Goal: Task Accomplishment & Management: Use online tool/utility

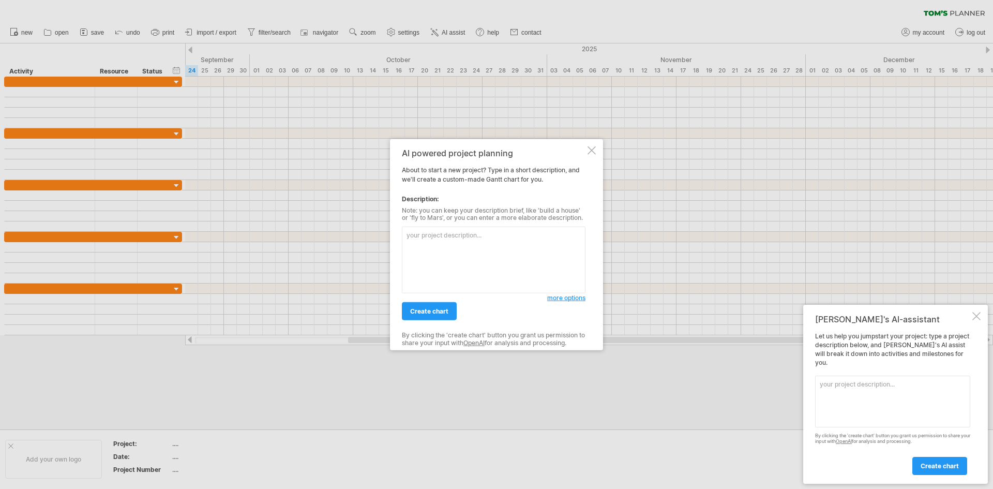
click at [402, 41] on div at bounding box center [496, 244] width 993 height 489
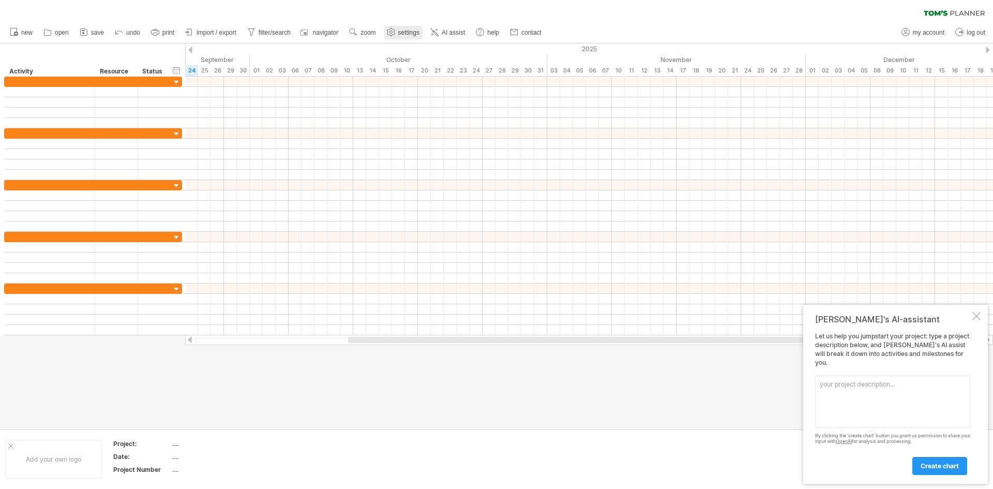
click at [408, 36] on link "settings" at bounding box center [403, 32] width 38 height 13
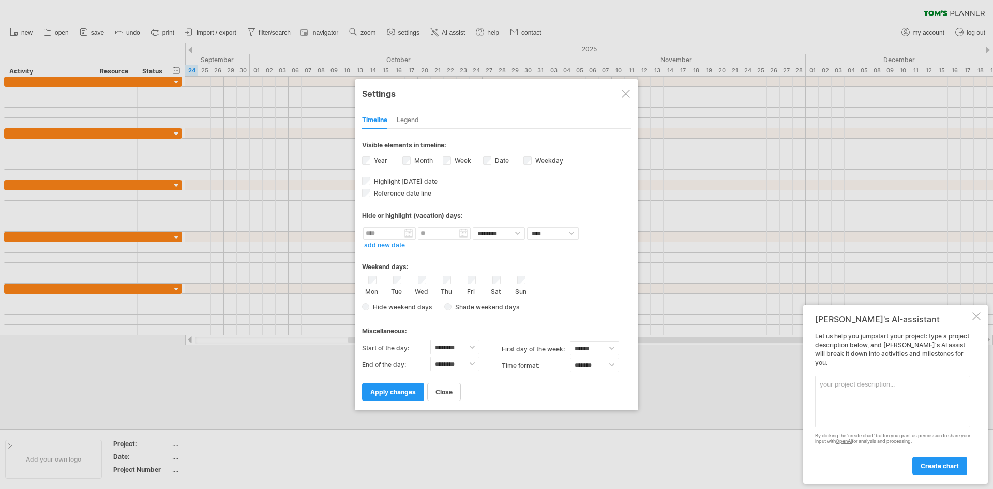
click at [370, 35] on div at bounding box center [496, 244] width 993 height 489
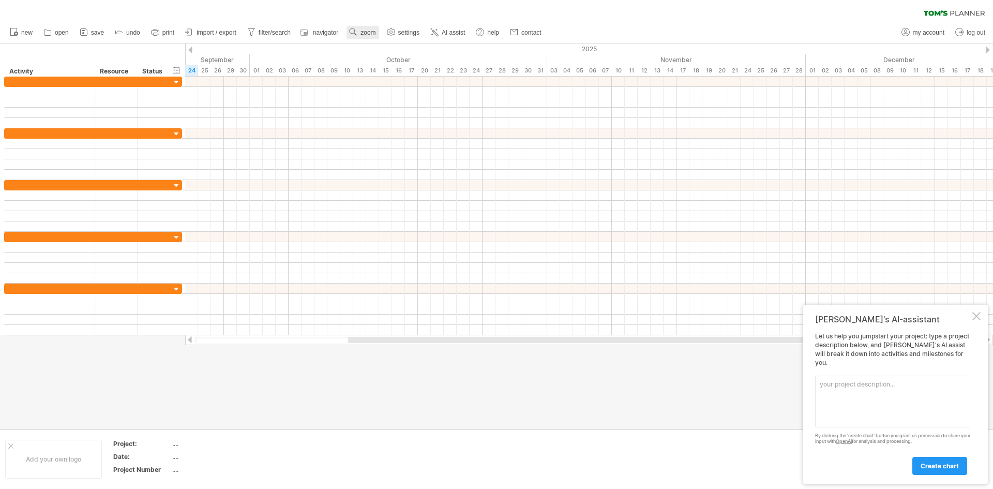
click at [362, 34] on span "zoom" at bounding box center [368, 32] width 15 height 7
click at [320, 33] on span "navigator" at bounding box center [325, 32] width 25 height 7
click at [286, 33] on span "filter/search" at bounding box center [275, 32] width 32 height 7
type input "**********"
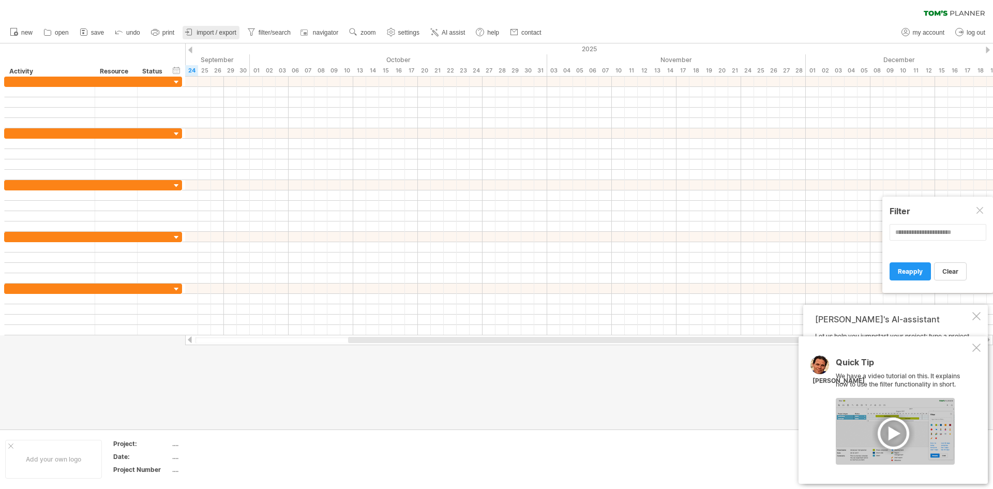
click at [227, 26] on link "import / export" at bounding box center [211, 32] width 57 height 13
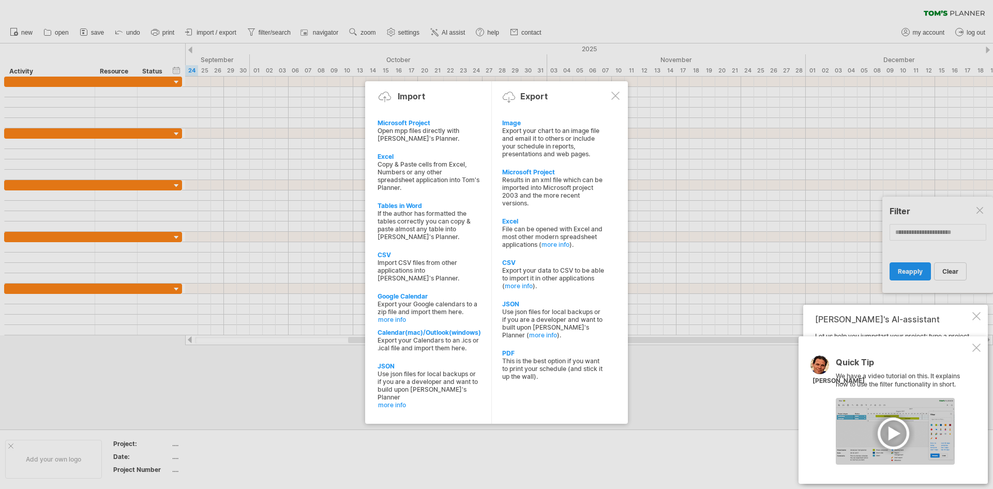
click at [165, 30] on div at bounding box center [496, 244] width 993 height 489
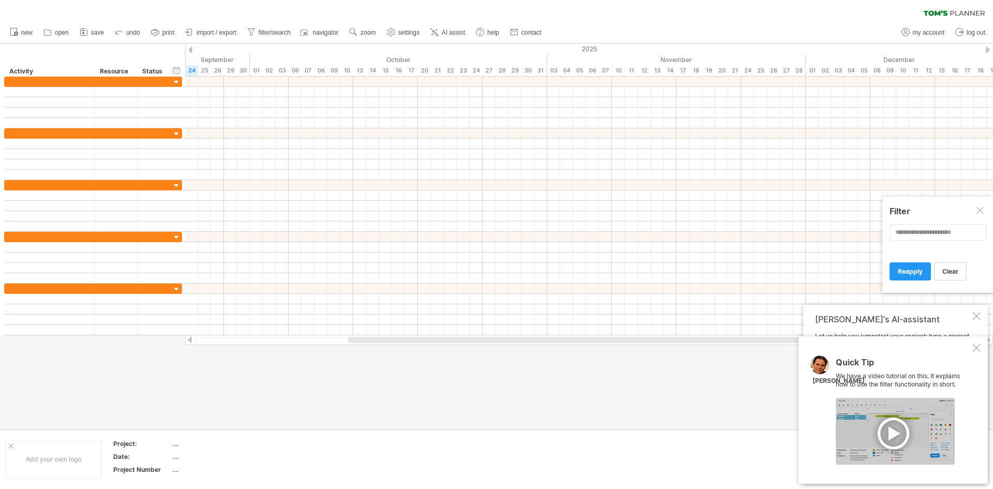
click at [165, 30] on span "print" at bounding box center [168, 32] width 12 height 7
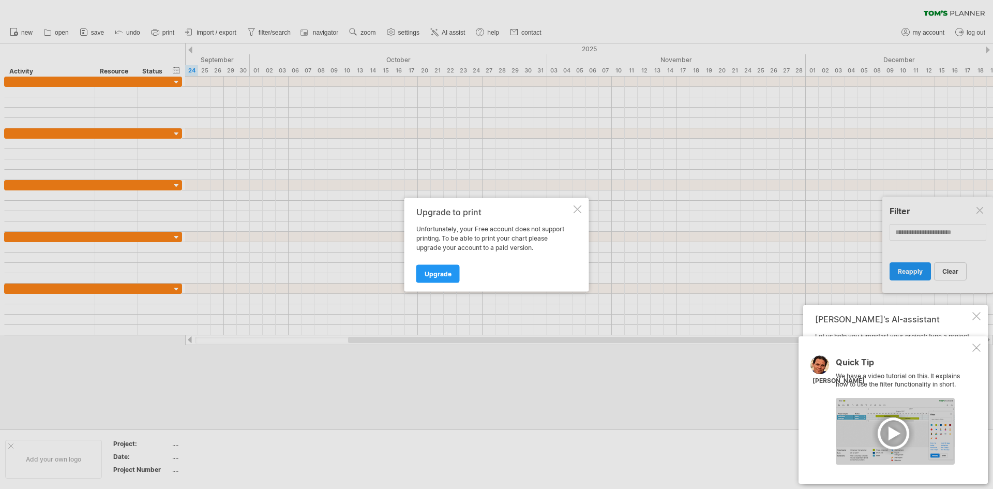
click at [140, 32] on div at bounding box center [496, 244] width 993 height 489
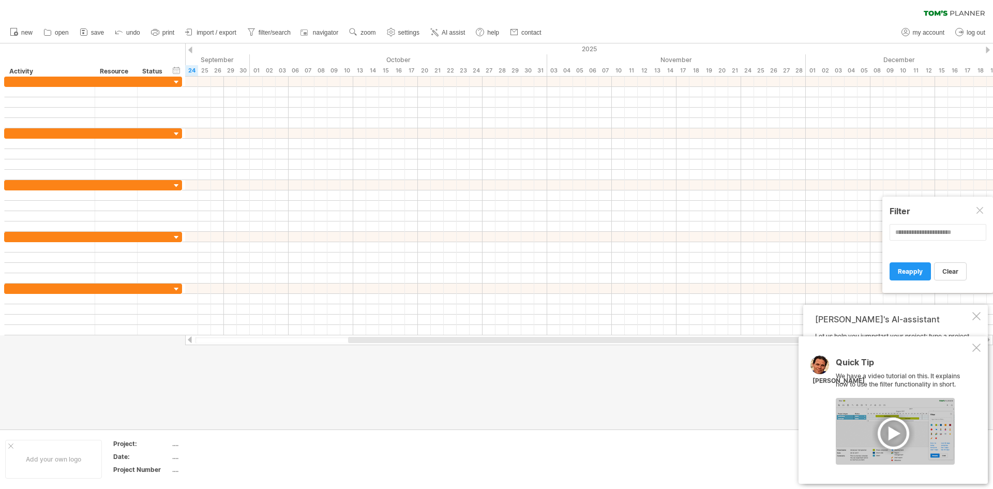
click at [969, 347] on div "Quick Tip We have a video tutorial on this. It explains how to use the filter f…" at bounding box center [893, 409] width 189 height 147
click at [975, 345] on div at bounding box center [977, 348] width 8 height 8
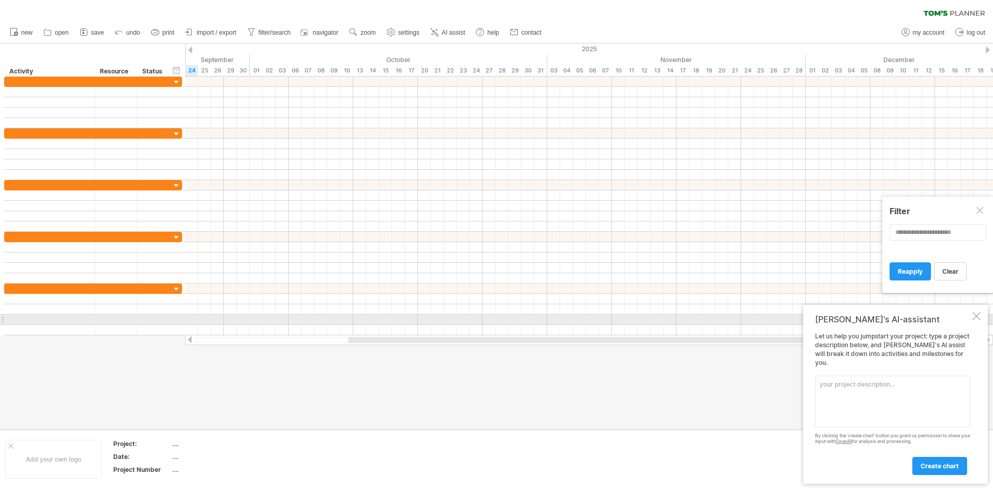
click at [970, 323] on div "[PERSON_NAME]'s AI-assistant" at bounding box center [892, 319] width 155 height 10
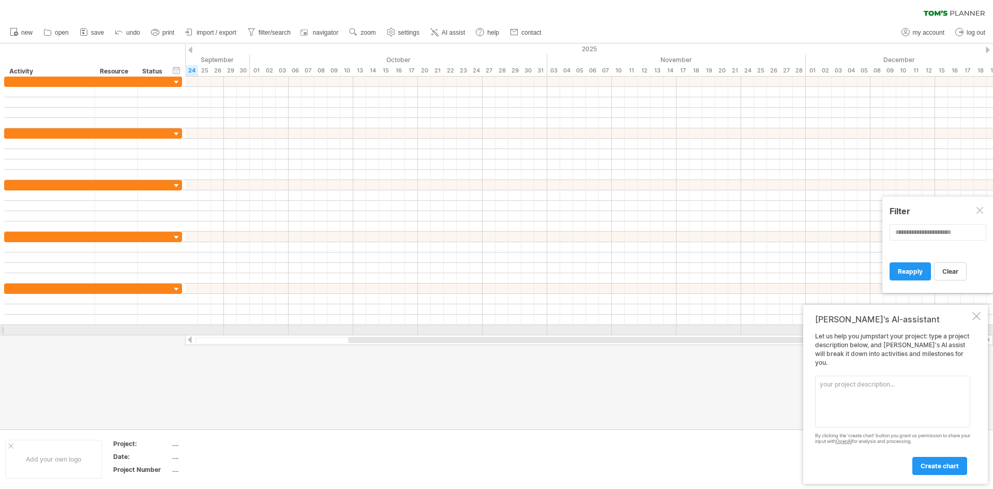
click at [976, 320] on div at bounding box center [977, 316] width 8 height 8
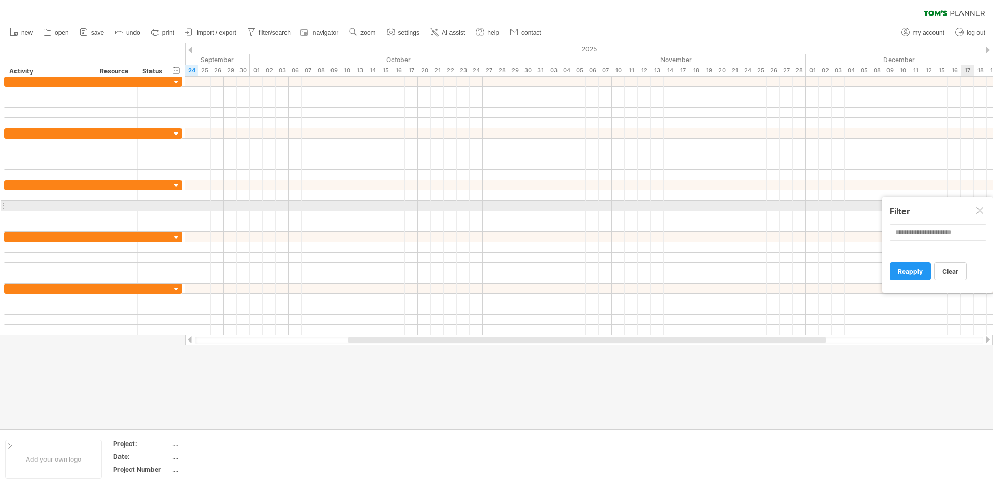
click at [978, 210] on div at bounding box center [981, 211] width 8 height 8
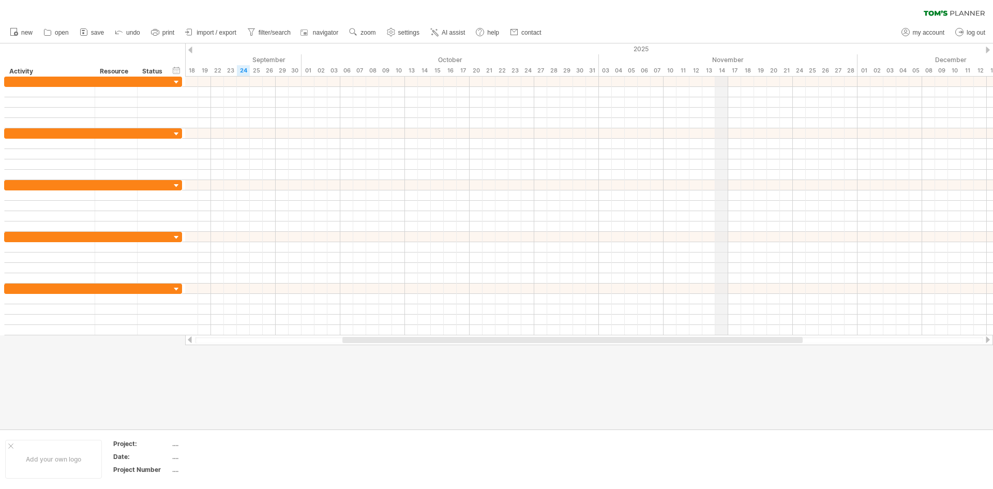
drag, startPoint x: 669, startPoint y: 54, endPoint x: 723, endPoint y: 55, distance: 53.8
drag, startPoint x: 723, startPoint y: 55, endPoint x: 567, endPoint y: 49, distance: 156.9
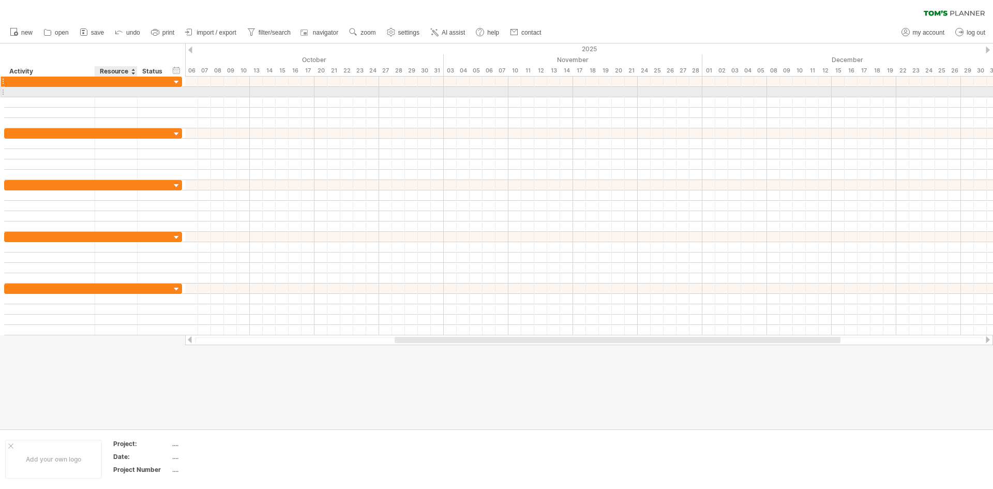
click at [96, 86] on div at bounding box center [116, 82] width 42 height 10
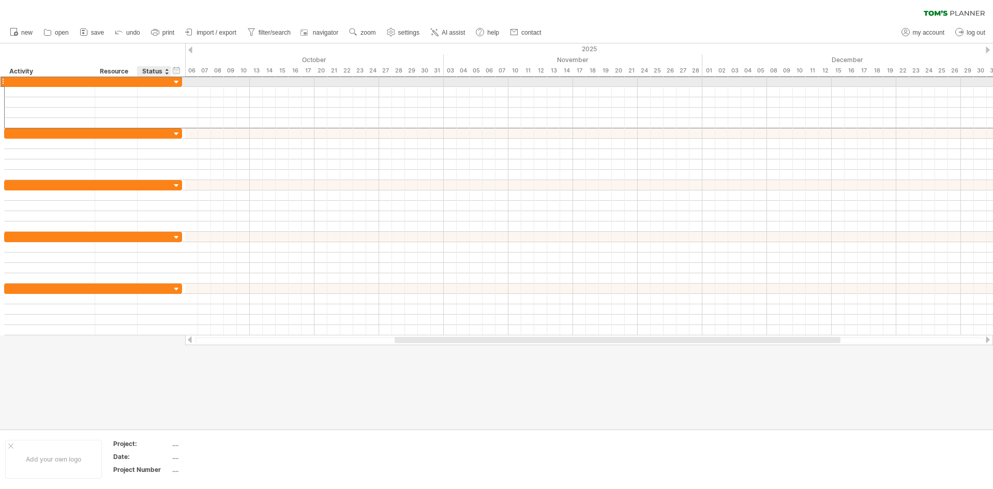
click at [175, 82] on div at bounding box center [177, 83] width 10 height 10
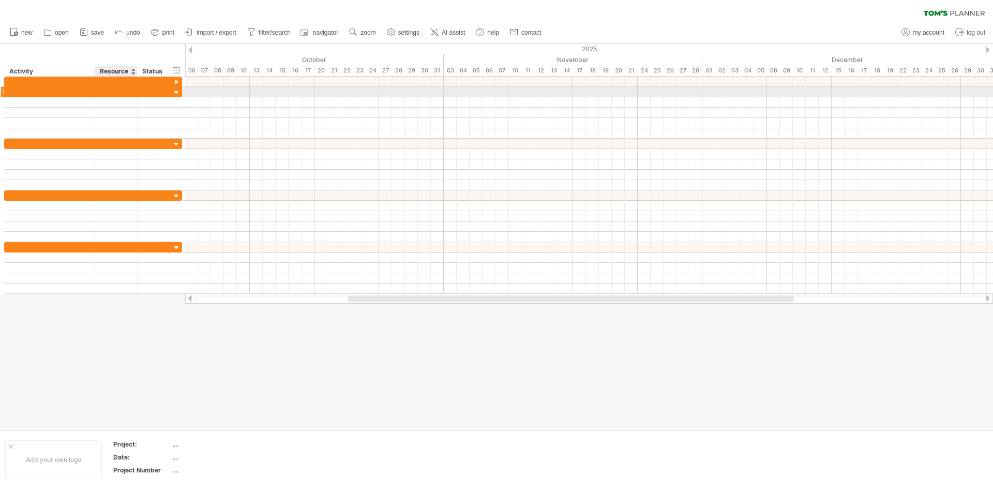
click at [127, 91] on div at bounding box center [116, 92] width 32 height 10
click at [178, 92] on div at bounding box center [177, 93] width 10 height 10
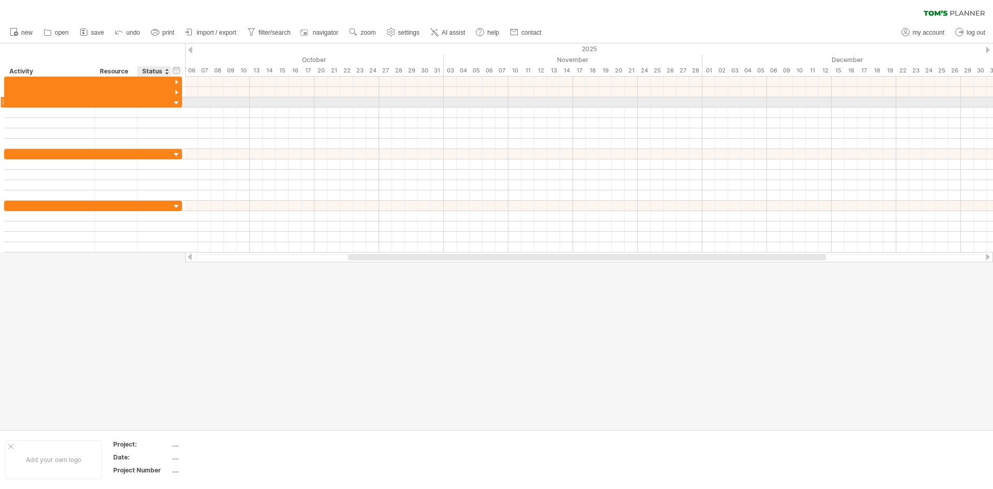
click at [176, 99] on div at bounding box center [177, 103] width 10 height 10
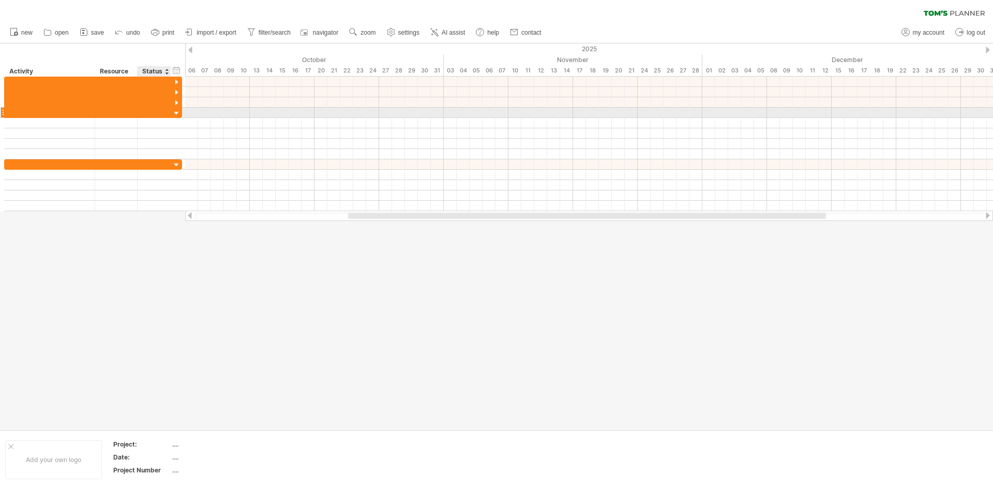
click at [178, 115] on div at bounding box center [177, 114] width 10 height 10
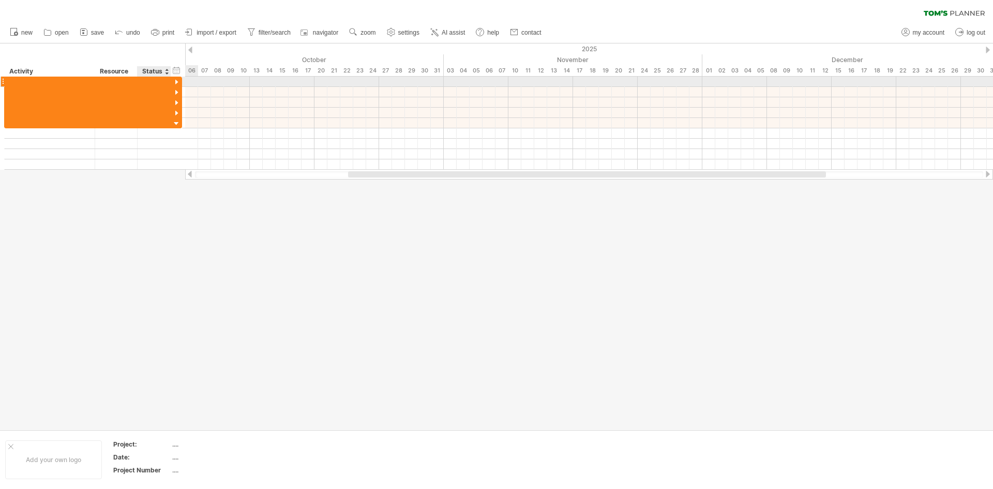
click at [178, 81] on div at bounding box center [177, 83] width 10 height 10
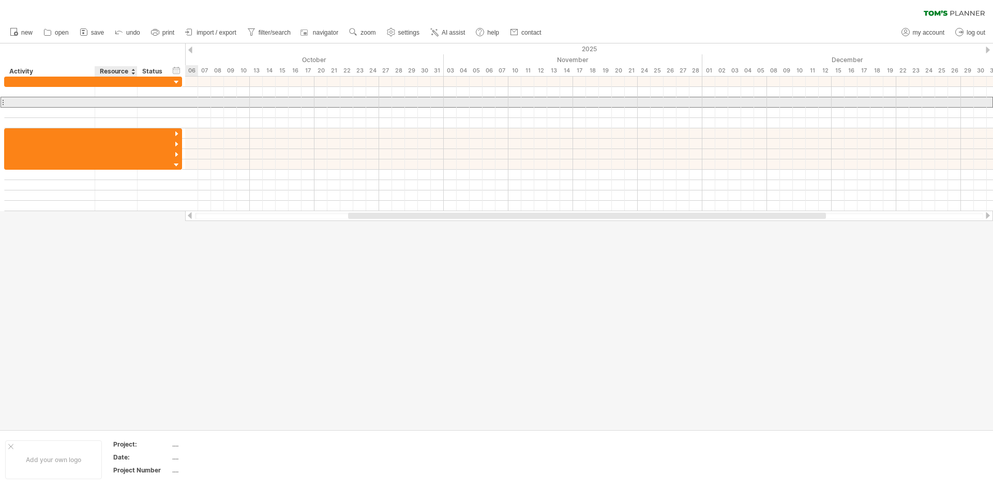
click at [132, 97] on div at bounding box center [116, 102] width 42 height 10
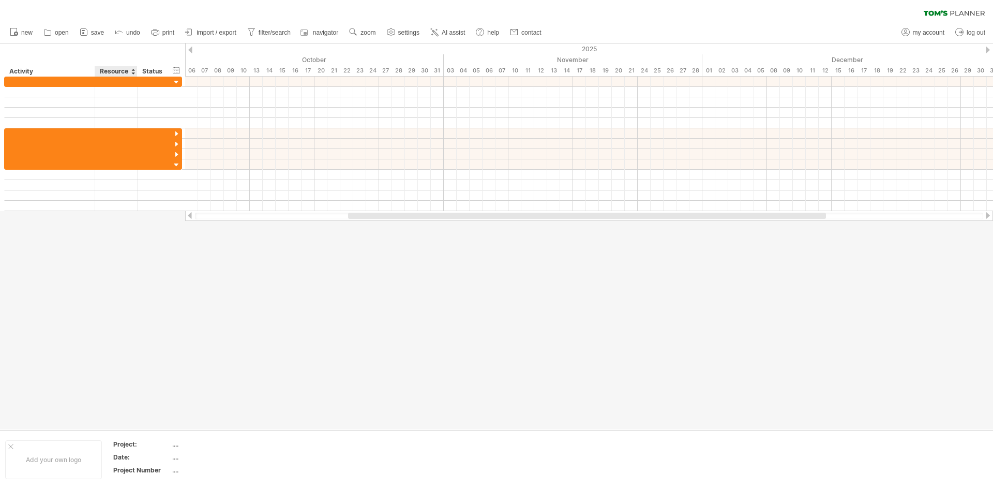
click at [372, 281] on div at bounding box center [496, 236] width 993 height 386
click at [123, 71] on div "Resource" at bounding box center [116, 71] width 32 height 10
click at [122, 71] on input "********" at bounding box center [116, 71] width 32 height 10
click at [26, 71] on div "Activity" at bounding box center [49, 71] width 80 height 10
click at [0, 0] on input "********" at bounding box center [0, 0] width 0 height 0
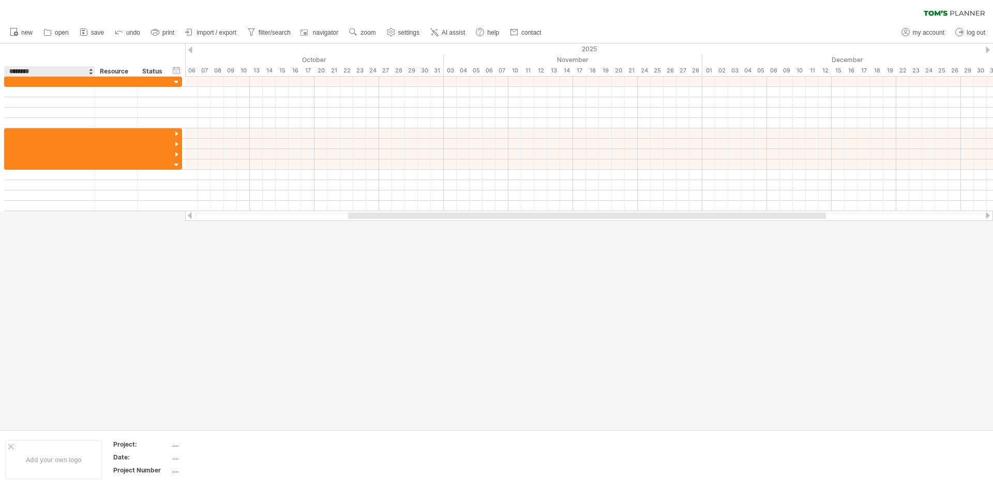
click at [43, 56] on div "hide start/end/duration show start/end/duration ******** Activity ******** Reso…" at bounding box center [92, 59] width 185 height 33
click at [48, 52] on div "hide start/end/duration show start/end/duration ******** Activity ******** Reso…" at bounding box center [92, 59] width 185 height 33
click at [189, 291] on div at bounding box center [496, 236] width 993 height 386
drag, startPoint x: 413, startPoint y: 221, endPoint x: 421, endPoint y: 268, distance: 47.2
click at [421, 268] on div at bounding box center [496, 236] width 993 height 386
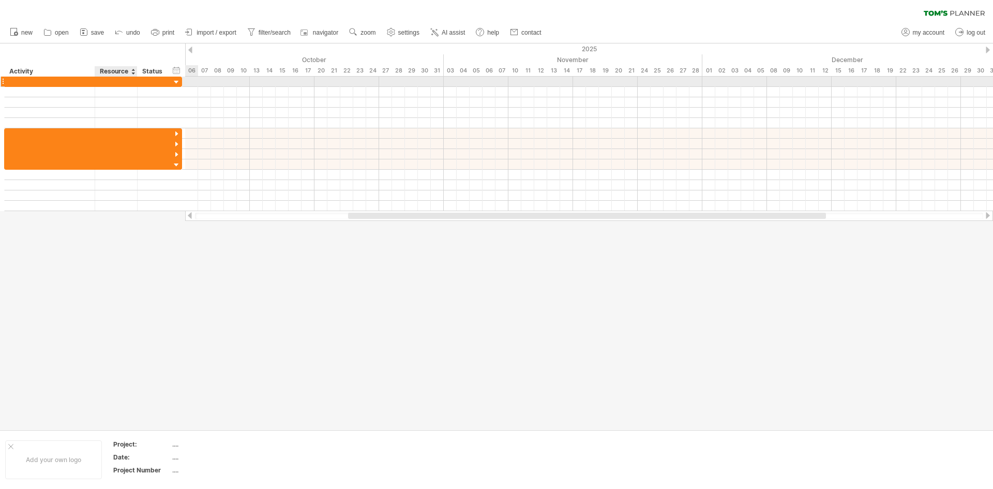
click at [133, 85] on div at bounding box center [116, 82] width 42 height 10
click at [129, 82] on div at bounding box center [116, 82] width 32 height 10
click at [129, 82] on input "text" at bounding box center [116, 82] width 32 height 10
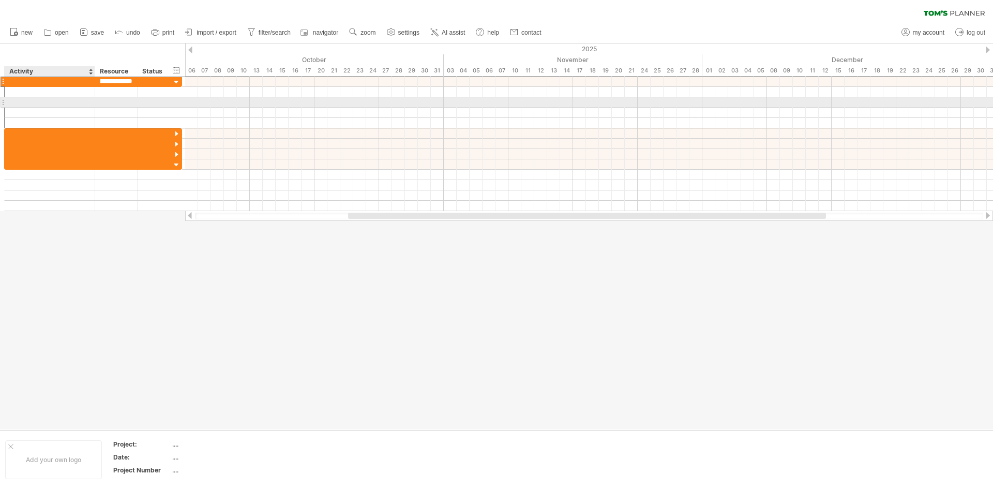
type input "**********"
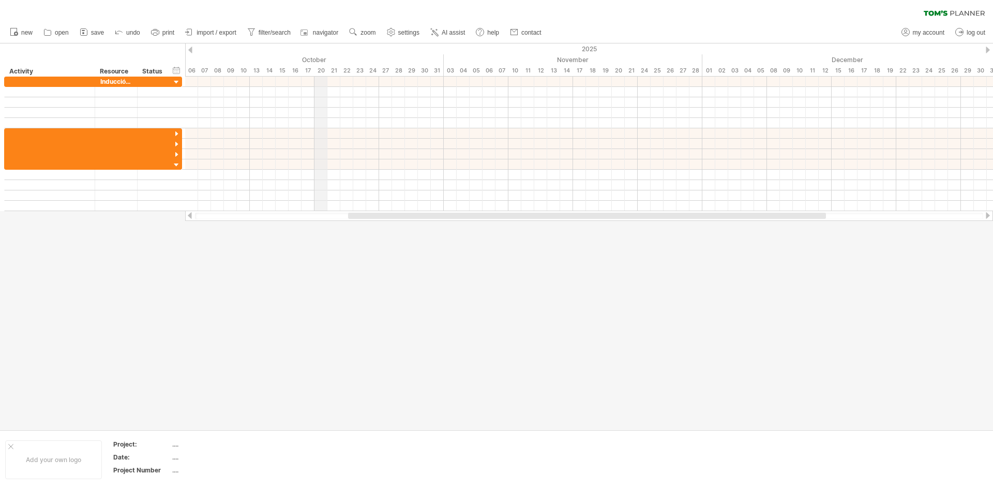
click at [320, 56] on div "October" at bounding box center [294, 59] width 297 height 11
drag, startPoint x: 365, startPoint y: 214, endPoint x: 173, endPoint y: 229, distance: 192.5
click at [173, 229] on div "Trying to reach [DOMAIN_NAME] Connected again... 0% clear filter new" at bounding box center [496, 244] width 993 height 489
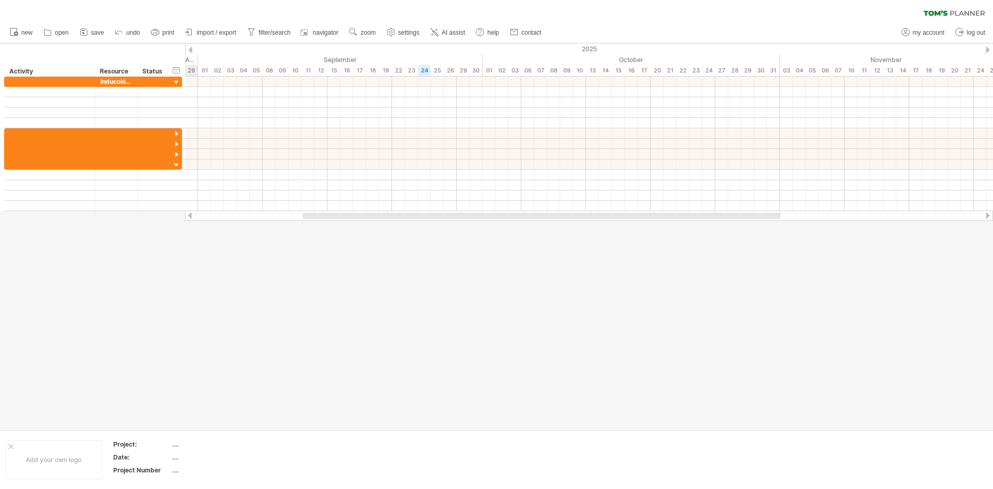
drag, startPoint x: 356, startPoint y: 215, endPoint x: 310, endPoint y: 215, distance: 45.5
click at [310, 215] on div at bounding box center [542, 216] width 478 height 6
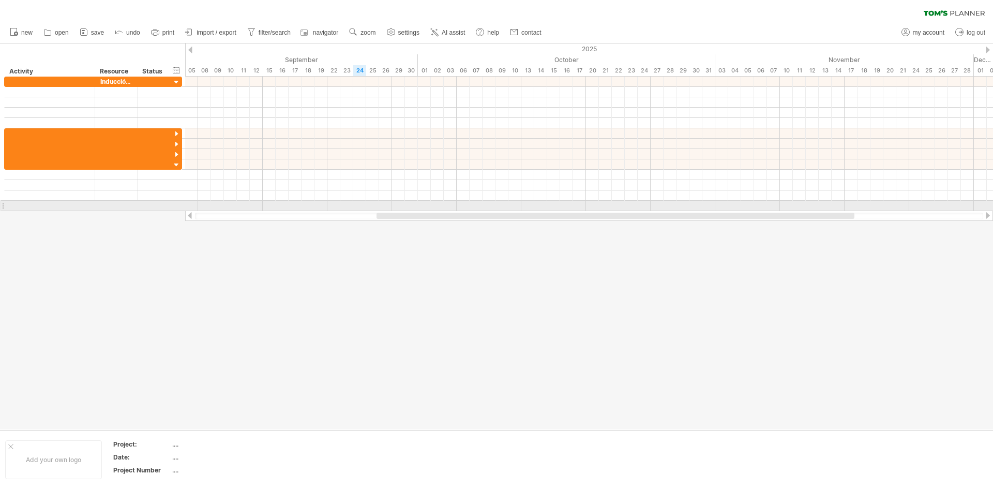
drag, startPoint x: 374, startPoint y: 214, endPoint x: 411, endPoint y: 211, distance: 36.9
click at [411, 211] on div at bounding box center [589, 216] width 808 height 10
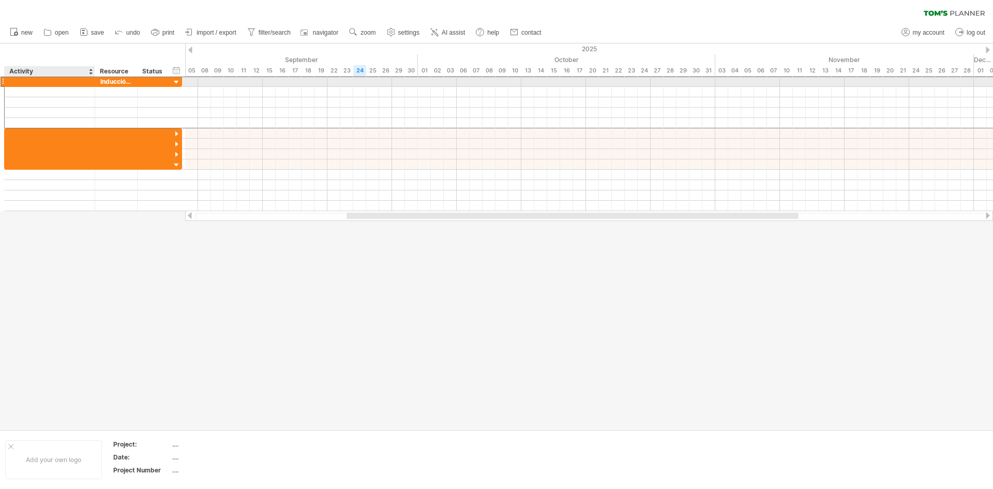
click at [64, 81] on div at bounding box center [50, 82] width 80 height 10
click at [24, 81] on input "text" at bounding box center [50, 82] width 80 height 10
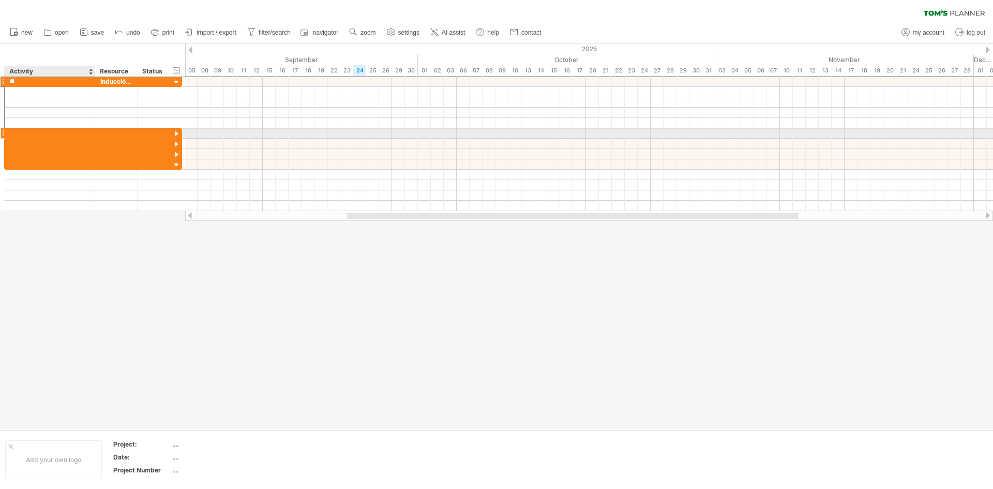
type input "*"
type input "**********"
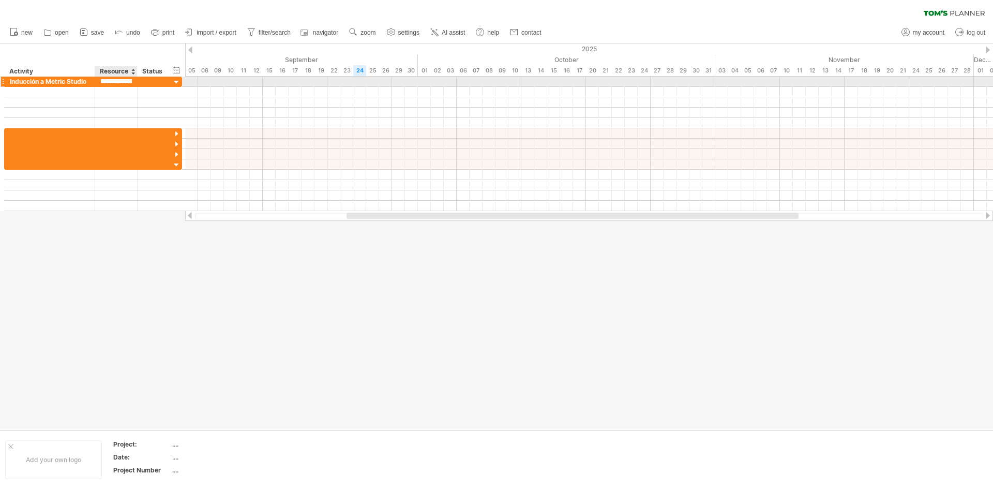
click at [117, 81] on input "**********" at bounding box center [116, 82] width 32 height 10
click at [123, 79] on input "**********" at bounding box center [116, 82] width 32 height 10
type input "*"
click at [123, 79] on input "text" at bounding box center [116, 82] width 32 height 10
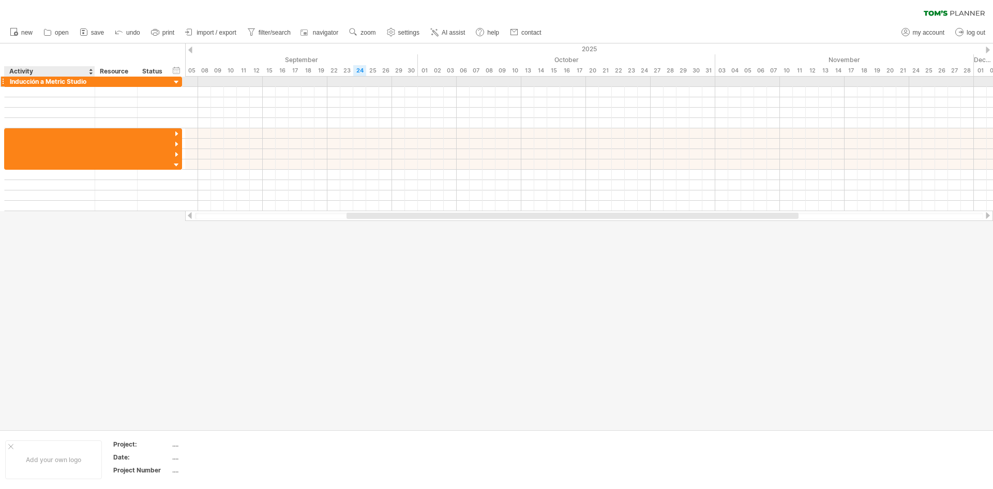
click at [27, 81] on div "Inducción a Metric Studio" at bounding box center [50, 82] width 80 height 10
click at [175, 78] on div at bounding box center [177, 83] width 10 height 10
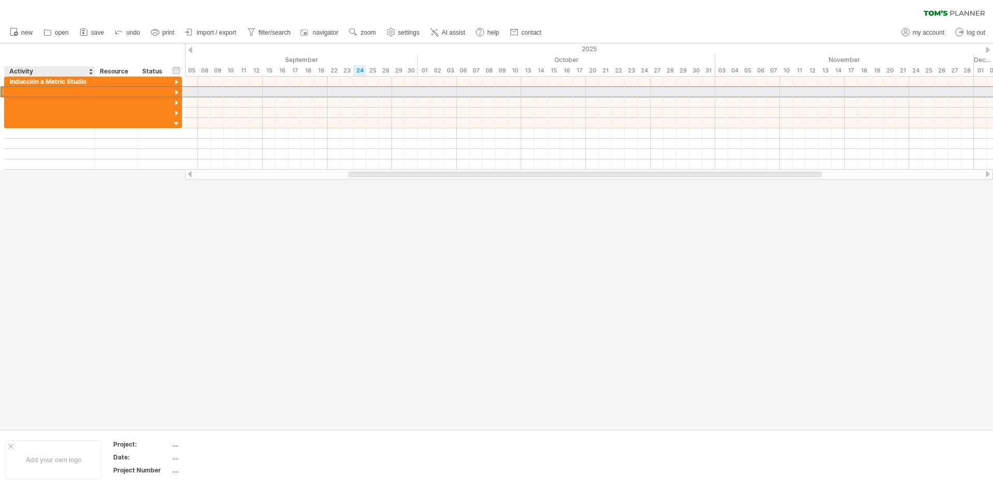
click at [55, 87] on div at bounding box center [50, 92] width 80 height 10
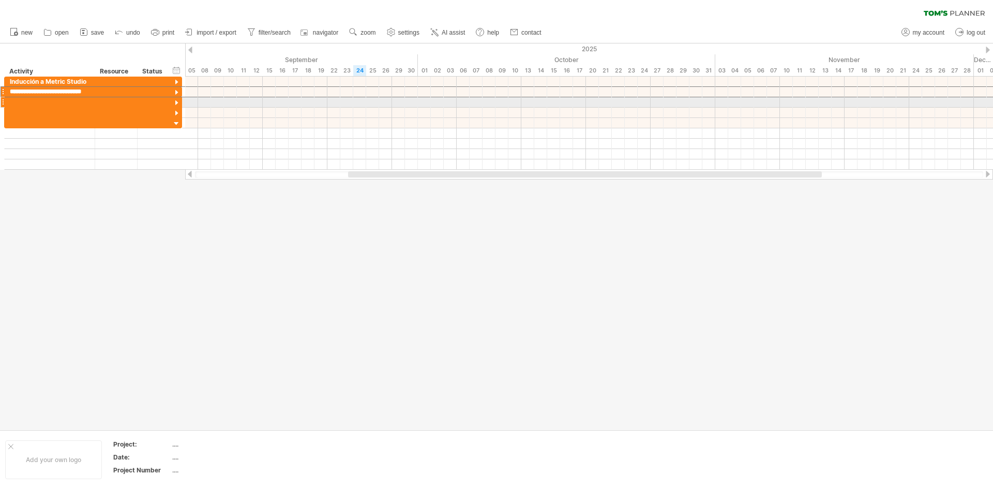
type input "**********"
click at [58, 102] on div at bounding box center [50, 102] width 80 height 10
paste input "**********"
type input "**********"
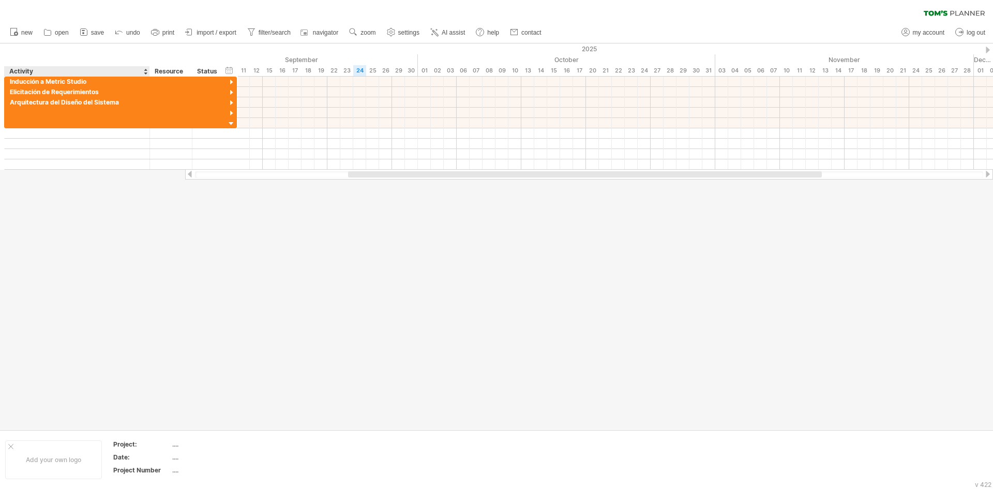
drag, startPoint x: 93, startPoint y: 70, endPoint x: 148, endPoint y: 73, distance: 55.0
click at [148, 73] on div at bounding box center [149, 71] width 4 height 10
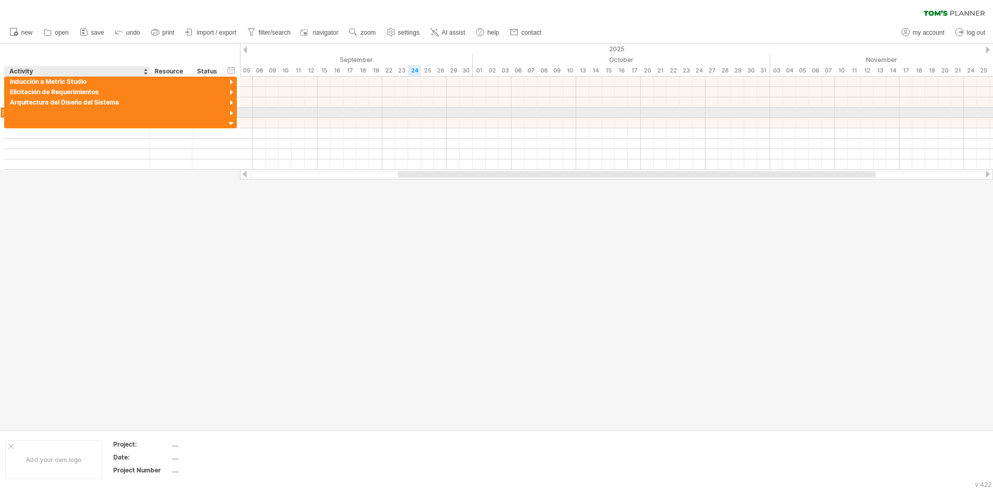
click at [69, 111] on div at bounding box center [77, 113] width 135 height 10
paste input "**********"
type input "**********"
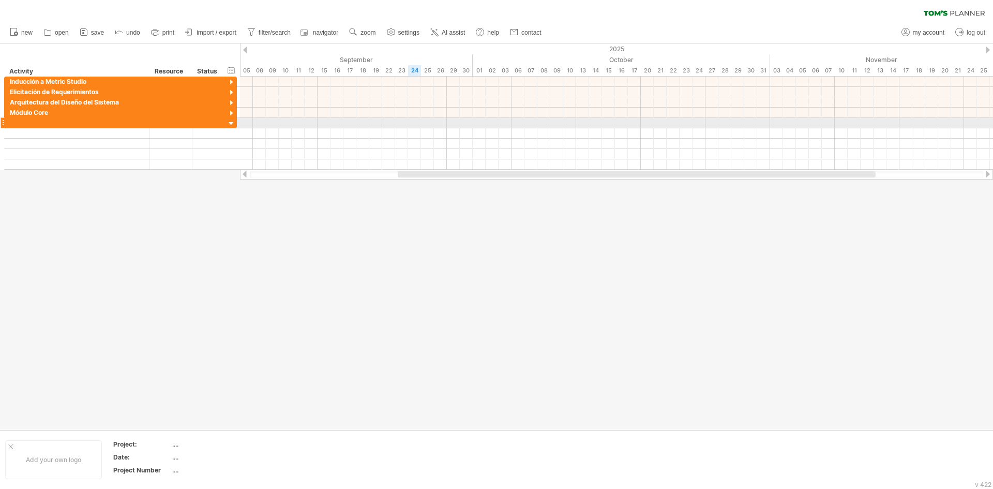
type input "*"
type input "**********"
click at [165, 122] on div at bounding box center [171, 123] width 32 height 10
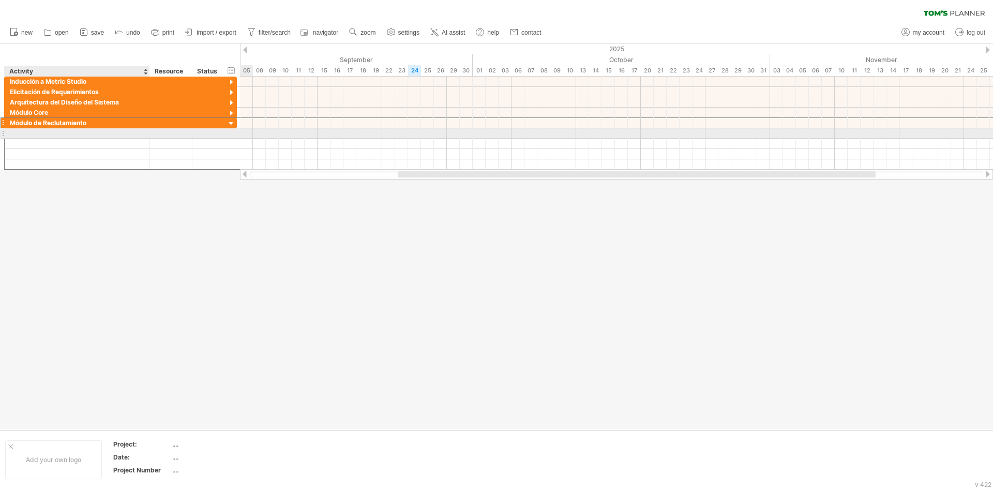
click at [32, 136] on div at bounding box center [77, 133] width 135 height 10
click at [6, 133] on div at bounding box center [77, 133] width 145 height 10
click at [4, 133] on div at bounding box center [3, 133] width 4 height 11
click at [4, 135] on div at bounding box center [3, 133] width 4 height 11
click at [35, 133] on div at bounding box center [77, 133] width 135 height 10
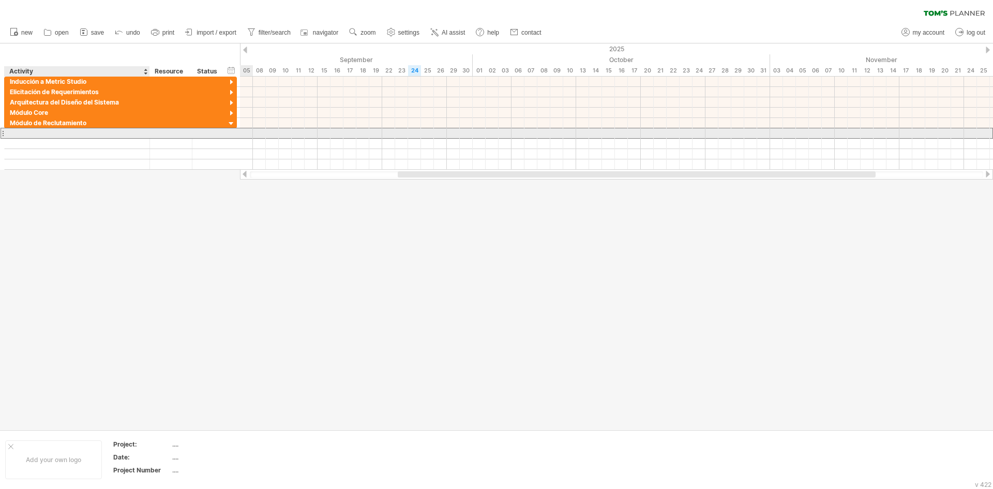
click at [141, 130] on input "text" at bounding box center [77, 133] width 135 height 10
click at [193, 131] on div at bounding box center [209, 133] width 34 height 10
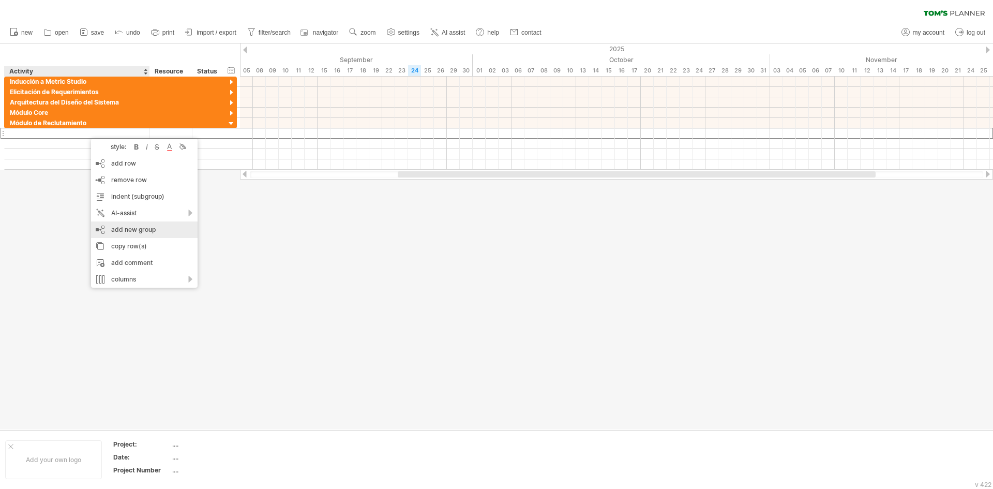
click at [124, 230] on div "add new group" at bounding box center [144, 229] width 107 height 17
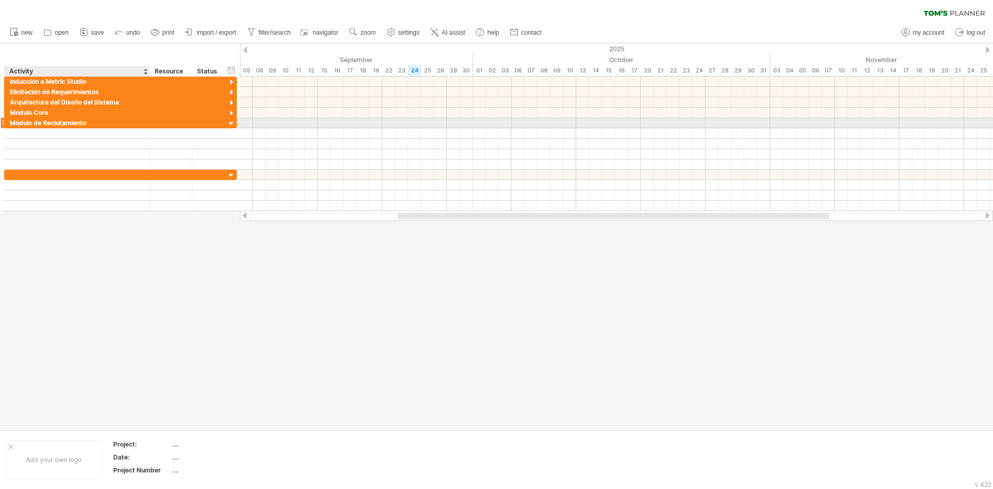
click at [95, 121] on div "Módulo de Reclutamiento" at bounding box center [77, 123] width 135 height 10
click at [234, 125] on div at bounding box center [232, 124] width 10 height 10
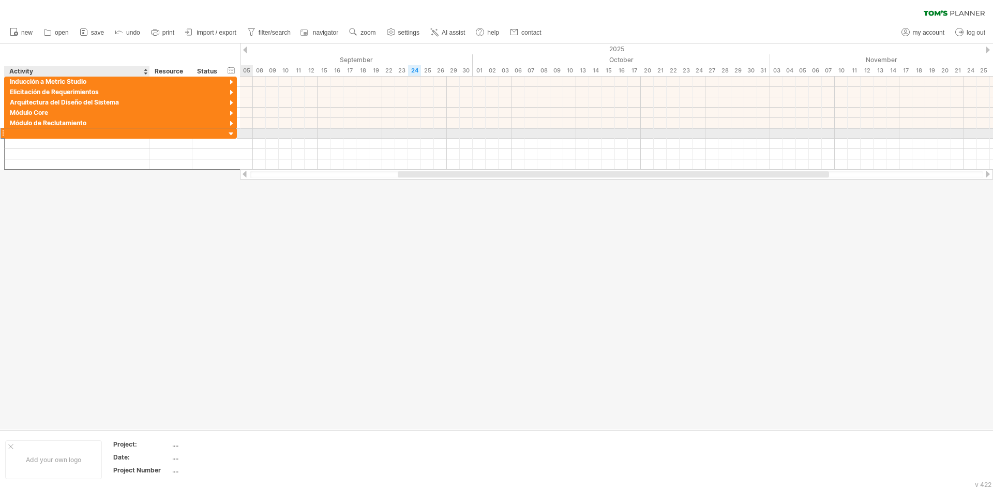
click at [77, 131] on div at bounding box center [77, 133] width 135 height 10
type input "**********"
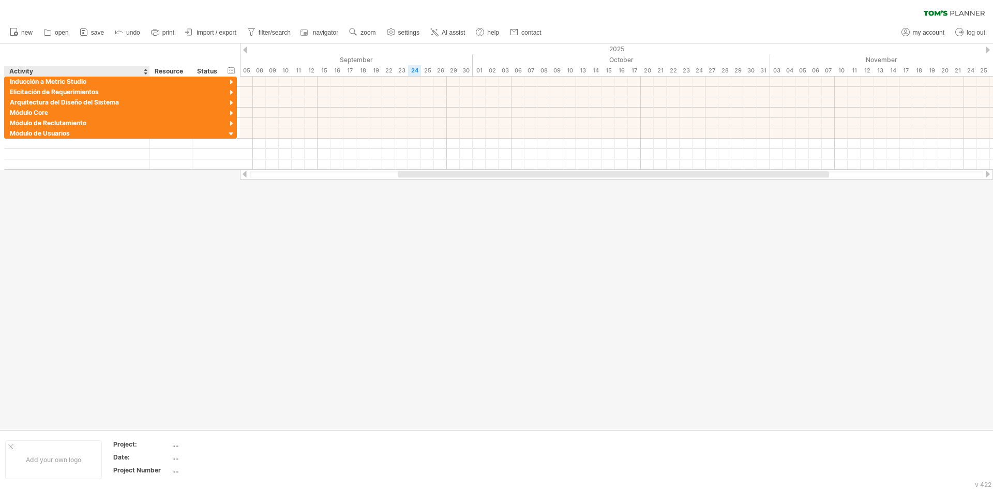
click at [119, 277] on div at bounding box center [496, 236] width 993 height 386
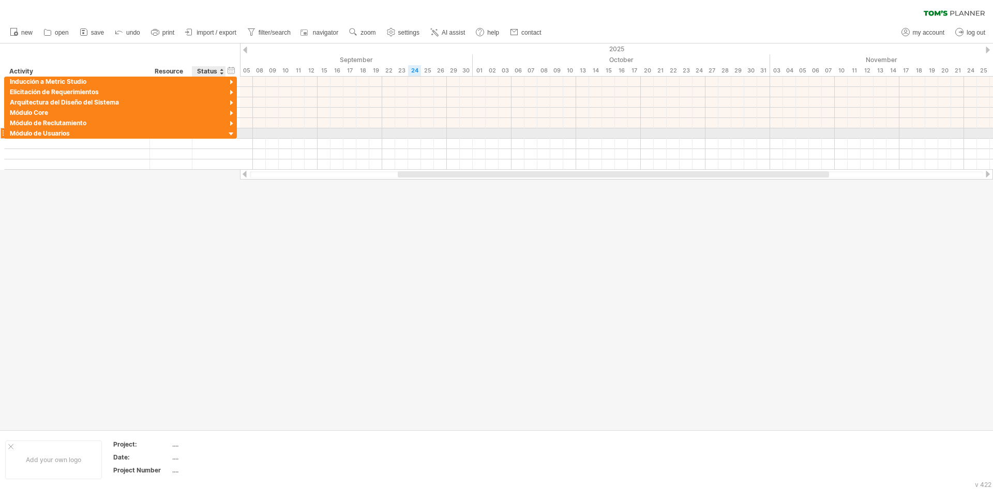
click at [232, 136] on div at bounding box center [232, 134] width 10 height 10
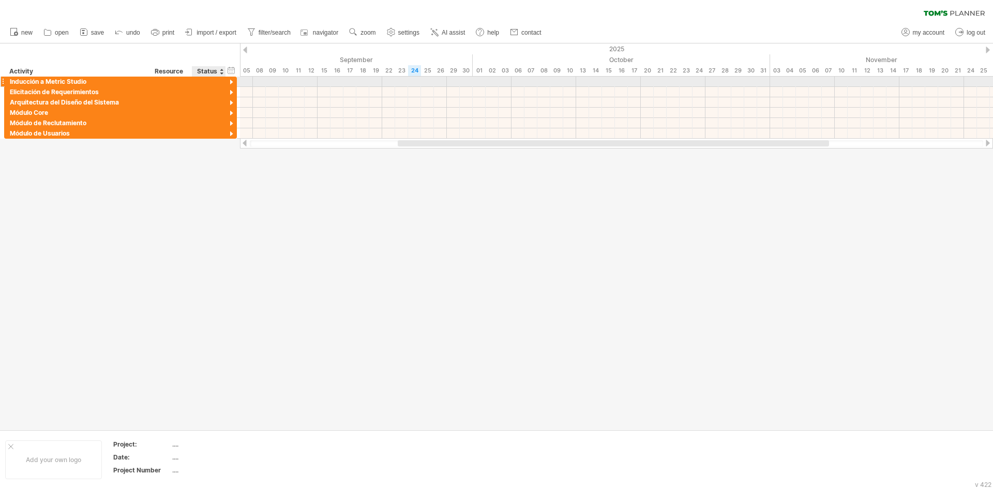
click at [233, 78] on div at bounding box center [232, 83] width 10 height 10
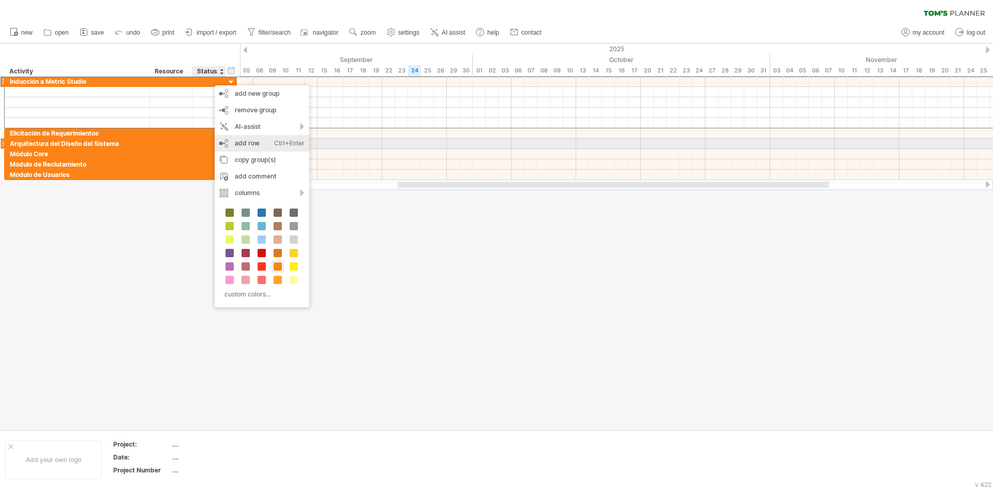
click at [231, 141] on div "add row Ctrl+Enter Cmd+Enter" at bounding box center [262, 143] width 95 height 17
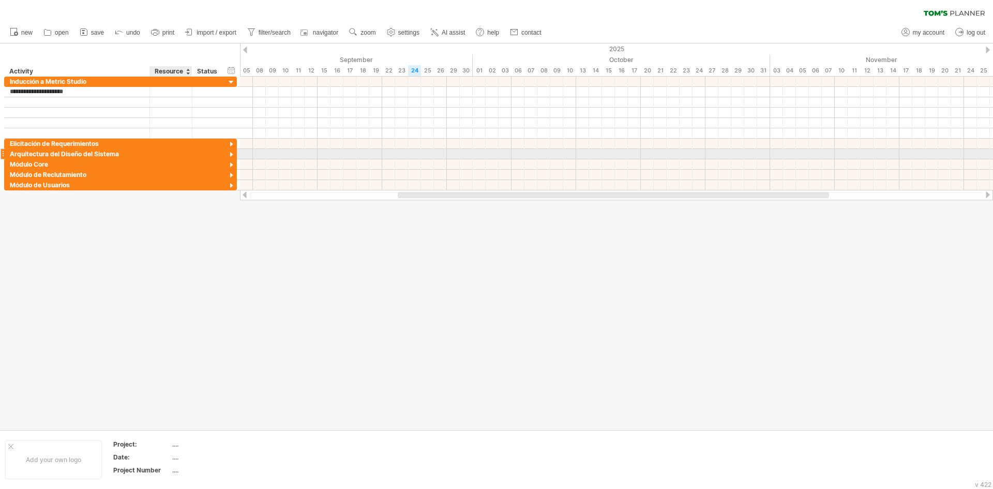
type input "**********"
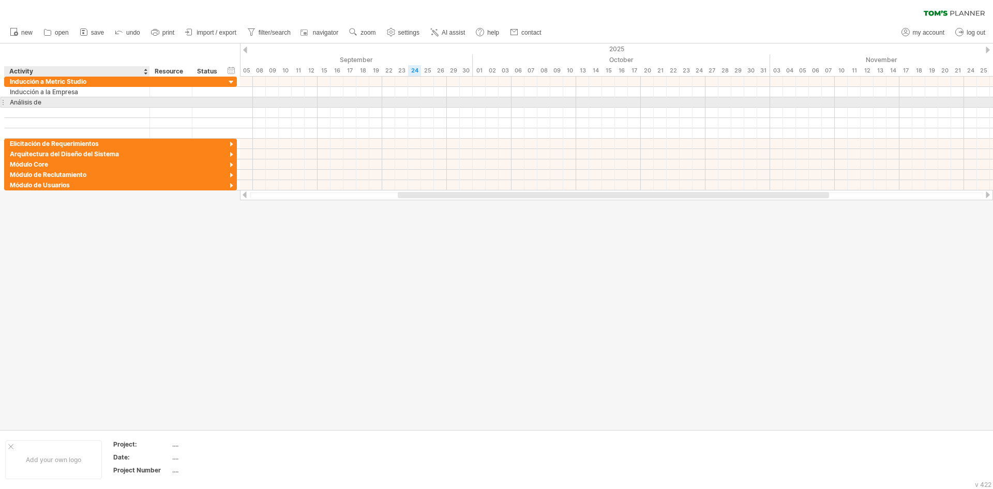
click at [44, 99] on div "Análisis de" at bounding box center [77, 102] width 135 height 10
type input "**********"
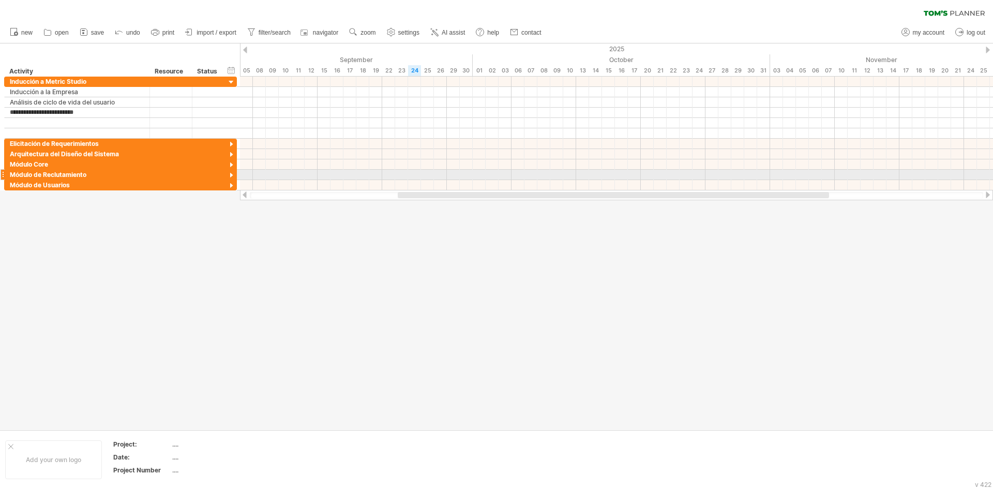
type input "**********"
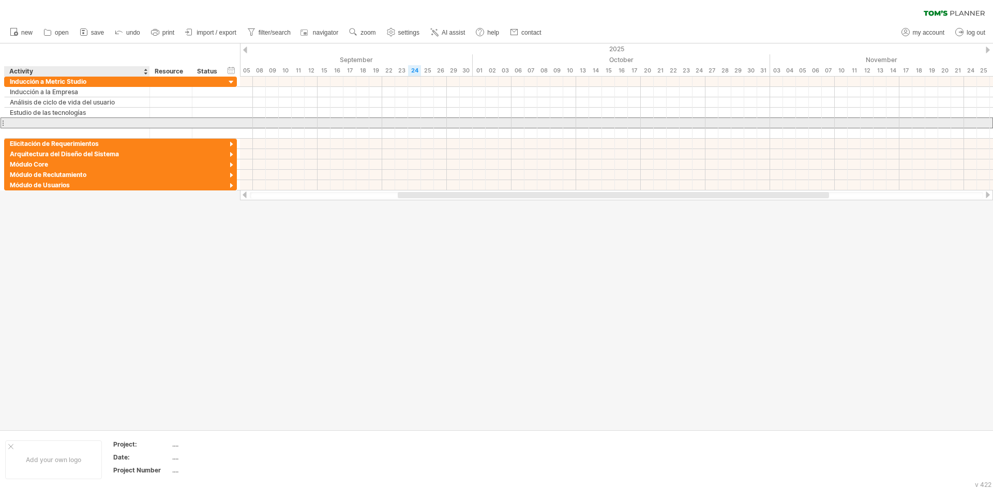
click at [31, 123] on input "text" at bounding box center [77, 123] width 135 height 10
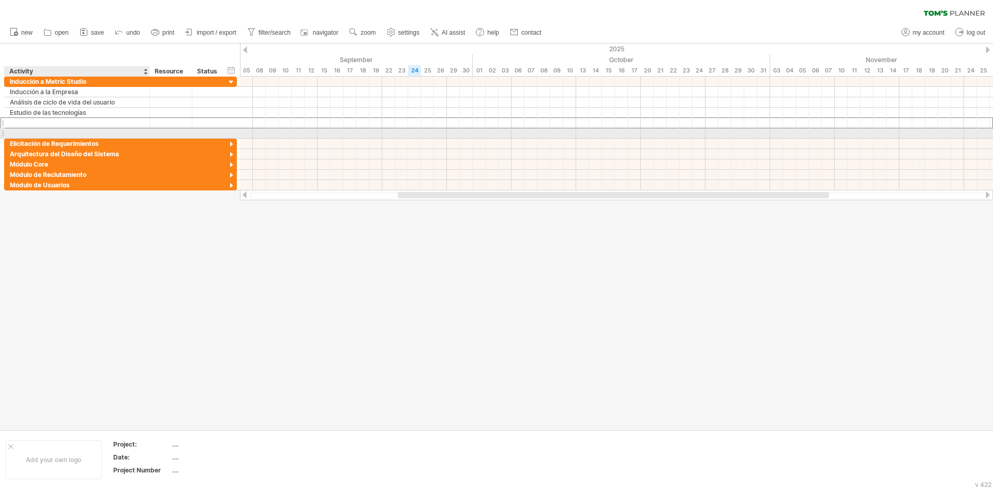
click at [33, 132] on div at bounding box center [77, 133] width 135 height 10
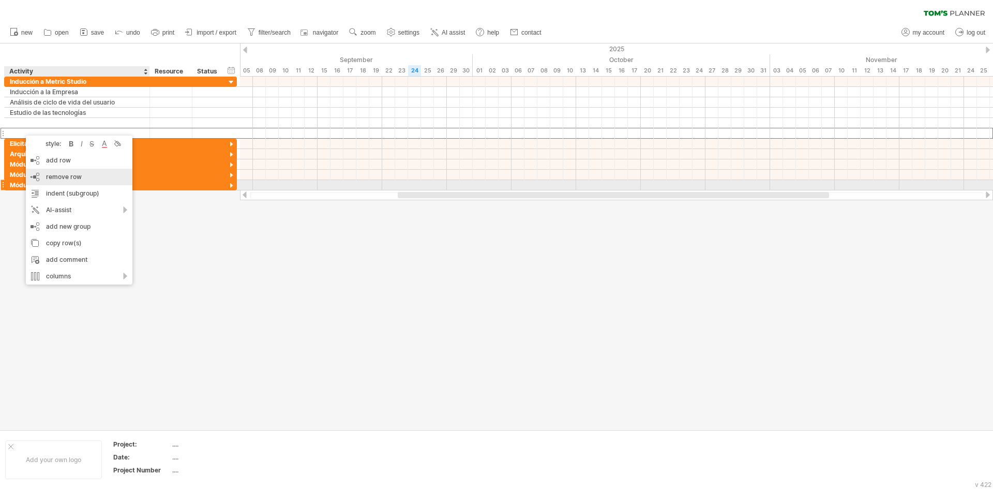
click at [47, 181] on div "remove row remove selected rows" at bounding box center [79, 177] width 107 height 17
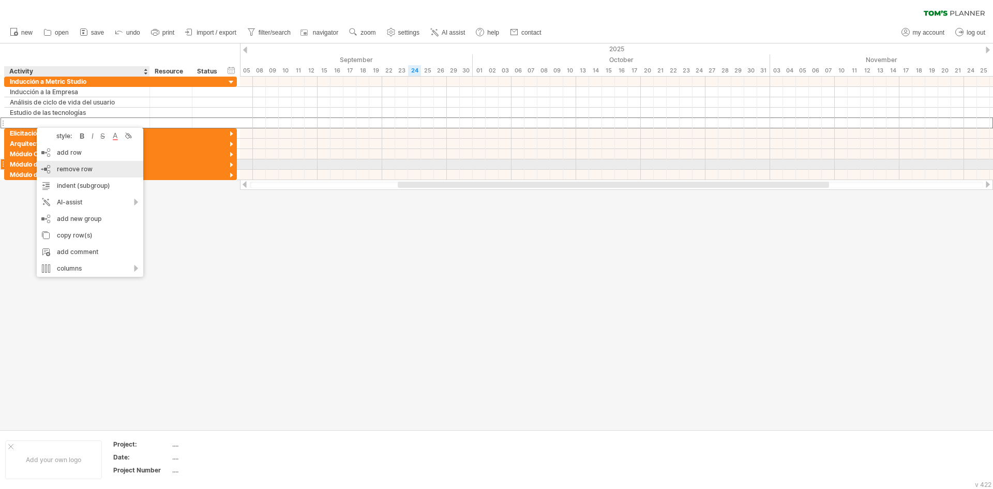
click at [52, 168] on div "remove row remove selected rows" at bounding box center [90, 169] width 107 height 17
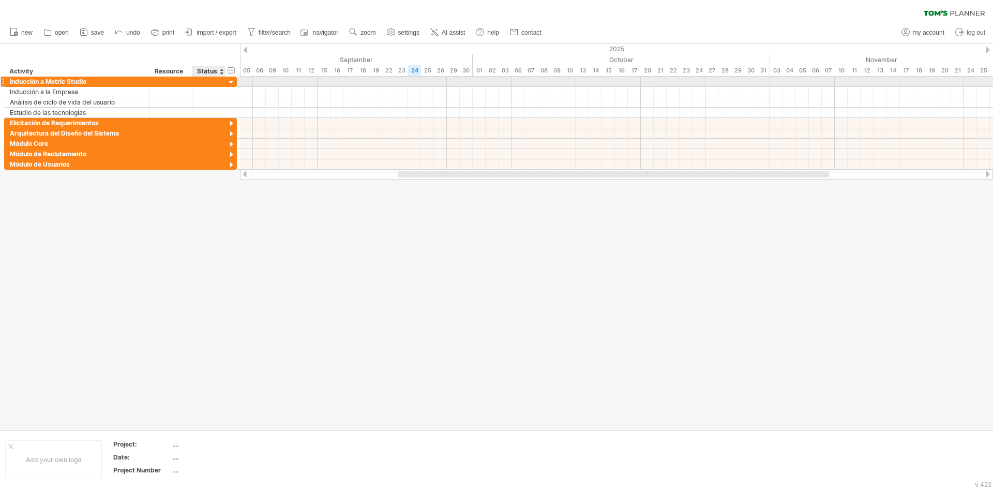
click at [230, 84] on div at bounding box center [232, 83] width 10 height 10
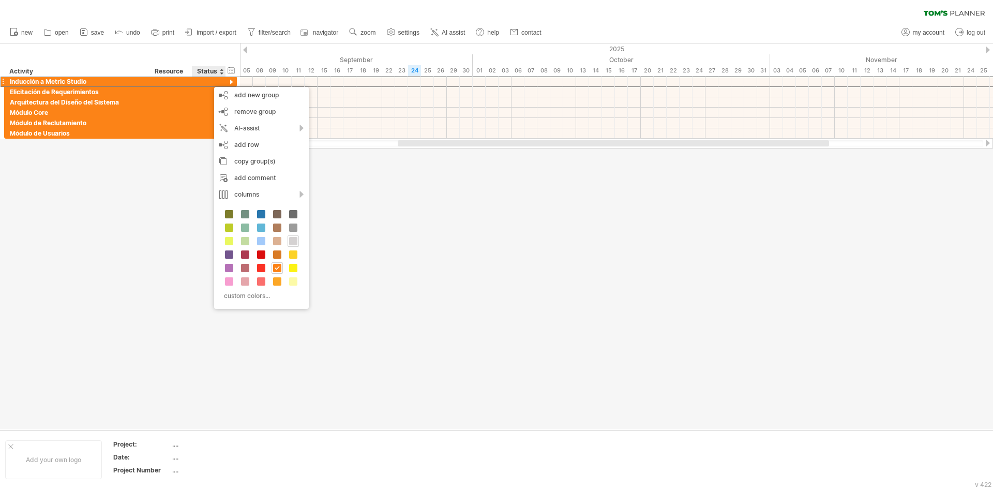
click at [290, 241] on span at bounding box center [293, 241] width 8 height 8
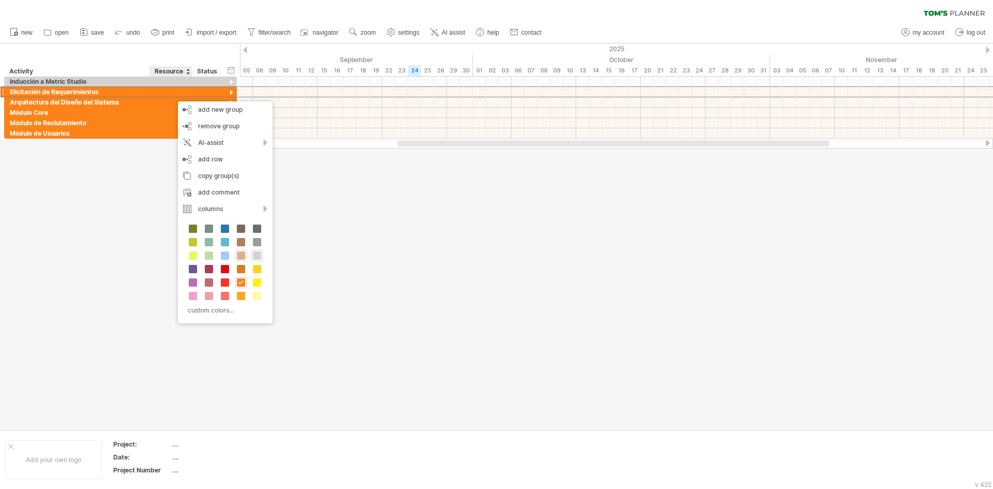
click at [242, 252] on span at bounding box center [241, 255] width 8 height 8
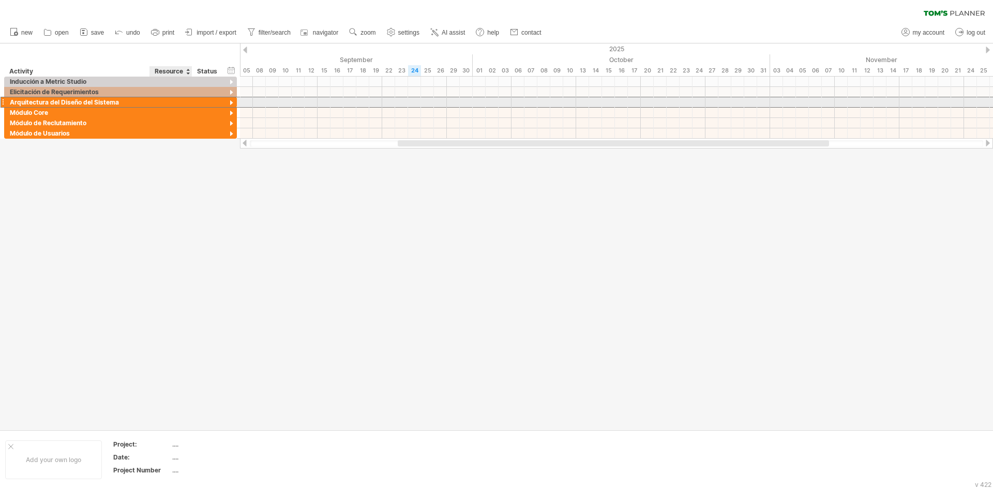
click at [160, 105] on div at bounding box center [171, 102] width 32 height 10
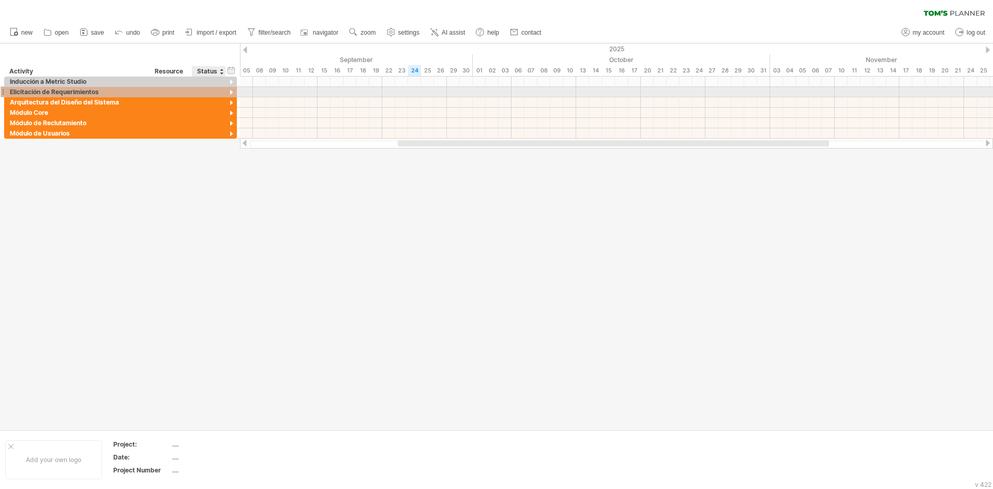
click at [230, 92] on div at bounding box center [232, 93] width 10 height 10
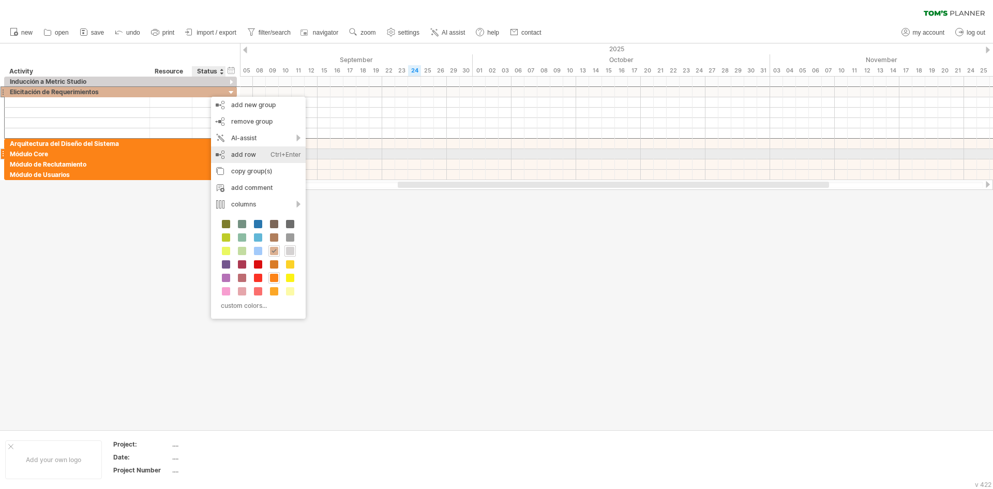
click at [227, 158] on div "add row Ctrl+Enter Cmd+Enter" at bounding box center [258, 154] width 95 height 17
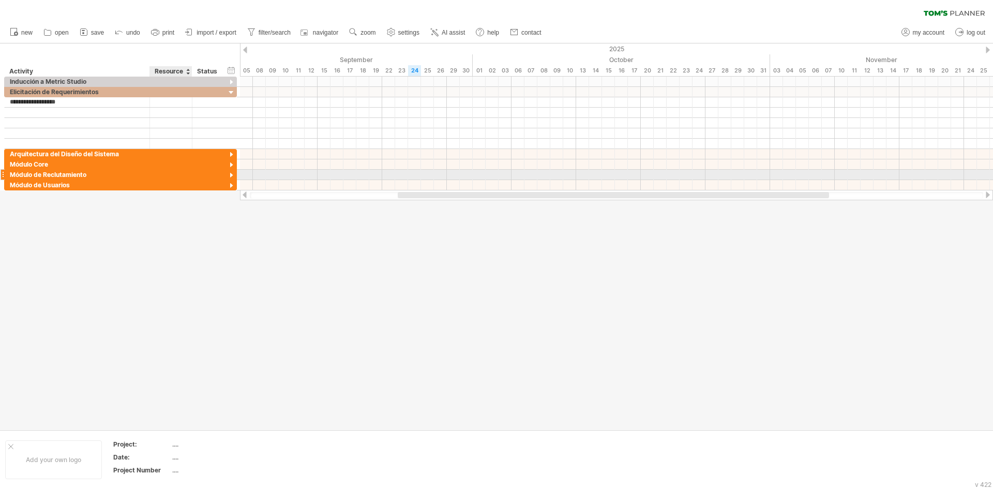
type input "**********"
type input "*"
type input "**********"
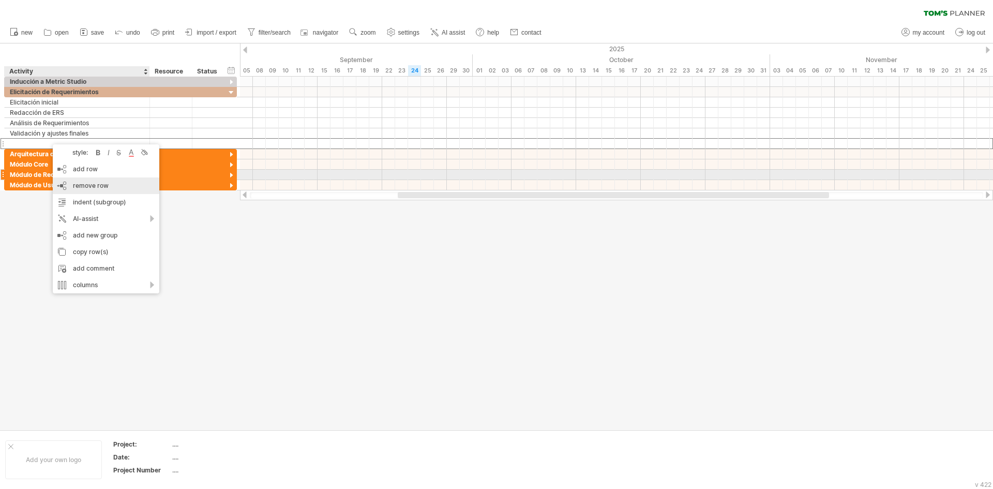
click at [98, 180] on div "remove row remove selected rows" at bounding box center [106, 185] width 107 height 17
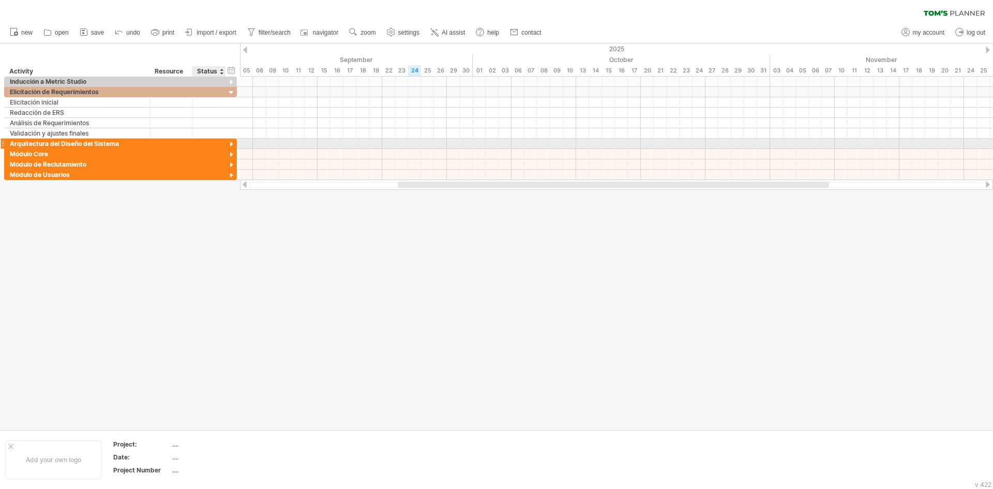
click at [232, 142] on div at bounding box center [232, 145] width 10 height 10
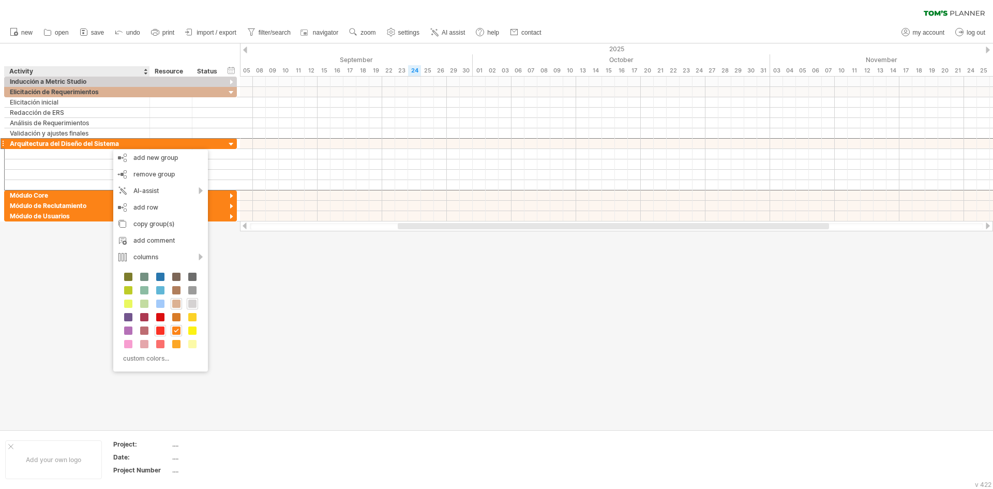
click at [158, 329] on span at bounding box center [160, 330] width 8 height 8
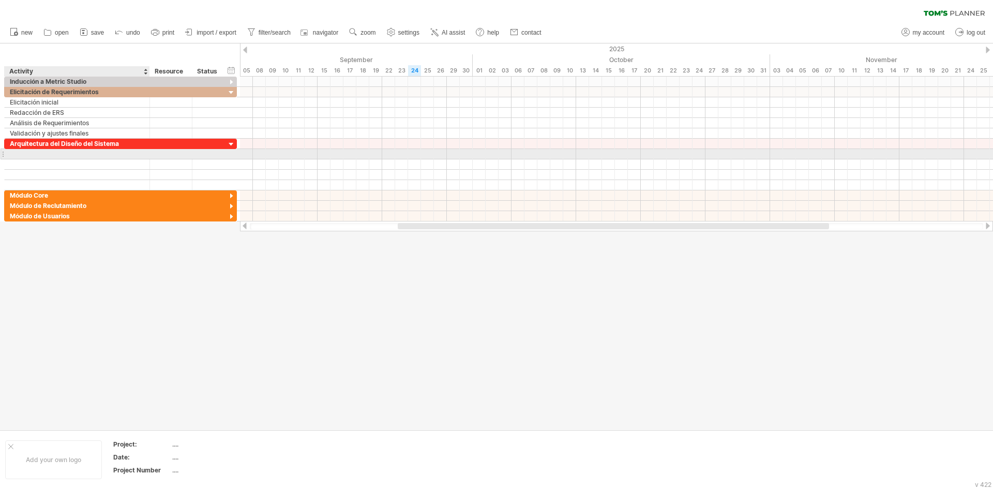
click at [61, 158] on div at bounding box center [77, 154] width 135 height 10
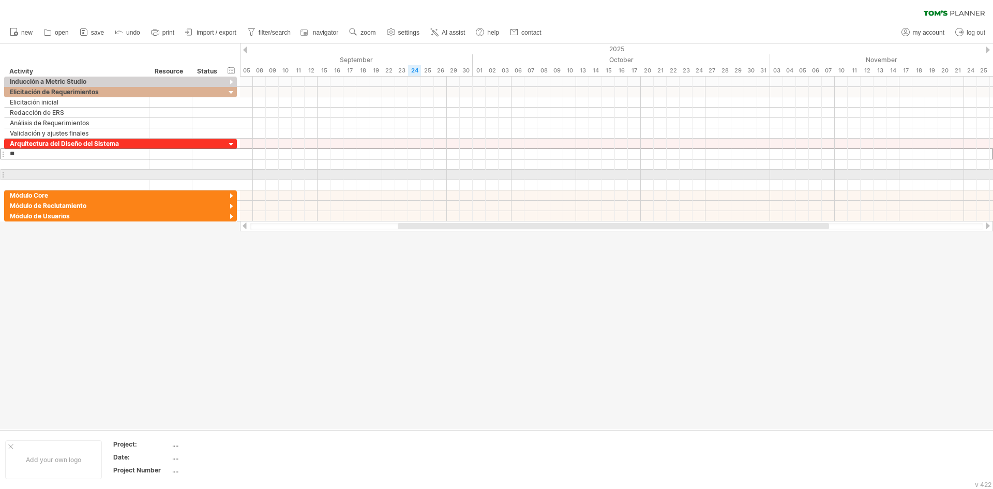
type input "*"
type input "**********"
type input "*"
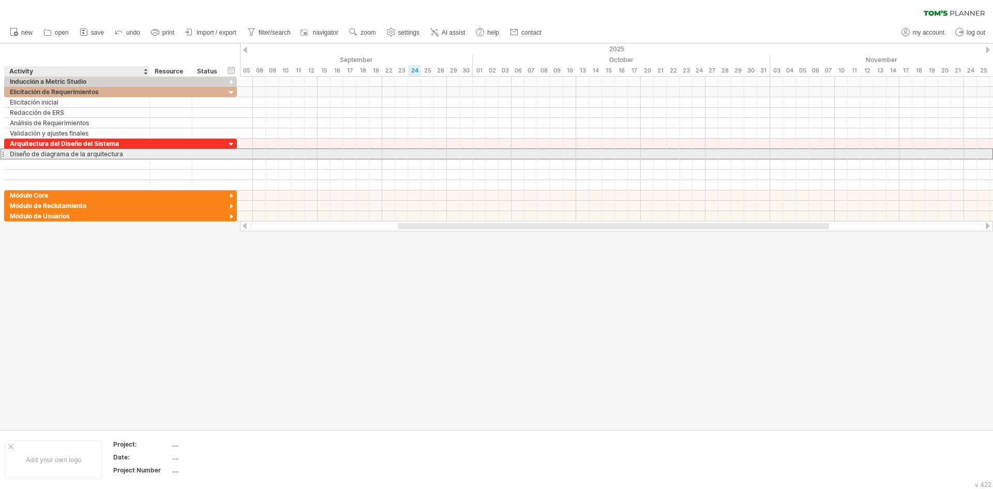
click at [130, 151] on div "Diseño de diagrama de la arquitectura" at bounding box center [77, 154] width 135 height 10
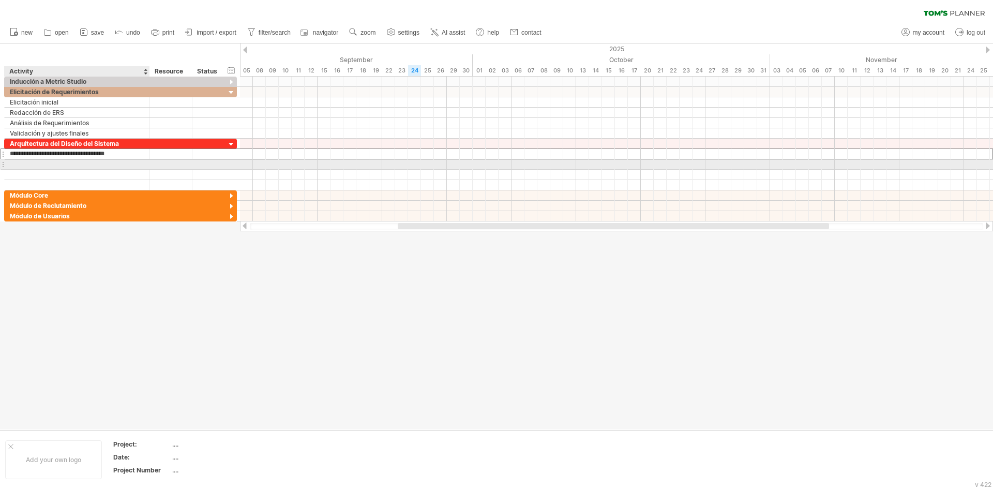
click at [51, 167] on div at bounding box center [77, 164] width 135 height 10
paste input "**********"
click at [107, 162] on input "**********" at bounding box center [77, 164] width 135 height 10
type input "**********"
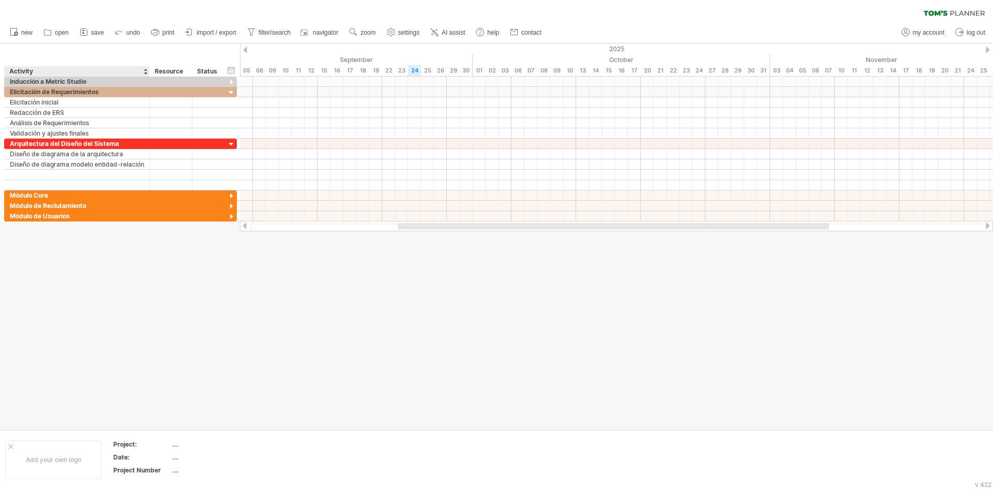
click at [145, 366] on div at bounding box center [496, 236] width 993 height 386
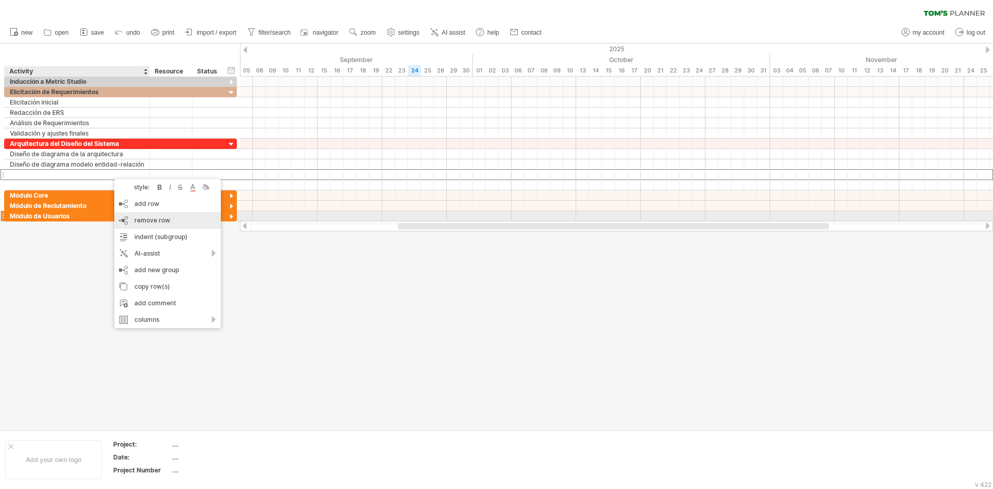
click at [131, 221] on div "remove row remove selected rows" at bounding box center [167, 220] width 107 height 17
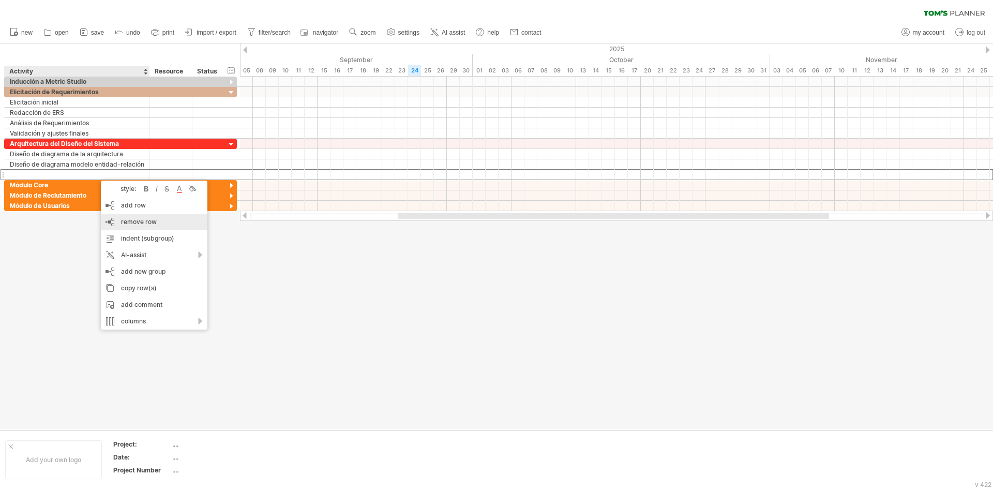
click at [111, 221] on div "remove row remove selected rows" at bounding box center [154, 222] width 107 height 17
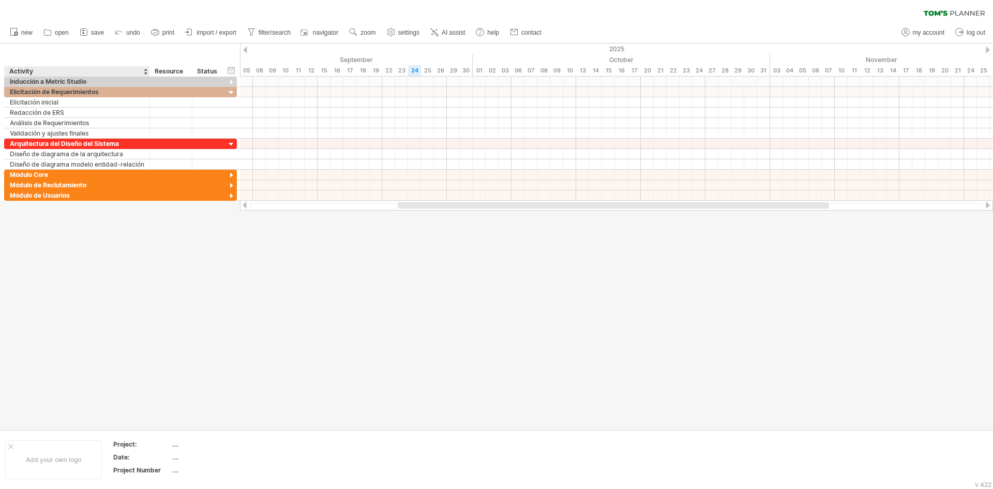
click at [108, 282] on div at bounding box center [496, 236] width 993 height 386
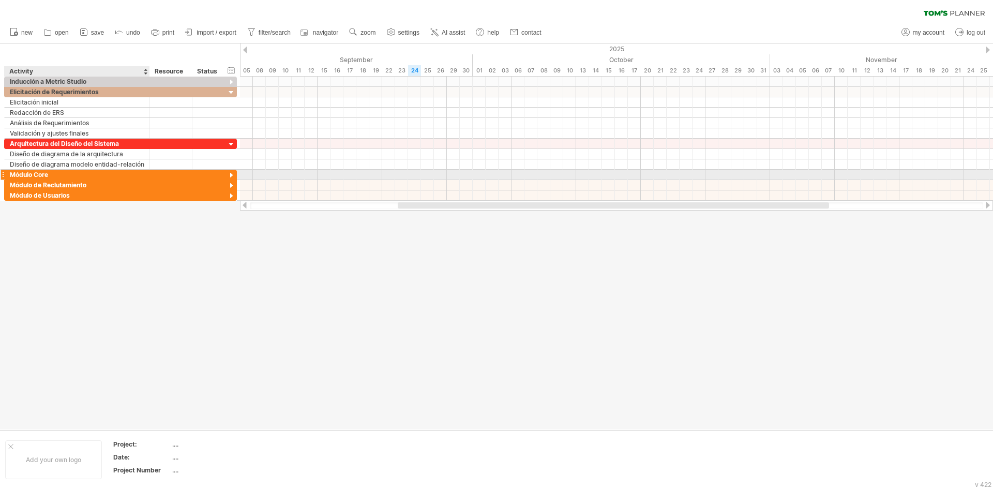
click at [51, 177] on div "Módulo Core" at bounding box center [77, 175] width 135 height 10
click at [229, 174] on div at bounding box center [232, 176] width 10 height 10
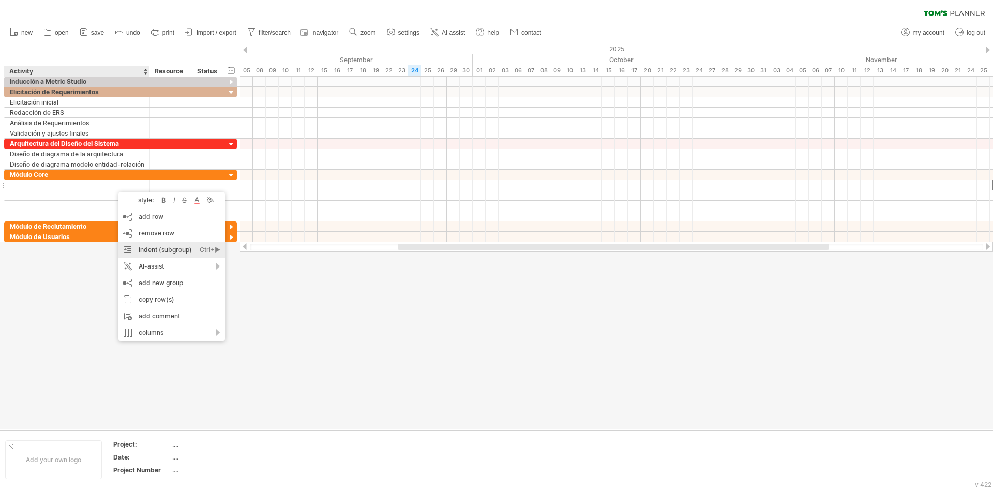
click at [163, 252] on div "indent (subgroup) Ctrl+► Cmd+►" at bounding box center [171, 250] width 107 height 17
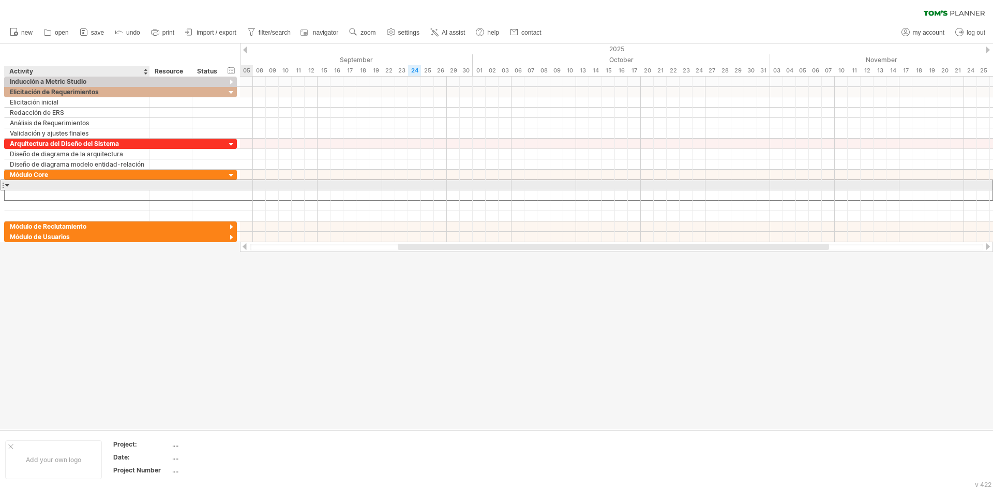
click at [34, 182] on div at bounding box center [77, 185] width 135 height 10
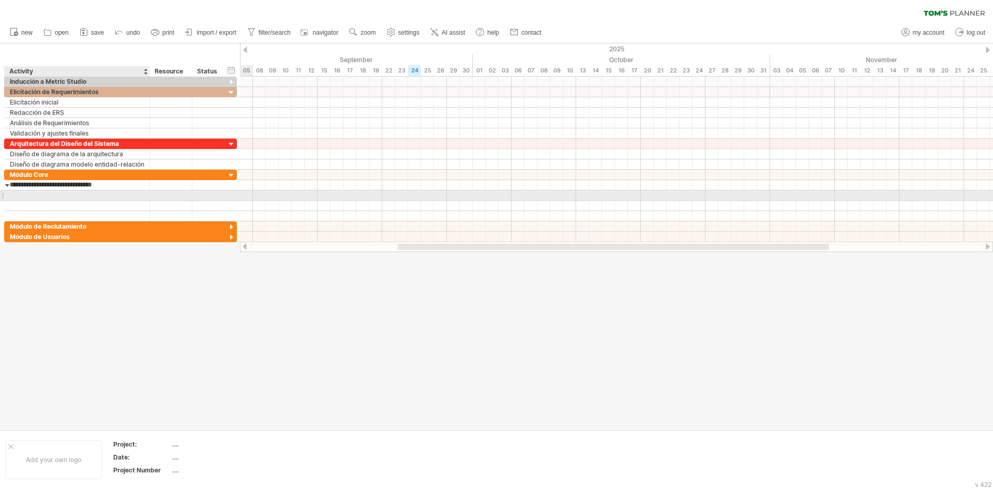
type input "**********"
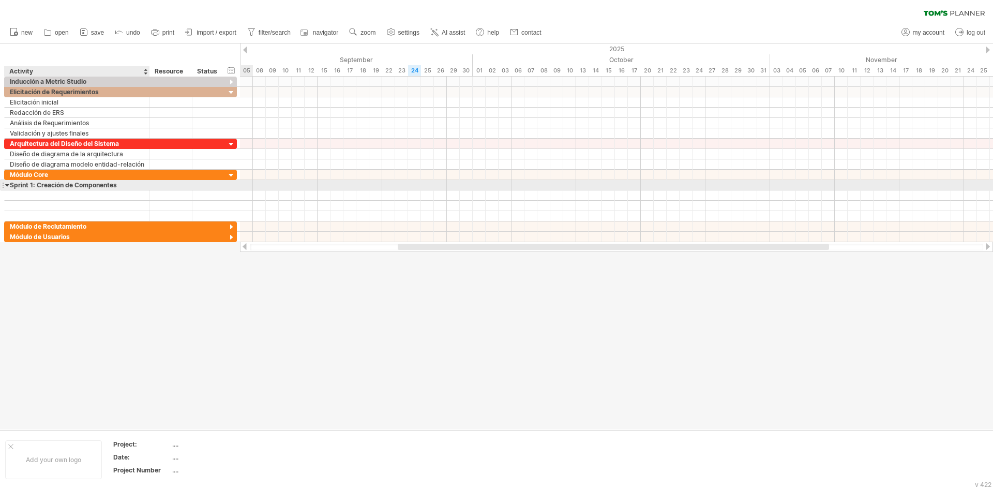
click at [138, 180] on div "Sprint 1: Creación de Componentes" at bounding box center [77, 185] width 135 height 10
click at [88, 196] on div at bounding box center [77, 195] width 135 height 10
click at [99, 182] on div "Sprint 1: Creación de Componentes" at bounding box center [77, 185] width 135 height 10
click at [7, 183] on div at bounding box center [7, 185] width 5 height 10
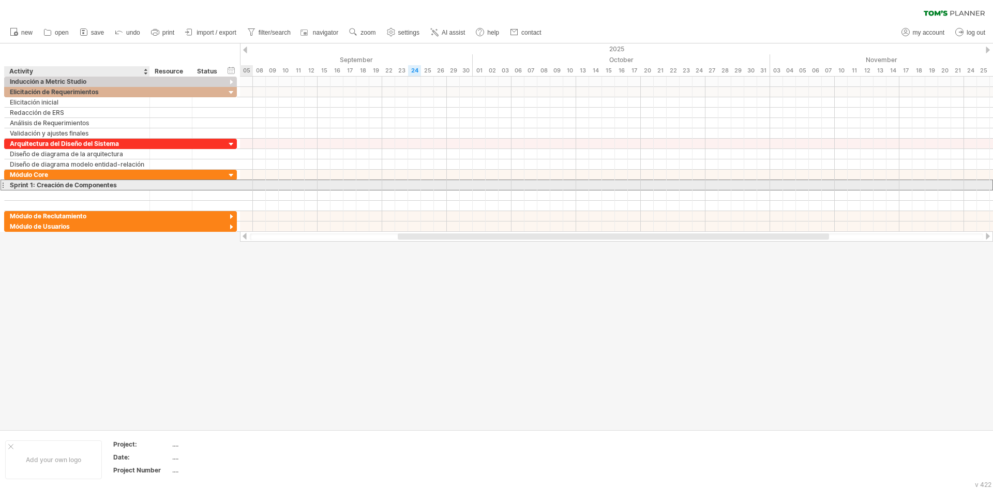
click at [7, 183] on div at bounding box center [7, 185] width 5 height 10
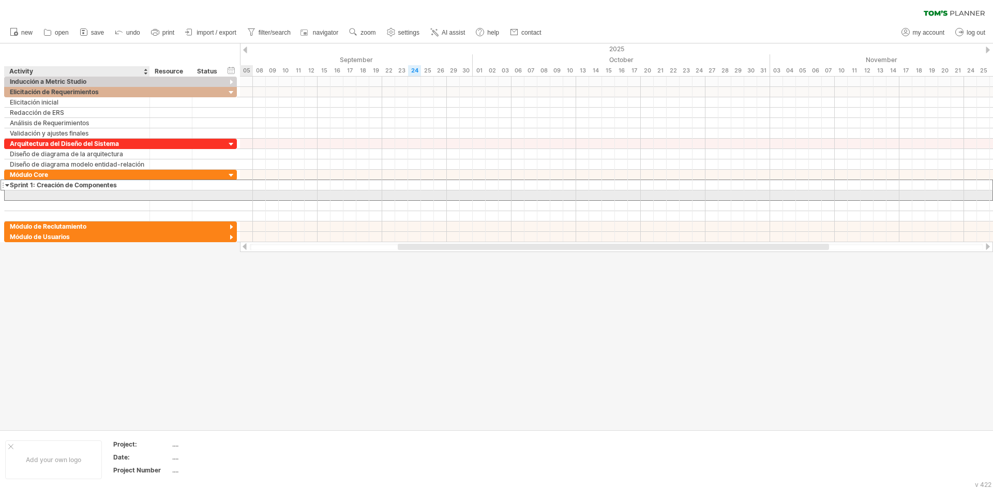
click at [29, 194] on div at bounding box center [77, 195] width 135 height 10
click at [42, 194] on div at bounding box center [77, 195] width 135 height 10
type input "**********"
click at [116, 190] on div "Análisis de" at bounding box center [77, 195] width 135 height 10
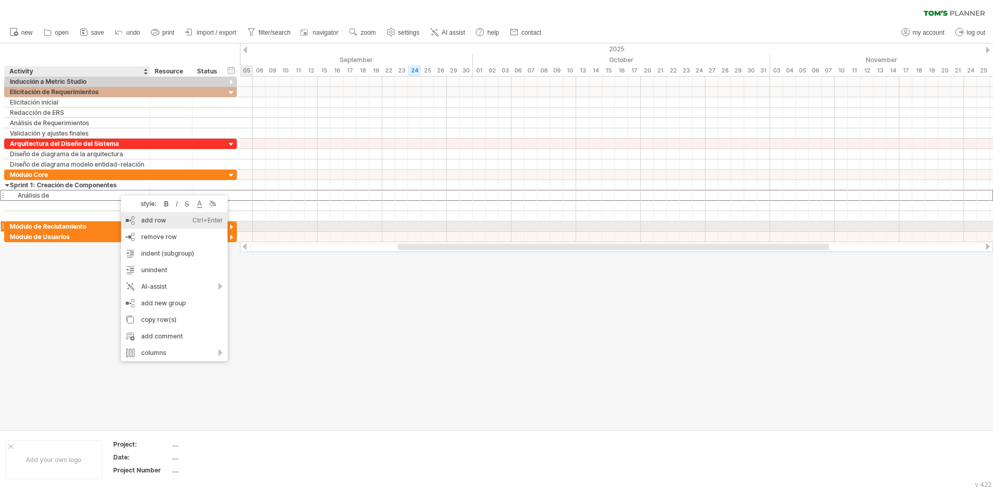
click at [131, 224] on div "add row Ctrl+Enter Cmd+Enter" at bounding box center [174, 220] width 107 height 17
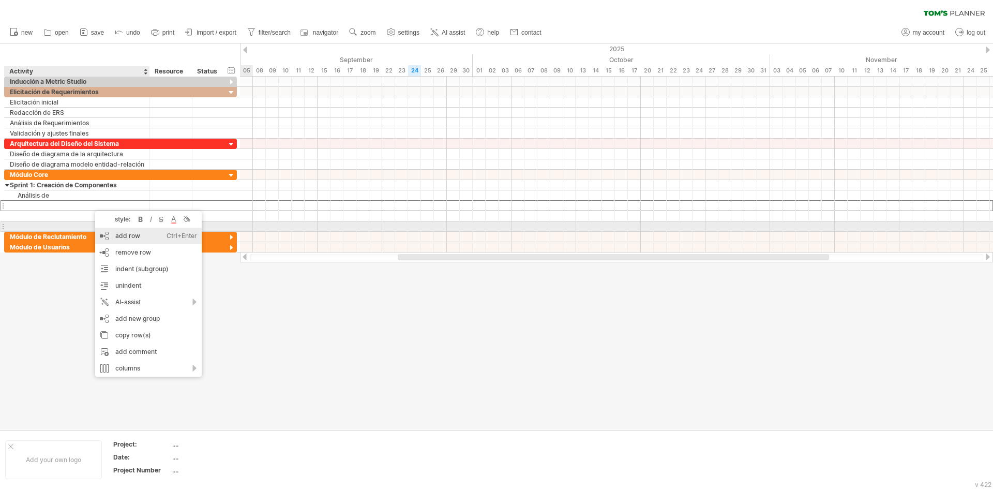
click at [105, 229] on div "add row Ctrl+Enter Cmd+Enter" at bounding box center [148, 236] width 107 height 17
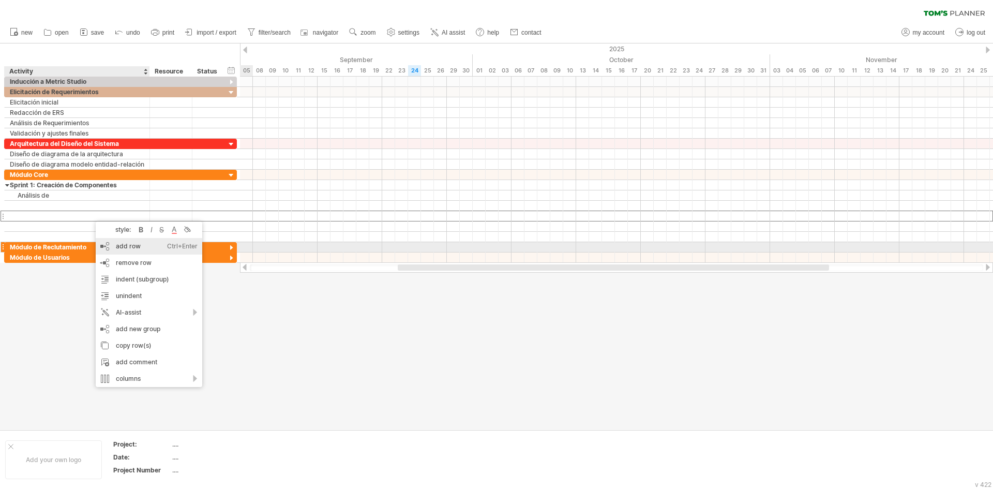
click at [108, 247] on div "add row Ctrl+Enter Cmd+Enter" at bounding box center [149, 246] width 107 height 17
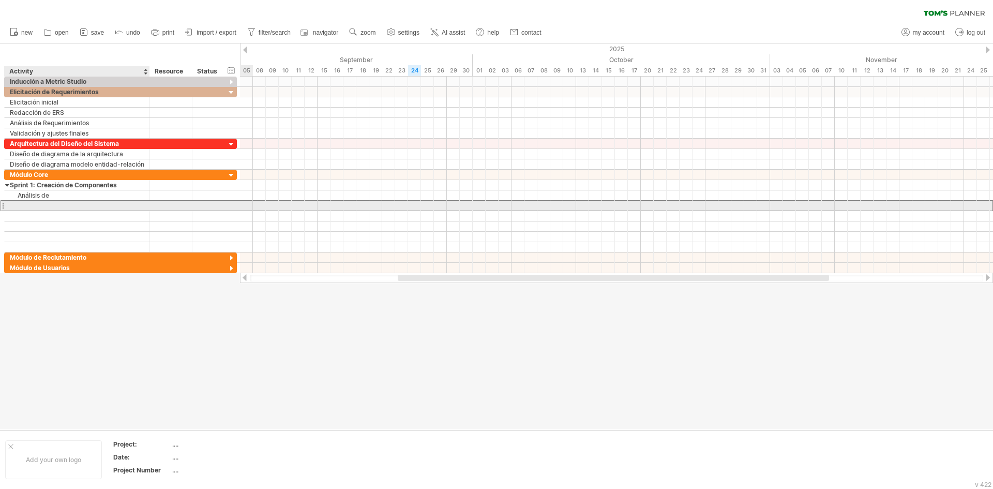
click at [53, 207] on div at bounding box center [77, 206] width 135 height 10
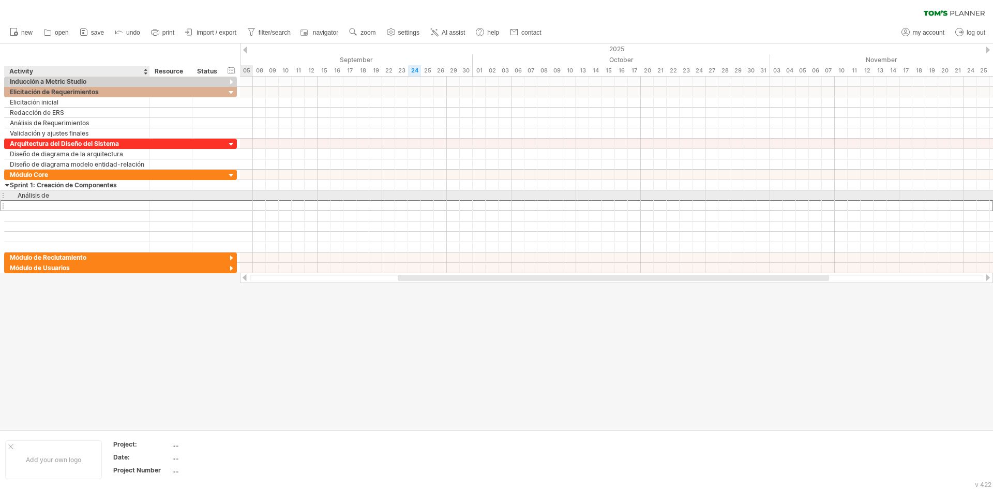
click at [53, 196] on div "Análisis de" at bounding box center [77, 195] width 135 height 10
type input "********"
click at [36, 204] on div at bounding box center [77, 206] width 135 height 10
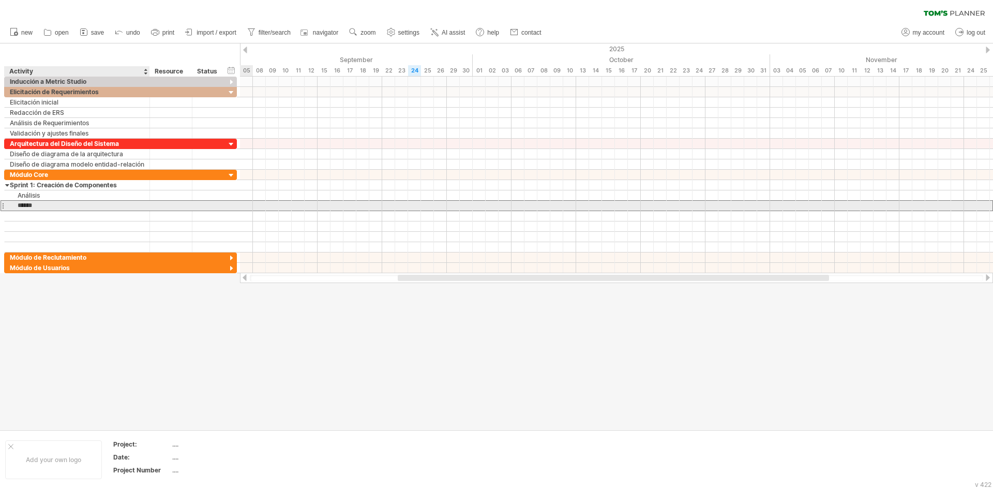
type input "**********"
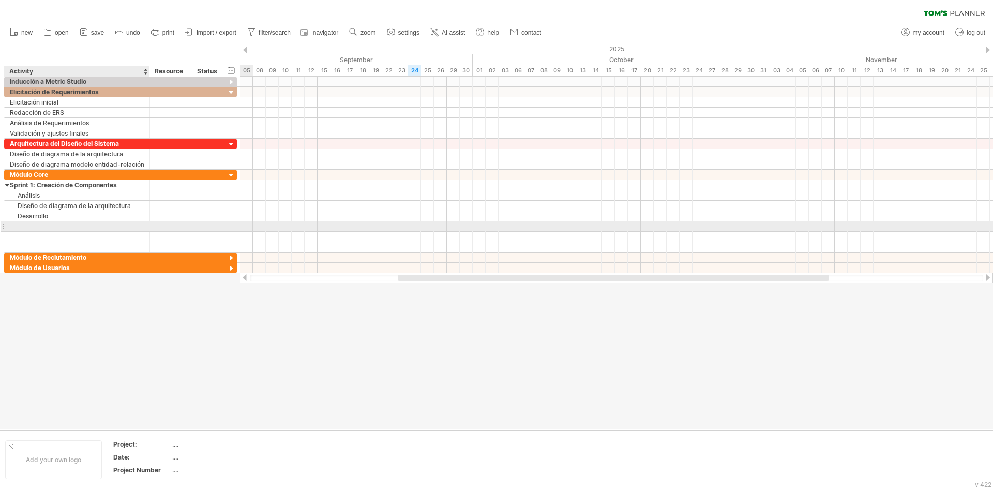
click at [41, 230] on input "text" at bounding box center [77, 226] width 135 height 10
type input "*******"
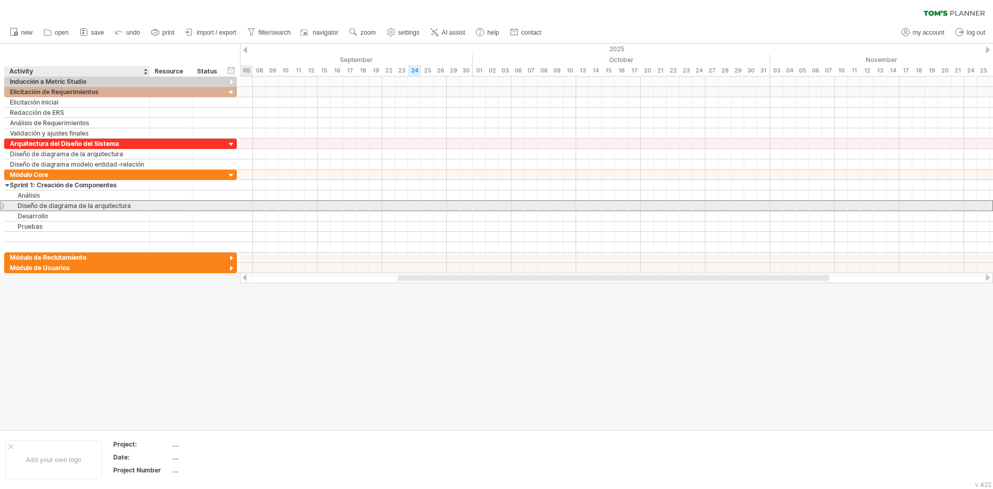
click at [135, 209] on div "Diseño de diagrama de la arquitectura" at bounding box center [77, 206] width 135 height 10
type input "******"
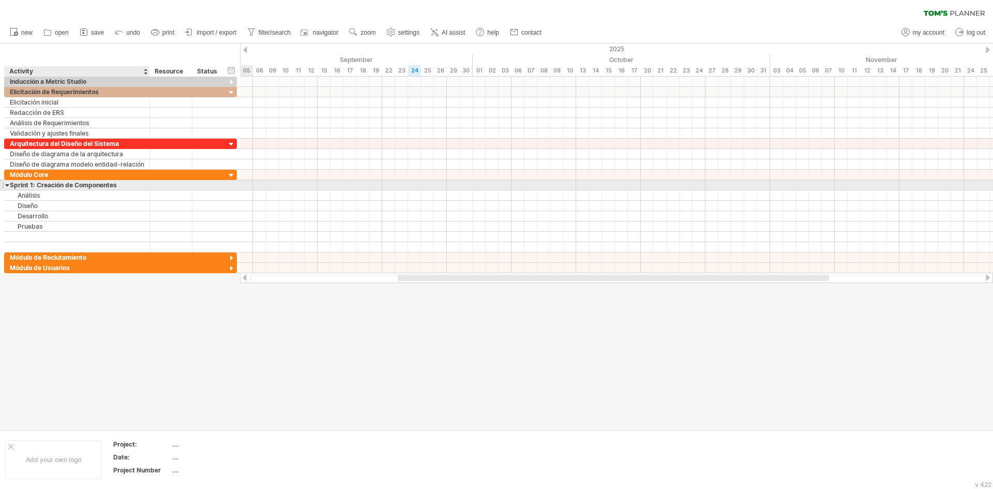
click at [7, 184] on div at bounding box center [7, 185] width 5 height 10
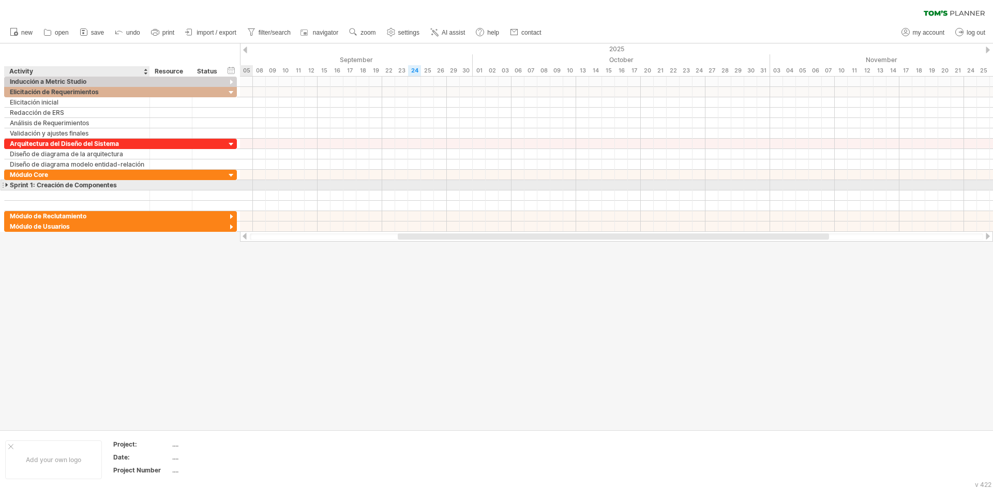
click at [7, 184] on div at bounding box center [7, 185] width 5 height 10
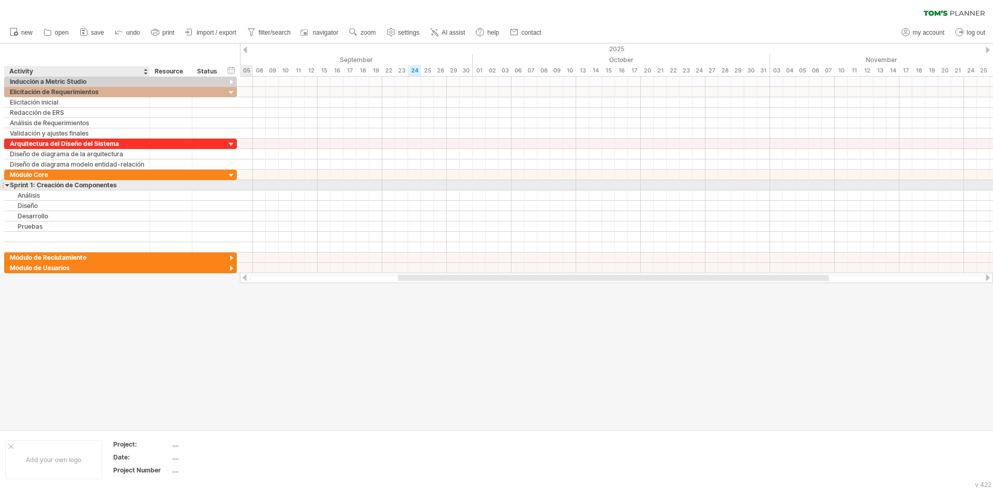
click at [7, 184] on div at bounding box center [7, 185] width 5 height 10
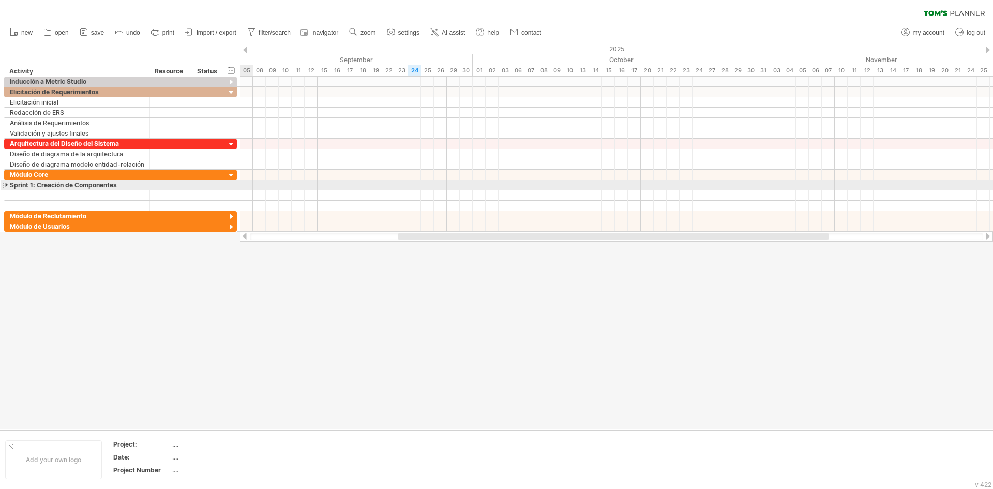
click at [3, 186] on div at bounding box center [3, 185] width 4 height 11
click at [22, 197] on div at bounding box center [77, 195] width 135 height 10
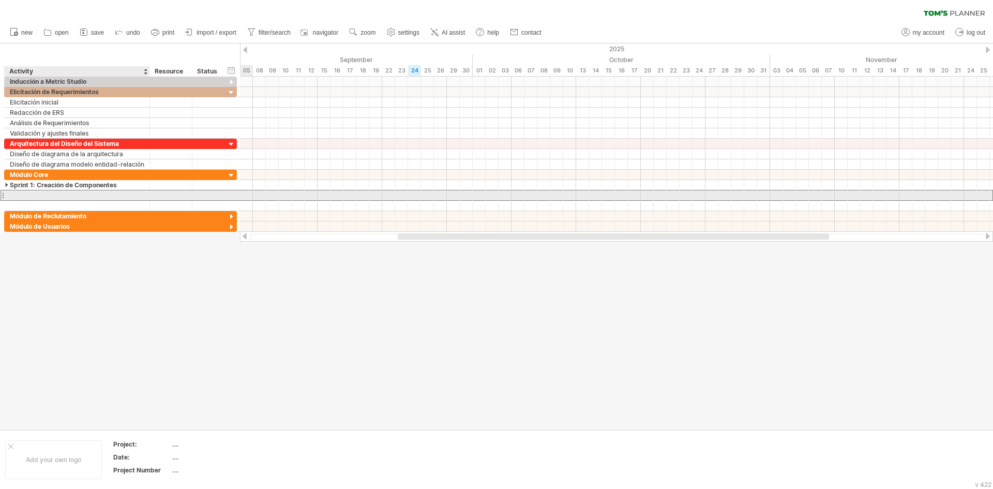
paste input "**********"
type input "**********"
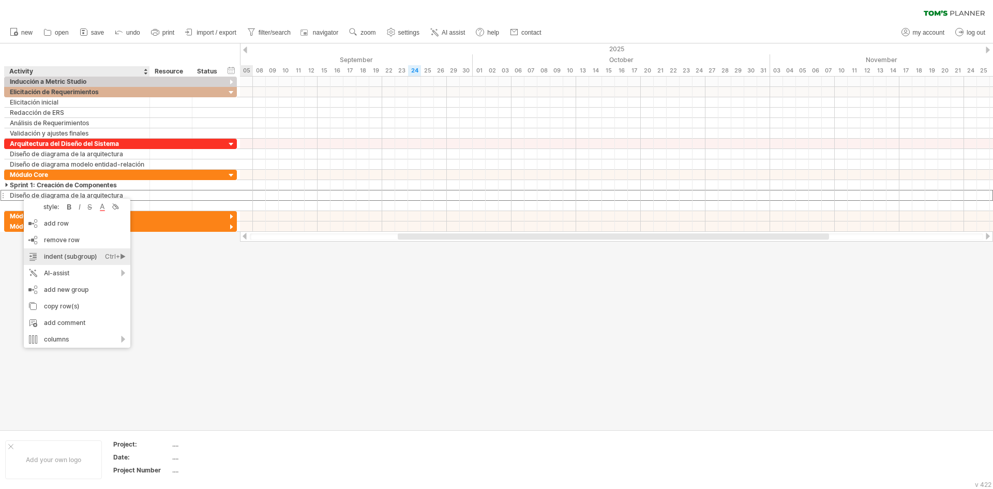
click at [54, 260] on div "indent (subgroup) Ctrl+► Cmd+►" at bounding box center [77, 256] width 107 height 17
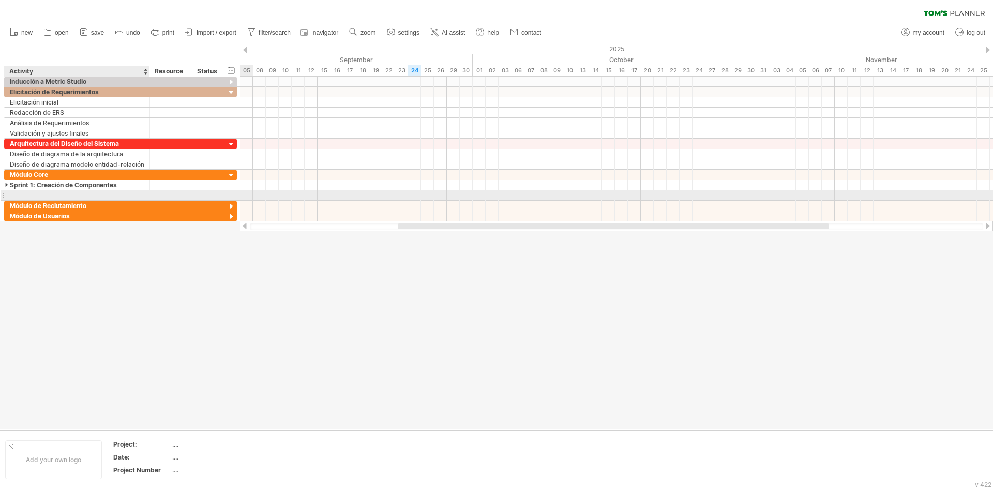
click at [32, 194] on div at bounding box center [77, 195] width 135 height 10
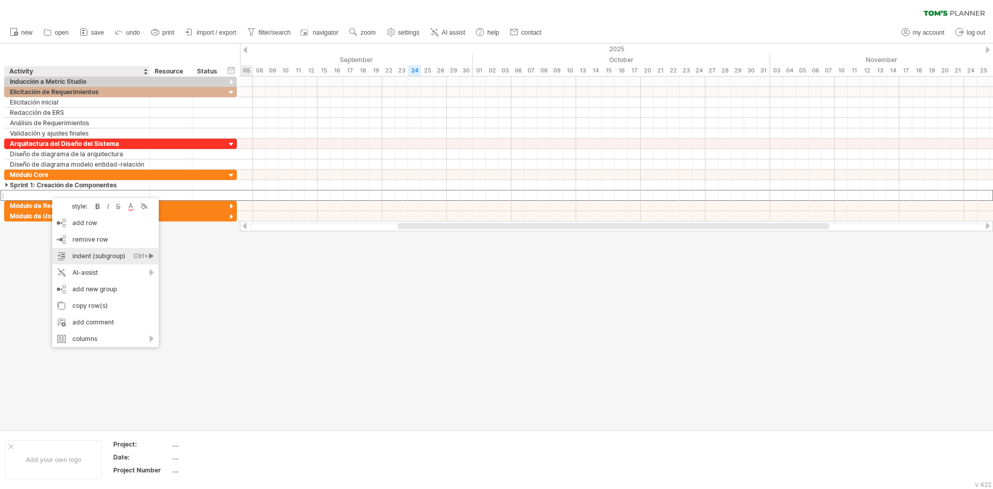
click at [151, 257] on div "Ctrl+►" at bounding box center [143, 256] width 21 height 17
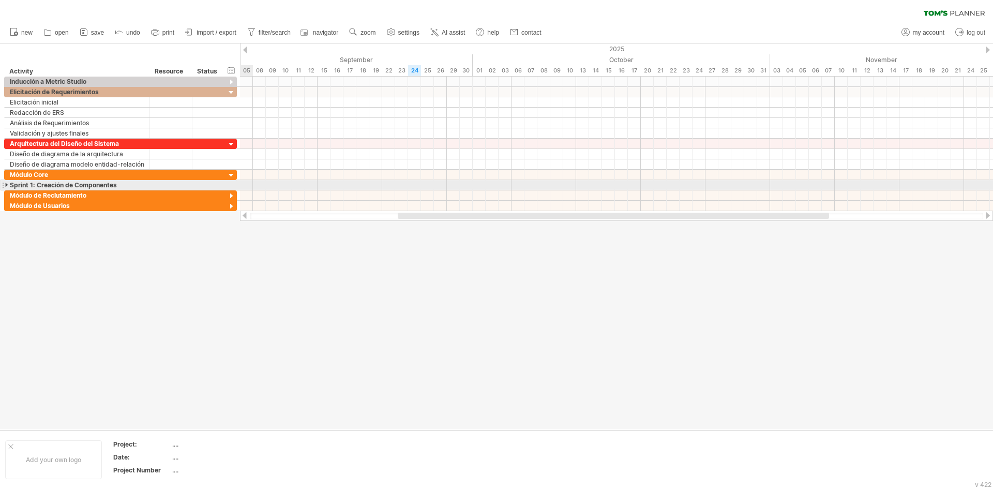
click at [6, 186] on div at bounding box center [7, 185] width 5 height 10
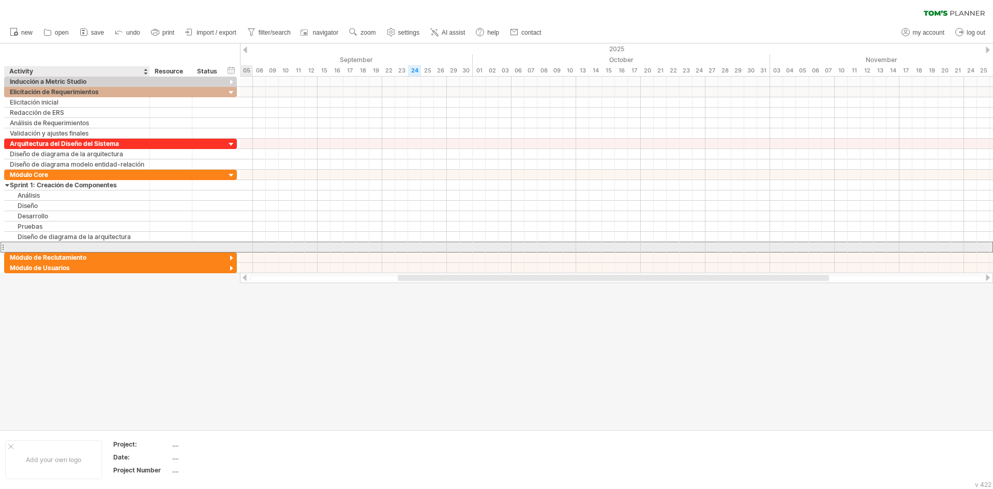
click at [32, 245] on div at bounding box center [77, 247] width 135 height 10
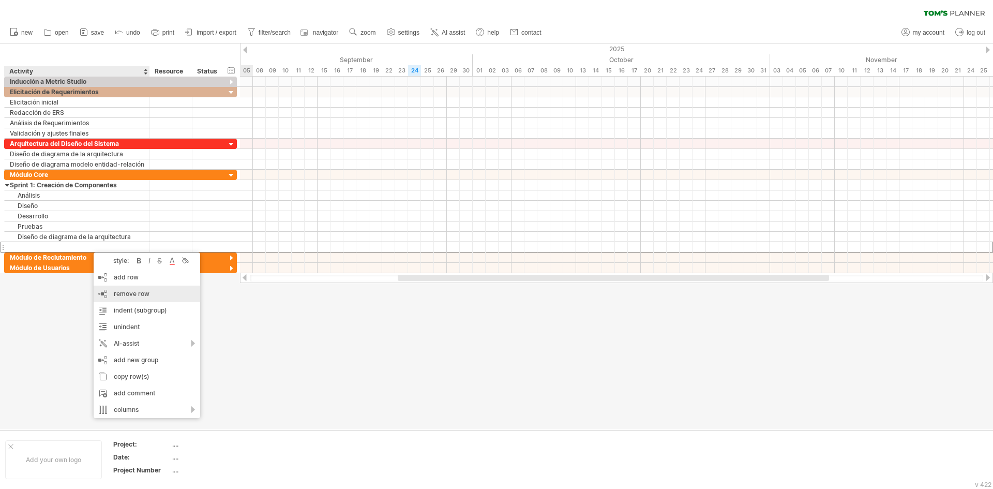
click at [128, 300] on div "remove row remove selected rows" at bounding box center [147, 294] width 107 height 17
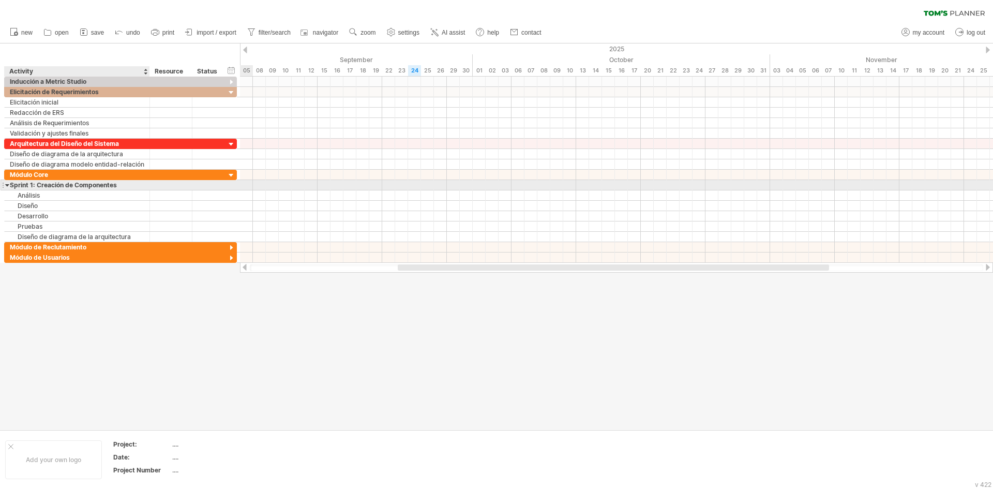
click at [8, 186] on div at bounding box center [7, 185] width 5 height 10
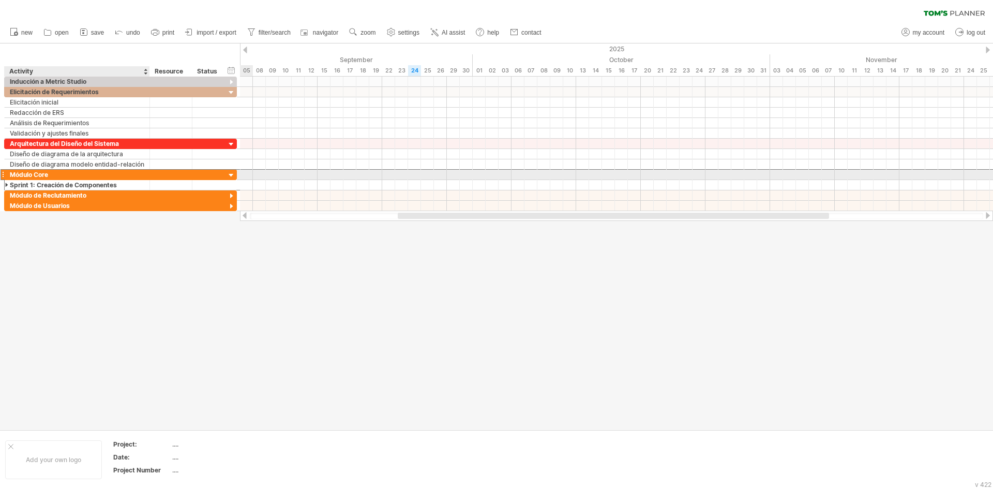
click at [57, 175] on div "Módulo Core" at bounding box center [77, 175] width 135 height 10
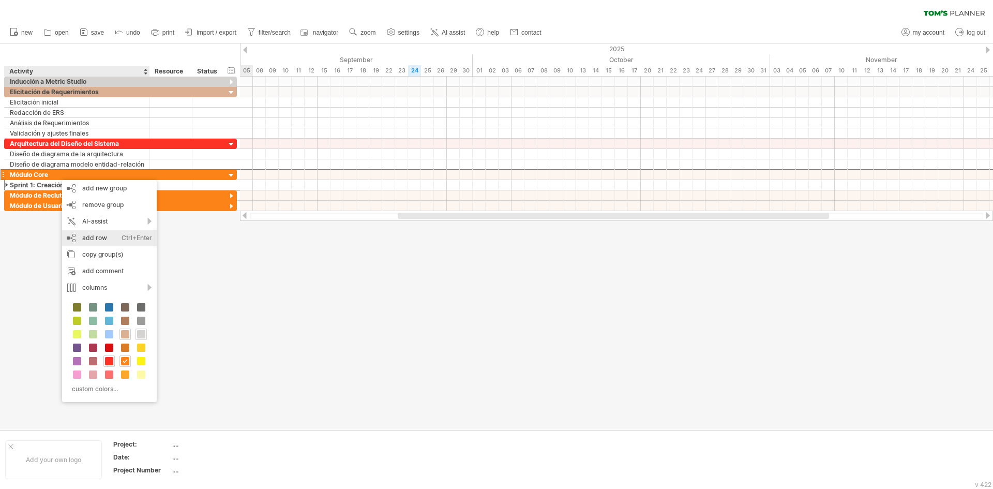
click at [87, 235] on div "add row Ctrl+Enter Cmd+Enter" at bounding box center [109, 238] width 95 height 17
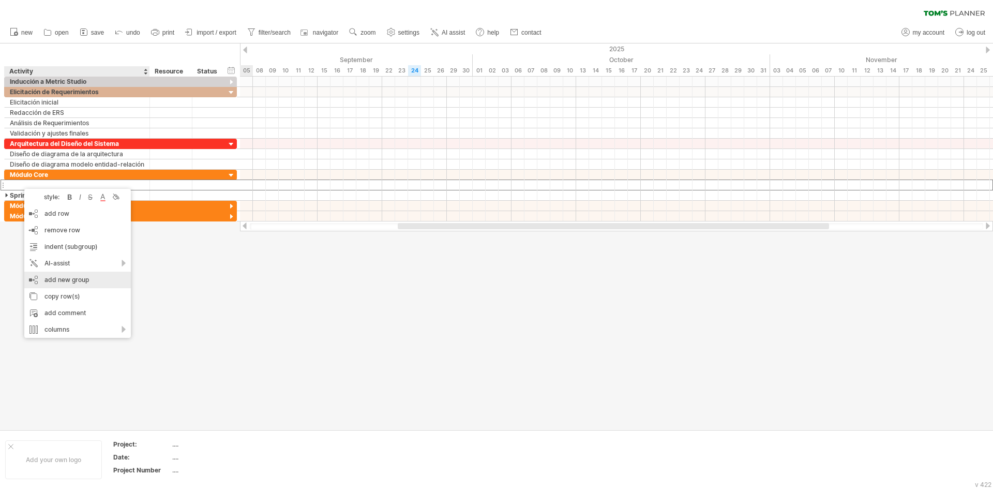
click at [43, 277] on div "add new group" at bounding box center [77, 280] width 107 height 17
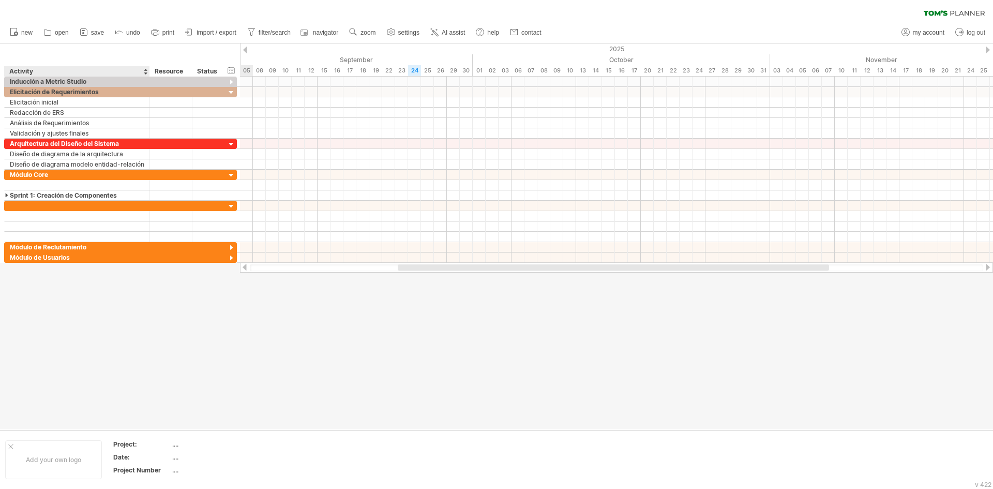
click at [43, 277] on div at bounding box center [496, 236] width 993 height 386
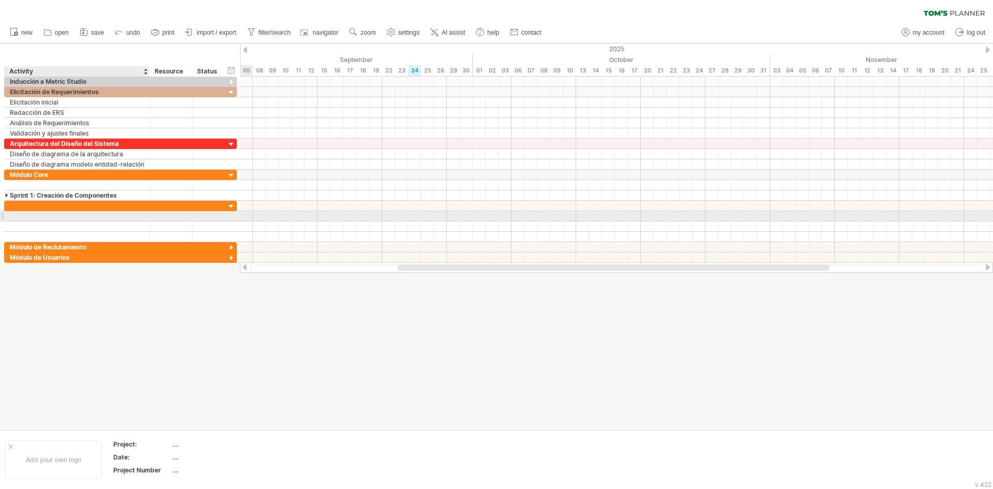
click at [27, 214] on div at bounding box center [77, 216] width 135 height 10
click at [79, 333] on div at bounding box center [496, 236] width 993 height 386
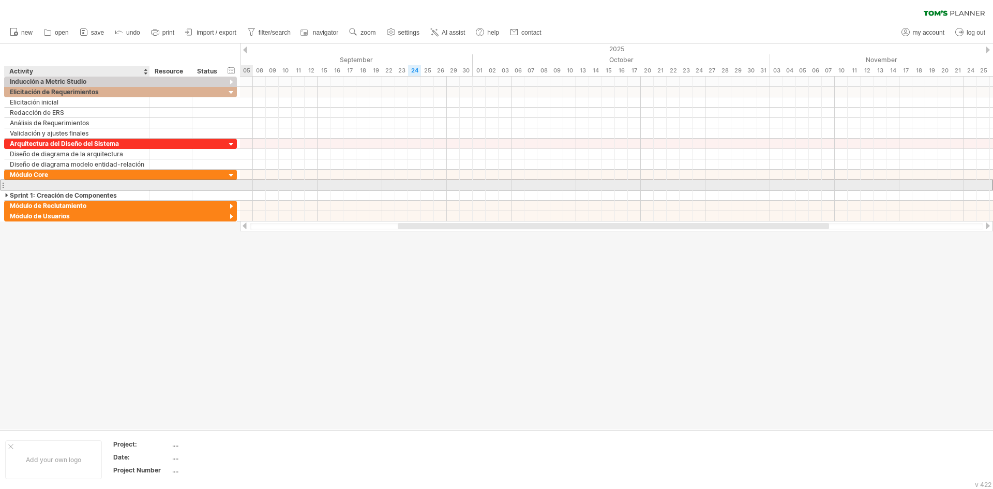
click at [43, 182] on div at bounding box center [77, 185] width 135 height 10
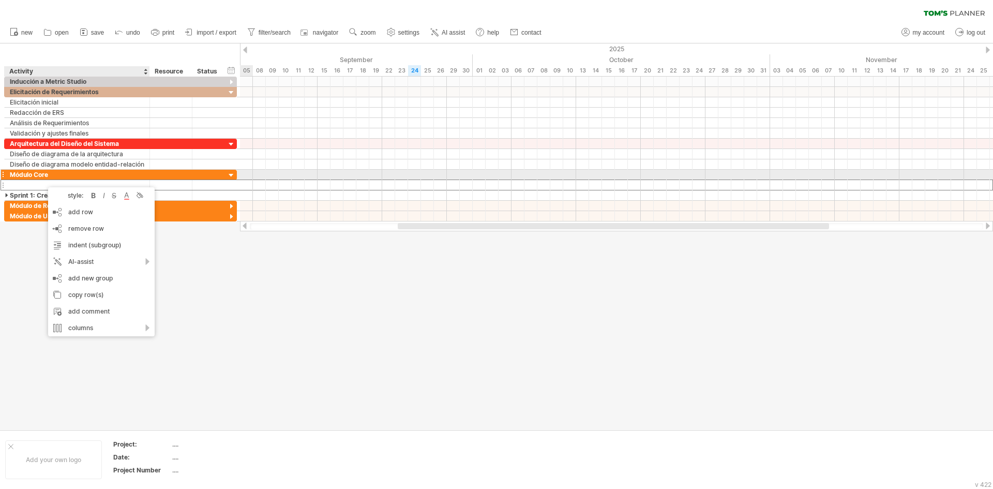
click at [42, 177] on div "Módulo Core" at bounding box center [77, 175] width 135 height 10
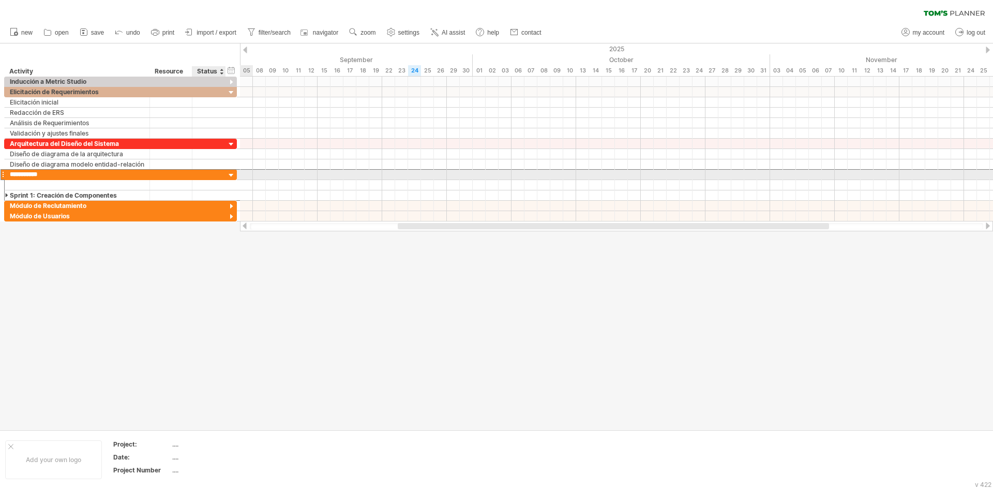
click at [232, 178] on div at bounding box center [232, 176] width 10 height 10
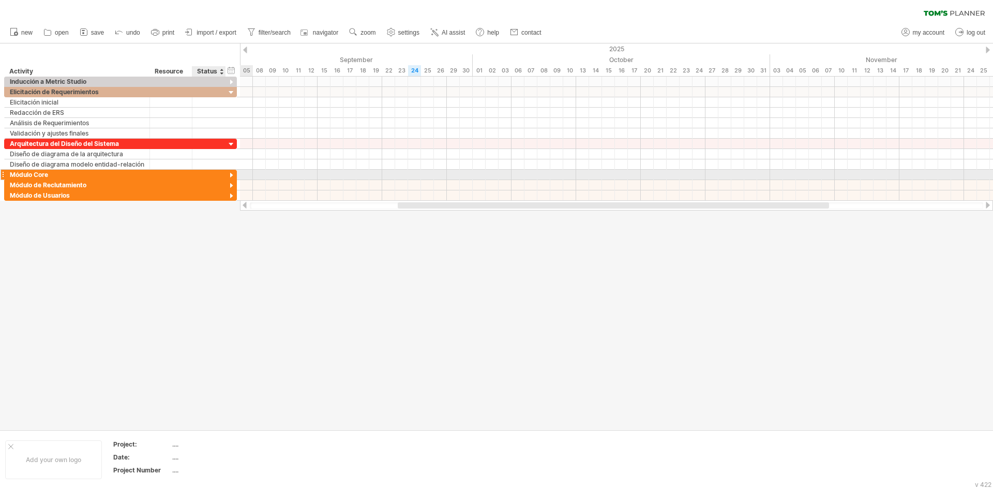
click at [232, 178] on div at bounding box center [232, 176] width 10 height 10
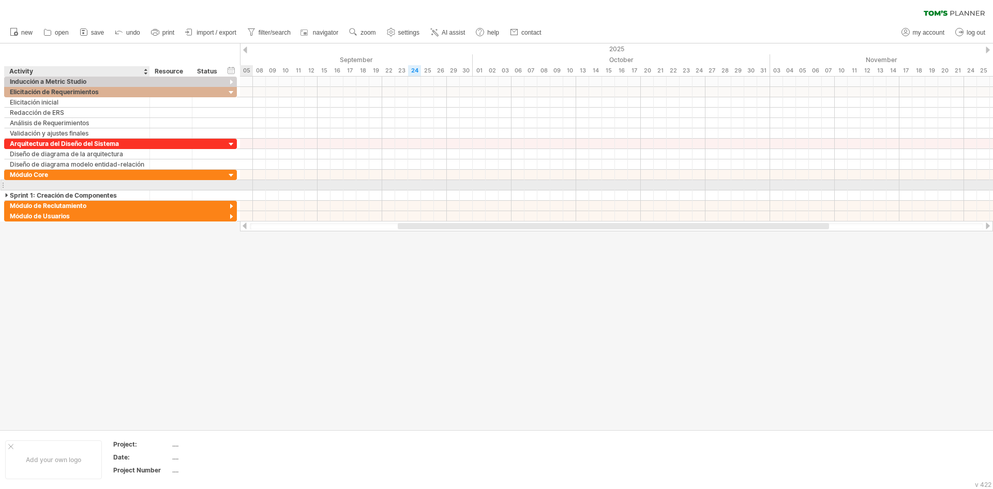
click at [41, 180] on div at bounding box center [77, 185] width 135 height 10
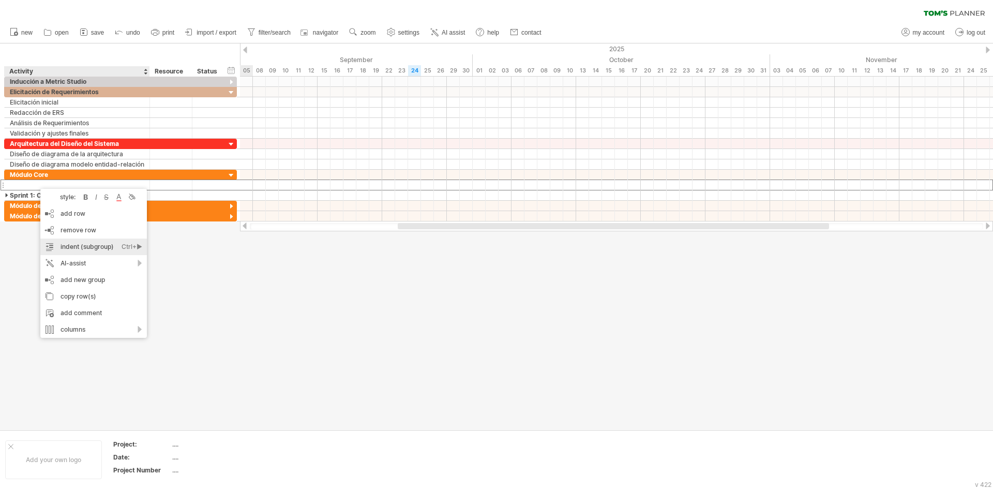
click at [72, 245] on div "indent (subgroup) Ctrl+► Cmd+►" at bounding box center [93, 247] width 107 height 17
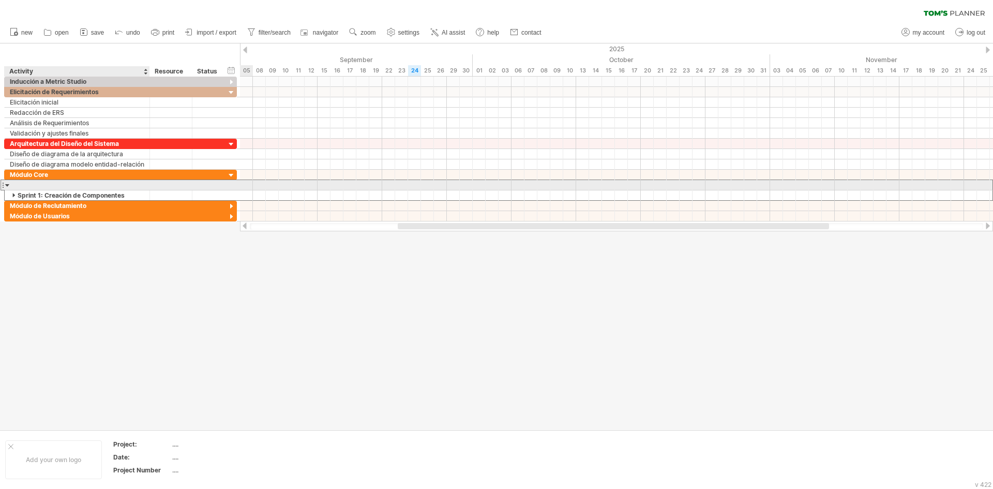
click at [28, 185] on div at bounding box center [77, 185] width 135 height 10
type input "**********"
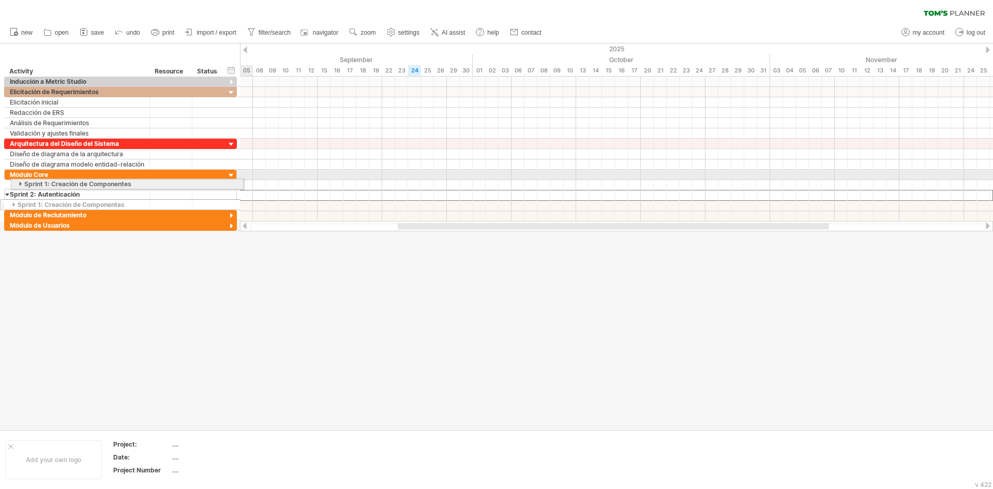
drag, startPoint x: 3, startPoint y: 195, endPoint x: 6, endPoint y: 182, distance: 13.2
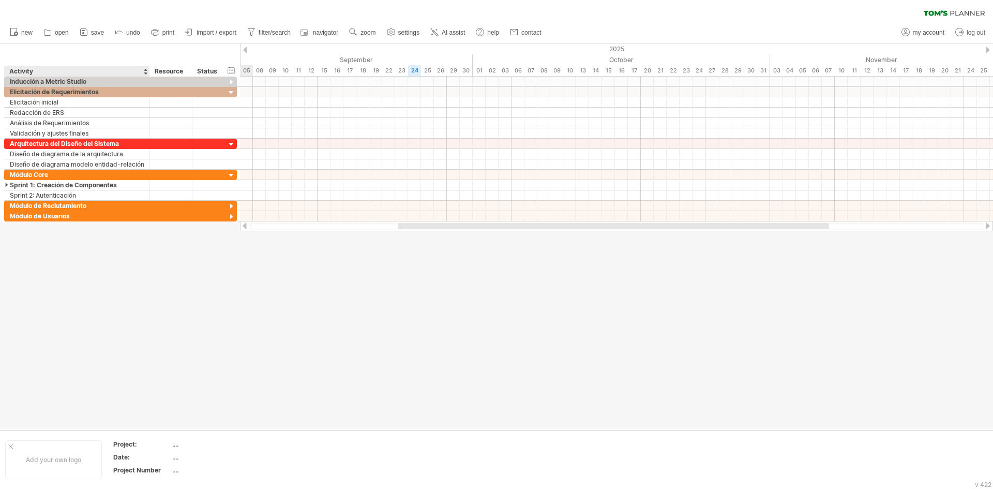
click at [33, 267] on div at bounding box center [496, 236] width 993 height 386
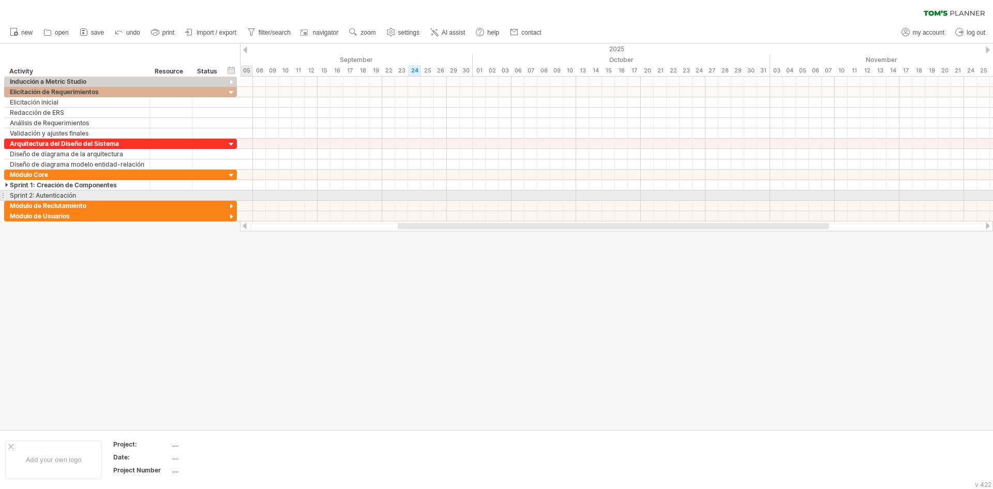
click at [6, 195] on div "**********" at bounding box center [77, 195] width 145 height 10
click at [83, 193] on div "Sprint 2: Autenticación" at bounding box center [77, 195] width 135 height 10
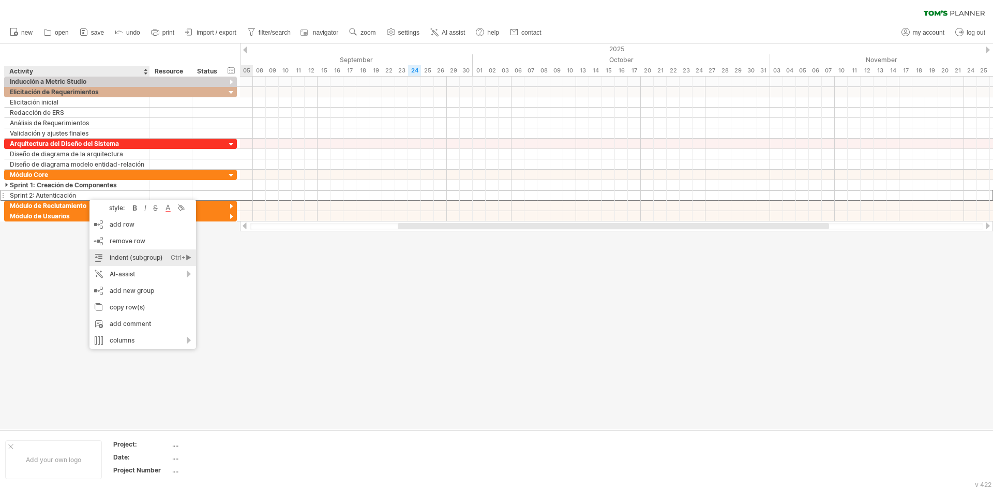
click at [125, 257] on div "indent (subgroup) Ctrl+► Cmd+►" at bounding box center [143, 257] width 107 height 17
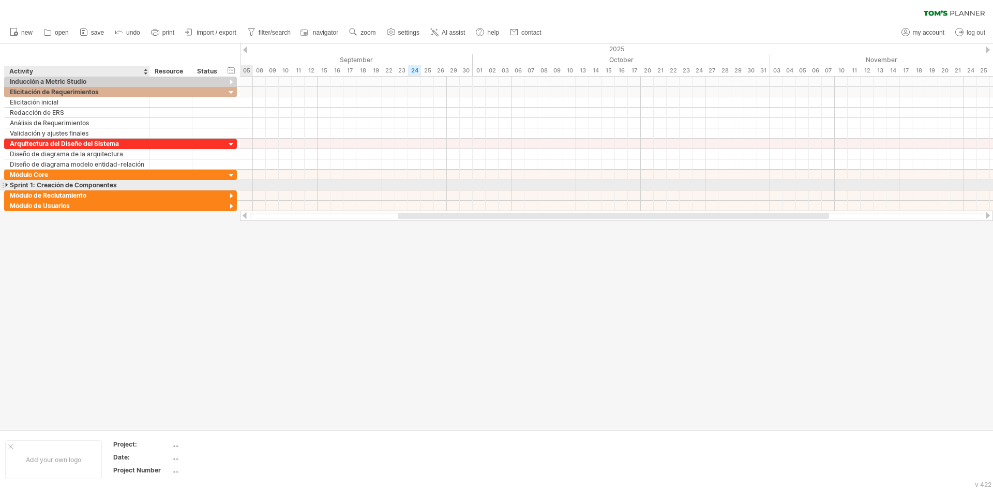
click at [82, 185] on div "Sprint 1: Creación de Componentes" at bounding box center [77, 185] width 135 height 10
click at [4, 185] on div at bounding box center [3, 185] width 4 height 11
click at [6, 185] on div at bounding box center [7, 185] width 5 height 10
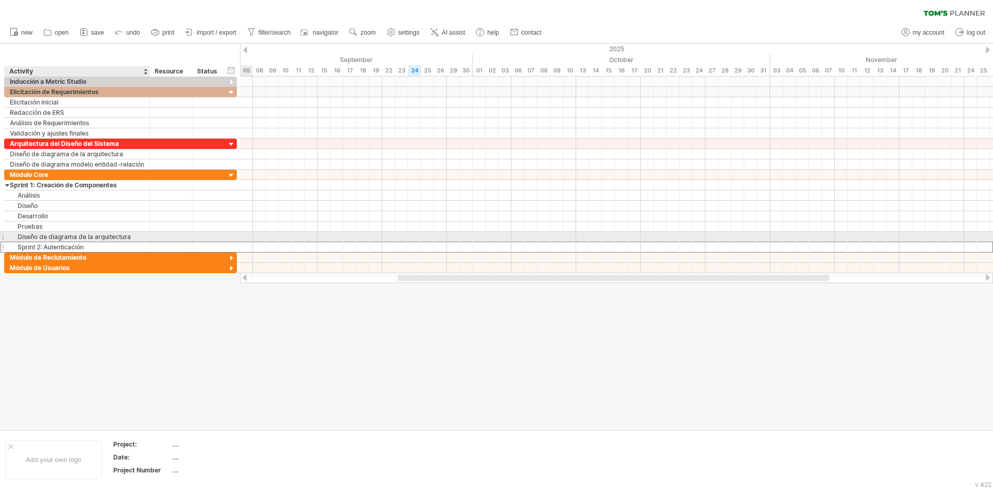
click at [49, 242] on div "Sprint 2: Autenticación" at bounding box center [77, 247] width 135 height 10
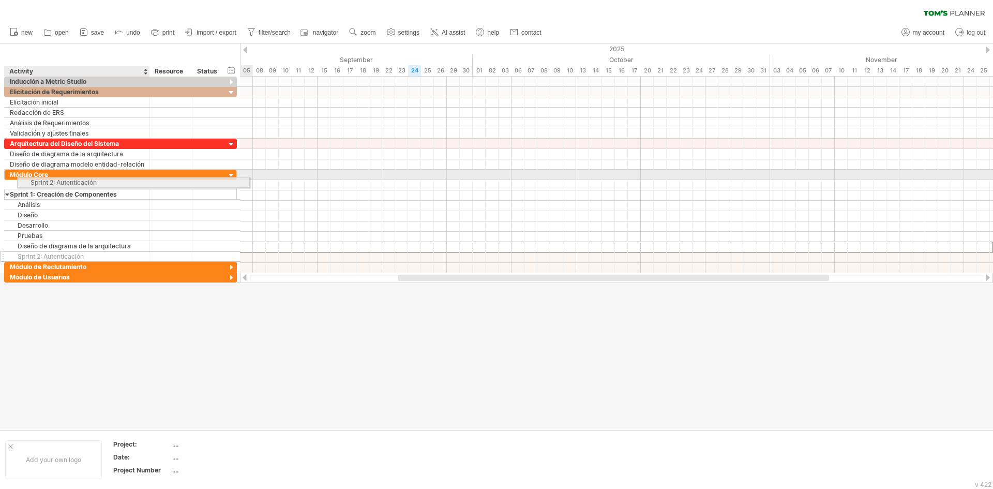
drag, startPoint x: 4, startPoint y: 247, endPoint x: 14, endPoint y: 181, distance: 67.5
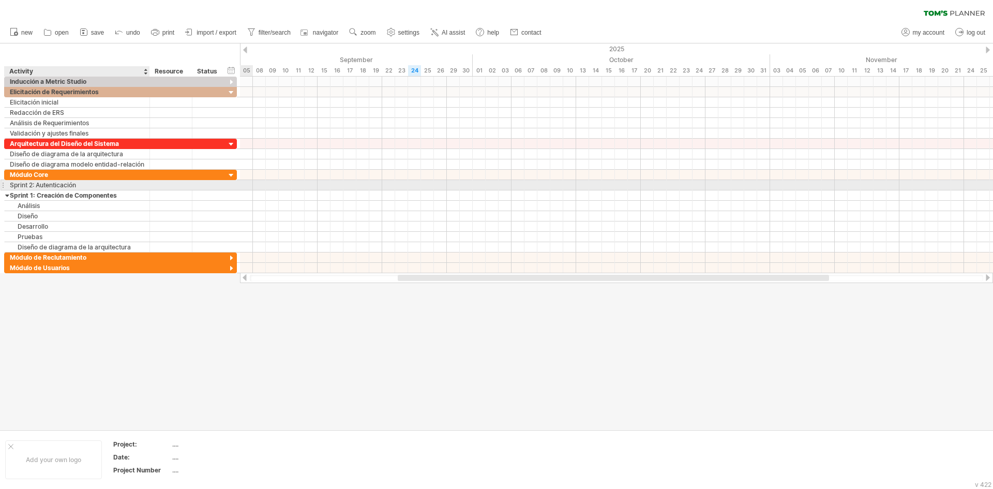
click at [93, 185] on div "Sprint 2: Autenticación" at bounding box center [77, 185] width 135 height 10
click at [78, 185] on div "Sprint 2: Autenticación" at bounding box center [77, 185] width 135 height 10
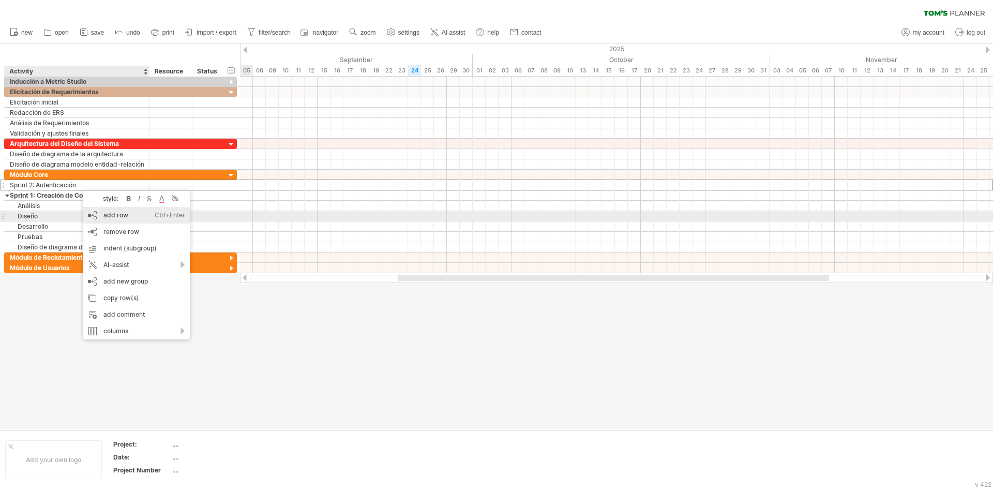
click at [100, 215] on div "add row Ctrl+Enter Cmd+Enter" at bounding box center [136, 215] width 107 height 17
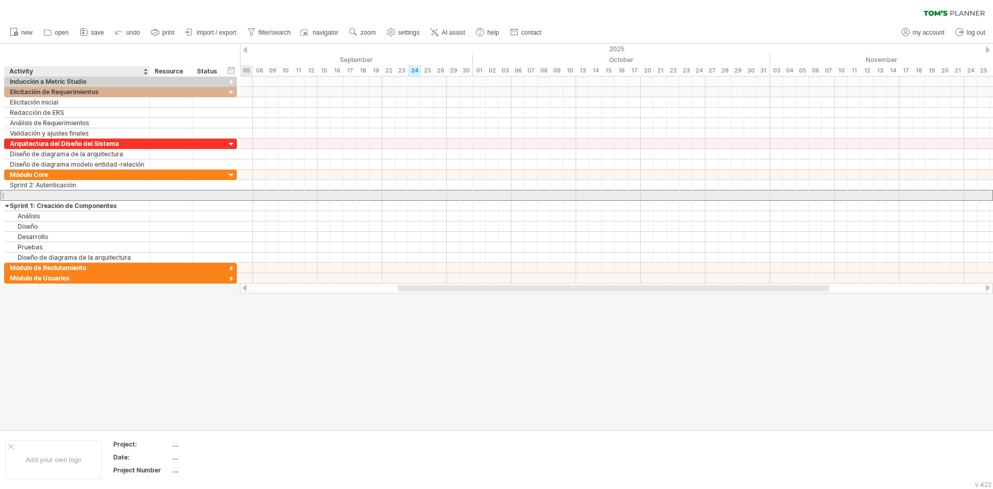
click at [66, 196] on input "text" at bounding box center [77, 195] width 135 height 10
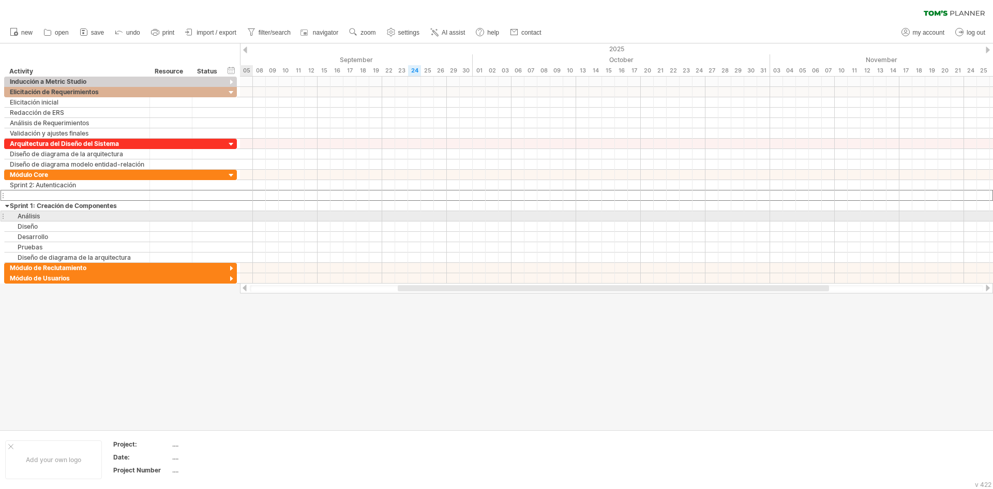
click at [3, 217] on div at bounding box center [3, 216] width 4 height 11
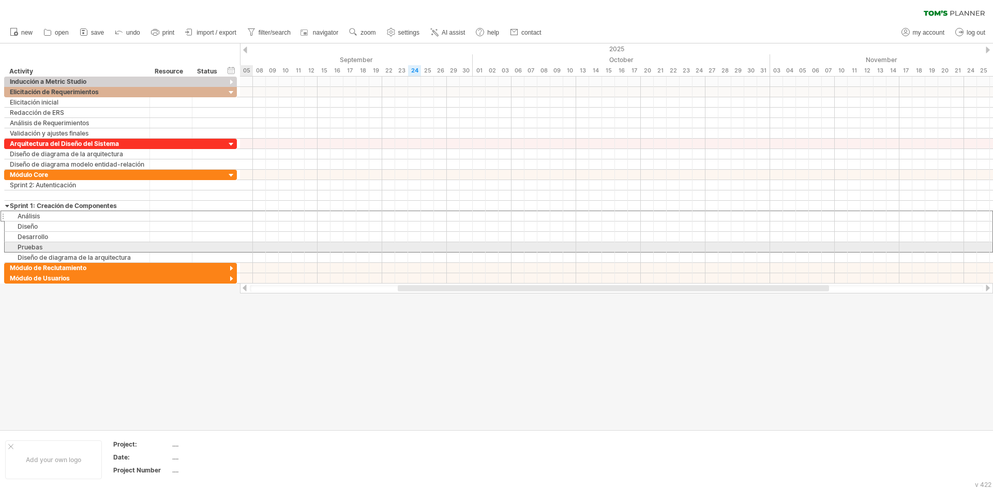
click at [2, 248] on div "**********" at bounding box center [118, 180] width 237 height 207
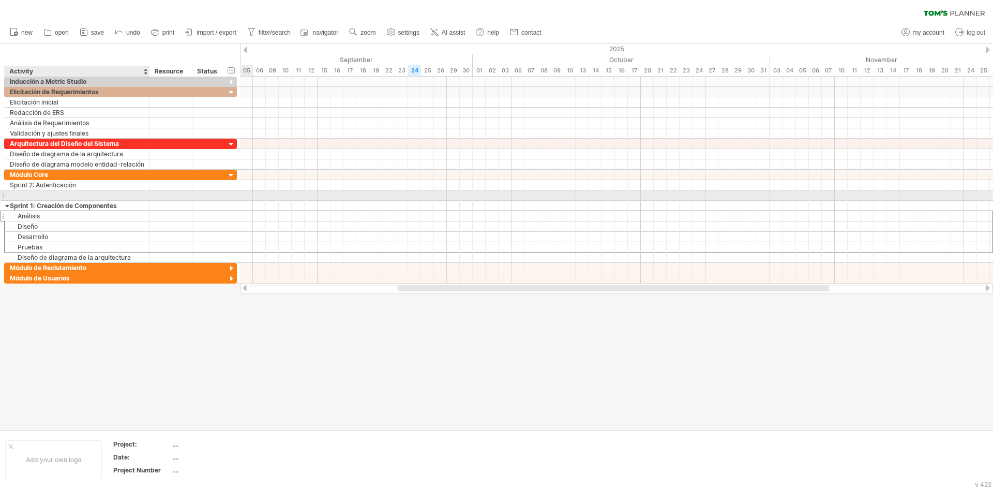
click at [40, 197] on div at bounding box center [77, 195] width 135 height 10
paste input "**********"
type input "**********"
type input "*"
type input "**********"
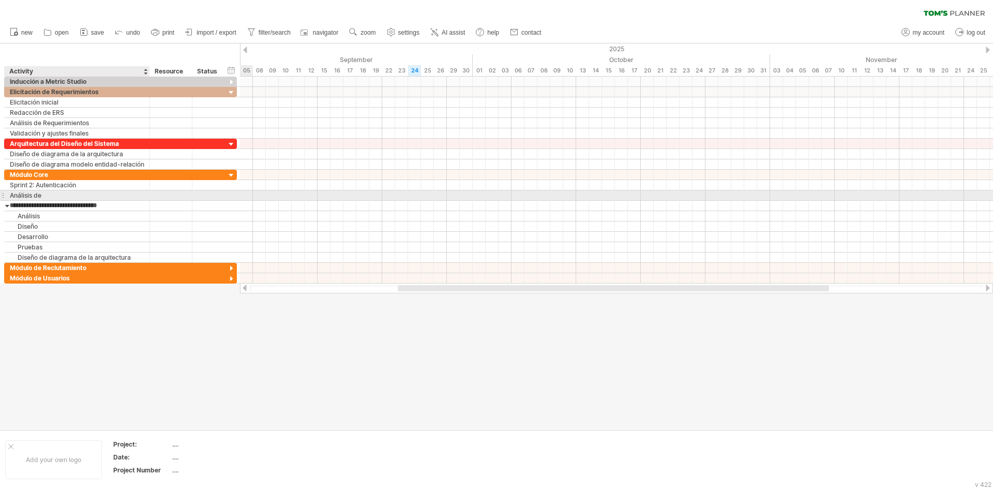
type input "**********"
click at [48, 195] on div "Análisis de" at bounding box center [77, 195] width 135 height 10
type input "********"
click at [10, 198] on input "********" at bounding box center [77, 195] width 135 height 10
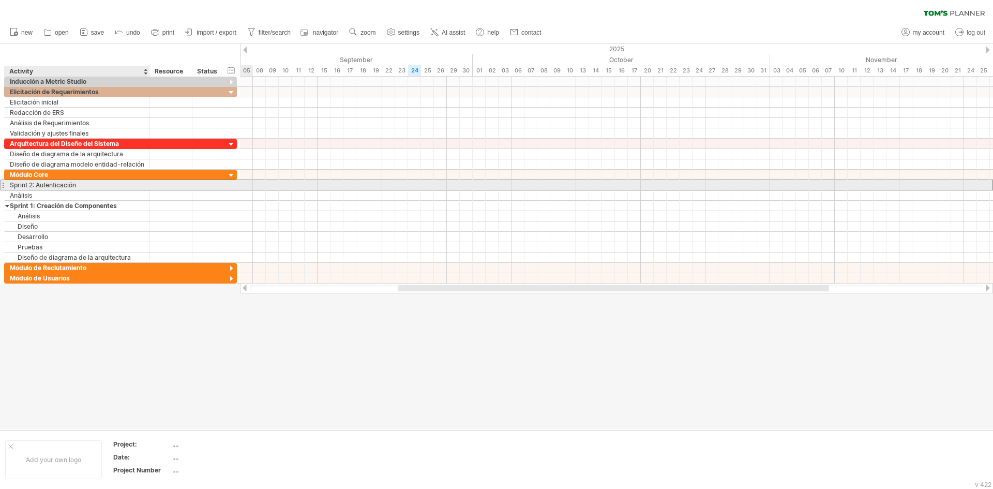
click at [81, 184] on div "Sprint 2: Autenticación" at bounding box center [77, 185] width 135 height 10
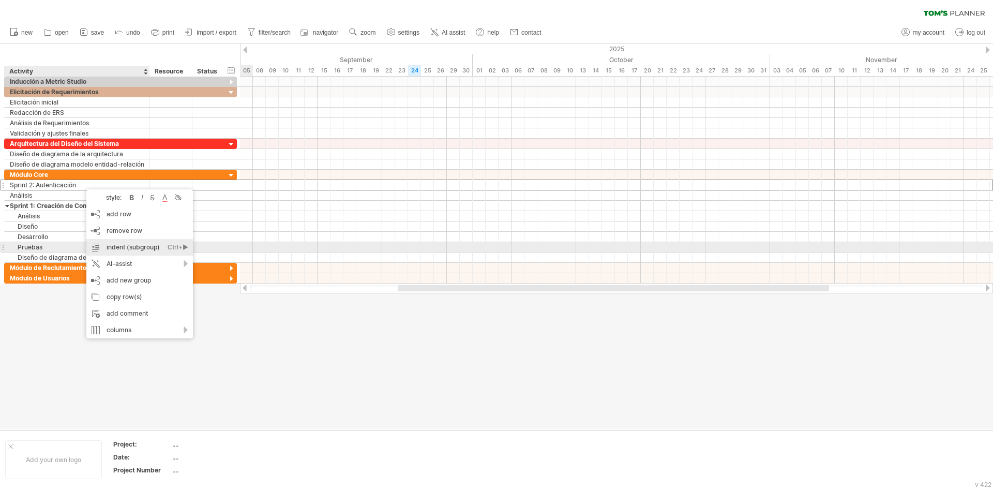
click at [185, 245] on div "Ctrl+►" at bounding box center [178, 247] width 21 height 17
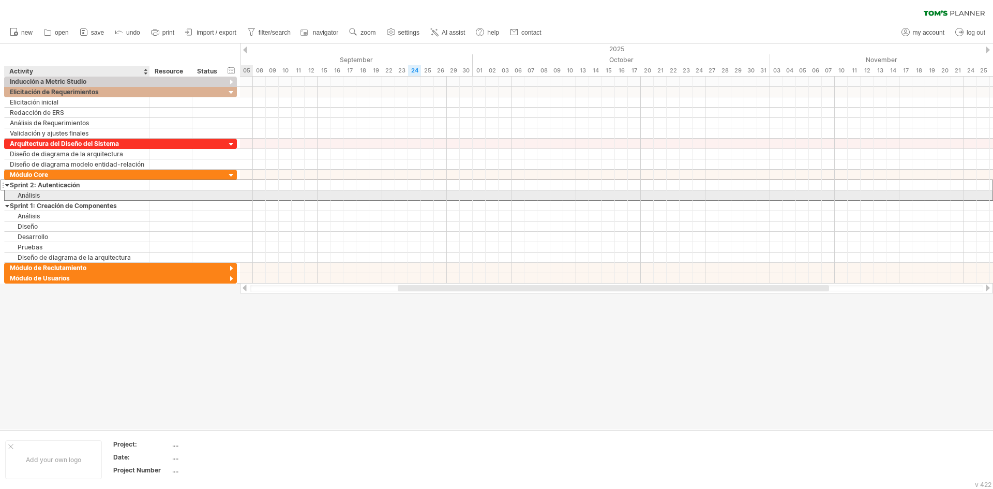
click at [61, 194] on div "Análisis" at bounding box center [77, 195] width 135 height 10
click at [52, 197] on div "Análisis" at bounding box center [77, 195] width 135 height 10
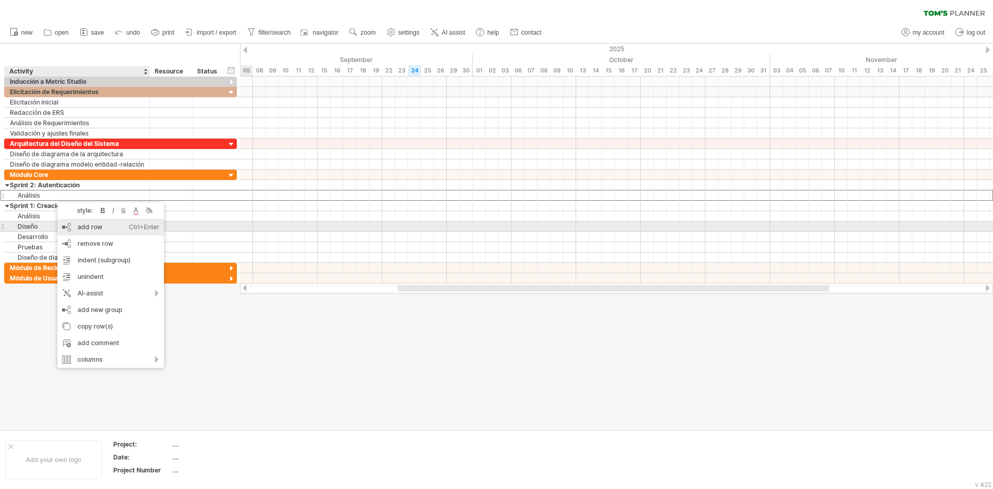
click at [72, 230] on div "add row Ctrl+Enter Cmd+Enter" at bounding box center [110, 227] width 107 height 17
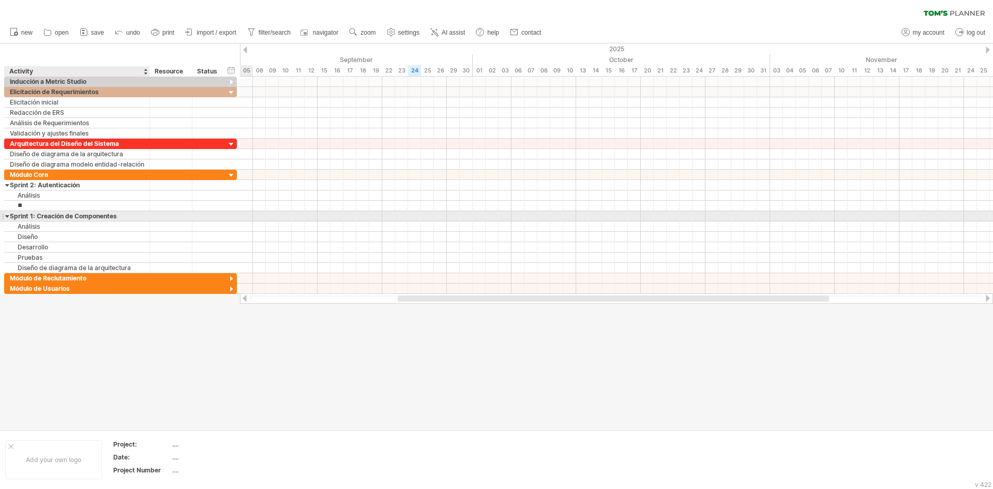
type input "*"
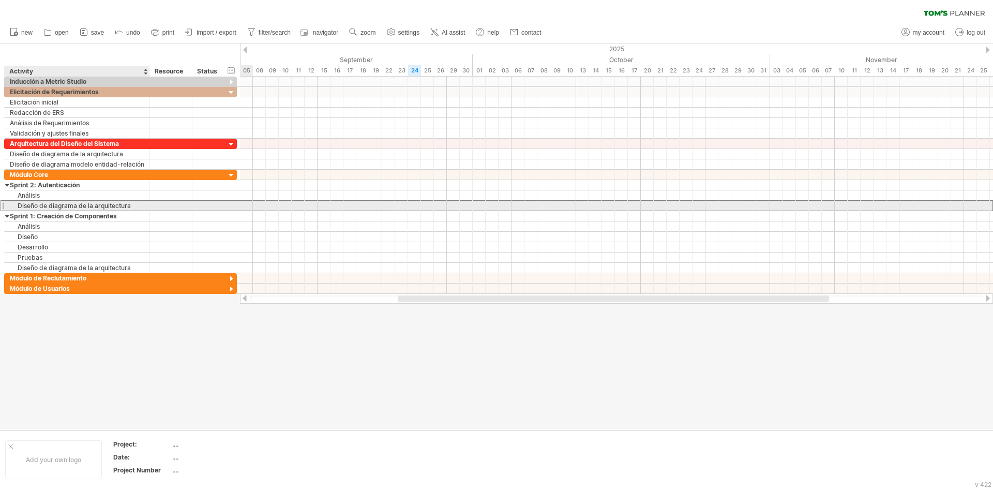
click at [135, 208] on div "Diseño de diagrama de la arquitectura" at bounding box center [77, 206] width 135 height 10
type input "******"
click at [41, 205] on div "Diseño" at bounding box center [77, 206] width 135 height 10
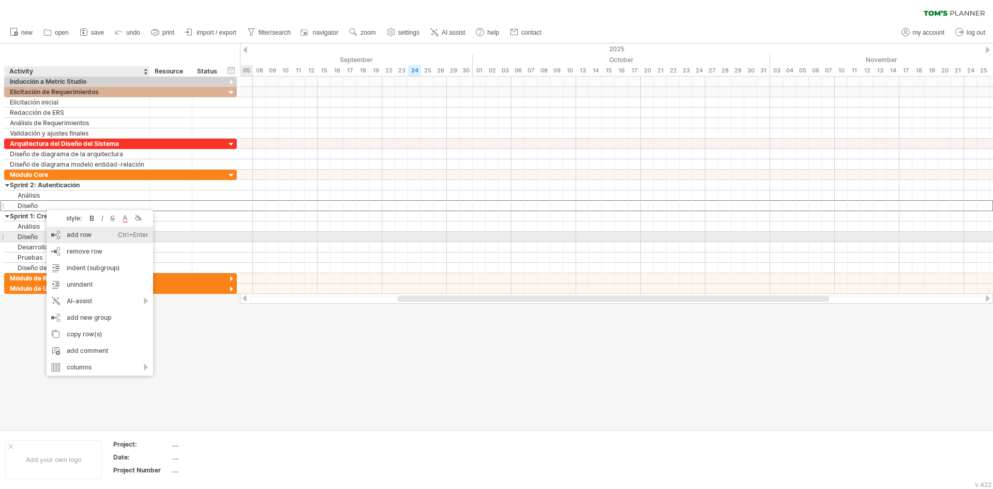
click at [59, 239] on div "add row Ctrl+Enter Cmd+Enter" at bounding box center [100, 235] width 107 height 17
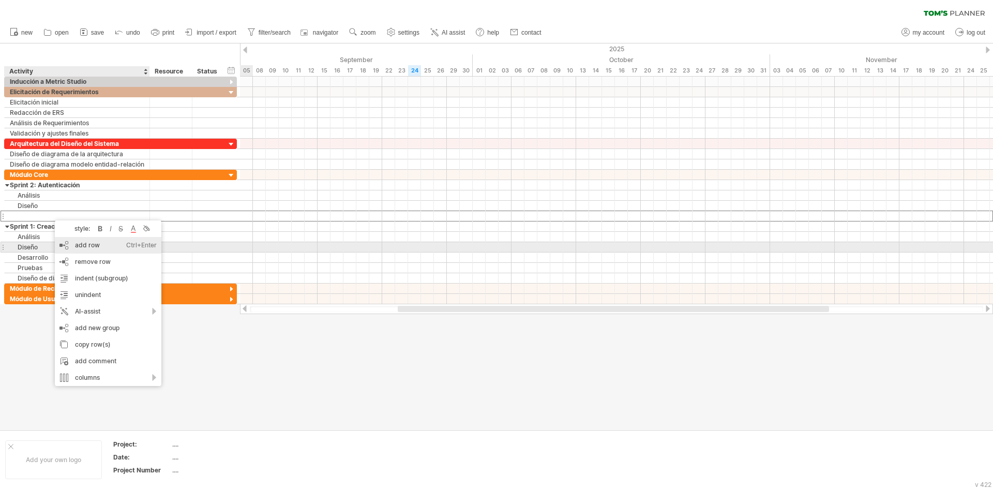
click at [61, 244] on div "add row Ctrl+Enter Cmd+Enter" at bounding box center [108, 245] width 107 height 17
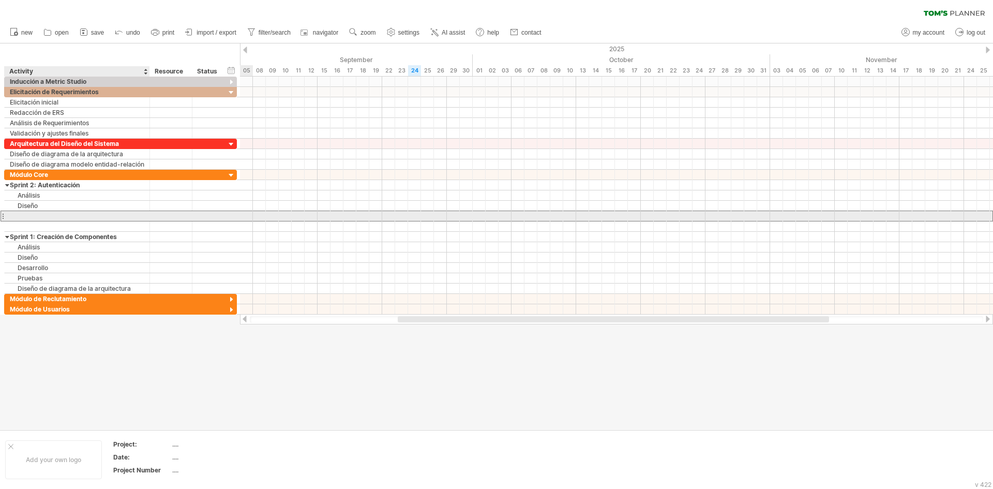
click at [29, 218] on div at bounding box center [77, 216] width 135 height 10
type input "**********"
type input "*******"
click at [75, 213] on div "Desarrollo" at bounding box center [77, 216] width 135 height 10
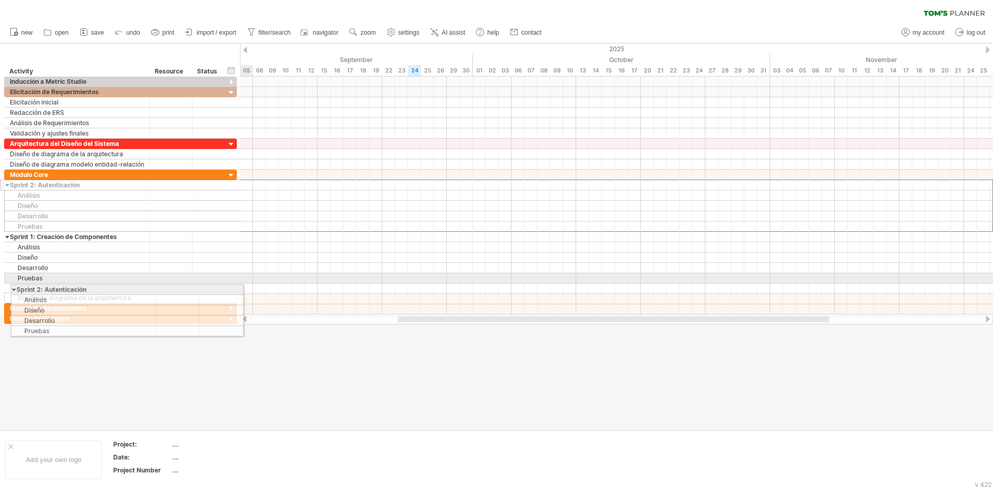
drag, startPoint x: 3, startPoint y: 188, endPoint x: 7, endPoint y: 288, distance: 99.4
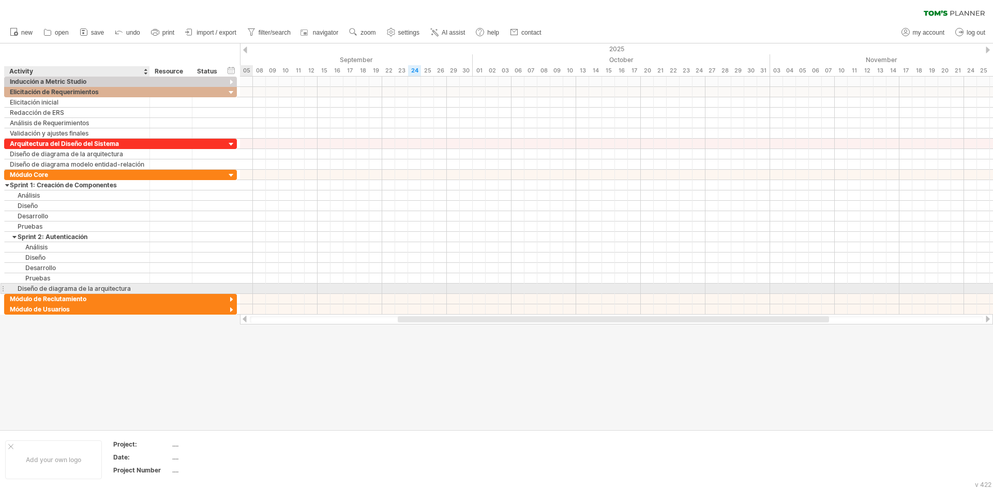
click at [70, 287] on div "Diseño de diagrama de la arquitectura" at bounding box center [77, 289] width 135 height 10
click at [134, 287] on input "**********" at bounding box center [77, 289] width 135 height 10
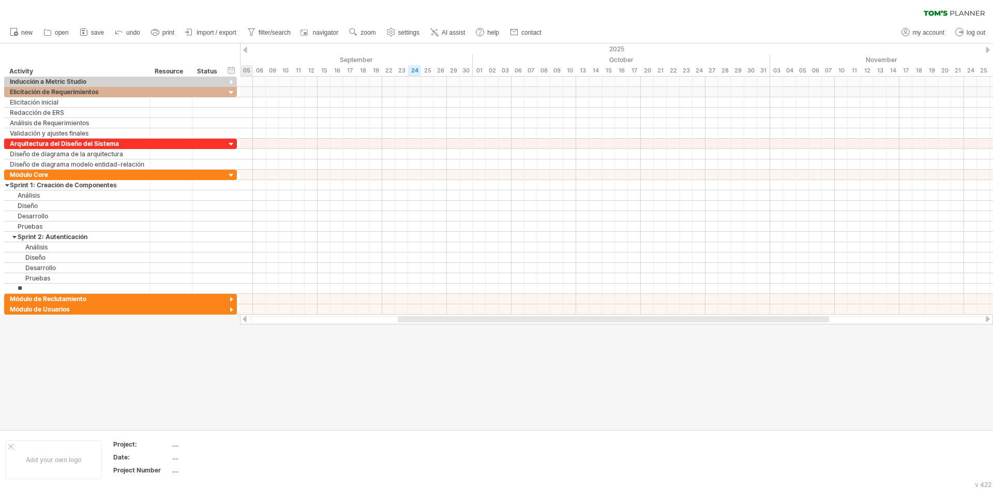
type input "*"
type input "**********"
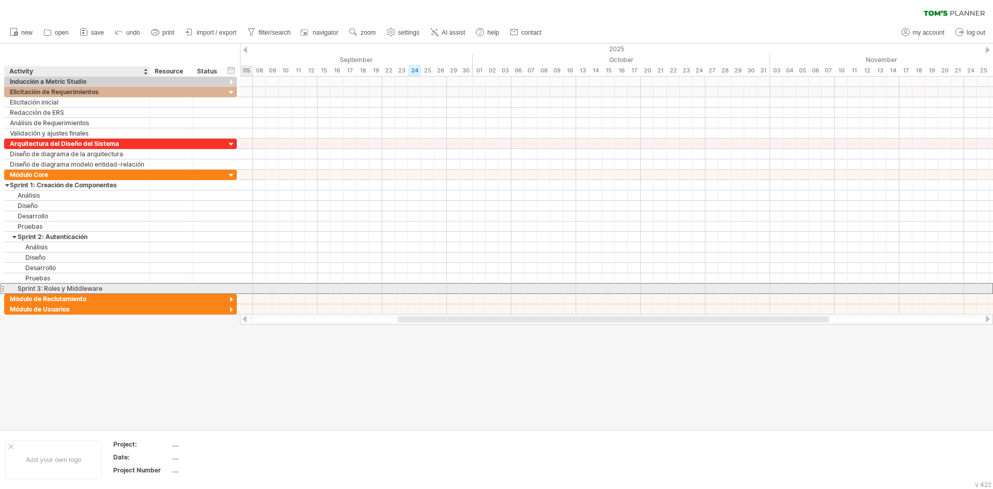
click at [104, 290] on div "Sprint 3: Roles y Middleware" at bounding box center [77, 289] width 135 height 10
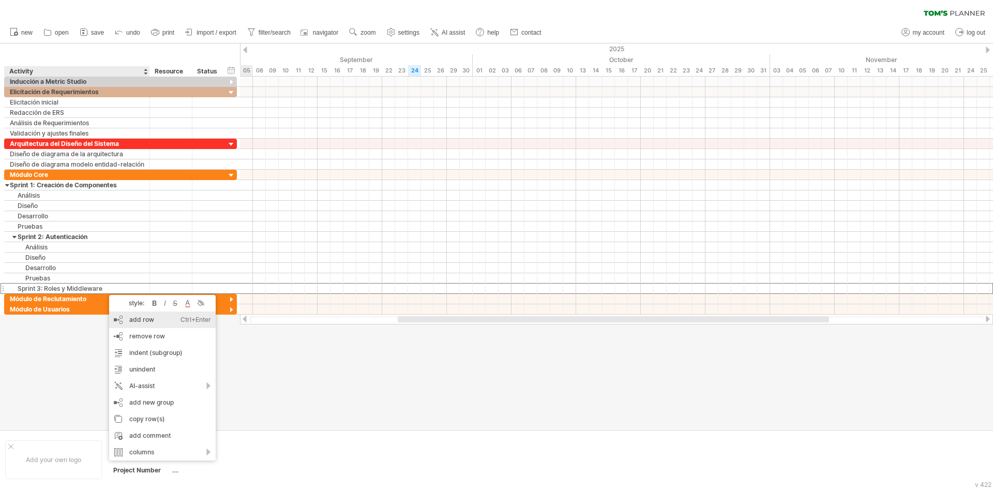
click at [125, 321] on div "add row Ctrl+Enter Cmd+Enter" at bounding box center [162, 319] width 107 height 17
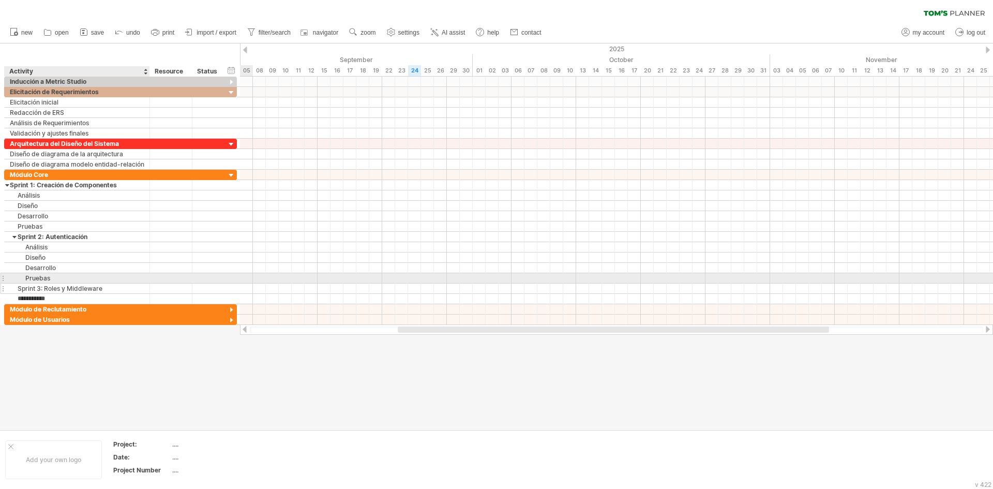
type input "********"
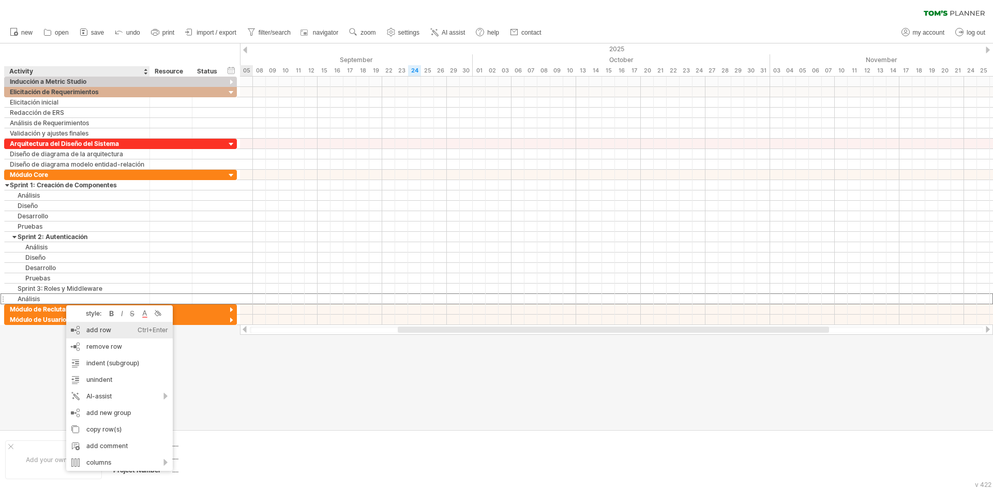
click at [77, 334] on div "add row Ctrl+Enter Cmd+Enter" at bounding box center [119, 330] width 107 height 17
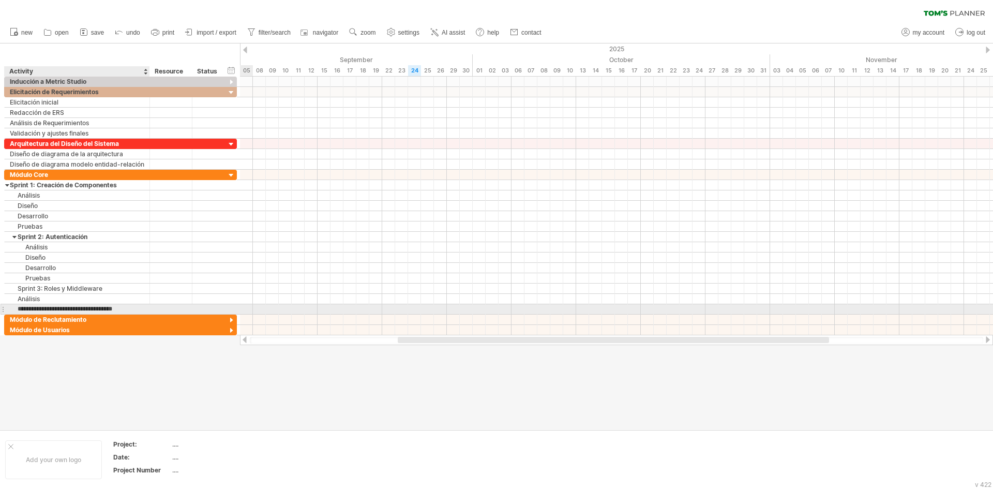
type input "******"
click at [41, 310] on div "Diseño" at bounding box center [77, 309] width 135 height 10
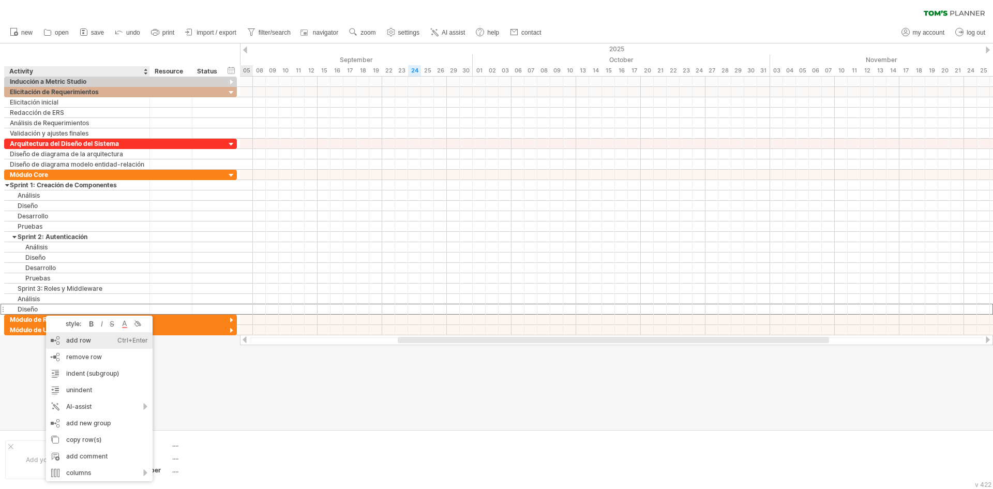
click at [53, 347] on div "add row Ctrl+Enter Cmd+Enter" at bounding box center [99, 340] width 107 height 17
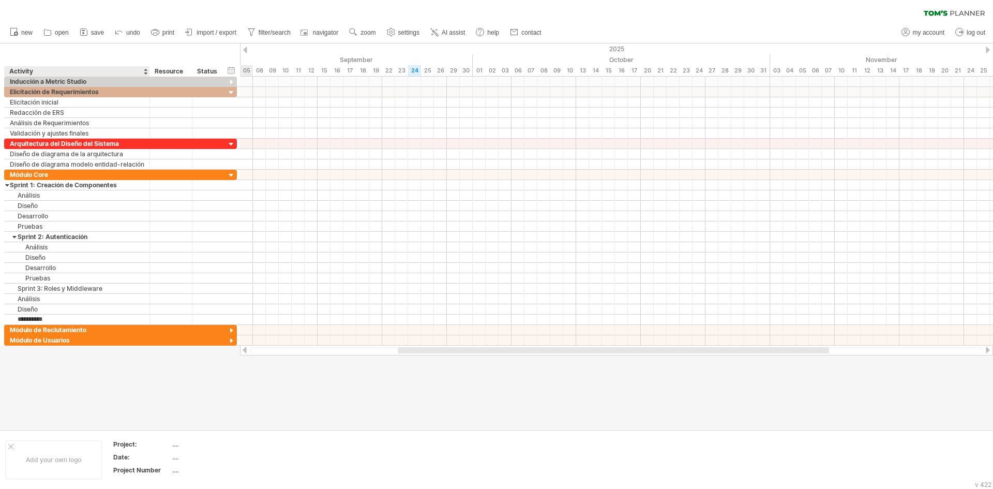
type input "**********"
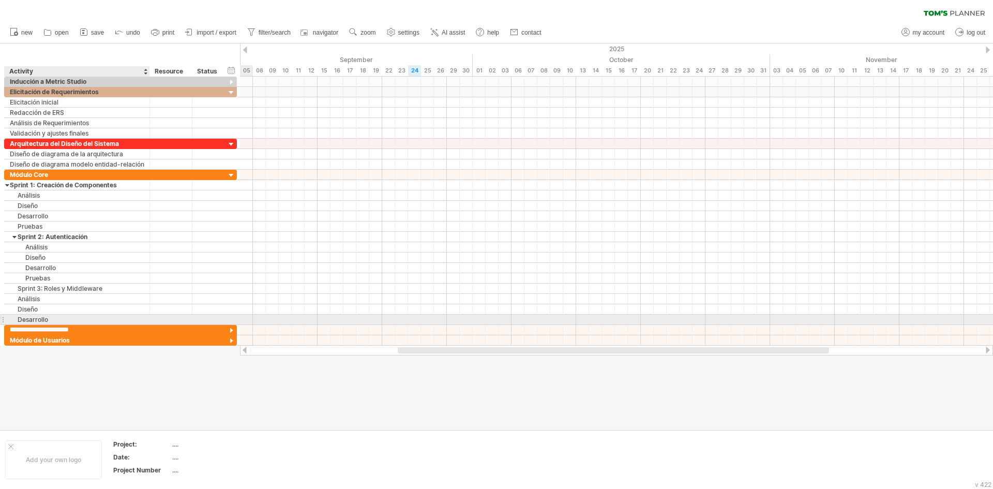
click at [49, 319] on div "Desarrollo" at bounding box center [77, 320] width 135 height 10
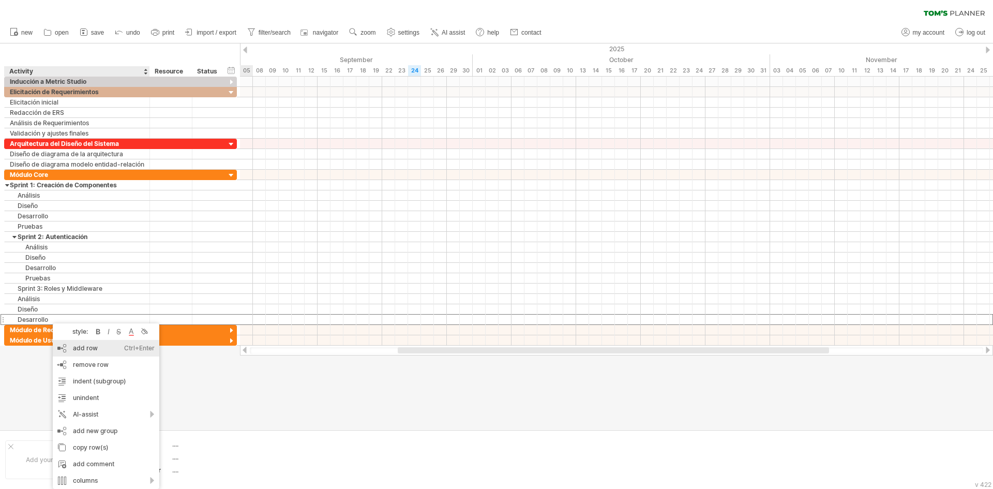
click at [71, 354] on div "add row Ctrl+Enter Cmd+Enter" at bounding box center [106, 348] width 107 height 17
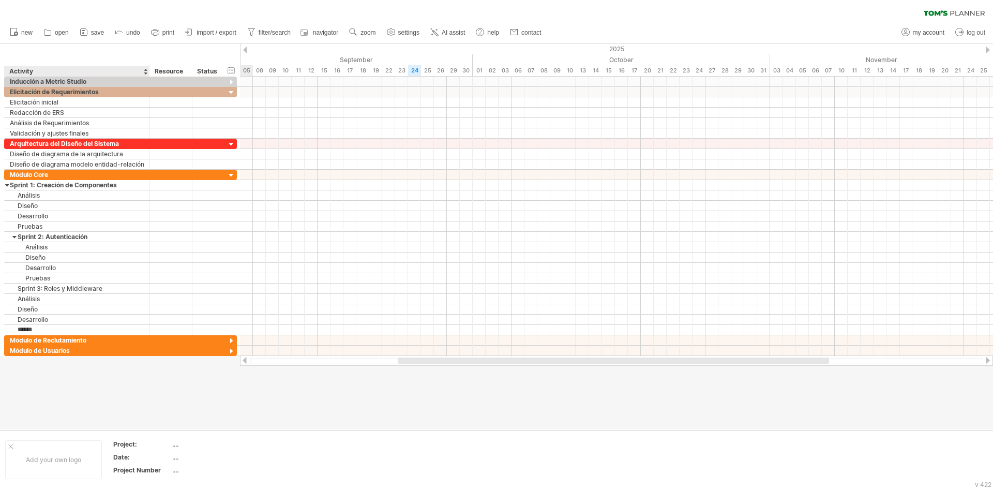
type input "*******"
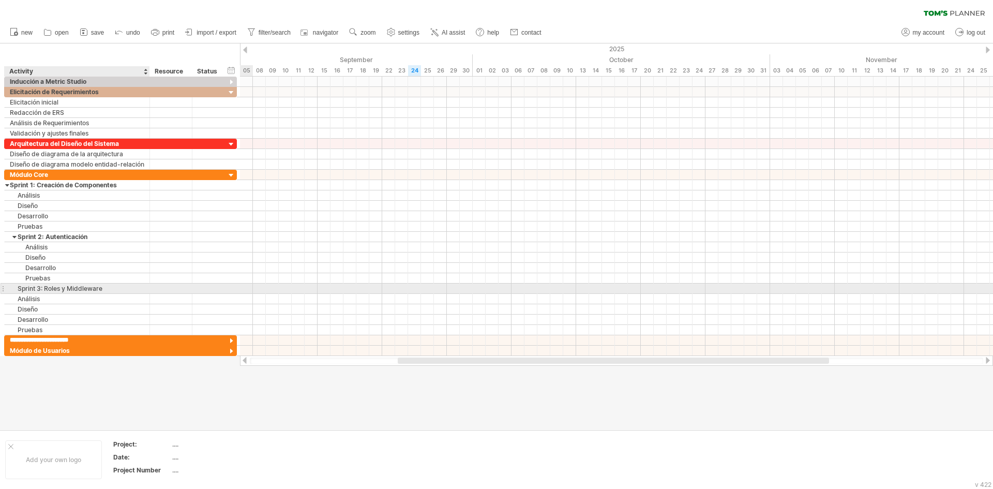
click at [117, 288] on div "Sprint 3: Roles y Middleware" at bounding box center [77, 289] width 135 height 10
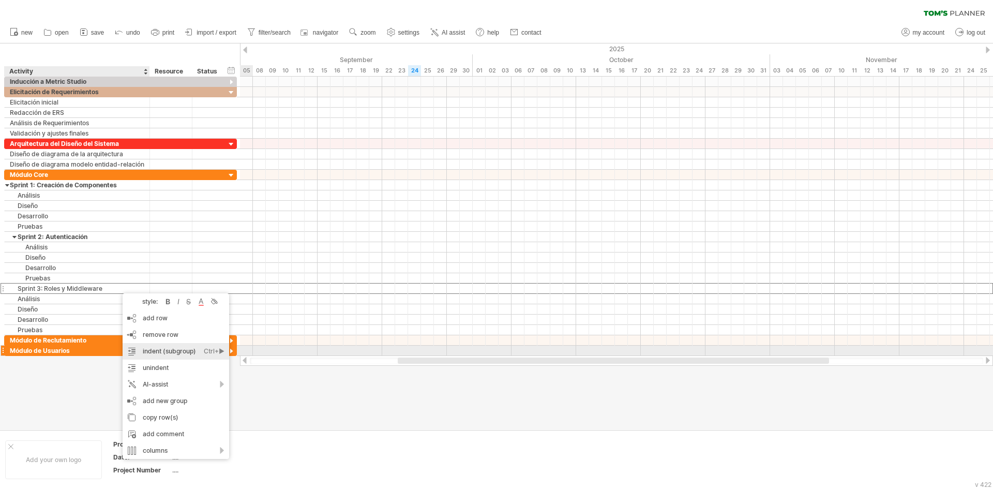
click at [148, 355] on div "indent (subgroup) Ctrl+► Cmd+►" at bounding box center [176, 351] width 107 height 17
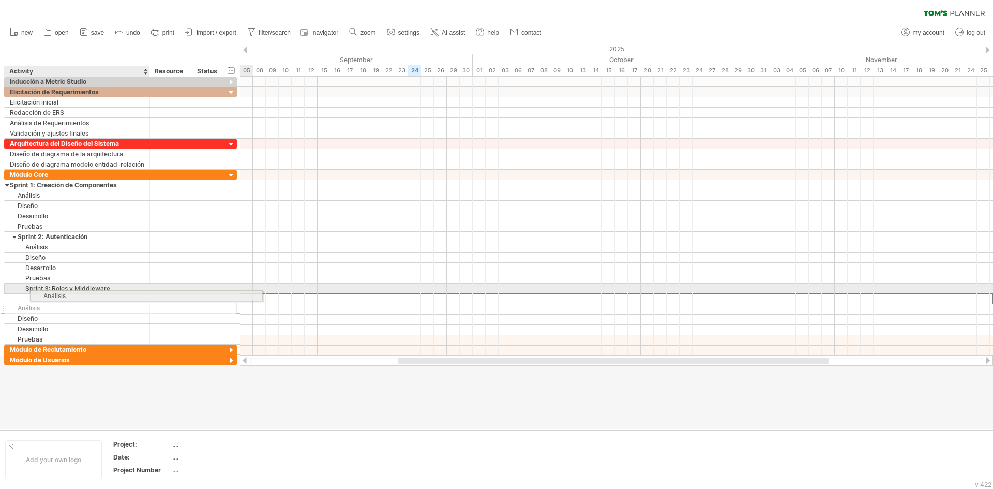
drag, startPoint x: 3, startPoint y: 299, endPoint x: 43, endPoint y: 294, distance: 40.7
drag, startPoint x: 3, startPoint y: 299, endPoint x: 51, endPoint y: 297, distance: 47.6
drag, startPoint x: 3, startPoint y: 309, endPoint x: 29, endPoint y: 294, distance: 30.1
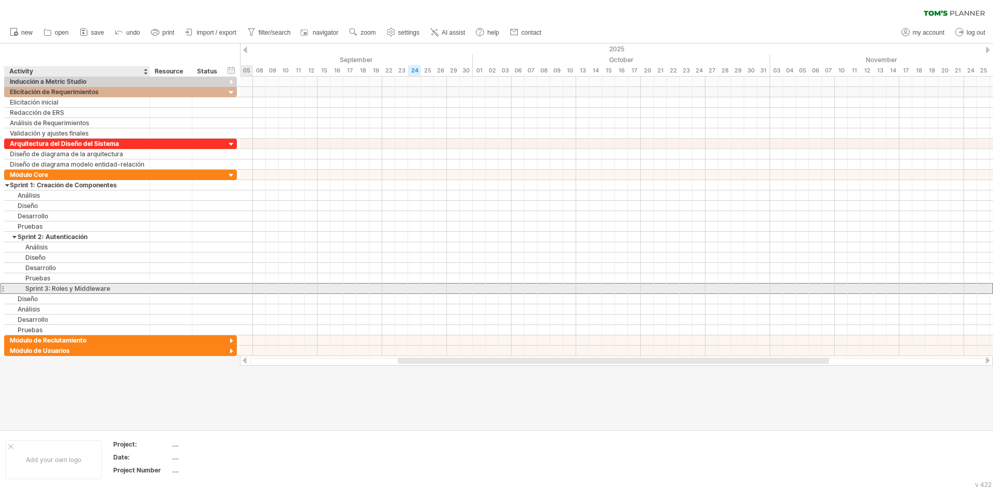
click at [28, 288] on div "Sprint 3: Roles y Middleware" at bounding box center [77, 289] width 135 height 10
click at [88, 287] on input "**********" at bounding box center [77, 289] width 135 height 10
click at [108, 287] on input "**********" at bounding box center [77, 289] width 135 height 10
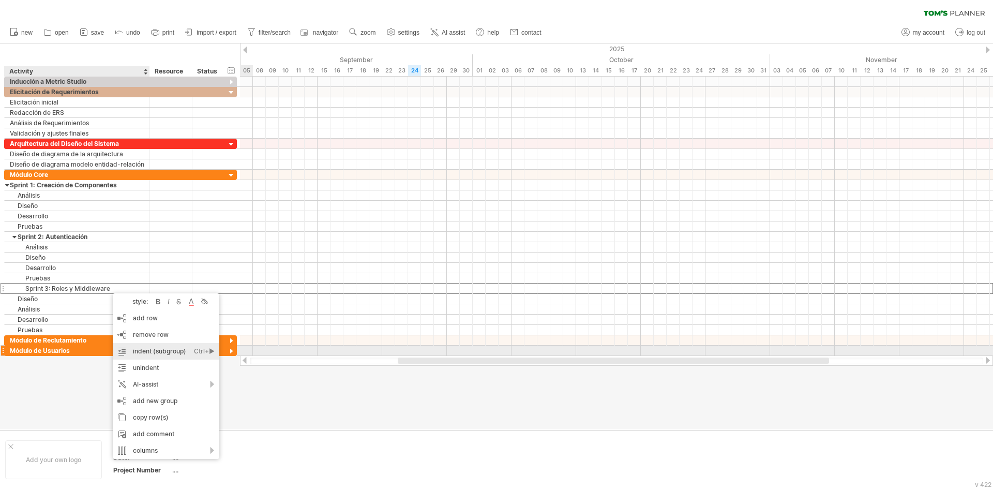
click at [213, 352] on div "Ctrl+►" at bounding box center [204, 351] width 21 height 17
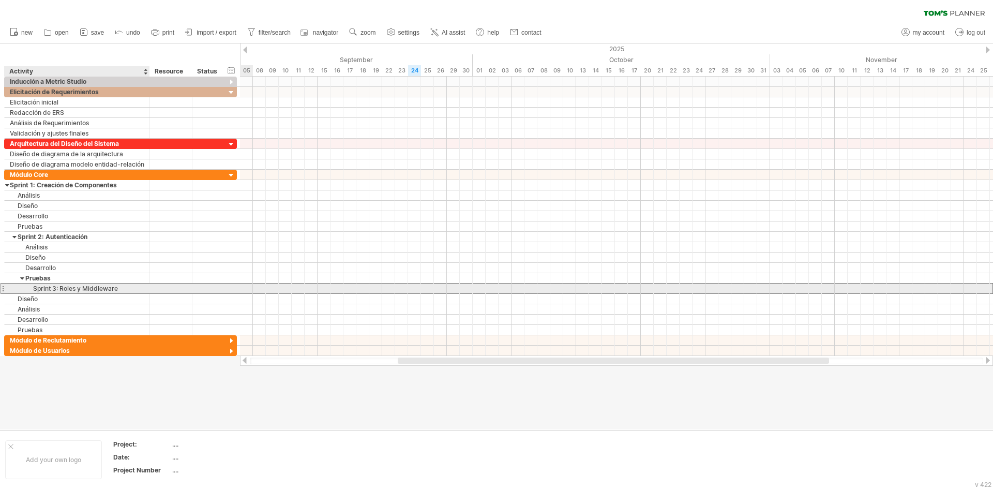
click at [50, 288] on div "Sprint 3: Roles y Middleware" at bounding box center [77, 289] width 135 height 10
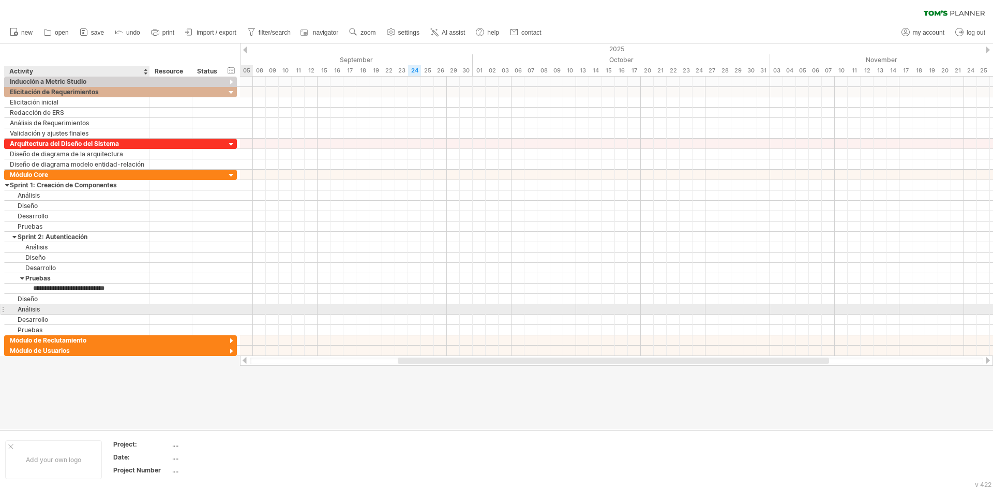
click at [49, 314] on div "******** Análisis" at bounding box center [120, 309] width 233 height 10
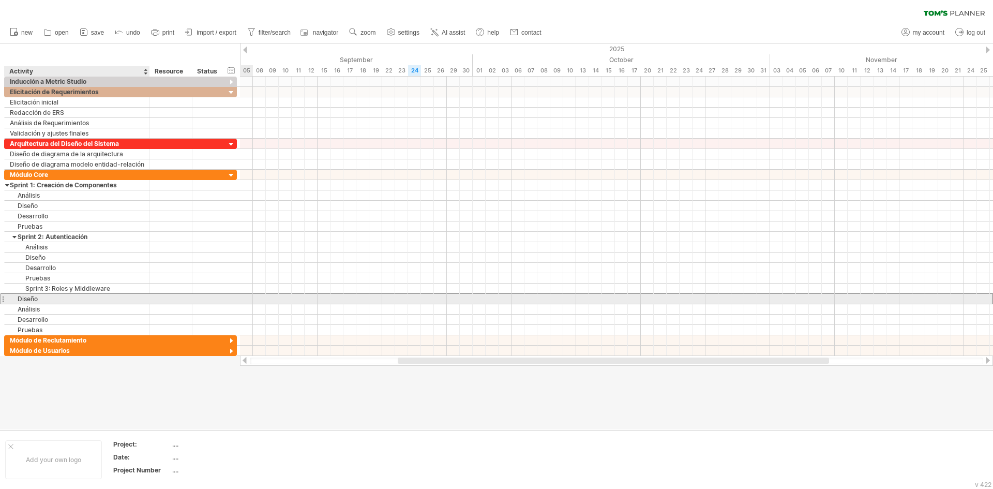
click at [42, 297] on div "Diseño" at bounding box center [77, 299] width 135 height 10
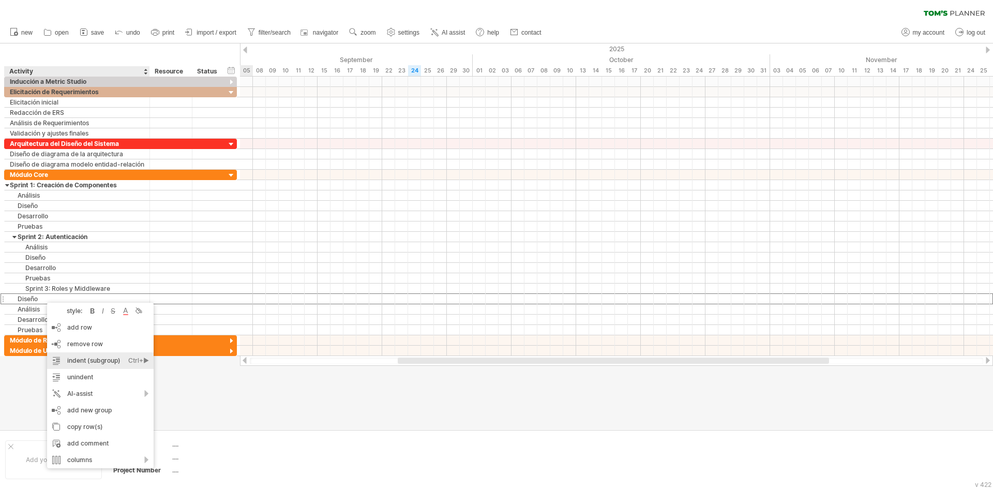
click at [146, 361] on div "Ctrl+►" at bounding box center [138, 360] width 21 height 17
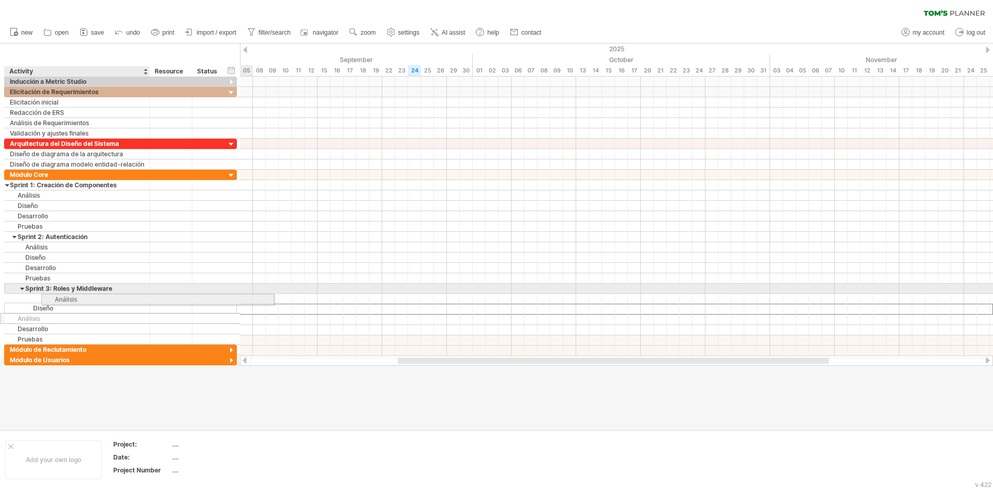
drag, startPoint x: 3, startPoint y: 310, endPoint x: 47, endPoint y: 297, distance: 45.7
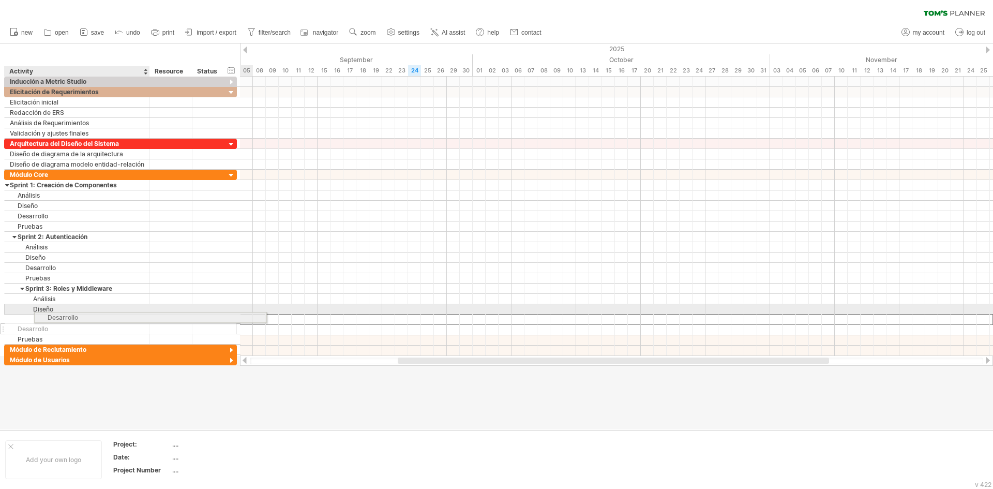
drag, startPoint x: 4, startPoint y: 319, endPoint x: 47, endPoint y: 316, distance: 43.1
drag, startPoint x: 4, startPoint y: 319, endPoint x: 56, endPoint y: 316, distance: 52.9
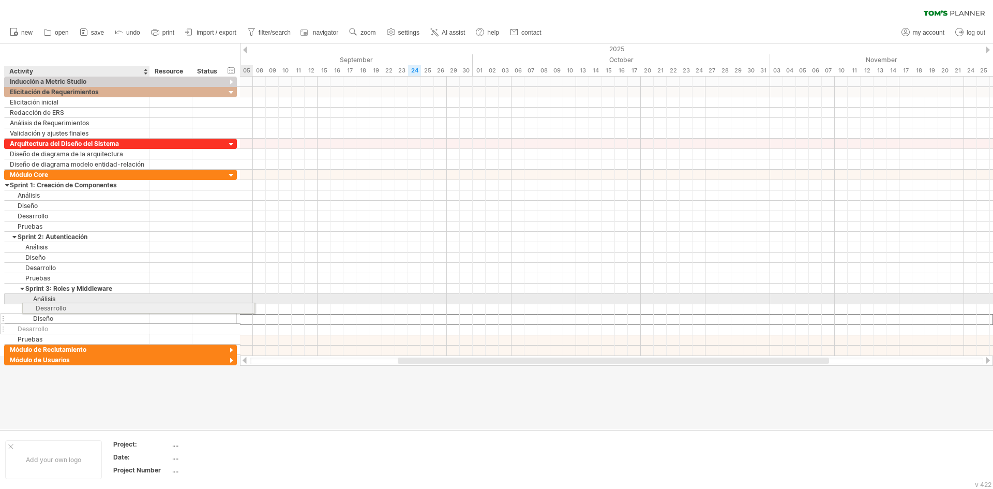
drag, startPoint x: 2, startPoint y: 319, endPoint x: 28, endPoint y: 306, distance: 28.7
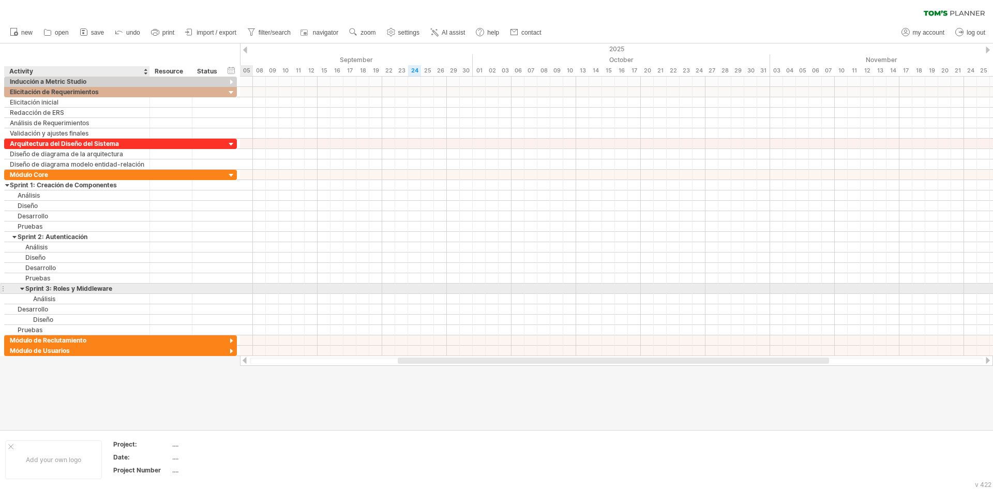
click at [23, 290] on div at bounding box center [22, 289] width 5 height 10
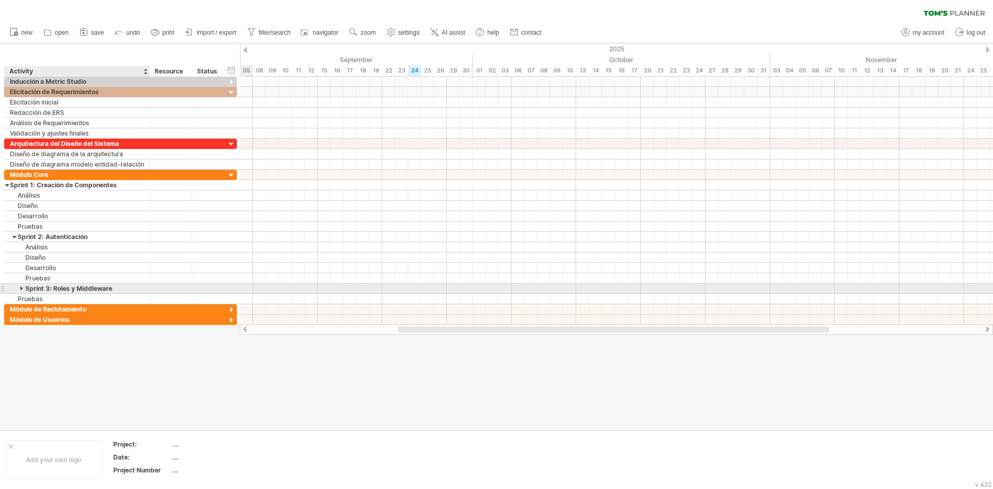
click at [23, 290] on div at bounding box center [22, 289] width 5 height 10
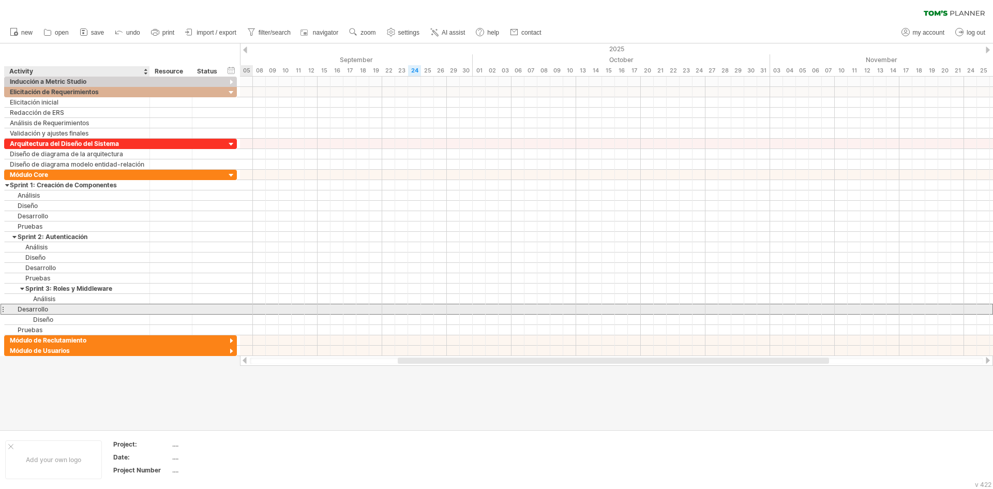
drag, startPoint x: 3, startPoint y: 310, endPoint x: 21, endPoint y: 307, distance: 17.8
click at [22, 307] on div "**********" at bounding box center [120, 309] width 233 height 11
drag, startPoint x: 1, startPoint y: 310, endPoint x: 44, endPoint y: 308, distance: 43.5
click at [44, 308] on div "**********" at bounding box center [120, 309] width 233 height 11
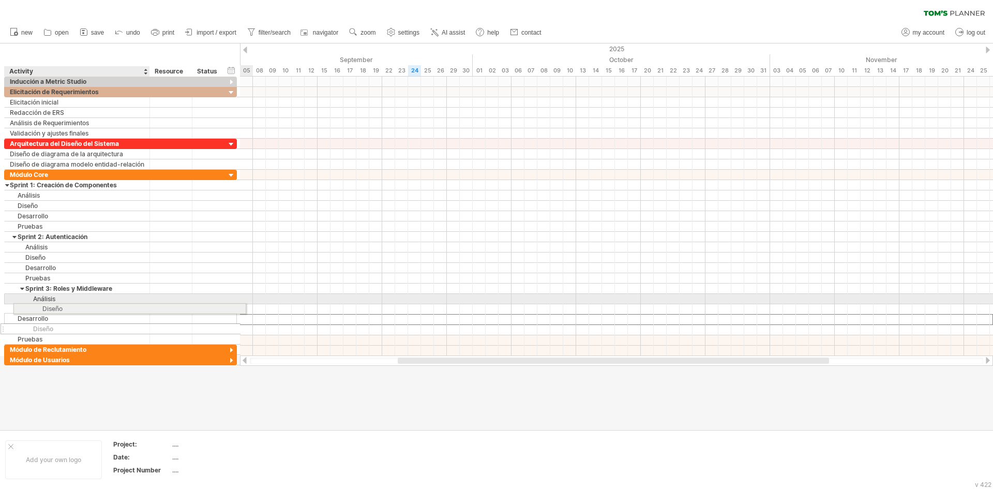
drag, startPoint x: 2, startPoint y: 321, endPoint x: 9, endPoint y: 307, distance: 15.5
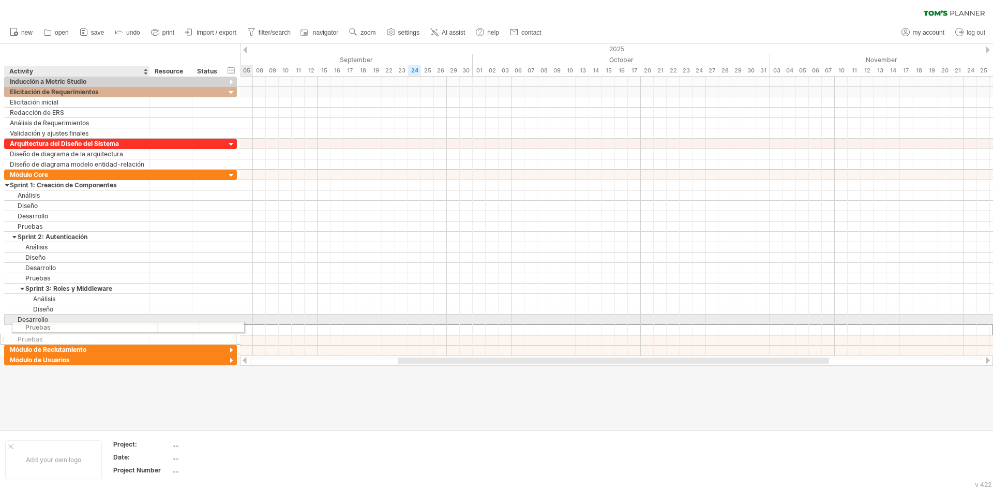
drag, startPoint x: 3, startPoint y: 327, endPoint x: 12, endPoint y: 325, distance: 10.0
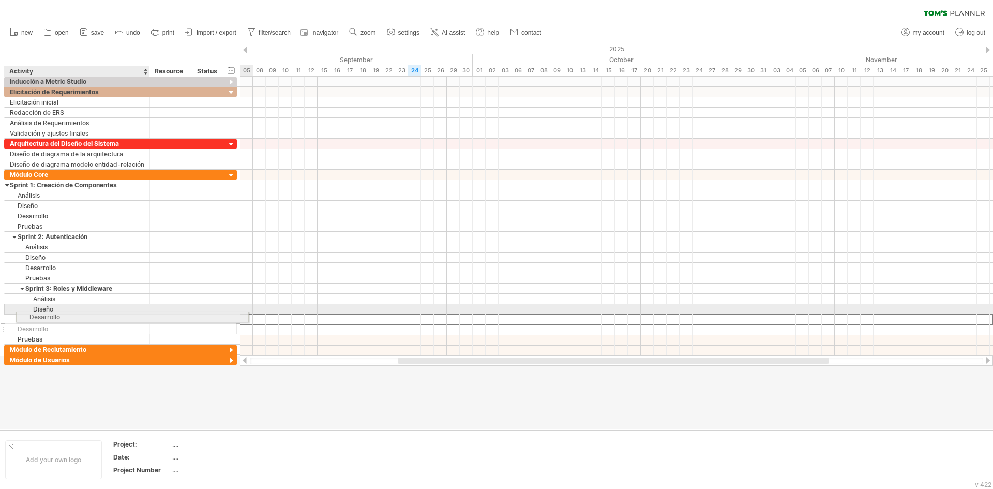
drag, startPoint x: 3, startPoint y: 319, endPoint x: 22, endPoint y: 315, distance: 19.6
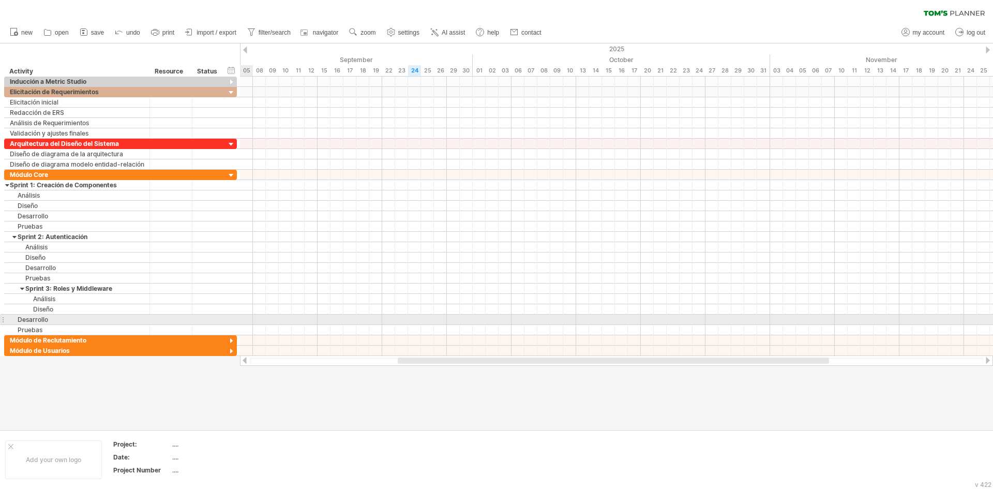
click at [5, 319] on div "**********" at bounding box center [77, 320] width 145 height 10
click at [3, 319] on div at bounding box center [3, 319] width 4 height 11
click at [5, 319] on div "**********" at bounding box center [77, 320] width 145 height 10
click at [2, 321] on div at bounding box center [3, 319] width 4 height 11
click at [5, 322] on div "**********" at bounding box center [77, 320] width 145 height 10
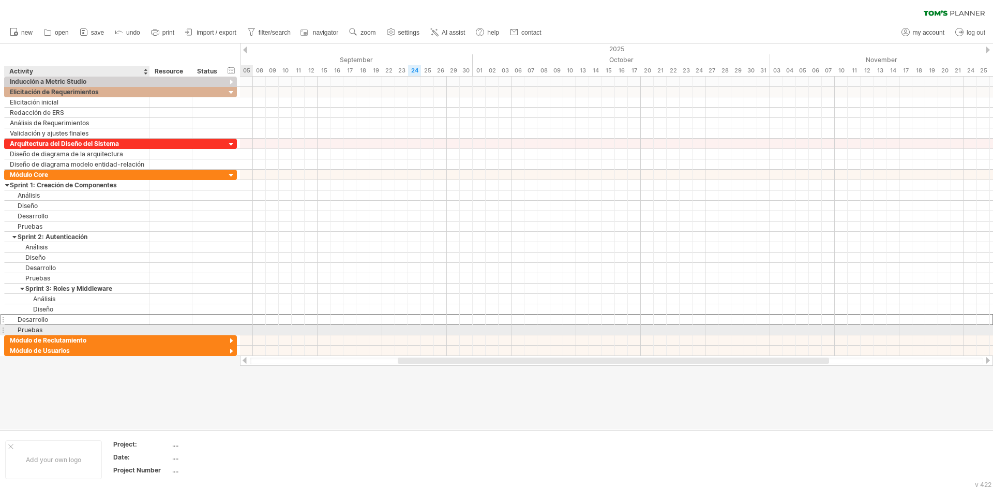
click at [48, 327] on div "Pruebas" at bounding box center [77, 330] width 135 height 10
click at [58, 317] on div "Desarrollo" at bounding box center [77, 320] width 135 height 10
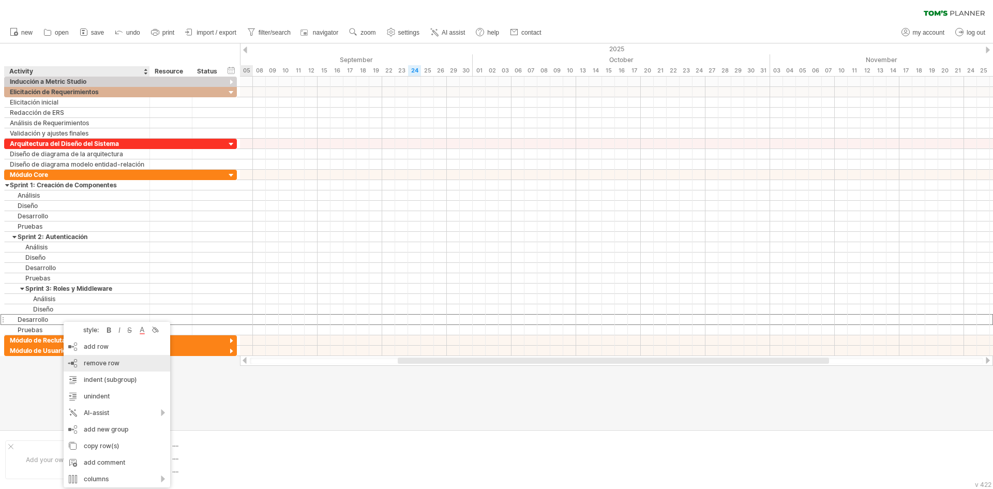
click at [71, 363] on div "remove row remove selected rows" at bounding box center [117, 363] width 107 height 17
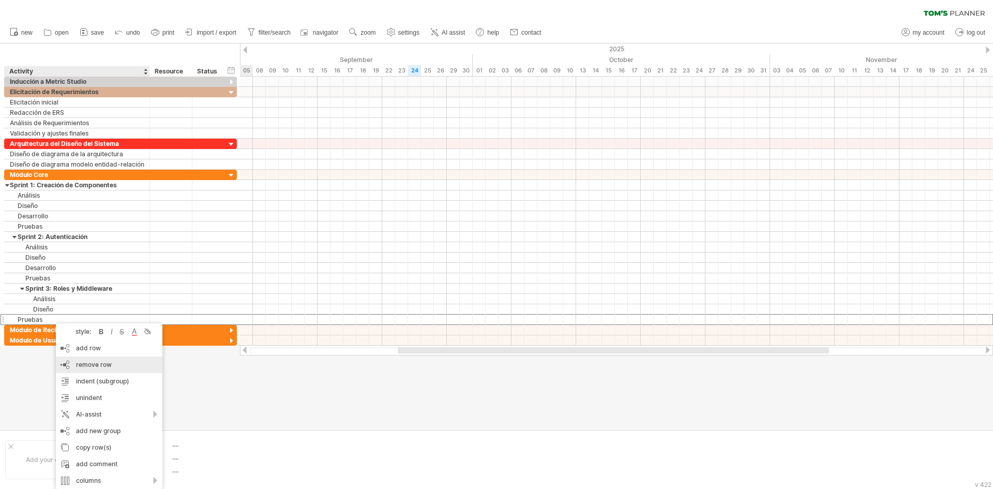
click at [79, 364] on span "remove row" at bounding box center [94, 365] width 36 height 8
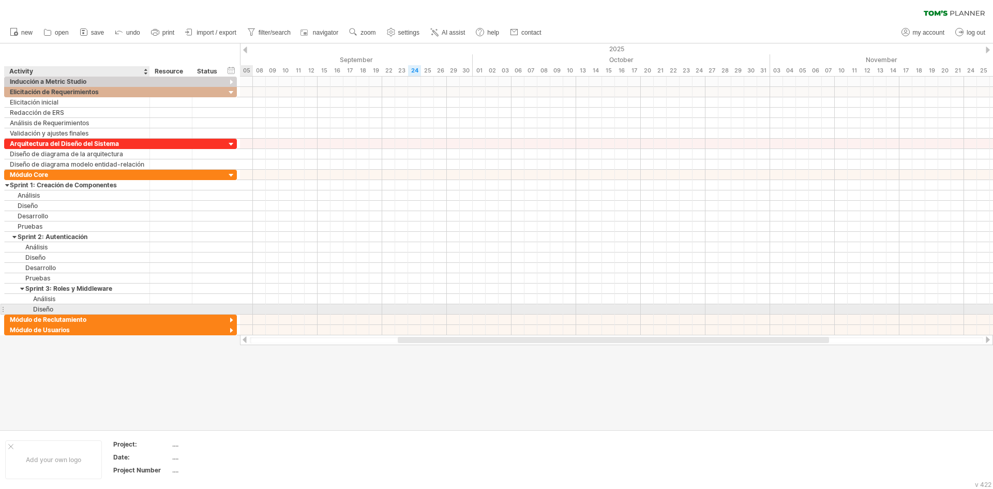
click at [64, 307] on div "Diseño" at bounding box center [77, 309] width 135 height 10
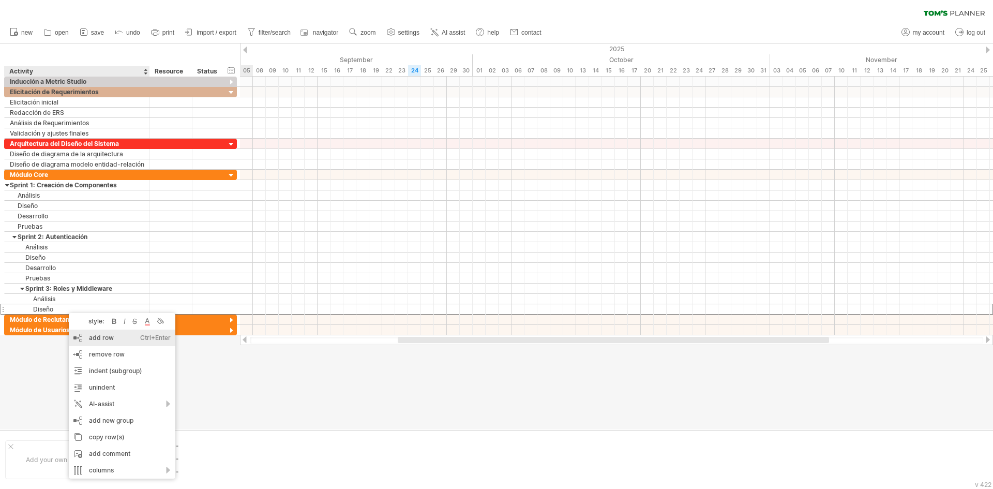
click at [77, 338] on div "add row Ctrl+Enter Cmd+Enter" at bounding box center [122, 338] width 107 height 17
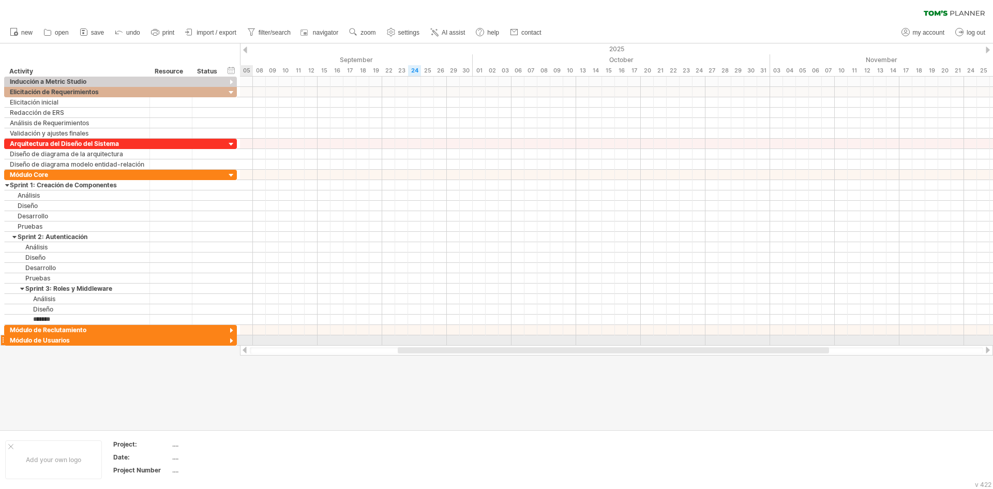
type input "**********"
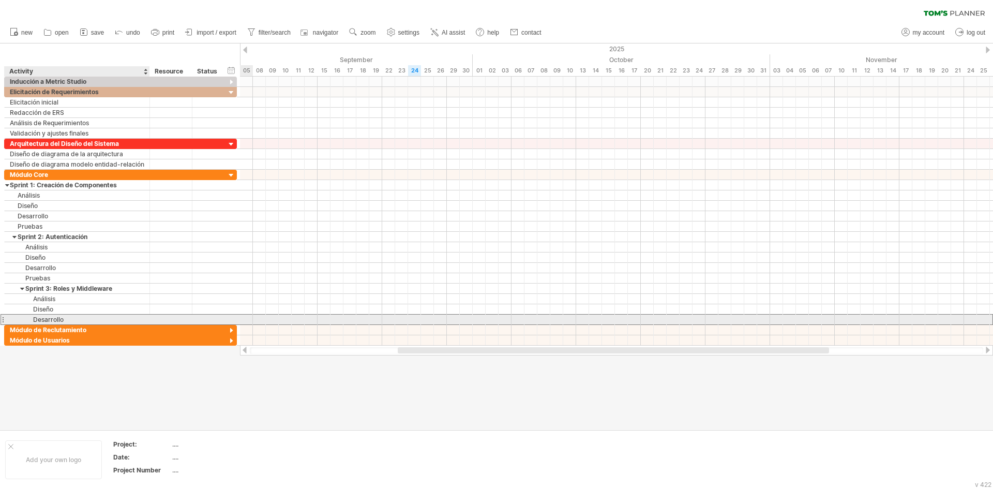
click at [69, 319] on div "Desarrollo" at bounding box center [77, 320] width 135 height 10
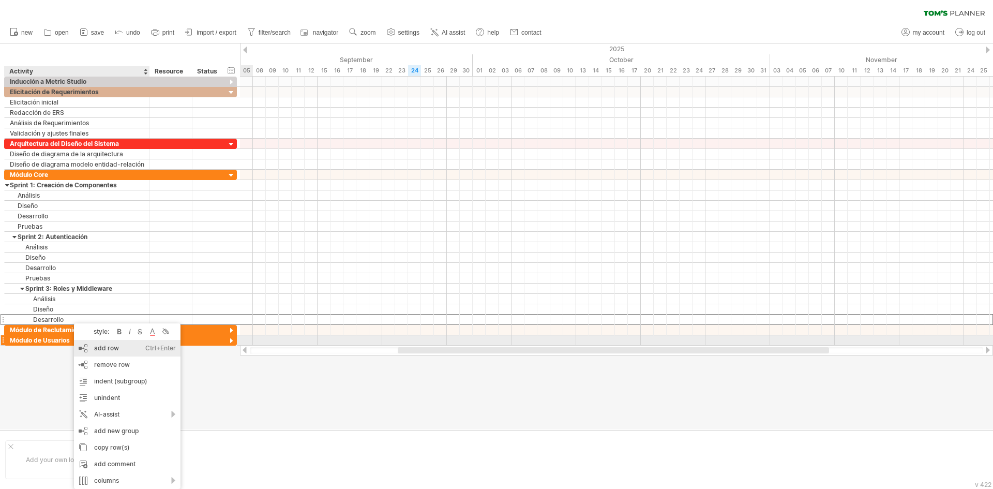
click at [90, 343] on div "add row Ctrl+Enter Cmd+Enter" at bounding box center [127, 348] width 107 height 17
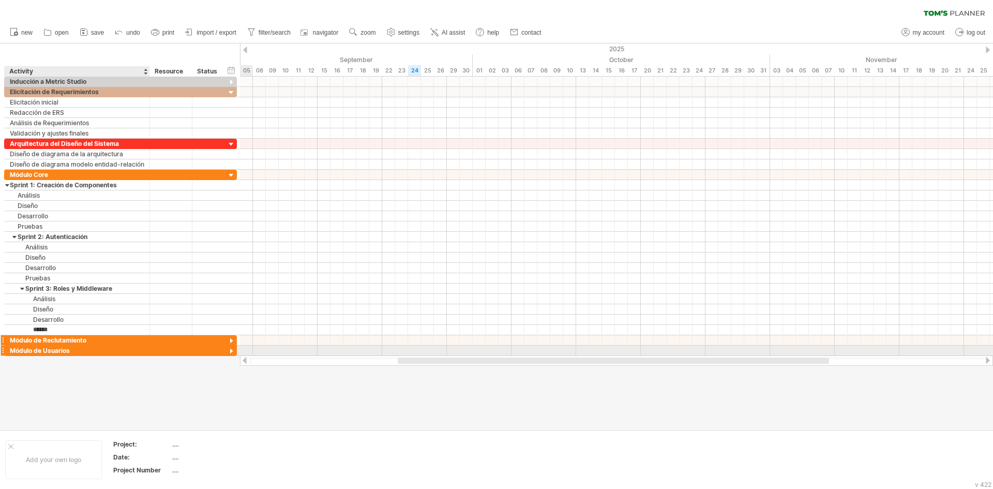
type input "*******"
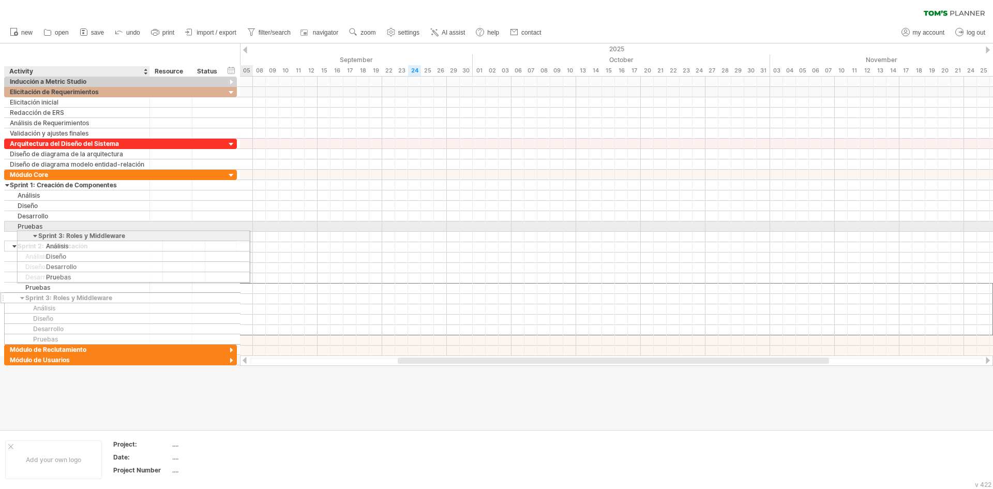
drag, startPoint x: 3, startPoint y: 290, endPoint x: 13, endPoint y: 234, distance: 56.7
drag, startPoint x: 2, startPoint y: 288, endPoint x: 7, endPoint y: 235, distance: 53.0
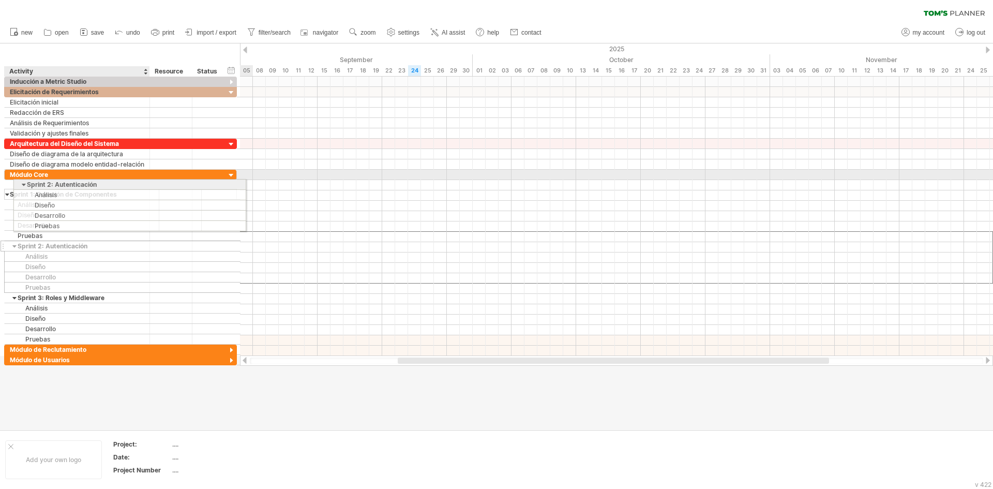
drag, startPoint x: 1, startPoint y: 238, endPoint x: 7, endPoint y: 183, distance: 55.7
drag, startPoint x: 3, startPoint y: 289, endPoint x: 12, endPoint y: 184, distance: 106.0
drag, startPoint x: 4, startPoint y: 288, endPoint x: 9, endPoint y: 183, distance: 105.7
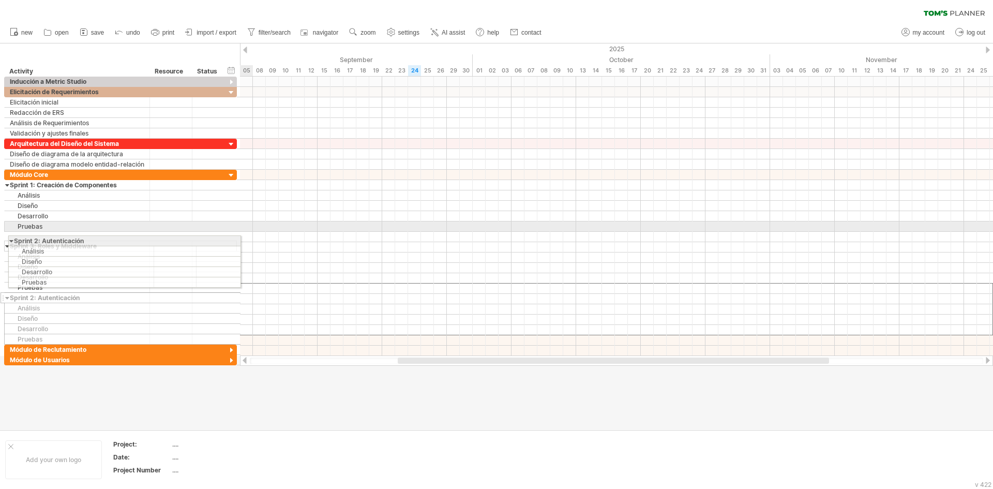
drag, startPoint x: 3, startPoint y: 290, endPoint x: 4, endPoint y: 239, distance: 50.7
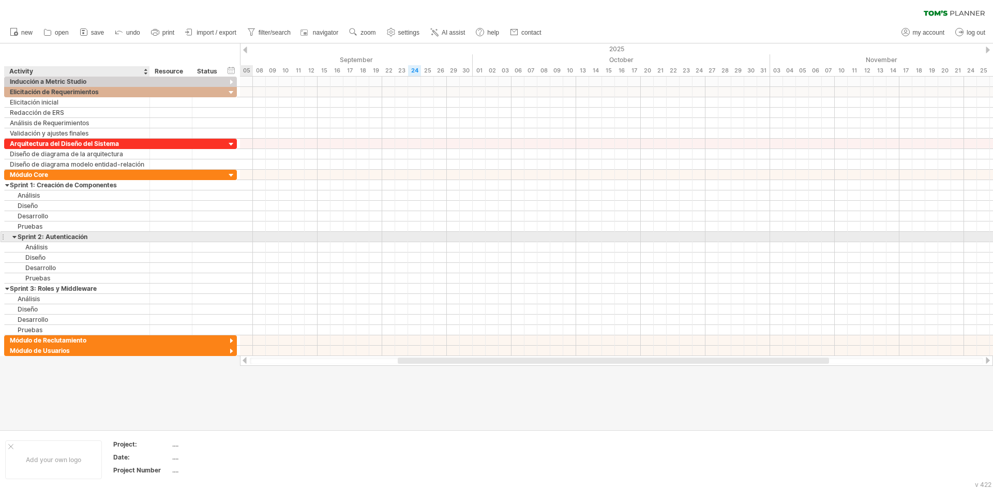
click at [13, 235] on div at bounding box center [14, 237] width 5 height 10
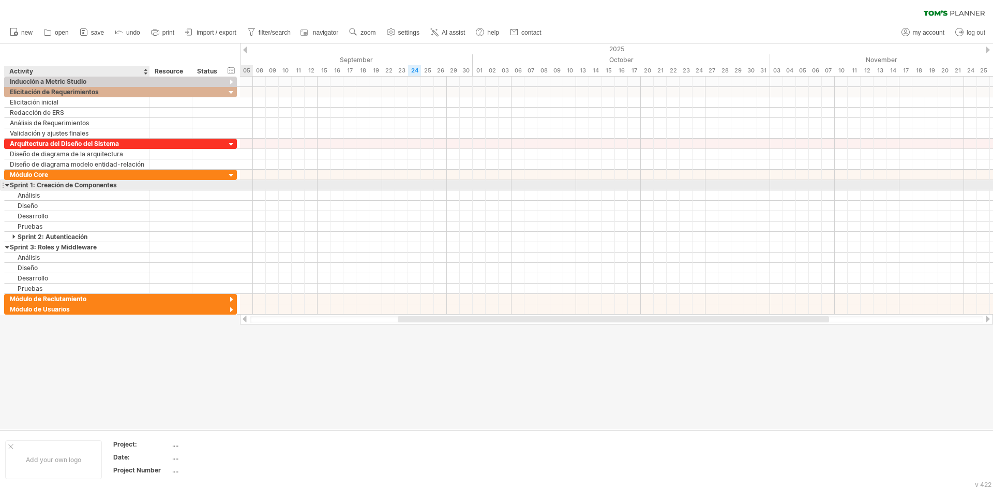
click at [10, 187] on div "Sprint 1: Creación de Componentes" at bounding box center [77, 185] width 135 height 10
click at [8, 185] on div at bounding box center [7, 185] width 5 height 10
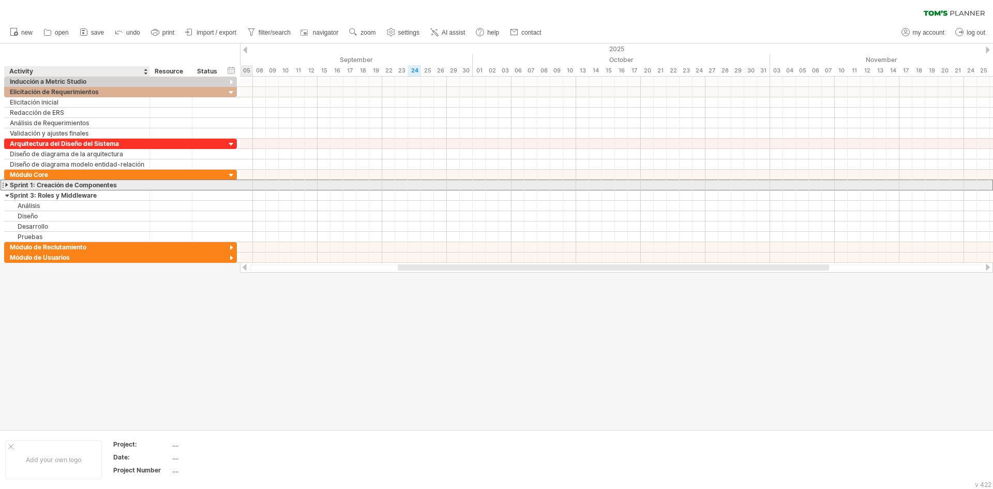
click at [8, 185] on div at bounding box center [7, 185] width 5 height 10
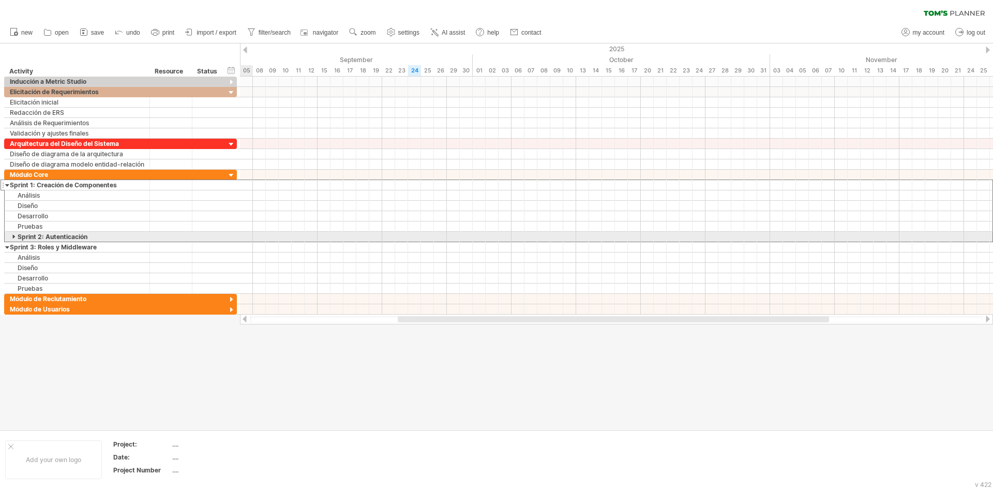
click at [5, 237] on div "**********" at bounding box center [77, 237] width 145 height 10
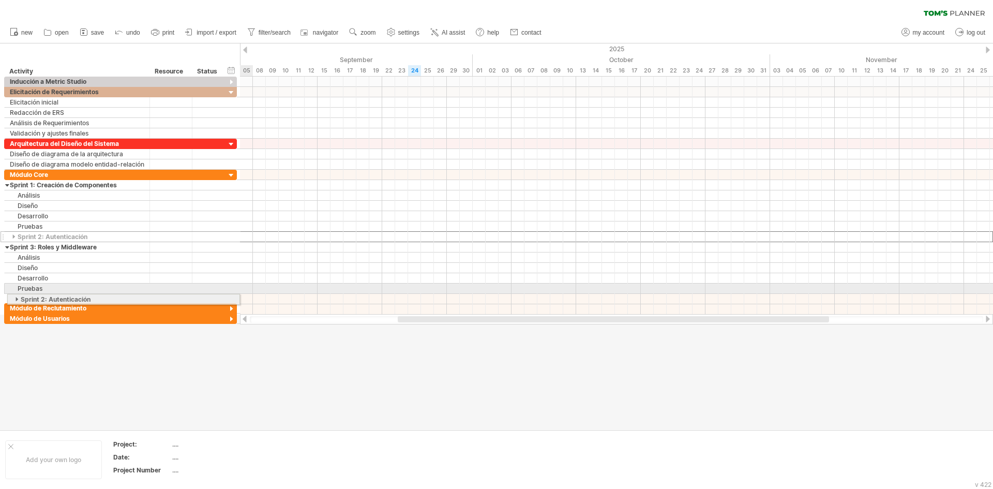
drag, startPoint x: 4, startPoint y: 236, endPoint x: 2, endPoint y: 298, distance: 61.6
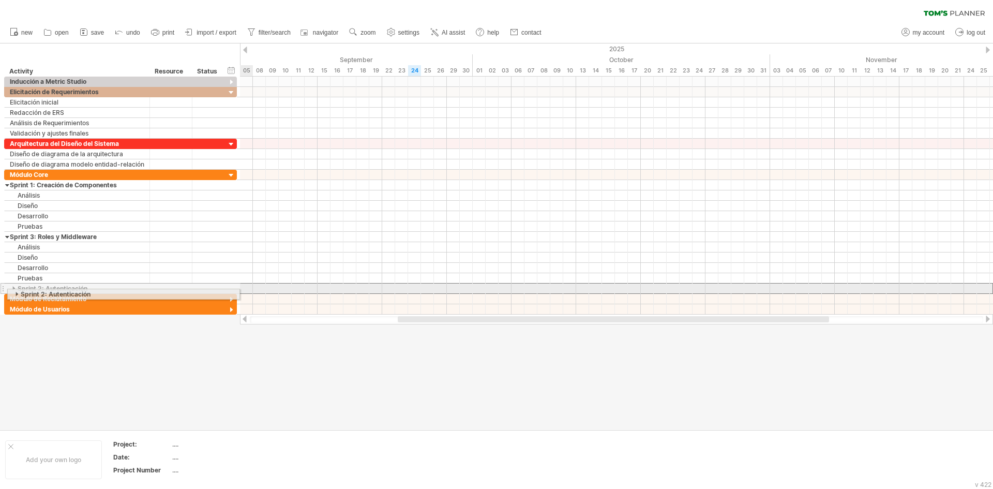
click at [2, 292] on div at bounding box center [3, 288] width 4 height 11
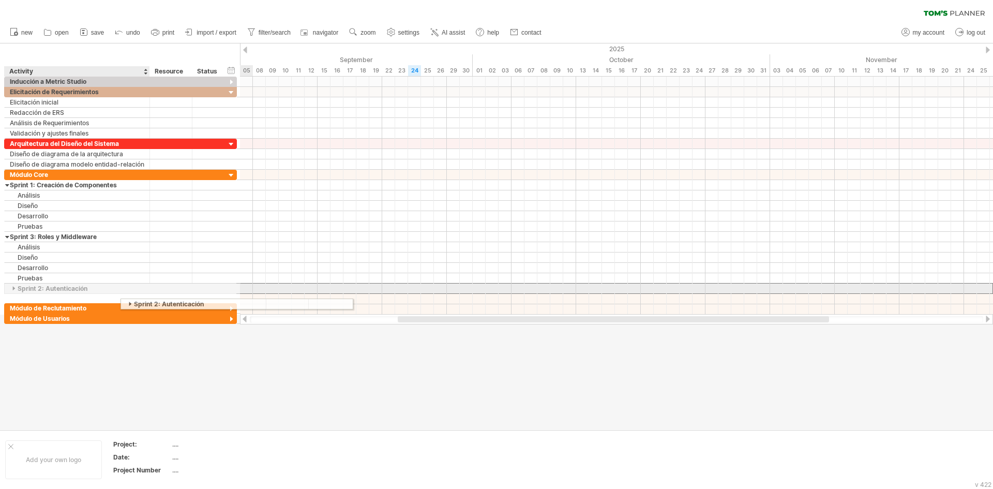
drag, startPoint x: 4, startPoint y: 290, endPoint x: 119, endPoint y: 302, distance: 116.0
click at [119, 302] on div "**********" at bounding box center [120, 200] width 233 height 247
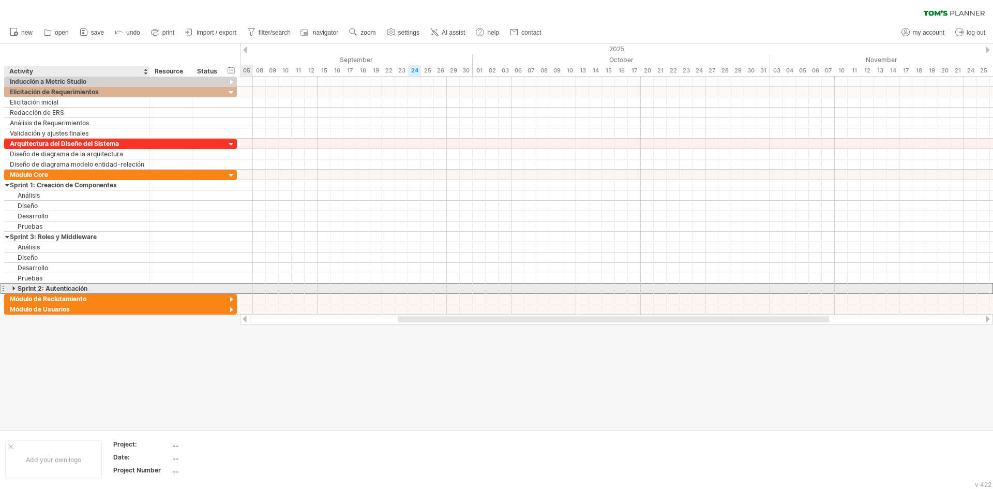
click at [50, 290] on div "Sprint 2: Autenticación" at bounding box center [77, 289] width 135 height 10
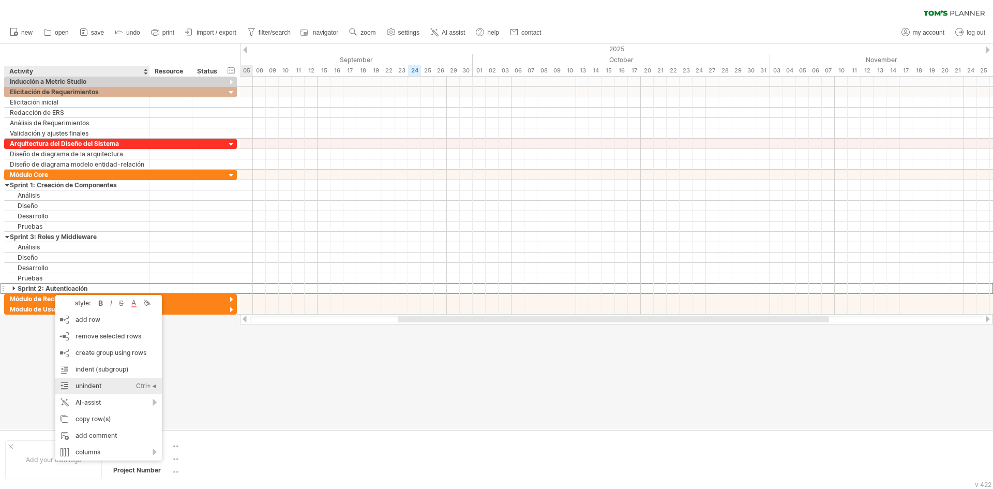
click at [102, 382] on div "unindent Ctrl+◄ Cmd+◄" at bounding box center [108, 386] width 107 height 17
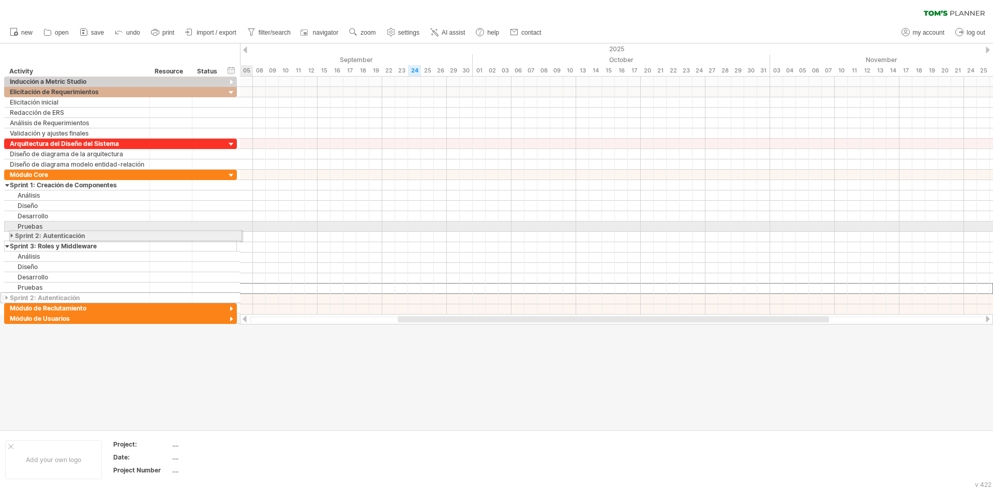
drag, startPoint x: 4, startPoint y: 289, endPoint x: 6, endPoint y: 234, distance: 55.4
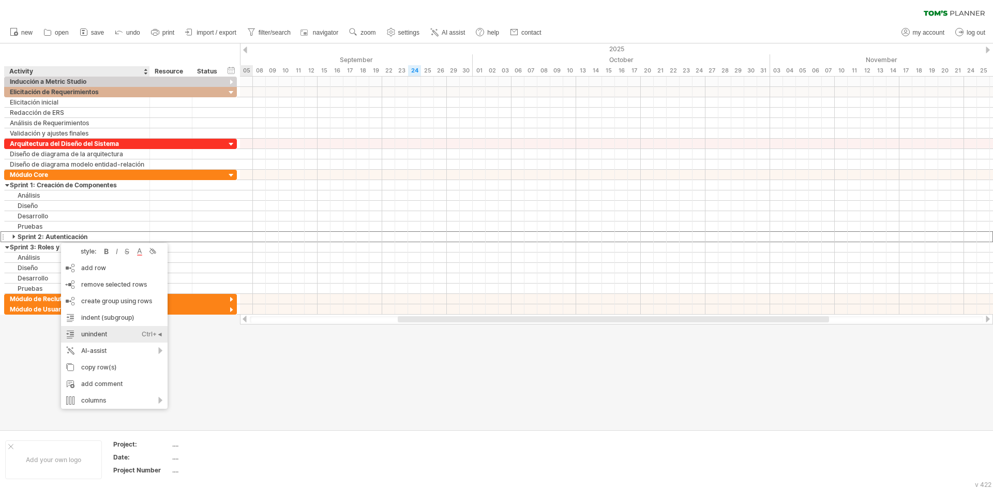
click at [86, 335] on div "unindent Ctrl+◄ Cmd+◄" at bounding box center [114, 334] width 107 height 17
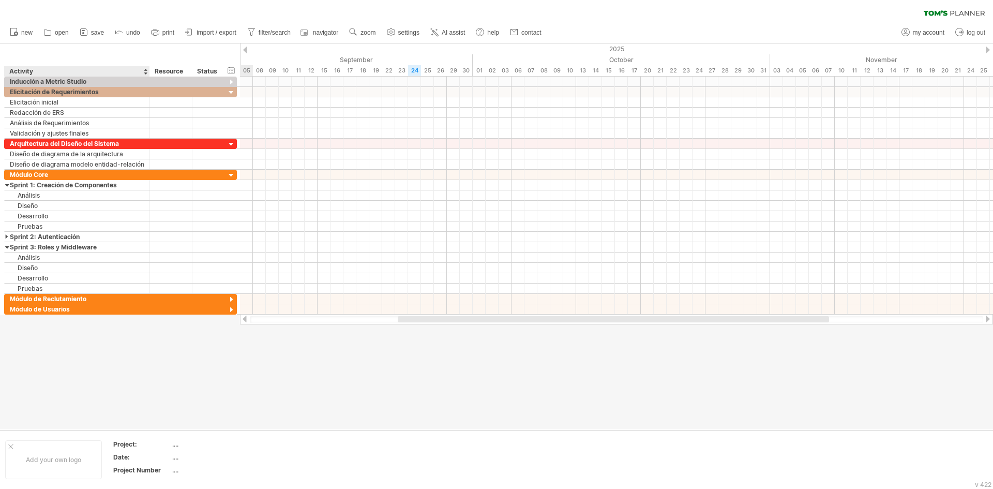
click at [23, 375] on div at bounding box center [496, 236] width 993 height 386
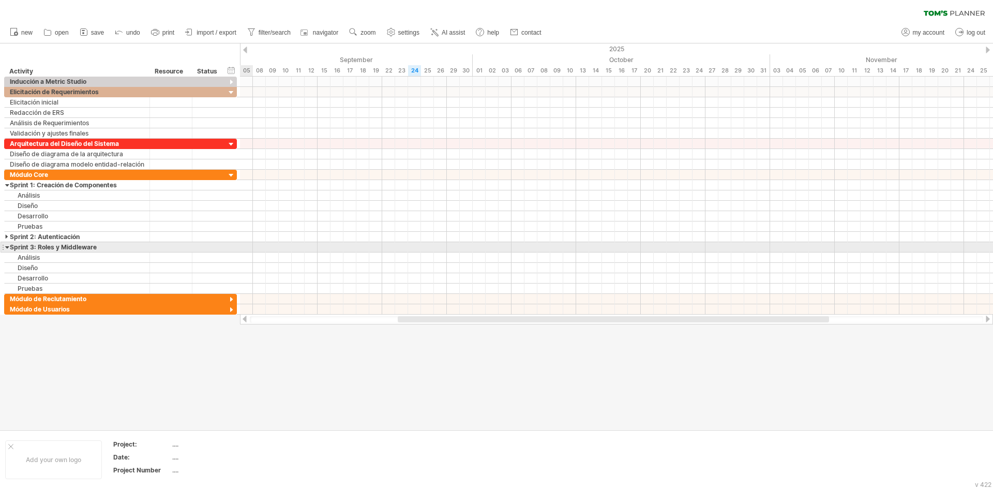
click at [5, 246] on div at bounding box center [7, 247] width 5 height 10
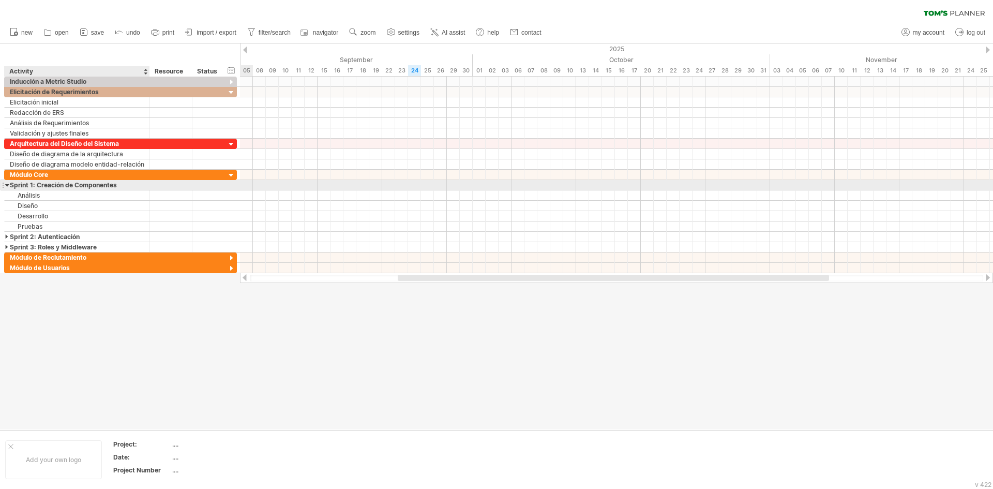
click at [9, 186] on div at bounding box center [7, 185] width 5 height 10
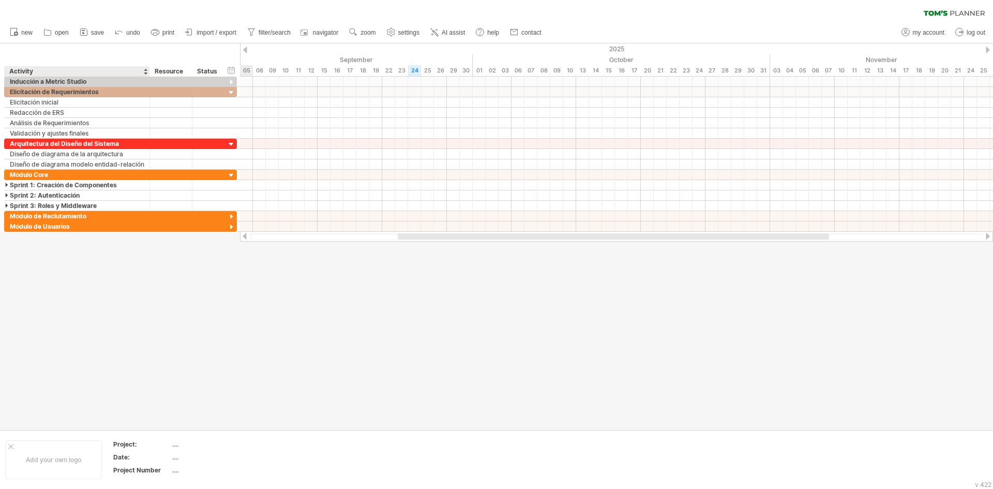
click at [72, 353] on div at bounding box center [496, 236] width 993 height 386
click at [123, 249] on div at bounding box center [496, 236] width 993 height 386
click at [20, 67] on div "Activity" at bounding box center [76, 71] width 135 height 10
click at [28, 71] on input "********" at bounding box center [76, 71] width 135 height 10
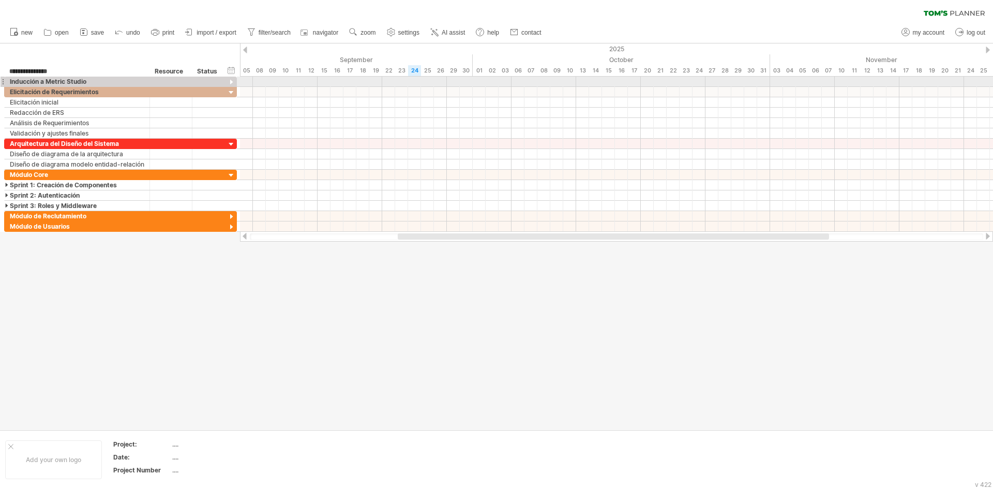
type input "**********"
drag, startPoint x: 44, startPoint y: 336, endPoint x: 34, endPoint y: 211, distance: 125.6
click at [44, 336] on div at bounding box center [496, 236] width 993 height 386
click at [77, 71] on div "Capstone Project" at bounding box center [76, 71] width 135 height 10
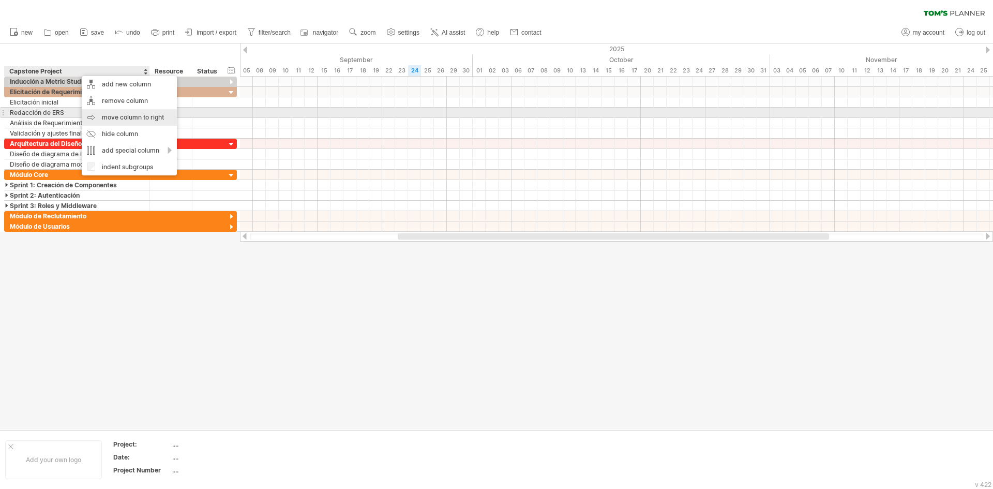
click at [99, 112] on div "move column to right" at bounding box center [129, 117] width 95 height 17
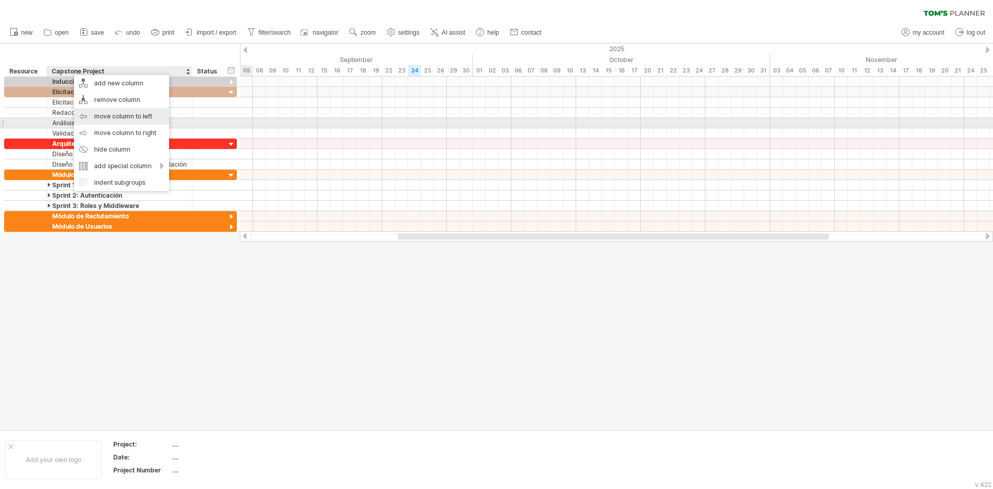
click at [85, 122] on div "move column to left" at bounding box center [121, 116] width 95 height 17
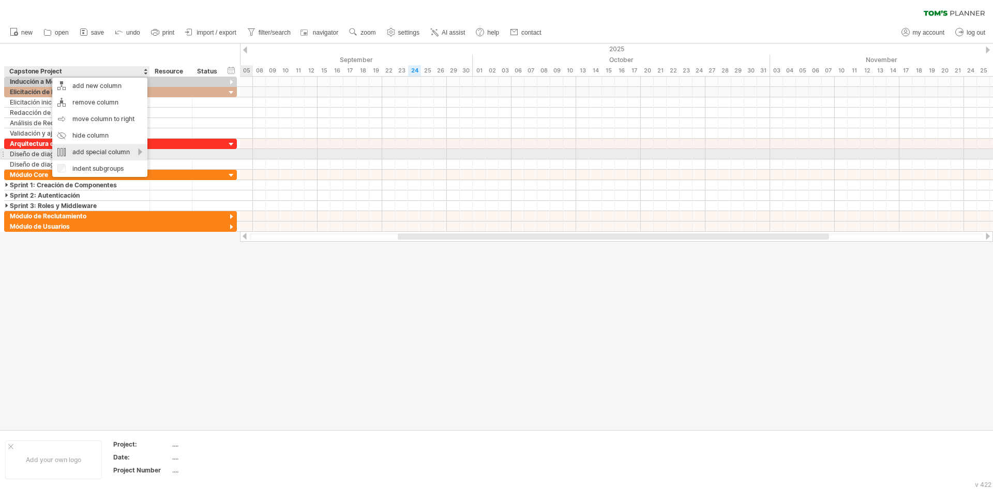
click at [80, 154] on div "add special column" at bounding box center [99, 152] width 95 height 17
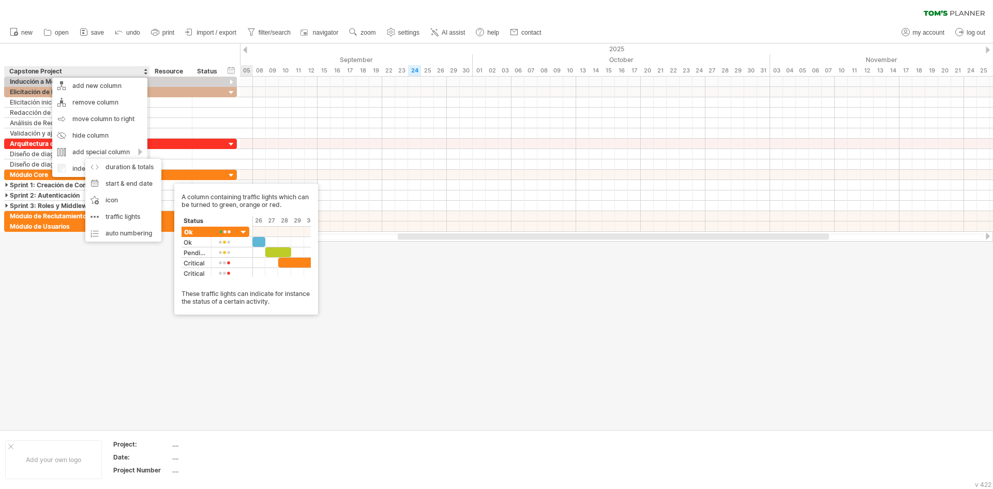
click at [144, 306] on div at bounding box center [496, 236] width 993 height 386
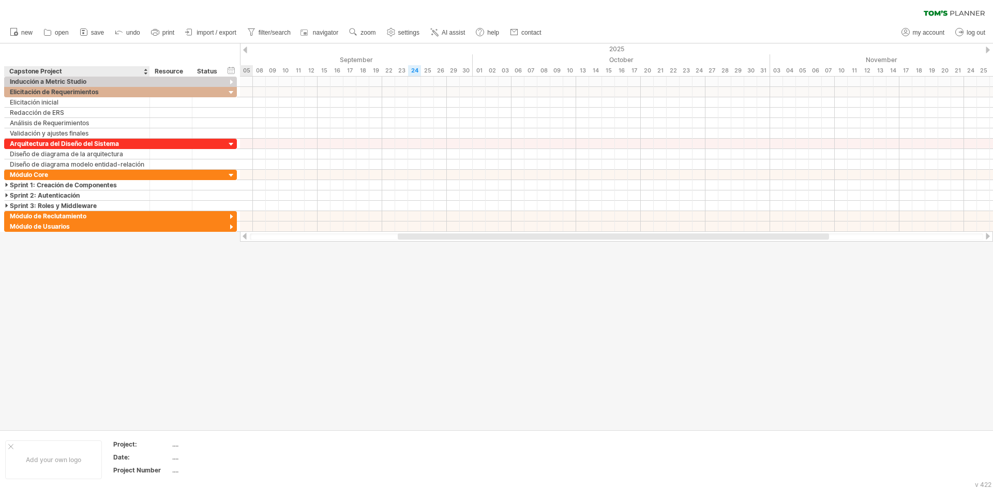
click at [44, 68] on div "Capstone Project" at bounding box center [76, 71] width 135 height 10
drag, startPoint x: 71, startPoint y: 71, endPoint x: -5, endPoint y: 68, distance: 76.1
click at [0, 68] on html "progress(100%) Trying to reach [DOMAIN_NAME] Connected again... 0% clear filter…" at bounding box center [496, 245] width 993 height 491
click at [129, 297] on div at bounding box center [496, 236] width 993 height 386
click at [52, 68] on div "Capstone Project" at bounding box center [76, 71] width 135 height 10
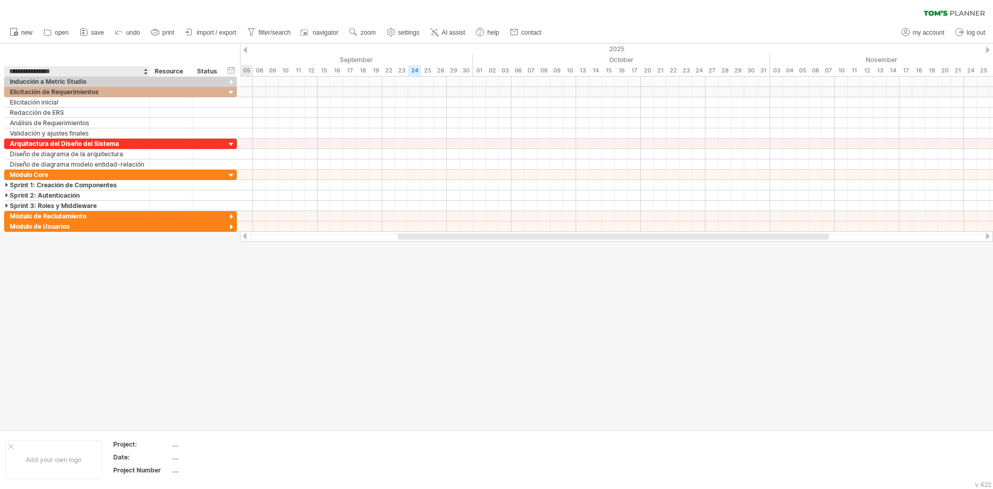
click at [52, 68] on input "**********" at bounding box center [76, 71] width 135 height 10
click at [40, 68] on input "**********" at bounding box center [76, 71] width 135 height 10
click at [73, 71] on input "**********" at bounding box center [76, 71] width 135 height 10
type input "*"
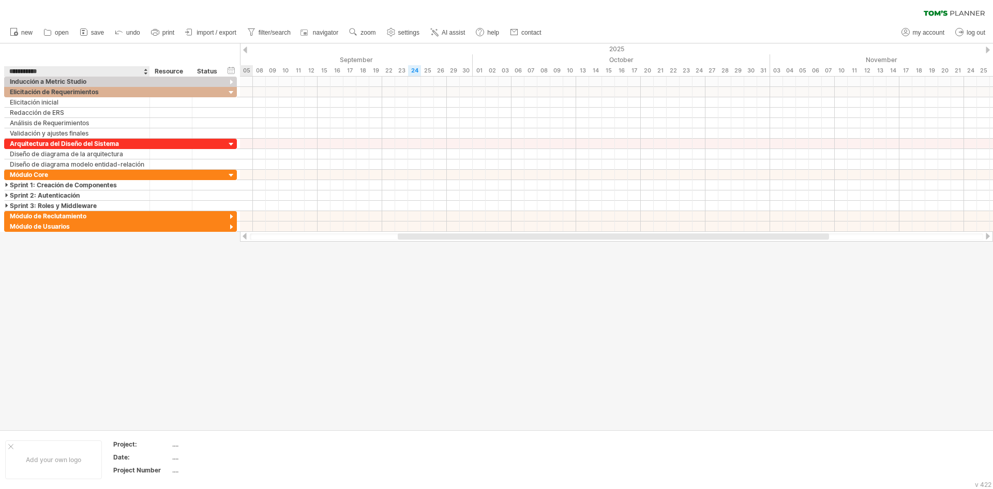
type input "**********"
click at [145, 348] on div at bounding box center [496, 236] width 993 height 386
click at [167, 70] on div "Resource" at bounding box center [171, 71] width 32 height 10
click at [168, 70] on input "********" at bounding box center [171, 71] width 32 height 10
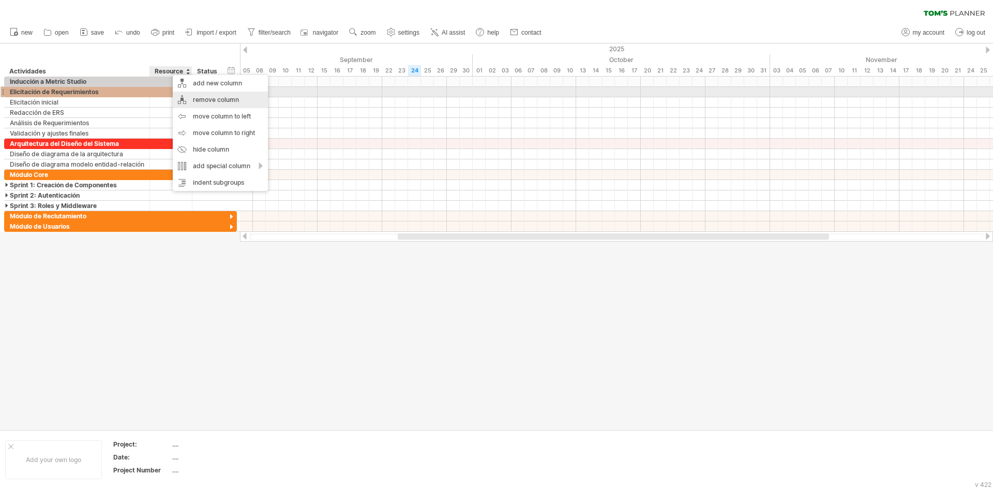
click at [183, 97] on div "remove column" at bounding box center [220, 100] width 95 height 17
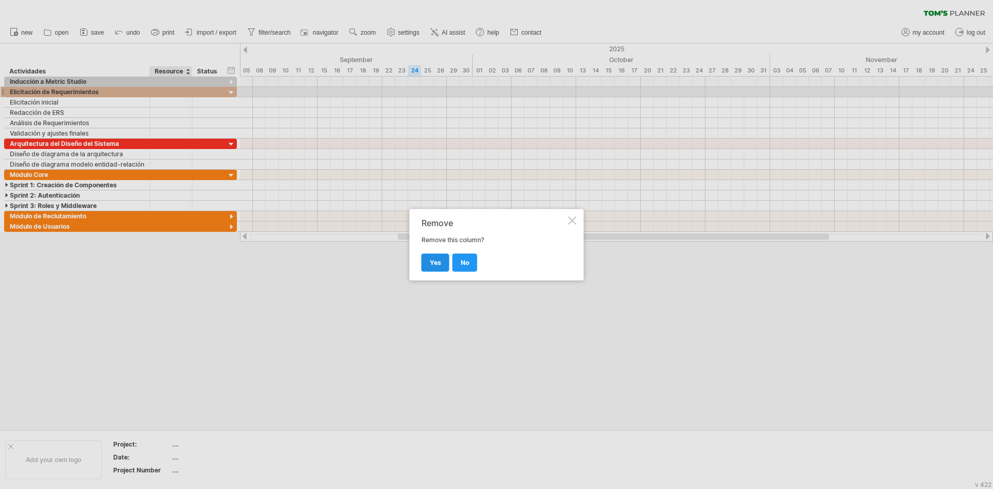
click at [431, 267] on link "yes" at bounding box center [436, 263] width 28 height 18
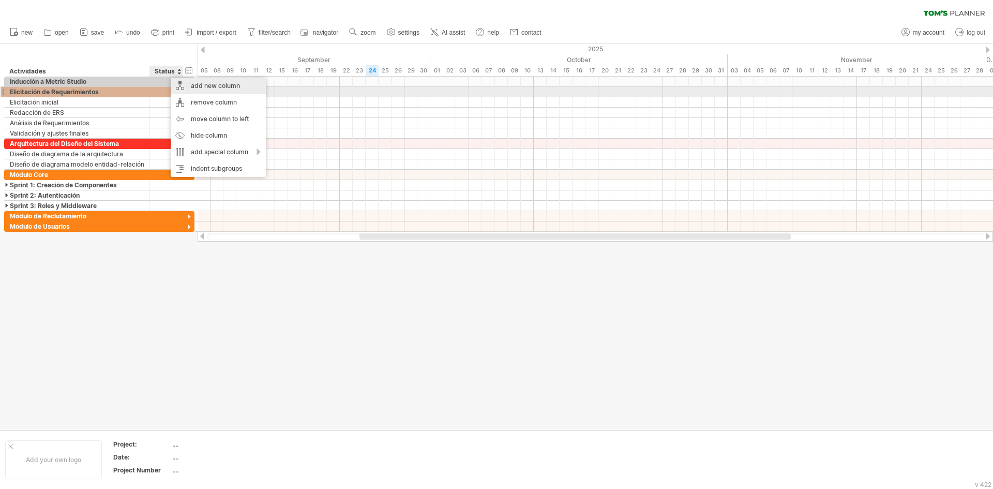
click at [182, 88] on div "add new column" at bounding box center [218, 86] width 95 height 17
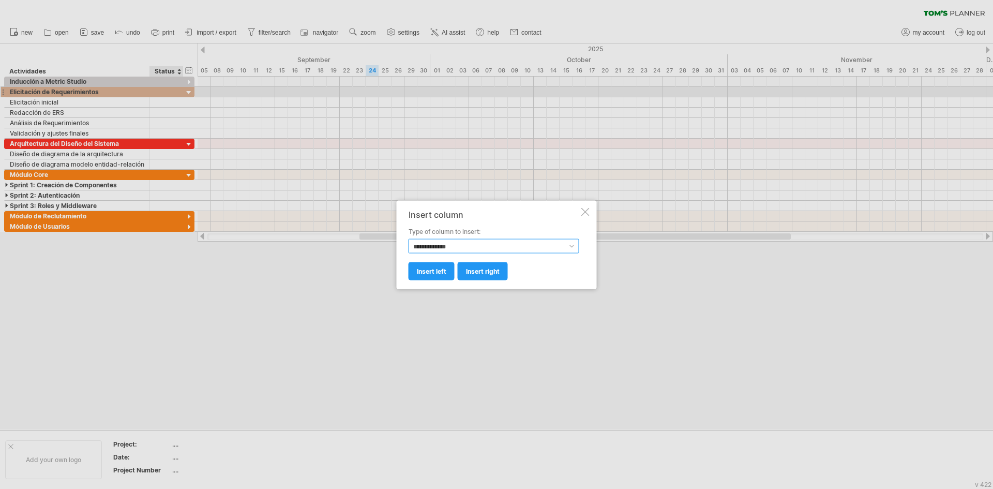
click at [438, 243] on select "**********" at bounding box center [494, 246] width 171 height 14
select select "*********"
click at [409, 239] on select "**********" at bounding box center [494, 246] width 171 height 14
click at [441, 248] on select "**********" at bounding box center [494, 246] width 171 height 14
click at [409, 239] on select "**********" at bounding box center [494, 246] width 171 height 14
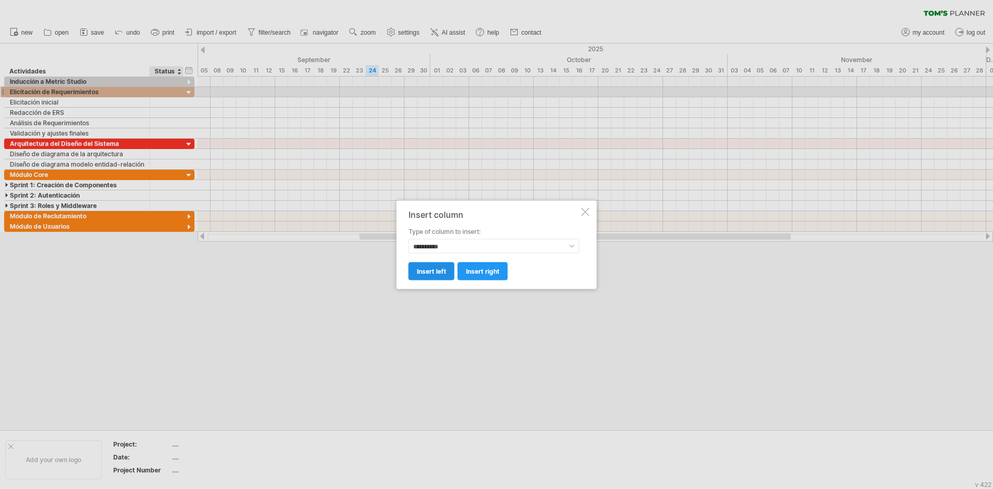
click at [426, 273] on span "insert left" at bounding box center [431, 271] width 29 height 8
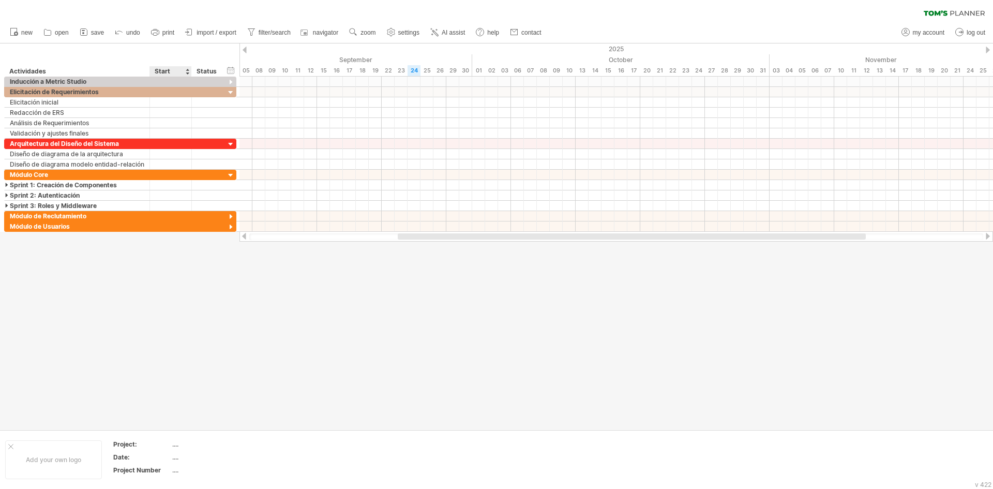
click at [163, 71] on div "Start" at bounding box center [170, 71] width 31 height 10
click at [159, 72] on div "Start" at bounding box center [170, 71] width 31 height 10
click at [166, 71] on div "Start" at bounding box center [170, 71] width 31 height 10
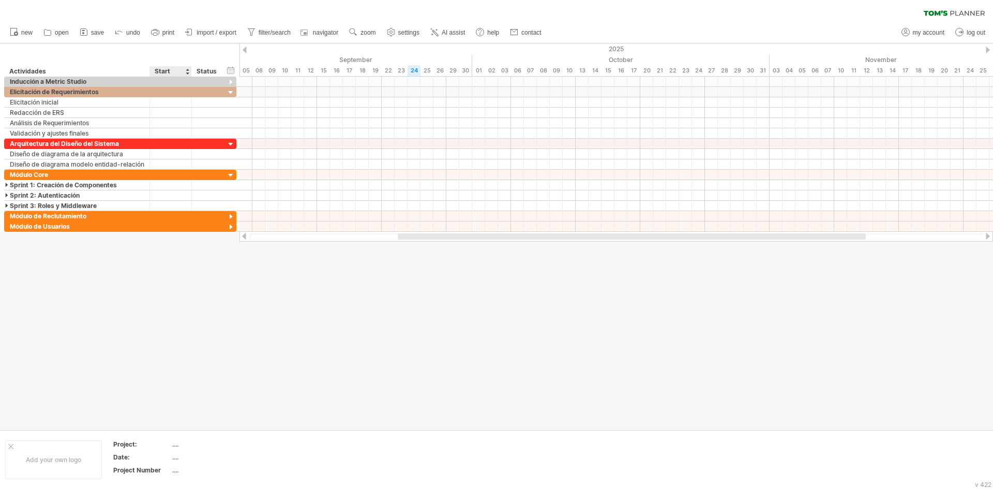
click at [180, 294] on div at bounding box center [496, 236] width 993 height 386
click at [199, 65] on div "**********" at bounding box center [120, 59] width 240 height 33
click at [203, 69] on div "Status" at bounding box center [208, 71] width 23 height 10
click at [0, 0] on input "******" at bounding box center [0, 0] width 0 height 0
click at [163, 71] on div "Start" at bounding box center [170, 71] width 31 height 10
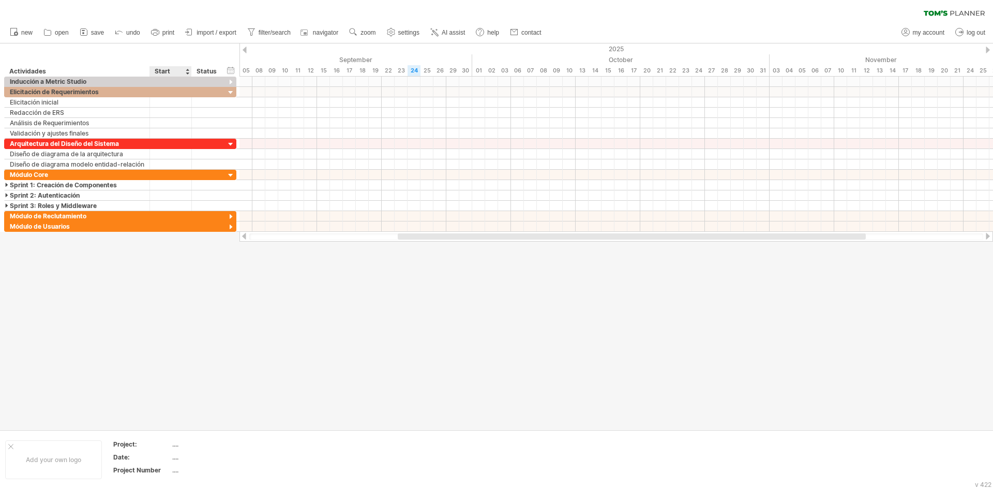
click at [163, 71] on div "Start" at bounding box center [170, 71] width 31 height 10
drag, startPoint x: 163, startPoint y: 71, endPoint x: 172, endPoint y: 70, distance: 9.4
click at [163, 71] on div "Start" at bounding box center [170, 71] width 31 height 10
click at [180, 69] on div "Start" at bounding box center [170, 71] width 31 height 10
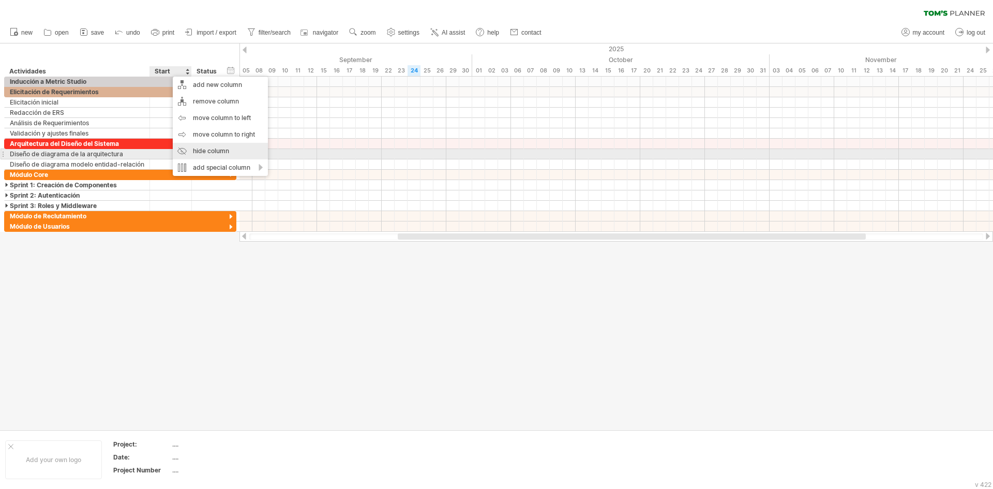
click at [184, 153] on div "hide column" at bounding box center [220, 151] width 95 height 17
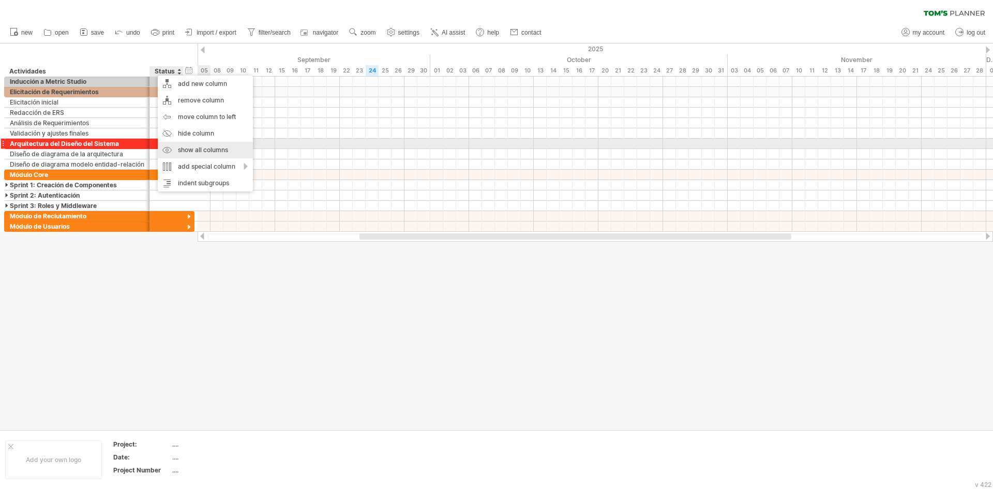
click at [187, 147] on div "show all columns" at bounding box center [205, 150] width 95 height 17
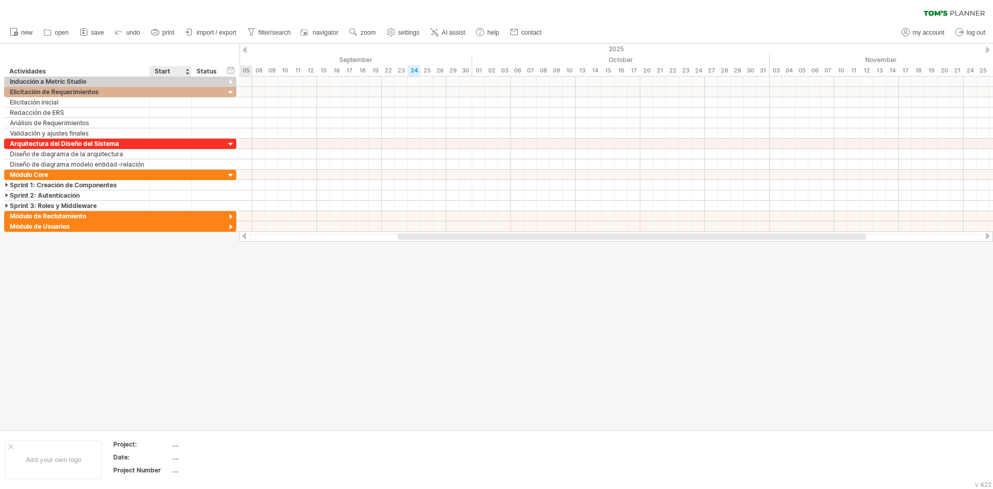
click at [169, 71] on div "Start" at bounding box center [170, 71] width 31 height 10
click at [159, 69] on div "Start" at bounding box center [170, 71] width 31 height 10
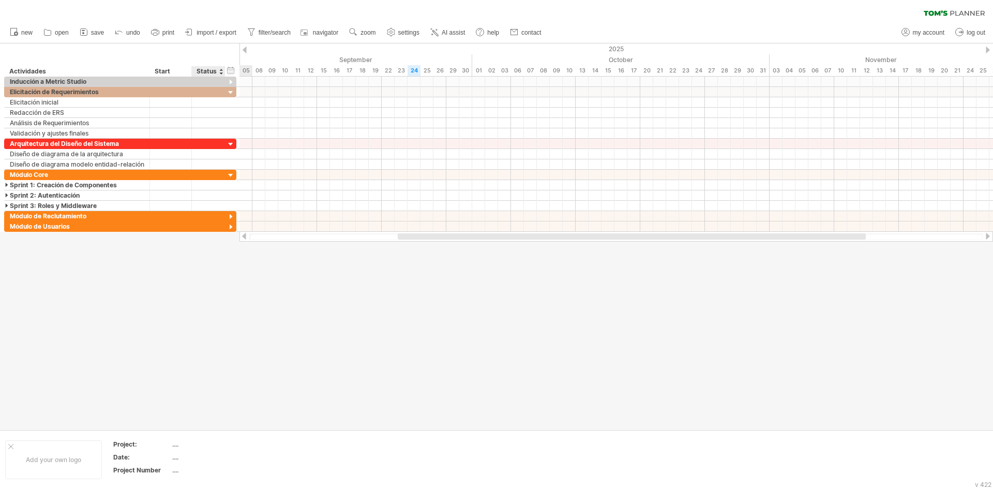
click at [219, 67] on div at bounding box center [221, 71] width 4 height 10
click at [202, 56] on div "**********" at bounding box center [120, 59] width 240 height 33
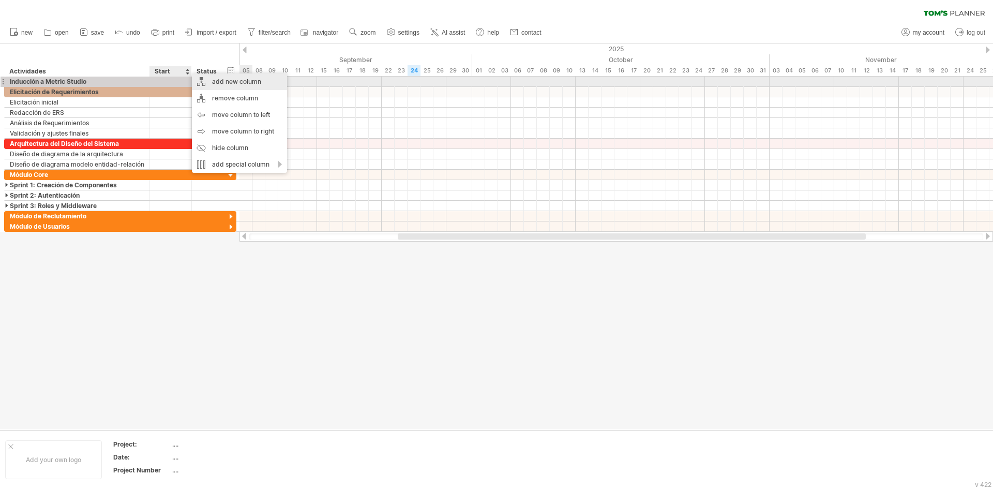
click at [208, 86] on div "add new column" at bounding box center [239, 81] width 95 height 17
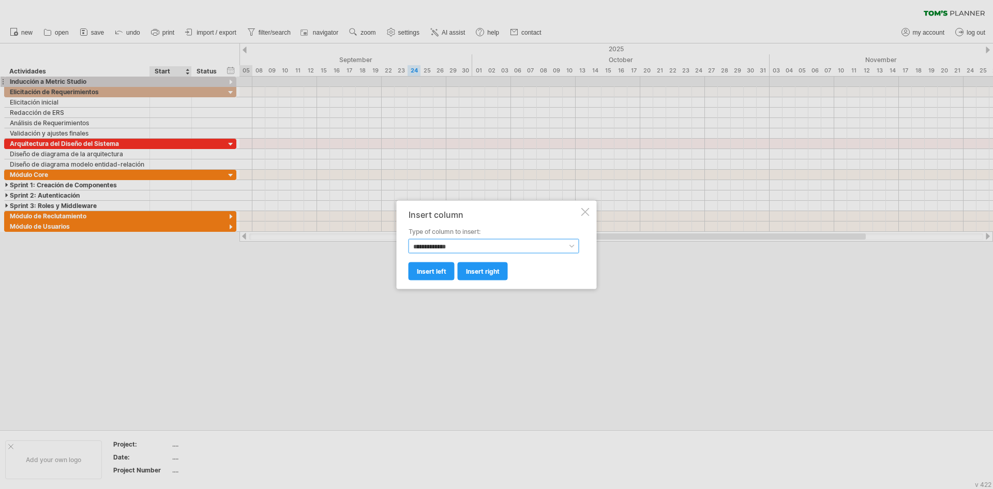
click at [438, 247] on select "**********" at bounding box center [494, 246] width 171 height 14
select select "*******"
click at [409, 239] on select "**********" at bounding box center [494, 246] width 171 height 14
click at [471, 271] on span "insert right" at bounding box center [483, 271] width 34 height 8
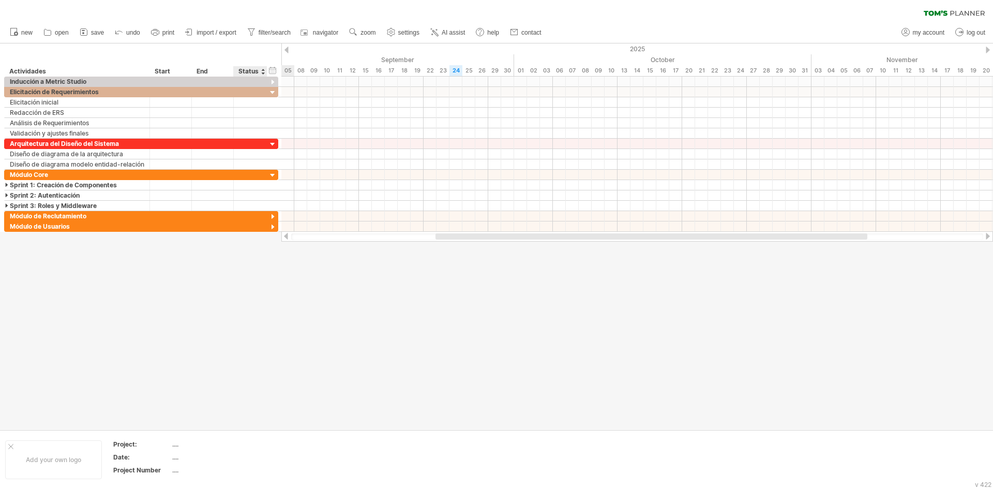
click at [173, 302] on div at bounding box center [496, 236] width 993 height 386
click at [206, 70] on div "End" at bounding box center [212, 71] width 31 height 10
click at [241, 277] on div at bounding box center [496, 236] width 993 height 386
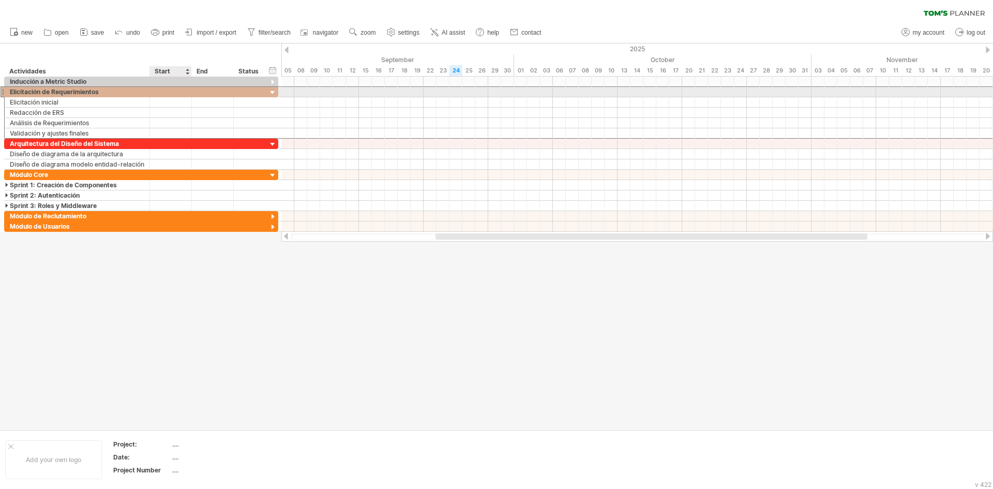
click at [166, 91] on div at bounding box center [171, 92] width 42 height 10
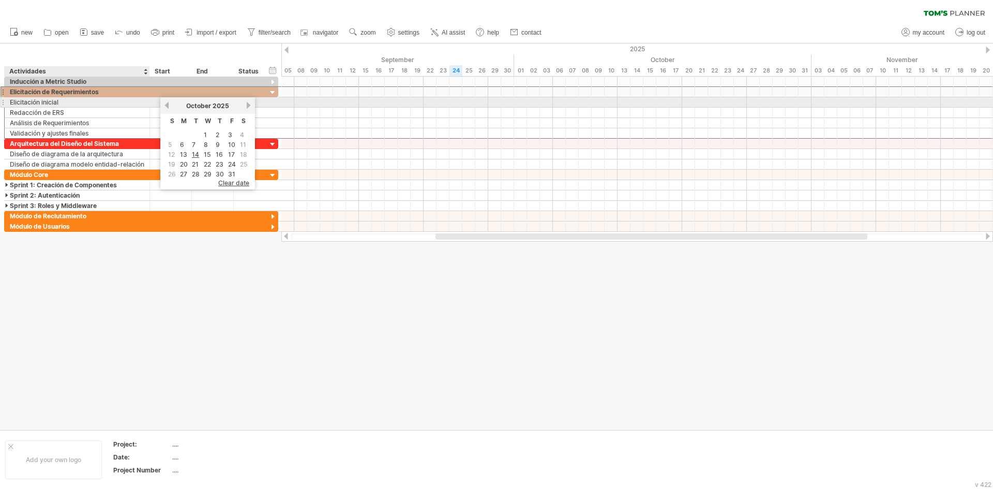
click at [148, 107] on div at bounding box center [148, 102] width 5 height 10
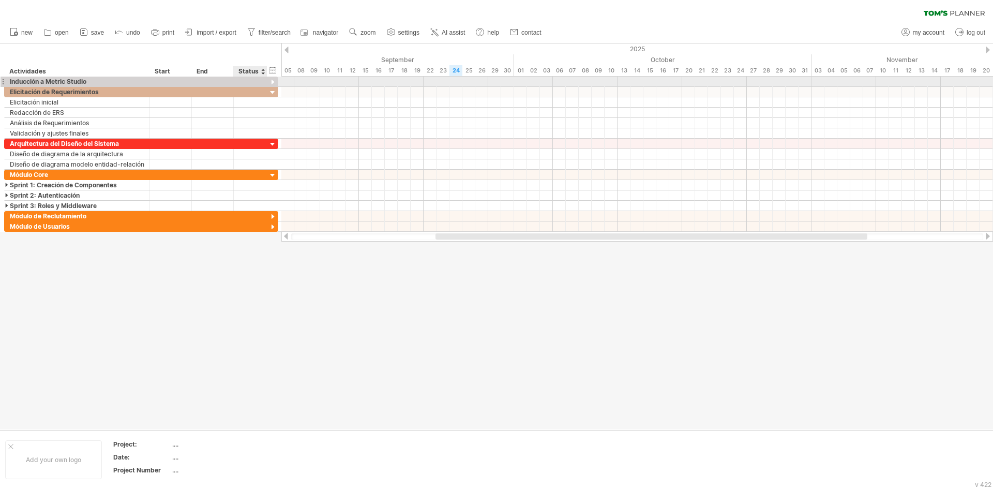
click at [270, 80] on div at bounding box center [273, 83] width 10 height 10
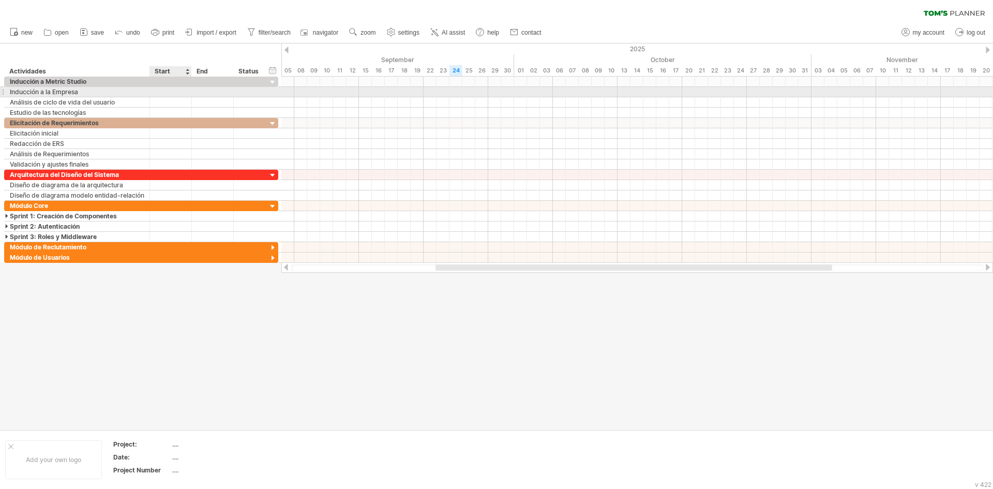
click at [162, 93] on div at bounding box center [171, 92] width 42 height 10
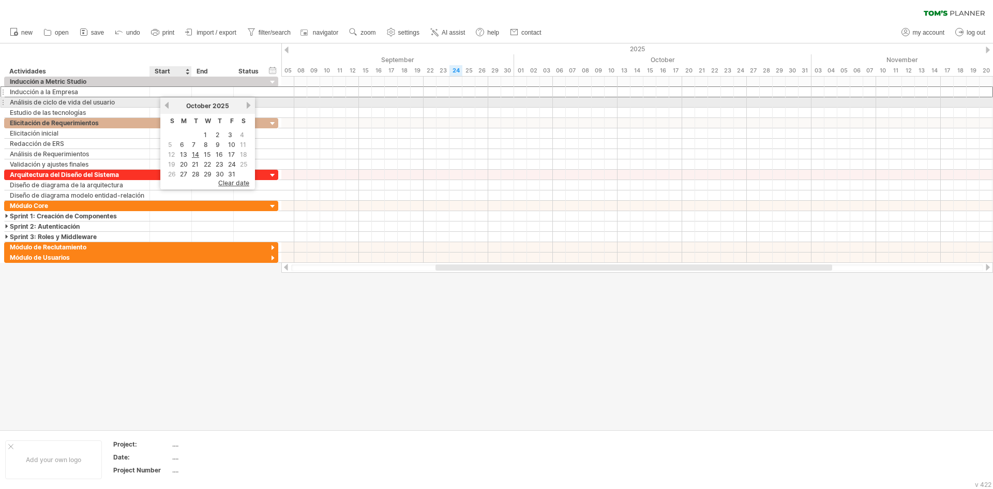
click at [170, 107] on link "previous" at bounding box center [167, 105] width 8 height 8
click at [249, 106] on link "next" at bounding box center [249, 105] width 8 height 8
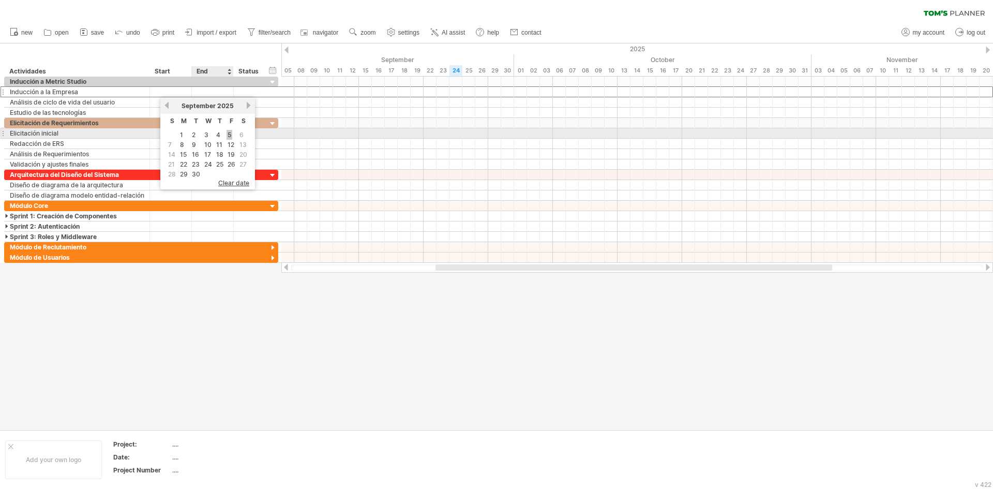
click at [227, 135] on link "5" at bounding box center [230, 135] width 6 height 10
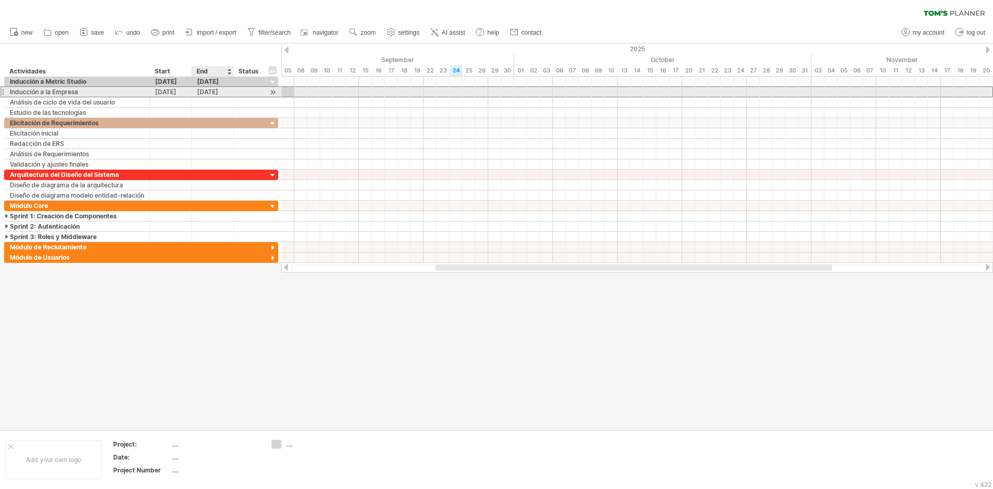
click at [218, 91] on div "[DATE]" at bounding box center [213, 92] width 42 height 10
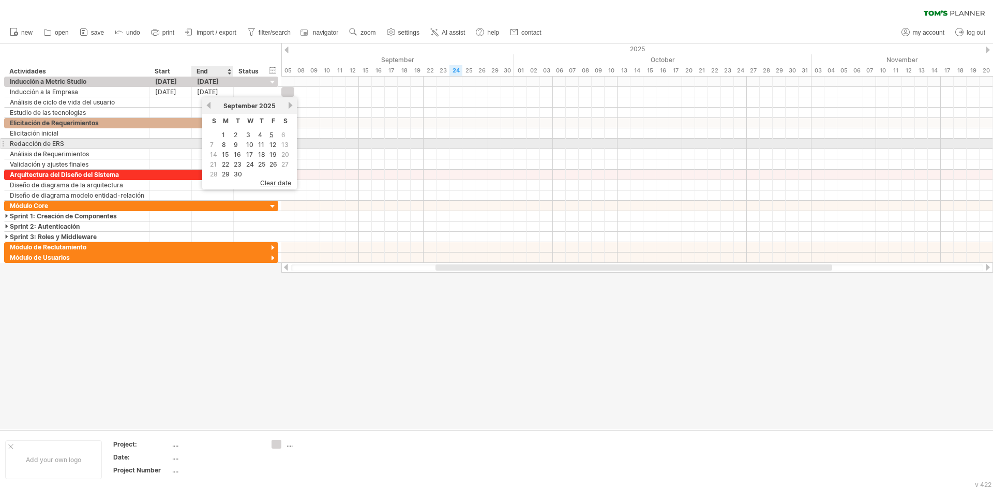
click at [213, 145] on span "7" at bounding box center [212, 145] width 6 height 10
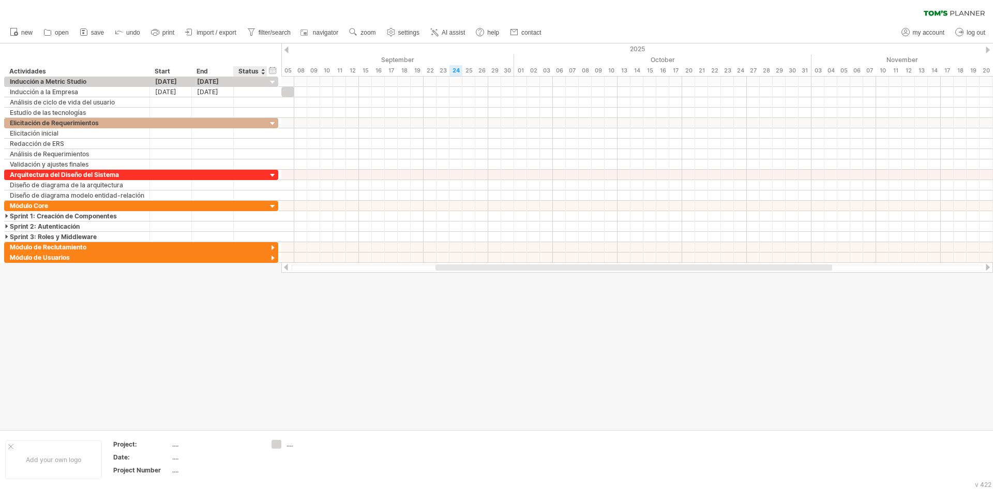
click at [260, 338] on div at bounding box center [496, 236] width 993 height 386
click at [394, 29] on icon at bounding box center [391, 32] width 8 height 8
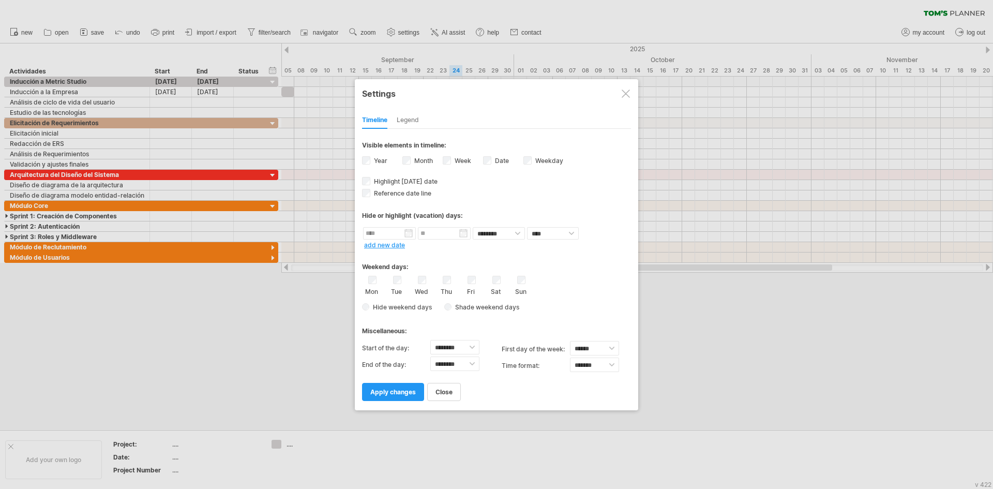
click at [492, 162] on div "Date visibility of date Currently there is not enough space horizontally to dis…" at bounding box center [503, 162] width 40 height 14
click at [505, 171] on div "**********" at bounding box center [496, 265] width 269 height 272
click at [397, 185] on span "Highlight [DATE] date" at bounding box center [405, 181] width 66 height 8
click at [371, 208] on div "Hide or highlight (vacation) days:" at bounding box center [496, 211] width 269 height 25
click at [396, 237] on input "text" at bounding box center [389, 233] width 53 height 12
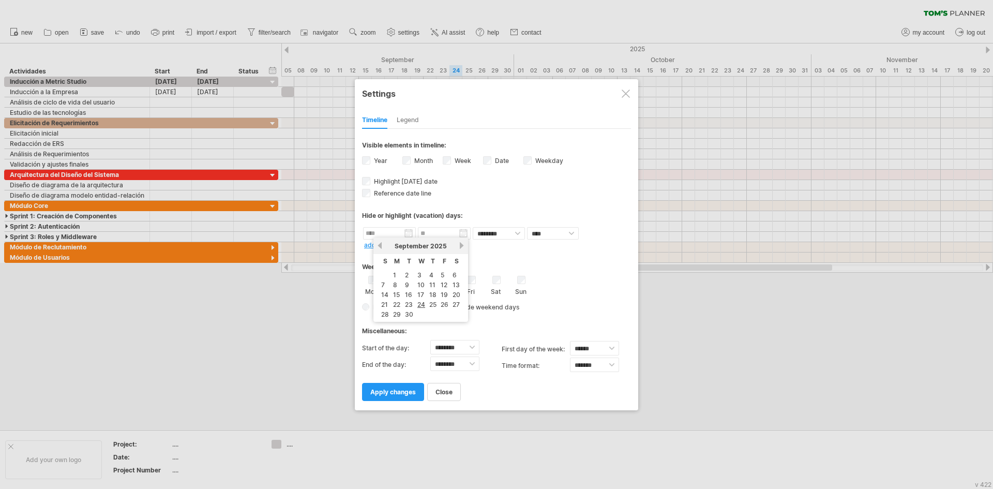
click at [396, 237] on div "previous next [DATE]" at bounding box center [421, 245] width 95 height 17
click at [407, 212] on div "Hide or highlight (vacation) days:" at bounding box center [496, 216] width 269 height 8
click at [404, 232] on input "text" at bounding box center [389, 233] width 53 height 12
click at [421, 293] on link "17" at bounding box center [420, 295] width 9 height 10
type input "********"
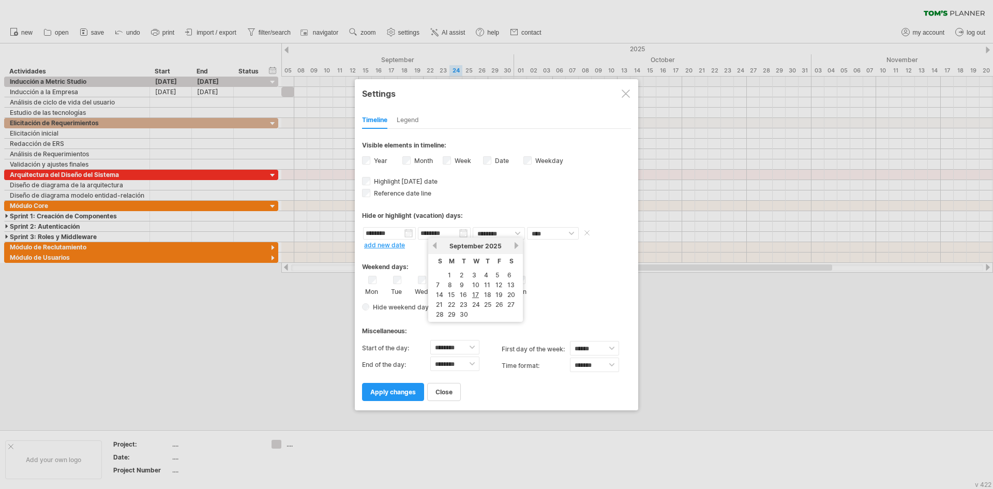
click at [464, 235] on input "********" at bounding box center [444, 233] width 53 height 12
click at [486, 293] on link "18" at bounding box center [487, 295] width 9 height 10
type input "********"
click at [454, 251] on div "Weekend days: Mon Tue Wed Thu Fri Sat Sun Hide weekend days" at bounding box center [496, 282] width 269 height 64
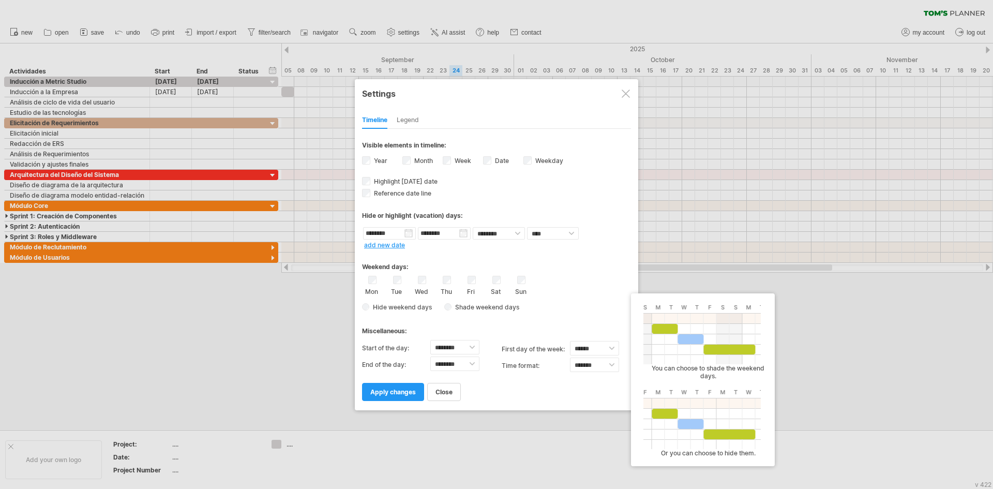
click at [393, 308] on span "Hide weekend days" at bounding box center [400, 307] width 63 height 8
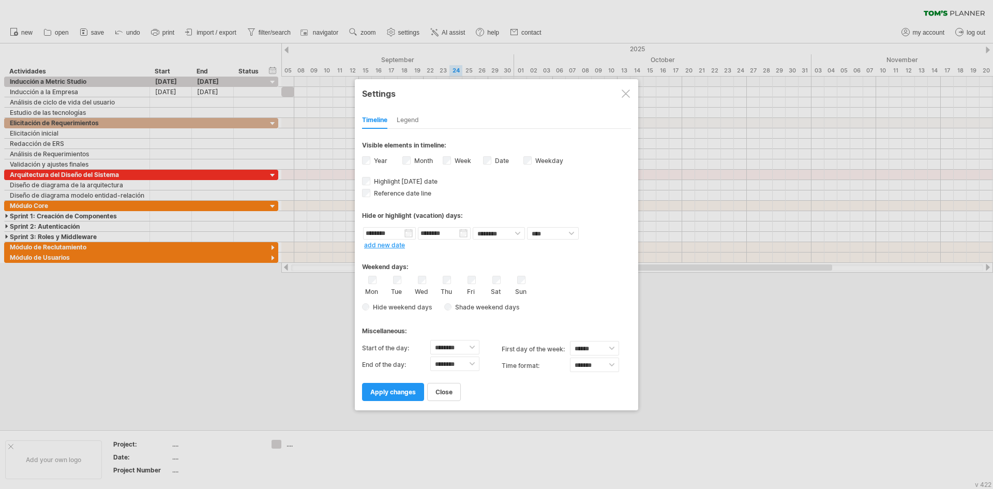
click at [449, 165] on div "Week visibility of weeknumbers Currently there is not enough space horizontally…" at bounding box center [463, 162] width 40 height 14
click at [364, 165] on div "Year" at bounding box center [382, 162] width 40 height 14
click at [534, 161] on label "Weekday visibility of weekday Currently there is not enough space horizontally …" at bounding box center [548, 161] width 30 height 8
click at [399, 390] on span "apply changes" at bounding box center [393, 392] width 46 height 8
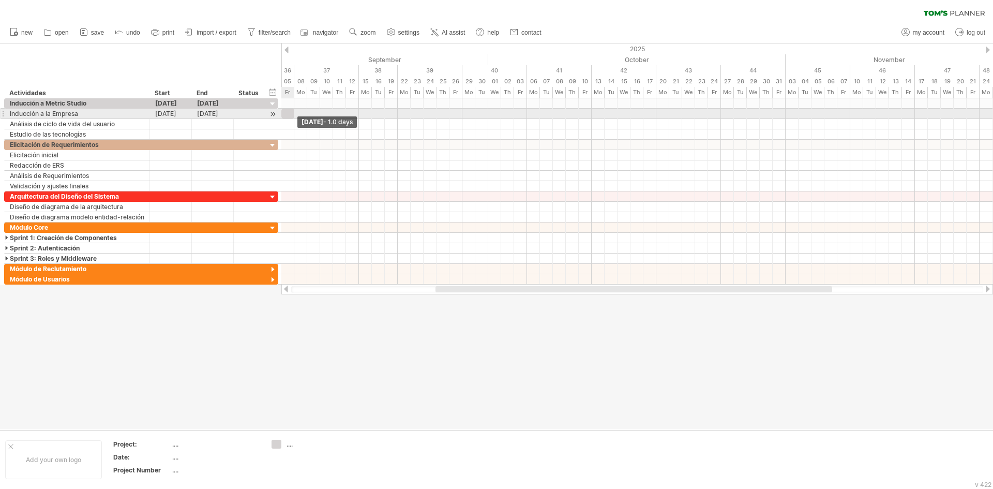
click at [295, 113] on span at bounding box center [294, 114] width 4 height 10
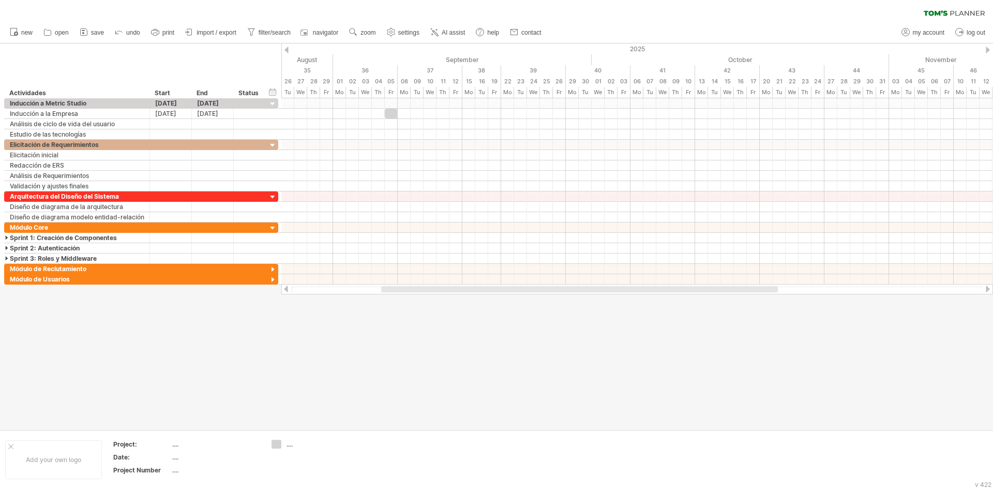
drag, startPoint x: 445, startPoint y: 289, endPoint x: 391, endPoint y: 296, distance: 54.7
click at [391, 296] on div "Trying to reach [DOMAIN_NAME] Connected again... 0% clear filter new" at bounding box center [496, 244] width 993 height 489
drag, startPoint x: 449, startPoint y: 291, endPoint x: 346, endPoint y: 292, distance: 102.4
click at [346, 292] on div at bounding box center [519, 289] width 397 height 6
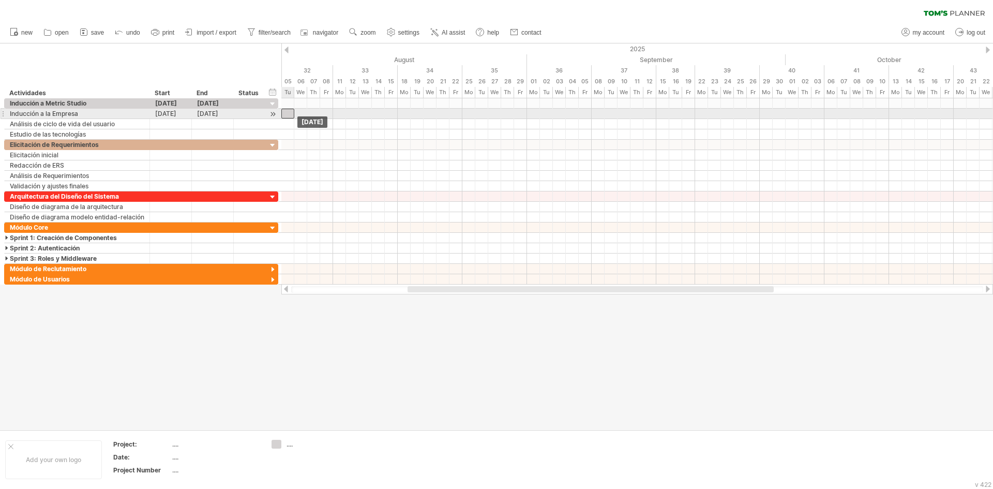
drag, startPoint x: 586, startPoint y: 112, endPoint x: 289, endPoint y: 111, distance: 297.0
click at [289, 111] on div at bounding box center [287, 114] width 13 height 10
drag, startPoint x: 294, startPoint y: 110, endPoint x: 321, endPoint y: 111, distance: 26.9
click at [321, 111] on span at bounding box center [320, 114] width 4 height 10
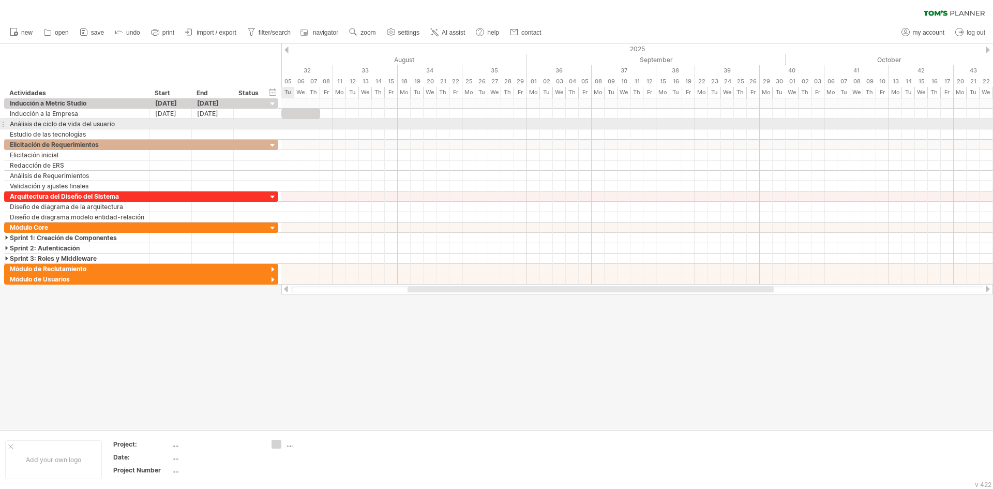
click at [285, 125] on div at bounding box center [637, 124] width 712 height 10
click at [288, 125] on div at bounding box center [637, 124] width 712 height 10
click at [178, 124] on div at bounding box center [171, 124] width 42 height 10
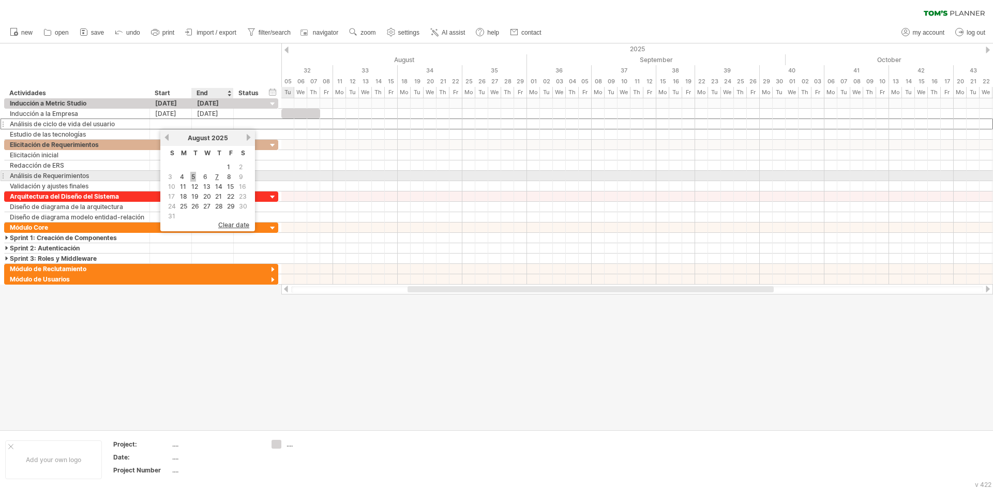
click at [193, 177] on link "5" at bounding box center [193, 177] width 6 height 10
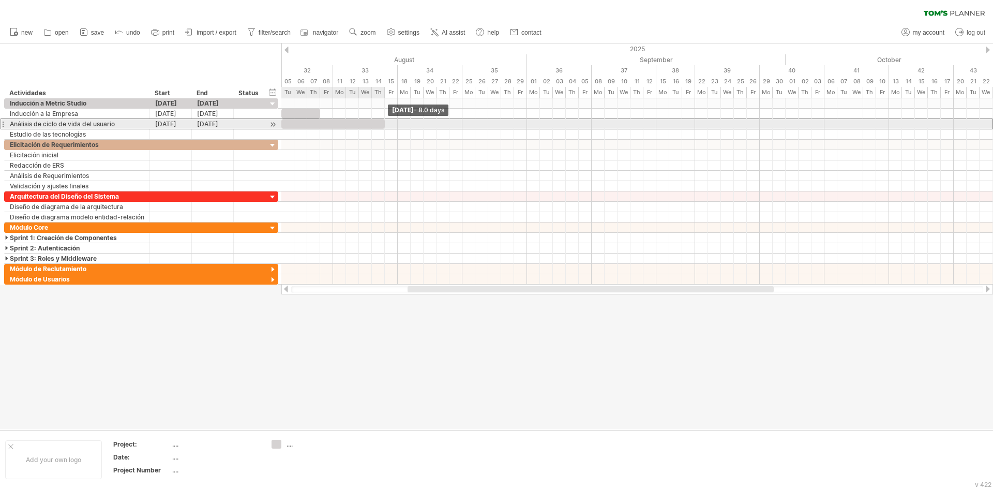
drag, startPoint x: 292, startPoint y: 124, endPoint x: 384, endPoint y: 123, distance: 92.1
click at [384, 123] on span at bounding box center [385, 124] width 4 height 10
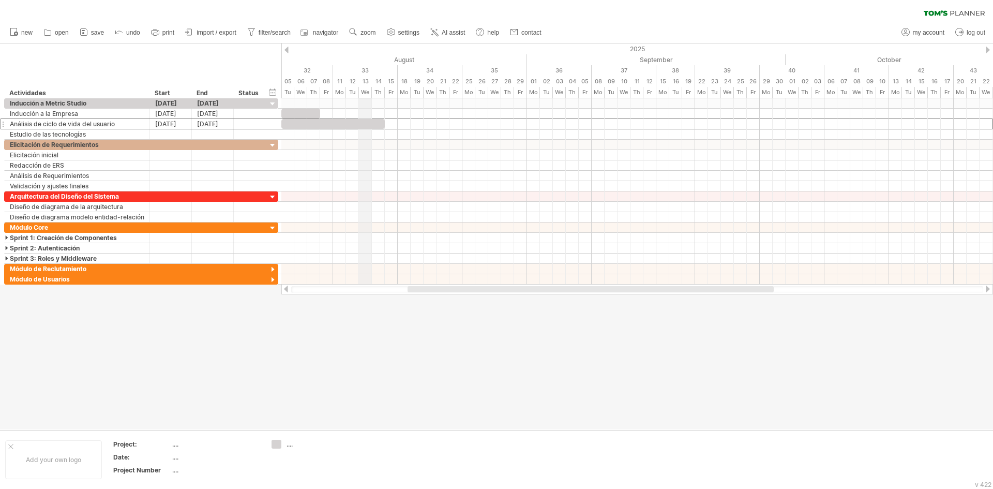
click at [364, 93] on div "We" at bounding box center [365, 92] width 13 height 11
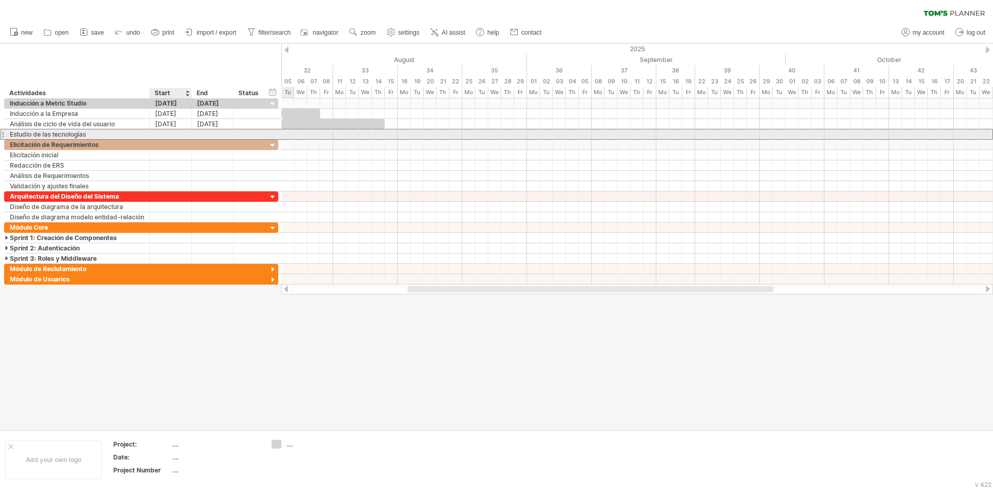
click at [173, 131] on div at bounding box center [171, 134] width 42 height 10
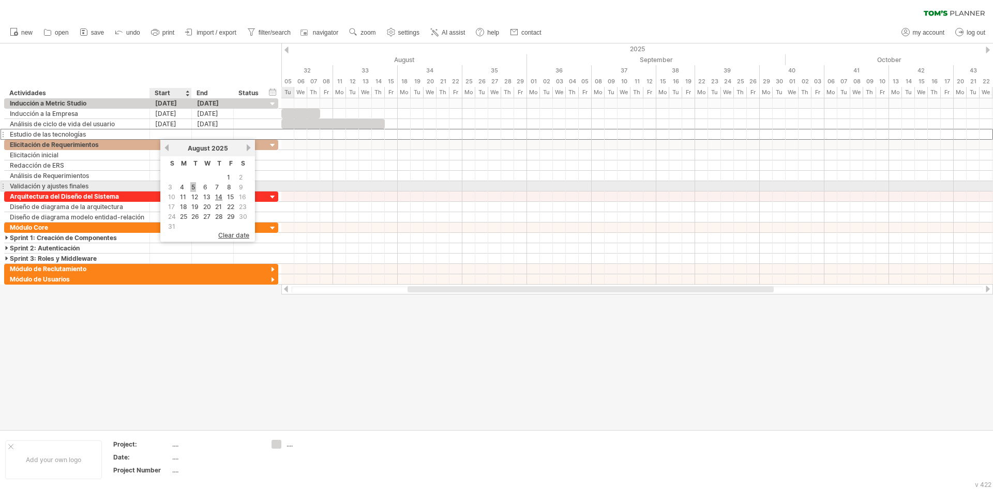
click at [191, 185] on link "5" at bounding box center [193, 187] width 6 height 10
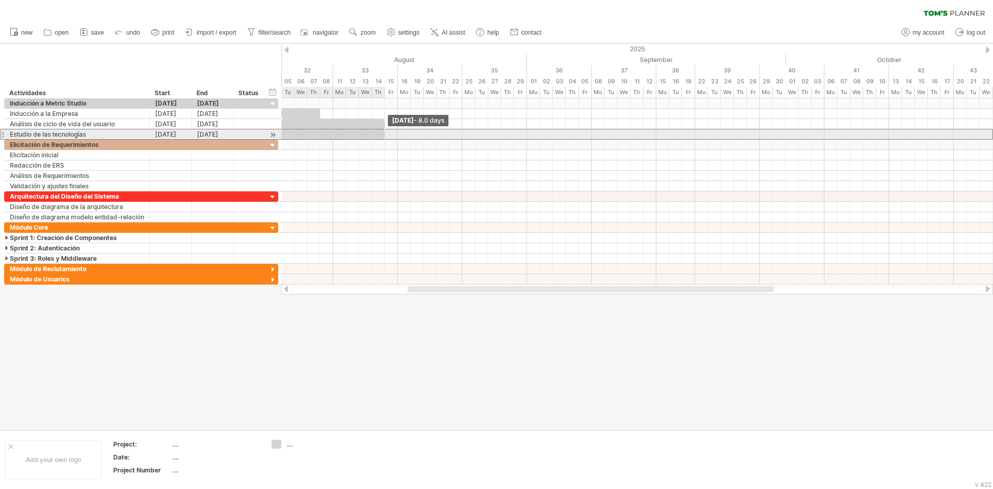
drag, startPoint x: 294, startPoint y: 134, endPoint x: 383, endPoint y: 131, distance: 89.6
click at [383, 131] on span at bounding box center [385, 134] width 4 height 10
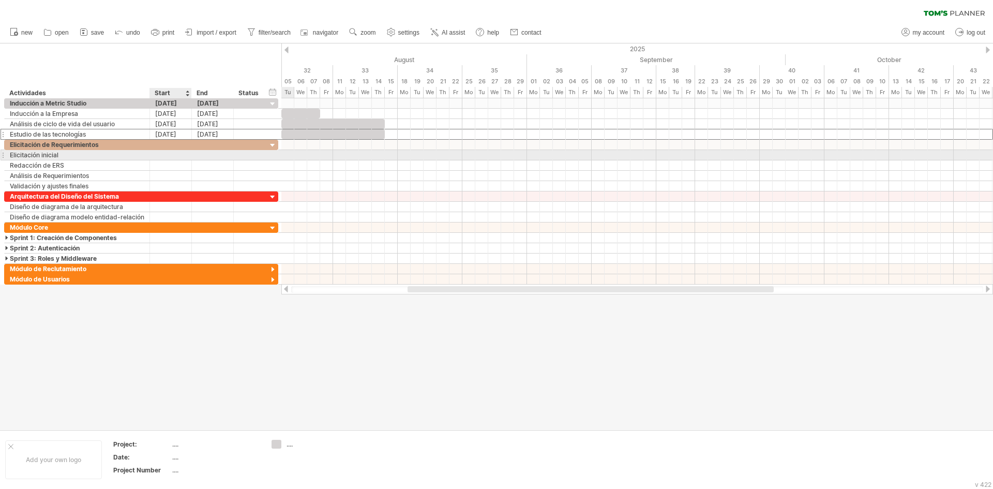
click at [174, 155] on div at bounding box center [171, 155] width 42 height 10
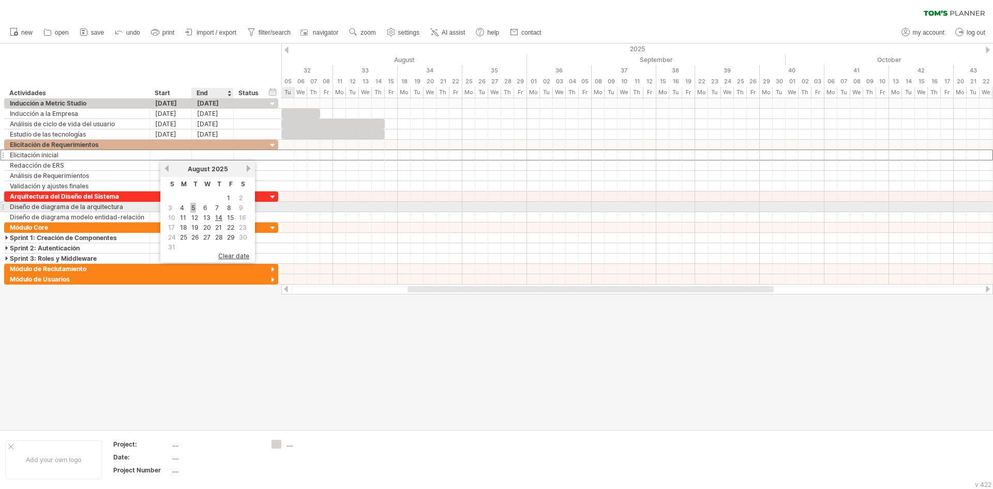
click at [195, 209] on link "5" at bounding box center [193, 208] width 6 height 10
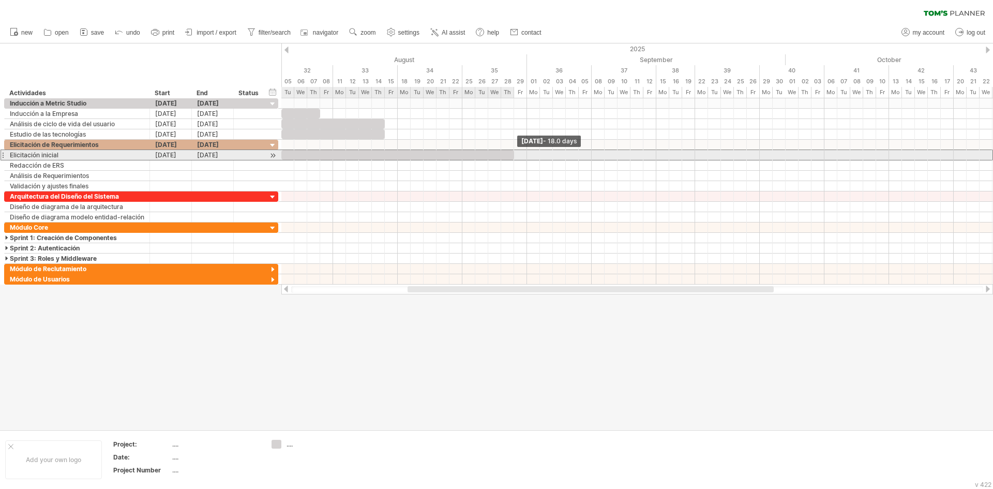
drag, startPoint x: 292, startPoint y: 154, endPoint x: 511, endPoint y: 156, distance: 218.9
click at [511, 156] on div at bounding box center [397, 155] width 233 height 10
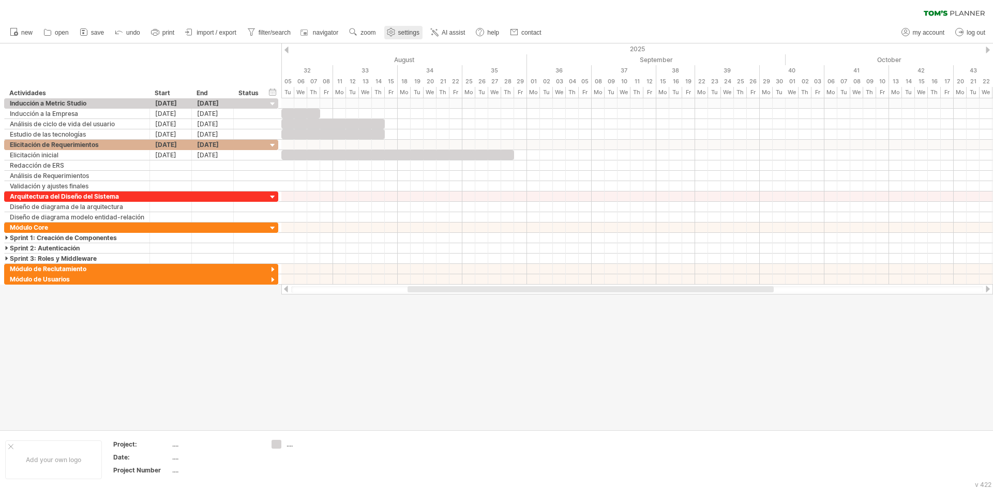
click at [407, 37] on link "settings" at bounding box center [403, 32] width 38 height 13
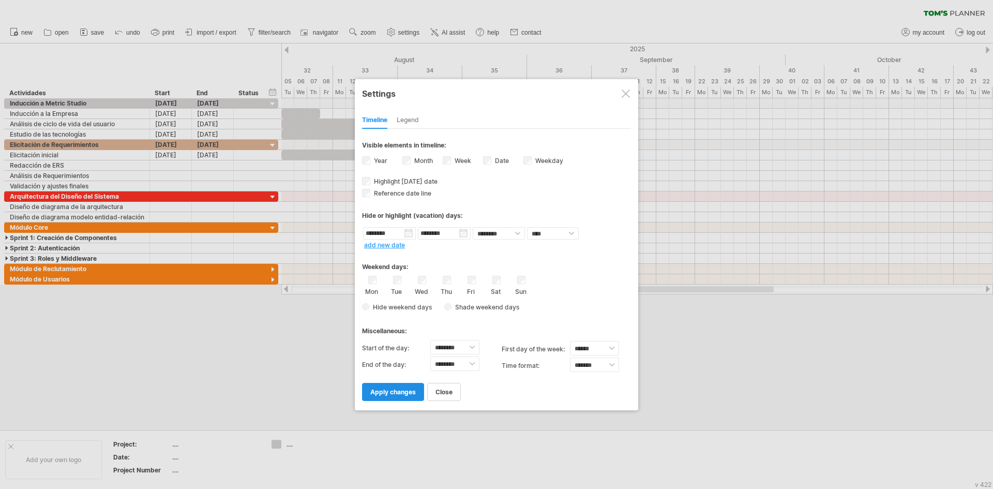
click at [393, 393] on span "apply changes" at bounding box center [393, 392] width 46 height 8
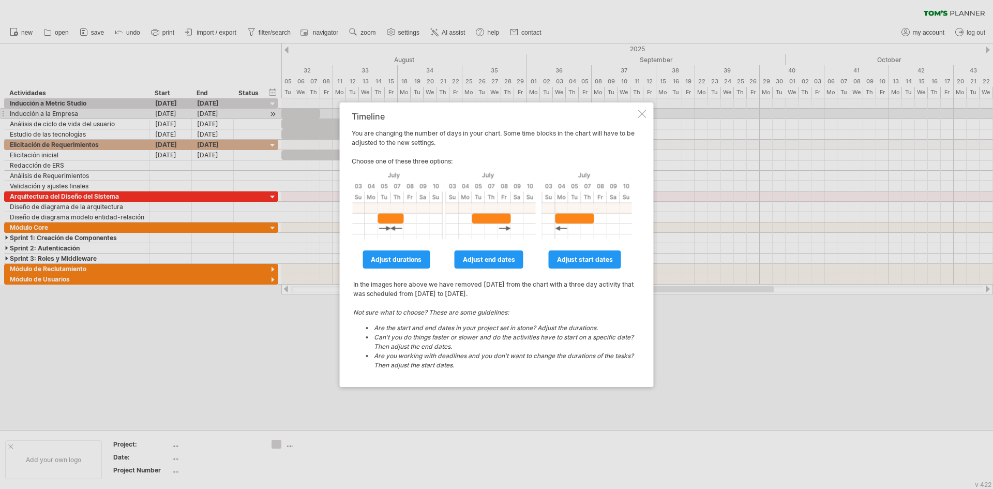
click at [643, 115] on div at bounding box center [642, 114] width 8 height 8
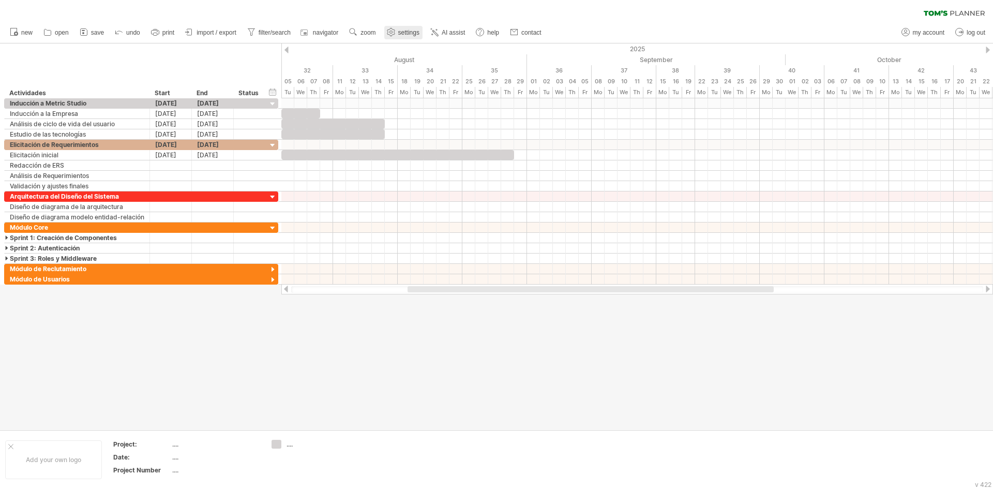
click at [409, 35] on span "settings" at bounding box center [408, 32] width 21 height 7
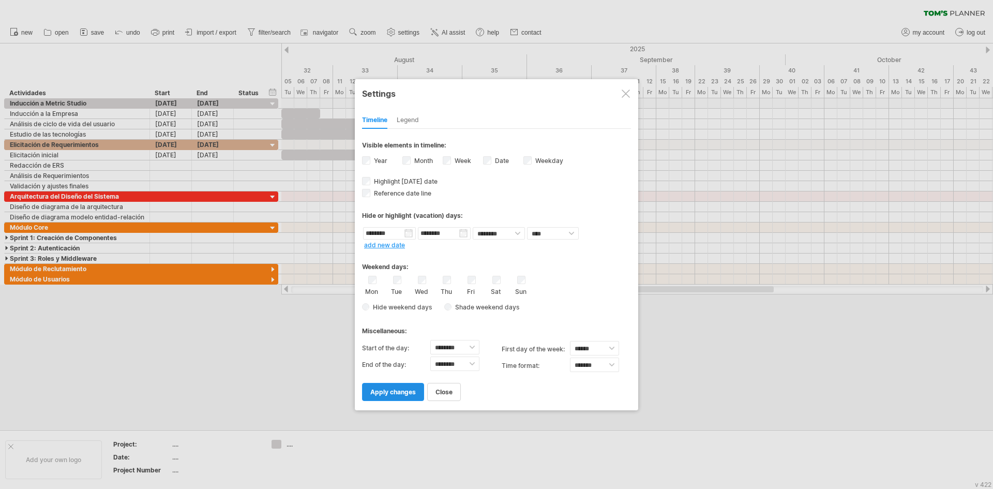
click at [382, 388] on span "apply changes" at bounding box center [393, 392] width 46 height 8
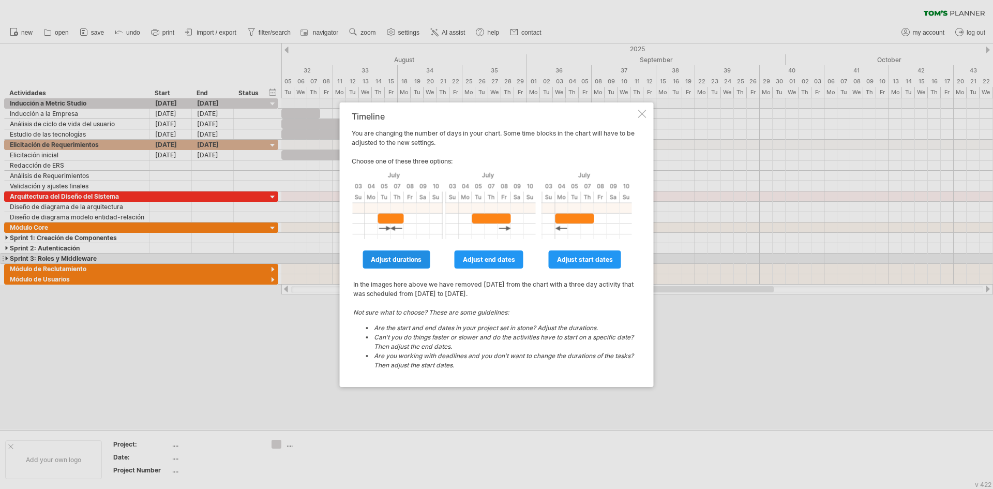
click at [394, 259] on span "adjust durations" at bounding box center [396, 260] width 51 height 8
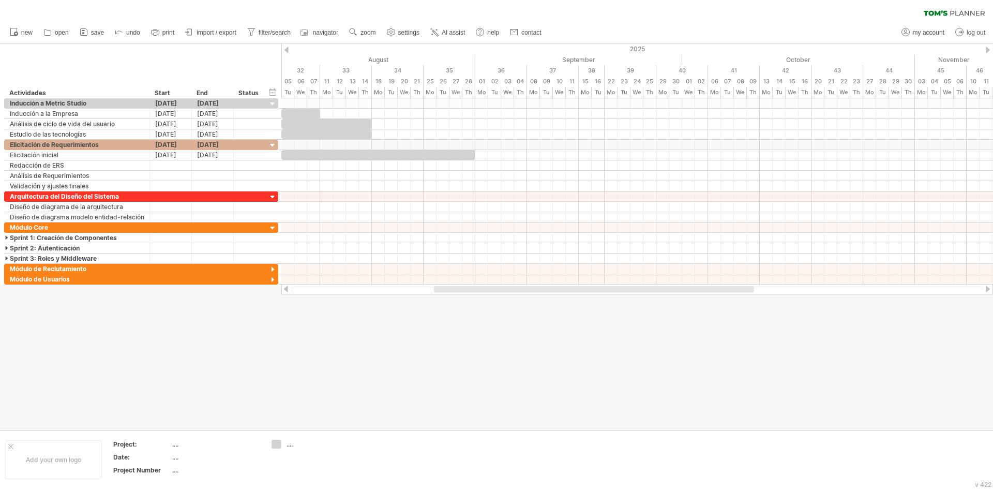
click at [441, 287] on div at bounding box center [594, 289] width 320 height 6
drag, startPoint x: 453, startPoint y: 291, endPoint x: 447, endPoint y: 291, distance: 6.2
click at [447, 291] on div at bounding box center [627, 289] width 397 height 6
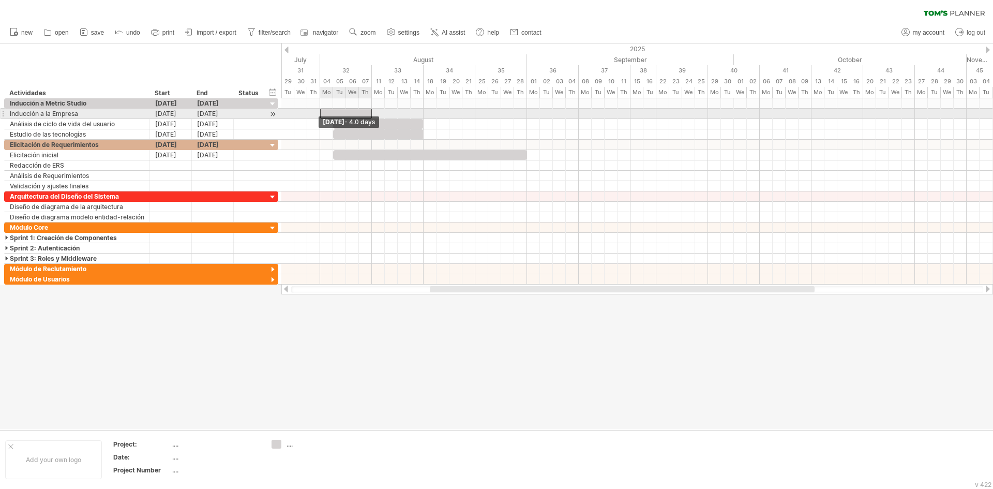
drag, startPoint x: 294, startPoint y: 112, endPoint x: 320, endPoint y: 112, distance: 26.4
click at [320, 112] on span at bounding box center [320, 114] width 4 height 10
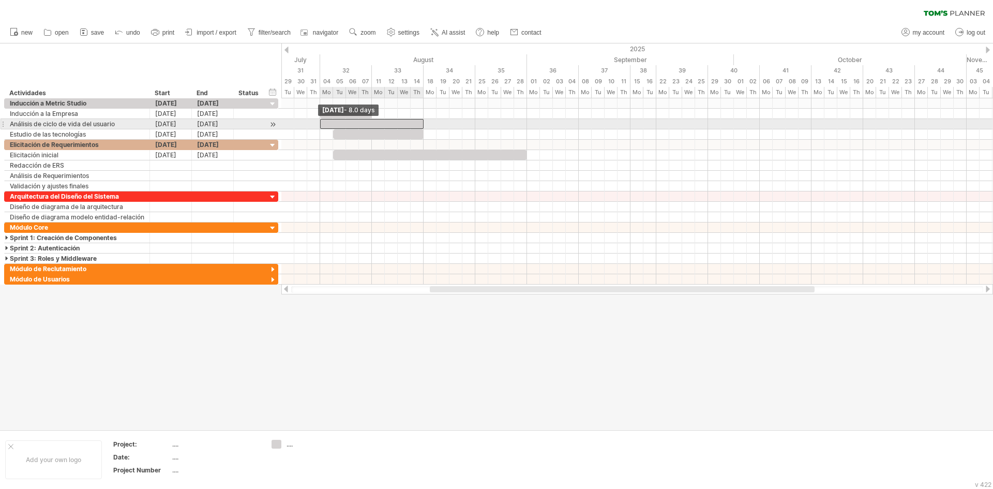
drag, startPoint x: 334, startPoint y: 121, endPoint x: 322, endPoint y: 123, distance: 12.1
click at [322, 123] on span at bounding box center [320, 124] width 4 height 10
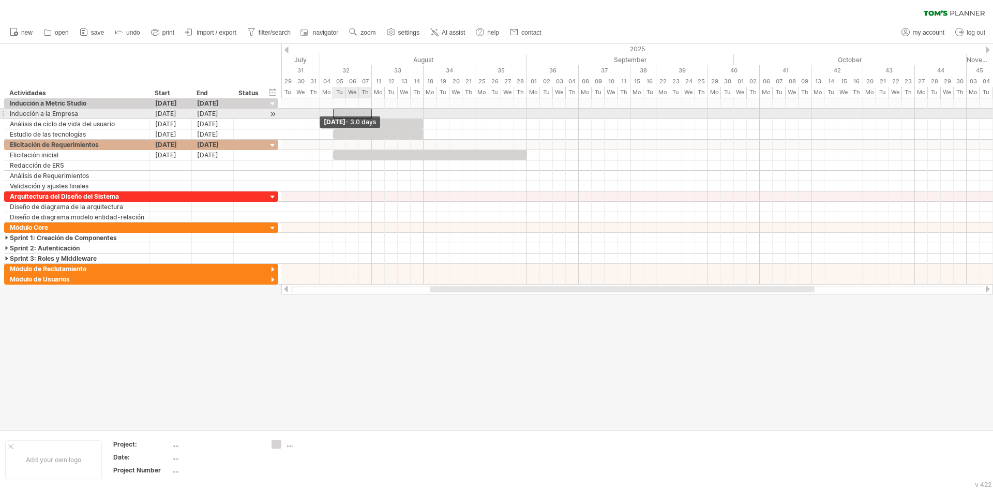
drag, startPoint x: 319, startPoint y: 110, endPoint x: 333, endPoint y: 110, distance: 14.0
click at [333, 110] on span at bounding box center [333, 114] width 4 height 10
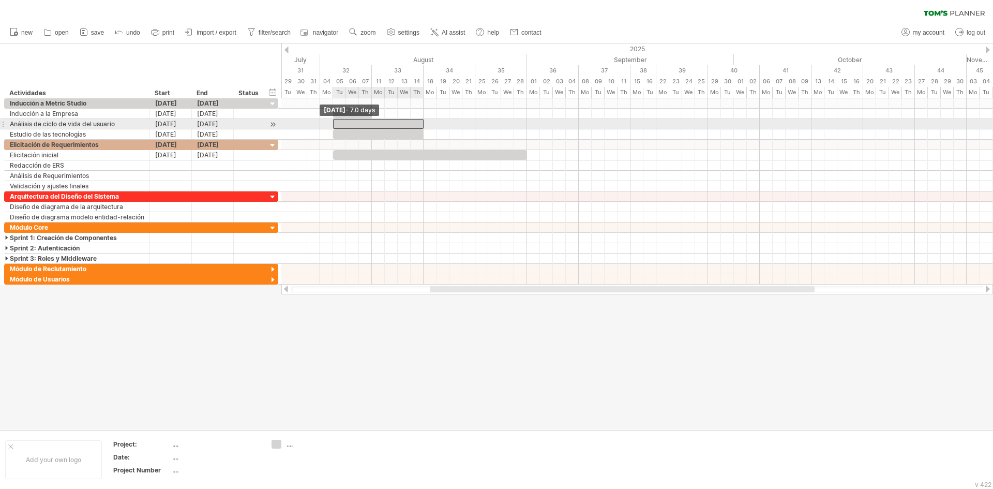
drag, startPoint x: 320, startPoint y: 123, endPoint x: 331, endPoint y: 122, distance: 10.9
click at [331, 122] on div "[DATE] - 18.0 days [DATE] - 7.0 days" at bounding box center [637, 191] width 712 height 186
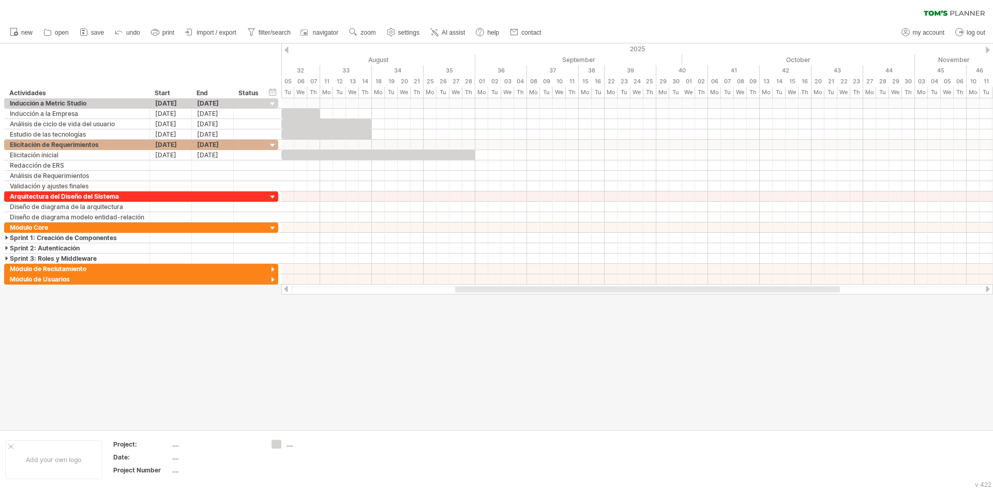
drag, startPoint x: 477, startPoint y: 290, endPoint x: 501, endPoint y: 289, distance: 24.9
click at [501, 289] on div at bounding box center [647, 289] width 385 height 6
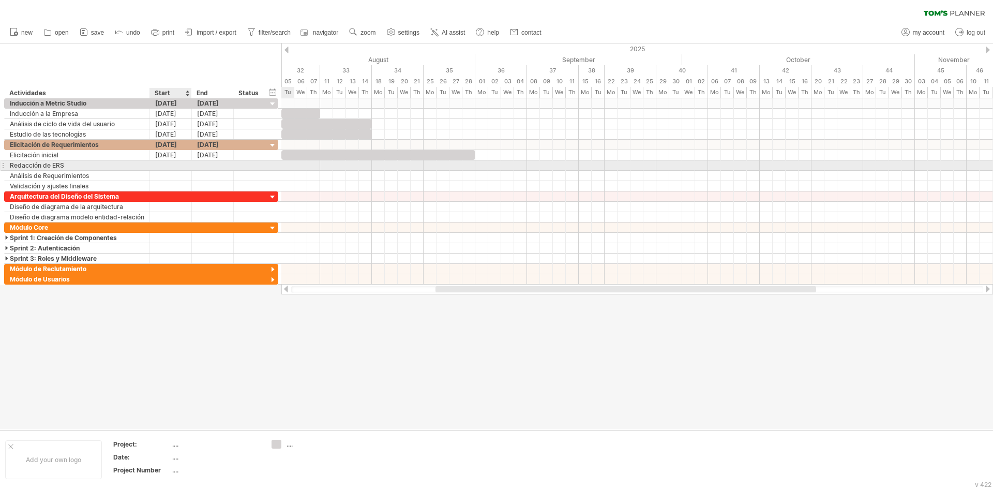
click at [171, 162] on div at bounding box center [171, 165] width 42 height 10
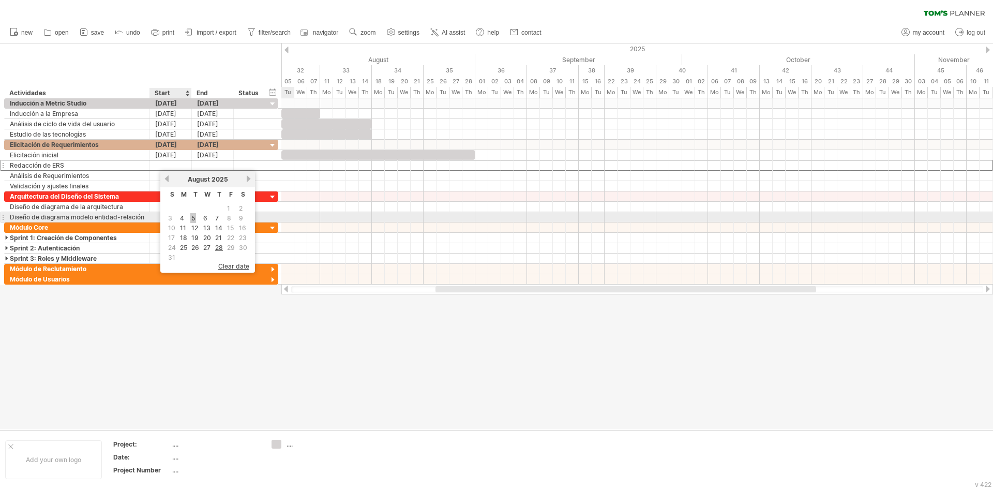
click at [192, 218] on link "5" at bounding box center [193, 218] width 6 height 10
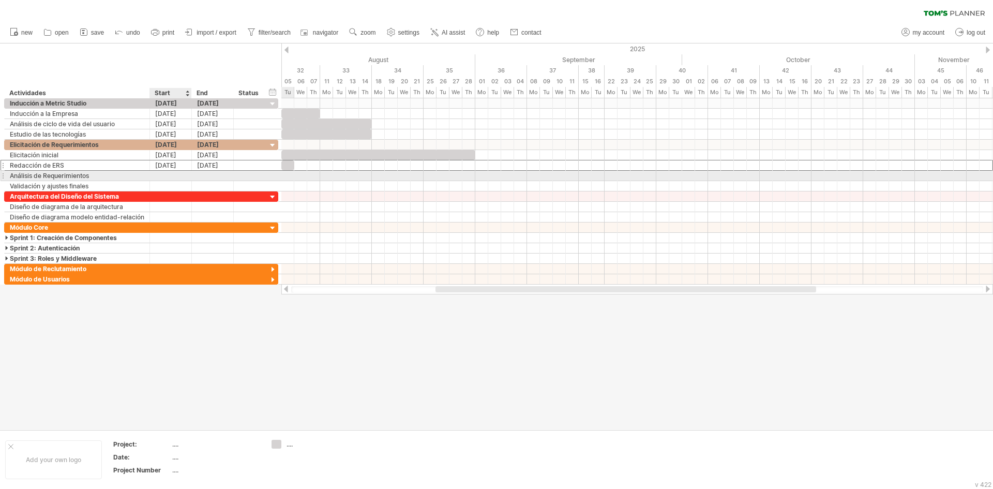
click at [165, 175] on div at bounding box center [171, 176] width 42 height 10
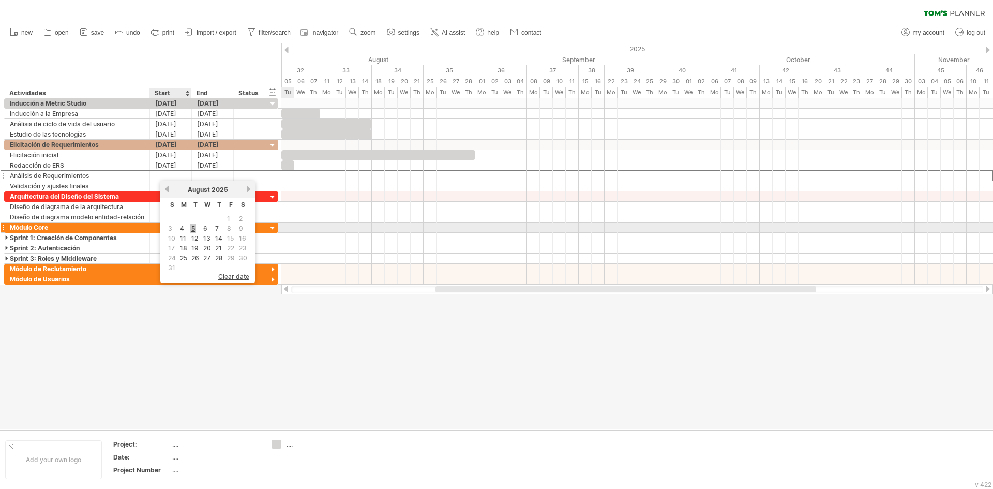
click at [193, 228] on link "5" at bounding box center [193, 229] width 6 height 10
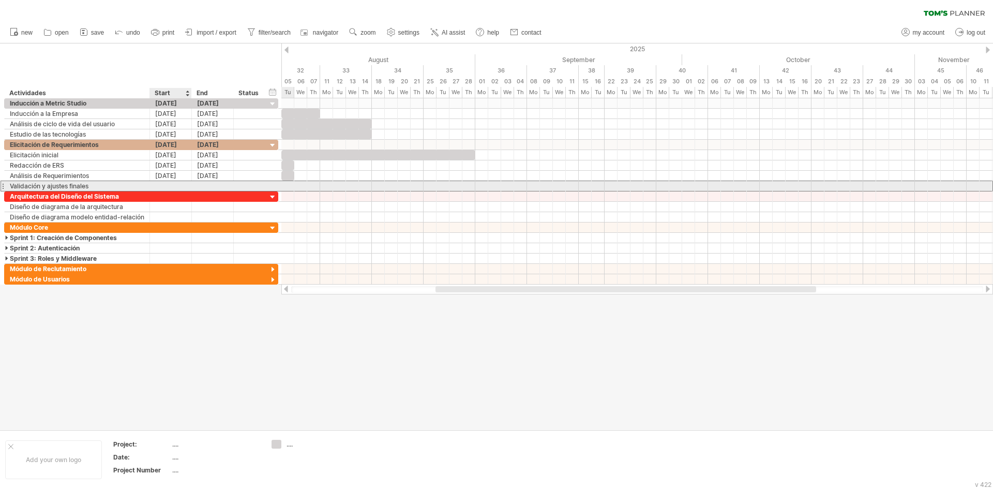
click at [172, 185] on div at bounding box center [171, 186] width 42 height 10
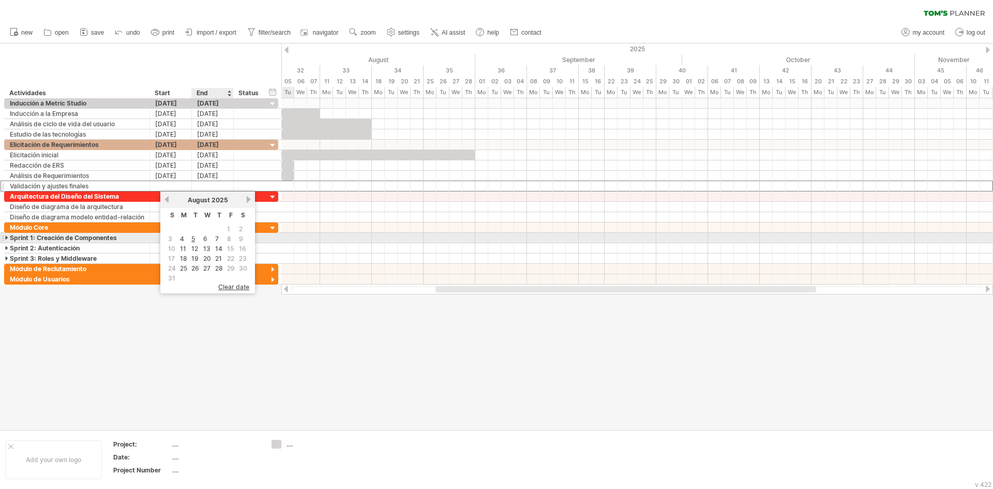
click at [199, 241] on td "5" at bounding box center [195, 238] width 11 height 9
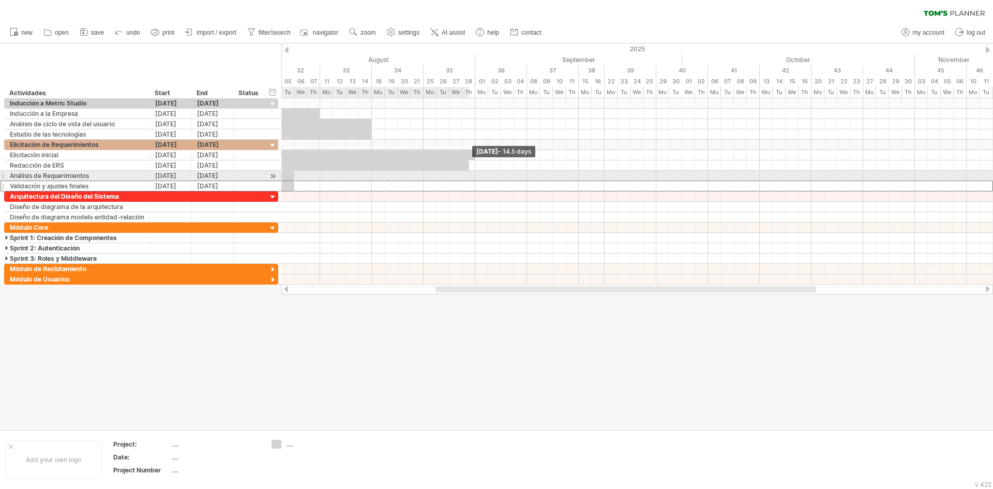
drag, startPoint x: 296, startPoint y: 163, endPoint x: 472, endPoint y: 173, distance: 176.2
click at [472, 173] on div "[DATE] - 14.5 days [DATE] - 7.0 days" at bounding box center [637, 191] width 712 height 186
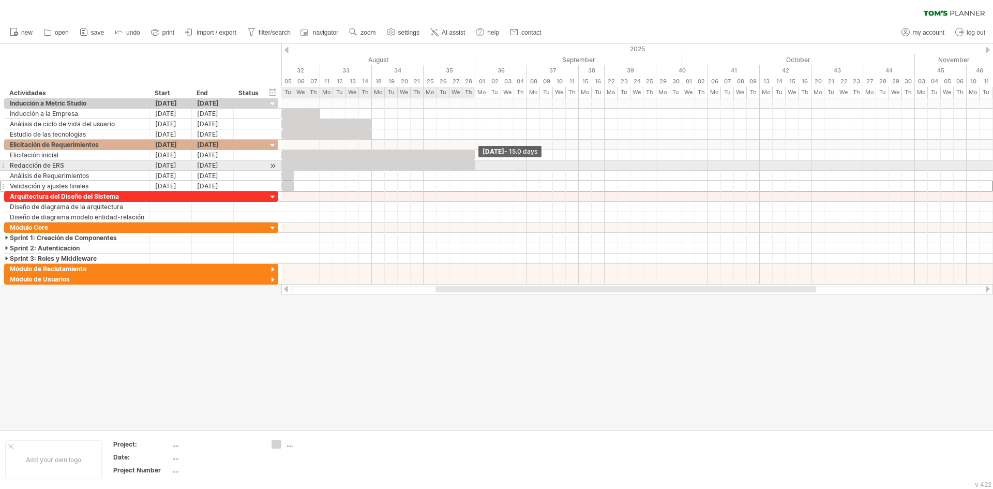
drag, startPoint x: 468, startPoint y: 165, endPoint x: 474, endPoint y: 165, distance: 6.7
click at [474, 165] on span at bounding box center [475, 165] width 4 height 10
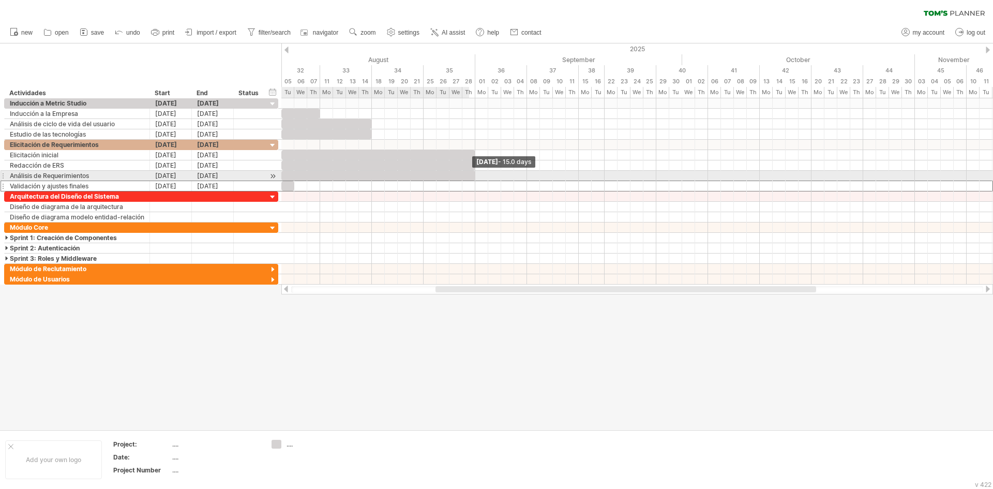
drag, startPoint x: 295, startPoint y: 174, endPoint x: 473, endPoint y: 171, distance: 178.0
click at [473, 171] on div at bounding box center [378, 176] width 194 height 10
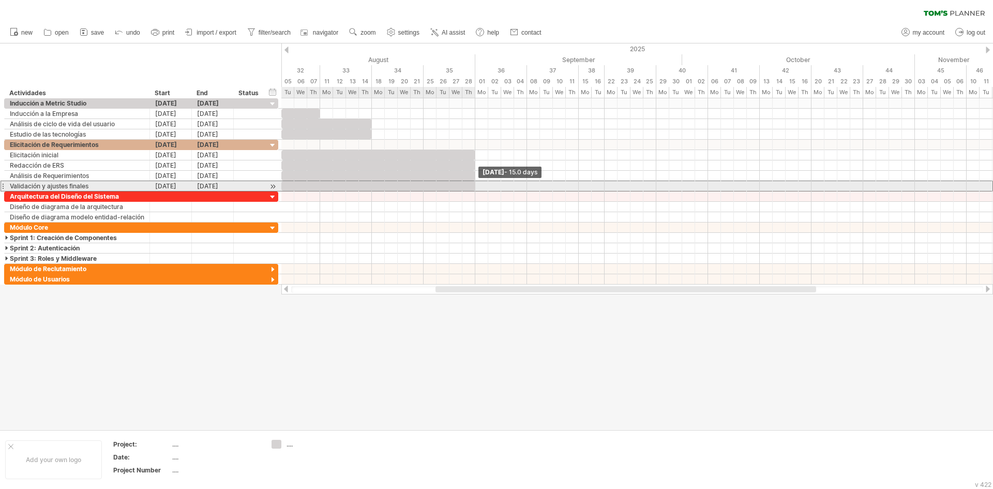
drag, startPoint x: 293, startPoint y: 184, endPoint x: 471, endPoint y: 184, distance: 178.0
click at [473, 184] on span at bounding box center [475, 186] width 4 height 10
drag, startPoint x: 281, startPoint y: 184, endPoint x: 425, endPoint y: 187, distance: 143.9
click at [425, 187] on span at bounding box center [424, 186] width 4 height 10
click at [437, 185] on div at bounding box center [450, 186] width 52 height 10
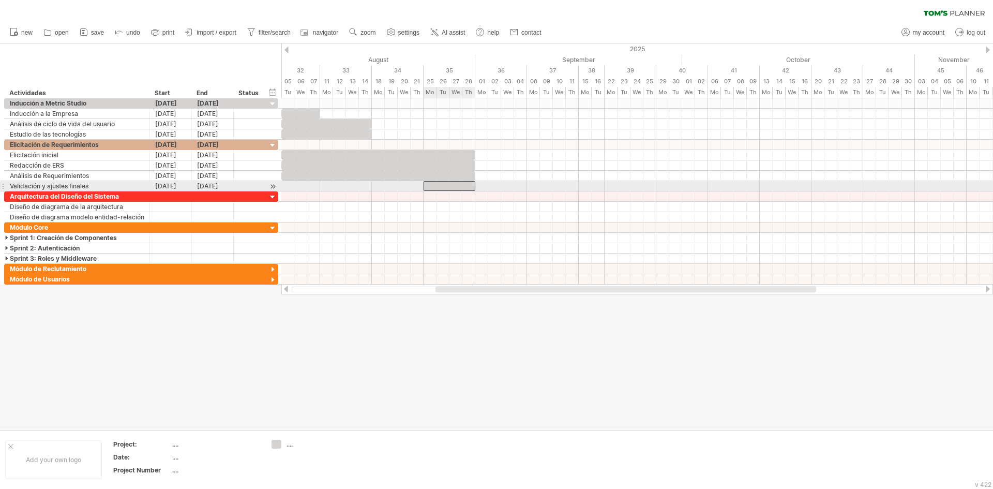
click at [439, 185] on div at bounding box center [450, 186] width 52 height 10
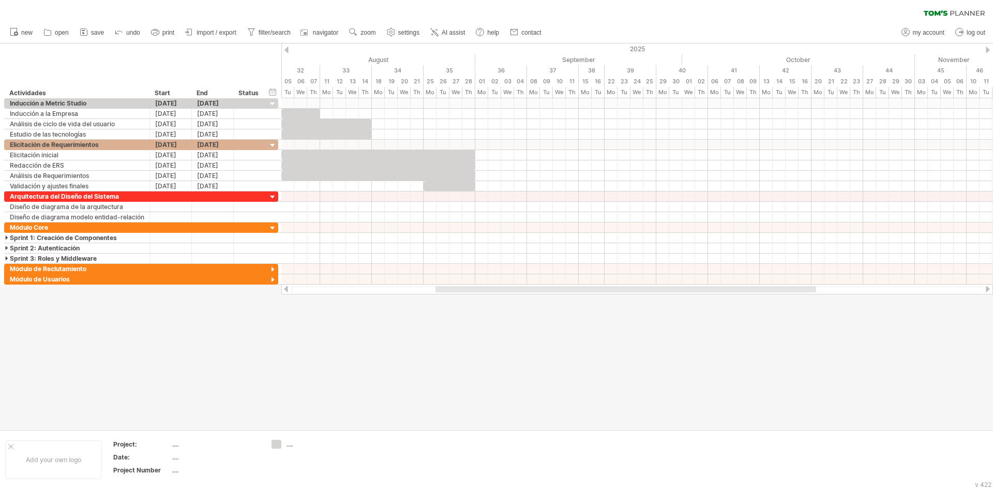
click at [404, 318] on div at bounding box center [496, 236] width 993 height 386
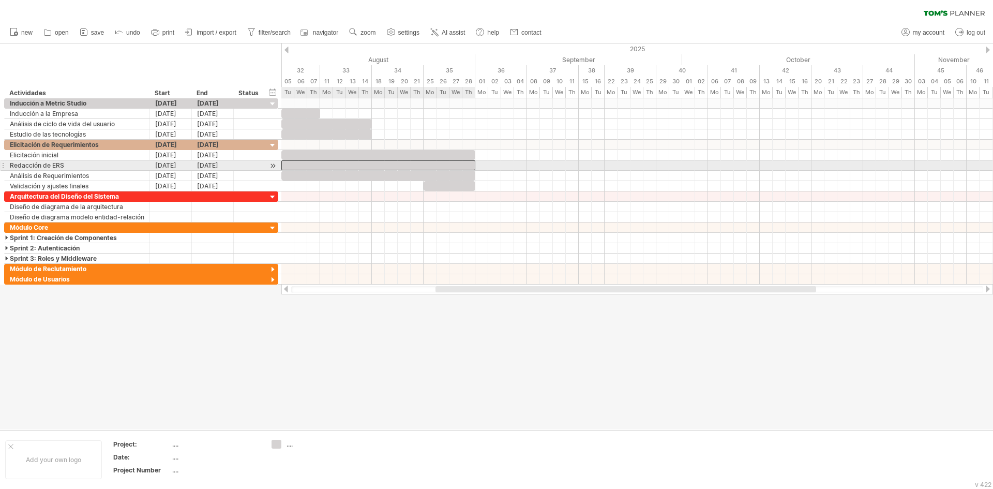
click at [407, 161] on div at bounding box center [378, 165] width 194 height 10
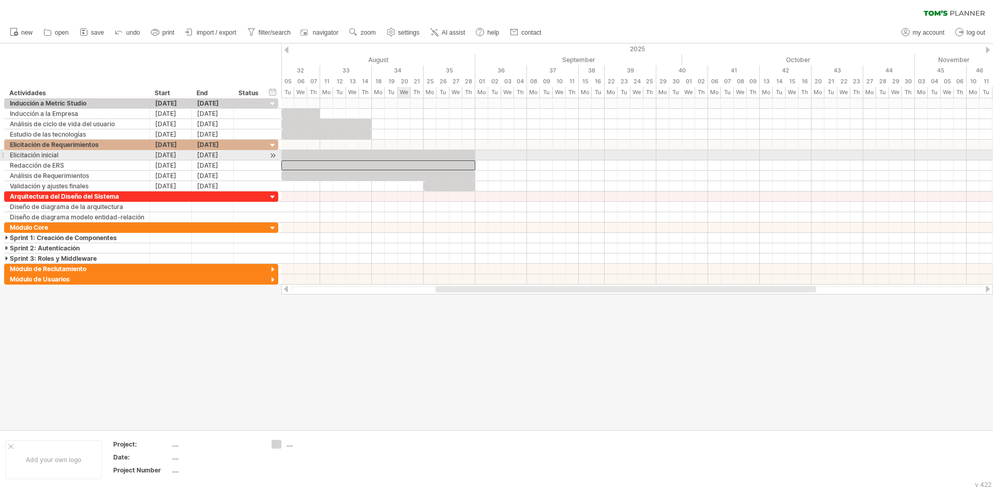
click at [398, 153] on div at bounding box center [378, 155] width 194 height 10
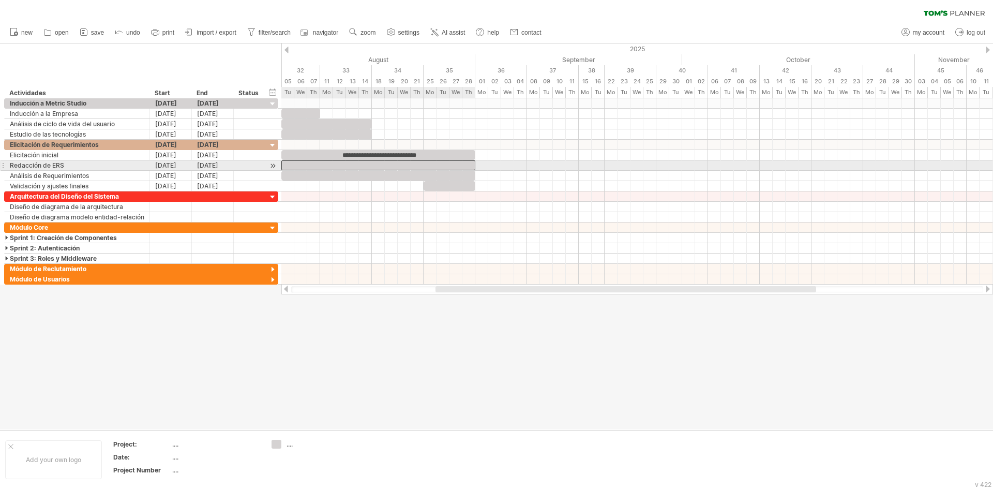
click at [361, 163] on div at bounding box center [378, 165] width 194 height 10
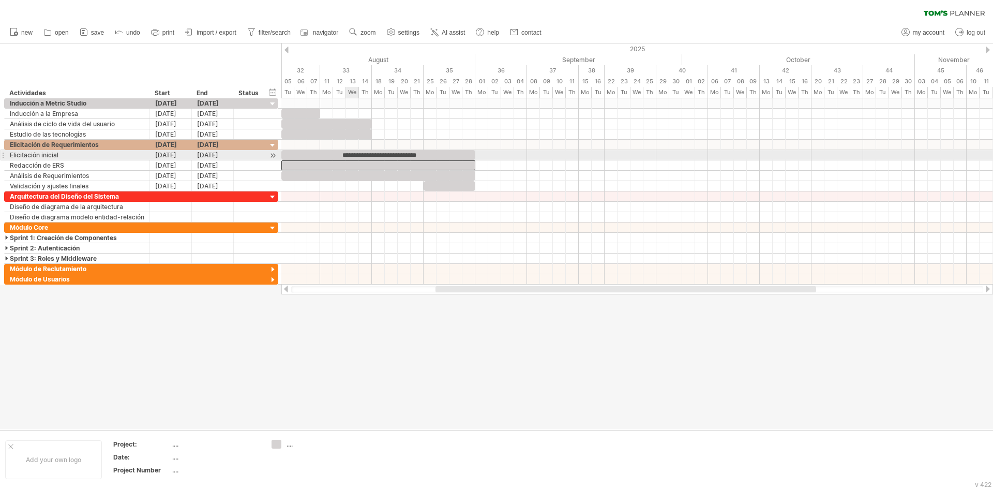
click at [350, 154] on div "**********" at bounding box center [378, 155] width 194 height 10
click at [311, 155] on div "**********" at bounding box center [378, 155] width 194 height 10
click at [272, 154] on div at bounding box center [273, 155] width 10 height 11
click at [273, 156] on div at bounding box center [273, 155] width 10 height 11
click at [271, 152] on div at bounding box center [273, 155] width 10 height 11
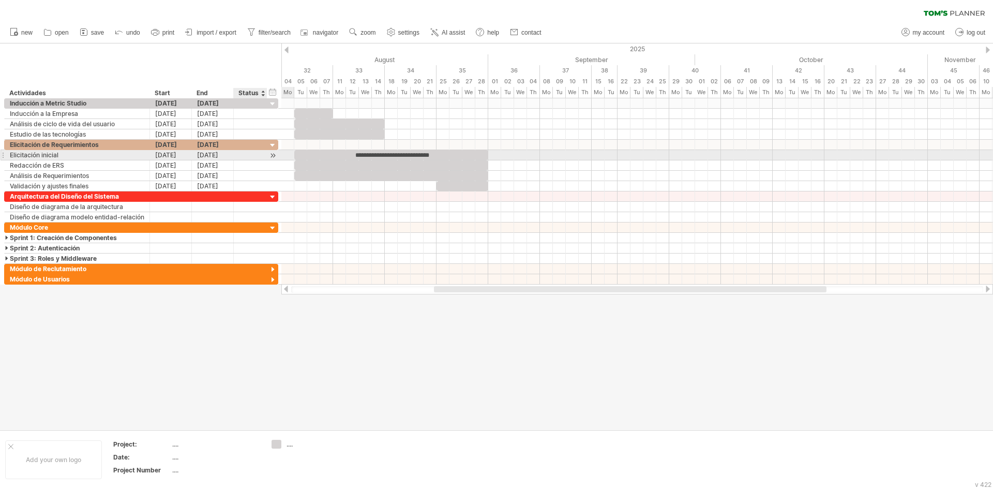
click at [274, 154] on div at bounding box center [273, 155] width 10 height 11
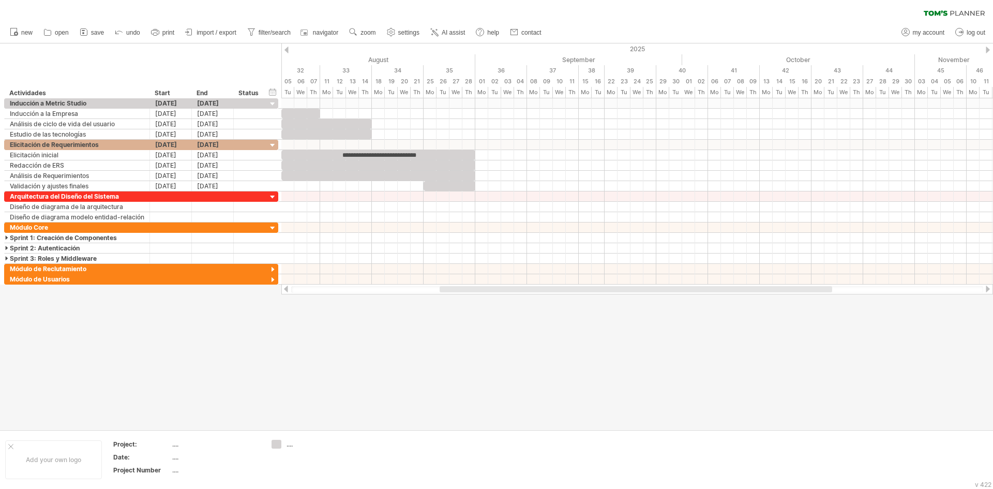
drag, startPoint x: 450, startPoint y: 289, endPoint x: 455, endPoint y: 289, distance: 5.7
click at [455, 289] on div at bounding box center [636, 289] width 393 height 6
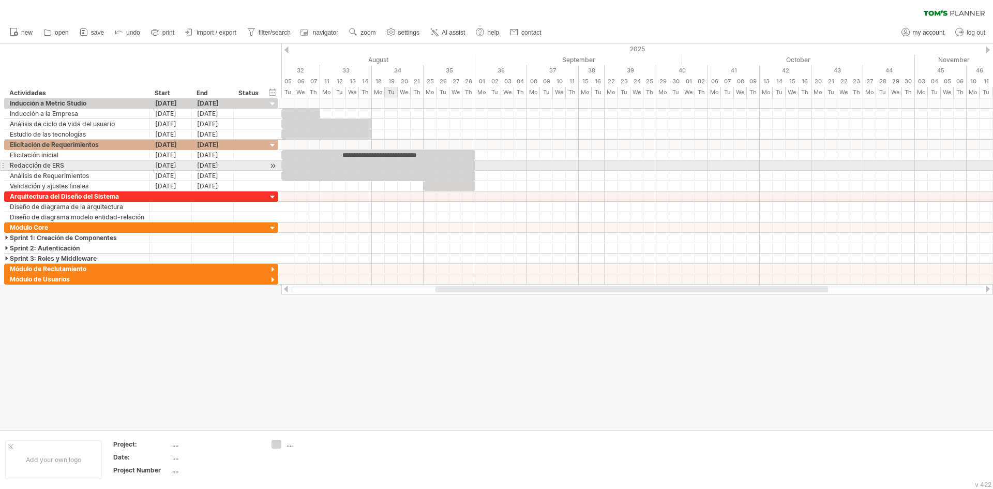
click at [387, 166] on div at bounding box center [378, 165] width 194 height 10
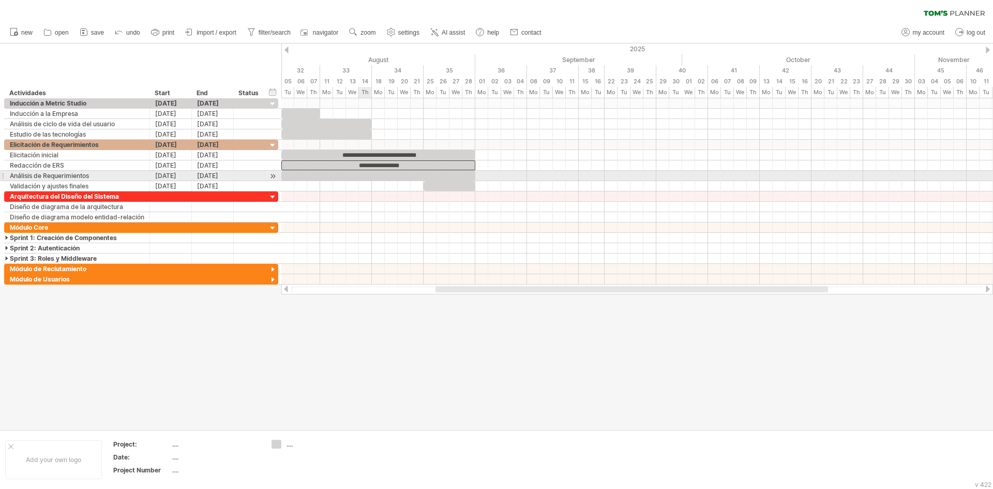
click at [364, 176] on div at bounding box center [378, 176] width 194 height 10
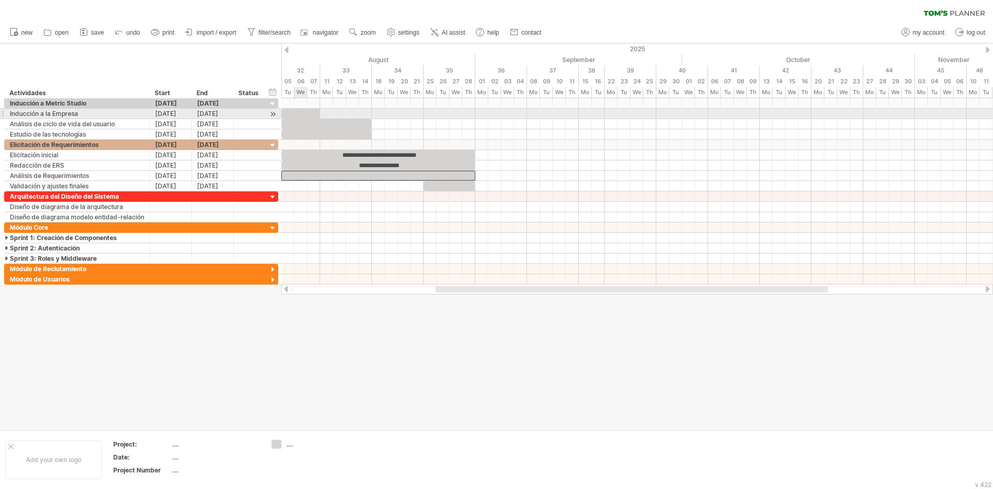
click at [299, 110] on div at bounding box center [300, 114] width 39 height 10
click at [300, 112] on div "*********" at bounding box center [300, 114] width 39 height 10
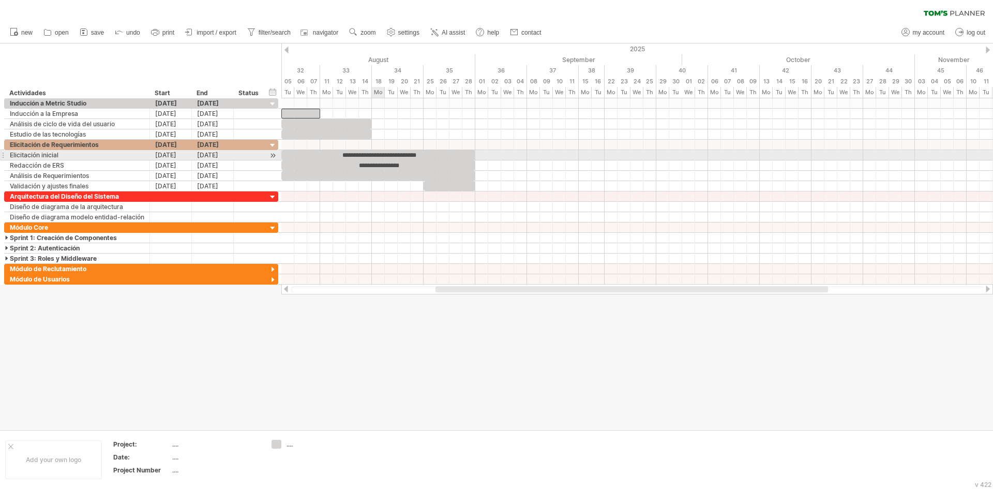
click at [372, 155] on div "**********" at bounding box center [378, 155] width 194 height 10
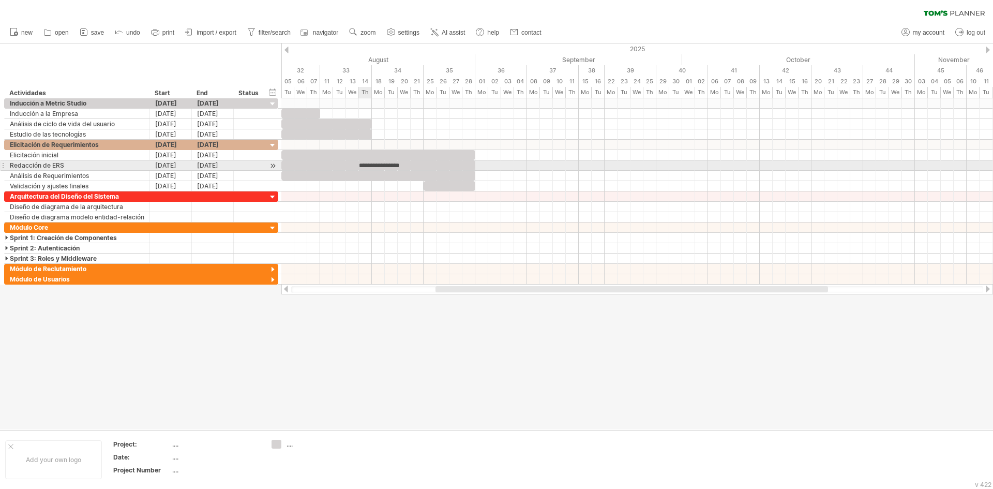
click at [371, 162] on div "**********" at bounding box center [378, 165] width 194 height 10
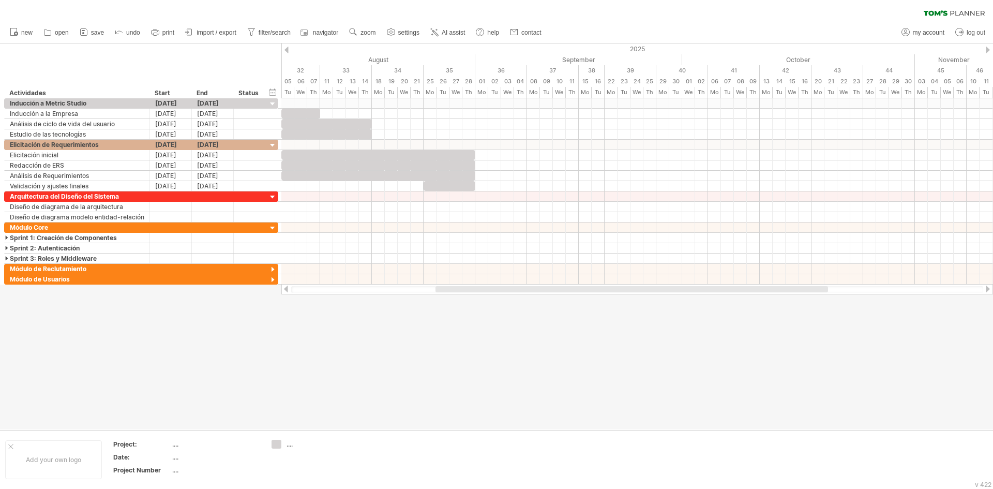
click at [416, 345] on div at bounding box center [496, 236] width 993 height 386
click at [134, 393] on div at bounding box center [496, 236] width 993 height 386
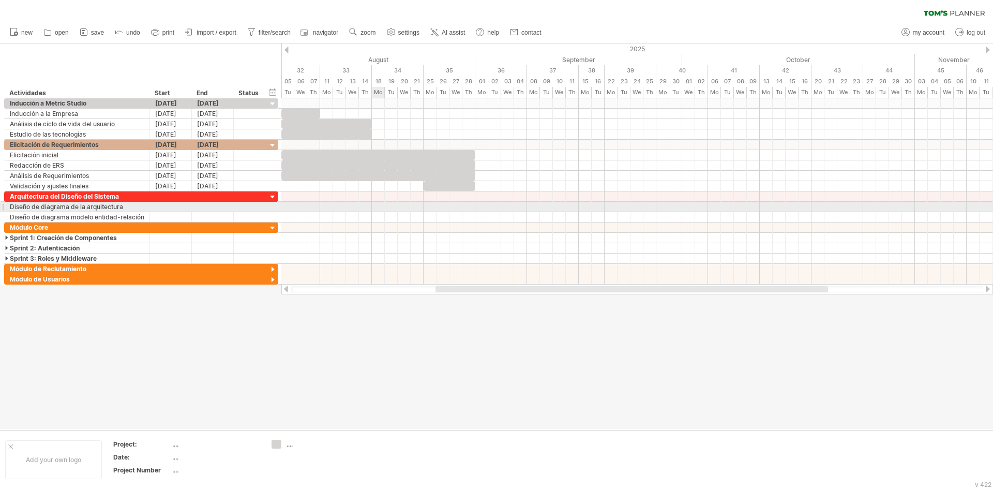
click at [379, 210] on div at bounding box center [637, 207] width 712 height 10
click at [163, 210] on div at bounding box center [171, 207] width 42 height 10
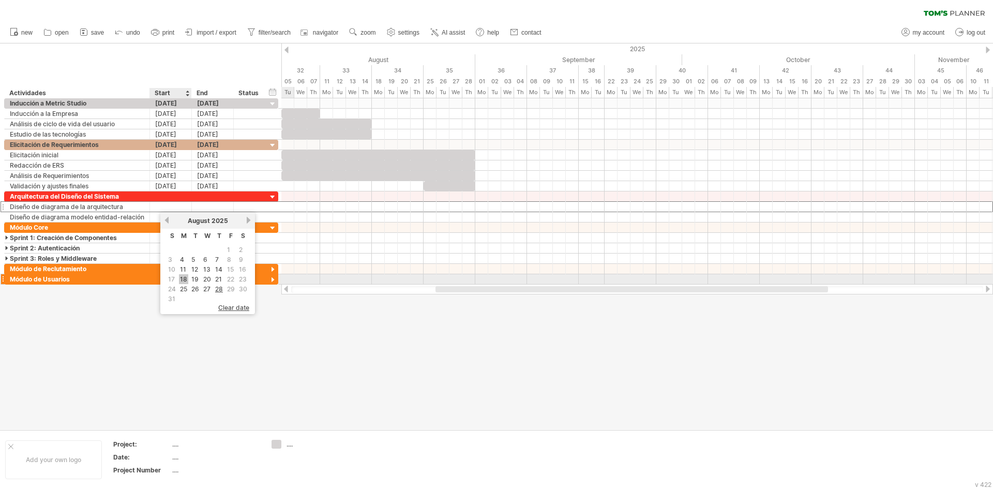
click at [184, 281] on link "18" at bounding box center [183, 279] width 9 height 10
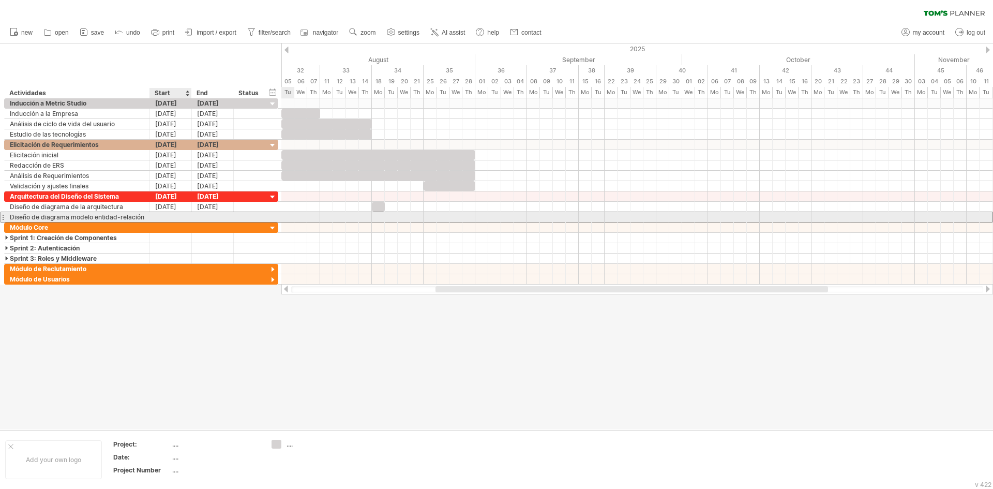
click at [181, 213] on div at bounding box center [171, 217] width 42 height 10
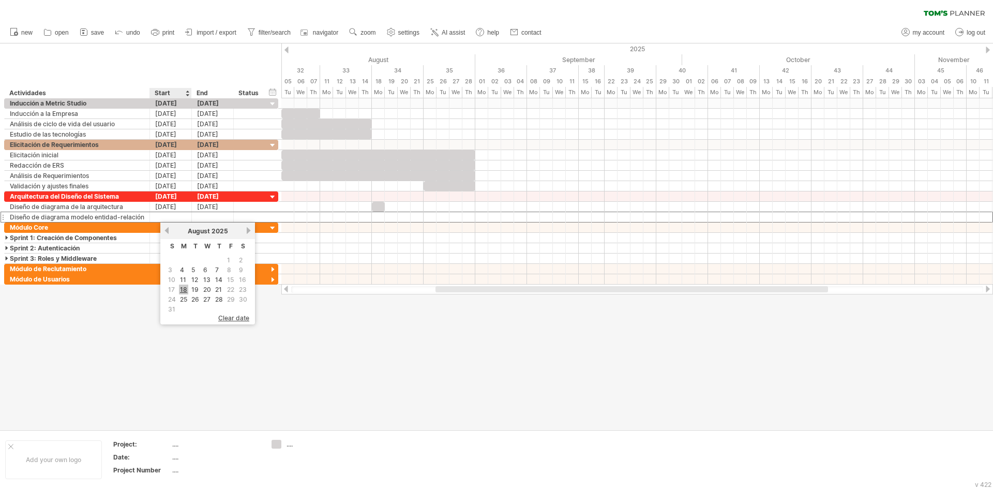
click at [181, 287] on link "18" at bounding box center [183, 290] width 9 height 10
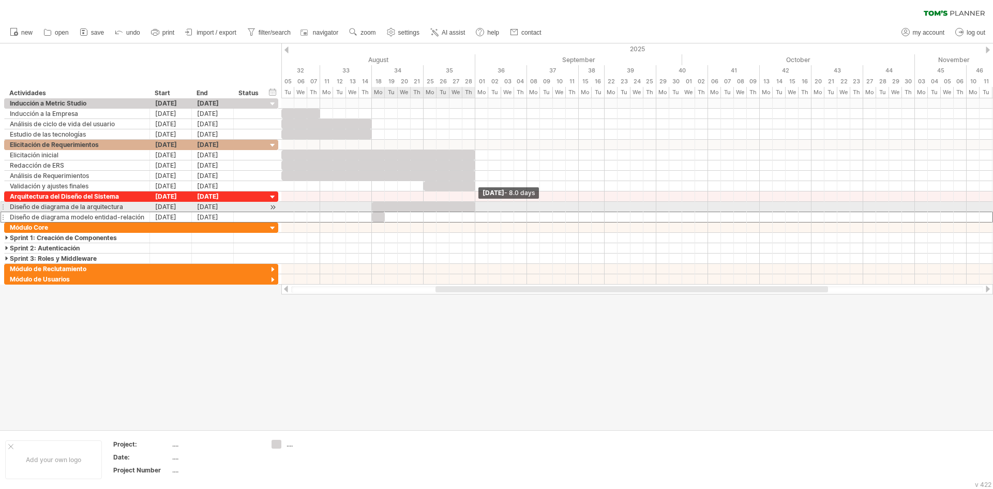
drag, startPoint x: 386, startPoint y: 206, endPoint x: 475, endPoint y: 206, distance: 89.5
click at [475, 206] on span at bounding box center [475, 207] width 4 height 10
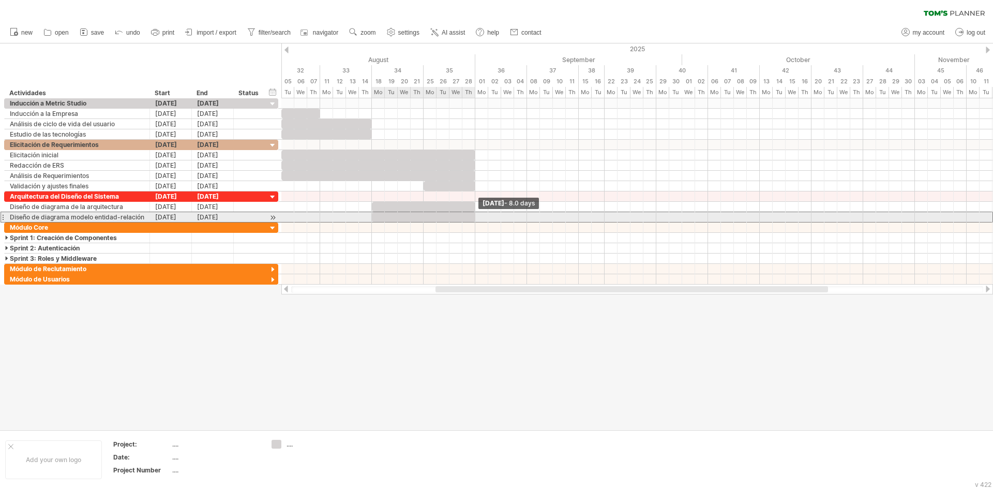
drag, startPoint x: 384, startPoint y: 217, endPoint x: 475, endPoint y: 217, distance: 90.5
click at [475, 217] on span at bounding box center [475, 217] width 4 height 10
drag, startPoint x: 475, startPoint y: 216, endPoint x: 522, endPoint y: 217, distance: 46.0
click at [522, 217] on span at bounding box center [521, 217] width 4 height 10
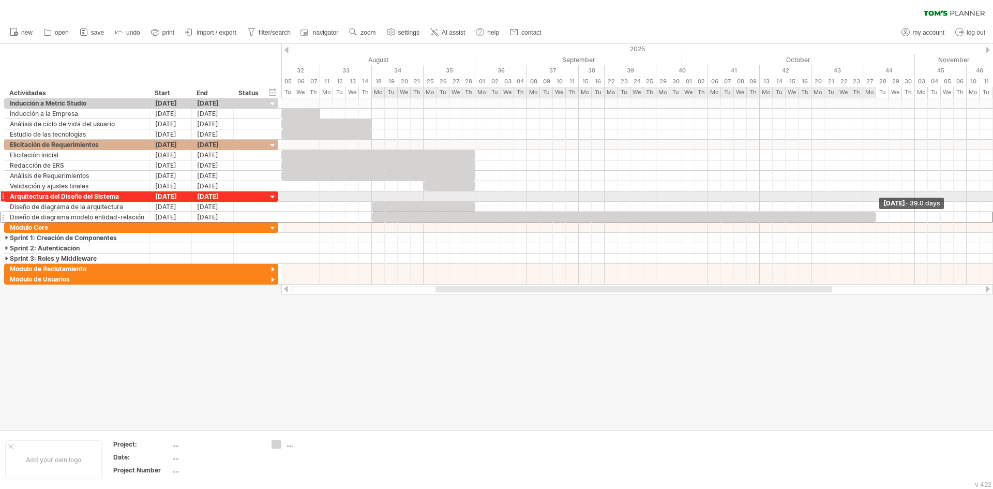
drag, startPoint x: 522, startPoint y: 215, endPoint x: 876, endPoint y: 197, distance: 354.9
click at [876, 197] on div "[DATE] - 39.0 days [DATE]" at bounding box center [637, 191] width 712 height 186
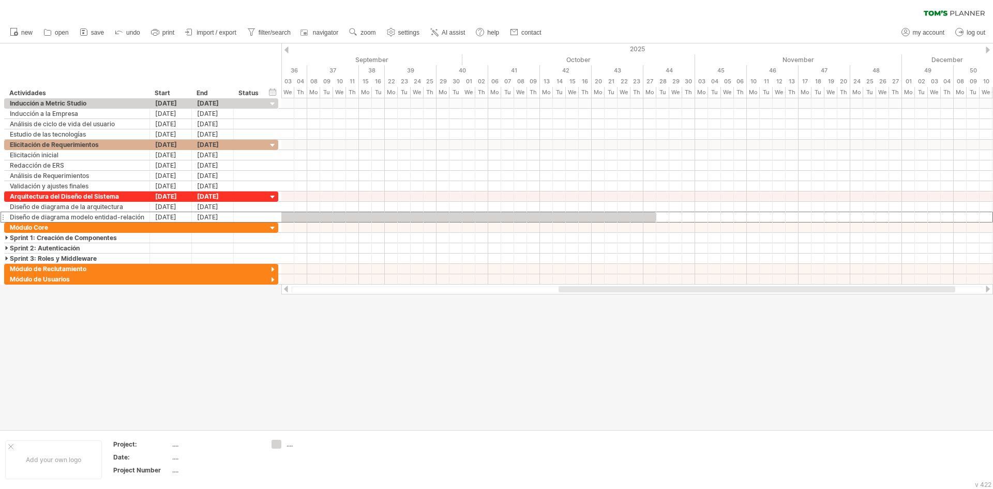
drag, startPoint x: 745, startPoint y: 290, endPoint x: 868, endPoint y: 286, distance: 123.2
click at [868, 286] on div at bounding box center [637, 289] width 712 height 10
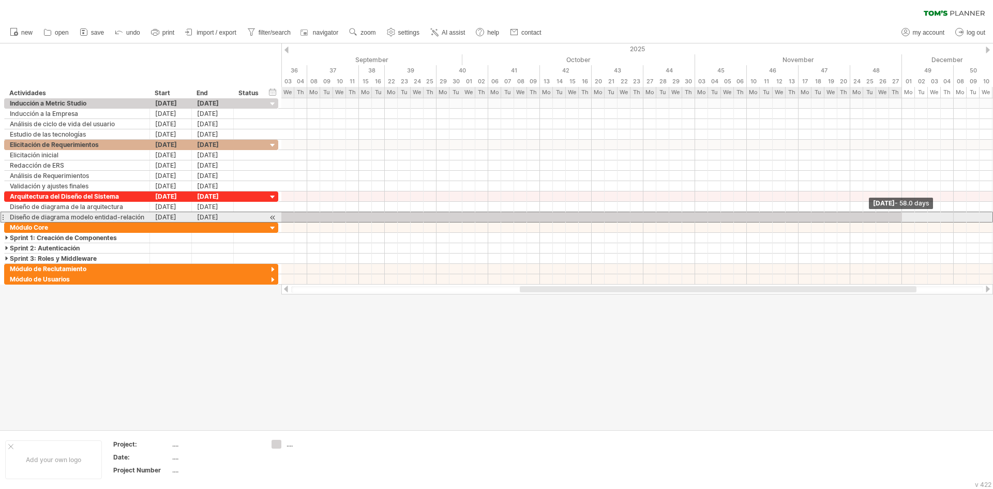
drag, startPoint x: 654, startPoint y: 218, endPoint x: 901, endPoint y: 219, distance: 246.3
click at [901, 219] on span at bounding box center [902, 217] width 4 height 10
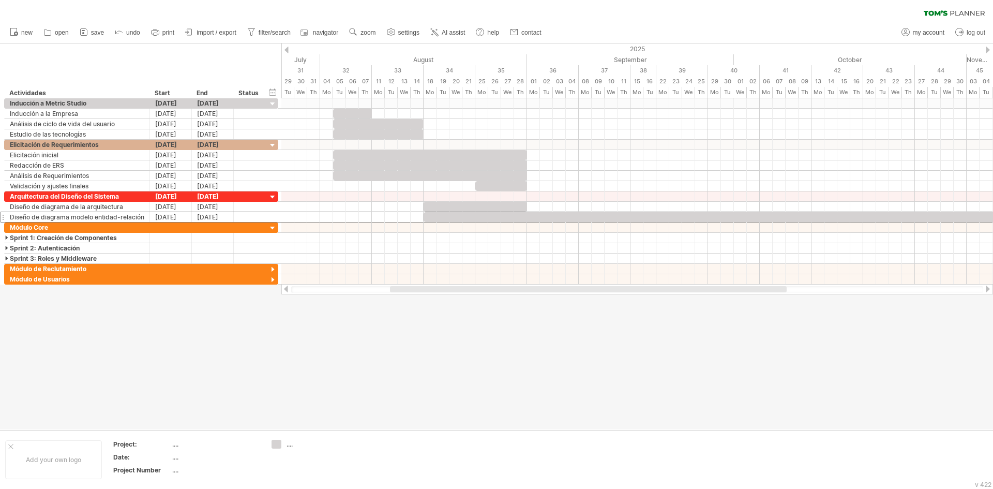
drag, startPoint x: 663, startPoint y: 286, endPoint x: 533, endPoint y: 295, distance: 130.2
click at [533, 295] on div "Trying to reach [DOMAIN_NAME] Connected again... 0% clear filter new" at bounding box center [496, 244] width 993 height 489
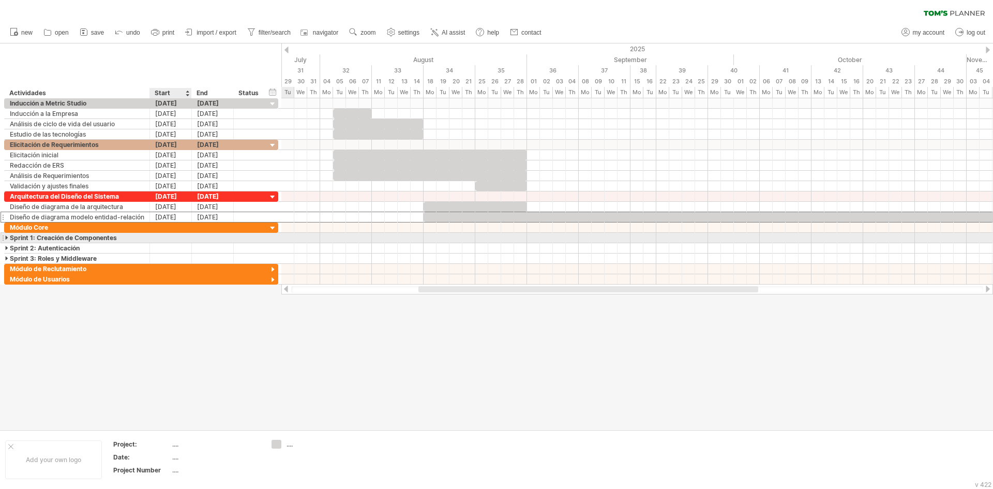
click at [163, 237] on div at bounding box center [171, 238] width 42 height 10
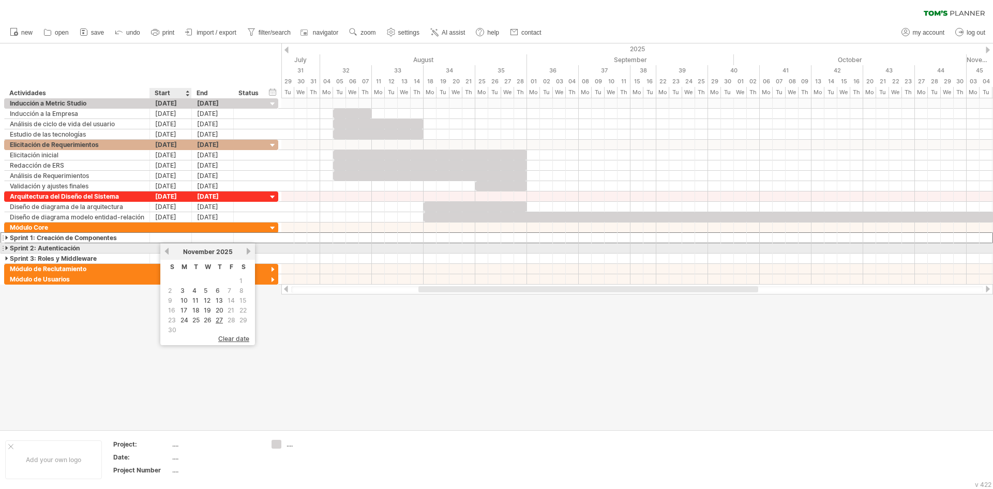
click at [166, 251] on link "previous" at bounding box center [167, 251] width 8 height 8
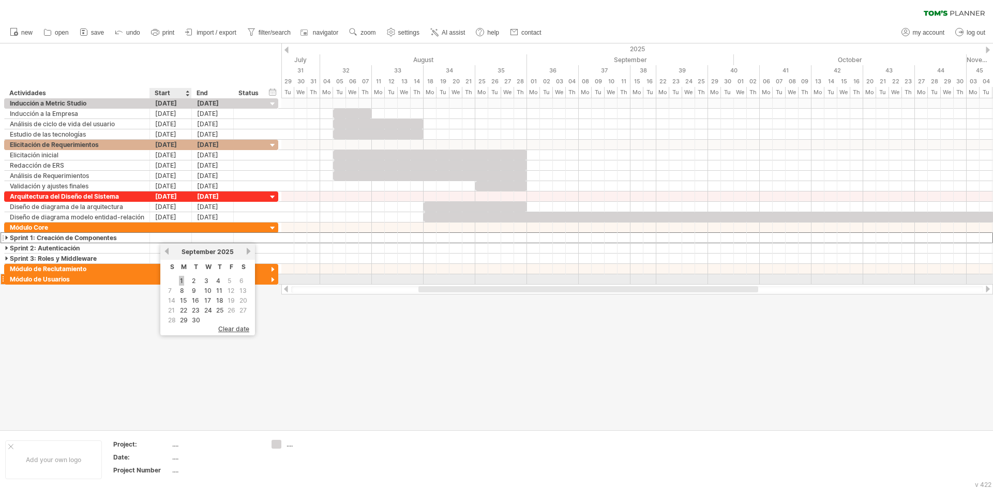
click at [182, 279] on link "1" at bounding box center [181, 281] width 5 height 10
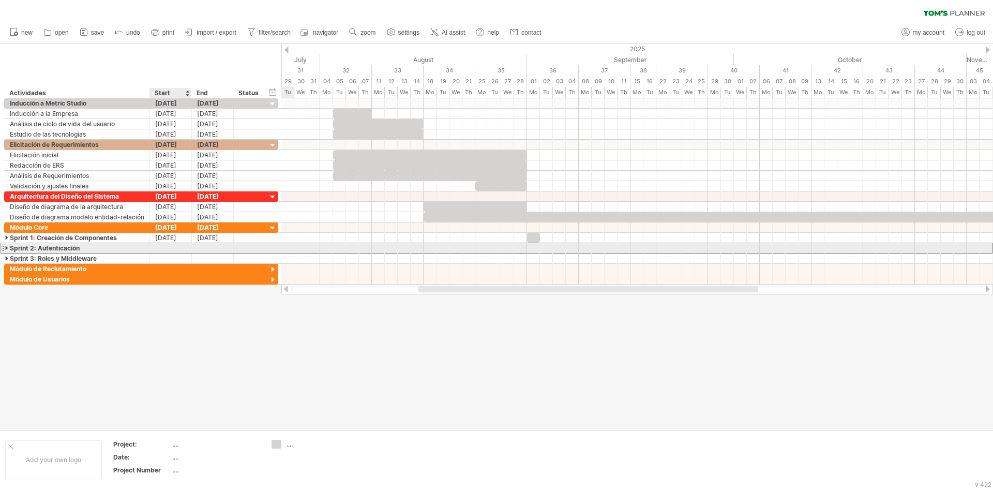
click at [162, 245] on div at bounding box center [171, 248] width 42 height 10
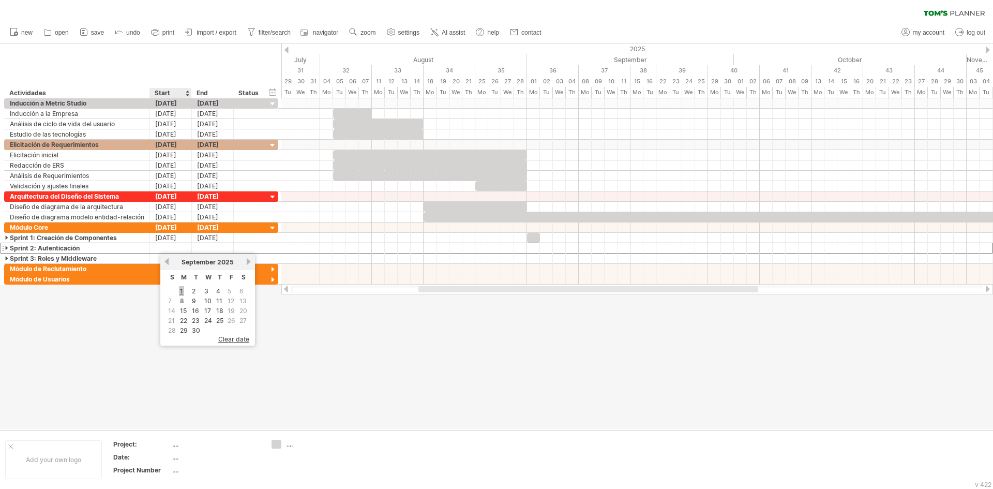
click at [182, 288] on link "1" at bounding box center [181, 291] width 5 height 10
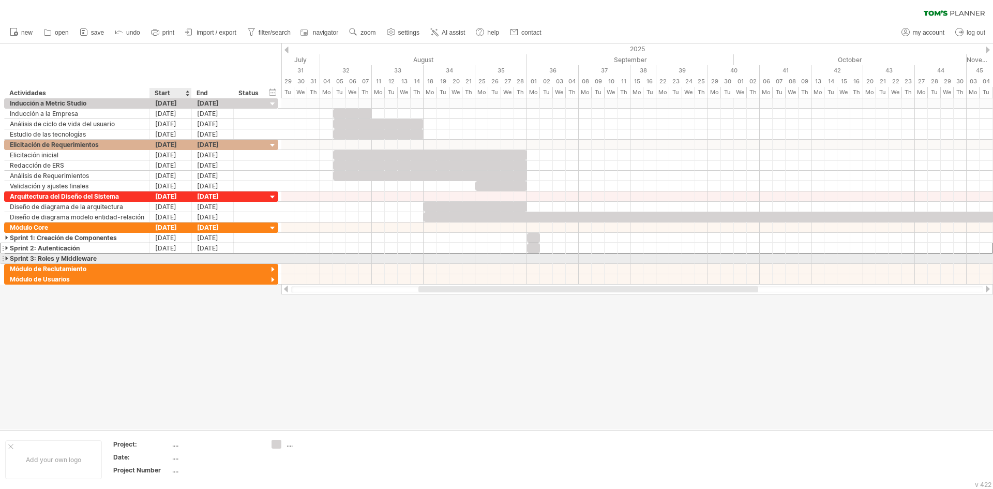
click at [168, 256] on div at bounding box center [171, 259] width 42 height 10
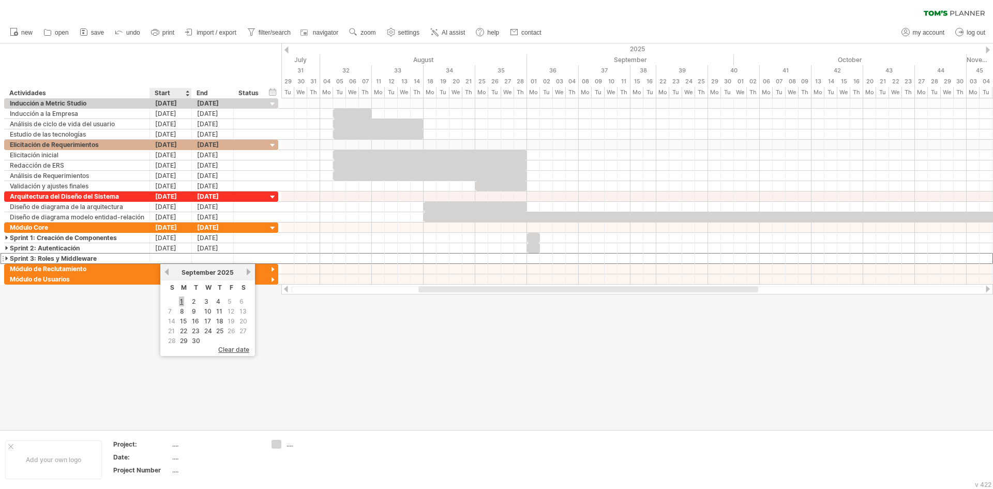
click at [179, 298] on link "1" at bounding box center [181, 301] width 5 height 10
click at [530, 287] on div at bounding box center [589, 289] width 340 height 6
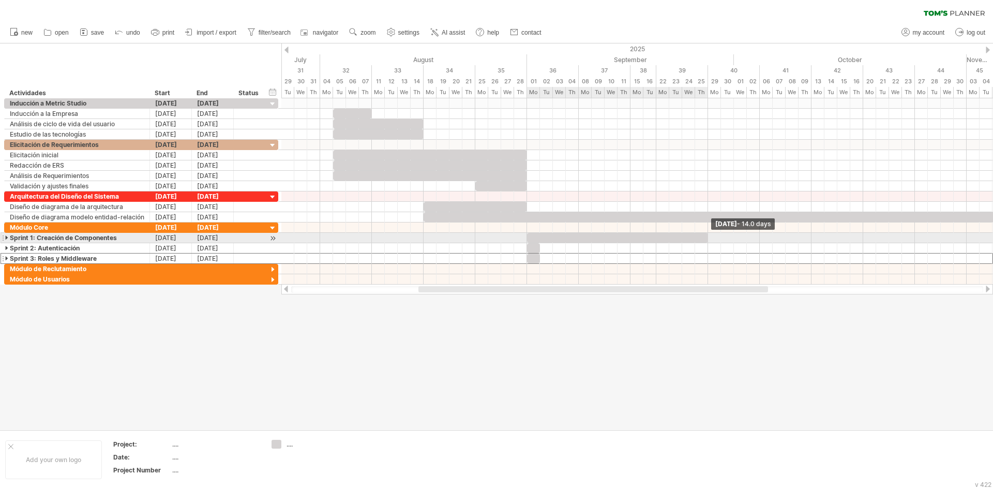
drag, startPoint x: 539, startPoint y: 239, endPoint x: 705, endPoint y: 233, distance: 165.7
click at [705, 233] on div at bounding box center [617, 238] width 181 height 10
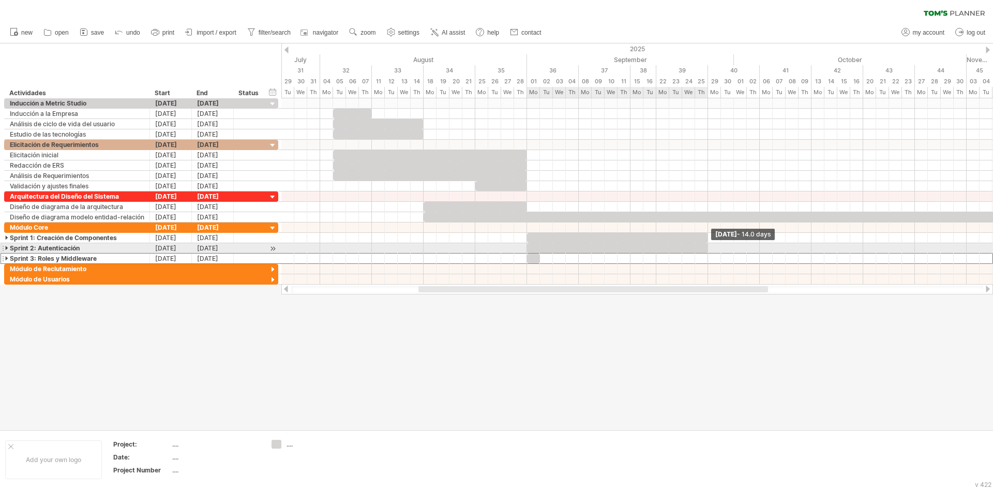
drag, startPoint x: 540, startPoint y: 248, endPoint x: 709, endPoint y: 246, distance: 169.2
click at [709, 246] on span at bounding box center [708, 248] width 4 height 10
drag, startPoint x: 541, startPoint y: 258, endPoint x: 707, endPoint y: 249, distance: 166.8
click at [320, 249] on div at bounding box center [320, 242] width 0 height 41
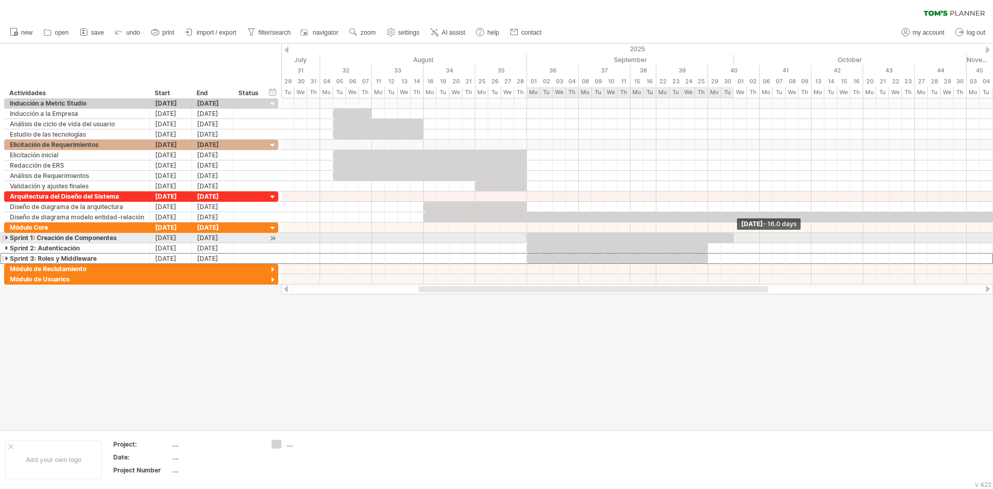
drag, startPoint x: 707, startPoint y: 240, endPoint x: 734, endPoint y: 241, distance: 26.9
click at [734, 241] on span at bounding box center [734, 238] width 4 height 10
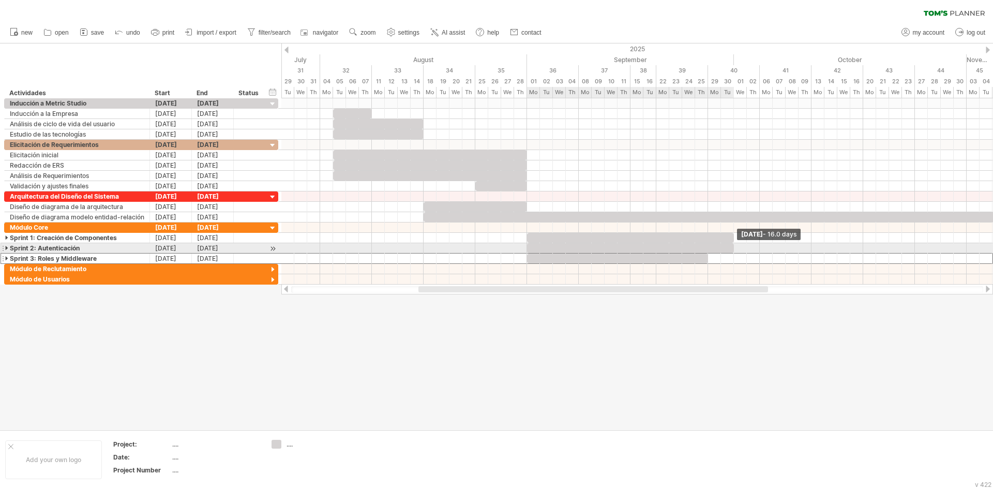
drag, startPoint x: 708, startPoint y: 249, endPoint x: 731, endPoint y: 248, distance: 23.3
click at [731, 248] on div at bounding box center [630, 248] width 207 height 10
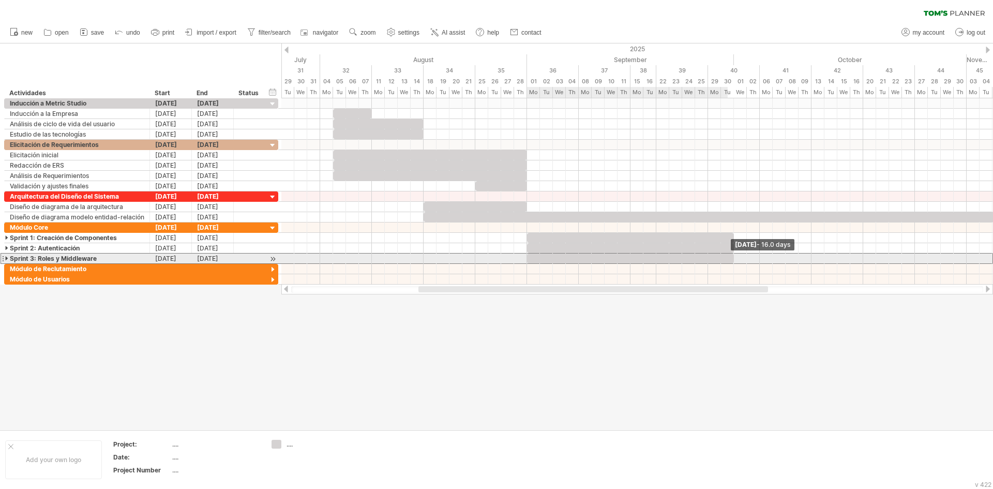
drag, startPoint x: 711, startPoint y: 256, endPoint x: 732, endPoint y: 257, distance: 20.7
click at [732, 257] on div at bounding box center [630, 259] width 207 height 10
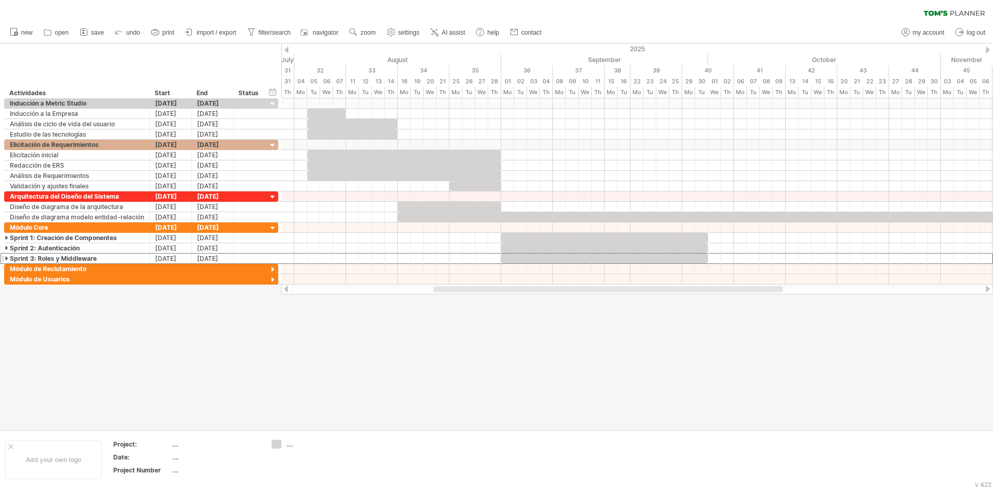
drag, startPoint x: 703, startPoint y: 289, endPoint x: 718, endPoint y: 290, distance: 15.0
click at [718, 290] on div at bounding box center [609, 289] width 350 height 6
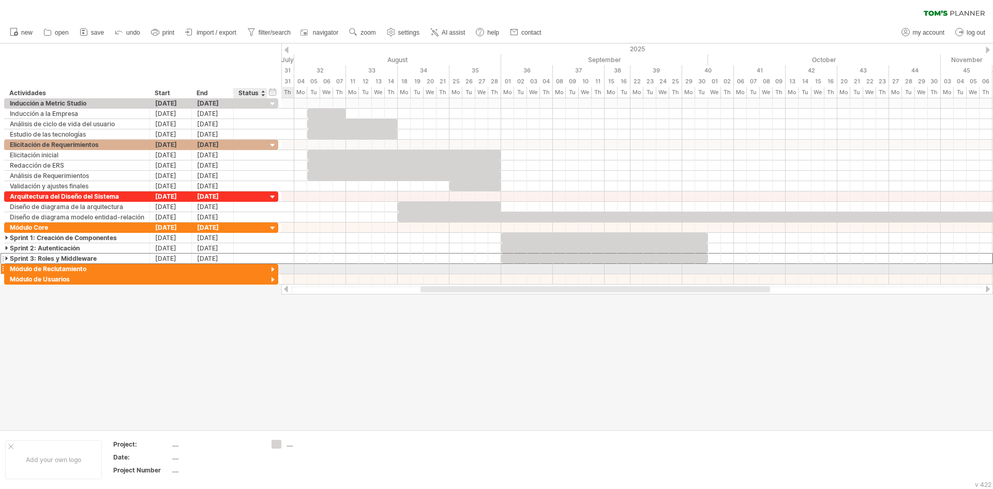
click at [272, 273] on div at bounding box center [273, 270] width 10 height 10
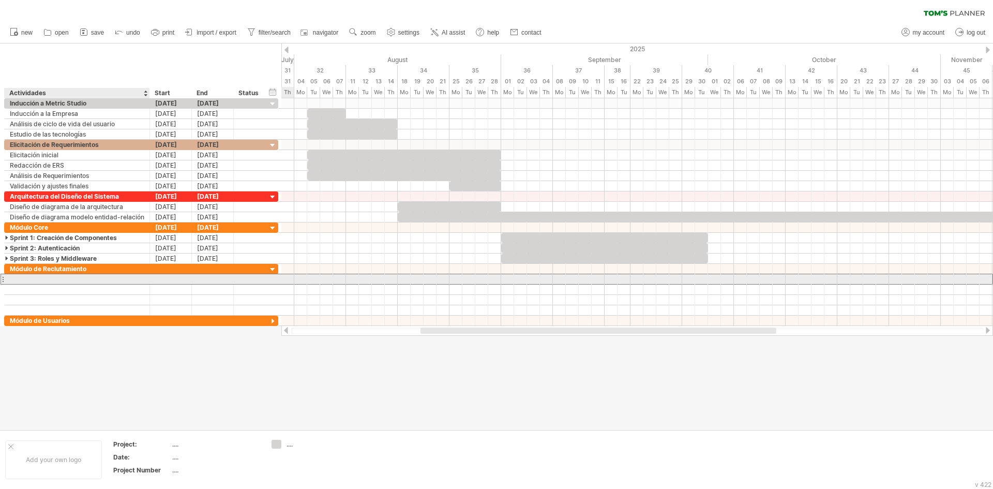
click at [49, 280] on div at bounding box center [77, 279] width 135 height 10
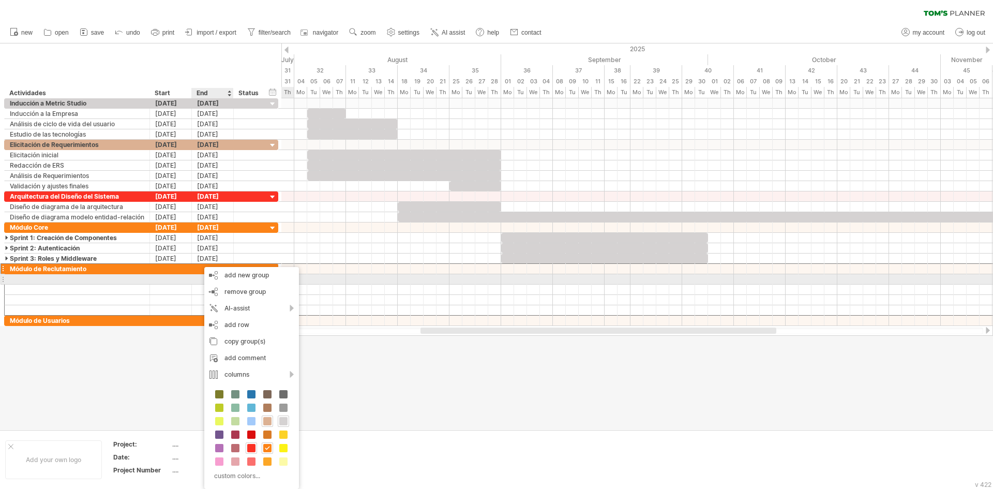
click at [115, 279] on div at bounding box center [77, 279] width 135 height 10
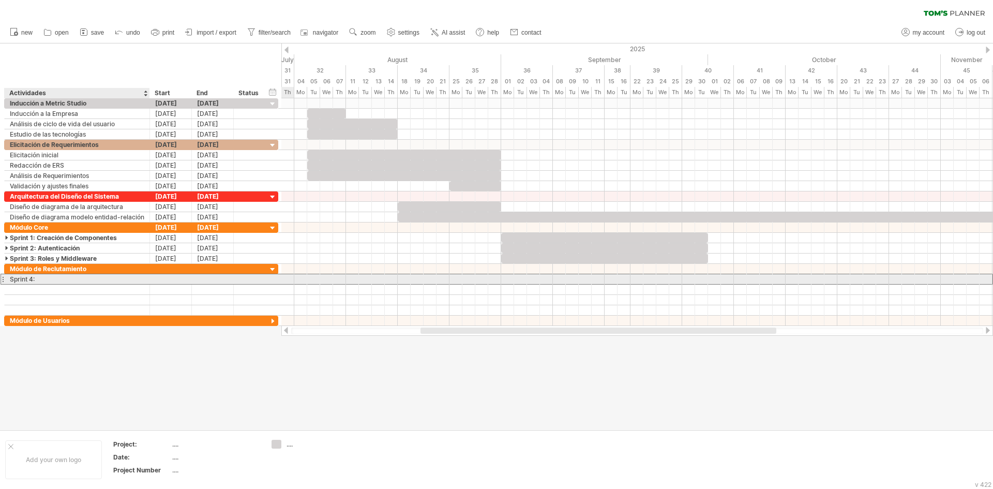
click at [44, 279] on div "Sprint 4:" at bounding box center [77, 279] width 135 height 10
type input "**********"
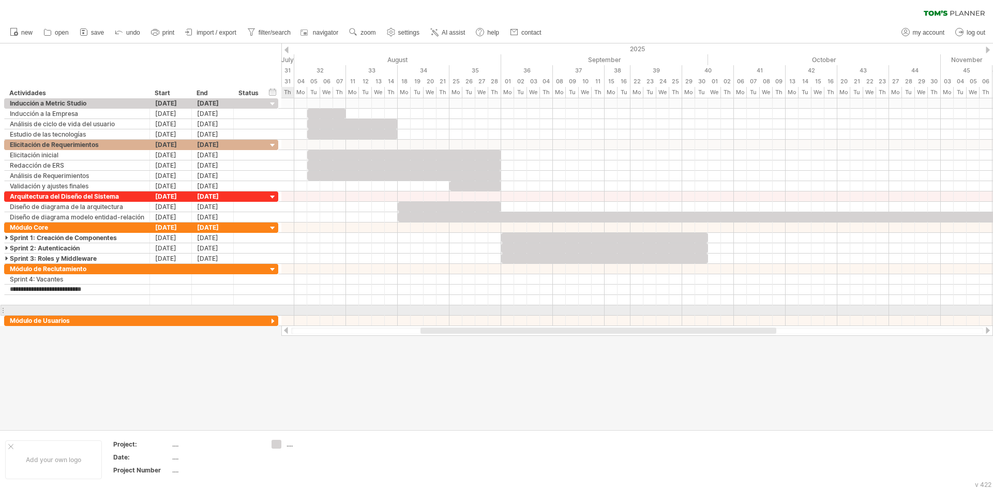
type input "**********"
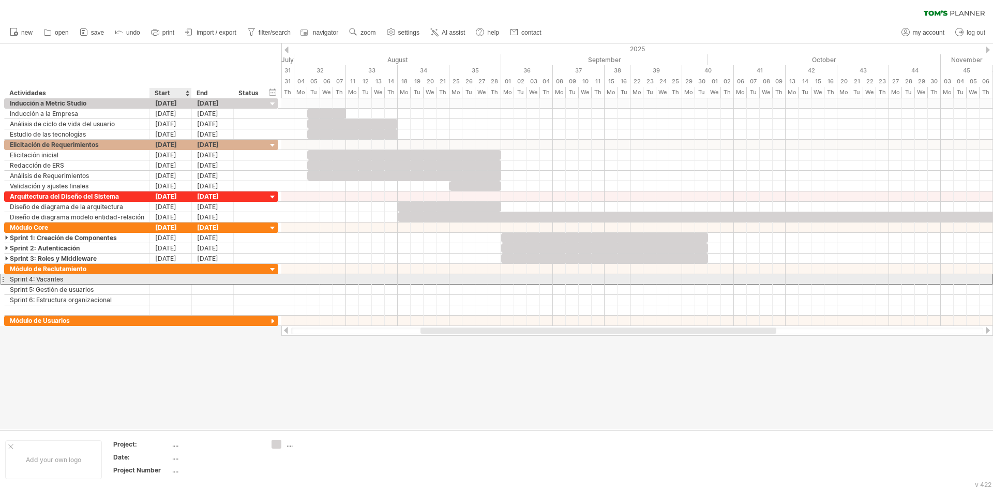
click at [166, 276] on div at bounding box center [171, 279] width 42 height 10
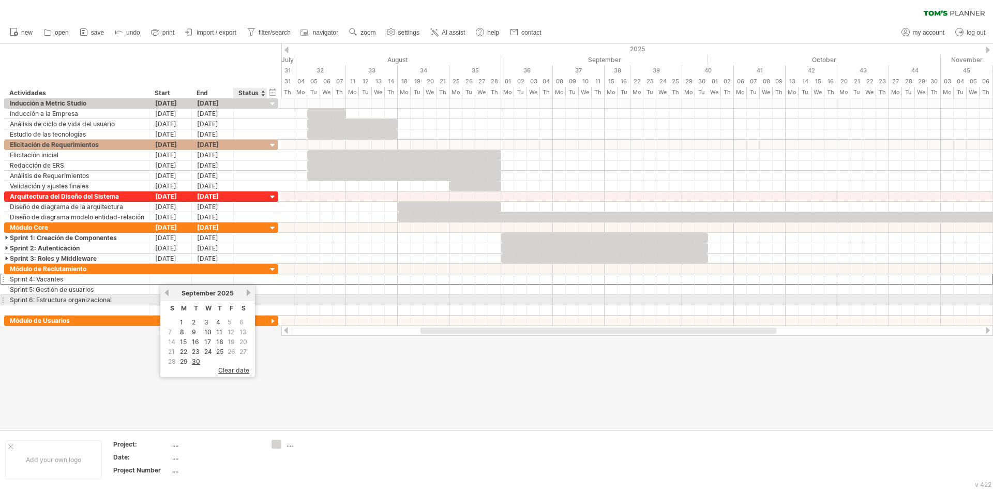
click at [249, 295] on link "next" at bounding box center [249, 293] width 8 height 8
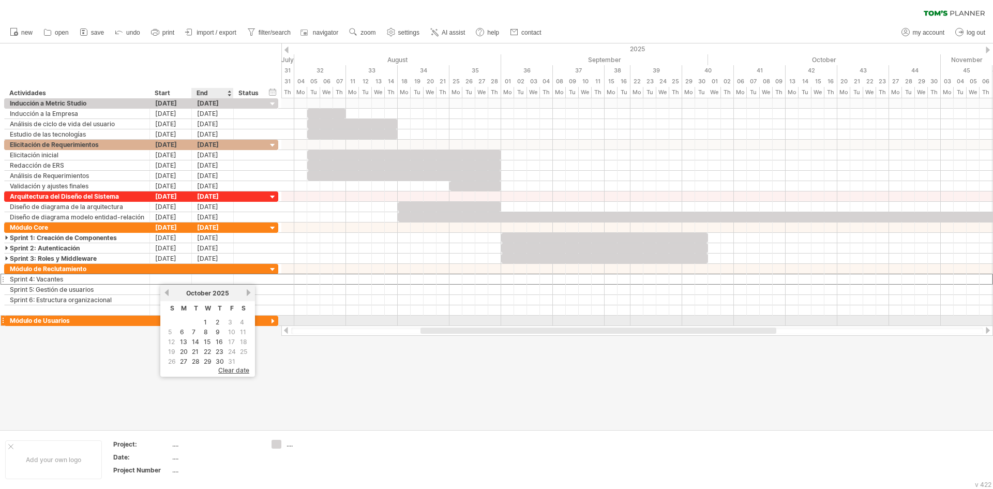
click at [208, 323] on td "1" at bounding box center [207, 322] width 11 height 9
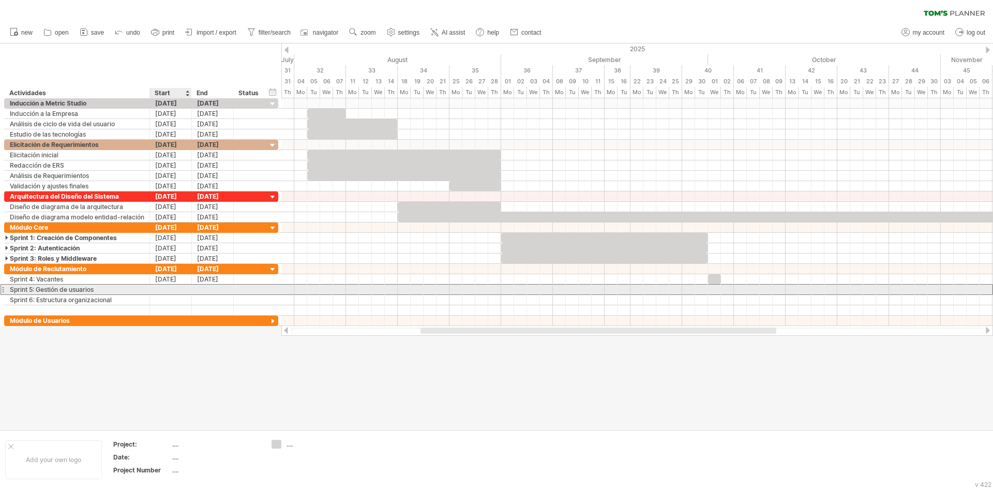
click at [171, 292] on div at bounding box center [171, 290] width 42 height 10
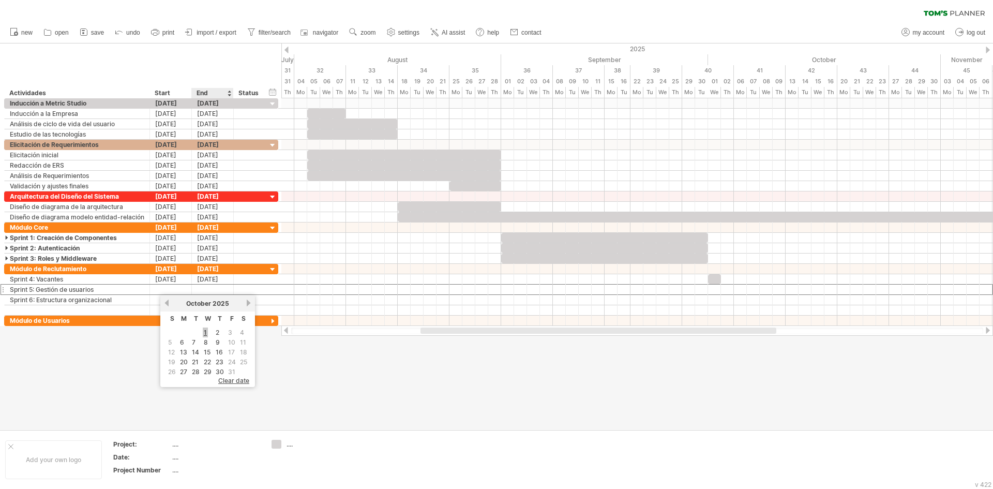
click at [203, 333] on link "1" at bounding box center [205, 332] width 5 height 10
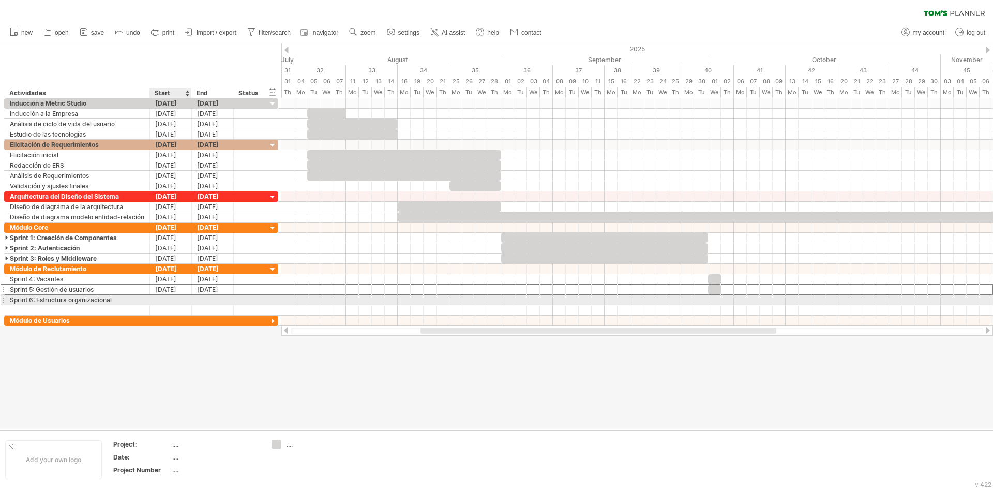
click at [166, 299] on div at bounding box center [171, 300] width 42 height 10
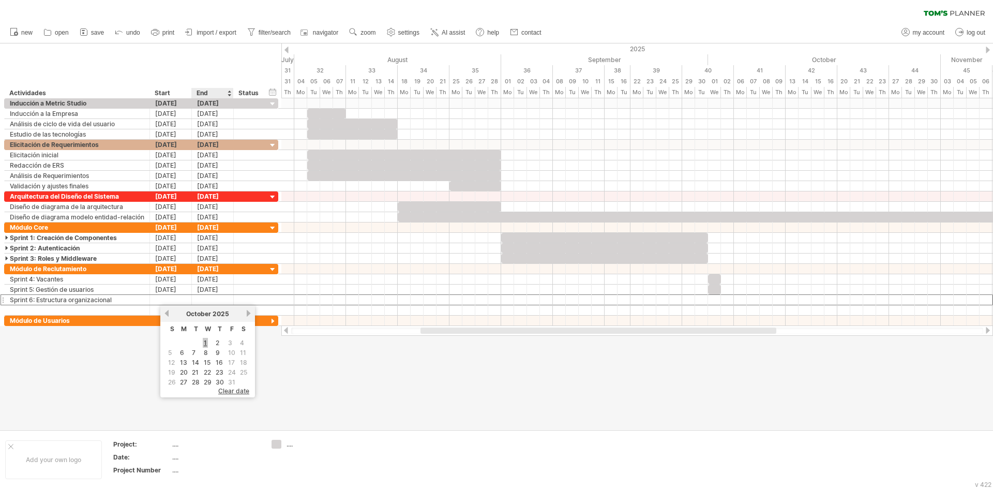
click at [203, 342] on link "1" at bounding box center [205, 343] width 5 height 10
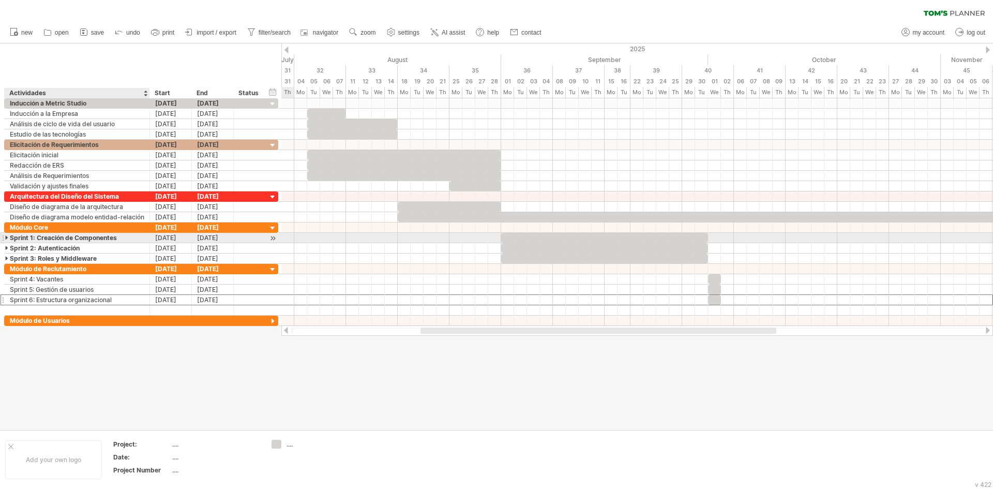
click at [8, 235] on div at bounding box center [7, 238] width 5 height 10
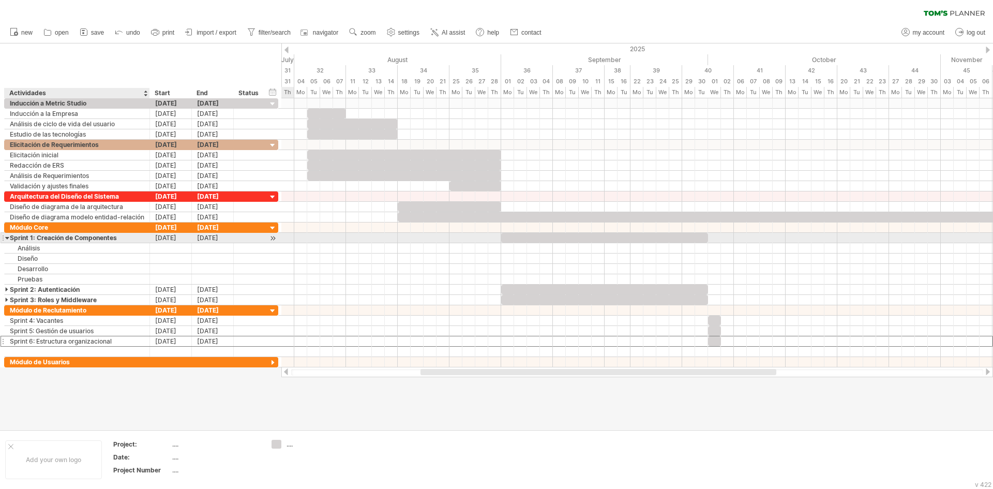
click at [8, 237] on div at bounding box center [7, 238] width 5 height 10
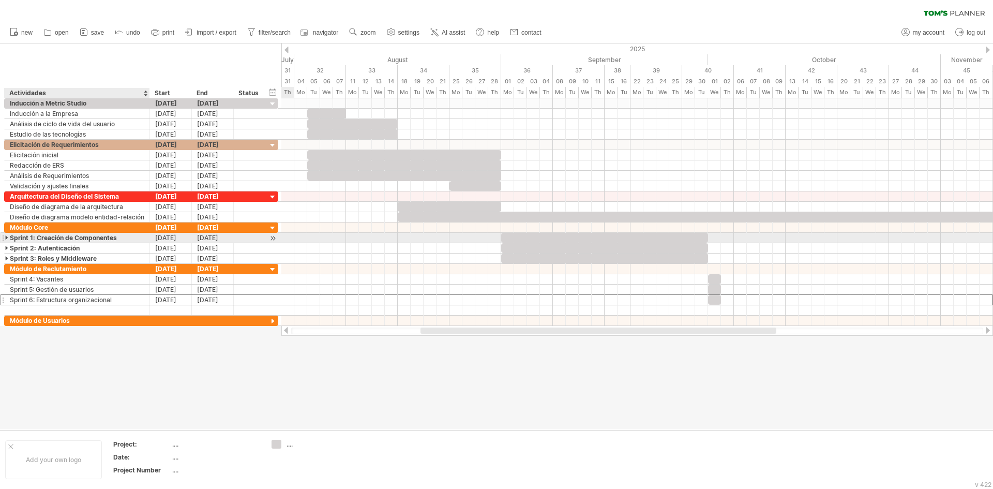
click at [8, 237] on div at bounding box center [7, 238] width 5 height 10
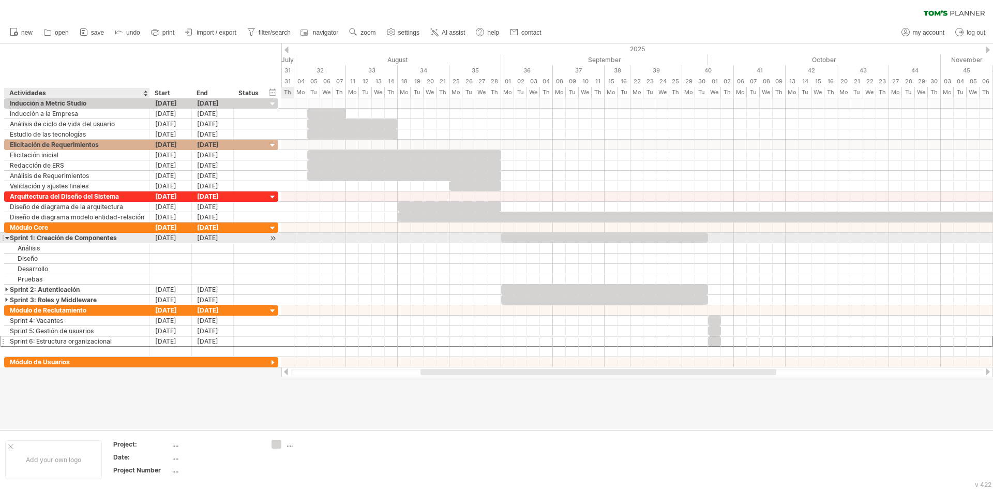
click at [8, 237] on div at bounding box center [7, 238] width 5 height 10
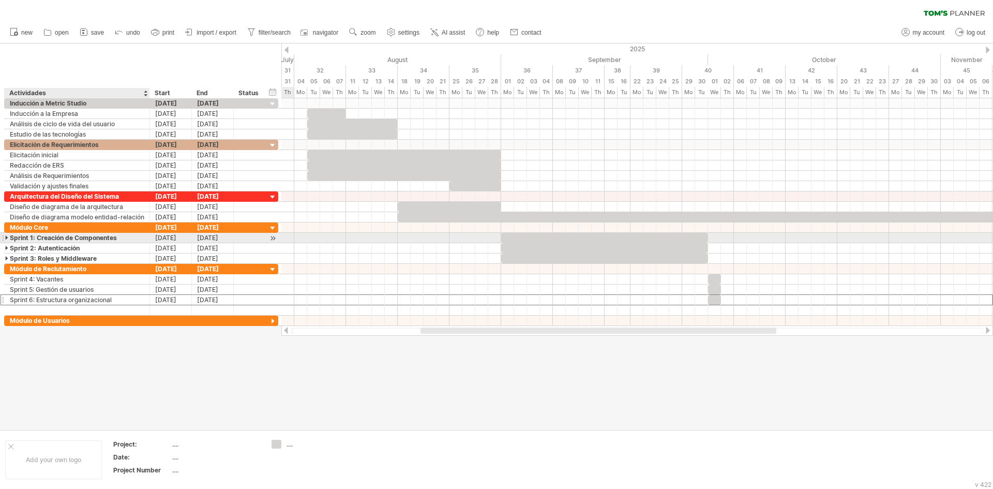
click at [8, 234] on div at bounding box center [7, 238] width 5 height 10
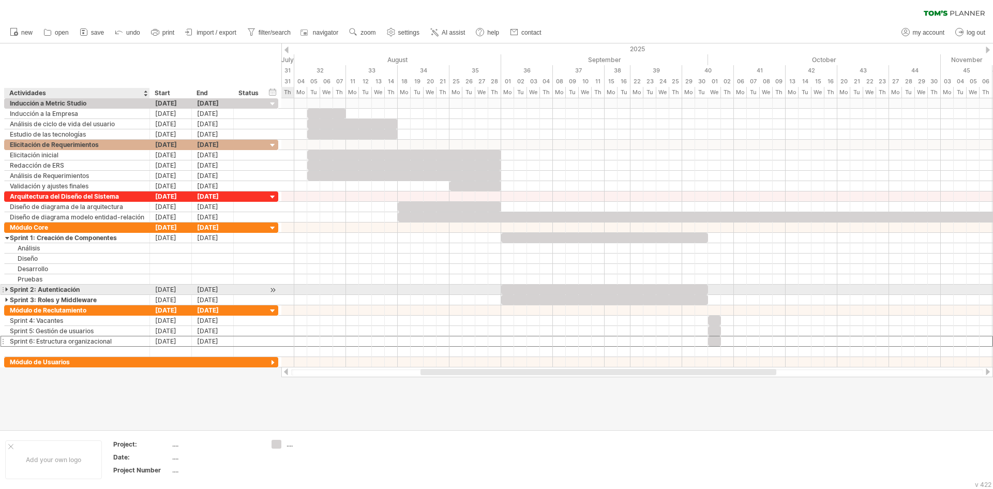
click at [7, 292] on div at bounding box center [7, 290] width 5 height 10
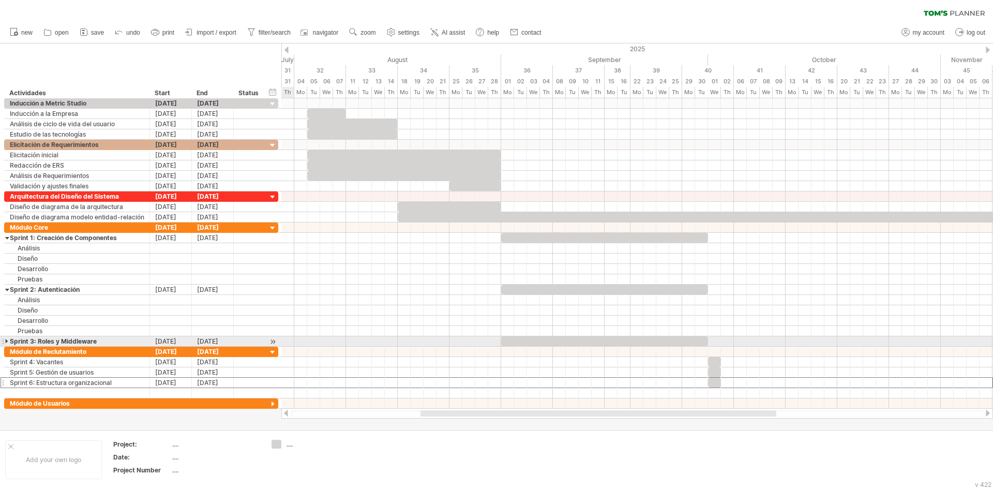
click at [7, 341] on div at bounding box center [7, 341] width 5 height 10
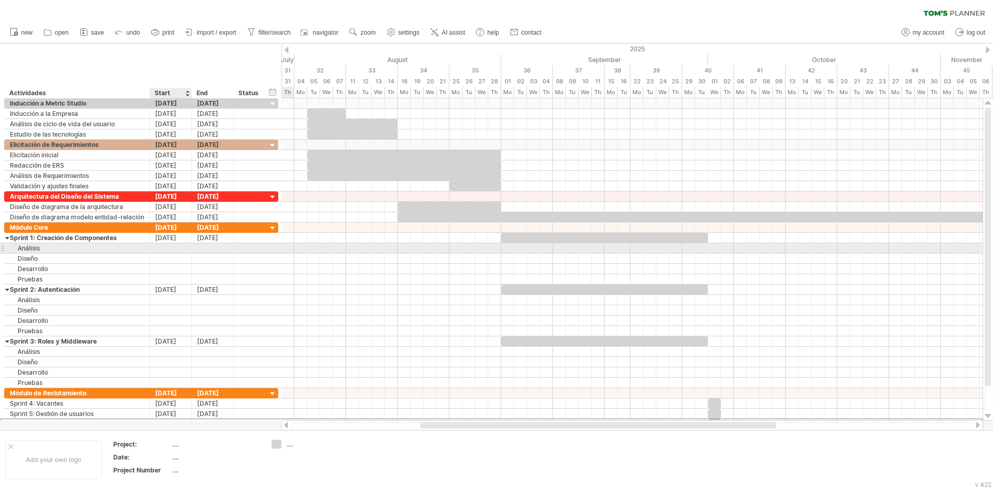
click at [181, 247] on div at bounding box center [171, 248] width 42 height 10
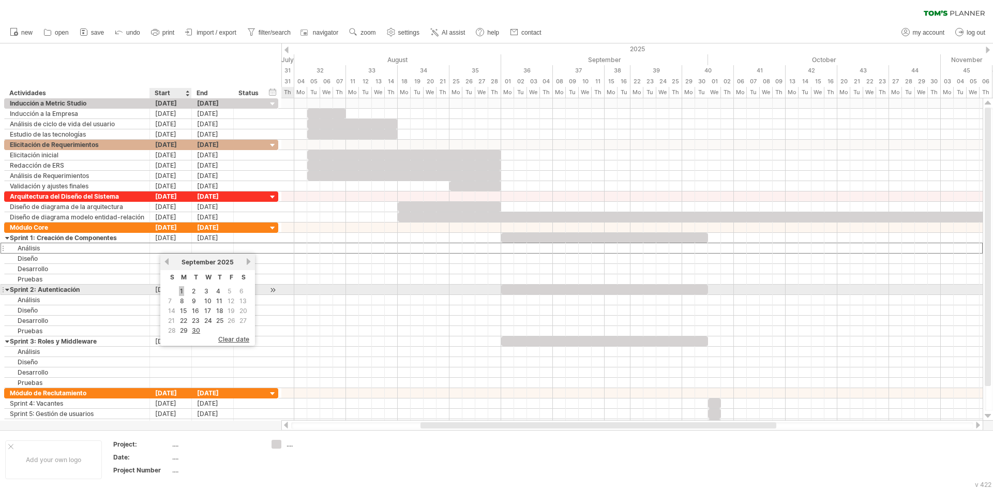
click at [183, 293] on link "1" at bounding box center [181, 291] width 5 height 10
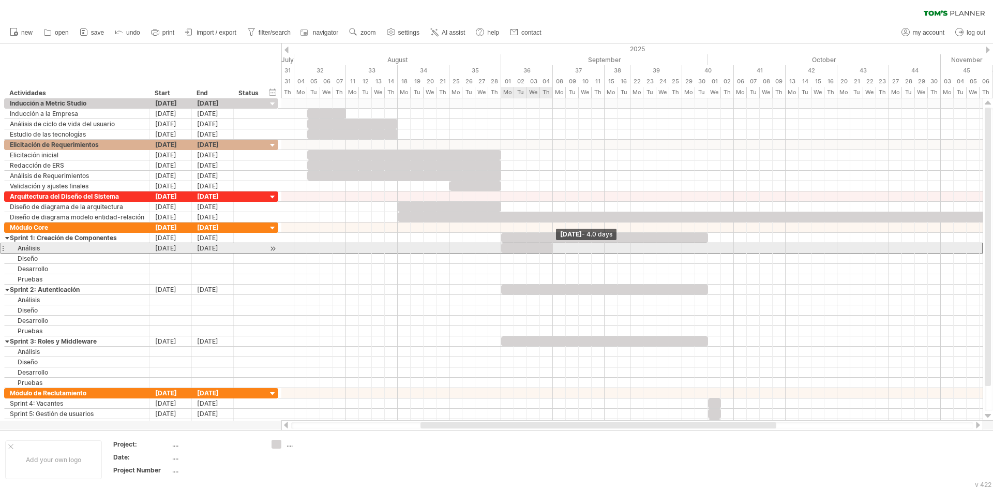
drag, startPoint x: 515, startPoint y: 247, endPoint x: 553, endPoint y: 246, distance: 37.3
click at [553, 246] on span at bounding box center [553, 248] width 4 height 10
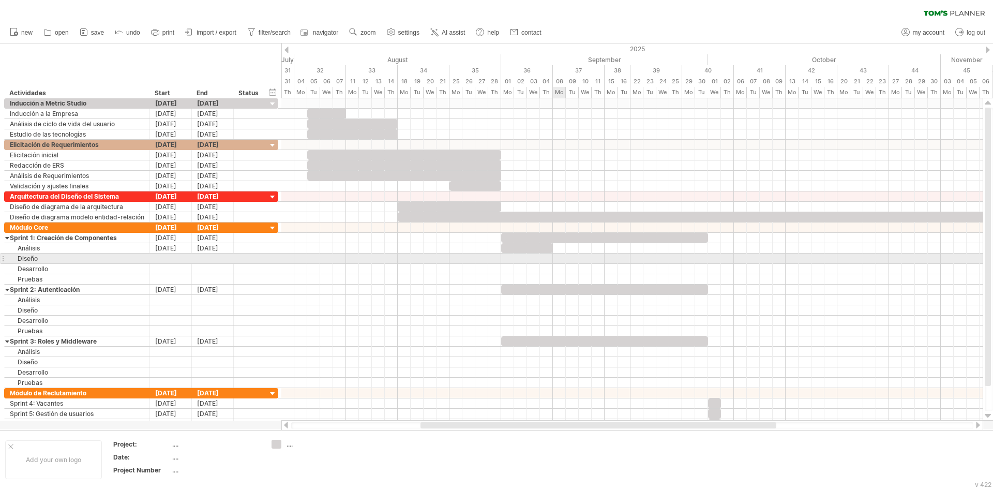
click at [558, 257] on div at bounding box center [632, 259] width 702 height 10
click at [168, 258] on div at bounding box center [171, 259] width 42 height 10
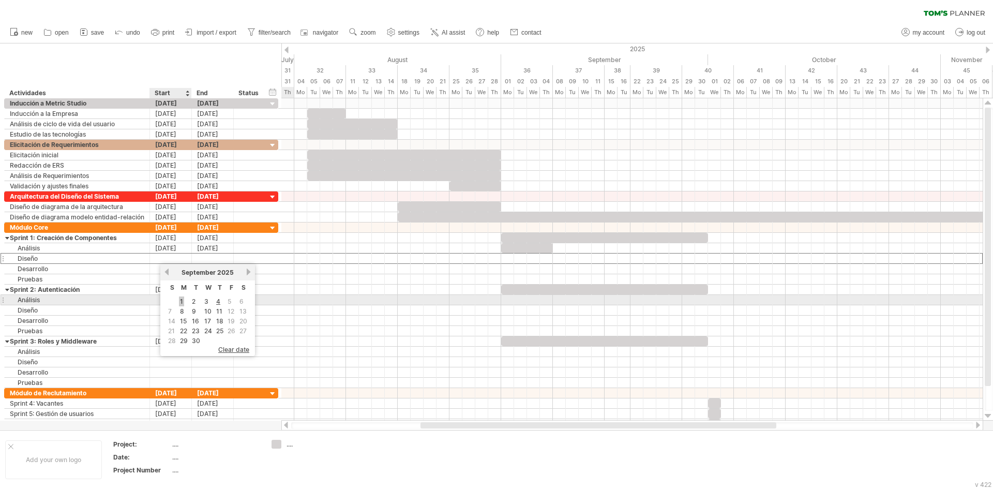
click at [182, 302] on link "1" at bounding box center [181, 301] width 5 height 10
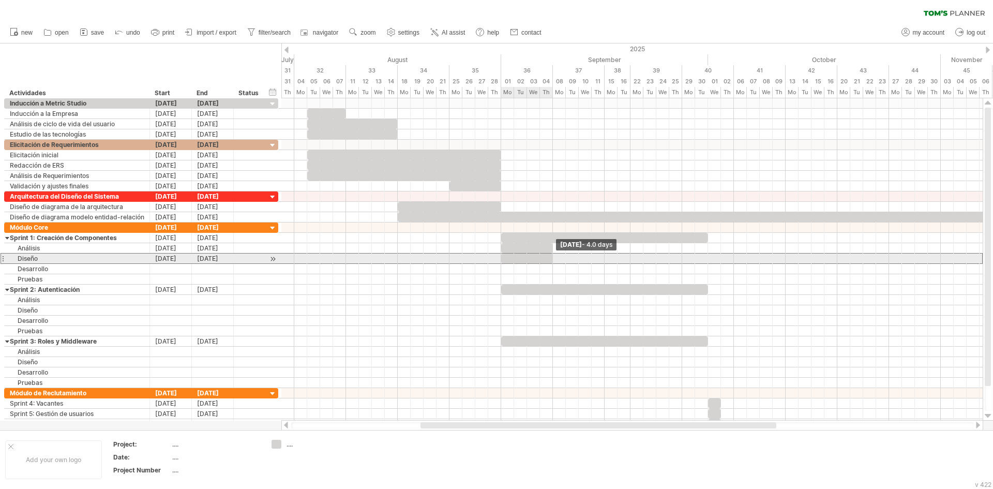
drag, startPoint x: 514, startPoint y: 260, endPoint x: 550, endPoint y: 258, distance: 36.8
click at [550, 258] on div at bounding box center [527, 259] width 52 height 10
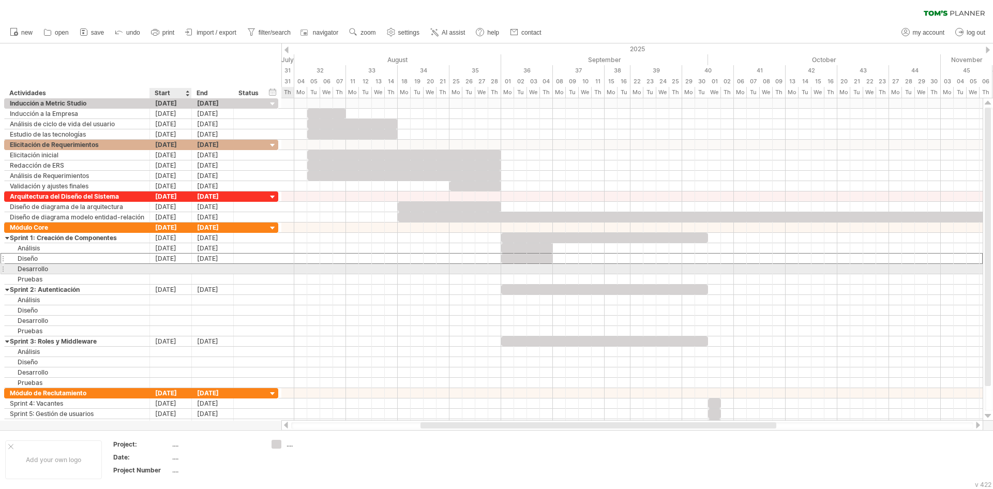
click at [176, 268] on div at bounding box center [171, 269] width 42 height 10
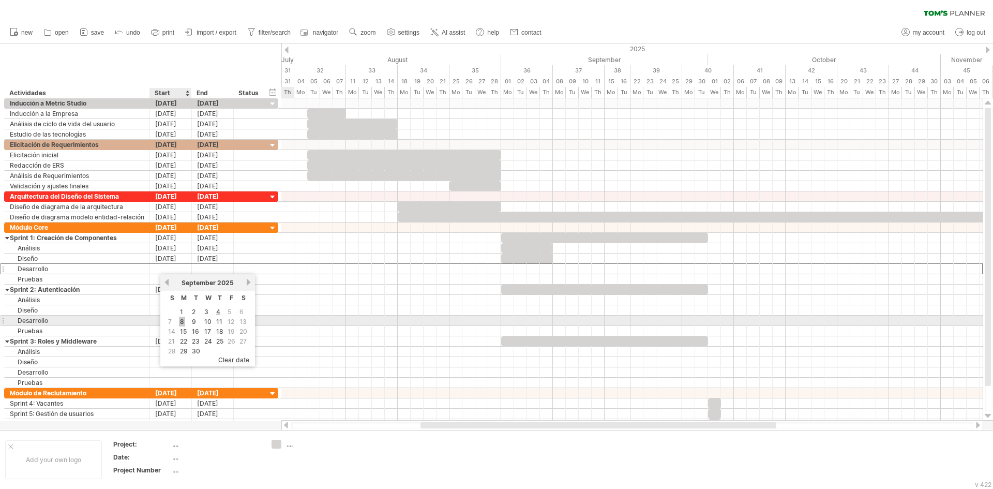
click at [183, 323] on link "8" at bounding box center [182, 322] width 6 height 10
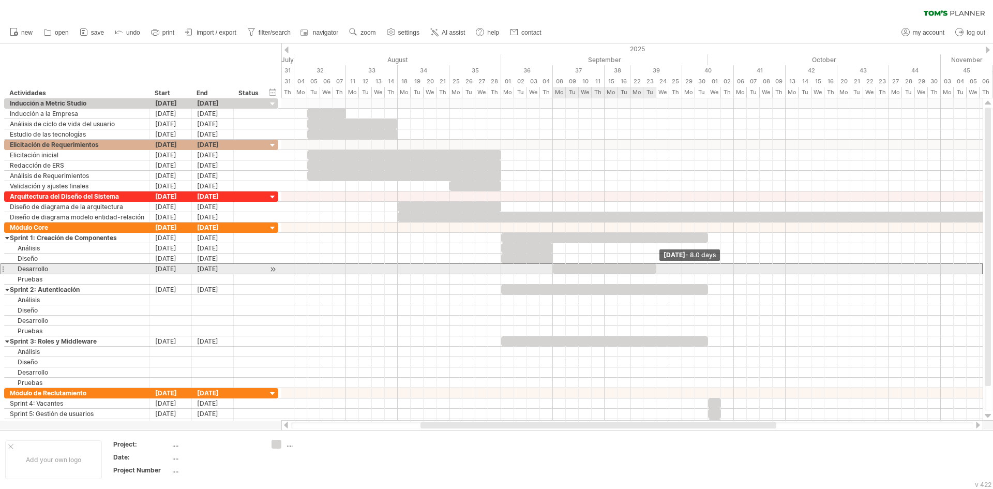
drag, startPoint x: 567, startPoint y: 267, endPoint x: 657, endPoint y: 273, distance: 90.7
click at [657, 273] on span at bounding box center [656, 269] width 4 height 10
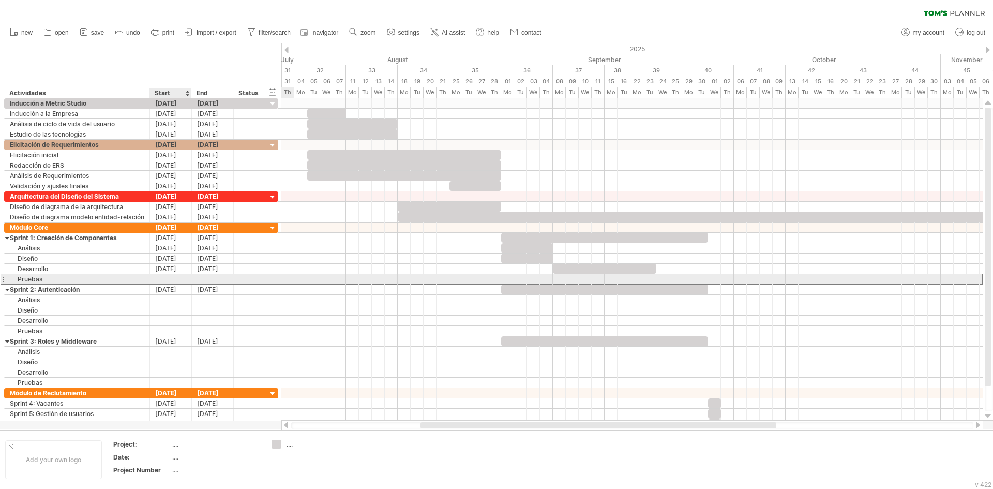
click at [177, 282] on div at bounding box center [171, 279] width 42 height 10
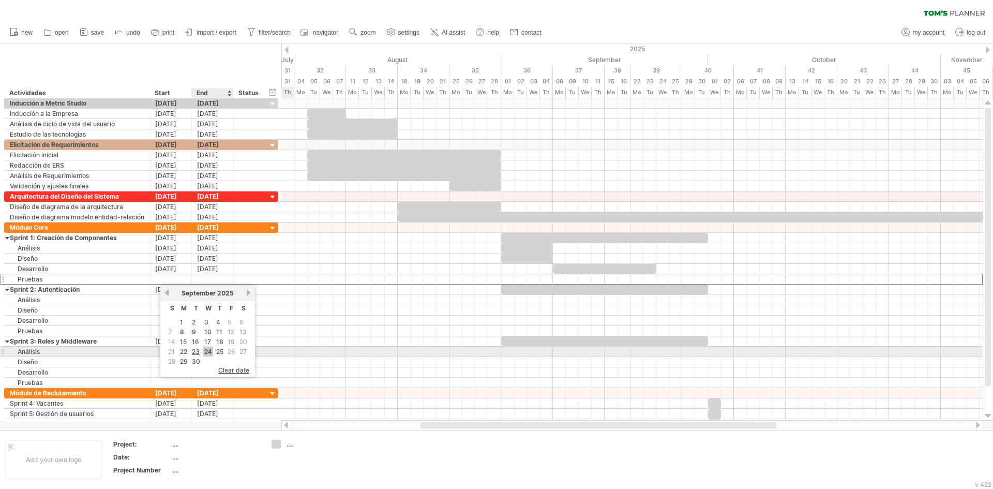
click at [206, 353] on link "24" at bounding box center [208, 352] width 10 height 10
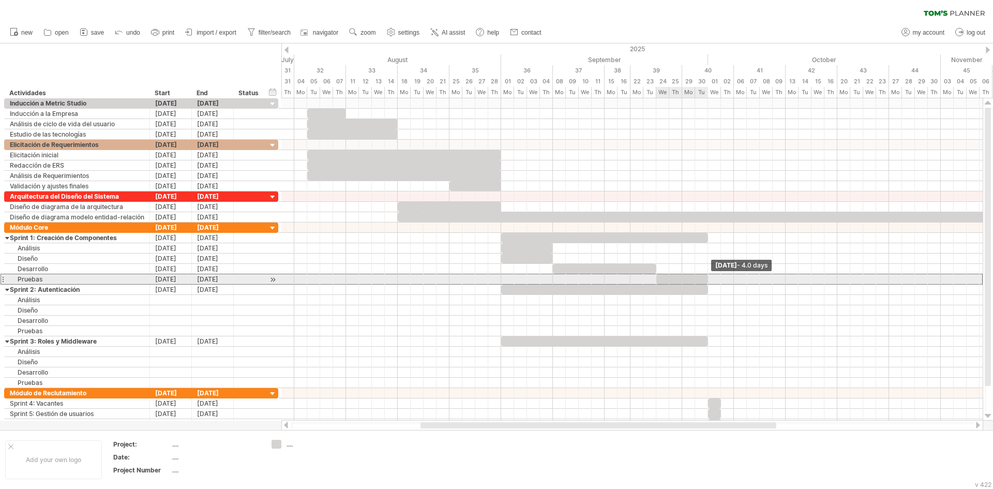
drag, startPoint x: 671, startPoint y: 280, endPoint x: 708, endPoint y: 278, distance: 37.3
click at [708, 278] on span at bounding box center [708, 279] width 4 height 10
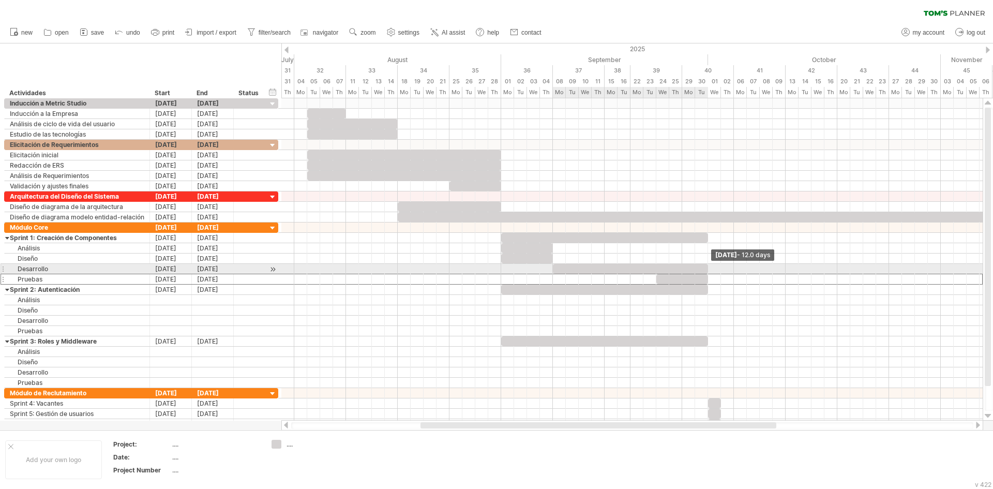
drag, startPoint x: 656, startPoint y: 270, endPoint x: 707, endPoint y: 269, distance: 51.2
click at [707, 269] on span at bounding box center [708, 269] width 4 height 10
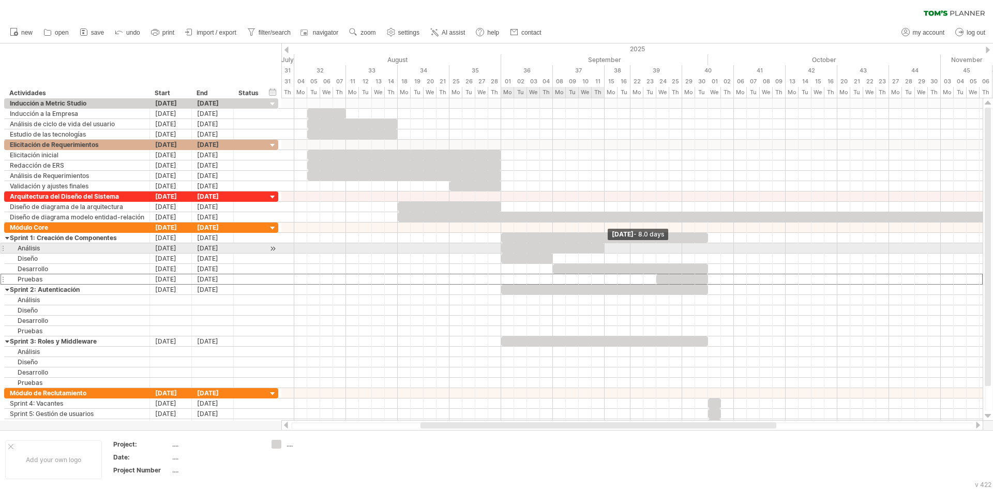
drag, startPoint x: 554, startPoint y: 250, endPoint x: 605, endPoint y: 249, distance: 51.7
click at [605, 249] on span at bounding box center [605, 248] width 4 height 10
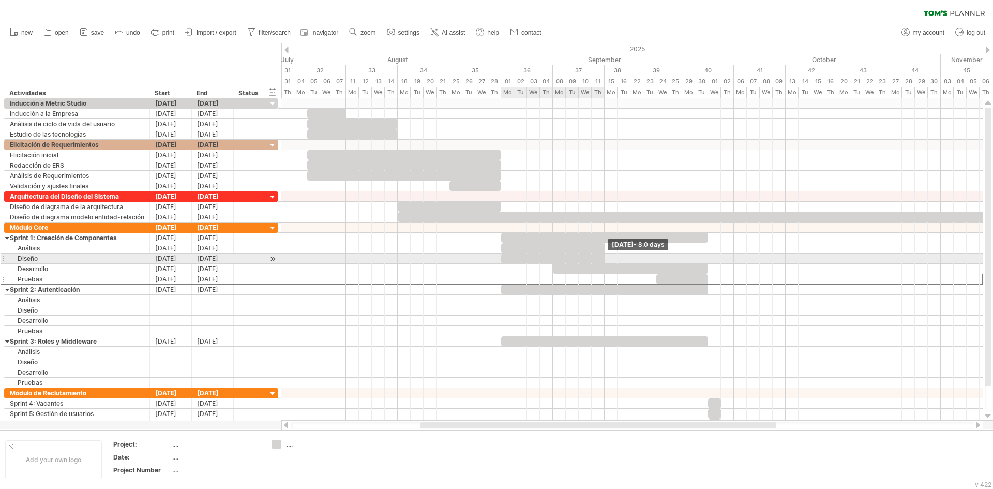
drag, startPoint x: 553, startPoint y: 256, endPoint x: 605, endPoint y: 255, distance: 51.7
click at [605, 255] on span at bounding box center [605, 259] width 4 height 10
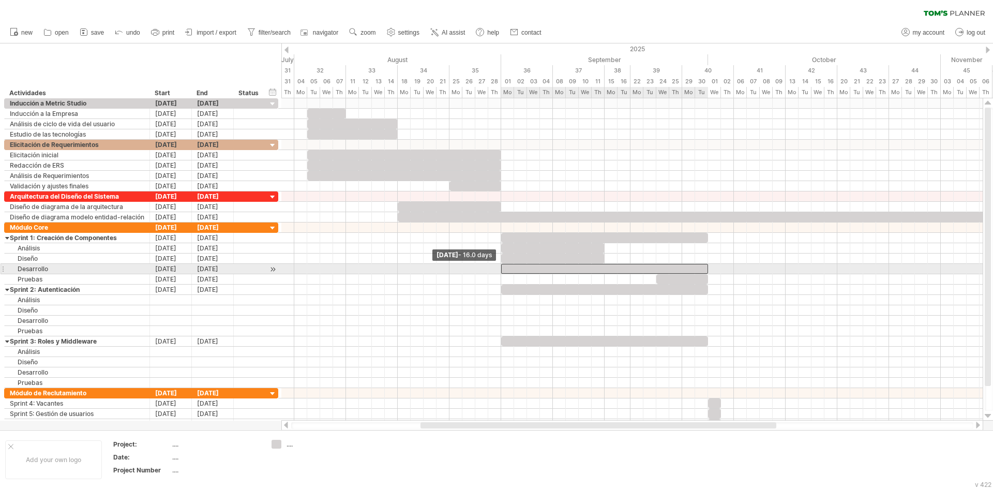
drag, startPoint x: 553, startPoint y: 266, endPoint x: 501, endPoint y: 270, distance: 51.9
click at [501, 270] on span at bounding box center [501, 269] width 4 height 10
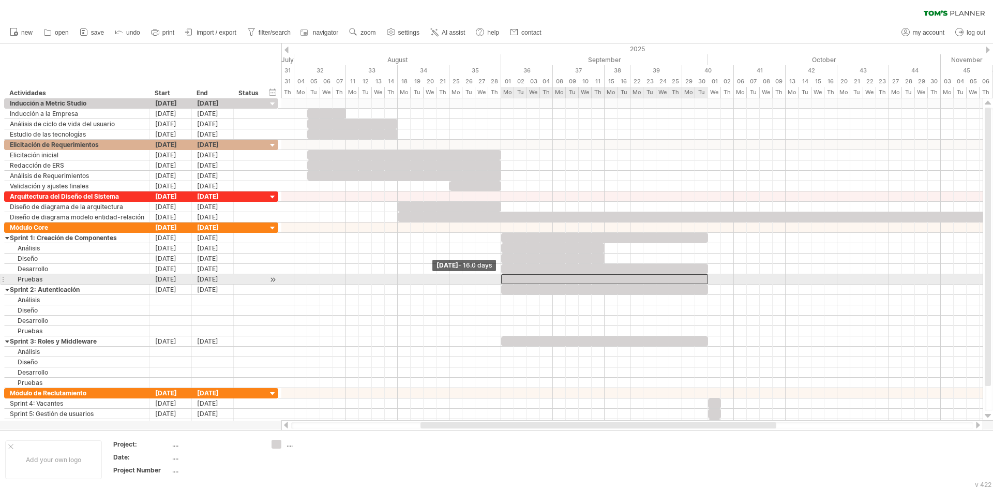
drag, startPoint x: 654, startPoint y: 276, endPoint x: 501, endPoint y: 280, distance: 153.7
click at [501, 280] on span at bounding box center [501, 279] width 4 height 10
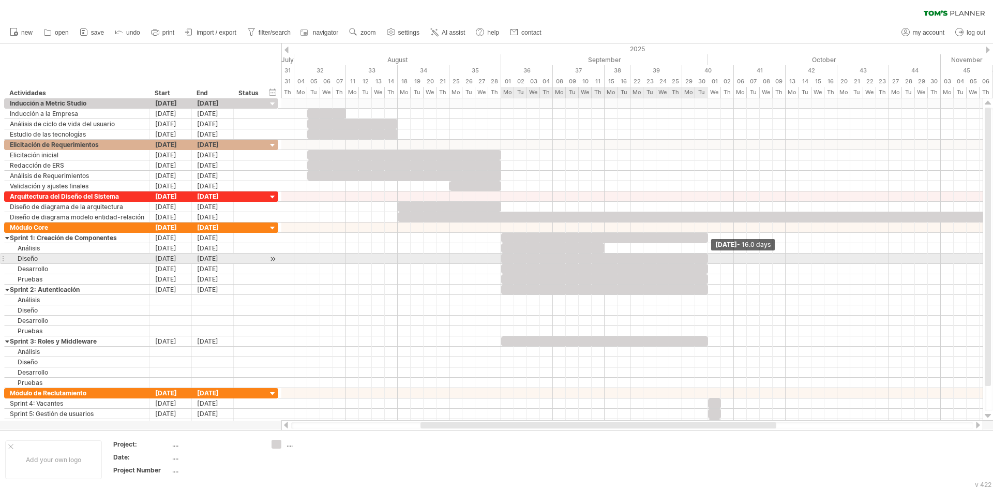
drag, startPoint x: 605, startPoint y: 261, endPoint x: 711, endPoint y: 260, distance: 106.1
click at [711, 260] on div "[DATE] - 16.0 days [DATE] - 16.0 days" at bounding box center [632, 259] width 702 height 322
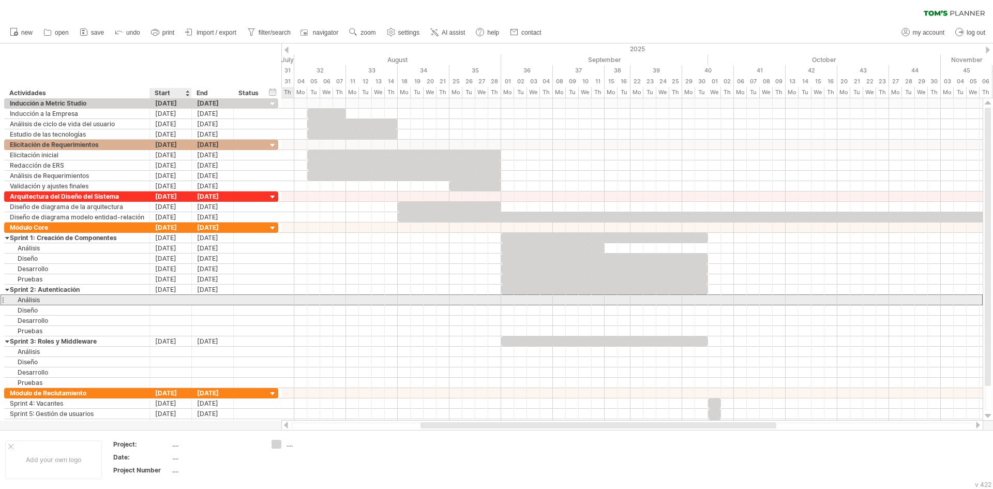
click at [161, 301] on div at bounding box center [171, 300] width 42 height 10
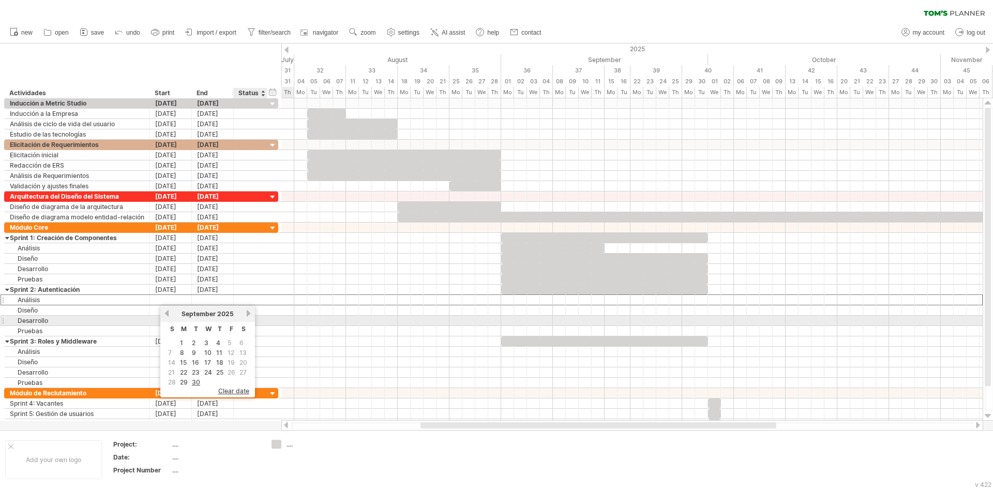
click at [247, 316] on link "next" at bounding box center [249, 313] width 8 height 8
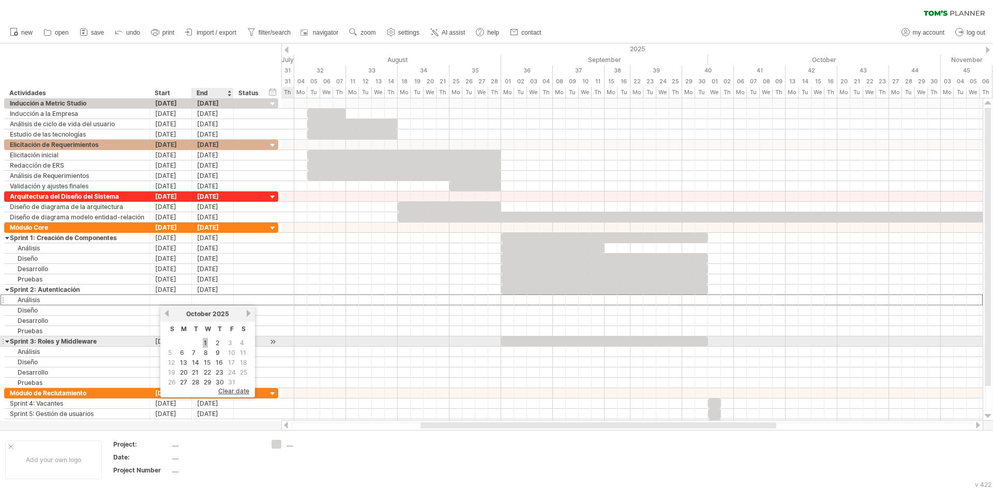
click at [203, 342] on link "1" at bounding box center [205, 343] width 5 height 10
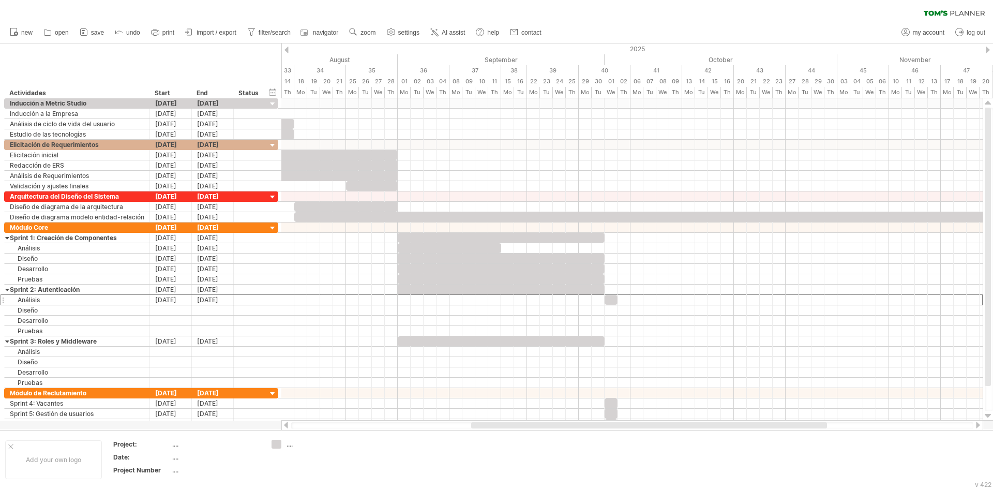
drag, startPoint x: 475, startPoint y: 427, endPoint x: 516, endPoint y: 417, distance: 41.5
click at [527, 426] on div at bounding box center [649, 425] width 356 height 6
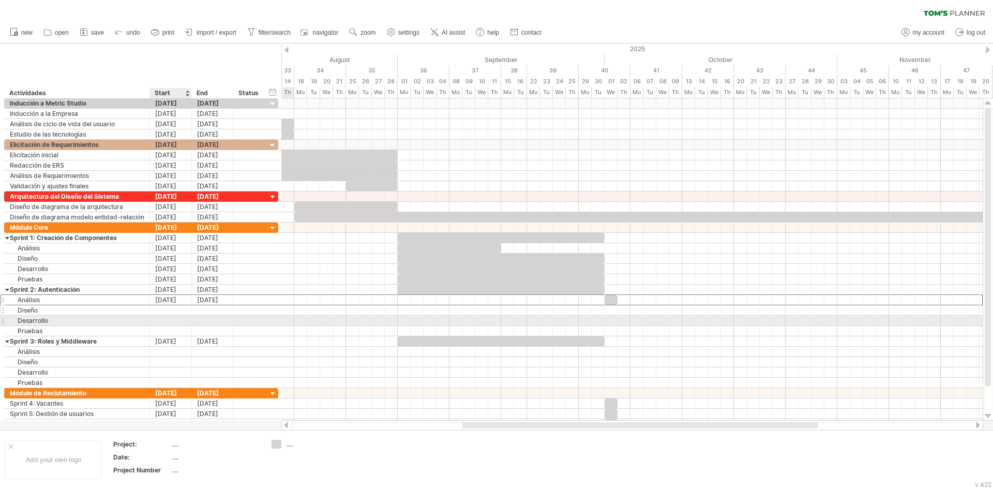
click at [165, 312] on div at bounding box center [171, 310] width 42 height 10
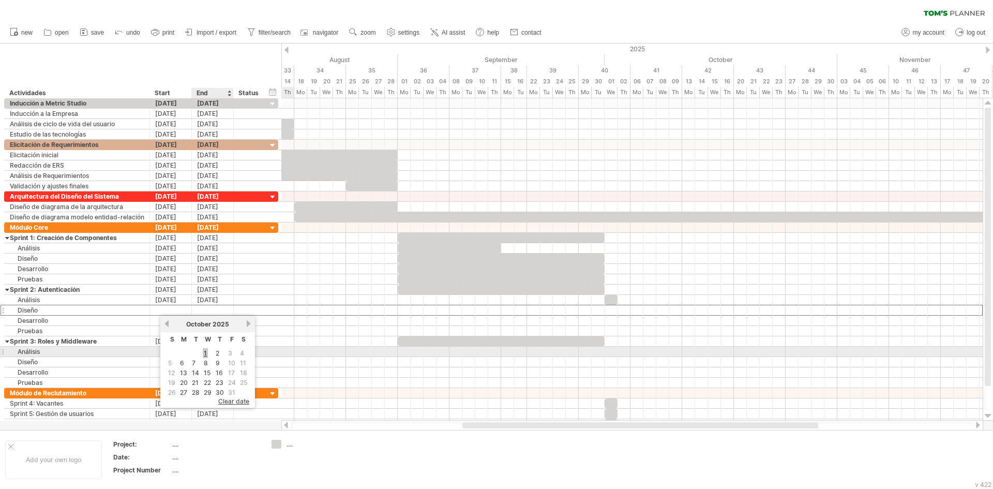
click at [207, 353] on link "1" at bounding box center [205, 353] width 5 height 10
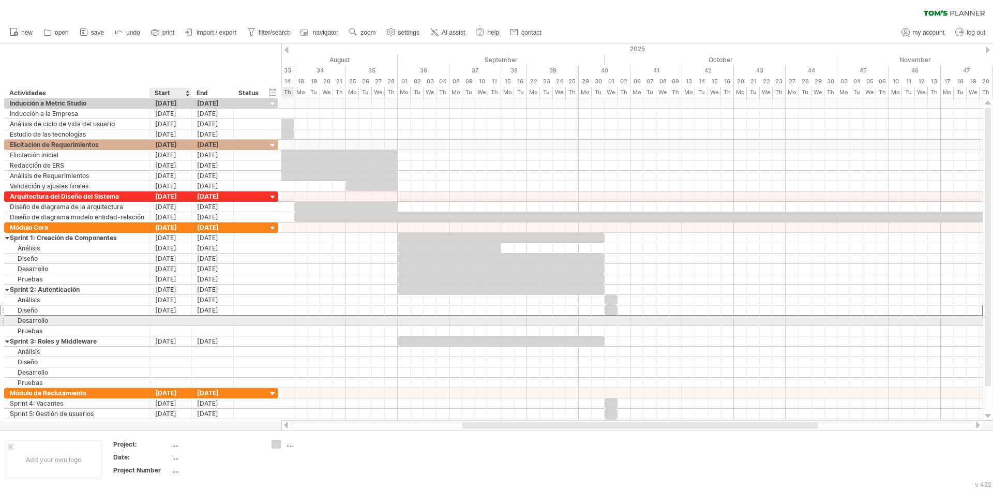
click at [168, 318] on div at bounding box center [171, 321] width 42 height 10
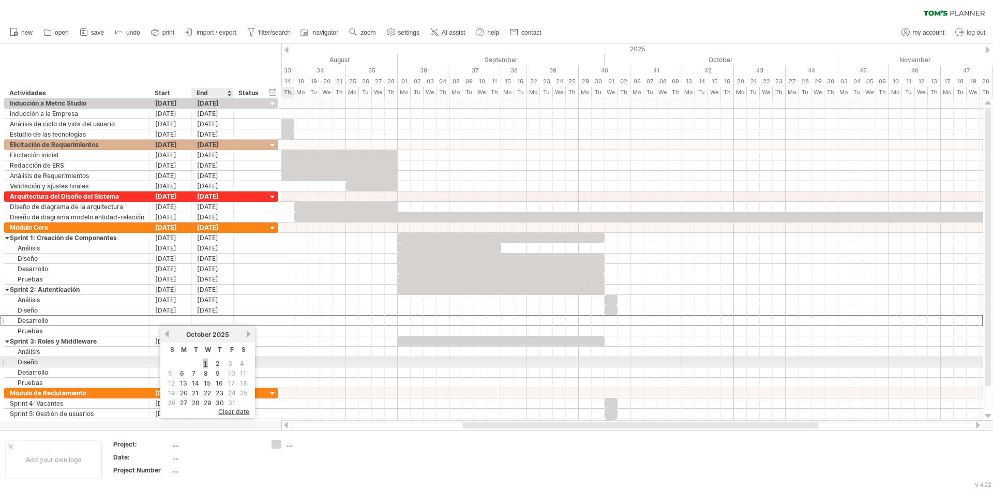
click at [203, 361] on link "1" at bounding box center [205, 364] width 5 height 10
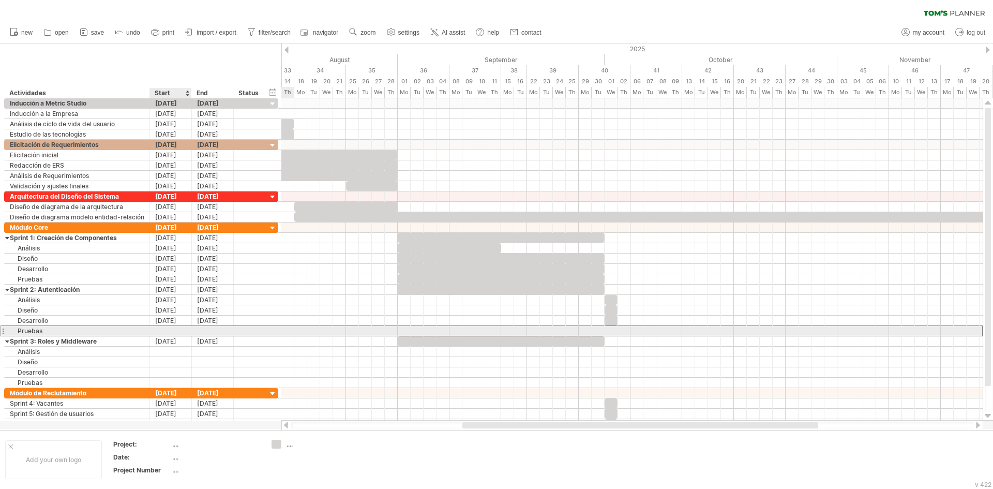
click at [168, 332] on div at bounding box center [171, 331] width 42 height 10
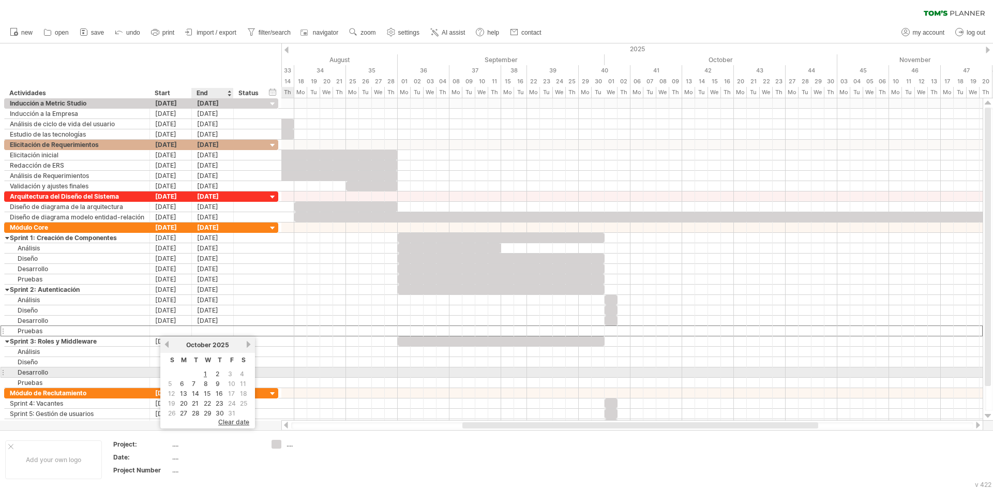
click at [204, 371] on link "1" at bounding box center [205, 374] width 5 height 10
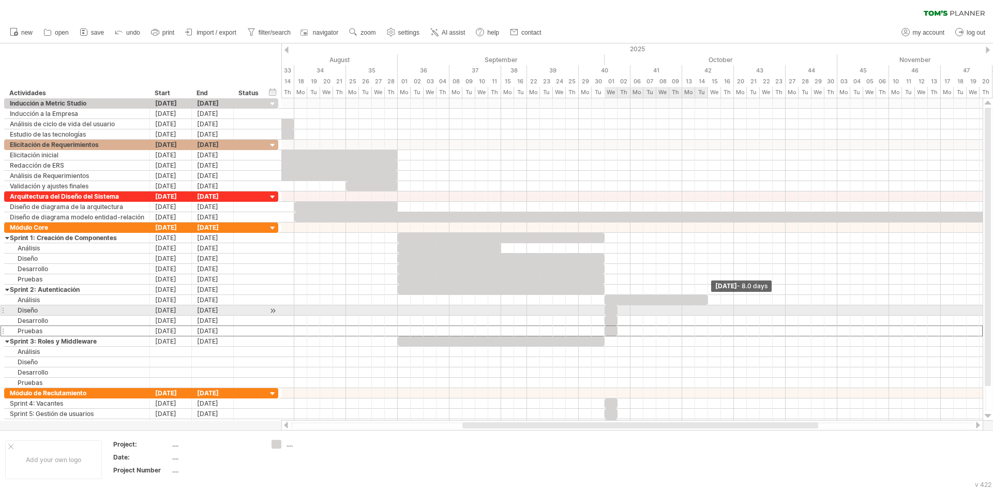
drag, startPoint x: 617, startPoint y: 298, endPoint x: 710, endPoint y: 306, distance: 93.5
click at [710, 306] on div "[DATE] - 8.0 days [DATE] - 16.0 days" at bounding box center [632, 259] width 702 height 322
drag, startPoint x: 619, startPoint y: 309, endPoint x: 706, endPoint y: 311, distance: 87.5
click at [706, 311] on span at bounding box center [708, 310] width 4 height 10
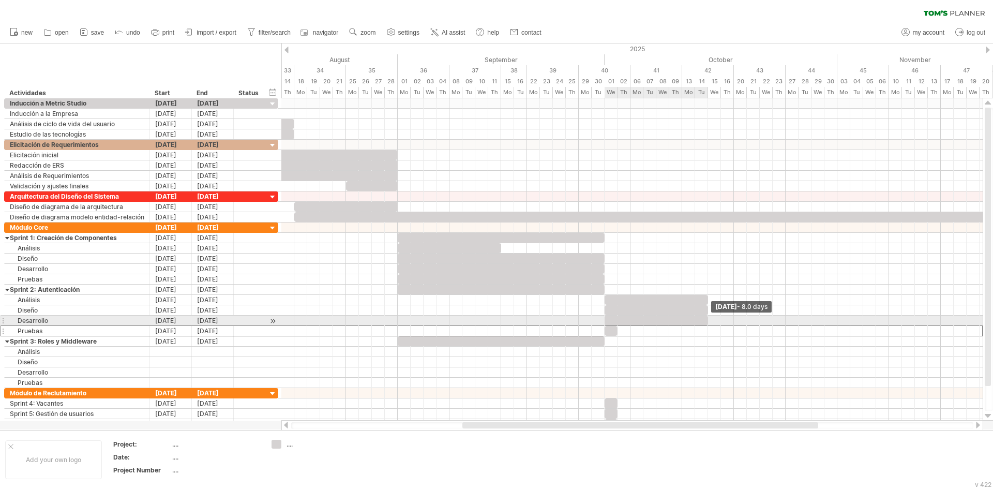
drag, startPoint x: 618, startPoint y: 320, endPoint x: 706, endPoint y: 321, distance: 88.0
click at [706, 321] on div at bounding box center [656, 321] width 103 height 10
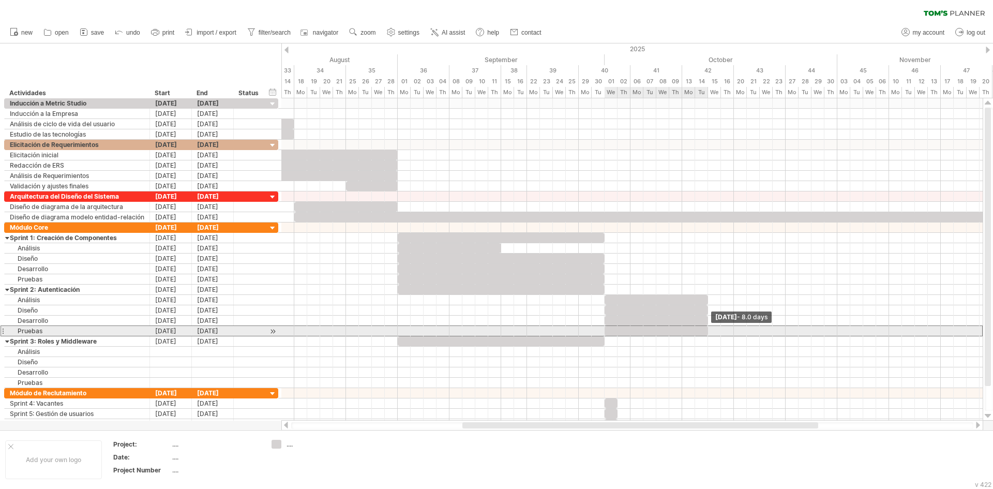
drag, startPoint x: 618, startPoint y: 330, endPoint x: 708, endPoint y: 331, distance: 90.0
click at [708, 331] on span at bounding box center [708, 331] width 4 height 10
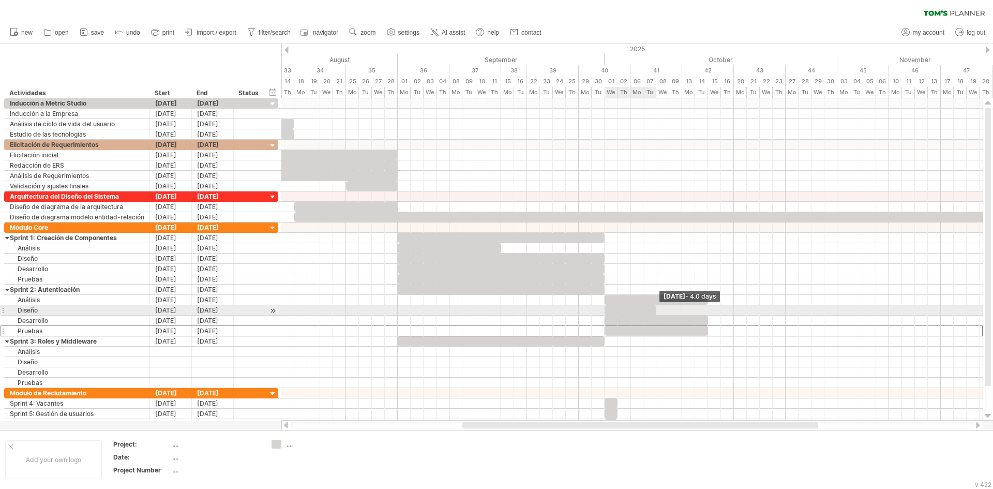
drag, startPoint x: 707, startPoint y: 308, endPoint x: 656, endPoint y: 310, distance: 51.3
click at [656, 310] on span at bounding box center [656, 310] width 4 height 10
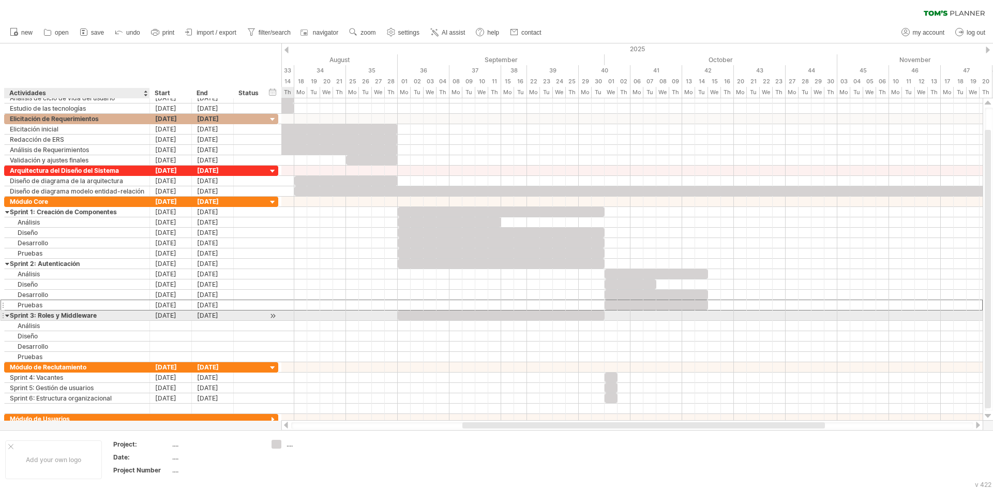
click at [11, 316] on div "Sprint 3: Roles y Middleware" at bounding box center [77, 315] width 135 height 10
click at [7, 317] on div at bounding box center [7, 315] width 5 height 10
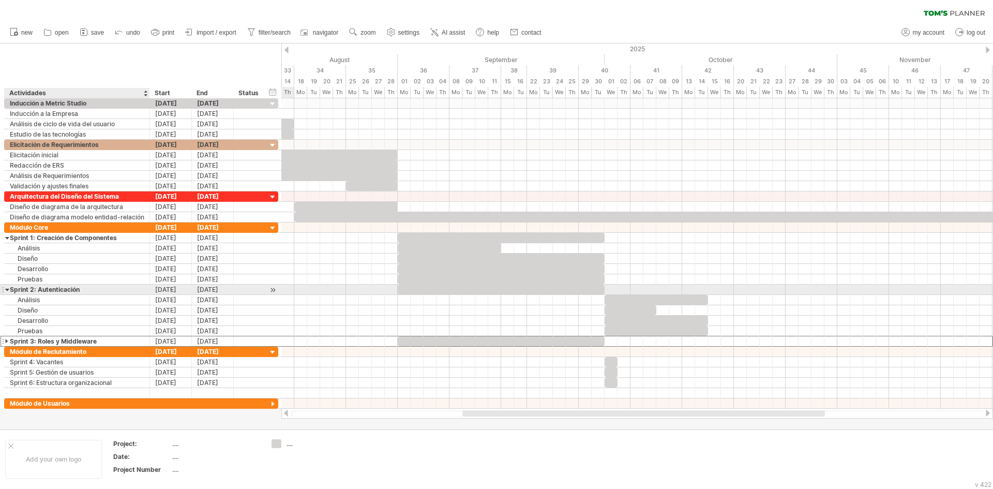
click at [5, 289] on div "**********" at bounding box center [77, 290] width 145 height 10
click at [8, 289] on div at bounding box center [7, 290] width 5 height 10
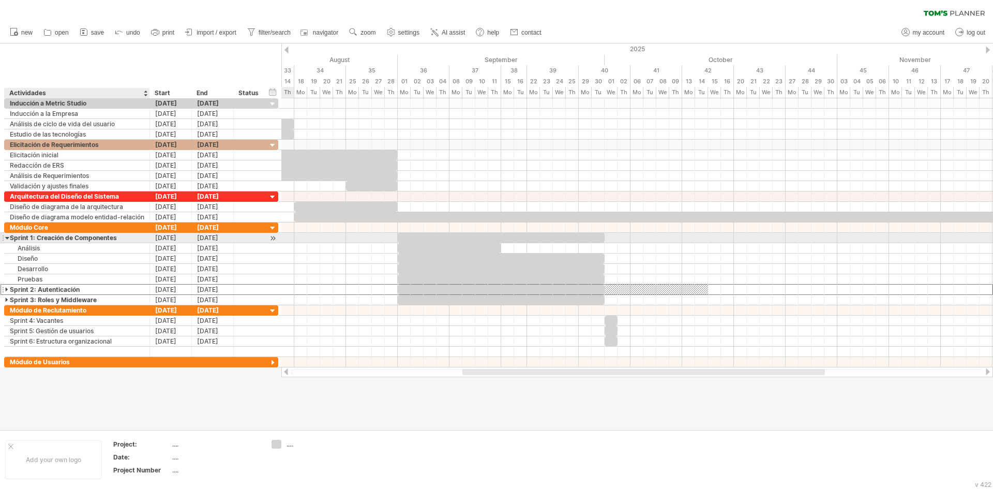
click at [9, 238] on div at bounding box center [7, 238] width 5 height 10
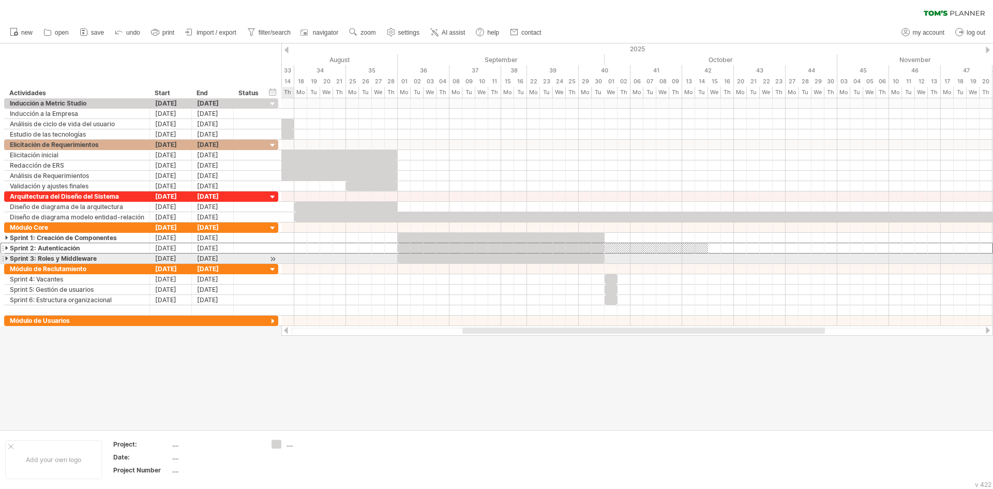
click at [7, 259] on div at bounding box center [7, 259] width 5 height 10
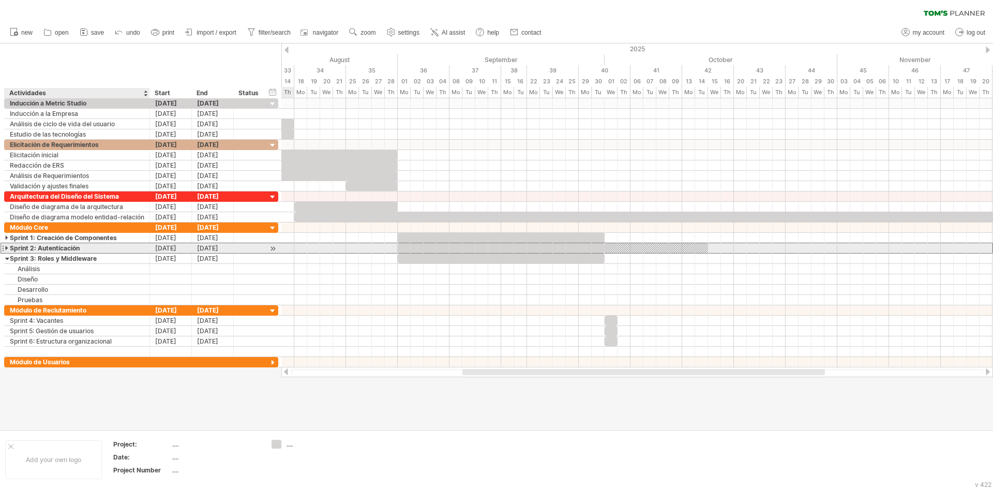
click at [6, 247] on div at bounding box center [7, 248] width 5 height 10
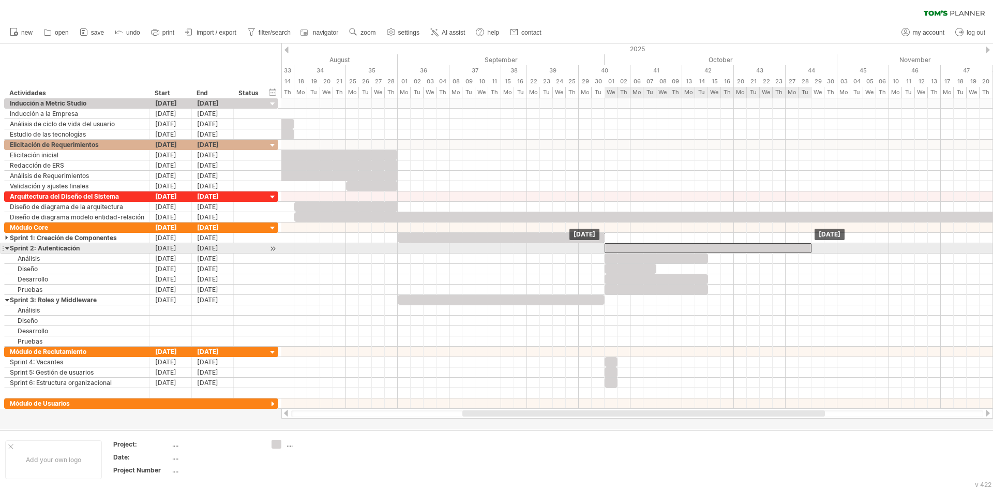
drag, startPoint x: 456, startPoint y: 250, endPoint x: 661, endPoint y: 250, distance: 204.4
click at [661, 250] on div at bounding box center [708, 248] width 207 height 10
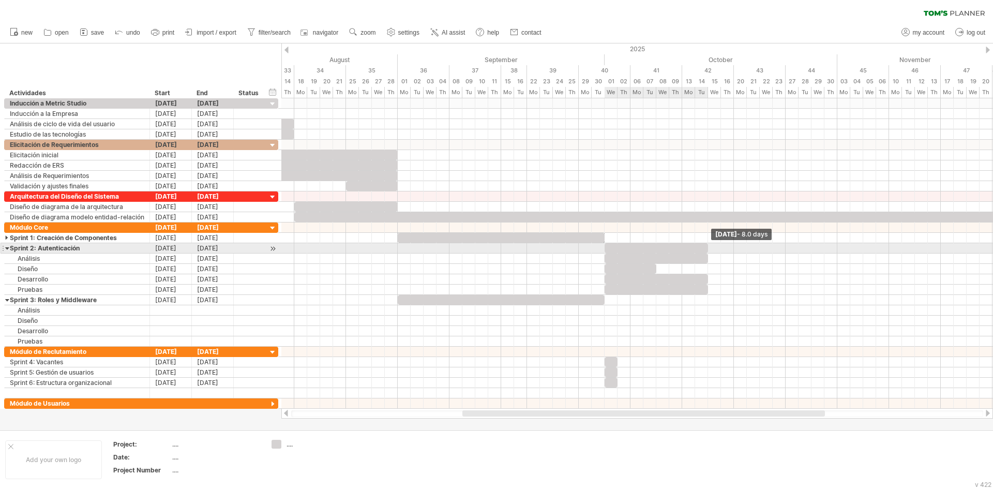
drag, startPoint x: 812, startPoint y: 247, endPoint x: 710, endPoint y: 248, distance: 101.9
click at [710, 248] on span at bounding box center [708, 248] width 4 height 10
click at [7, 248] on div at bounding box center [7, 248] width 5 height 10
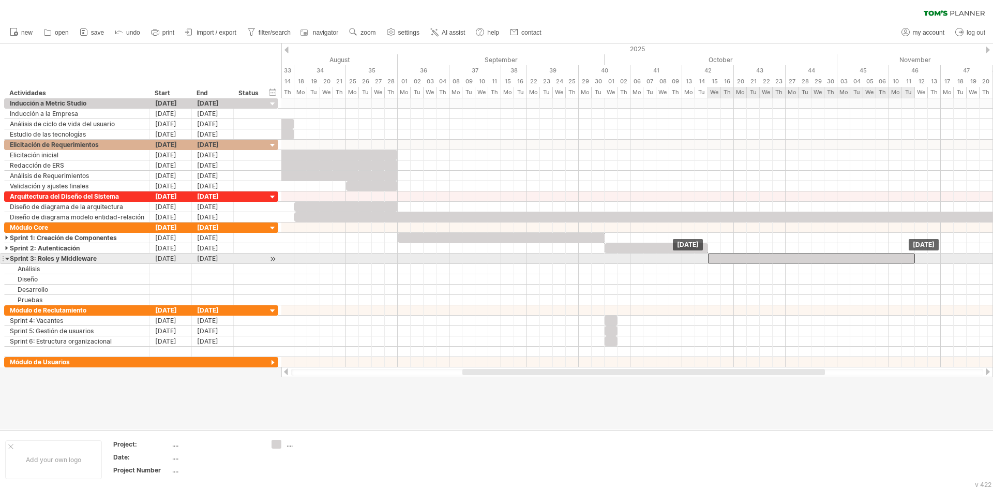
drag, startPoint x: 479, startPoint y: 257, endPoint x: 790, endPoint y: 255, distance: 310.4
click at [790, 255] on div at bounding box center [811, 259] width 207 height 10
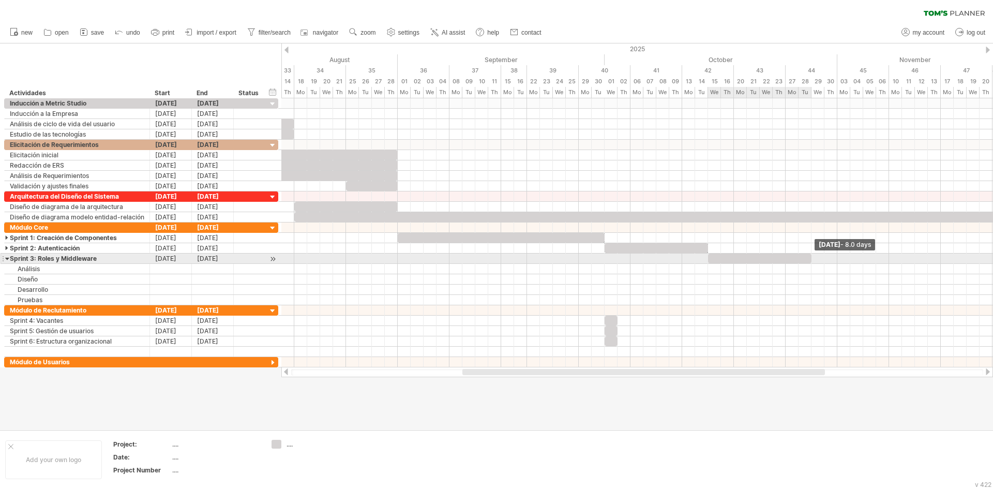
drag, startPoint x: 916, startPoint y: 259, endPoint x: 812, endPoint y: 257, distance: 104.0
click at [812, 257] on span at bounding box center [812, 259] width 4 height 10
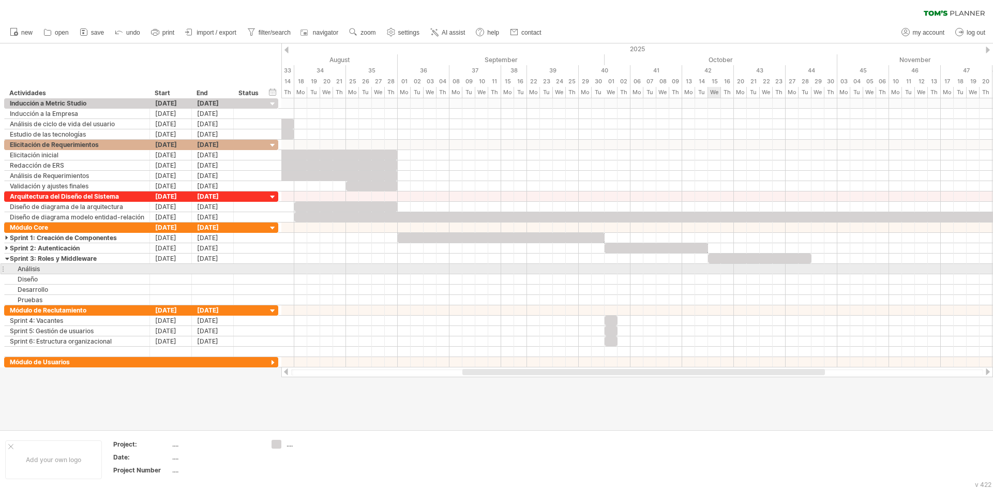
click at [714, 267] on div at bounding box center [637, 269] width 712 height 10
click at [163, 271] on div at bounding box center [171, 269] width 42 height 10
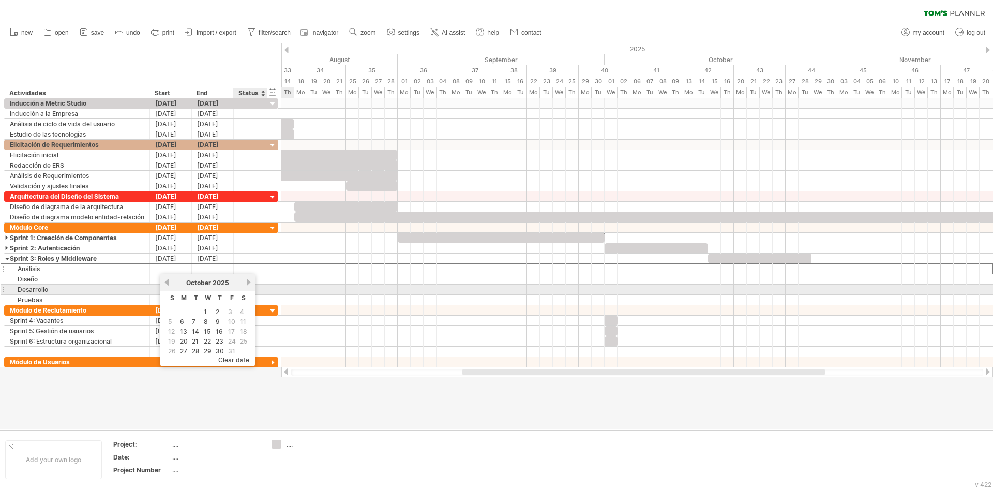
click at [249, 285] on link "next" at bounding box center [249, 282] width 8 height 8
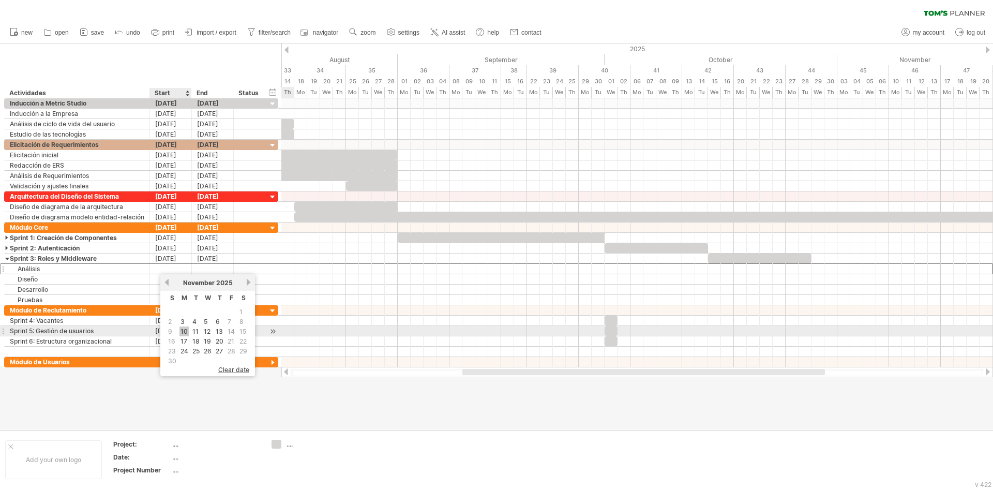
click at [185, 330] on link "10" at bounding box center [184, 331] width 9 height 10
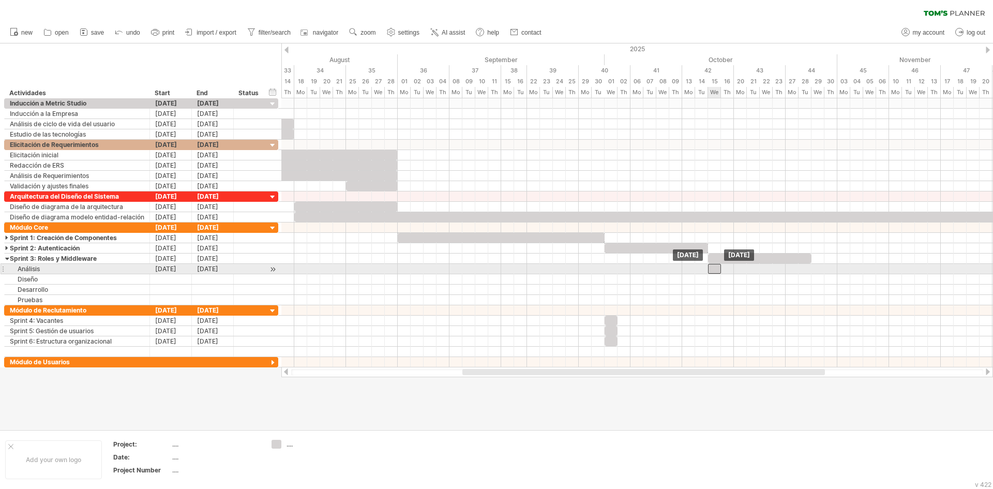
drag, startPoint x: 896, startPoint y: 270, endPoint x: 714, endPoint y: 267, distance: 181.6
click at [714, 267] on div at bounding box center [714, 269] width 13 height 10
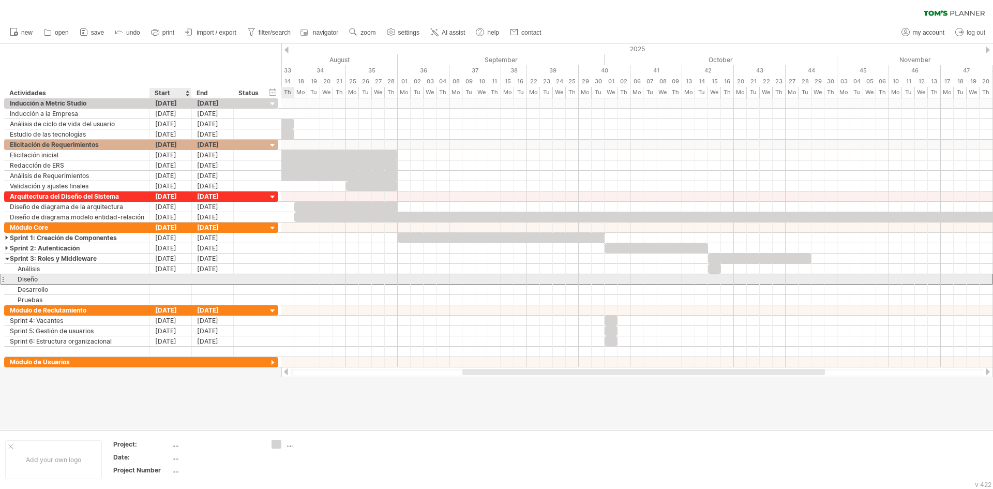
click at [165, 279] on div at bounding box center [171, 279] width 42 height 10
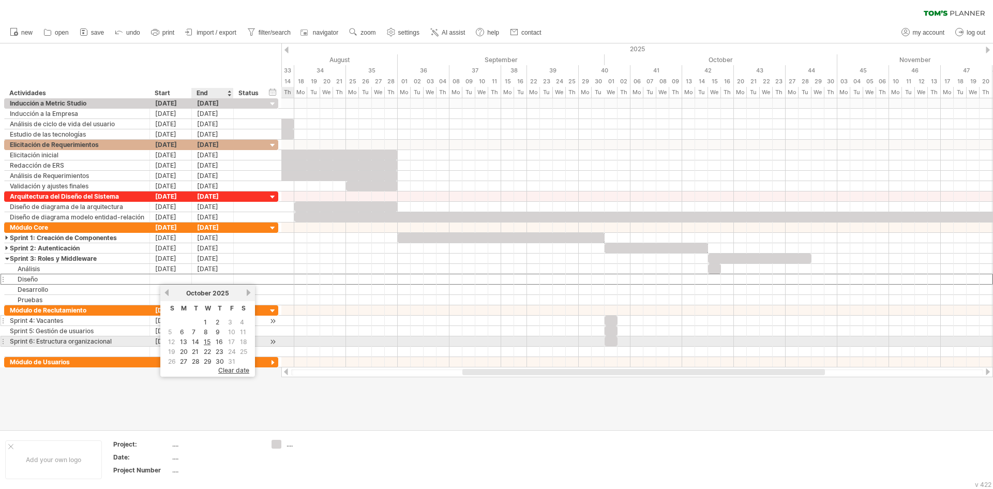
drag, startPoint x: 209, startPoint y: 343, endPoint x: 192, endPoint y: 316, distance: 30.9
click at [208, 343] on link "15" at bounding box center [207, 342] width 9 height 10
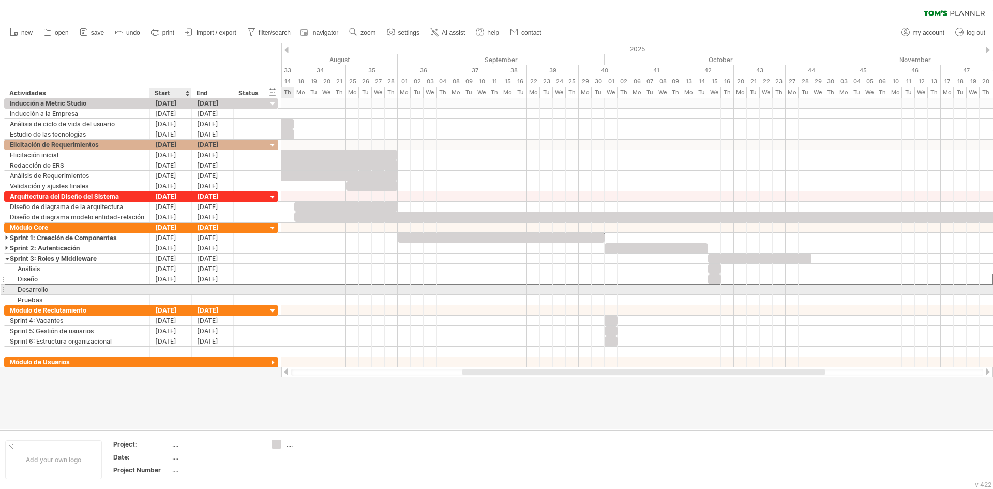
click at [168, 290] on div at bounding box center [171, 290] width 42 height 10
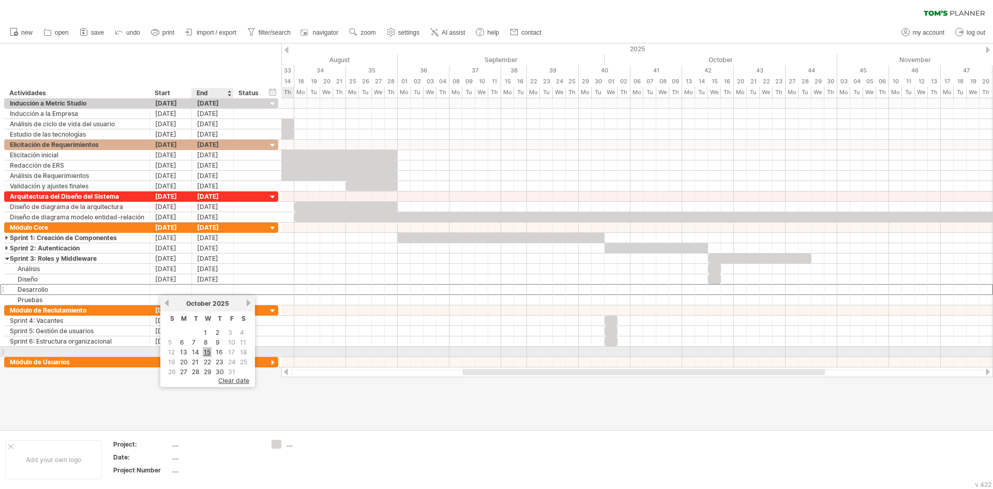
click at [209, 351] on link "15" at bounding box center [207, 352] width 9 height 10
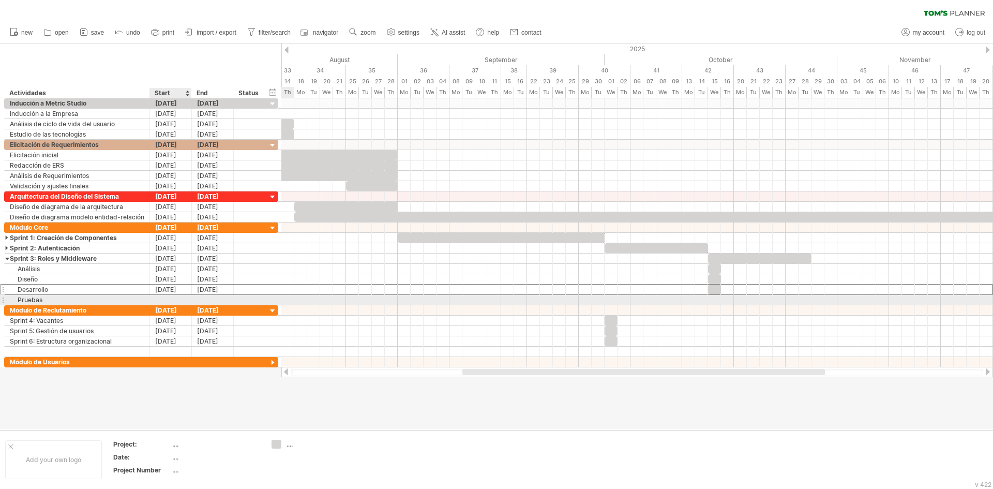
click at [179, 296] on div at bounding box center [171, 300] width 42 height 10
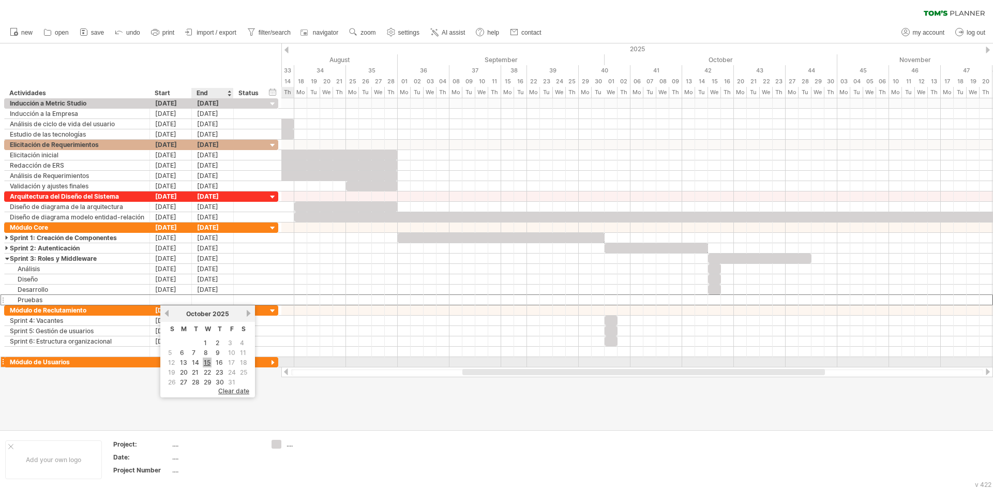
click at [207, 364] on link "15" at bounding box center [207, 363] width 9 height 10
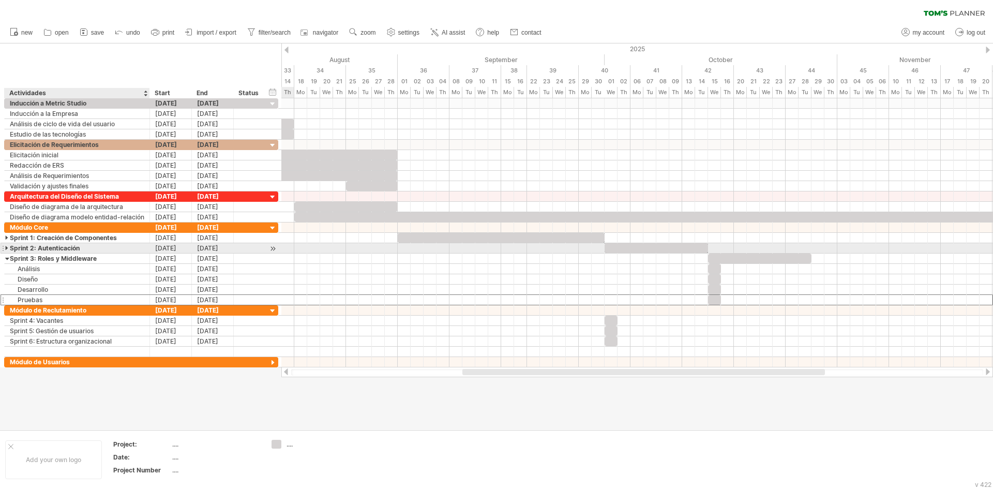
click at [9, 250] on div at bounding box center [7, 248] width 5 height 10
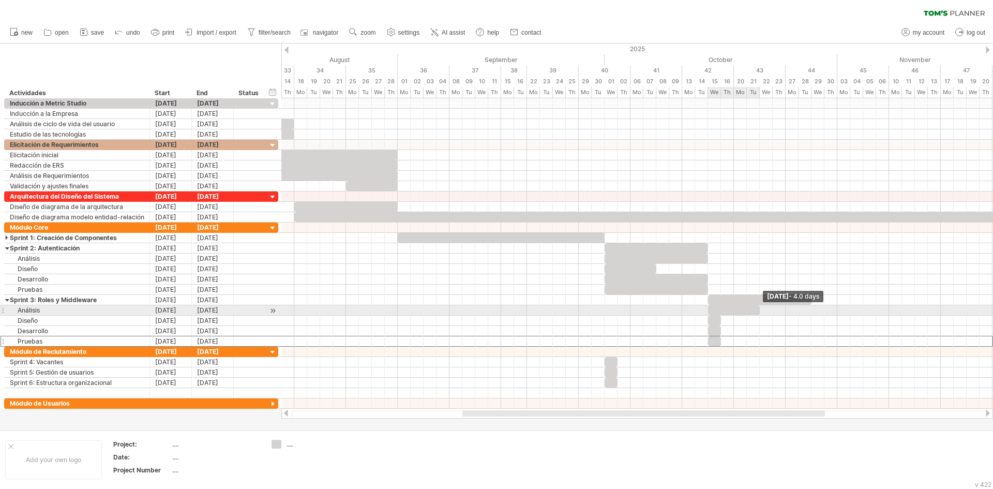
drag, startPoint x: 721, startPoint y: 307, endPoint x: 758, endPoint y: 310, distance: 37.9
click at [758, 310] on span at bounding box center [760, 310] width 4 height 10
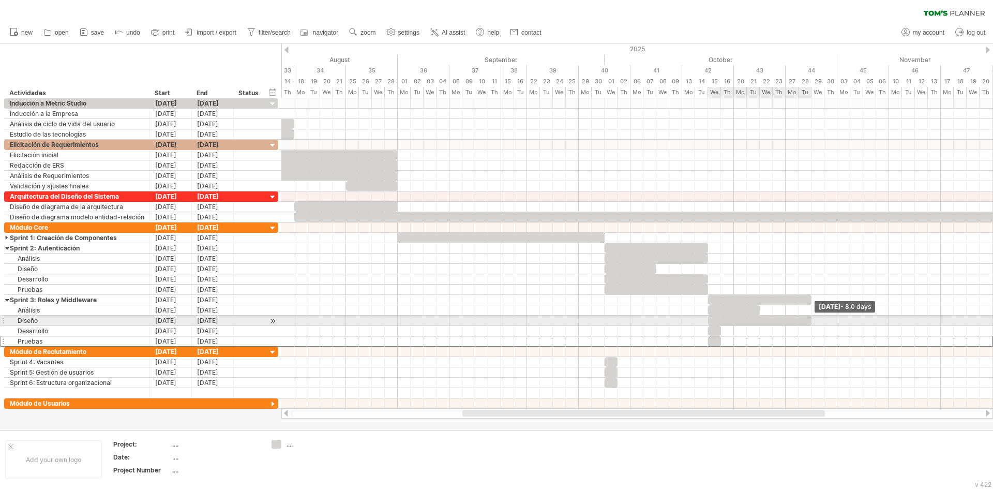
drag, startPoint x: 721, startPoint y: 318, endPoint x: 810, endPoint y: 325, distance: 88.8
click at [810, 325] on span at bounding box center [812, 321] width 4 height 10
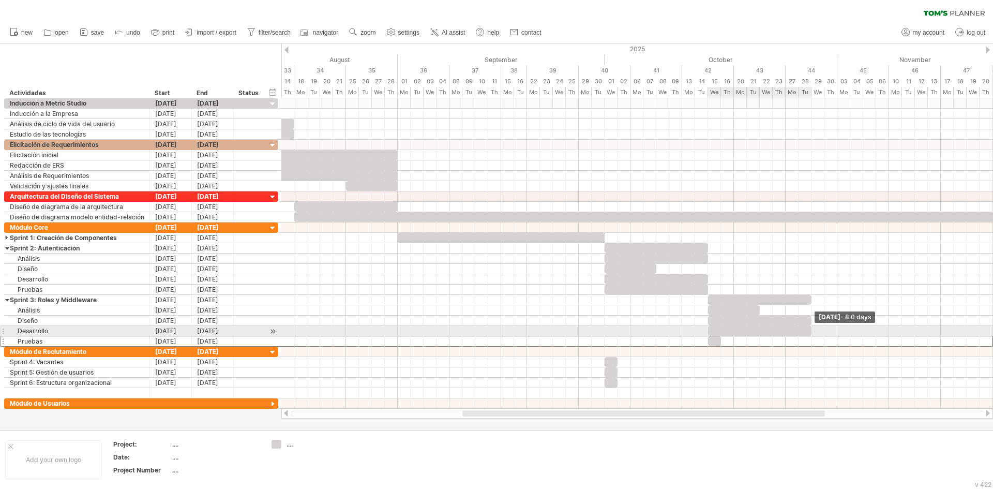
drag, startPoint x: 721, startPoint y: 330, endPoint x: 810, endPoint y: 330, distance: 88.5
click at [810, 330] on span at bounding box center [812, 331] width 4 height 10
drag, startPoint x: 720, startPoint y: 340, endPoint x: 809, endPoint y: 335, distance: 88.6
click at [191, 335] on div at bounding box center [191, 284] width 0 height 124
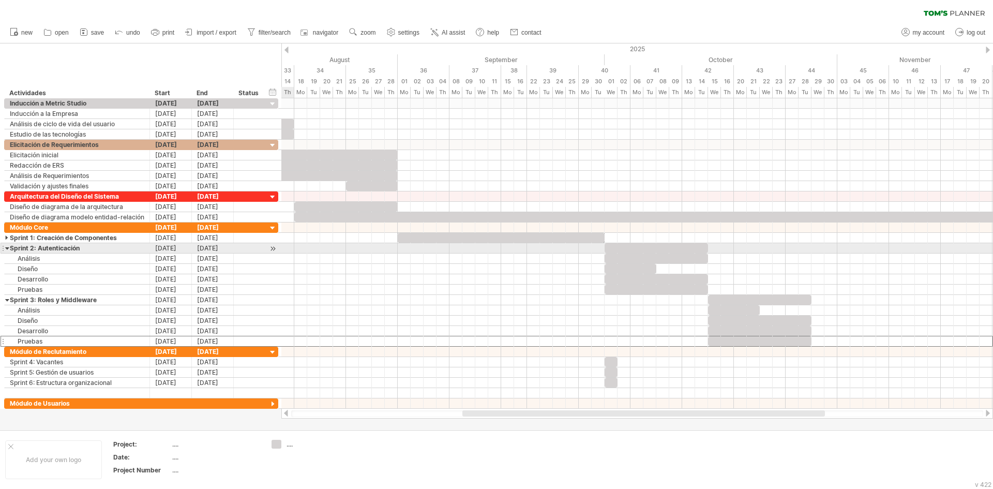
click at [7, 248] on div at bounding box center [7, 248] width 5 height 10
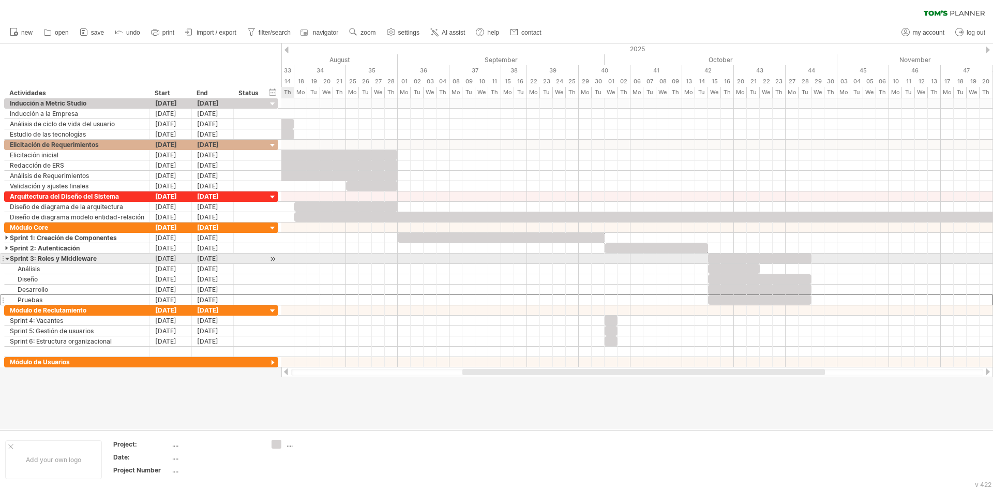
click at [7, 259] on div at bounding box center [7, 259] width 5 height 10
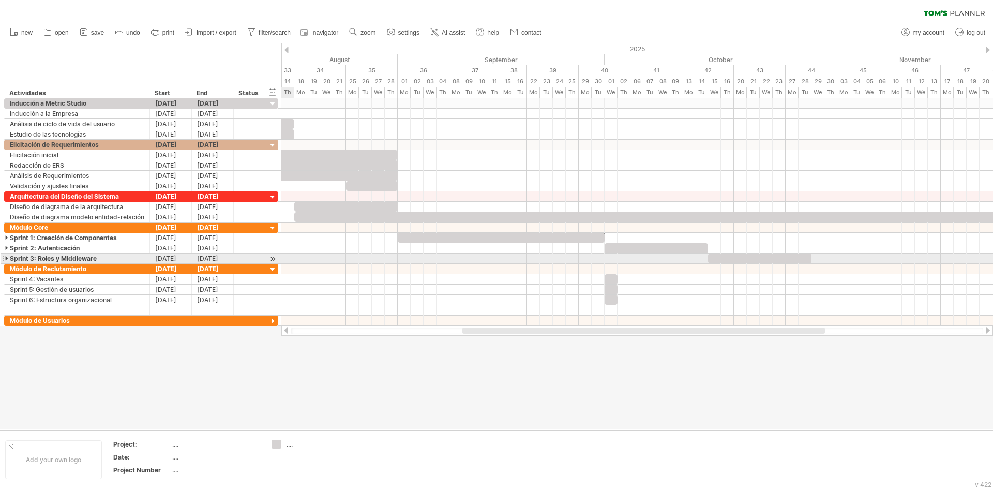
click at [7, 259] on div at bounding box center [7, 259] width 5 height 10
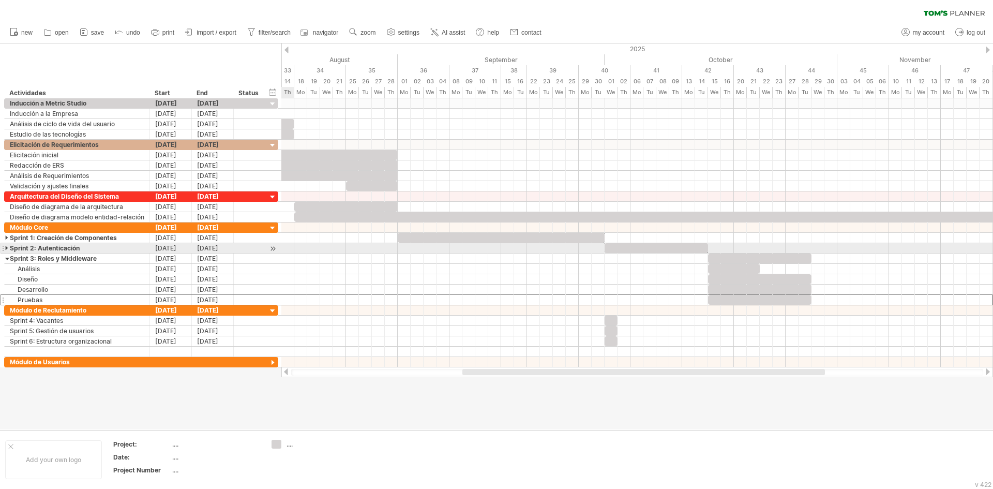
click at [6, 245] on div at bounding box center [7, 248] width 5 height 10
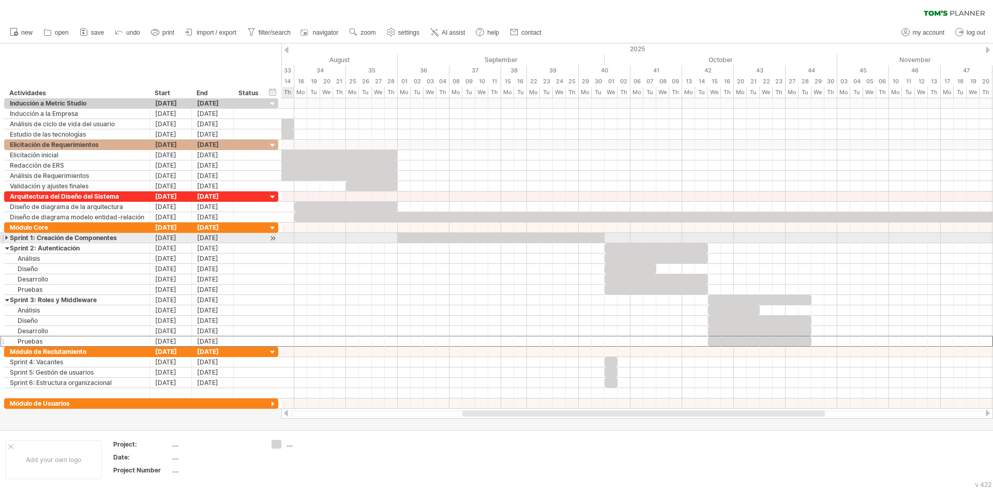
click at [7, 236] on div at bounding box center [7, 238] width 5 height 10
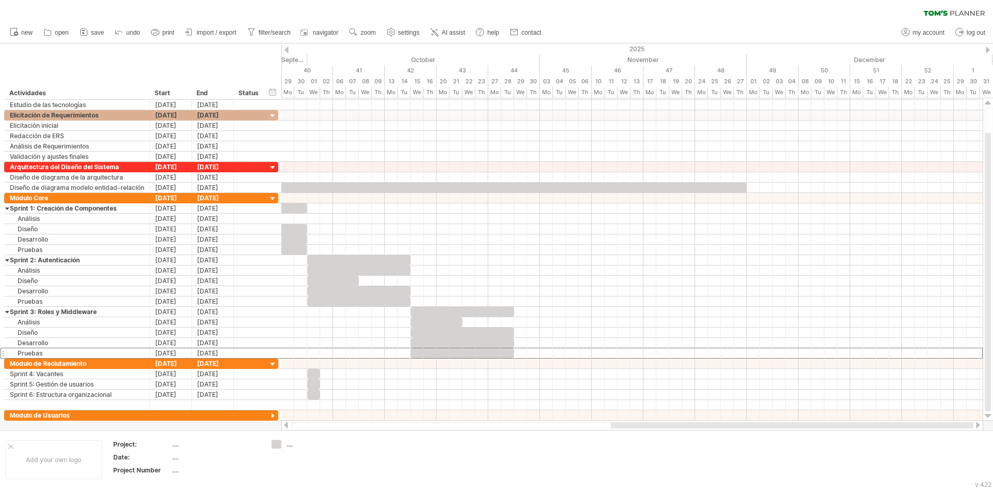
drag, startPoint x: 490, startPoint y: 426, endPoint x: 662, endPoint y: 422, distance: 172.3
click at [662, 422] on div at bounding box center [792, 425] width 363 height 6
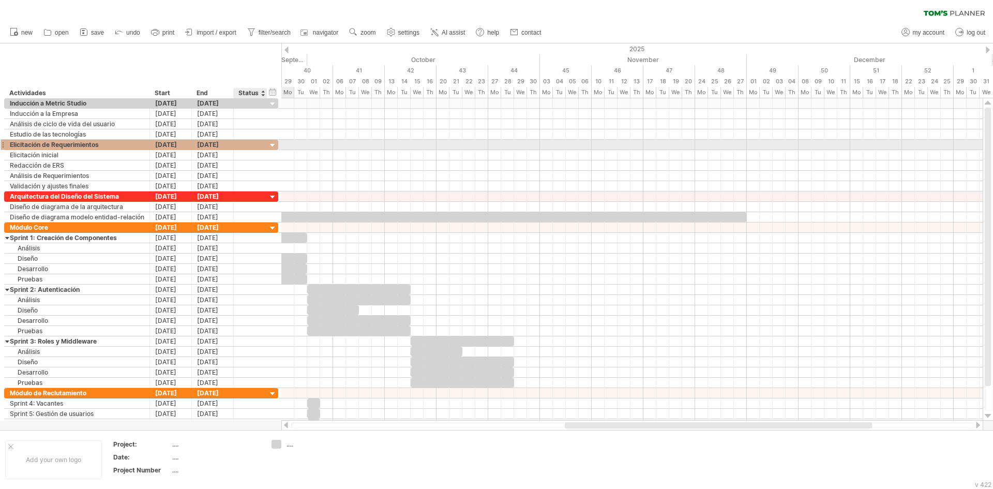
click at [271, 145] on div at bounding box center [273, 146] width 10 height 10
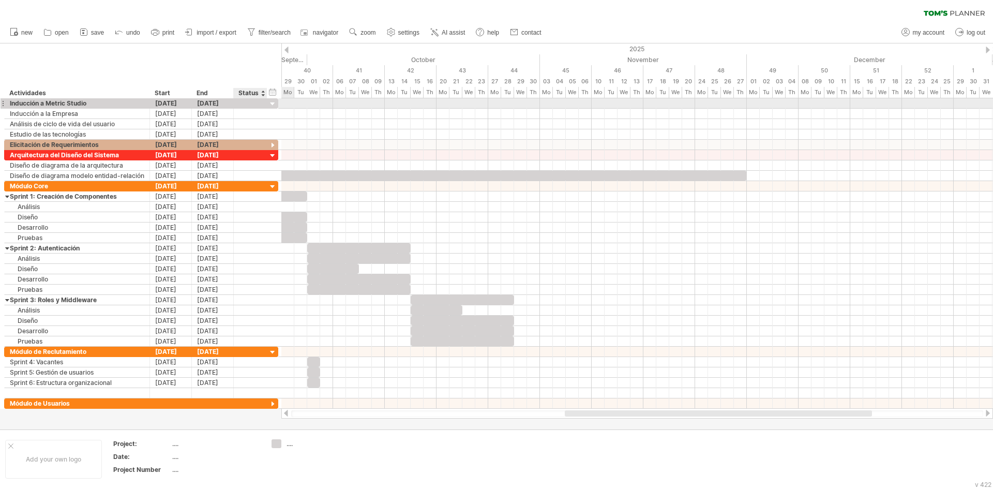
click at [272, 105] on div at bounding box center [273, 104] width 10 height 10
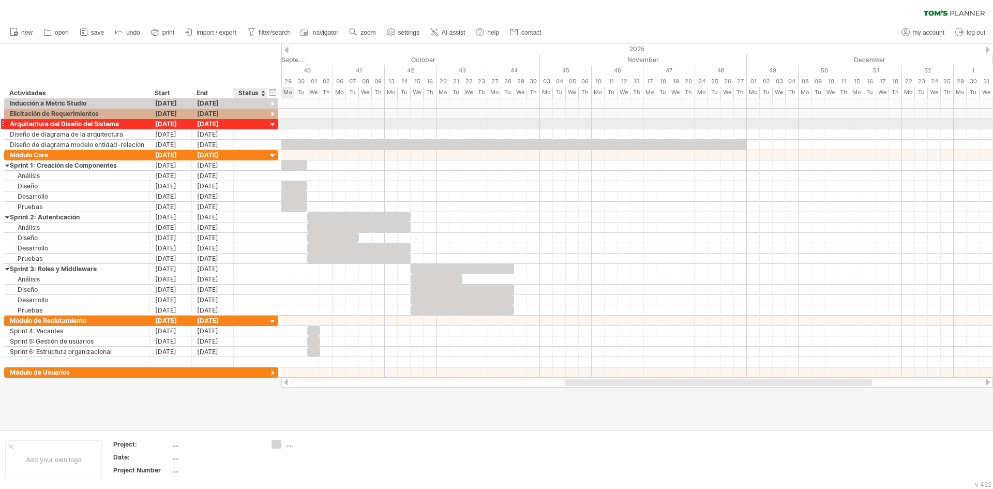
click at [273, 123] on div at bounding box center [273, 125] width 10 height 10
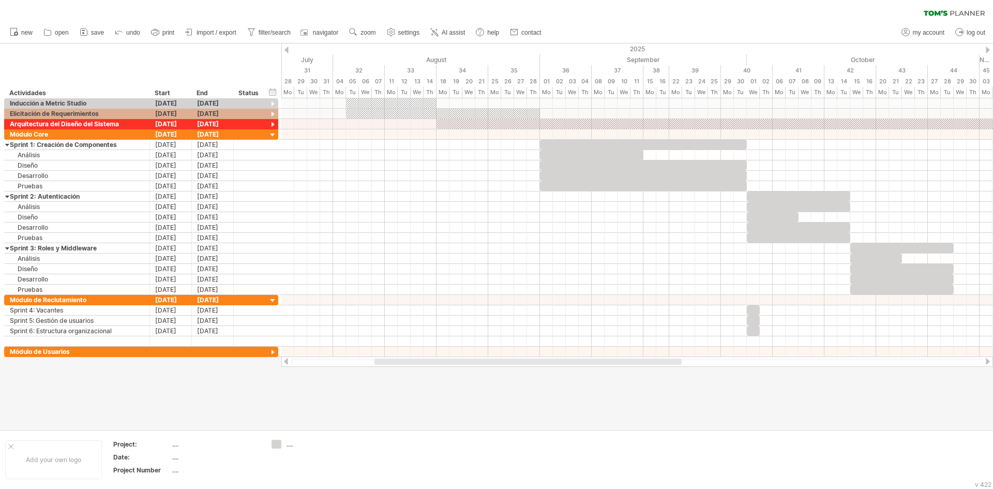
drag, startPoint x: 577, startPoint y: 359, endPoint x: 390, endPoint y: 372, distance: 188.3
click at [390, 372] on div "Trying to reach [DOMAIN_NAME] Connected again... 0% clear filter new" at bounding box center [496, 244] width 993 height 489
click at [355, 105] on div at bounding box center [391, 103] width 91 height 10
click at [270, 103] on div at bounding box center [273, 104] width 10 height 10
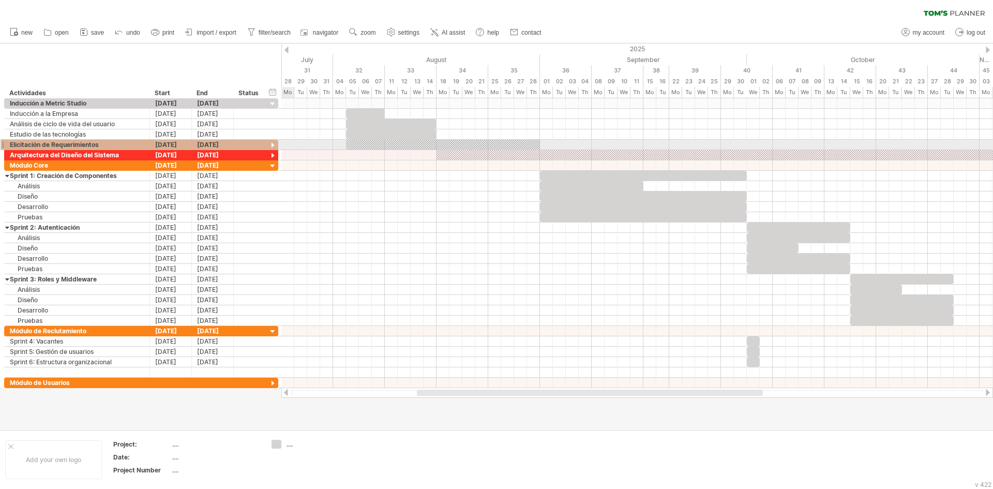
click at [272, 144] on div at bounding box center [273, 146] width 10 height 10
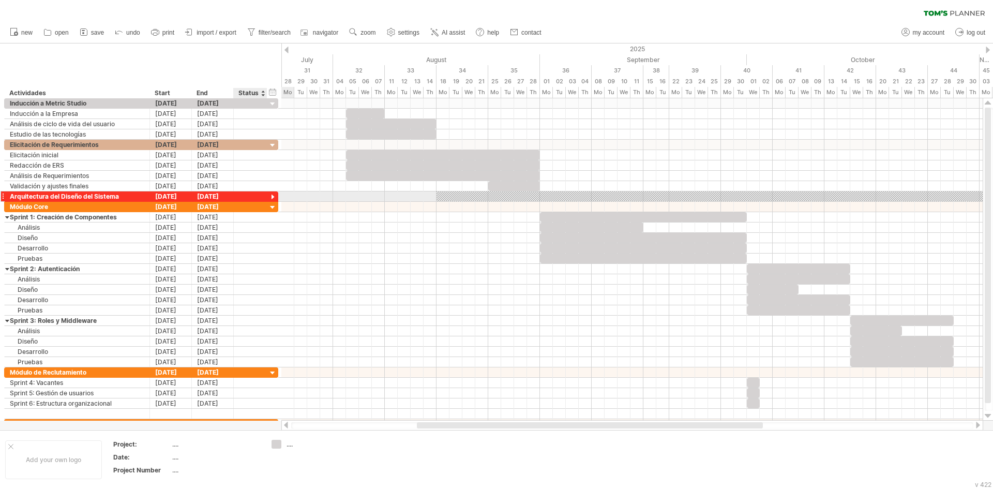
click at [272, 198] on div at bounding box center [273, 197] width 10 height 10
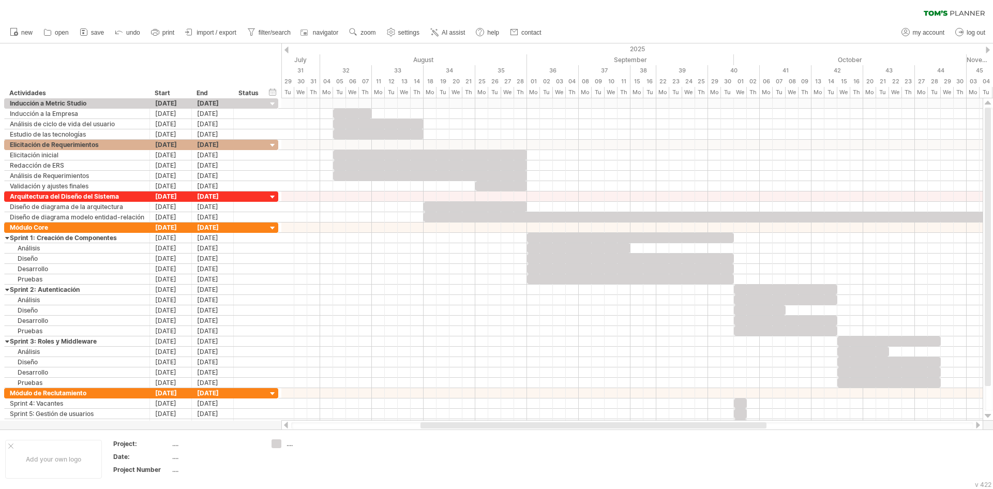
click at [493, 426] on div at bounding box center [594, 425] width 346 height 6
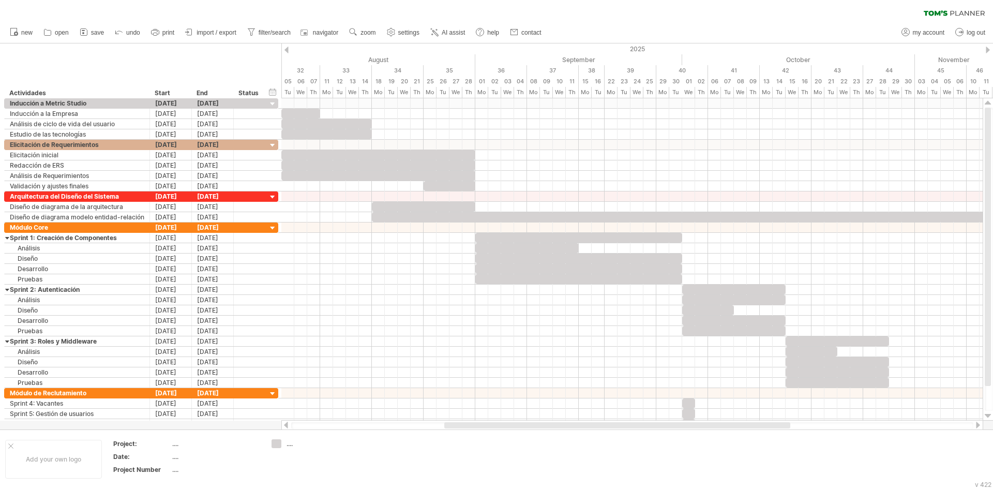
drag, startPoint x: 493, startPoint y: 423, endPoint x: 518, endPoint y: 423, distance: 25.9
click at [518, 423] on div at bounding box center [617, 425] width 346 height 6
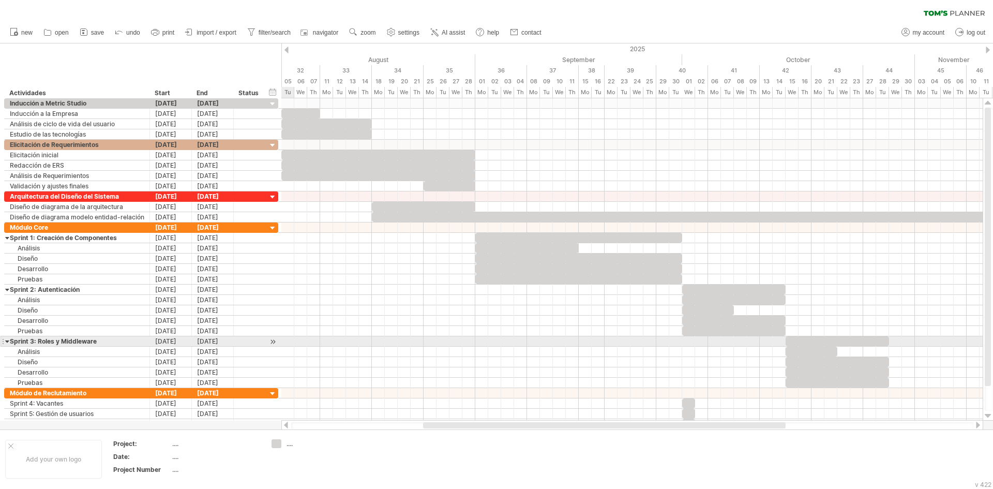
click at [6, 339] on div at bounding box center [7, 341] width 5 height 10
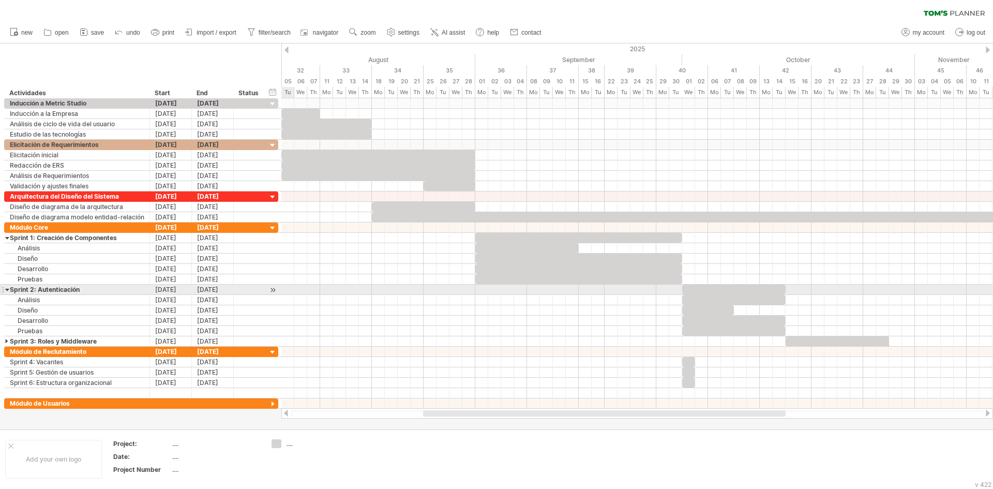
click at [7, 290] on div at bounding box center [7, 290] width 5 height 10
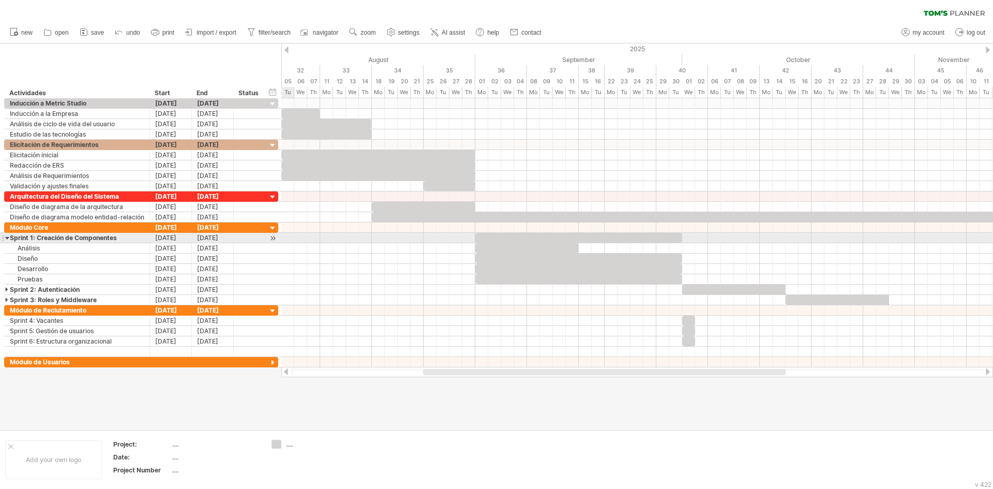
click at [5, 239] on div at bounding box center [7, 238] width 5 height 10
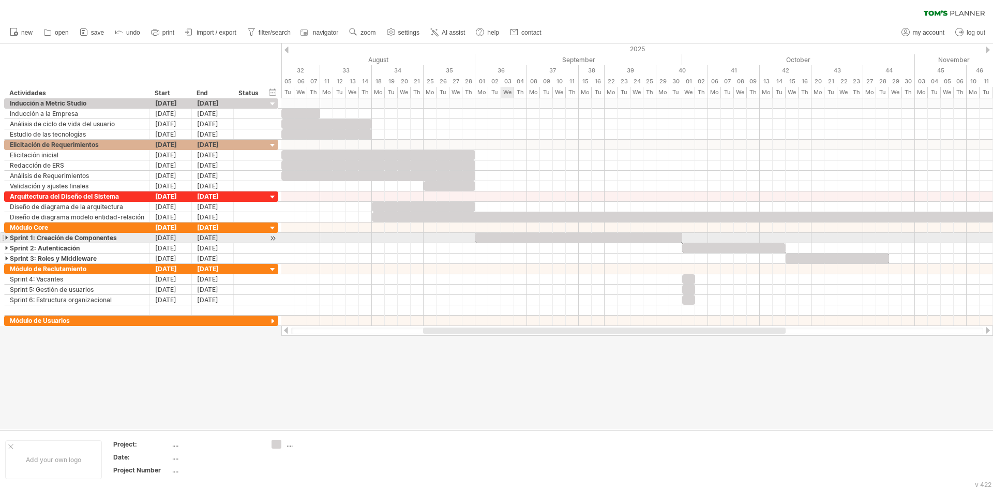
click at [511, 234] on div at bounding box center [578, 238] width 207 height 10
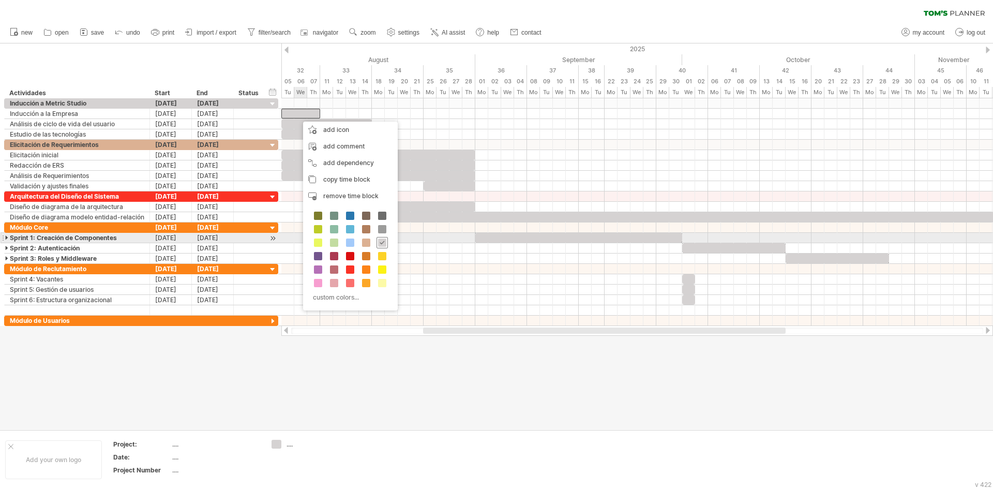
click at [382, 240] on span at bounding box center [382, 243] width 8 height 8
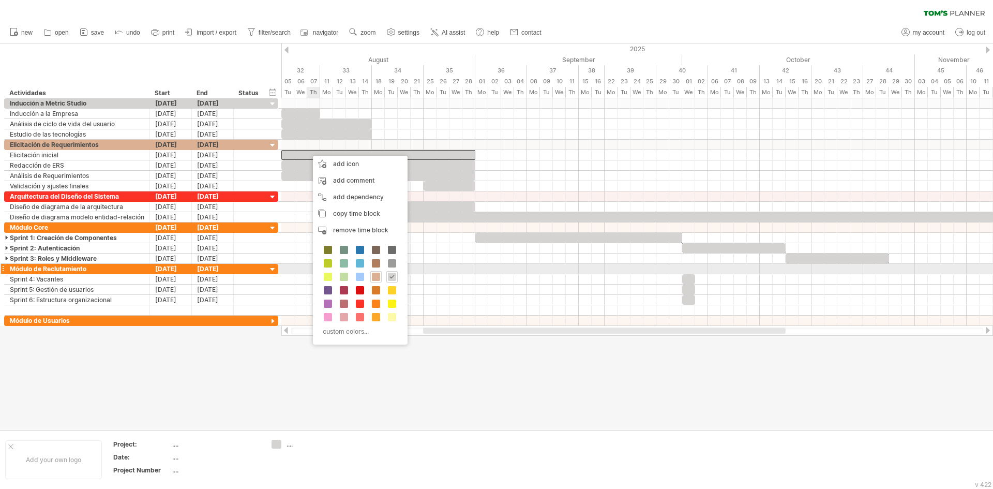
drag, startPoint x: 373, startPoint y: 273, endPoint x: 367, endPoint y: 254, distance: 19.8
click at [373, 273] on span at bounding box center [376, 277] width 8 height 8
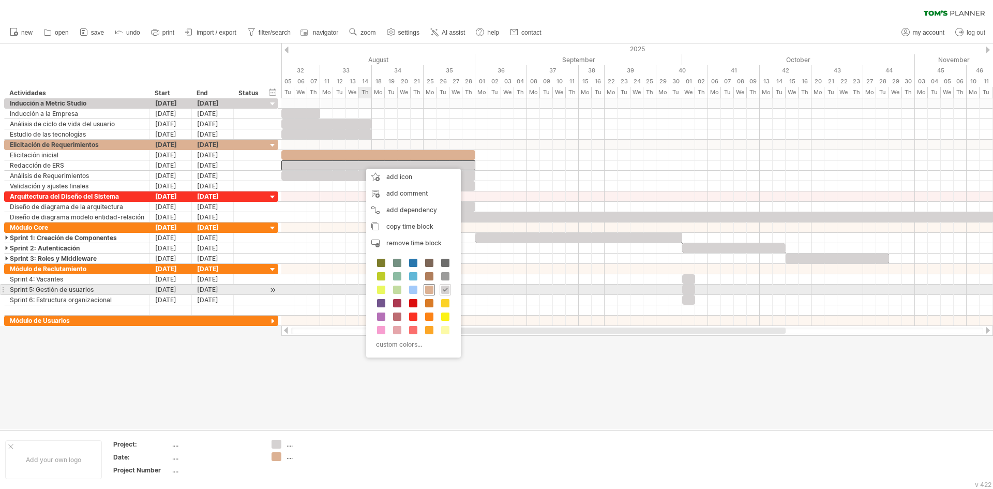
click at [434, 286] on div at bounding box center [429, 289] width 11 height 11
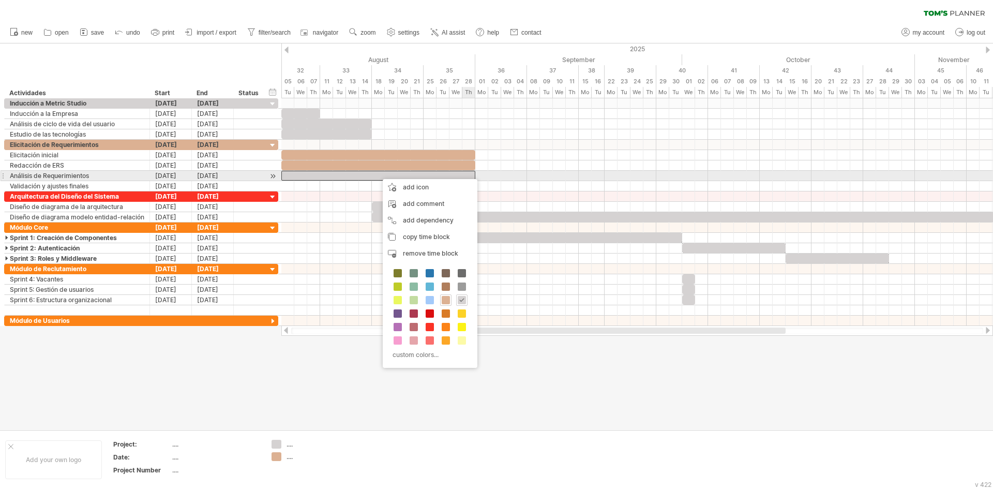
click at [466, 174] on div at bounding box center [378, 176] width 194 height 10
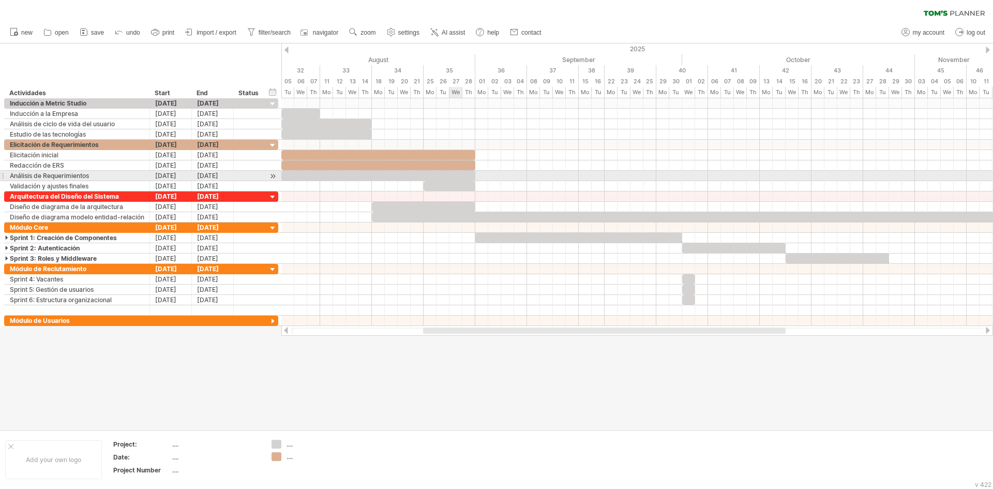
click at [455, 174] on div at bounding box center [378, 176] width 194 height 10
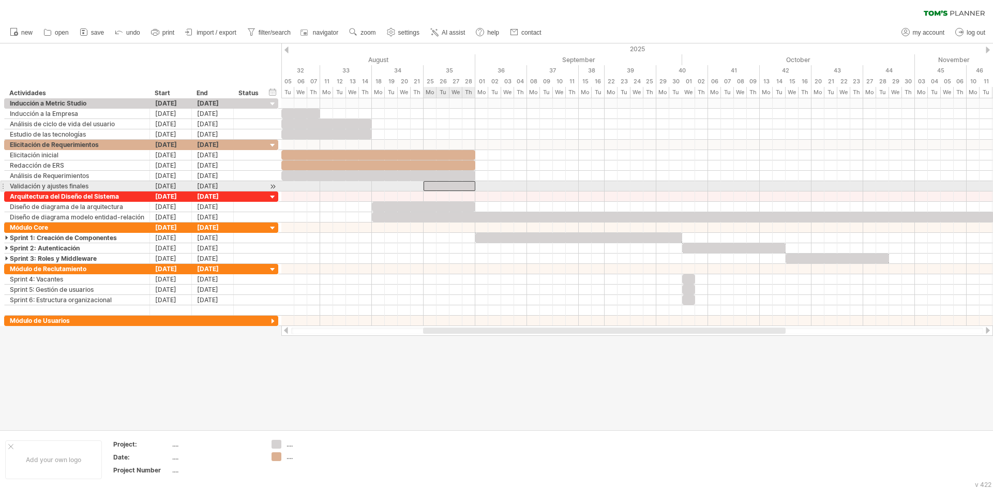
click at [448, 184] on div at bounding box center [450, 186] width 52 height 10
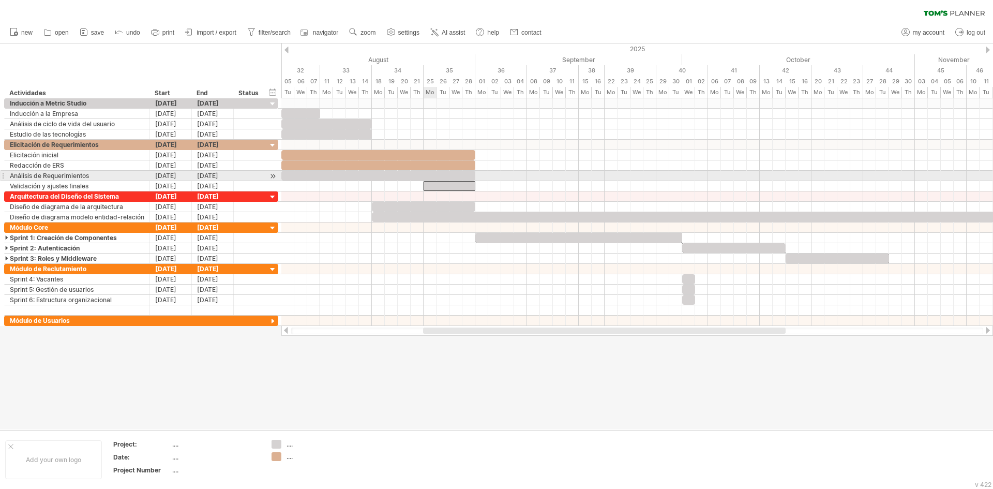
click at [434, 174] on div at bounding box center [378, 176] width 194 height 10
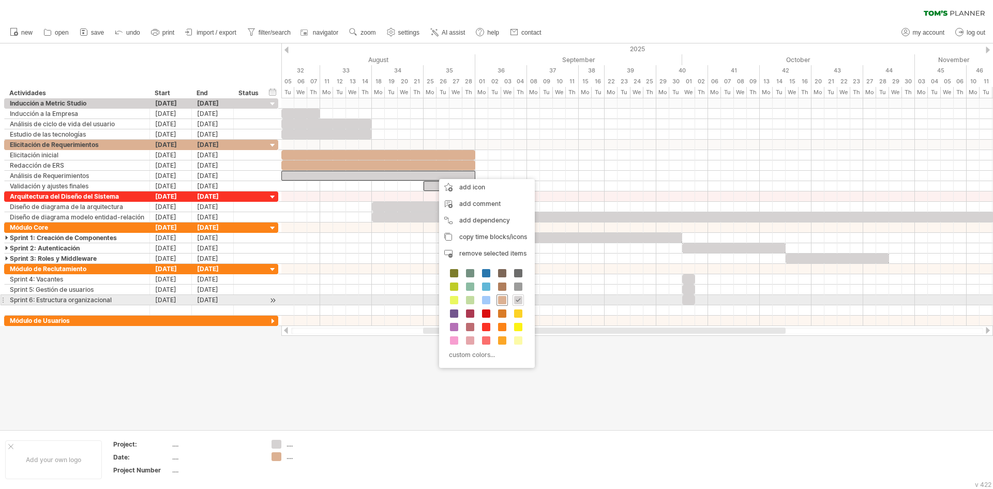
click at [505, 299] on span at bounding box center [502, 300] width 8 height 8
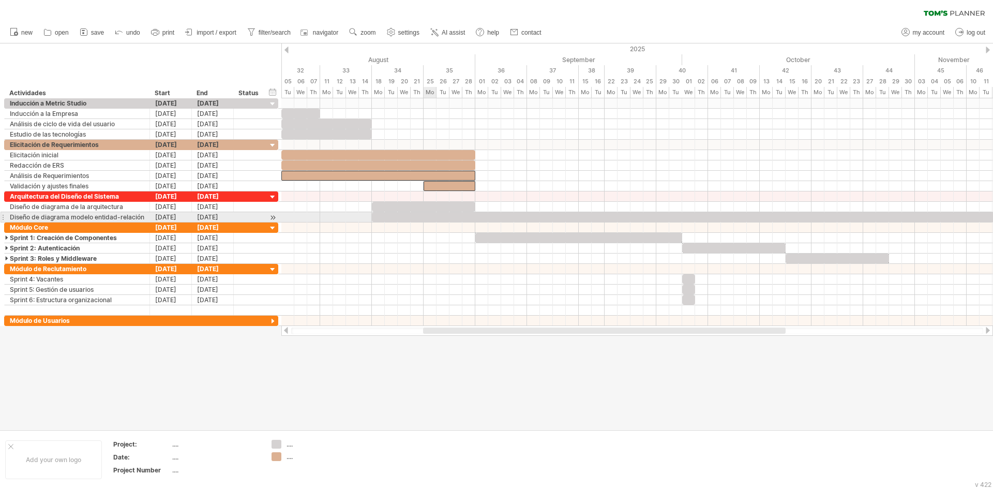
click at [423, 207] on div at bounding box center [423, 207] width 103 height 10
click at [418, 216] on div at bounding box center [747, 217] width 750 height 10
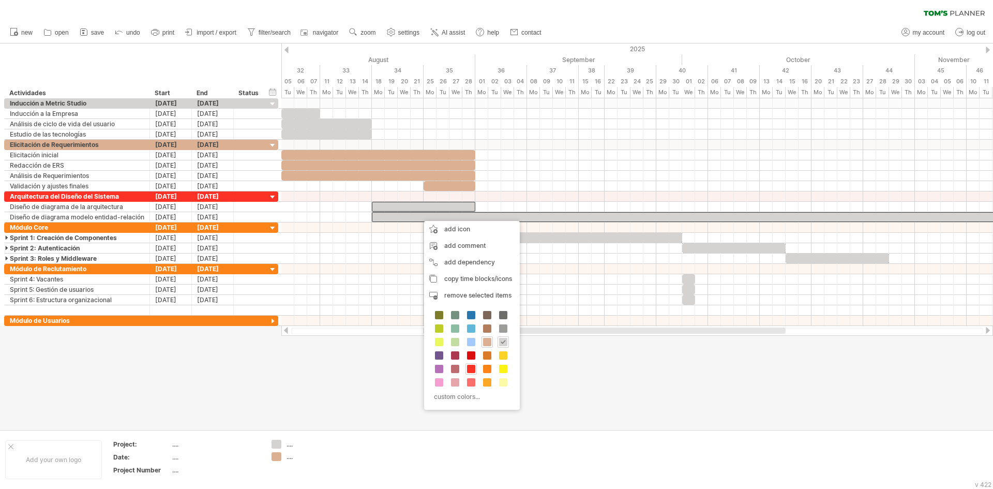
click at [471, 365] on span at bounding box center [471, 369] width 8 height 8
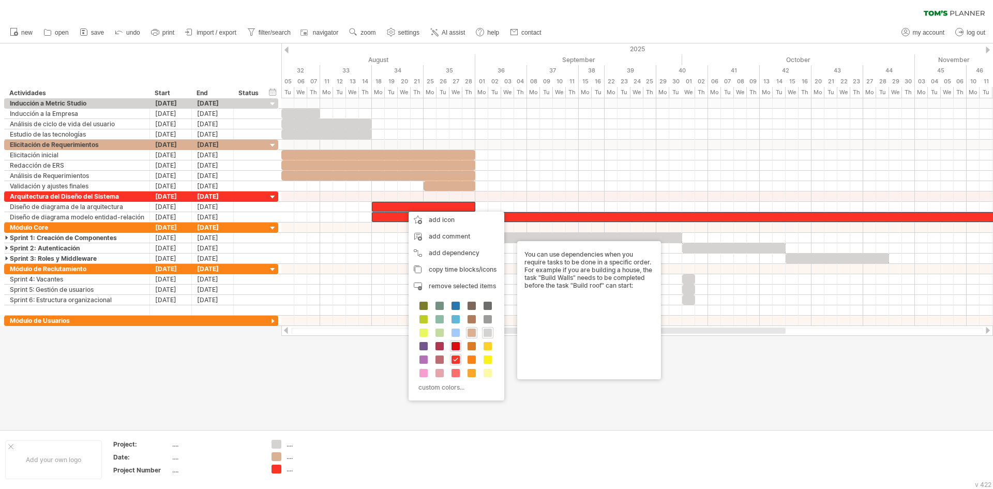
click at [459, 347] on span at bounding box center [456, 346] width 8 height 8
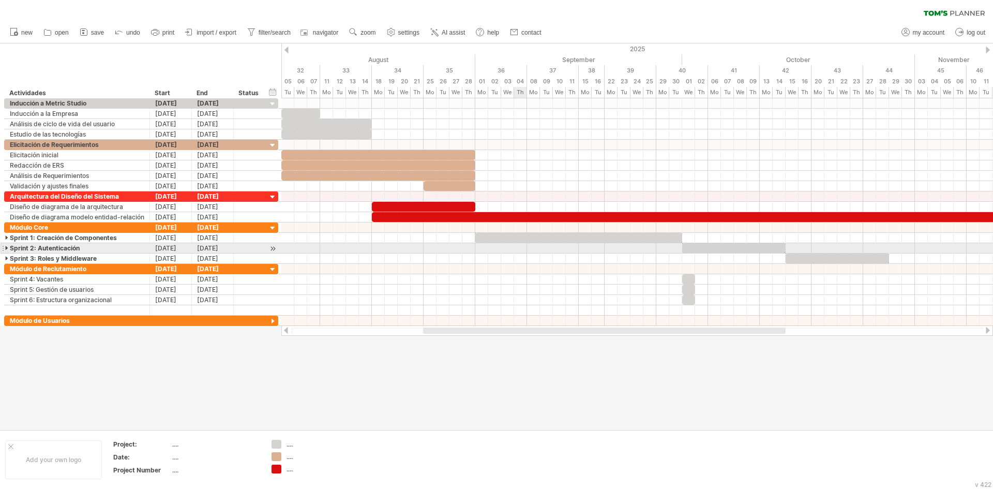
click at [516, 243] on div at bounding box center [637, 248] width 712 height 10
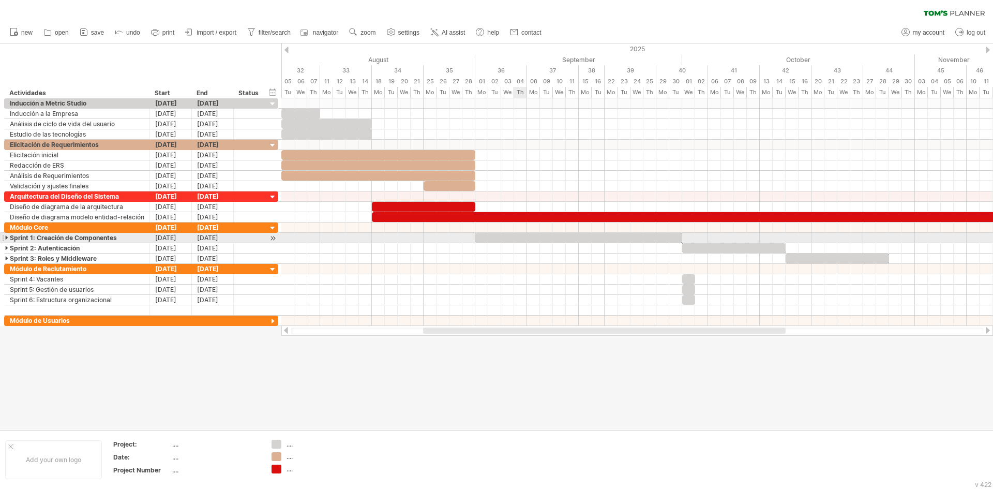
click at [515, 239] on div at bounding box center [578, 238] width 207 height 10
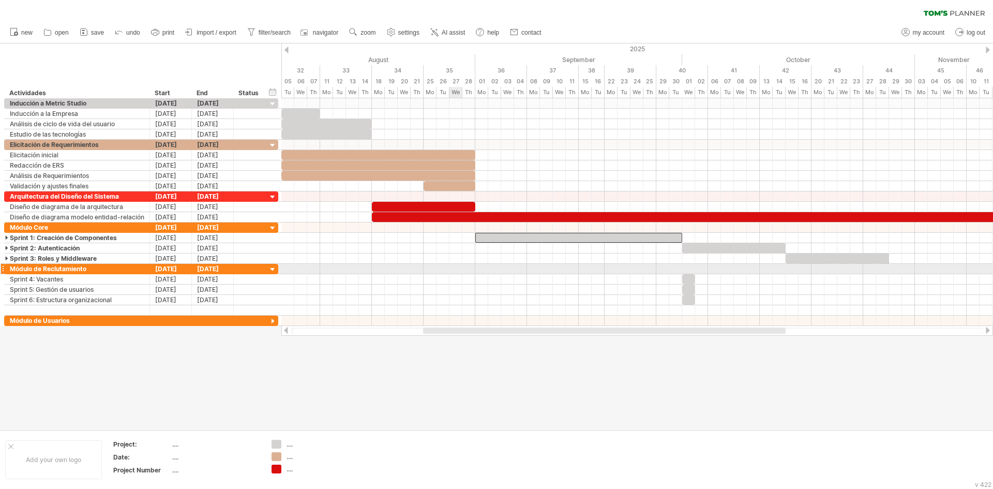
click at [450, 274] on div at bounding box center [637, 279] width 712 height 10
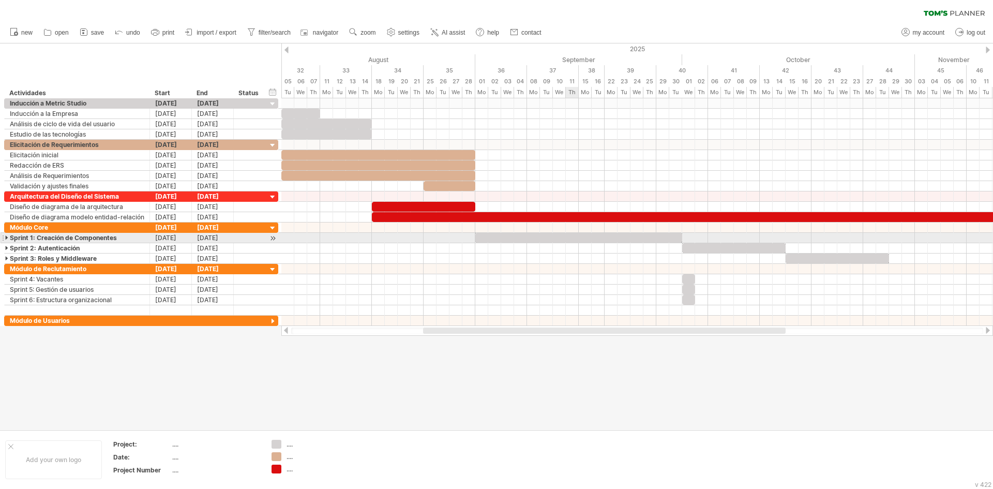
click at [573, 234] on div at bounding box center [578, 238] width 207 height 10
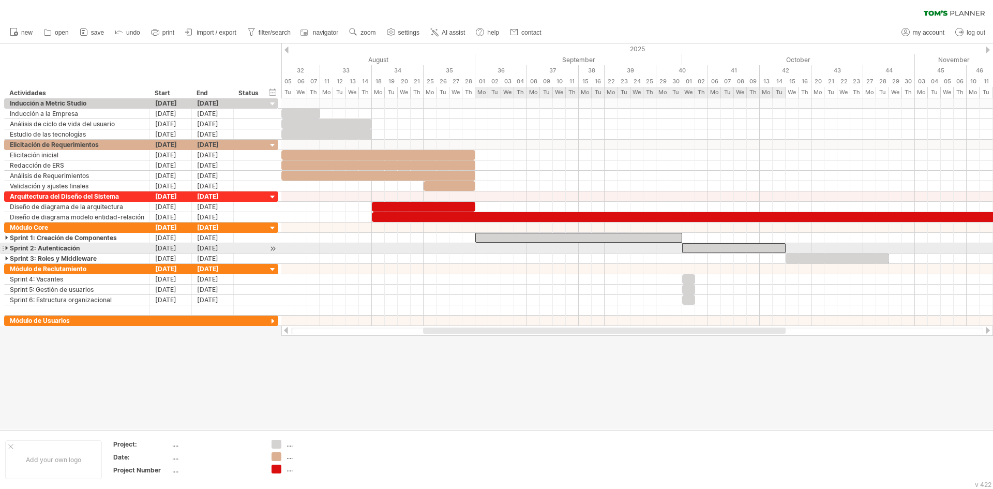
click at [702, 246] on div at bounding box center [733, 248] width 103 height 10
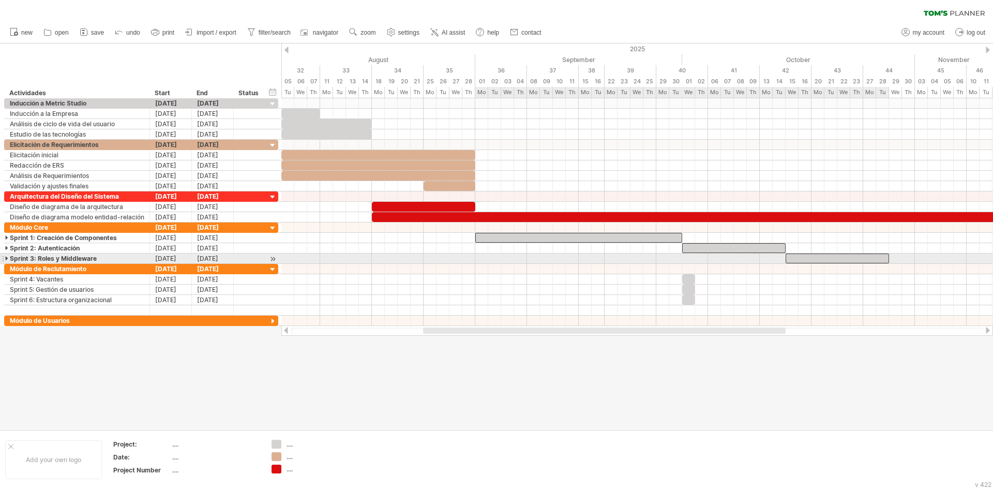
click at [810, 256] on div at bounding box center [837, 259] width 103 height 10
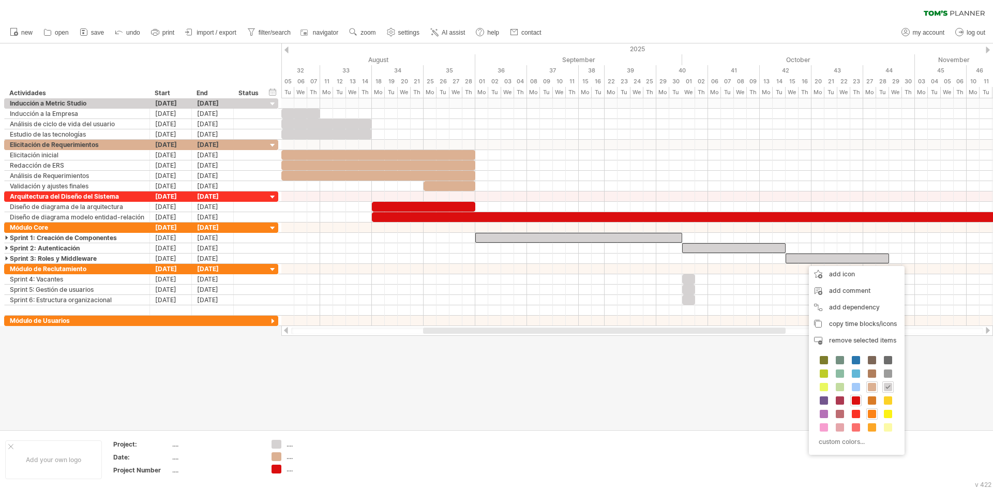
click at [874, 411] on span at bounding box center [872, 414] width 8 height 8
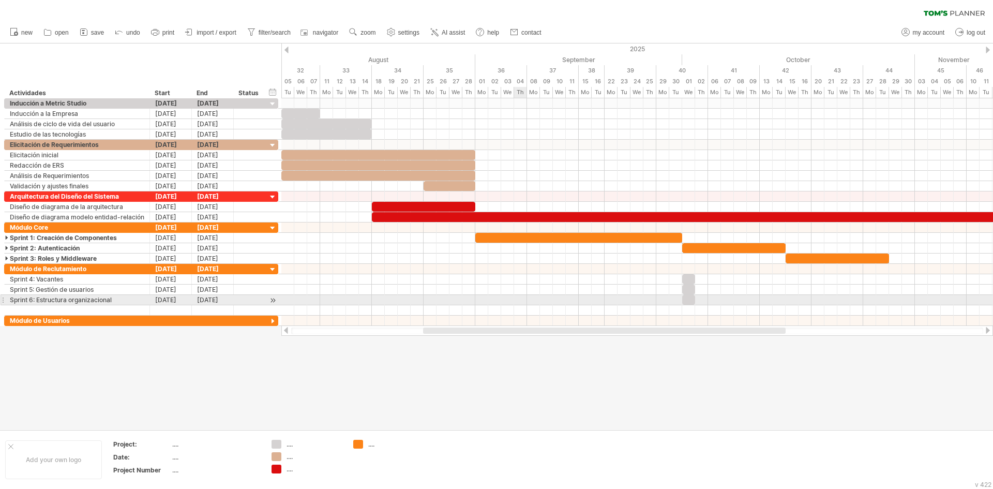
click at [519, 300] on div at bounding box center [637, 300] width 712 height 10
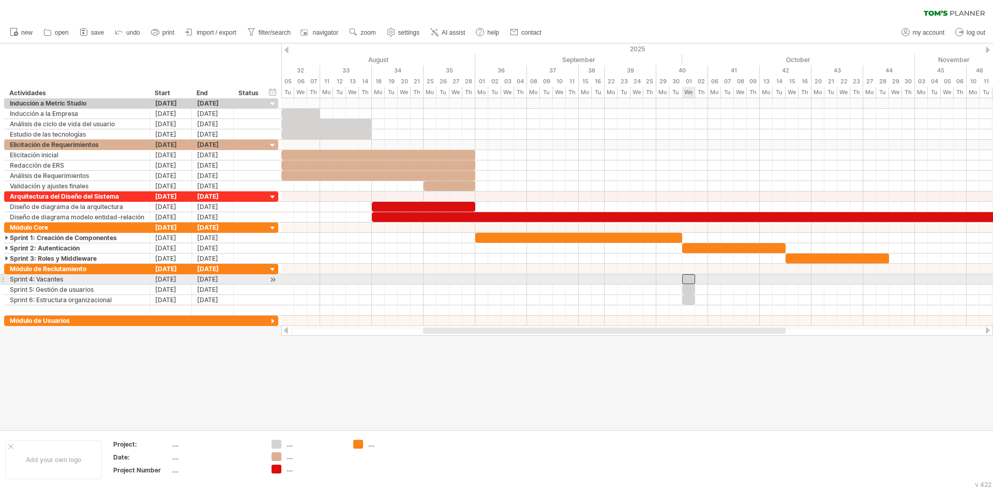
click at [686, 278] on div at bounding box center [688, 279] width 13 height 10
click at [226, 279] on div "[DATE]" at bounding box center [213, 279] width 42 height 10
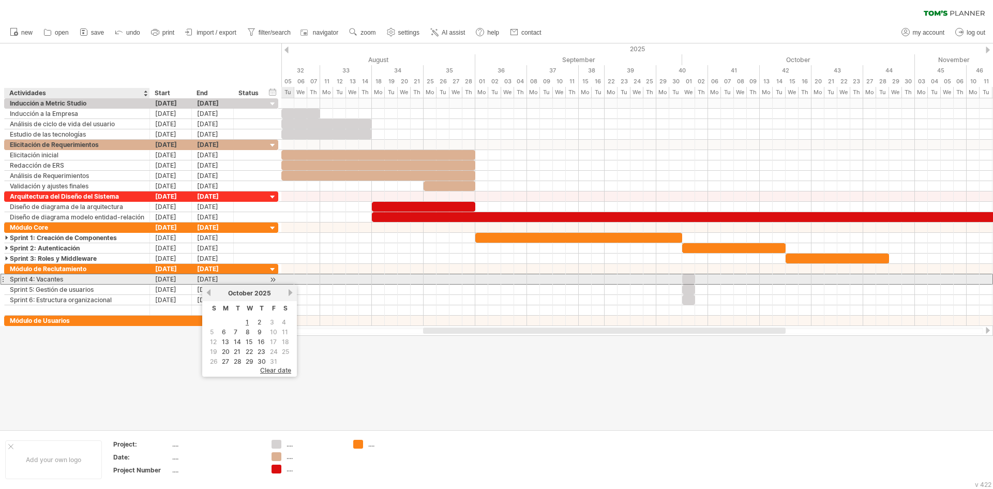
click at [67, 278] on div "Sprint 4: Vacantes" at bounding box center [77, 279] width 135 height 10
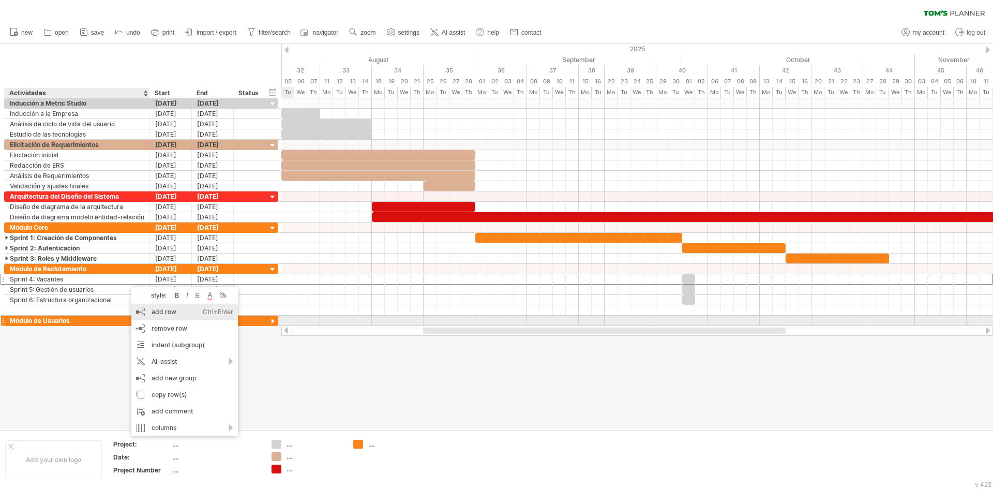
click at [149, 317] on div "add row Ctrl+Enter Cmd+Enter" at bounding box center [184, 312] width 107 height 17
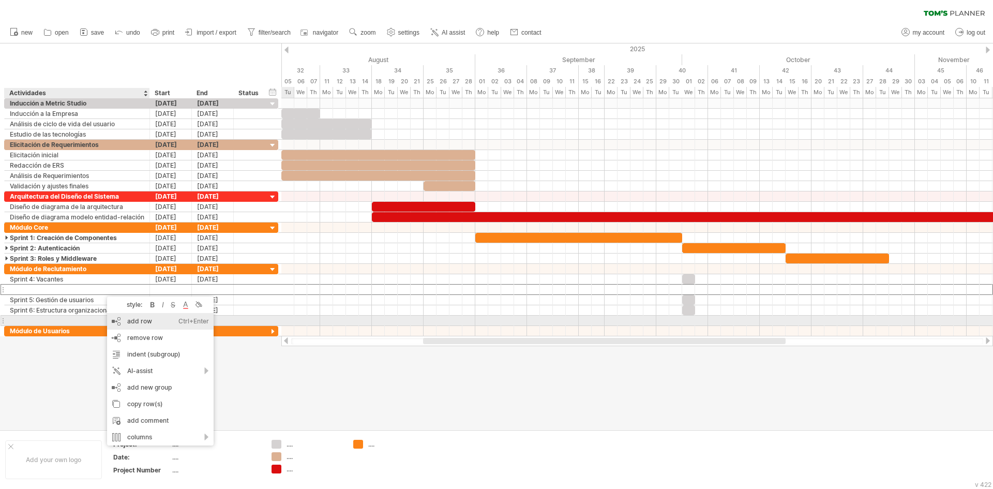
click at [111, 321] on div "add row Ctrl+Enter Cmd+Enter" at bounding box center [160, 321] width 107 height 17
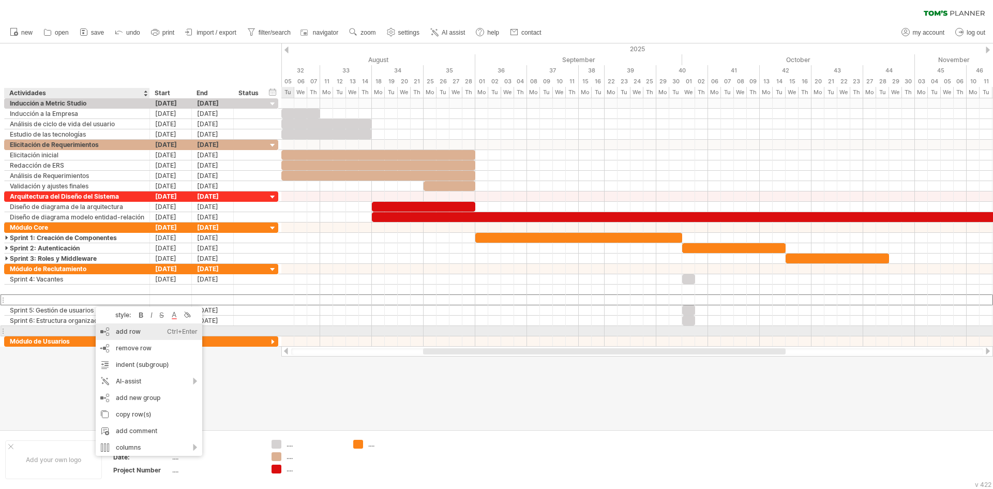
click at [107, 329] on div "add row Ctrl+Enter Cmd+Enter" at bounding box center [149, 331] width 107 height 17
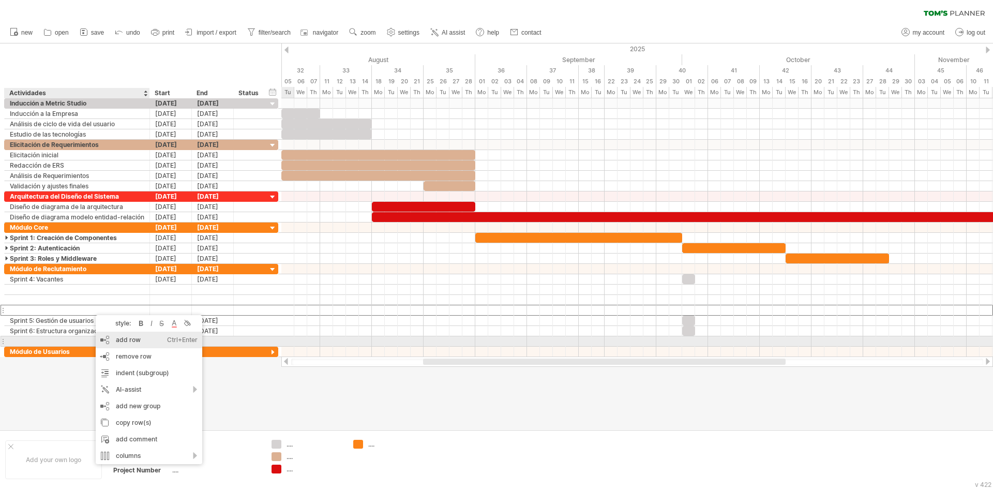
click at [107, 337] on div "add row Ctrl+Enter Cmd+Enter" at bounding box center [149, 340] width 107 height 17
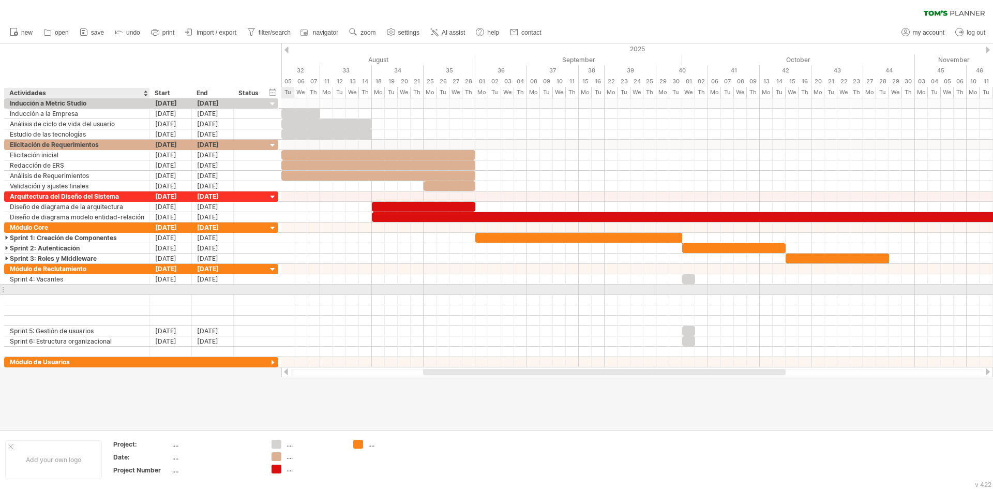
click at [77, 291] on div at bounding box center [77, 290] width 135 height 10
type input "********"
type input "******"
type input "**********"
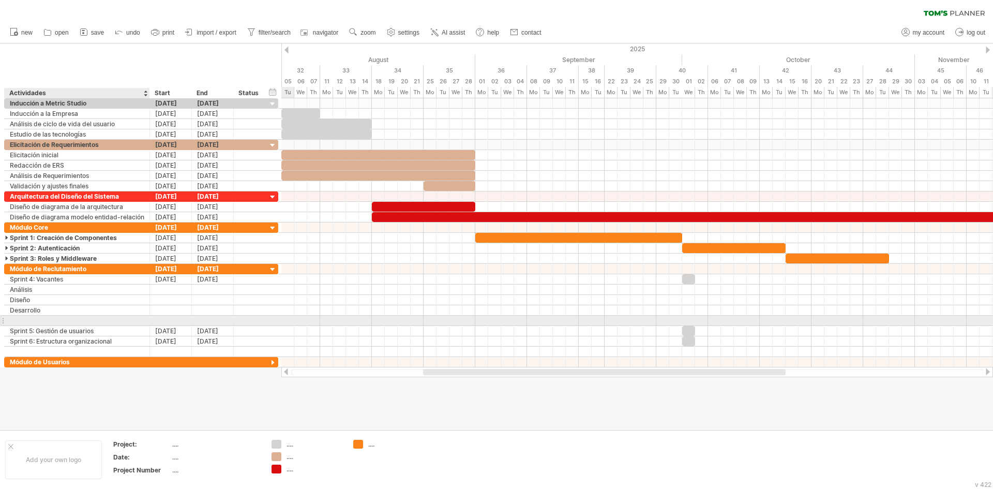
click at [55, 324] on div at bounding box center [77, 321] width 135 height 10
type input "*******"
click at [34, 316] on div "Pruebas" at bounding box center [77, 321] width 135 height 10
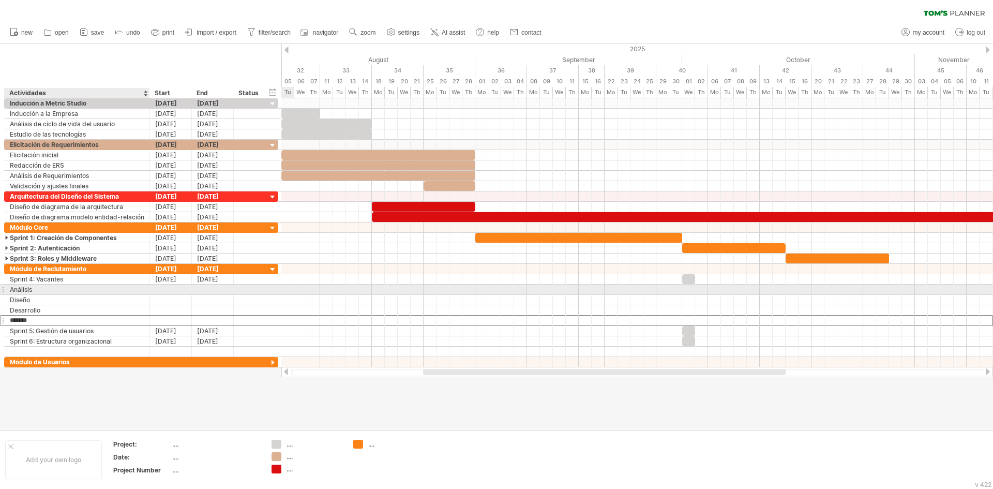
click at [45, 294] on div "Análisis" at bounding box center [77, 290] width 135 height 10
click at [51, 302] on div "Diseño" at bounding box center [77, 300] width 135 height 10
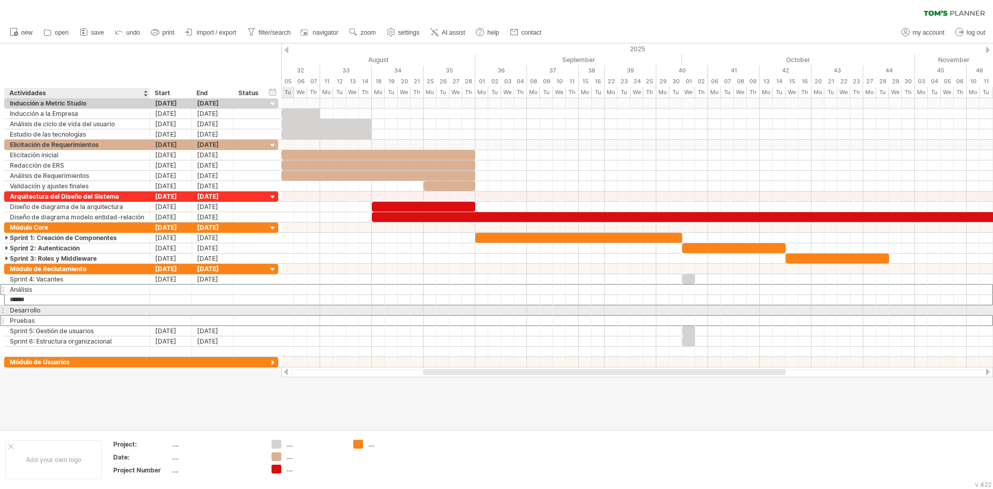
click at [54, 310] on div "Desarrollo" at bounding box center [77, 310] width 135 height 10
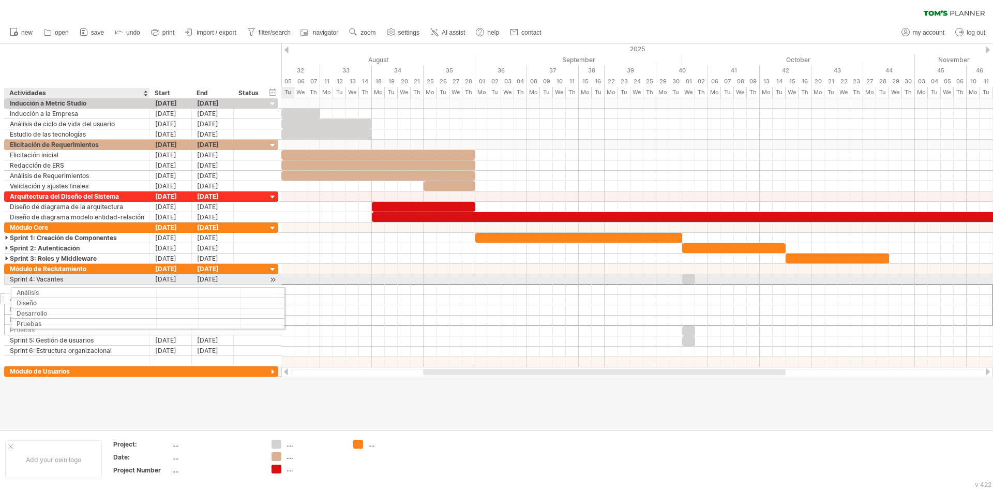
drag, startPoint x: 50, startPoint y: 286, endPoint x: 55, endPoint y: 291, distance: 7.0
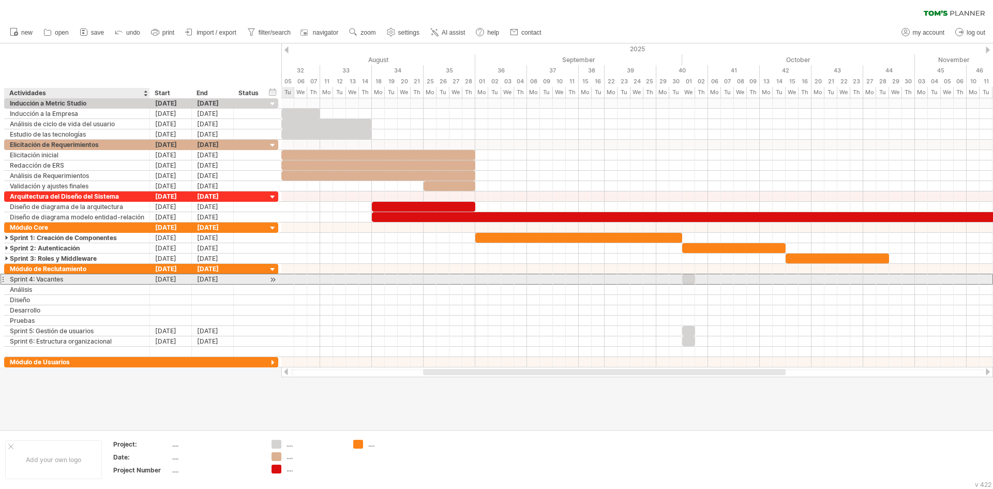
click at [41, 282] on div "Sprint 4: Vacantes" at bounding box center [77, 279] width 135 height 10
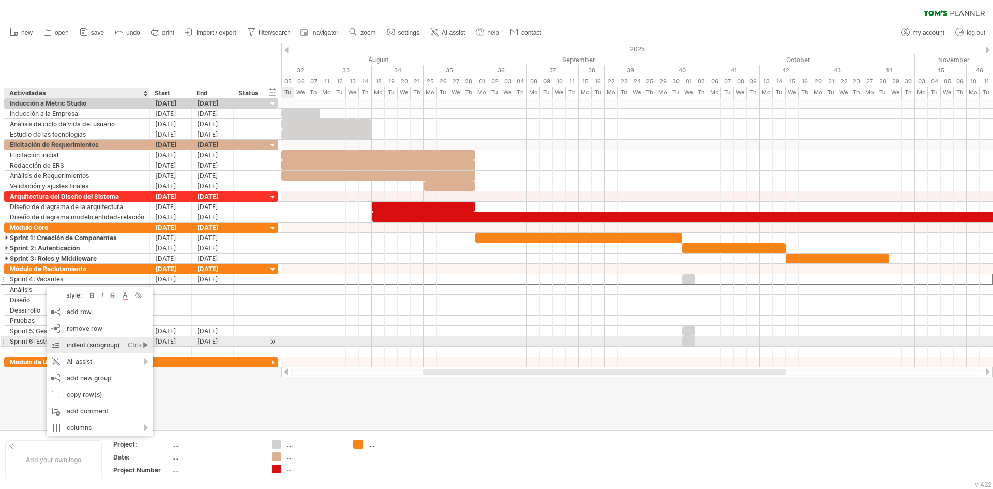
click at [144, 346] on div "Ctrl+►" at bounding box center [138, 345] width 21 height 17
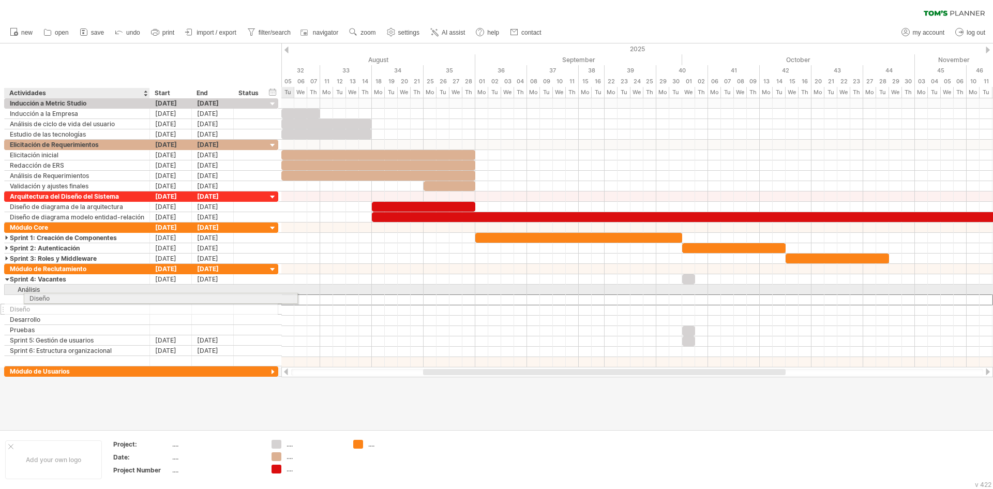
drag, startPoint x: 35, startPoint y: 301, endPoint x: 53, endPoint y: 296, distance: 18.2
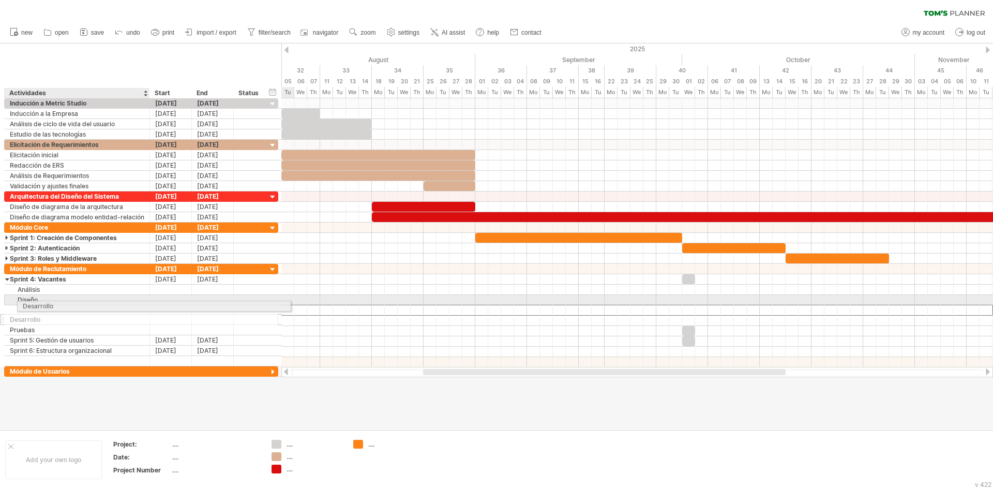
drag, startPoint x: 29, startPoint y: 309, endPoint x: 41, endPoint y: 304, distance: 12.8
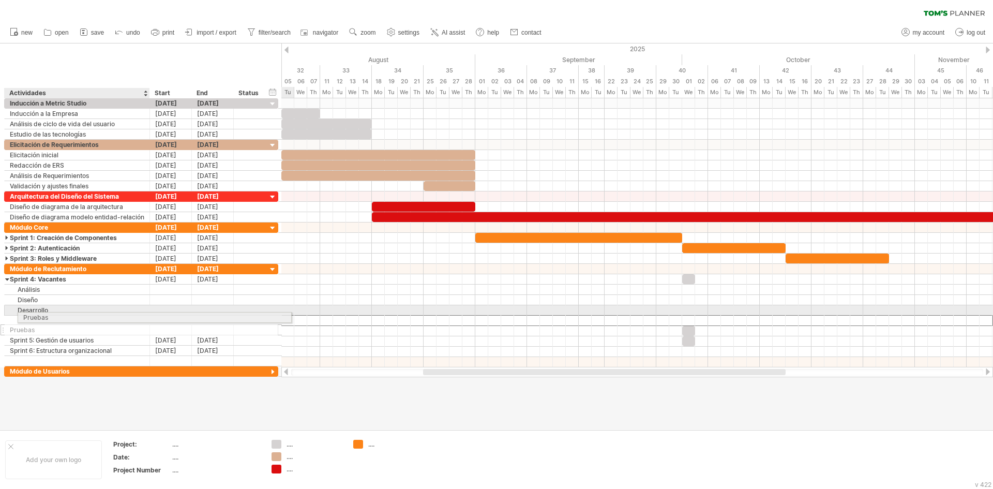
drag, startPoint x: 24, startPoint y: 323, endPoint x: 38, endPoint y: 316, distance: 15.3
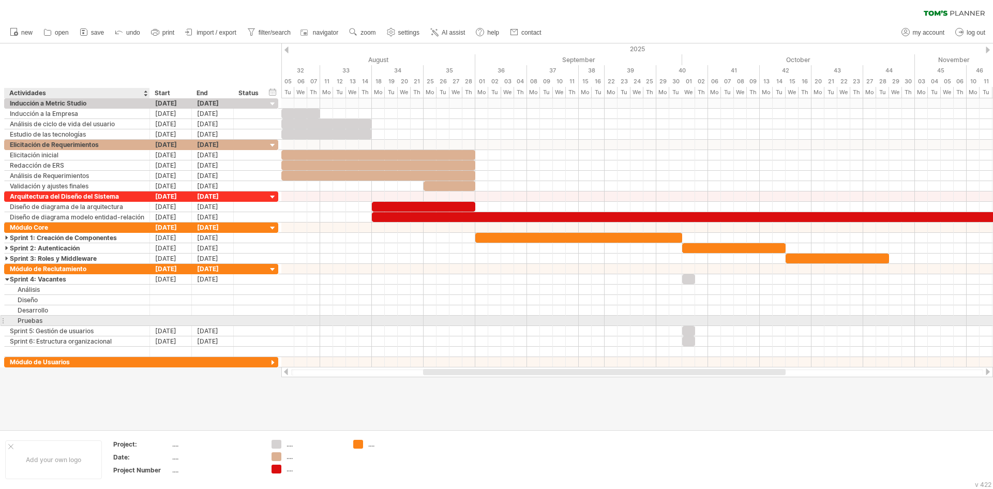
click at [30, 317] on div "Pruebas" at bounding box center [77, 321] width 135 height 10
click at [46, 332] on div "Sprint 5: Gestión de usuarios" at bounding box center [77, 331] width 135 height 10
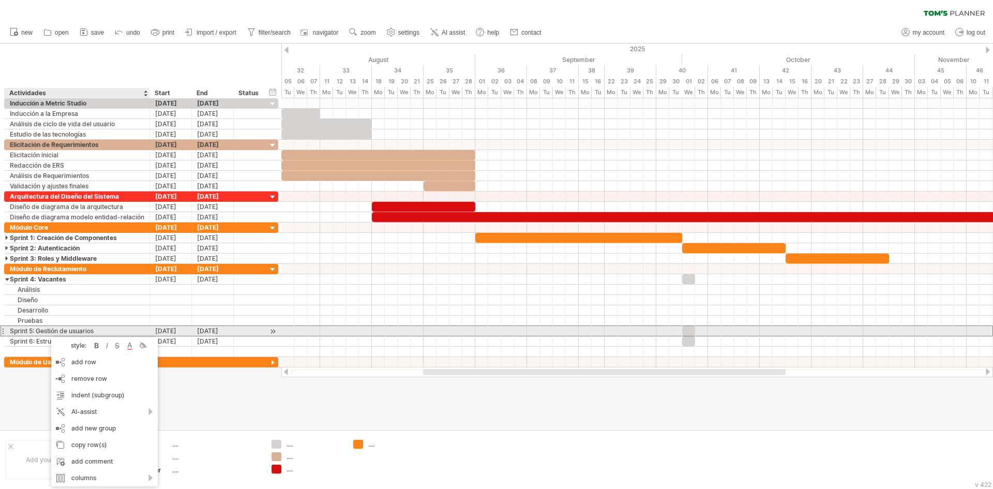
click at [43, 330] on div "Sprint 5: Gestión de usuarios" at bounding box center [77, 331] width 135 height 10
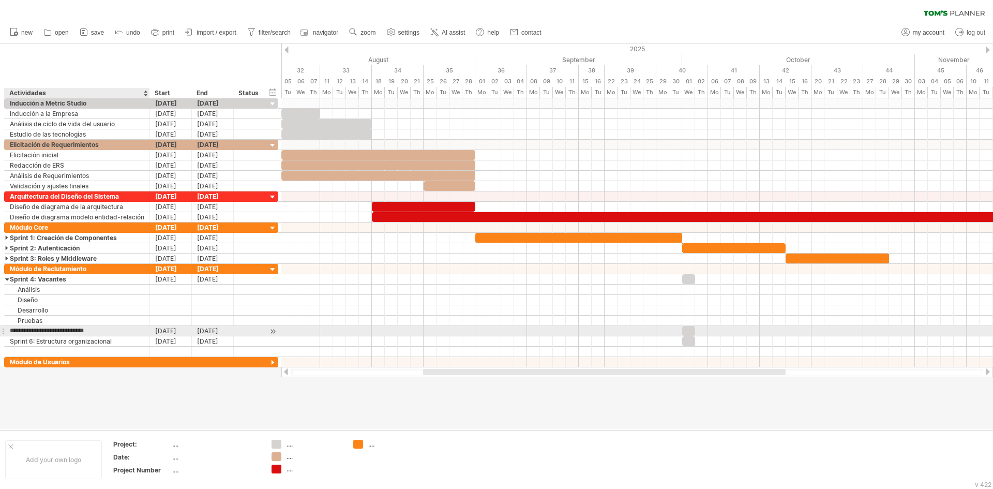
click at [72, 331] on input "**********" at bounding box center [77, 331] width 135 height 10
click at [105, 333] on input "**********" at bounding box center [77, 331] width 135 height 10
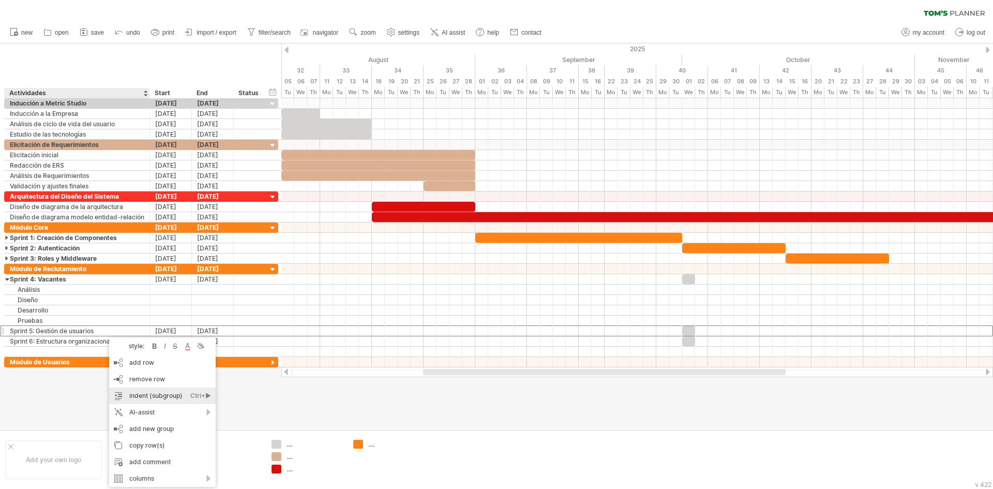
click at [207, 395] on div "Ctrl+►" at bounding box center [200, 396] width 21 height 17
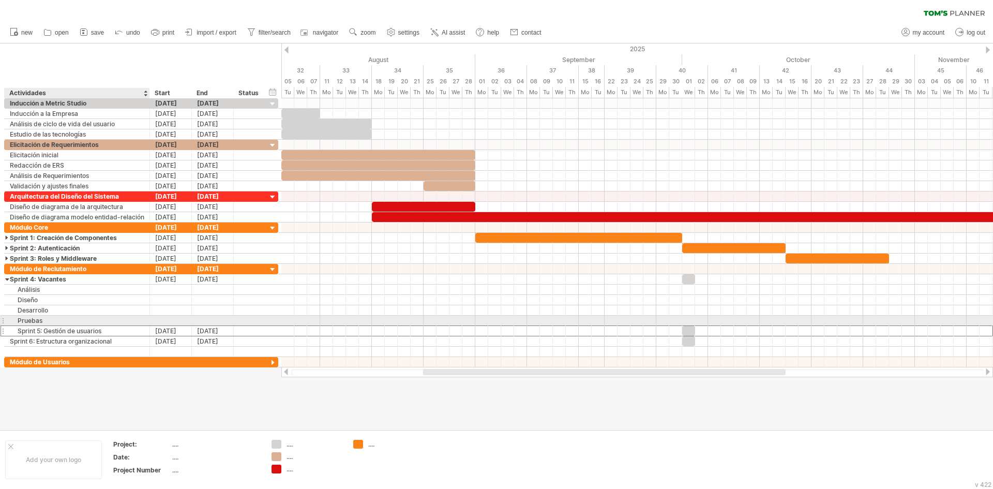
click at [38, 317] on div "Pruebas" at bounding box center [77, 321] width 135 height 10
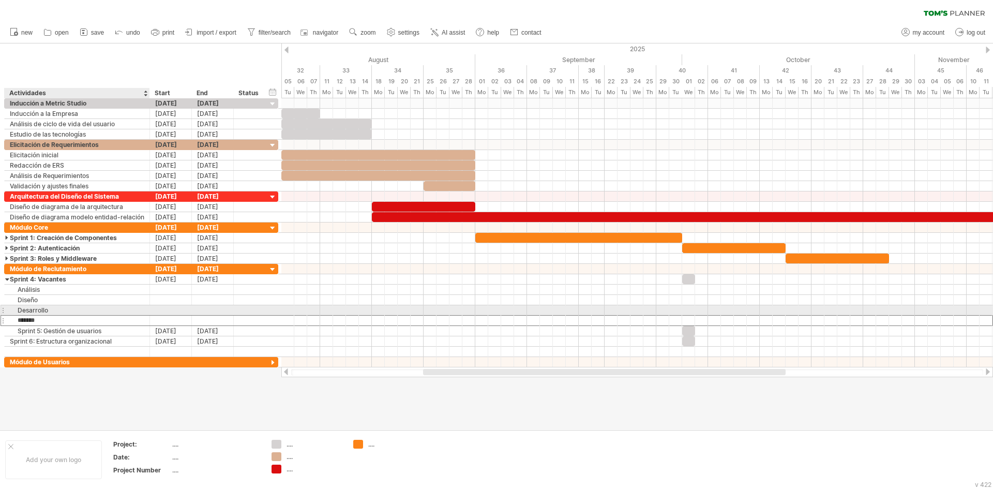
click at [35, 309] on div "Desarrollo" at bounding box center [77, 310] width 135 height 10
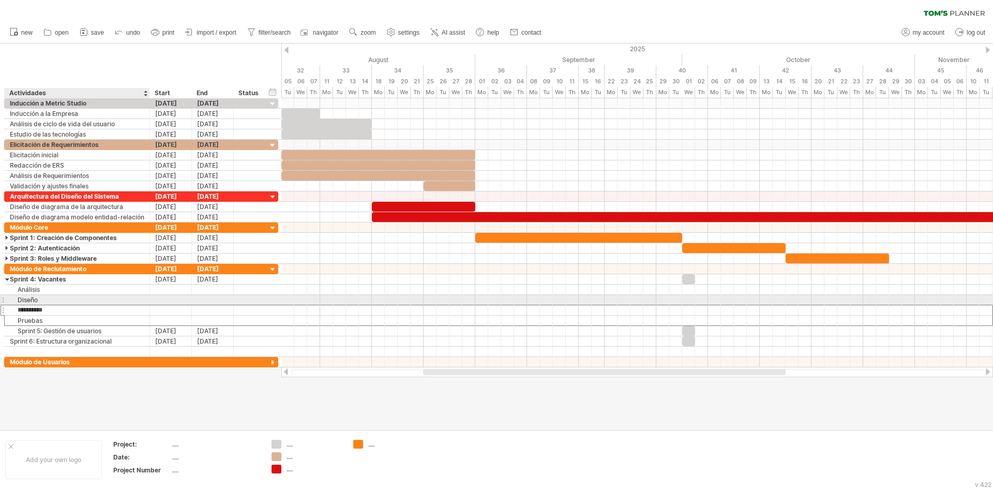
click at [34, 300] on div "Diseño" at bounding box center [77, 300] width 135 height 10
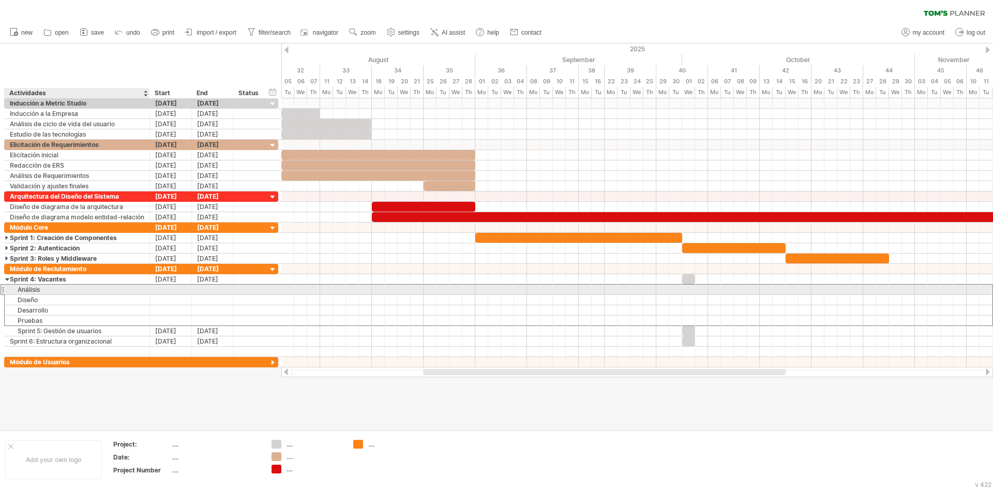
click at [31, 287] on div "Análisis" at bounding box center [77, 290] width 135 height 10
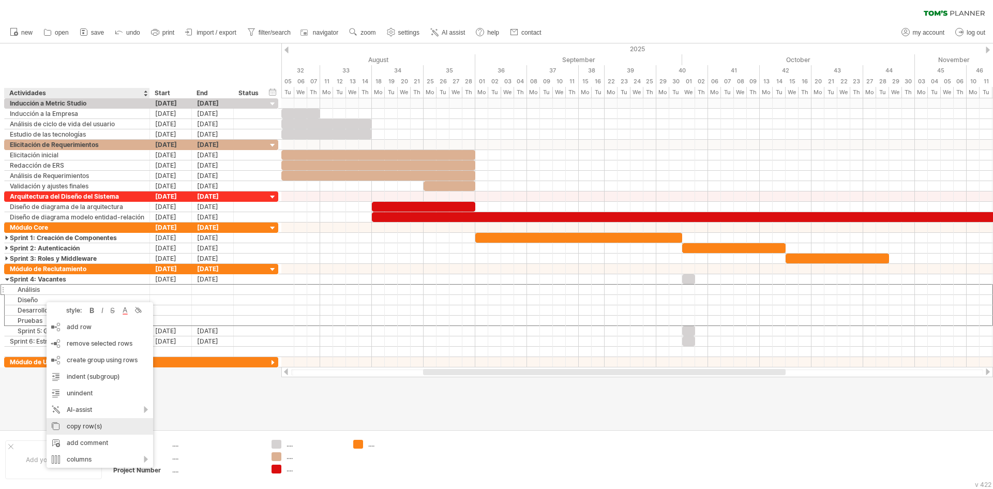
click at [75, 424] on div "copy row(s)" at bounding box center [100, 426] width 107 height 17
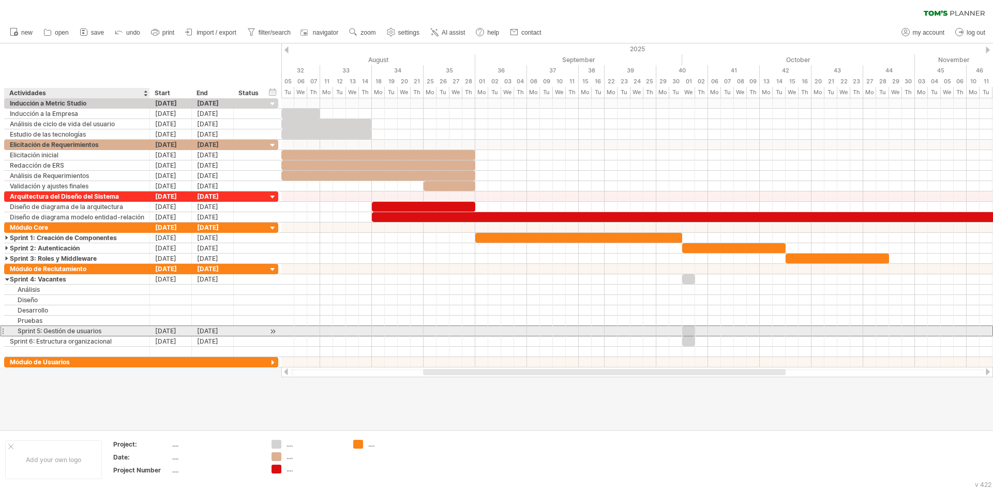
click at [42, 331] on div "Sprint 5: Gestión de usuarios" at bounding box center [77, 331] width 135 height 10
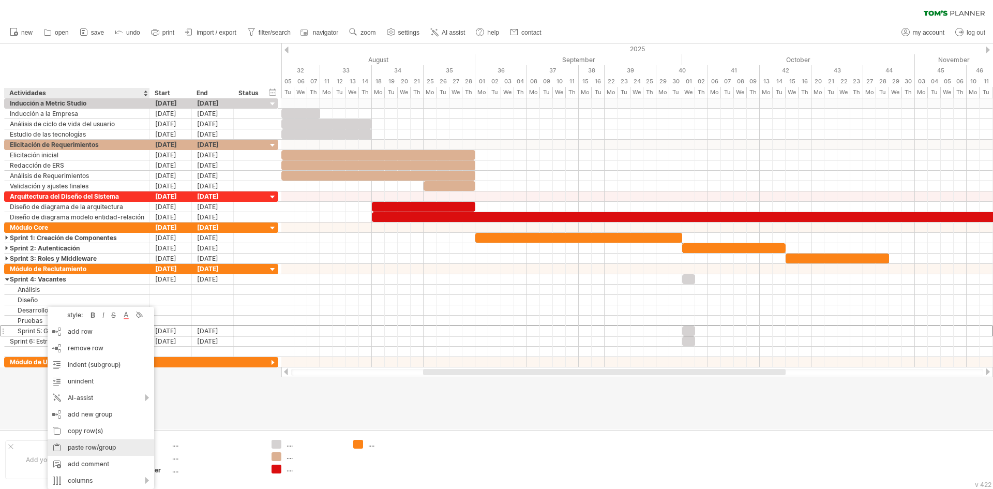
click at [83, 445] on div "paste row/group" at bounding box center [101, 447] width 107 height 17
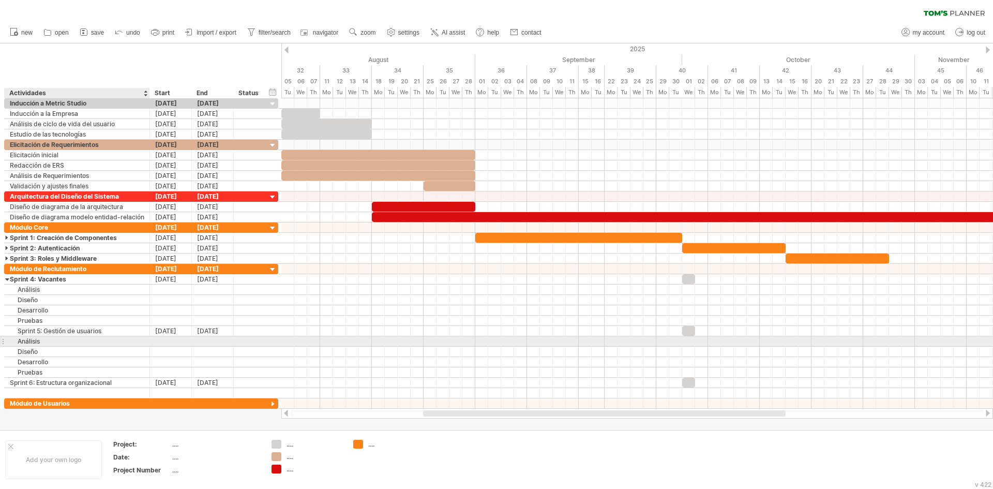
click at [29, 343] on div "Análisis" at bounding box center [77, 341] width 135 height 10
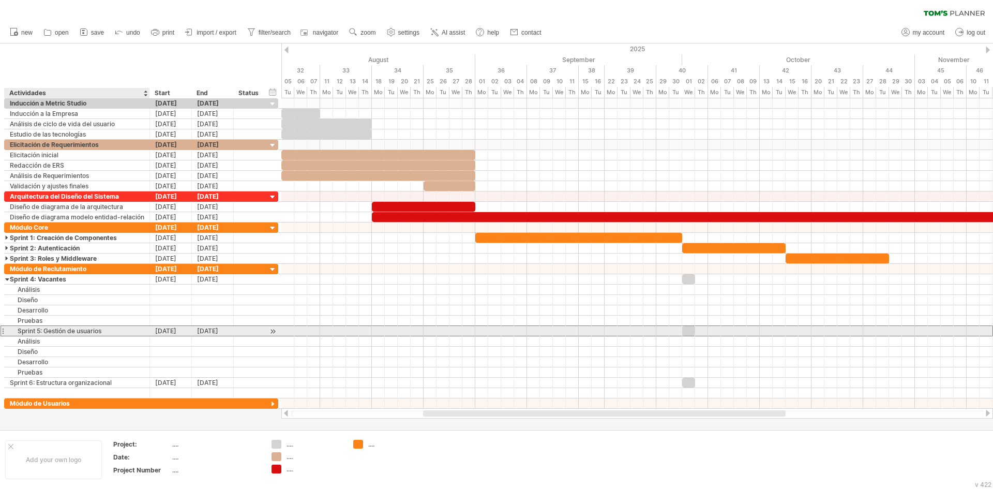
click at [22, 330] on div "Sprint 5: Gestión de usuarios" at bounding box center [77, 331] width 135 height 10
drag, startPoint x: 13, startPoint y: 331, endPoint x: 63, endPoint y: 334, distance: 50.3
click at [14, 332] on input "**********" at bounding box center [77, 331] width 135 height 10
click at [102, 329] on input "**********" at bounding box center [77, 331] width 135 height 10
click at [27, 331] on input "**********" at bounding box center [77, 331] width 135 height 10
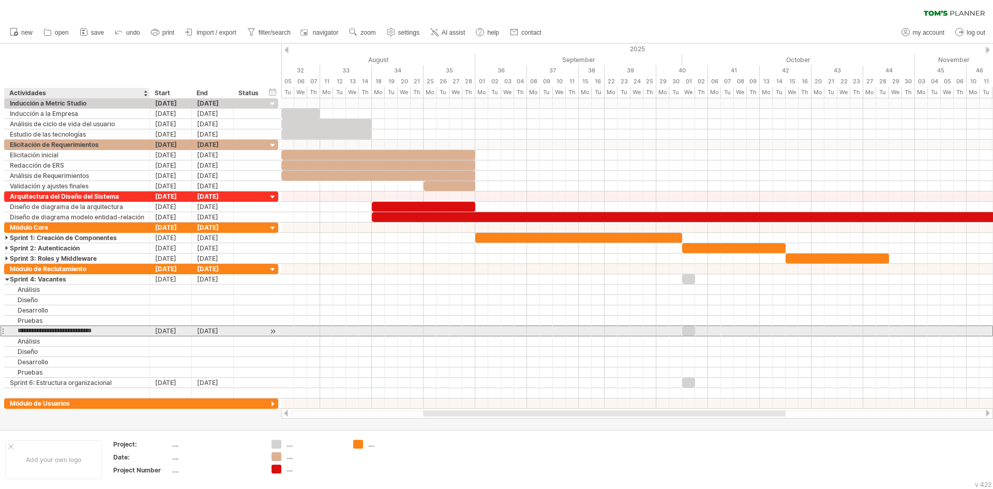
click at [18, 333] on input "**********" at bounding box center [77, 331] width 135 height 10
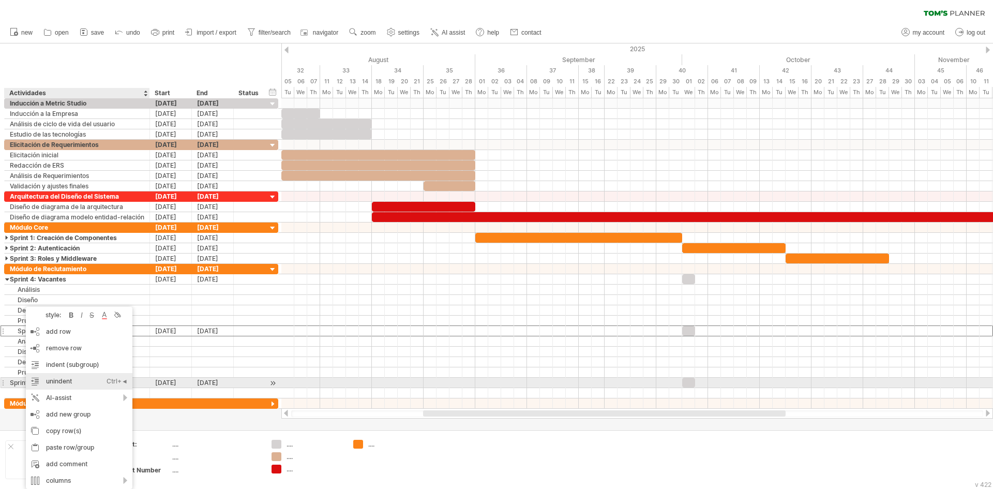
click at [47, 383] on div "unindent Ctrl+◄ Cmd+◄" at bounding box center [79, 381] width 107 height 17
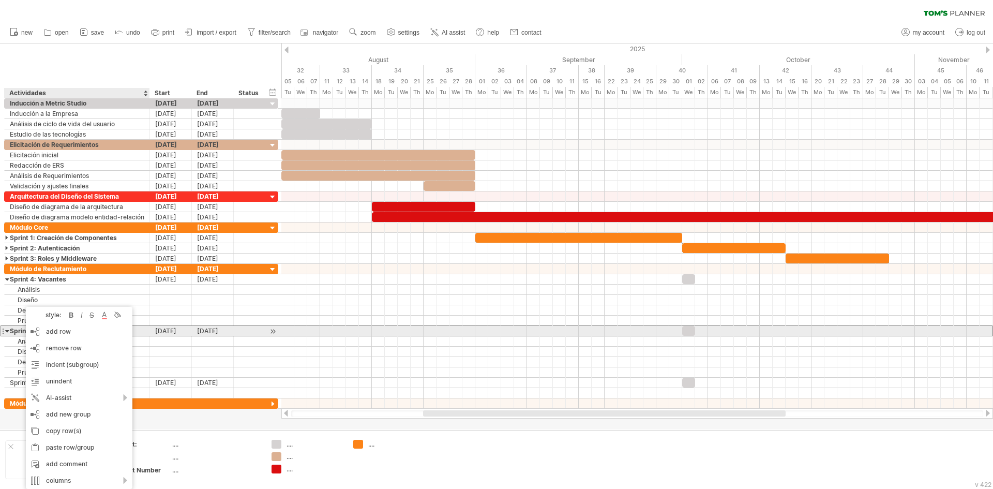
click at [14, 330] on div "Sprint 5: Gestión de usuarios" at bounding box center [77, 331] width 135 height 10
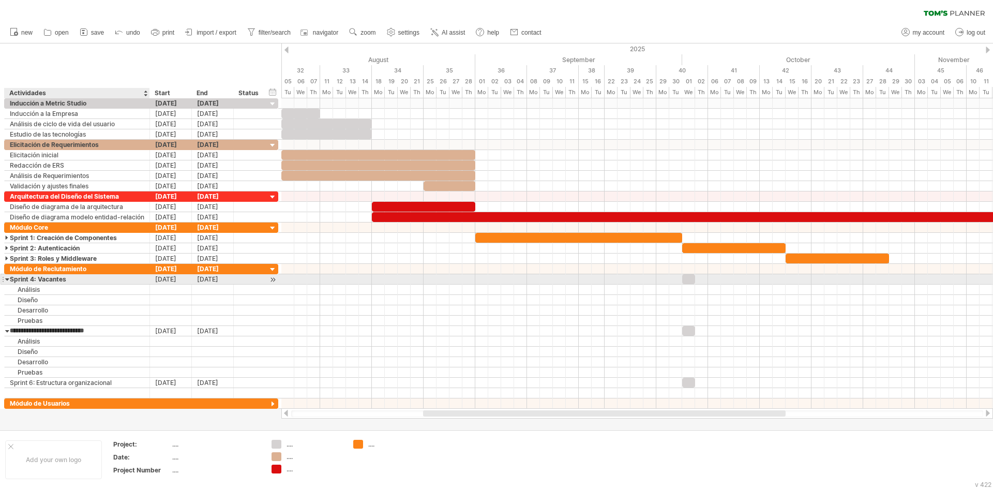
click at [8, 279] on div at bounding box center [7, 279] width 5 height 10
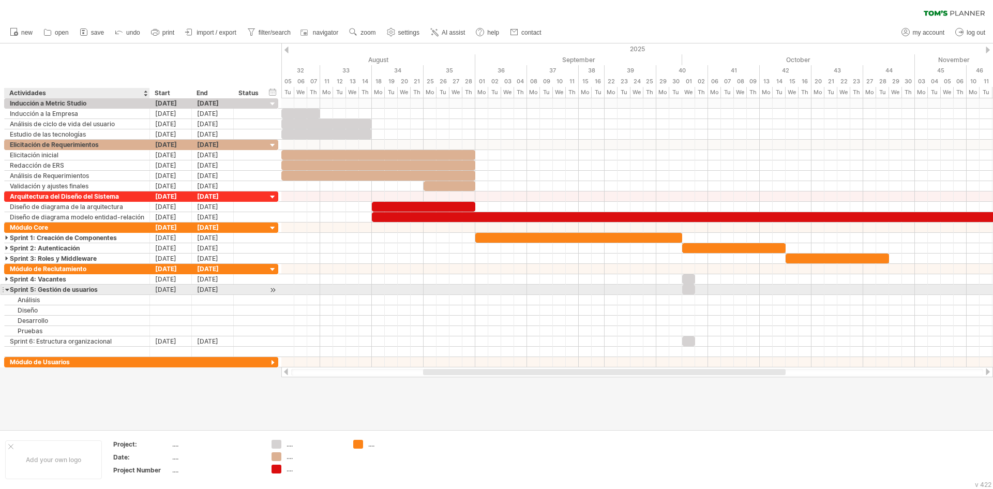
click at [8, 289] on div at bounding box center [7, 290] width 5 height 10
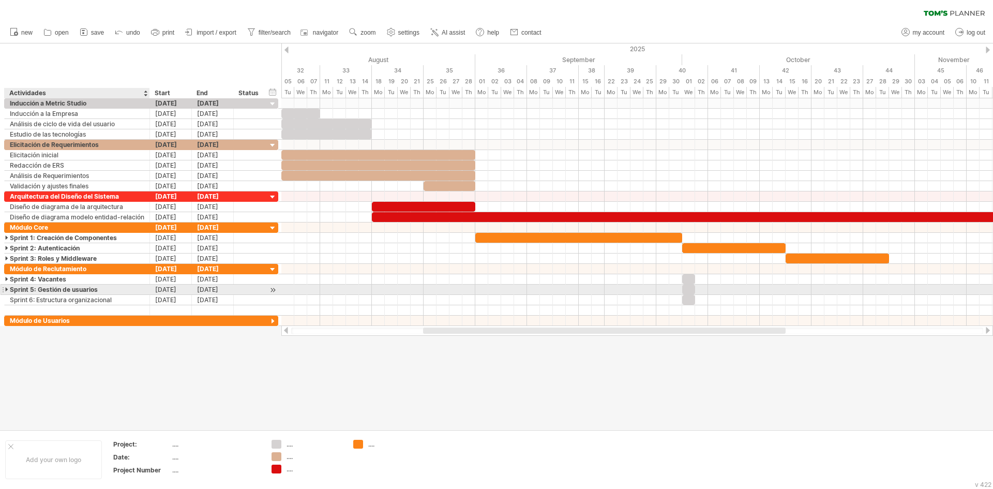
click at [8, 289] on div at bounding box center [7, 290] width 5 height 10
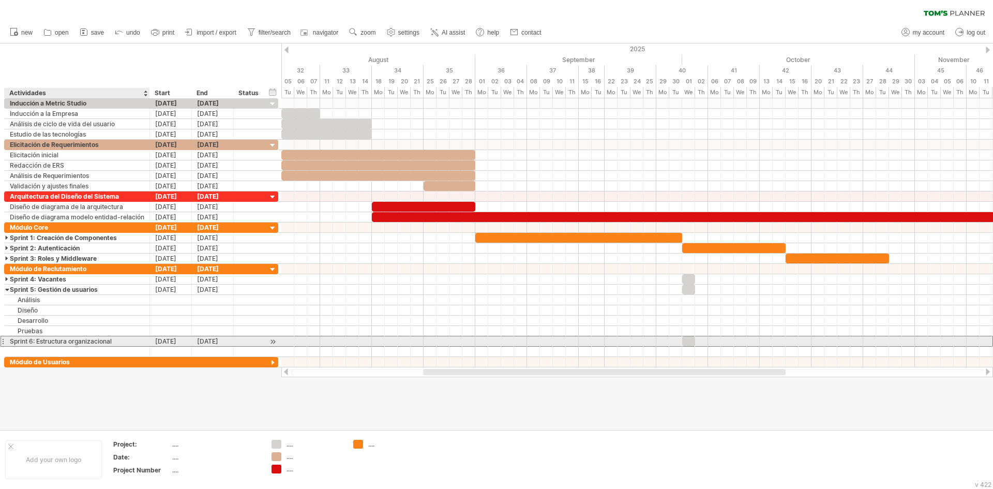
click at [40, 341] on div "Sprint 6: Estructura organizacional" at bounding box center [77, 341] width 135 height 10
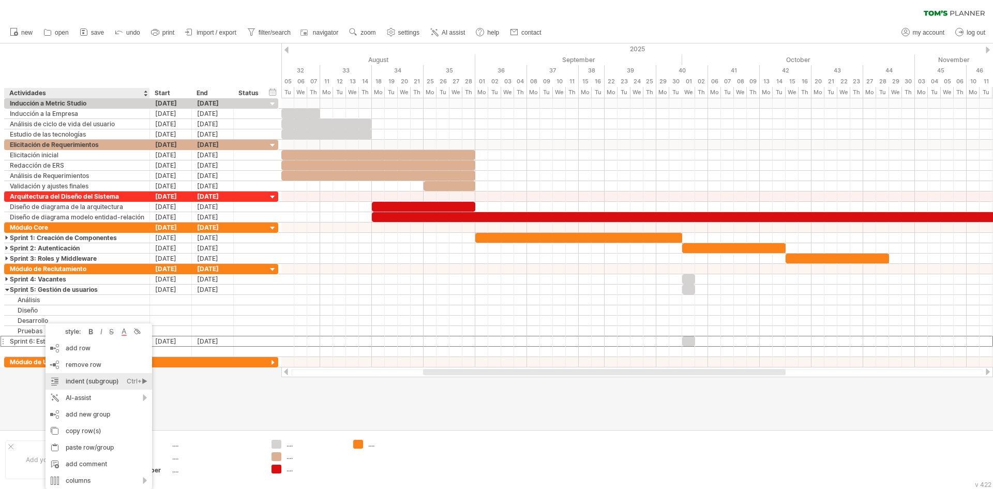
click at [145, 382] on div "Ctrl+►" at bounding box center [137, 381] width 21 height 17
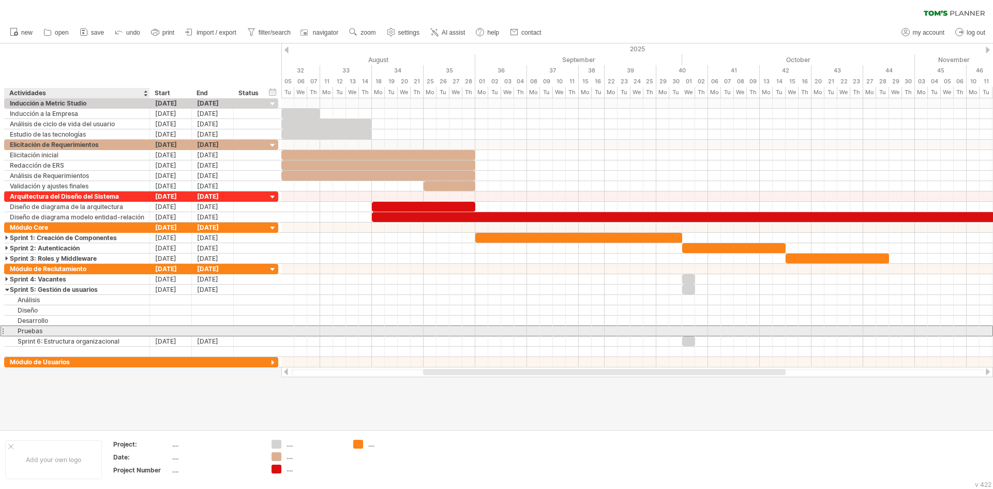
click at [16, 329] on div "Pruebas" at bounding box center [77, 331] width 135 height 10
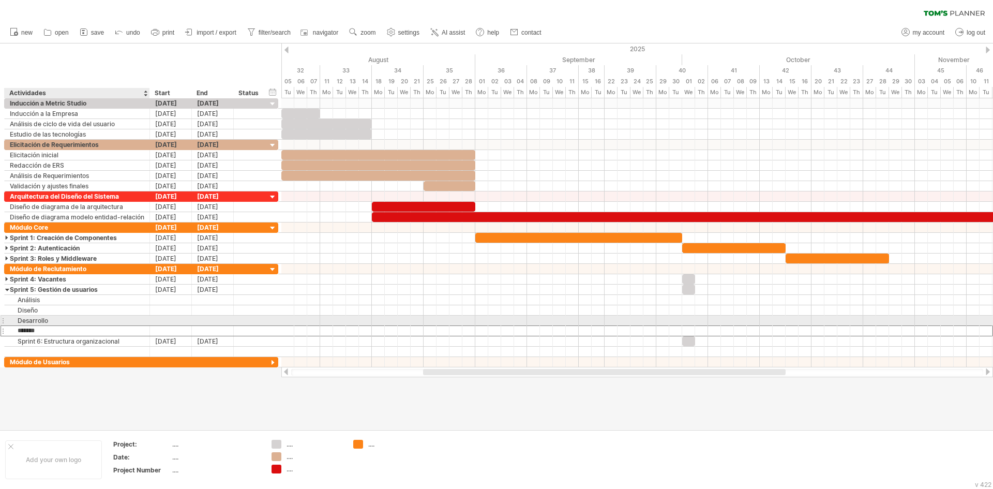
click at [28, 318] on div "Desarrollo" at bounding box center [77, 321] width 135 height 10
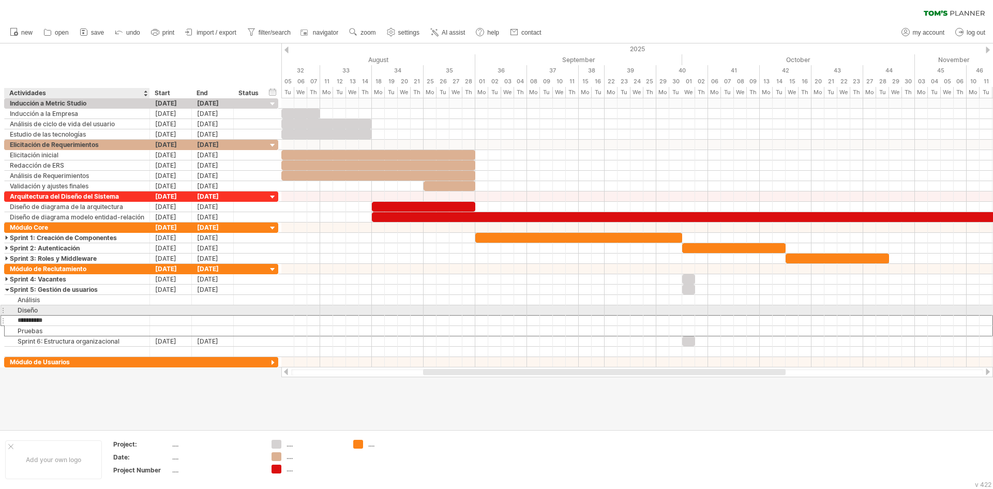
click at [25, 310] on div "Diseño" at bounding box center [77, 310] width 135 height 10
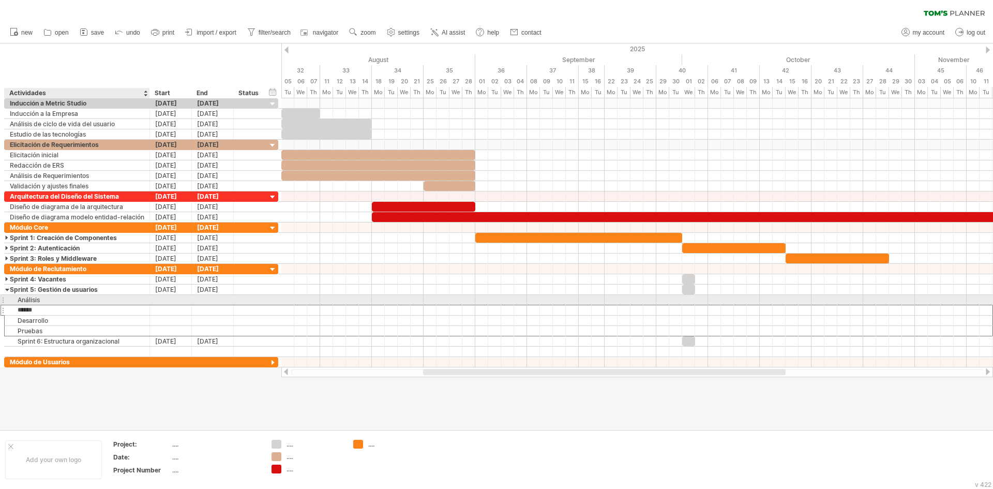
click at [26, 299] on div "Análisis" at bounding box center [77, 300] width 135 height 10
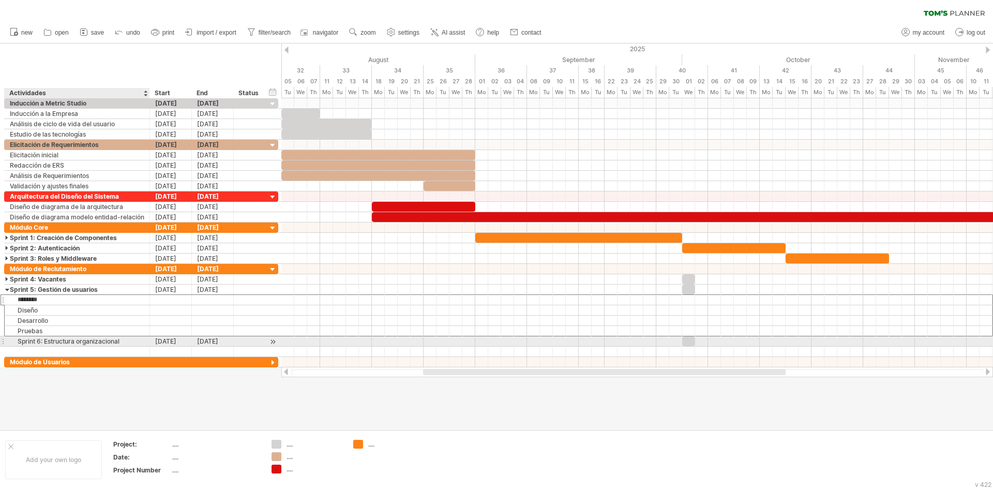
click at [28, 339] on div "Sprint 6: Estructura organizacional" at bounding box center [77, 341] width 135 height 10
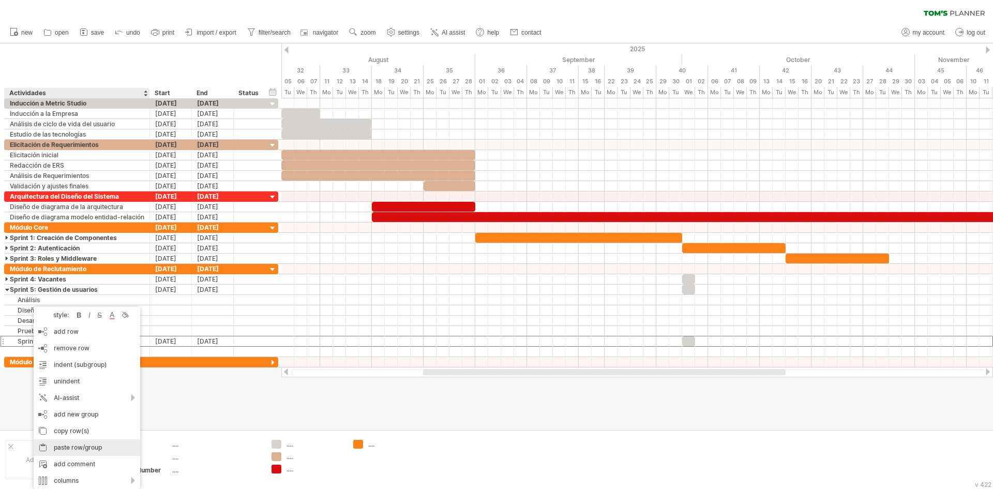
click at [65, 449] on div "paste row/group" at bounding box center [87, 447] width 107 height 17
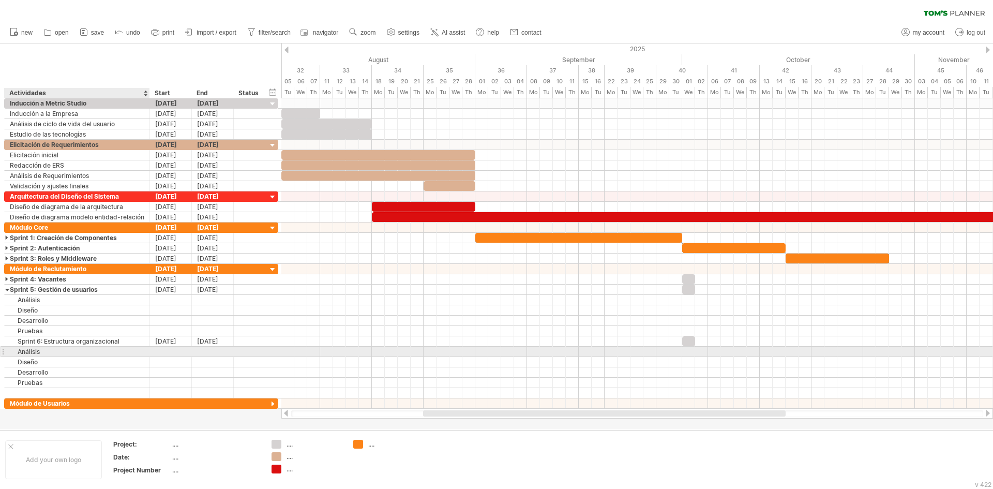
click at [25, 353] on div "Análisis" at bounding box center [77, 352] width 135 height 10
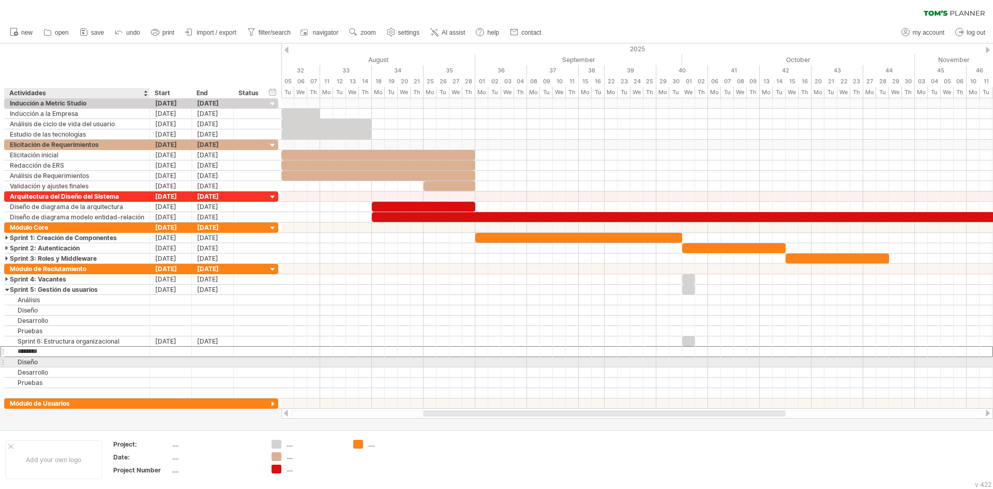
click at [29, 362] on div "Diseño" at bounding box center [77, 362] width 135 height 10
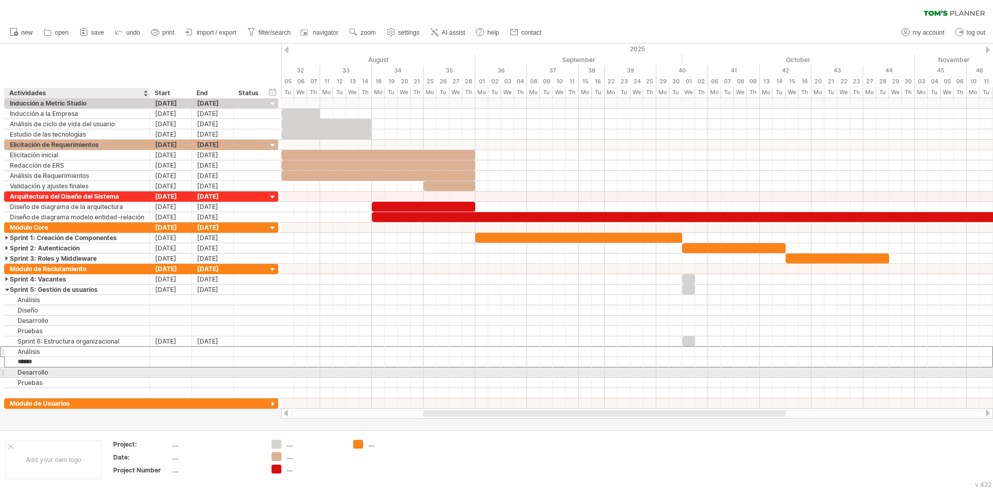
click at [31, 371] on div "Desarrollo" at bounding box center [77, 372] width 135 height 10
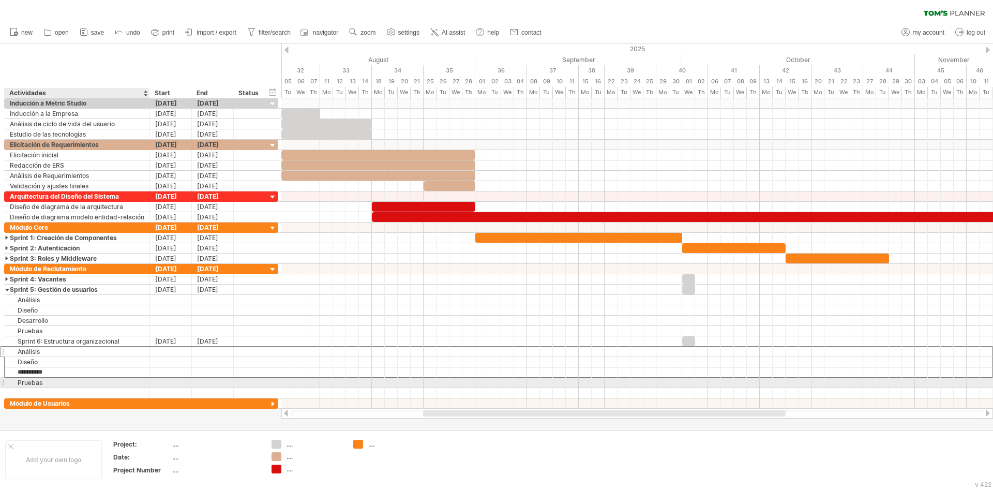
click at [33, 381] on div "Pruebas" at bounding box center [77, 383] width 135 height 10
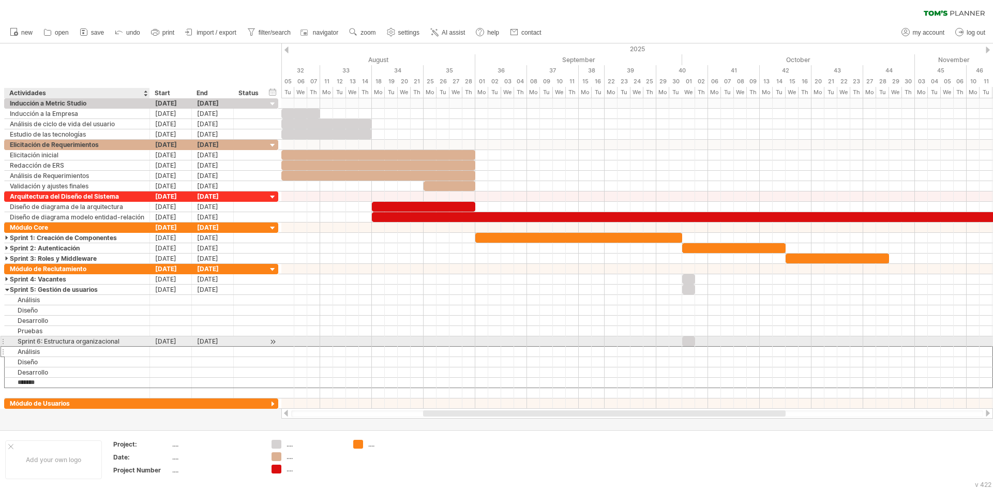
click at [26, 340] on div "Sprint 6: Estructura organizacional" at bounding box center [77, 341] width 135 height 10
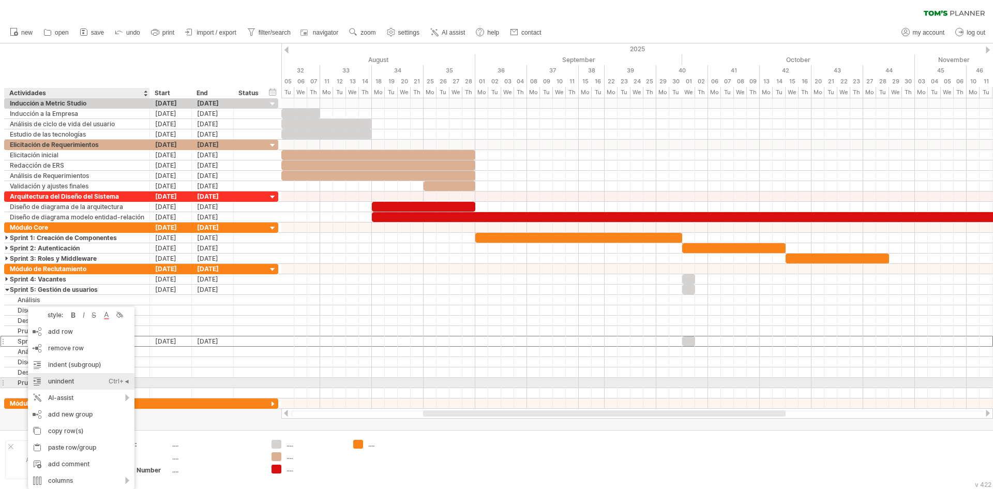
click at [62, 383] on div "unindent Ctrl+◄ Cmd+◄" at bounding box center [81, 381] width 107 height 17
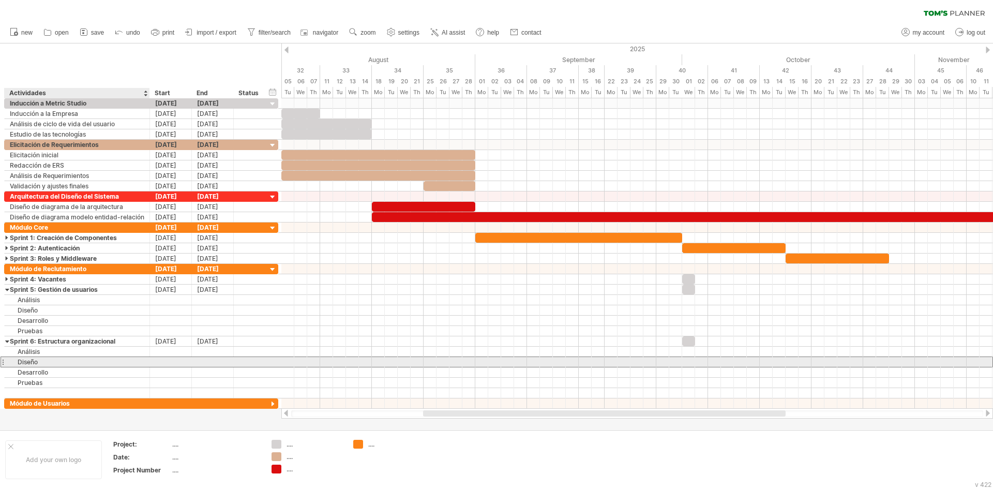
click at [10, 367] on div "****** Diseño" at bounding box center [141, 361] width 274 height 11
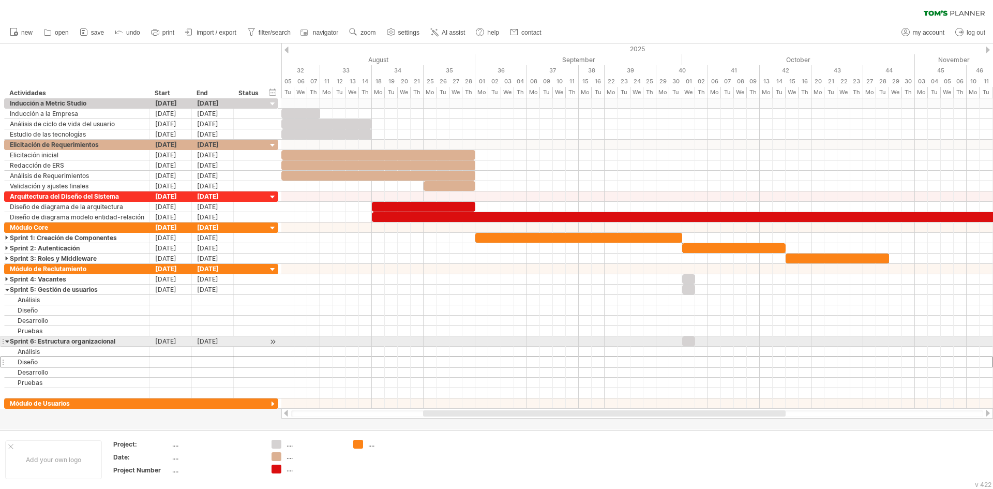
click at [6, 338] on div at bounding box center [7, 341] width 5 height 10
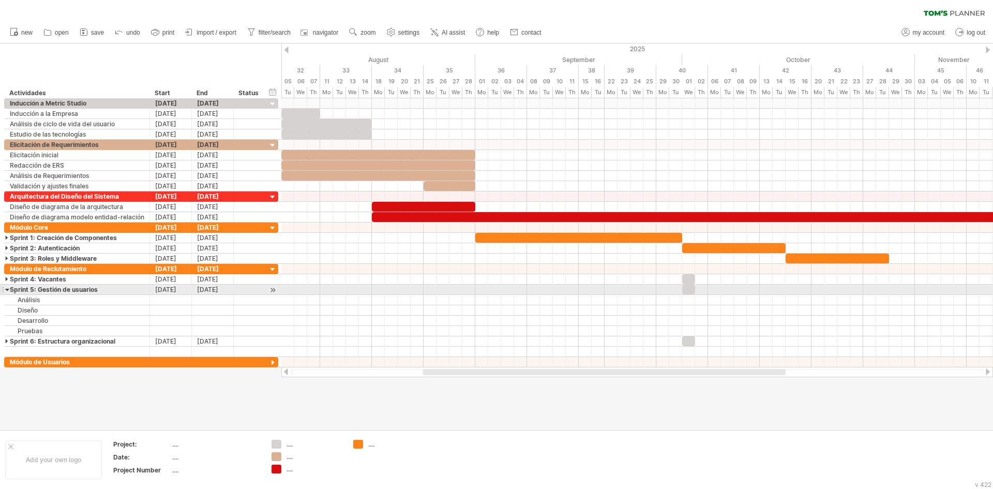
click at [5, 291] on div at bounding box center [7, 290] width 5 height 10
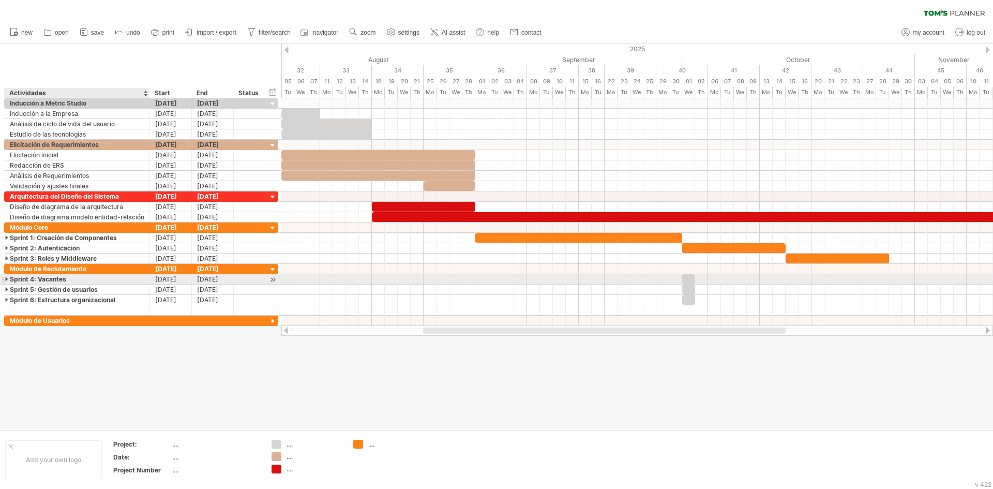
click at [9, 278] on div at bounding box center [7, 279] width 5 height 10
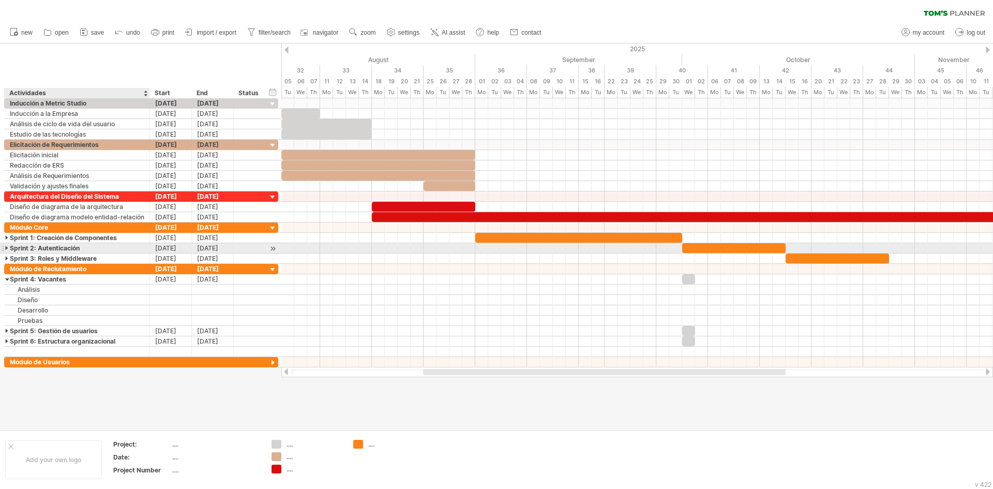
click at [75, 248] on div "Sprint 2: Autenticación" at bounding box center [77, 248] width 135 height 10
click at [80, 248] on input "**********" at bounding box center [77, 248] width 135 height 10
type input "**********"
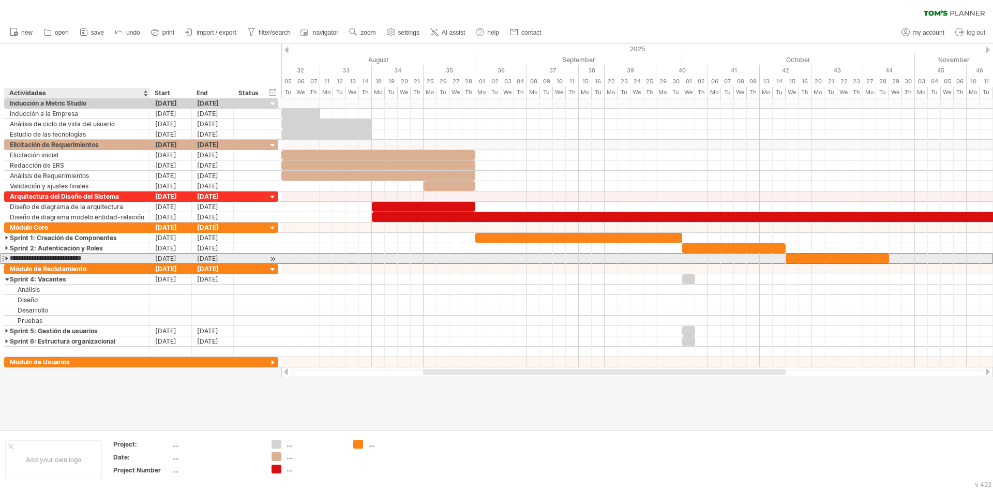
click at [62, 261] on input "**********" at bounding box center [77, 259] width 135 height 10
type input "**********"
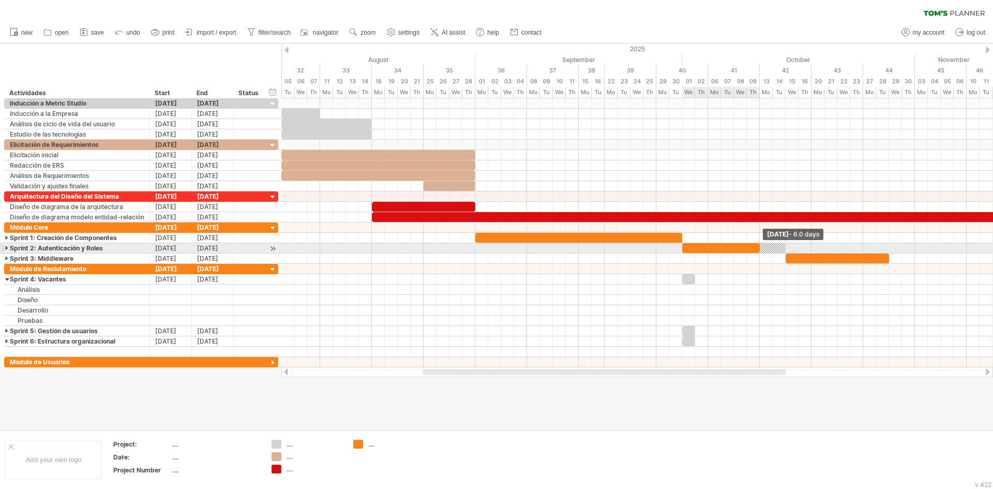
drag, startPoint x: 784, startPoint y: 249, endPoint x: 760, endPoint y: 250, distance: 24.3
click at [760, 250] on span at bounding box center [760, 248] width 4 height 10
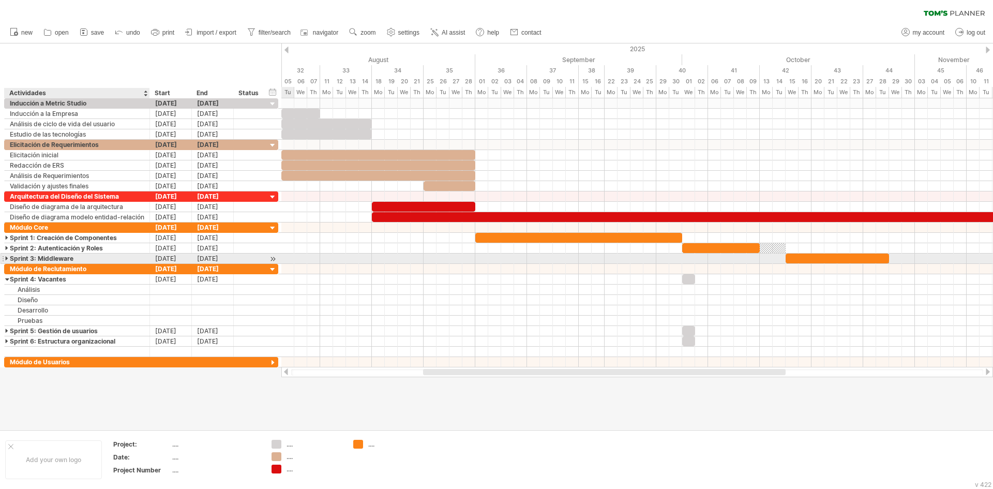
click at [93, 258] on div "Sprint 3: Middleware" at bounding box center [77, 259] width 135 height 10
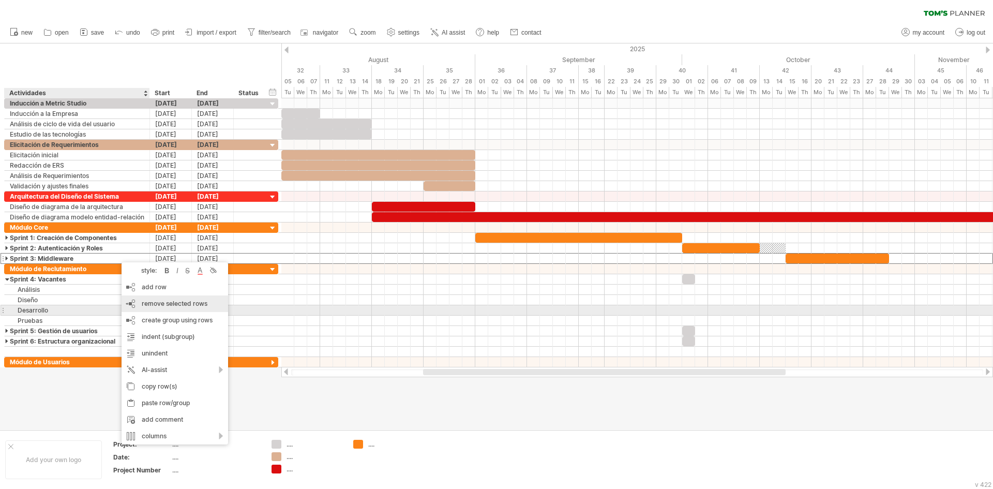
click at [147, 307] on div "remove row remove selected rows" at bounding box center [175, 303] width 107 height 17
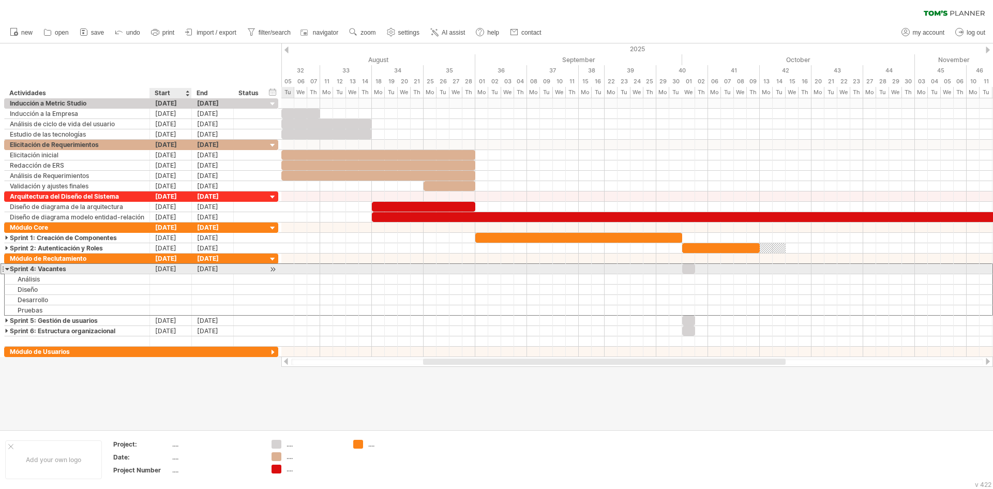
click at [165, 266] on div "[DATE]" at bounding box center [171, 269] width 42 height 10
click at [42, 272] on div "Sprint 4: Vacantes" at bounding box center [77, 269] width 135 height 10
drag, startPoint x: 689, startPoint y: 270, endPoint x: 765, endPoint y: 267, distance: 75.6
click at [765, 267] on div at bounding box center [766, 269] width 13 height 10
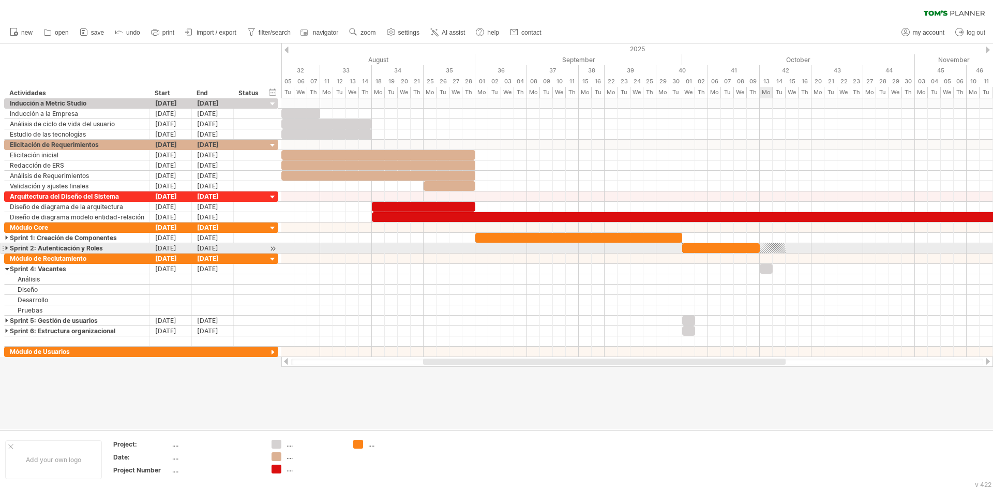
click at [772, 244] on div at bounding box center [733, 248] width 103 height 10
click at [767, 245] on div at bounding box center [733, 248] width 103 height 10
click at [777, 247] on div at bounding box center [733, 248] width 103 height 10
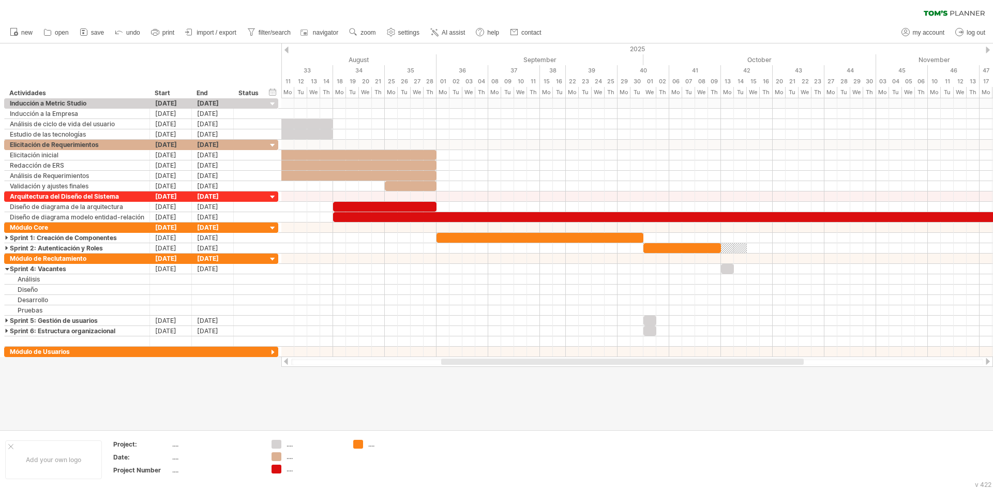
drag, startPoint x: 639, startPoint y: 359, endPoint x: 658, endPoint y: 360, distance: 18.1
click at [658, 360] on div at bounding box center [622, 362] width 363 height 6
click at [642, 58] on div "September" at bounding box center [540, 59] width 207 height 11
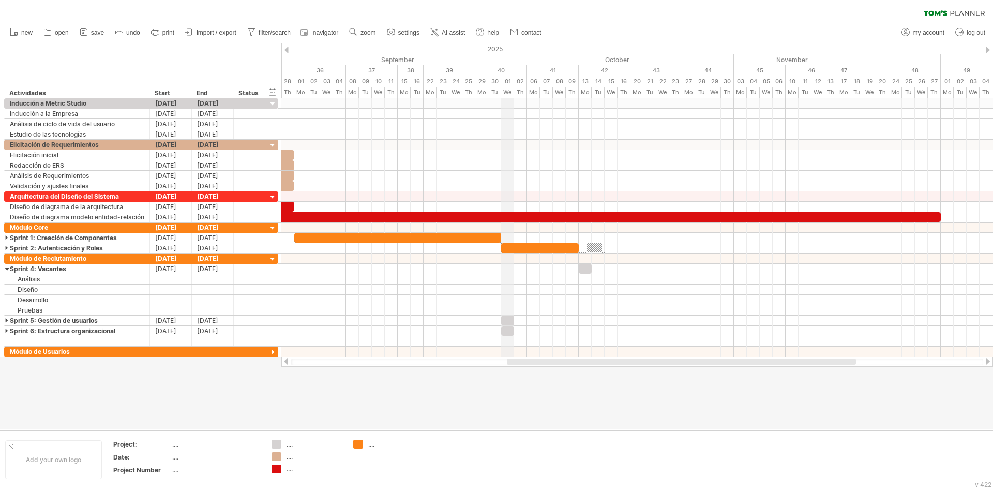
drag, startPoint x: 644, startPoint y: 58, endPoint x: 507, endPoint y: 76, distance: 137.6
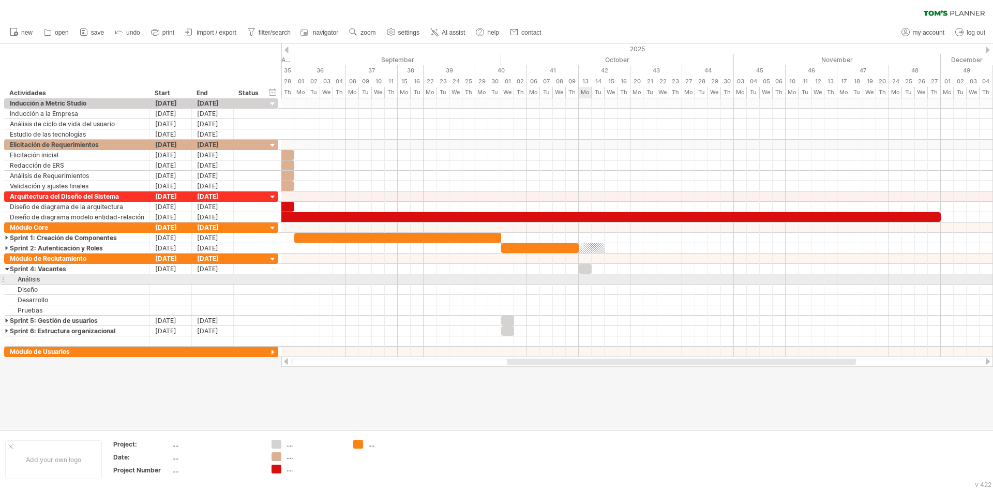
click at [586, 282] on div at bounding box center [637, 279] width 712 height 10
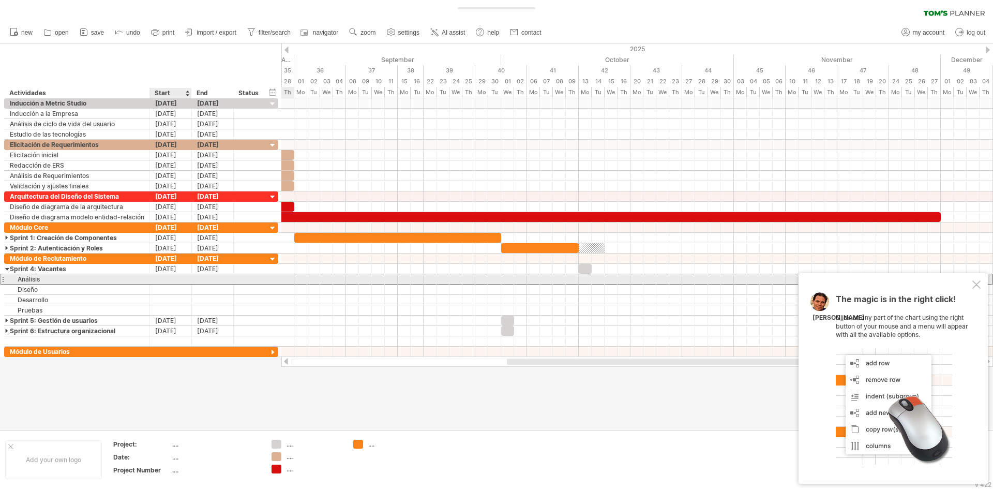
click at [174, 278] on div at bounding box center [171, 279] width 42 height 10
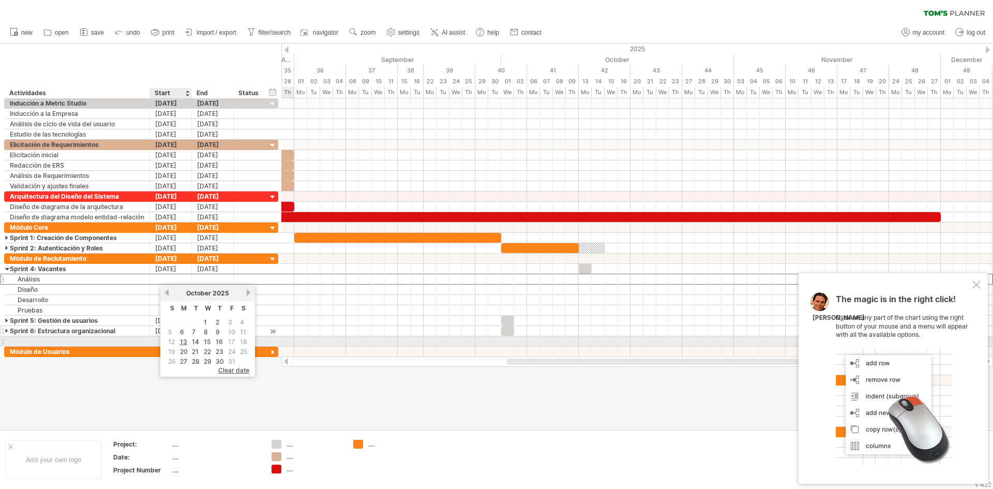
drag, startPoint x: 185, startPoint y: 343, endPoint x: 181, endPoint y: 326, distance: 17.1
click at [185, 343] on link "13" at bounding box center [183, 342] width 9 height 10
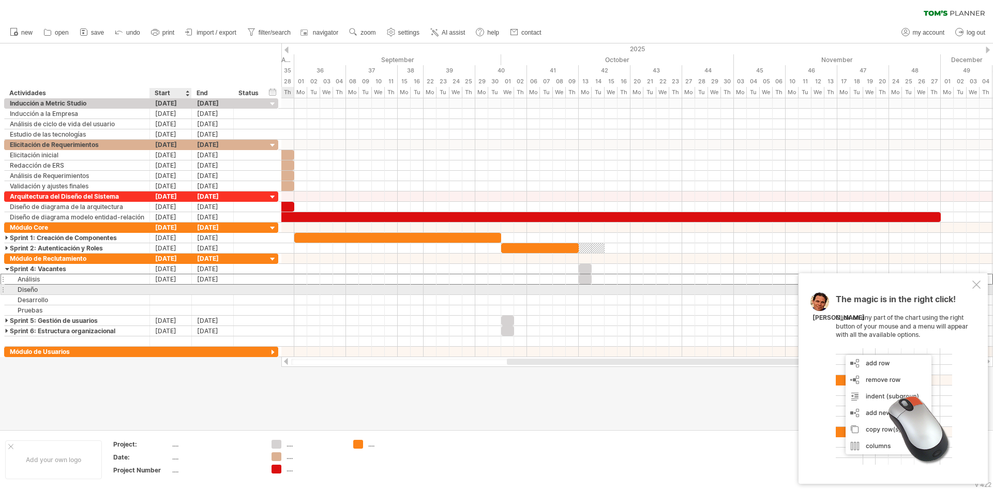
click at [174, 291] on div at bounding box center [171, 290] width 42 height 10
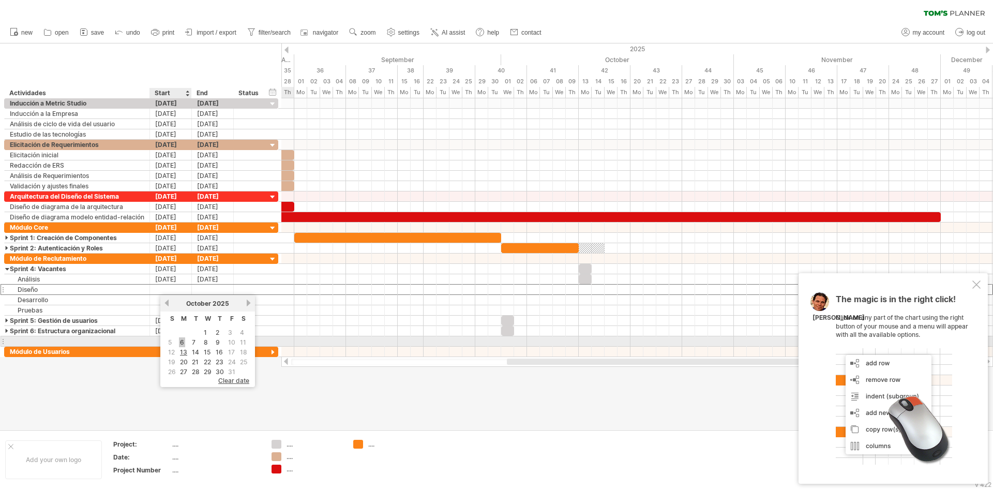
click at [182, 347] on link "6" at bounding box center [182, 342] width 6 height 10
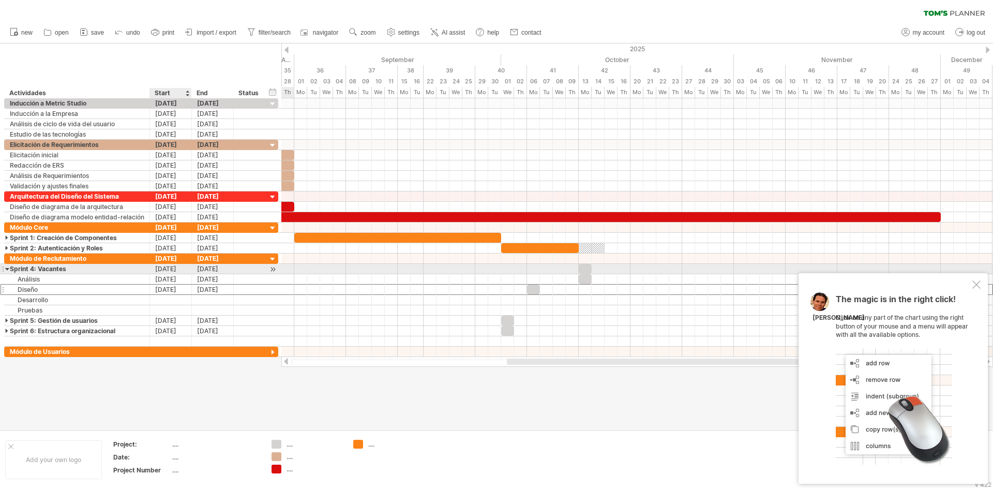
click at [169, 268] on div "[DATE]" at bounding box center [171, 269] width 42 height 10
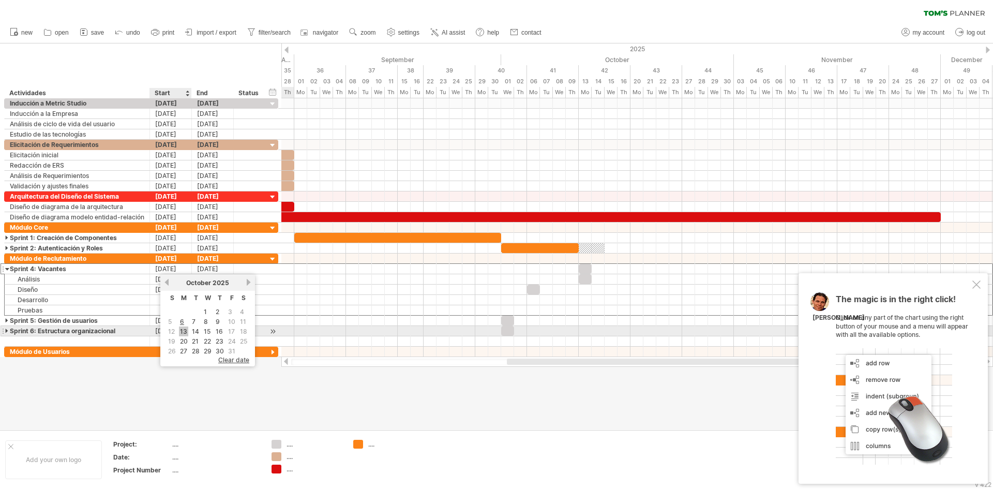
click at [184, 331] on link "13" at bounding box center [183, 331] width 9 height 10
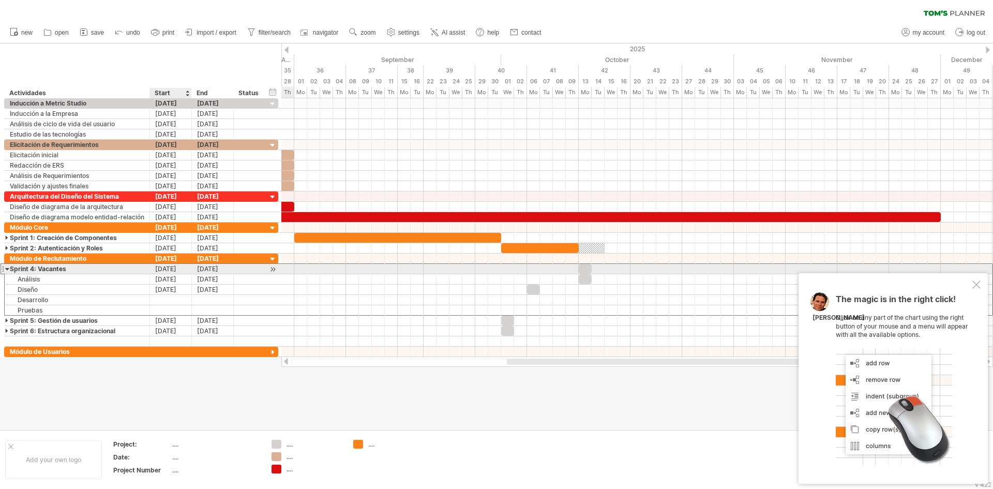
click at [166, 270] on div "[DATE]" at bounding box center [171, 269] width 42 height 10
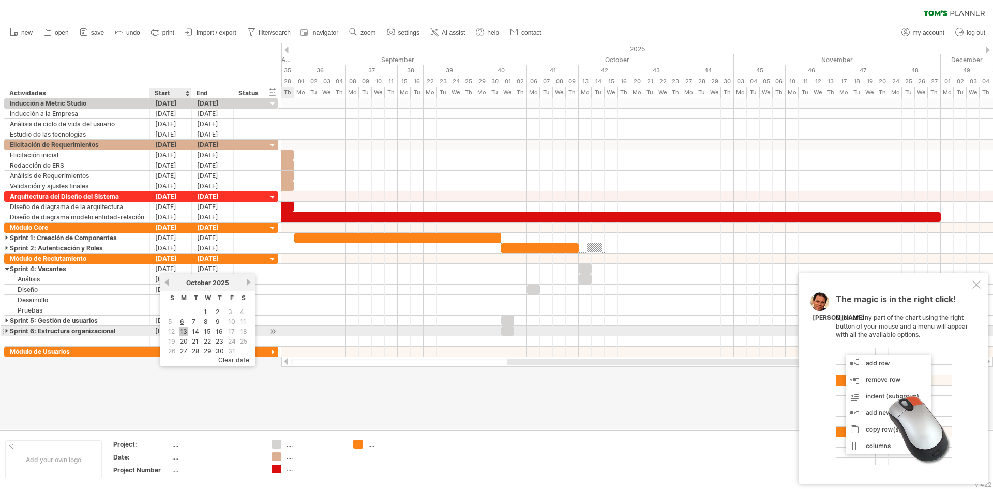
click at [183, 327] on link "13" at bounding box center [183, 331] width 9 height 10
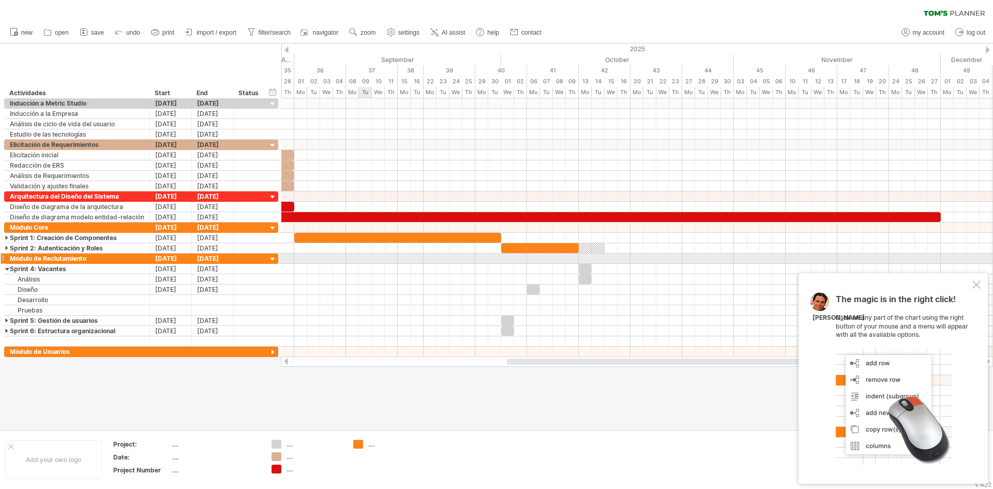
click at [362, 259] on div at bounding box center [637, 259] width 712 height 10
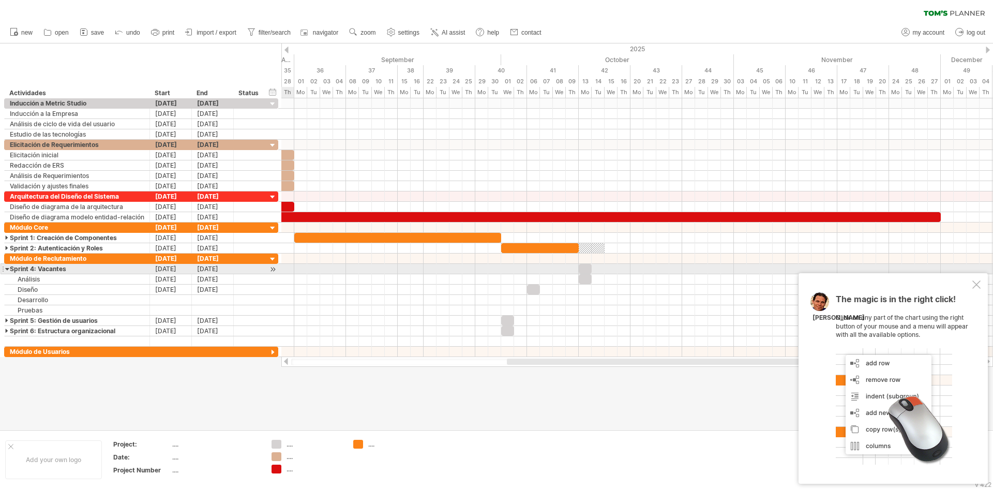
click at [6, 269] on div at bounding box center [7, 269] width 5 height 10
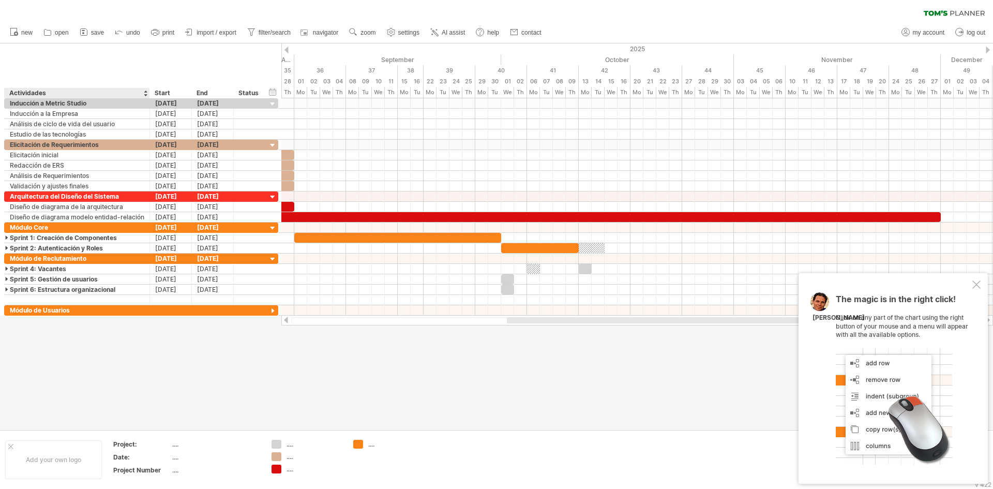
click at [87, 379] on div at bounding box center [496, 236] width 993 height 386
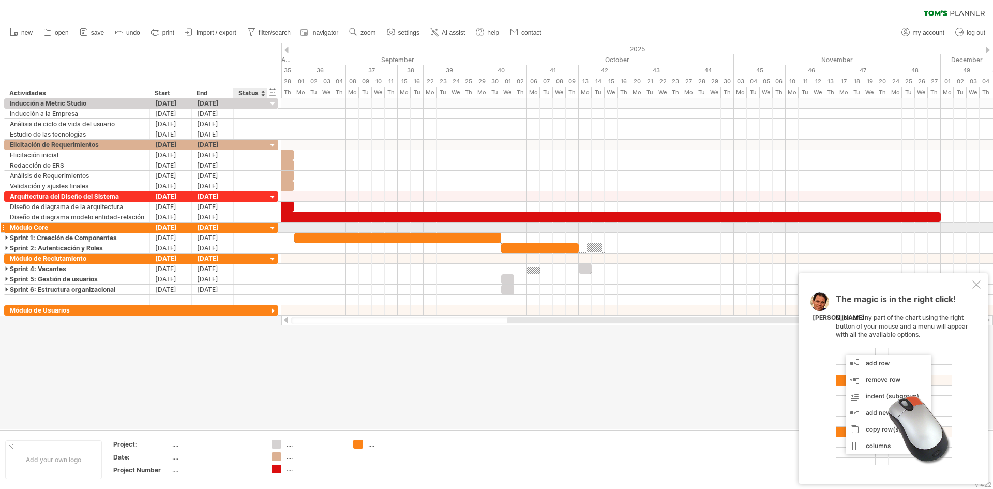
click at [273, 227] on div at bounding box center [273, 229] width 10 height 10
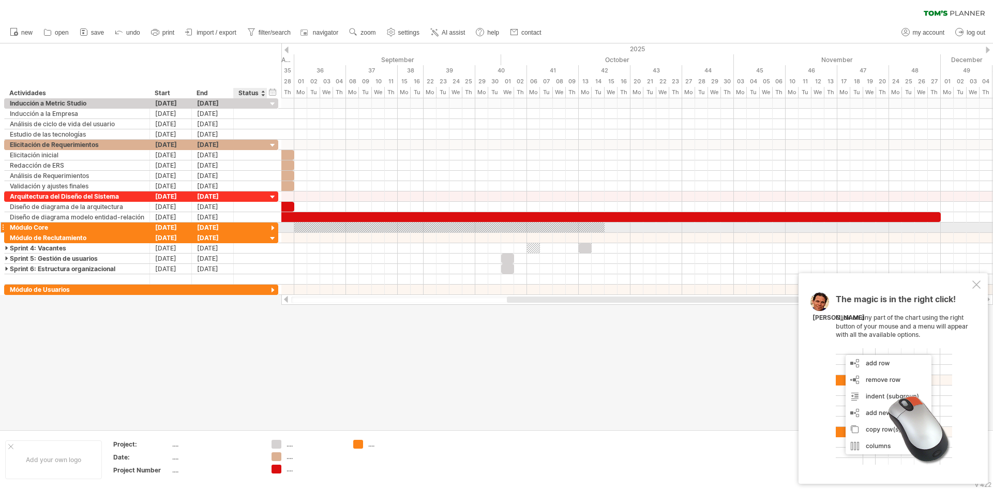
click at [273, 227] on div at bounding box center [273, 229] width 10 height 10
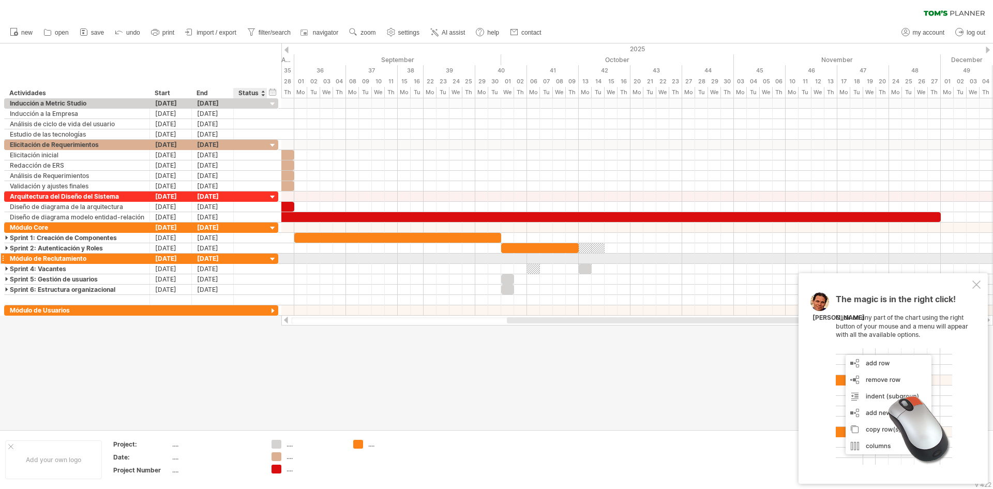
click at [277, 260] on div at bounding box center [273, 260] width 10 height 10
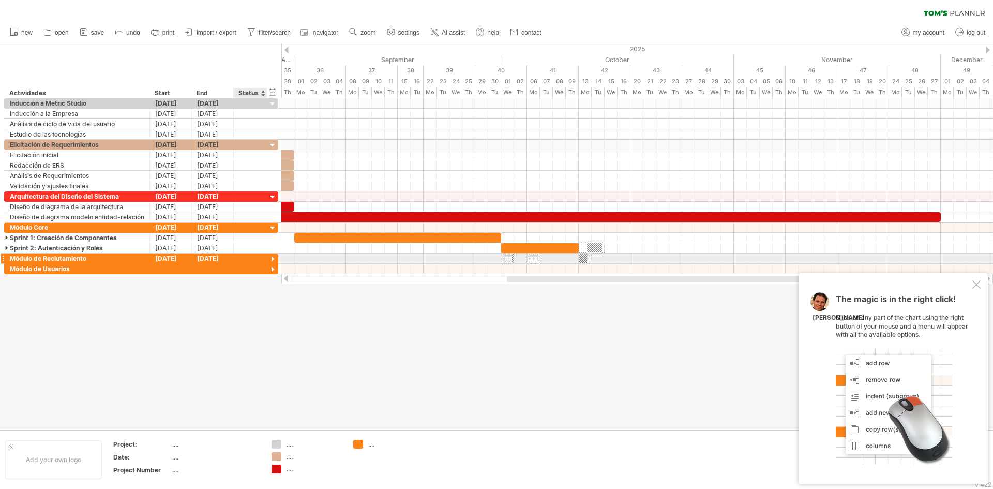
click at [274, 259] on div at bounding box center [273, 260] width 10 height 10
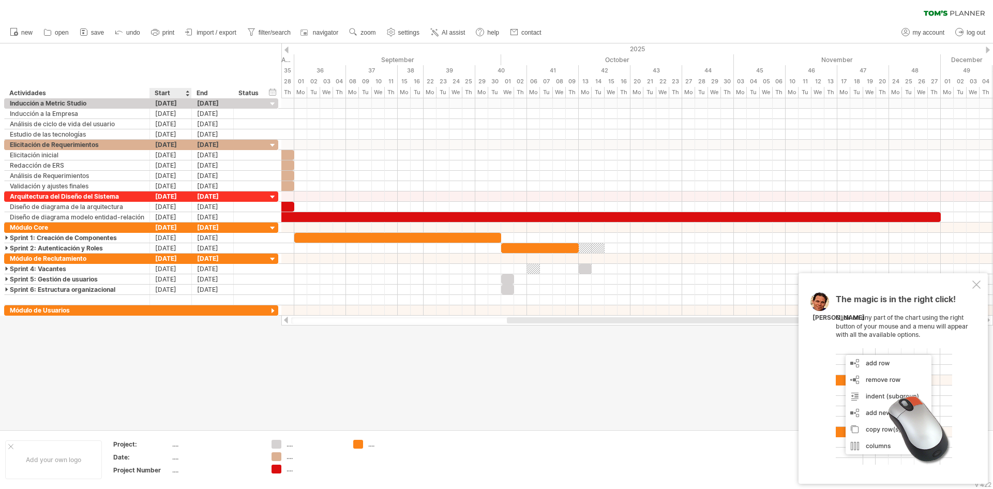
click at [149, 385] on div at bounding box center [496, 236] width 993 height 386
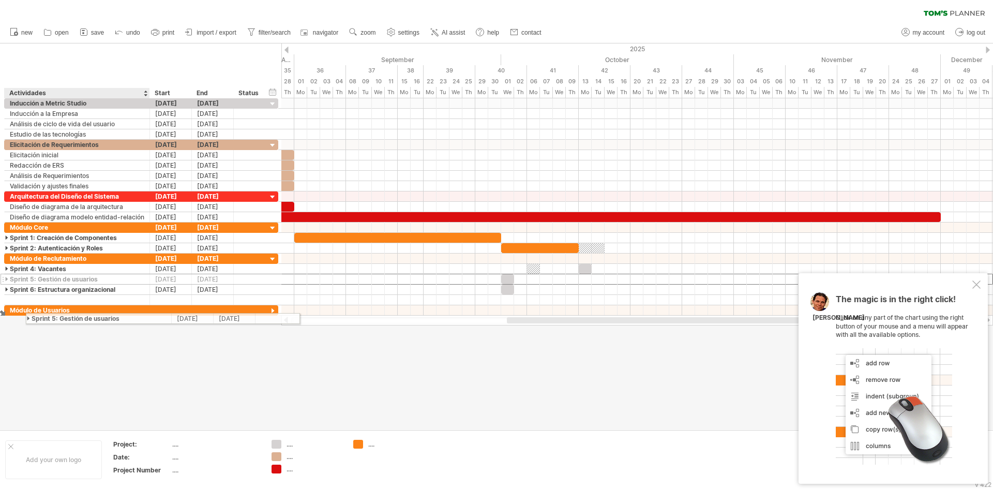
drag, startPoint x: 3, startPoint y: 281, endPoint x: 24, endPoint y: 317, distance: 41.8
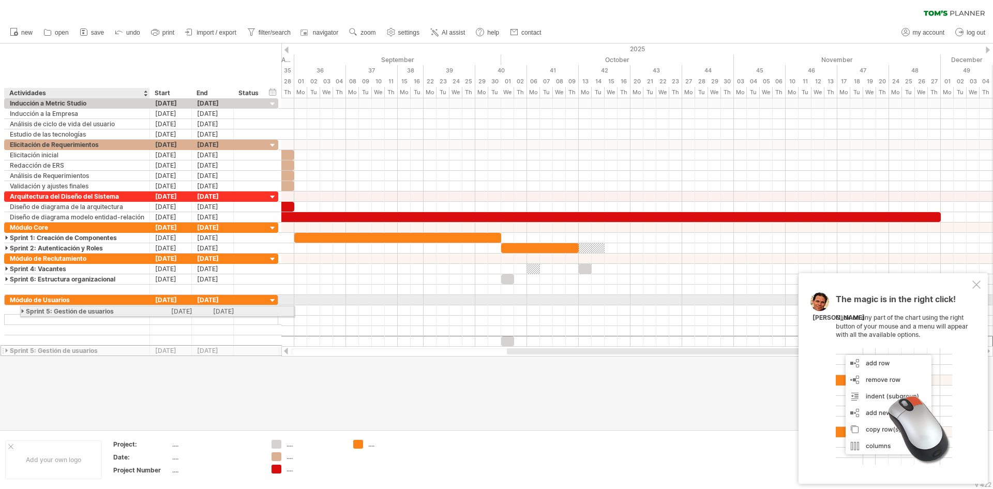
drag, startPoint x: 1, startPoint y: 340, endPoint x: 18, endPoint y: 309, distance: 34.7
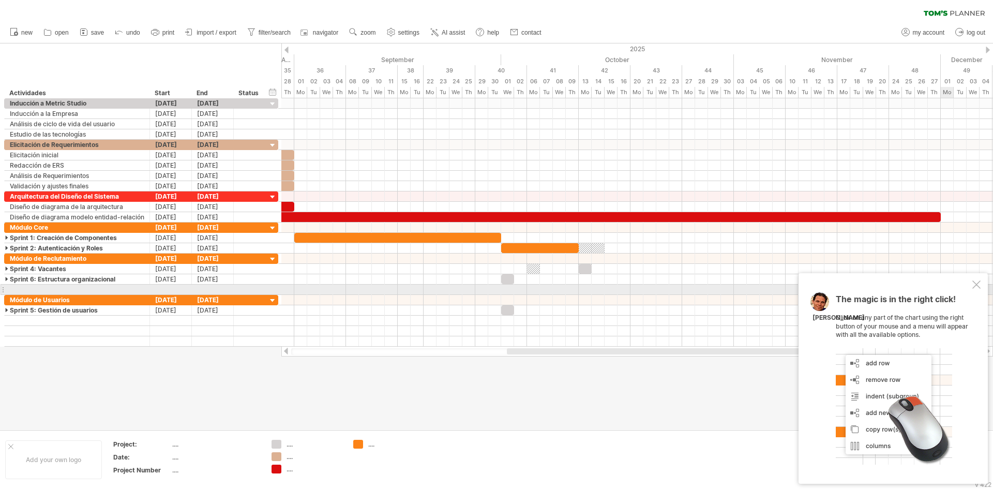
click at [979, 285] on div at bounding box center [977, 284] width 8 height 8
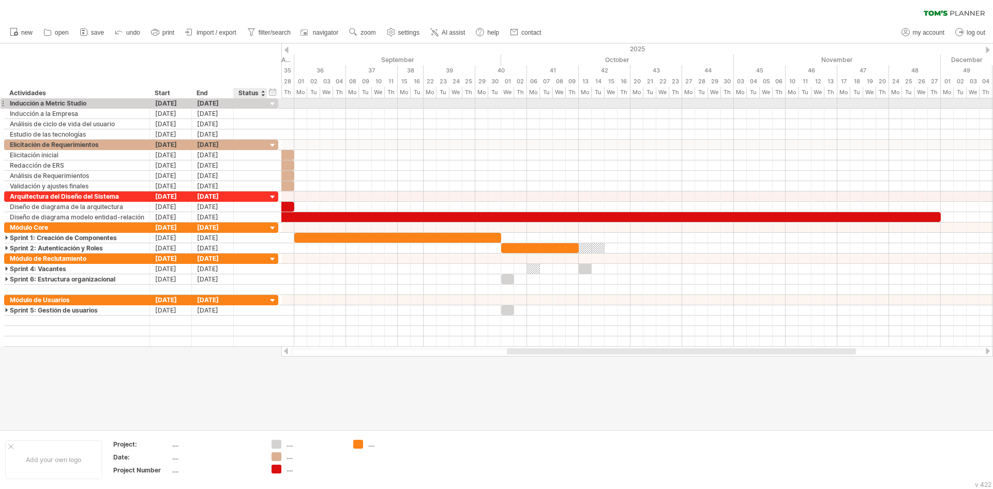
click at [271, 103] on div at bounding box center [273, 104] width 10 height 10
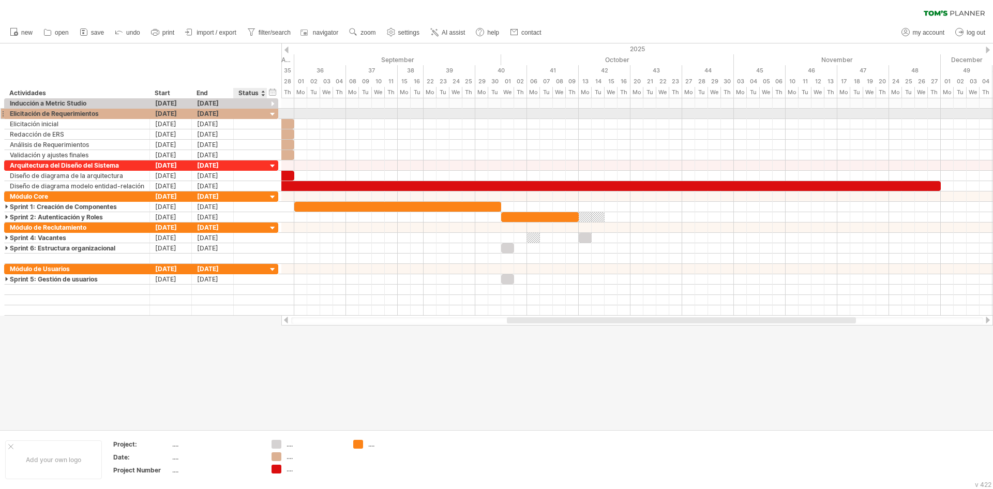
click at [272, 114] on div at bounding box center [273, 115] width 10 height 10
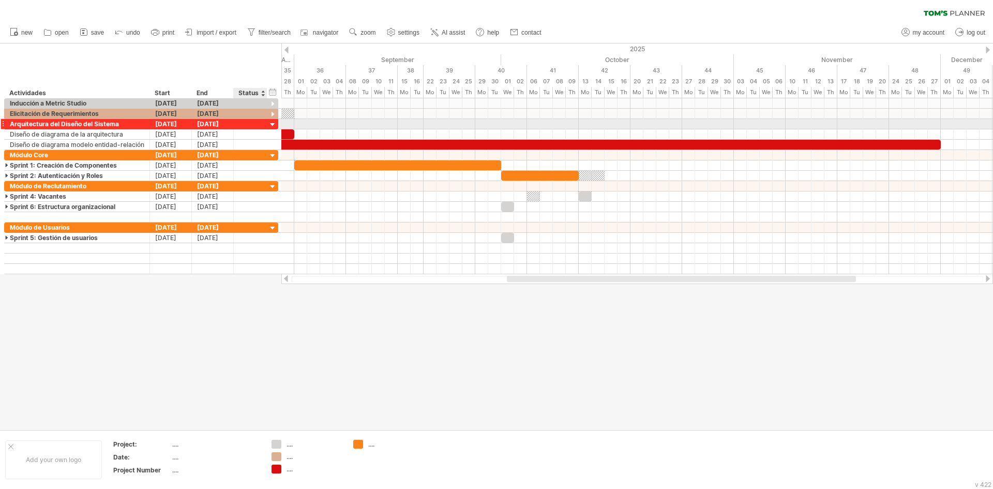
click at [272, 126] on div at bounding box center [273, 125] width 10 height 10
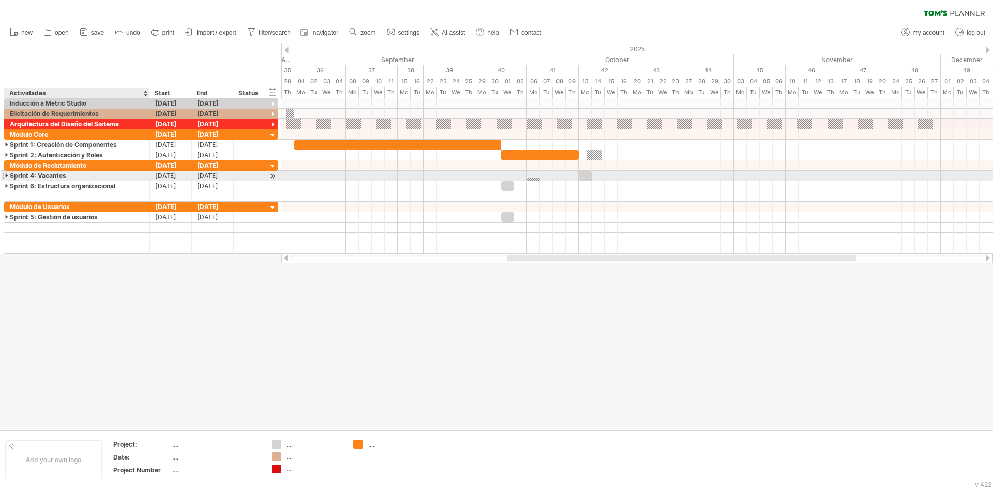
click at [86, 175] on div "Sprint 4: Vacantes" at bounding box center [77, 176] width 135 height 10
type input "**********"
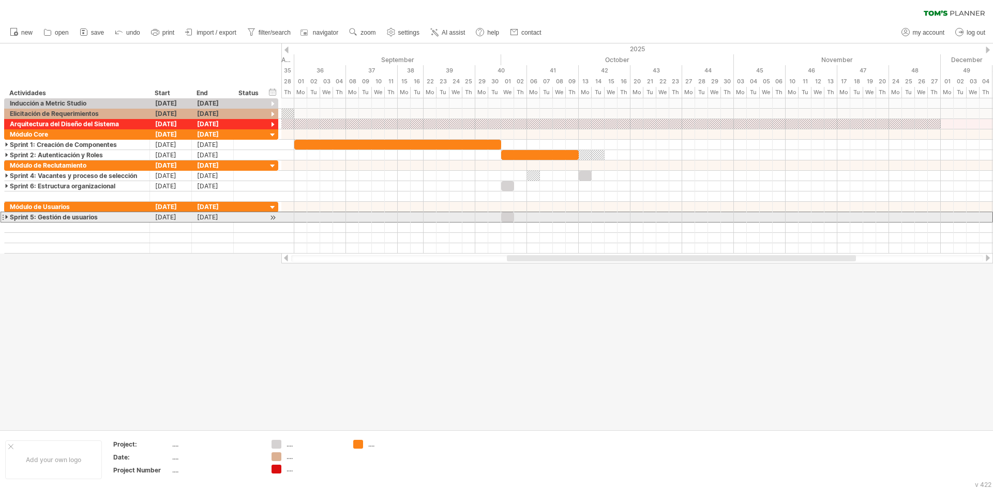
click at [5, 217] on div "**********" at bounding box center [77, 217] width 145 height 10
click at [6, 217] on div at bounding box center [7, 217] width 5 height 10
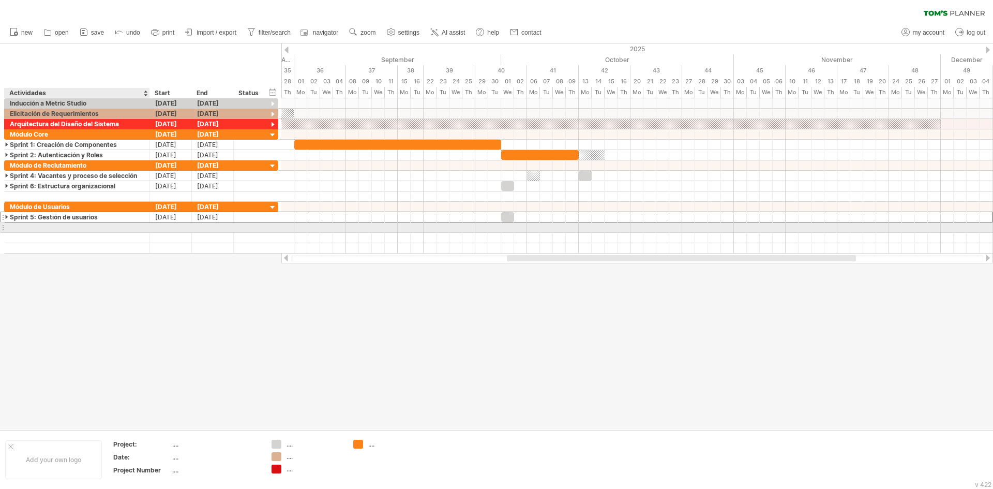
click at [56, 227] on div at bounding box center [77, 227] width 135 height 10
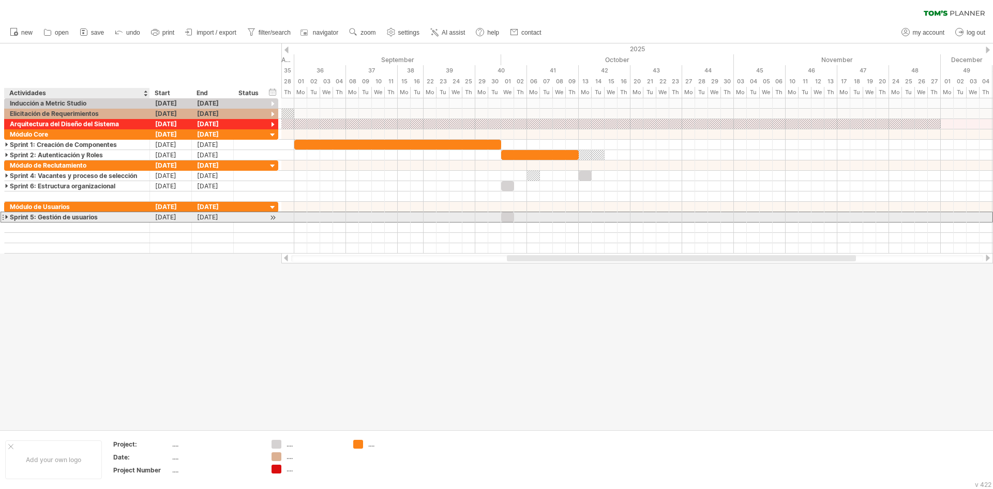
click at [55, 219] on div "Sprint 5: Gestión de usuarios" at bounding box center [77, 217] width 135 height 10
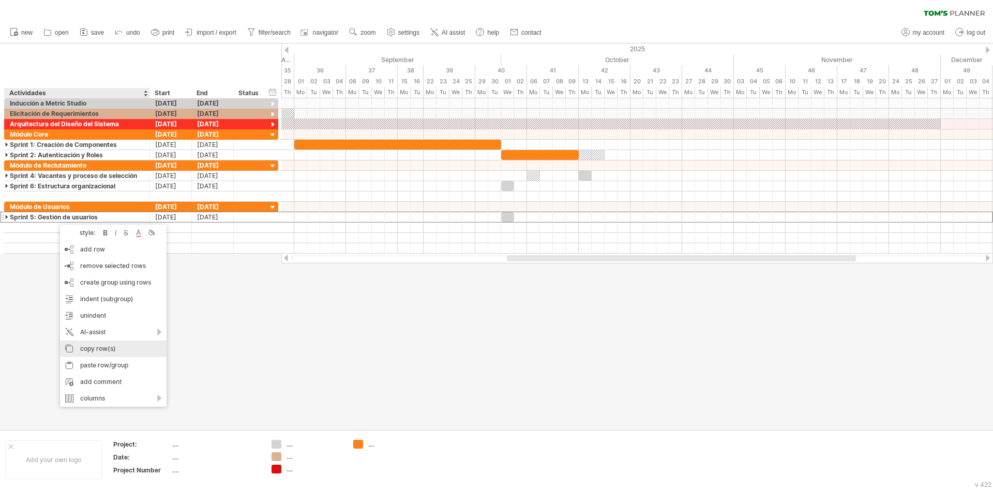
click at [79, 354] on div "copy row(s)" at bounding box center [113, 348] width 107 height 17
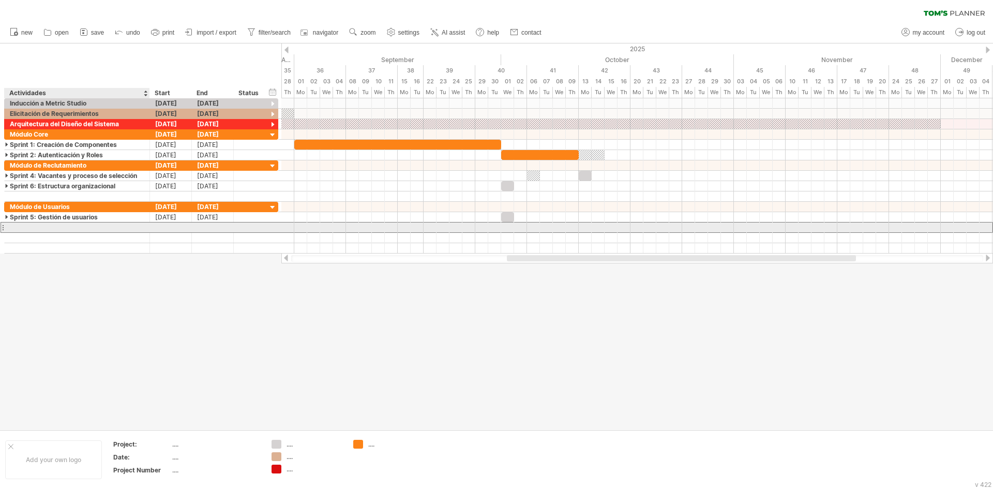
click at [33, 229] on div at bounding box center [77, 227] width 135 height 10
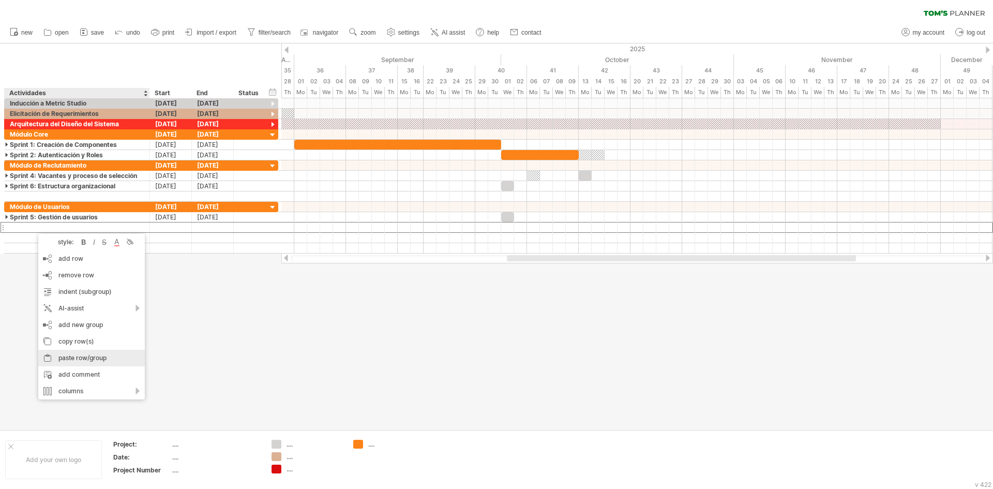
click at [54, 358] on div "paste row/group" at bounding box center [91, 358] width 107 height 17
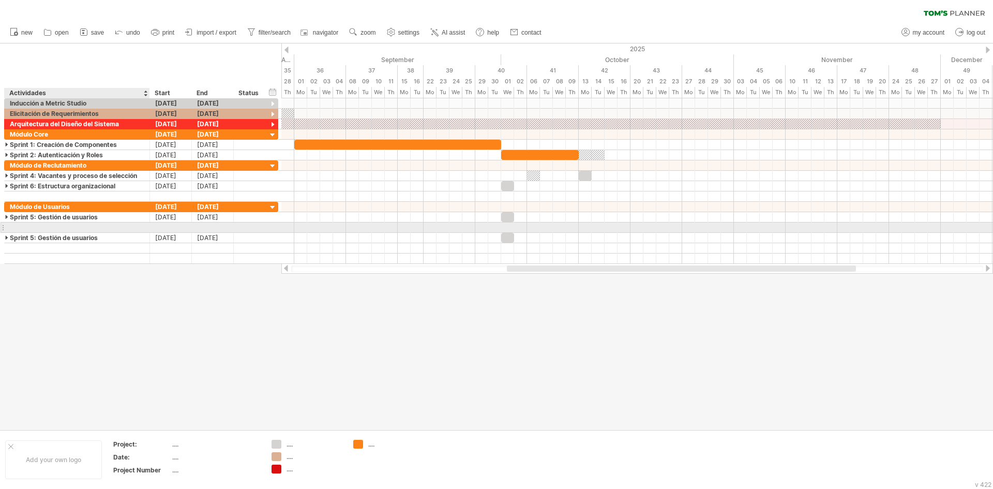
click at [37, 228] on div at bounding box center [77, 227] width 135 height 10
click at [68, 276] on span "remove row" at bounding box center [75, 276] width 36 height 8
click at [37, 227] on div "Sprint 5: Gestión de usuarios" at bounding box center [77, 227] width 135 height 10
click at [34, 228] on input "**********" at bounding box center [77, 227] width 135 height 10
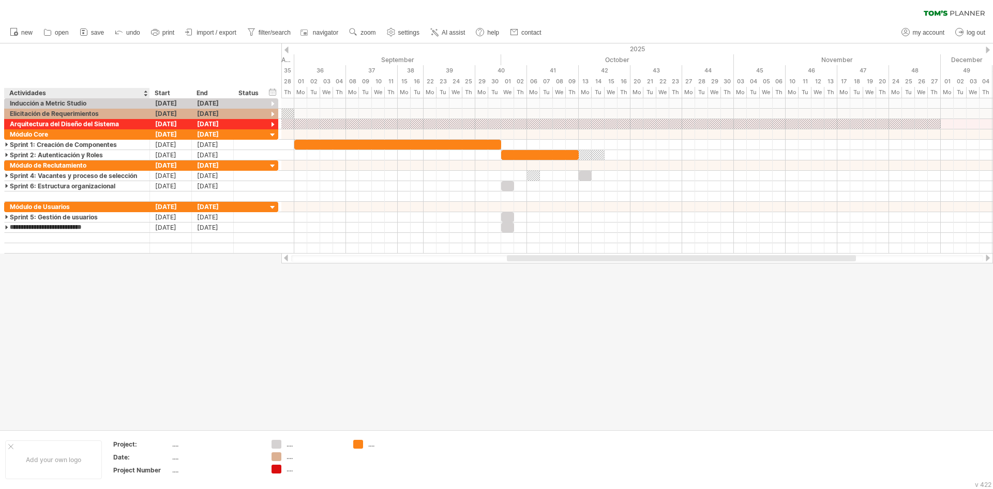
type input "**********"
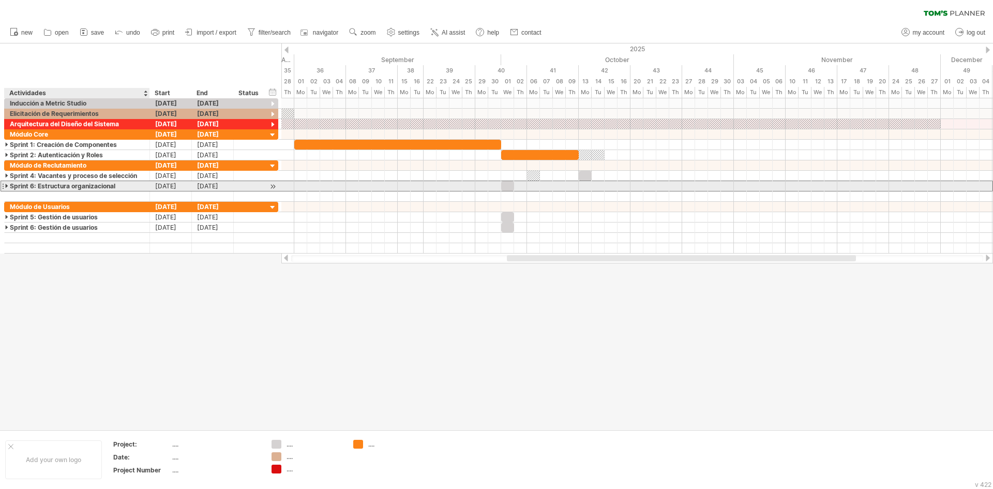
click at [35, 186] on div "Sprint 6: Estructura organizacional" at bounding box center [77, 186] width 135 height 10
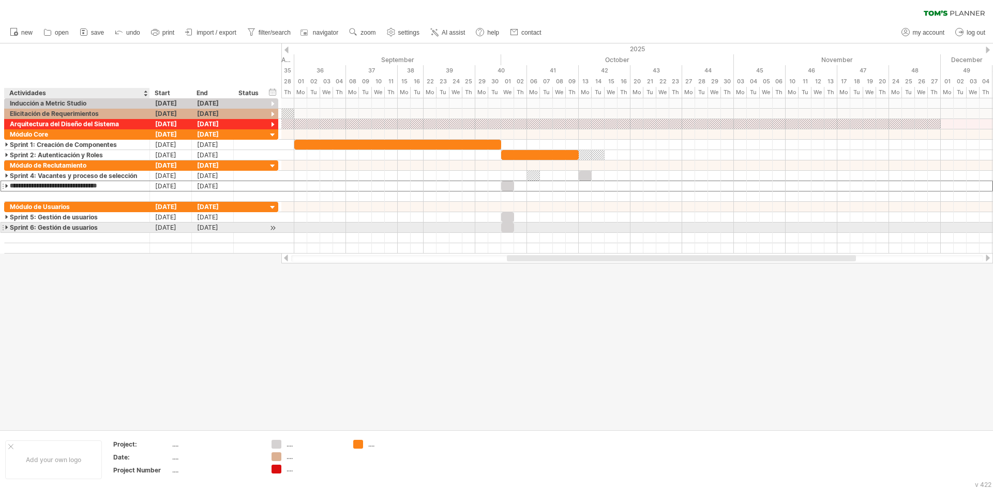
type input "**********"
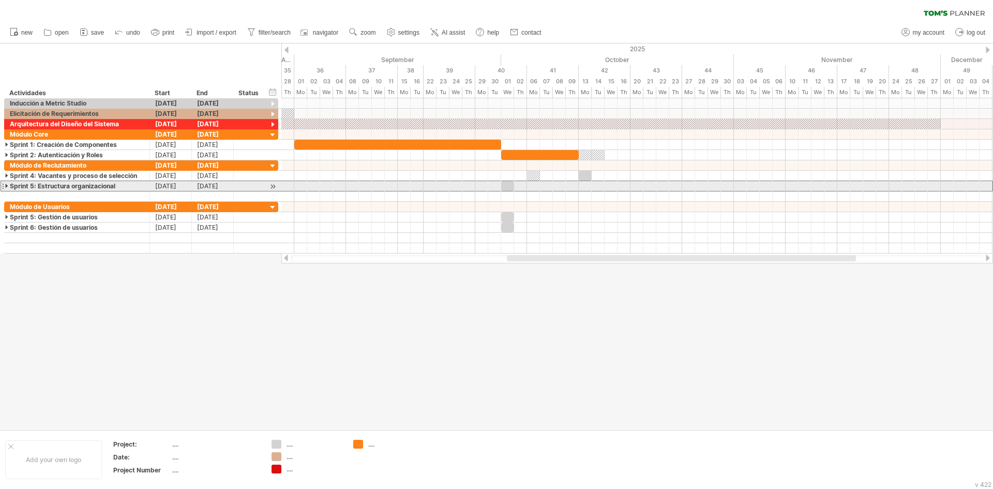
click at [4, 186] on div at bounding box center [3, 186] width 4 height 11
click at [6, 185] on div at bounding box center [7, 186] width 5 height 10
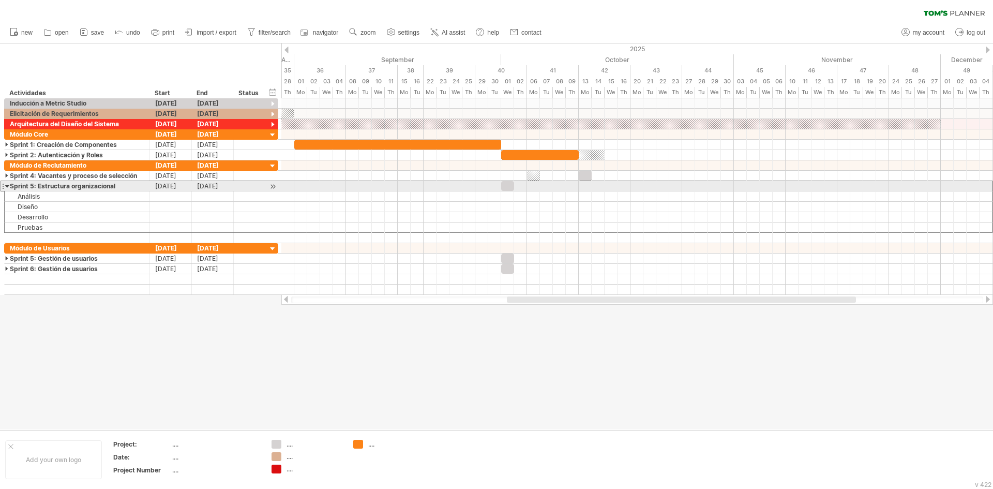
click at [6, 185] on div at bounding box center [7, 186] width 5 height 10
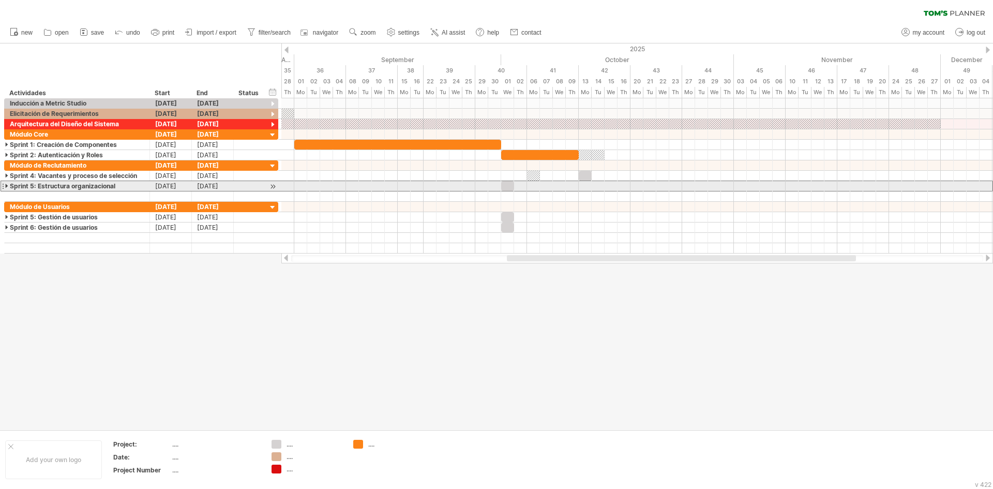
click at [6, 185] on div at bounding box center [7, 186] width 5 height 10
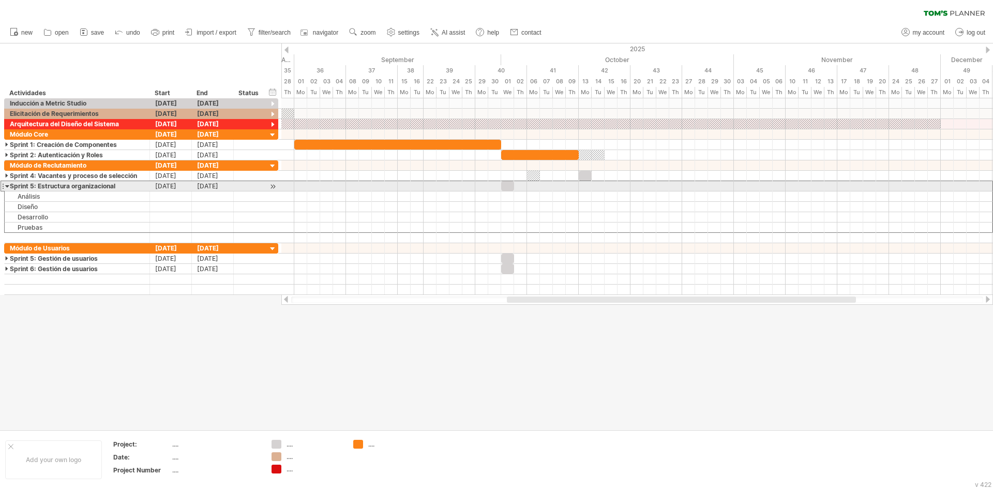
click at [6, 185] on div at bounding box center [7, 186] width 5 height 10
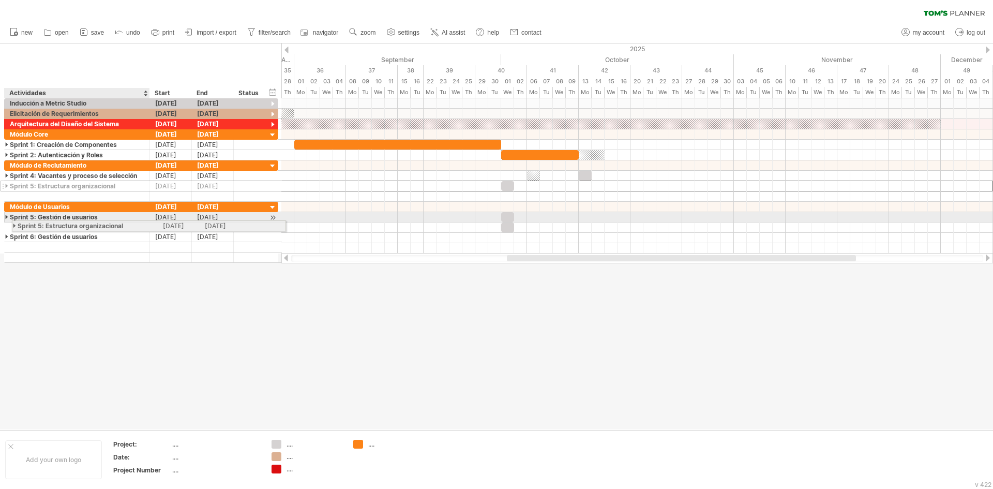
drag, startPoint x: 3, startPoint y: 186, endPoint x: 8, endPoint y: 224, distance: 38.2
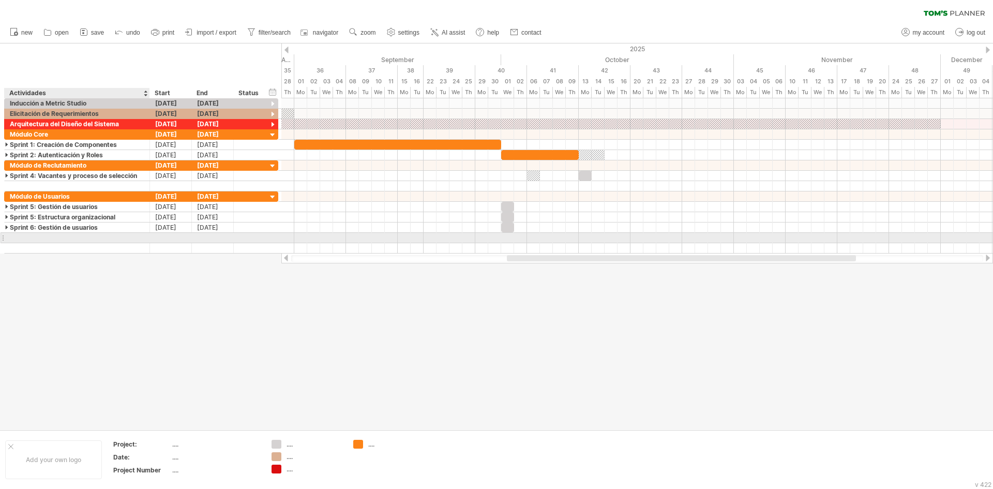
click at [57, 239] on div at bounding box center [77, 238] width 135 height 10
type input "**********"
click at [47, 242] on div "Módulo de Colaboradores" at bounding box center [77, 238] width 135 height 10
click at [95, 237] on input "**********" at bounding box center [77, 238] width 135 height 10
click at [111, 330] on div "add new group" at bounding box center [153, 333] width 107 height 17
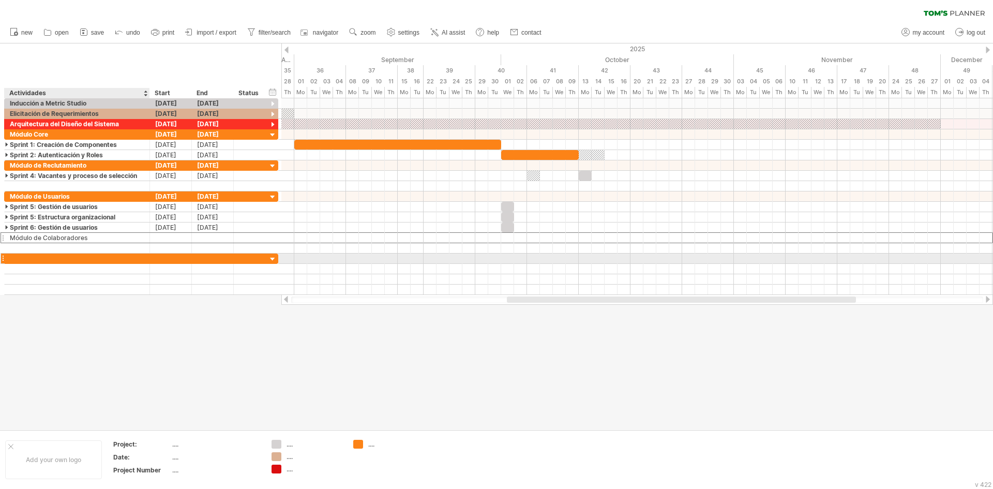
click at [33, 257] on div at bounding box center [77, 259] width 135 height 10
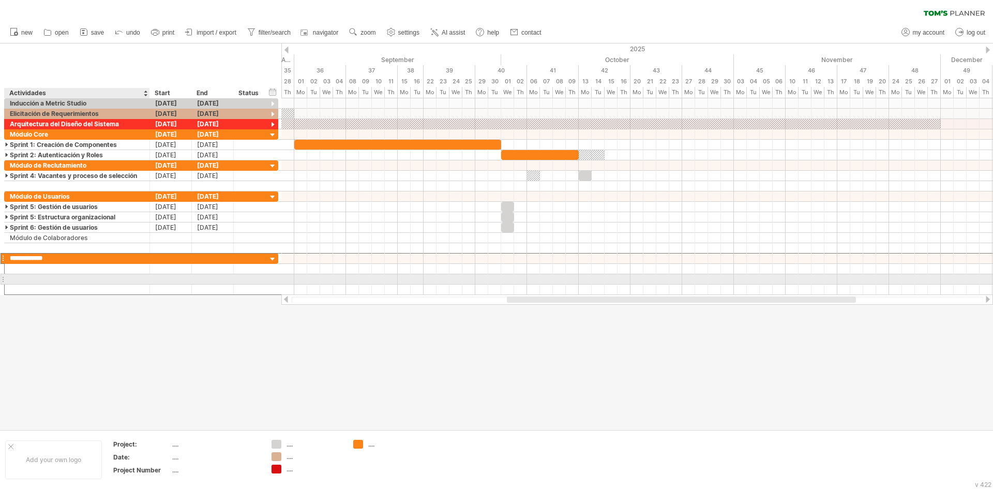
type input "**********"
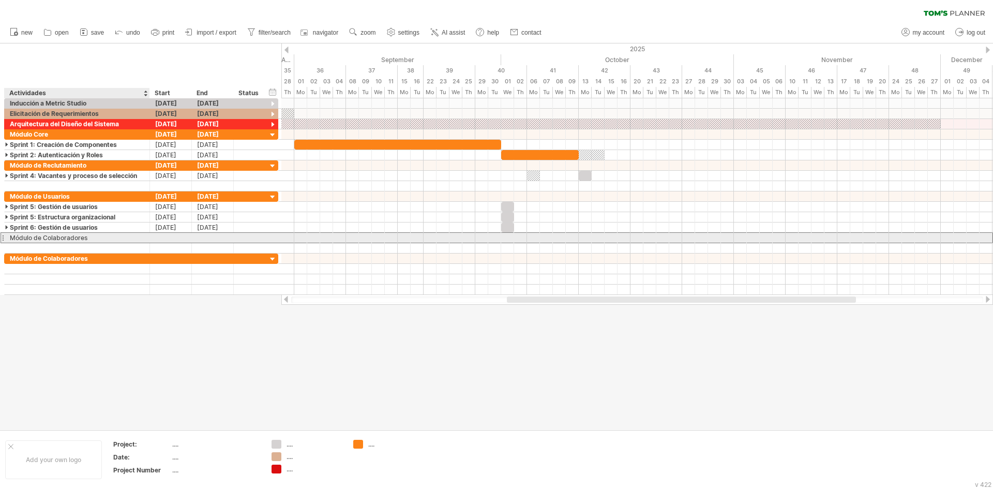
click at [15, 237] on div "Módulo de Colaboradores" at bounding box center [77, 238] width 135 height 10
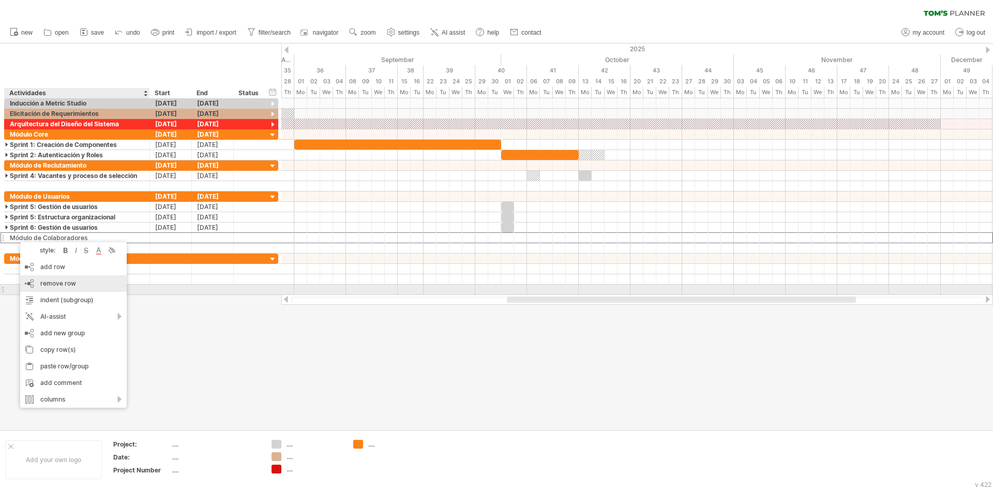
click at [49, 287] on span "remove row" at bounding box center [58, 283] width 36 height 8
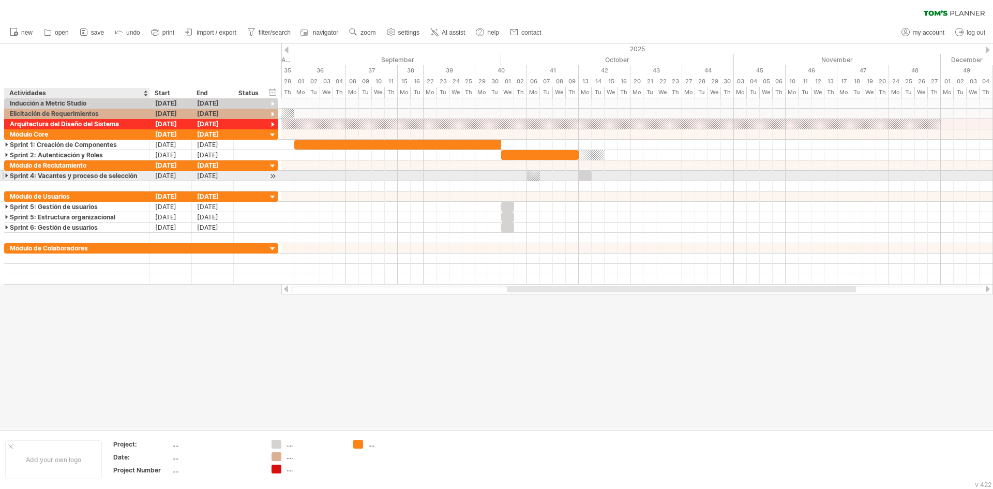
click at [136, 180] on div "Sprint 4: Vacantes y proceso de selección" at bounding box center [77, 176] width 135 height 10
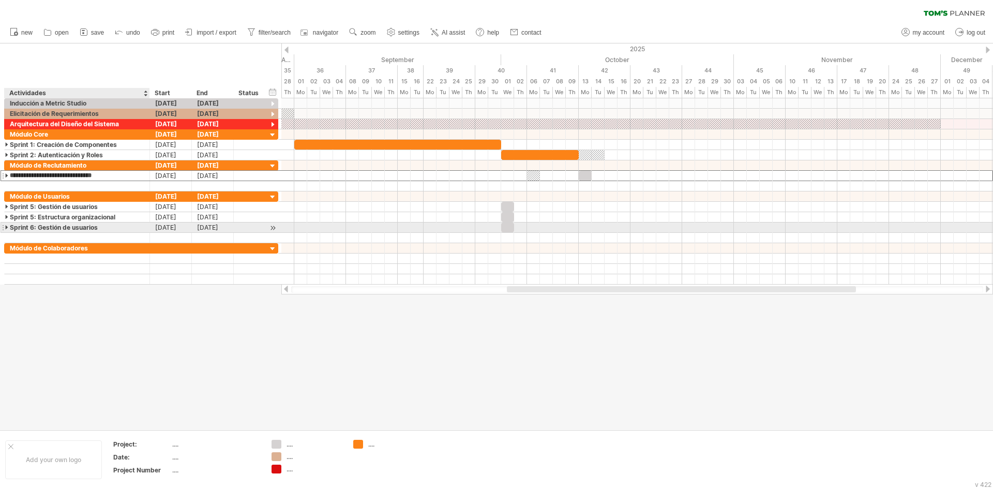
type input "**********"
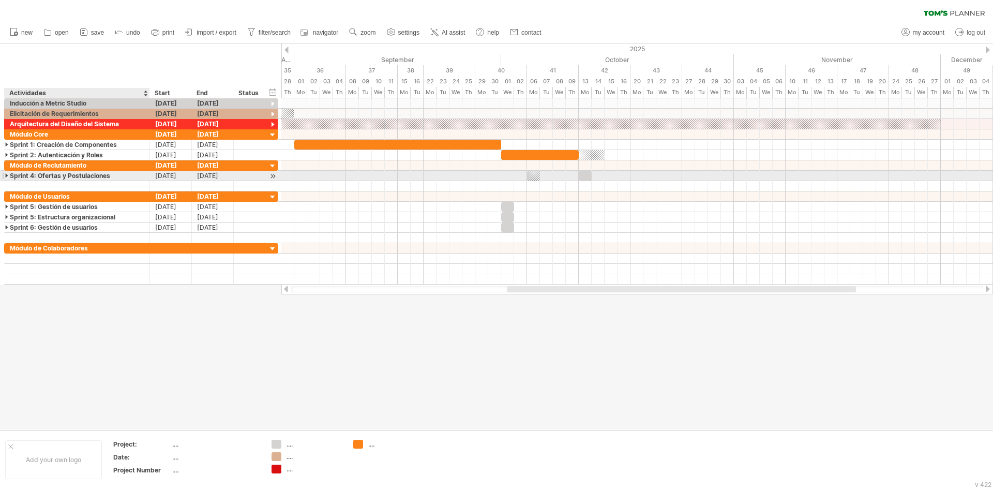
click at [93, 180] on div "Sprint 4: Ofertas y Postulaciones" at bounding box center [77, 176] width 135 height 10
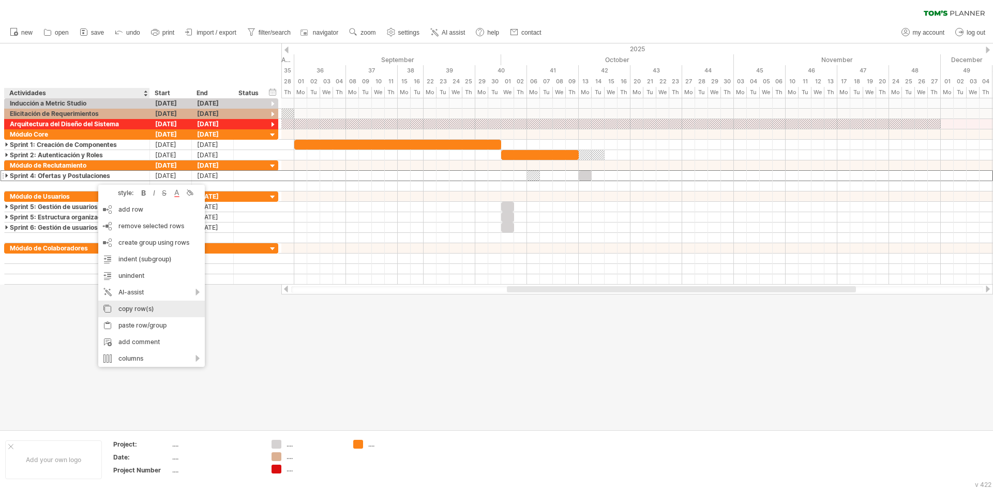
click at [114, 306] on div "copy row(s)" at bounding box center [151, 309] width 107 height 17
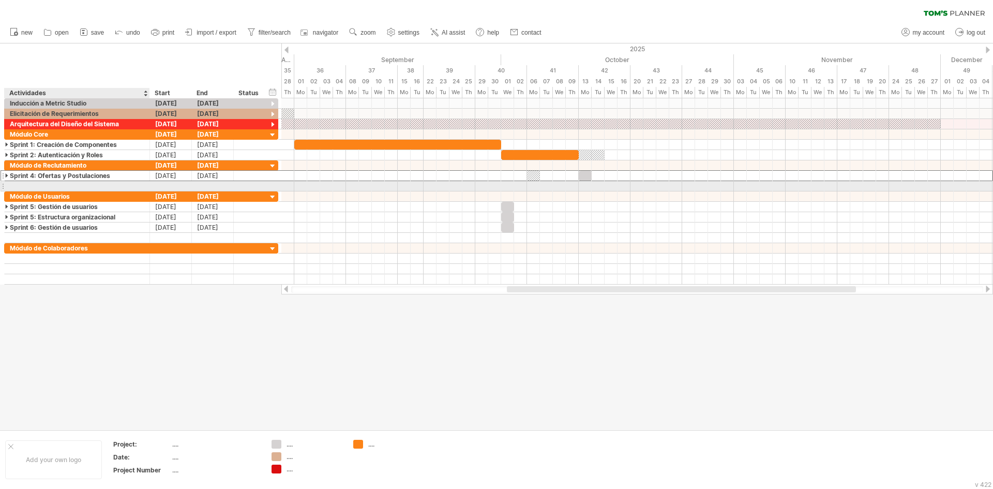
click at [42, 186] on div at bounding box center [77, 186] width 135 height 10
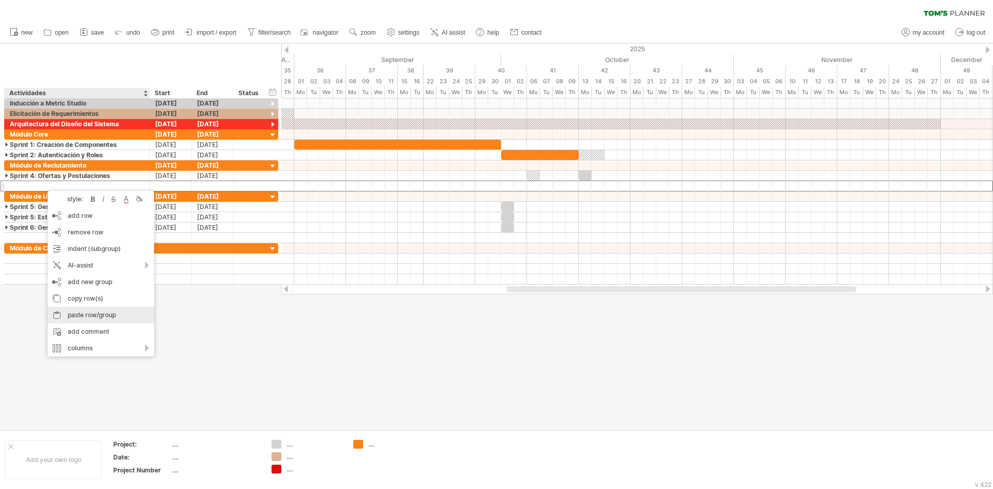
click at [75, 315] on div "paste row/group" at bounding box center [101, 315] width 107 height 17
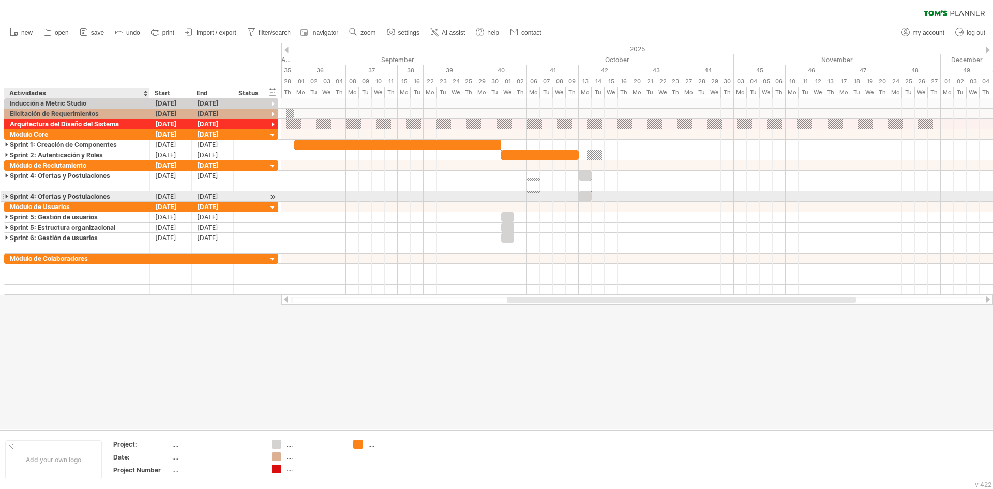
click at [34, 199] on div "Sprint 4: Ofertas y Postulaciones" at bounding box center [77, 196] width 135 height 10
click at [94, 194] on div "Sprint 5: Ofertas y Postulaciones" at bounding box center [77, 196] width 135 height 10
click at [94, 194] on input "**********" at bounding box center [77, 196] width 135 height 10
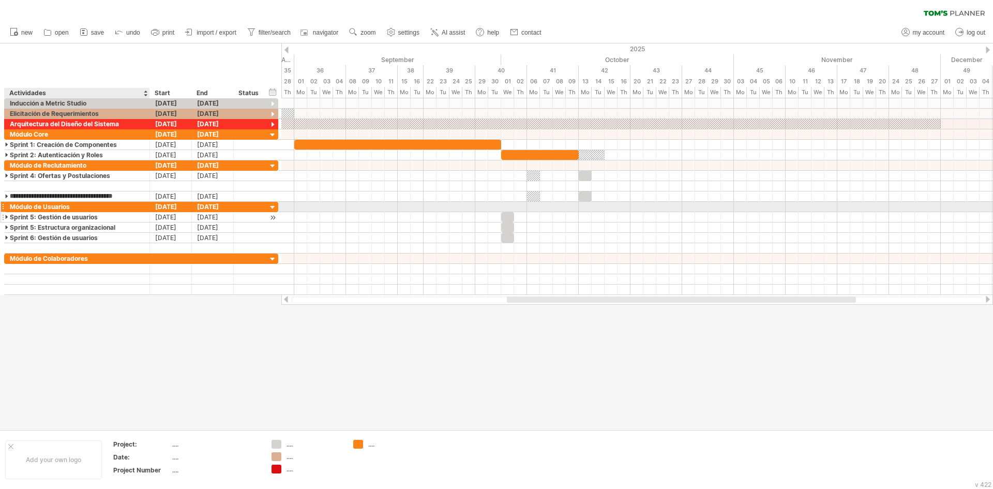
type input "**********"
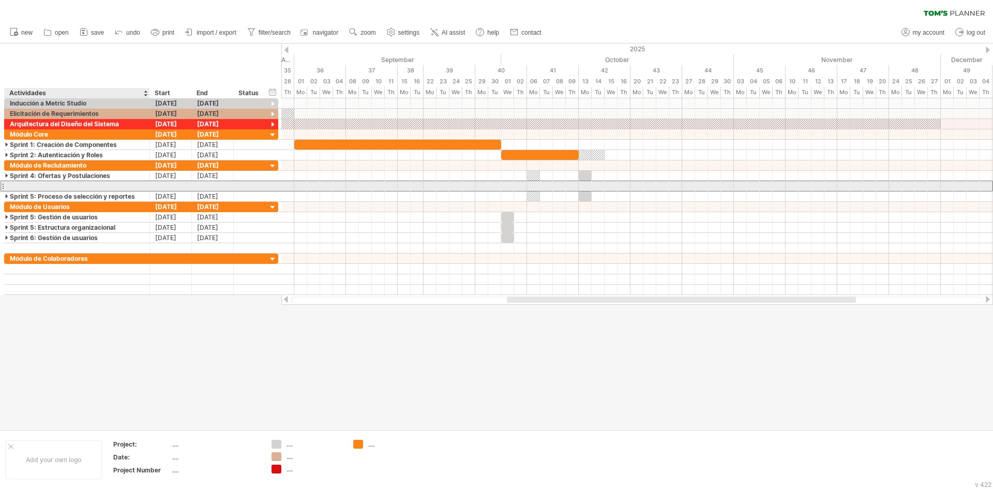
click at [27, 185] on div at bounding box center [77, 186] width 135 height 10
click at [21, 182] on div at bounding box center [77, 186] width 135 height 10
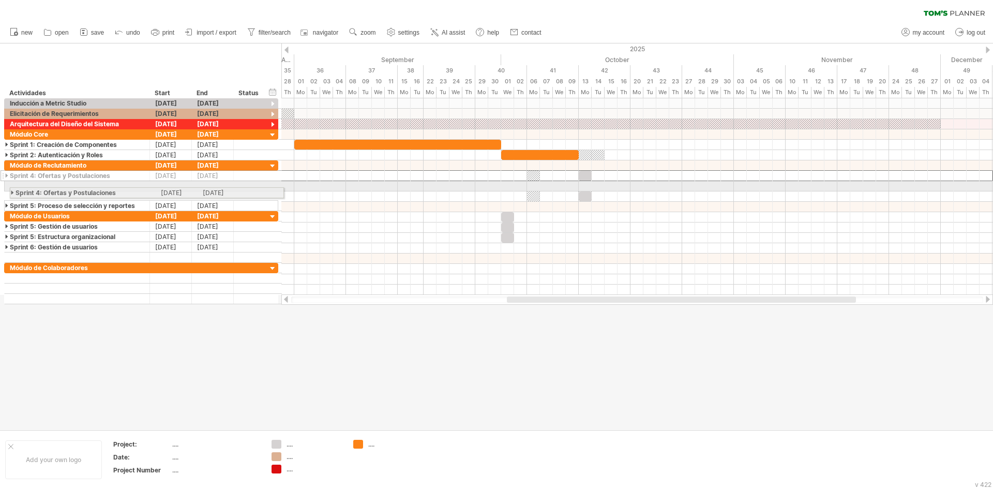
drag, startPoint x: 4, startPoint y: 176, endPoint x: 4, endPoint y: 191, distance: 14.5
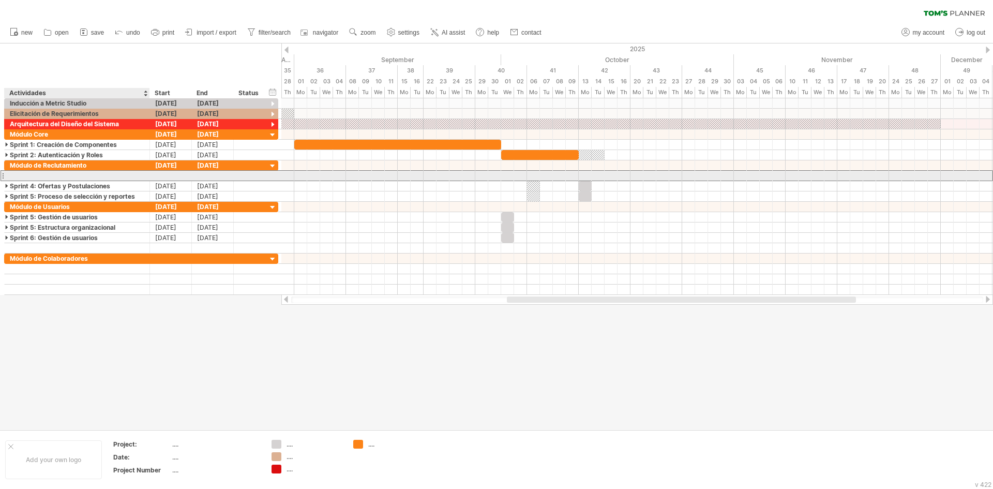
click at [26, 178] on div at bounding box center [77, 176] width 135 height 10
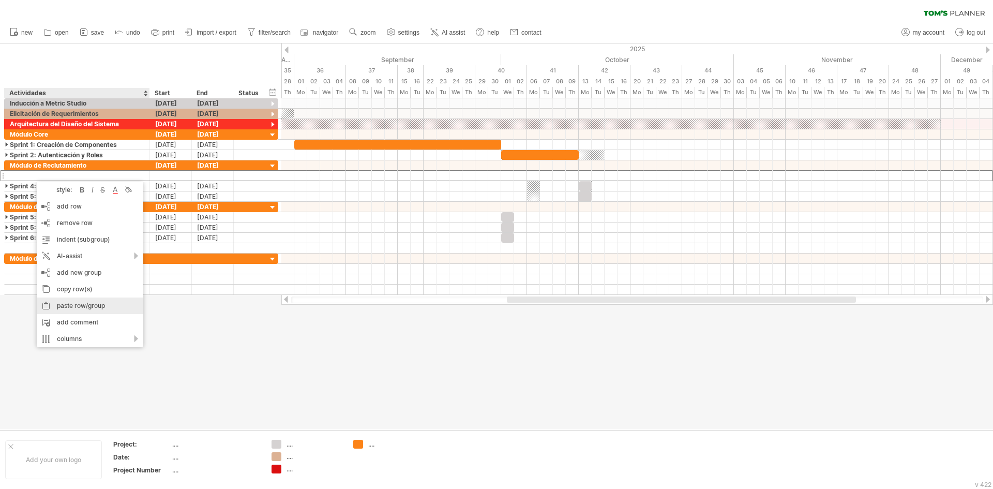
click at [56, 304] on div "paste row/group" at bounding box center [90, 305] width 107 height 17
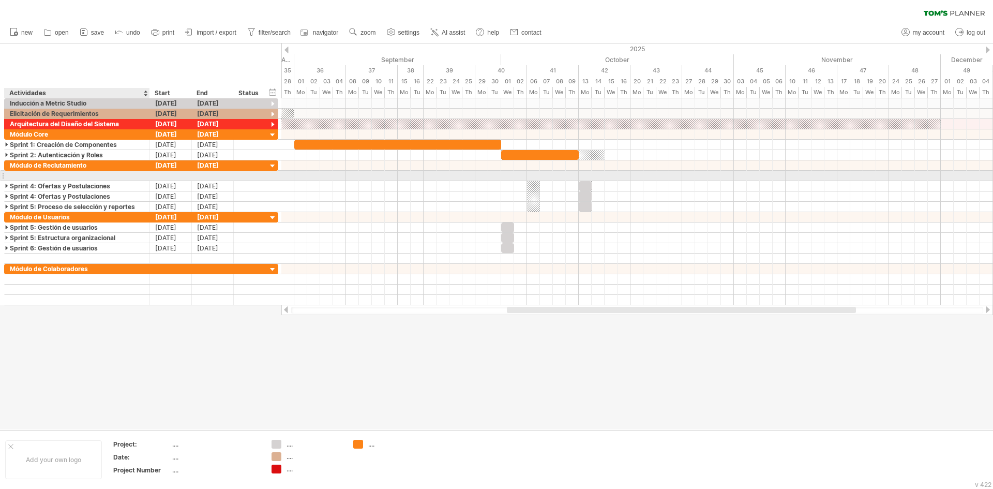
click at [23, 177] on div at bounding box center [77, 176] width 135 height 10
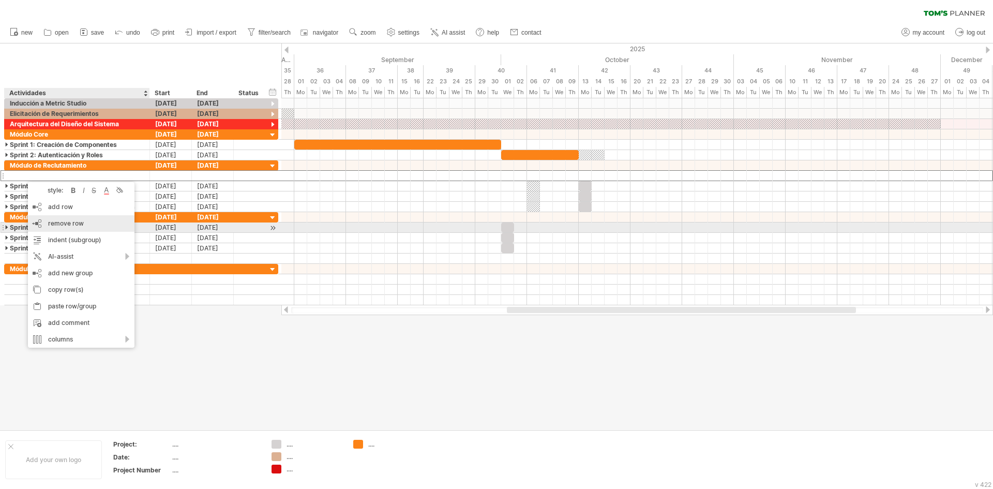
click at [44, 224] on div "remove row remove selected rows" at bounding box center [81, 223] width 107 height 17
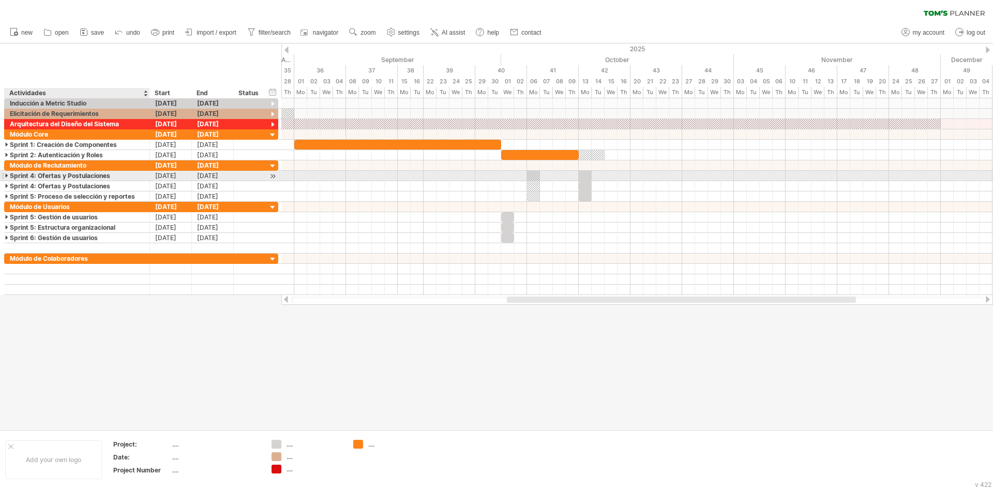
click at [34, 176] on div "Sprint 4: Ofertas y Postulaciones" at bounding box center [77, 176] width 135 height 10
click at [111, 174] on div "Sprint 3: Ofertas y Postulaciones" at bounding box center [77, 176] width 135 height 10
click at [67, 174] on div "Sprint 3:" at bounding box center [77, 176] width 135 height 10
click at [50, 177] on div "Sprint 3:" at bounding box center [77, 176] width 135 height 10
type input "**********"
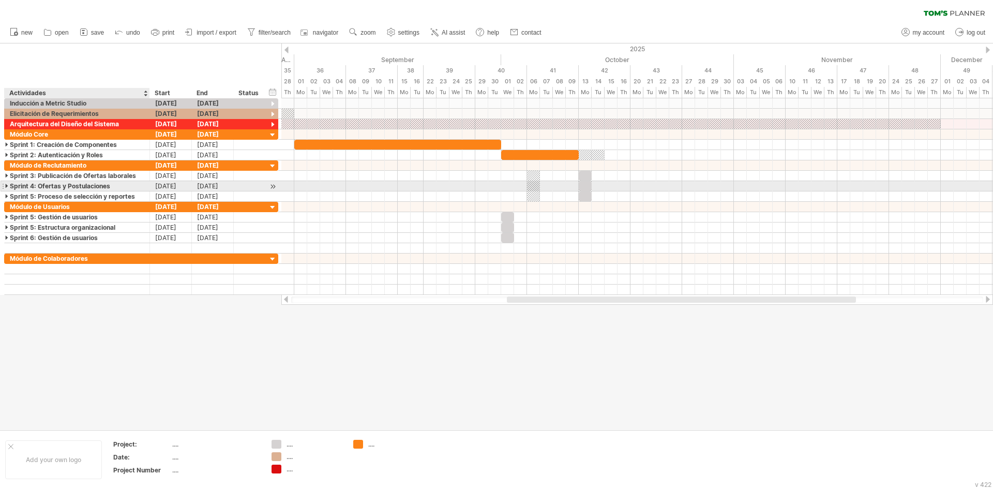
click at [100, 186] on div "Sprint 4: Ofertas y Postulaciones" at bounding box center [77, 186] width 135 height 10
click at [100, 186] on input "**********" at bounding box center [77, 186] width 135 height 10
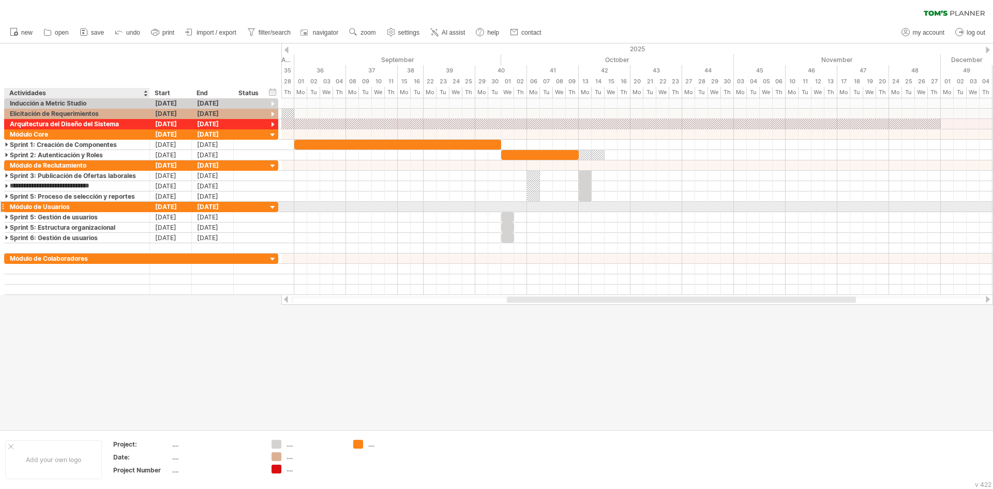
type input "**********"
click at [81, 203] on div "Módulo de Usuarios" at bounding box center [77, 207] width 135 height 10
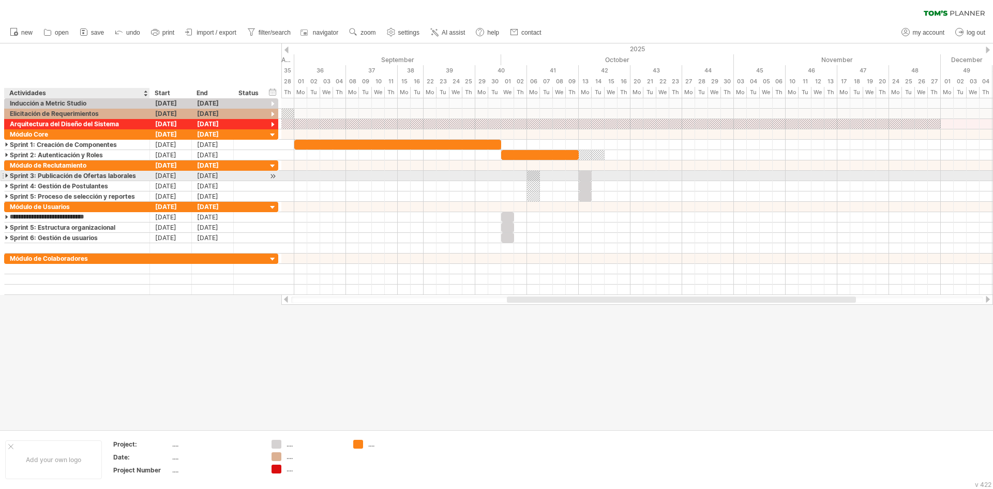
click at [84, 176] on div "Sprint 3: Publicación de Ofertas laborales" at bounding box center [77, 176] width 135 height 10
type input "**********"
click at [101, 174] on input "**********" at bounding box center [77, 176] width 135 height 10
click at [115, 186] on div "Sprint 4: Gestión de Postulantes" at bounding box center [77, 186] width 135 height 10
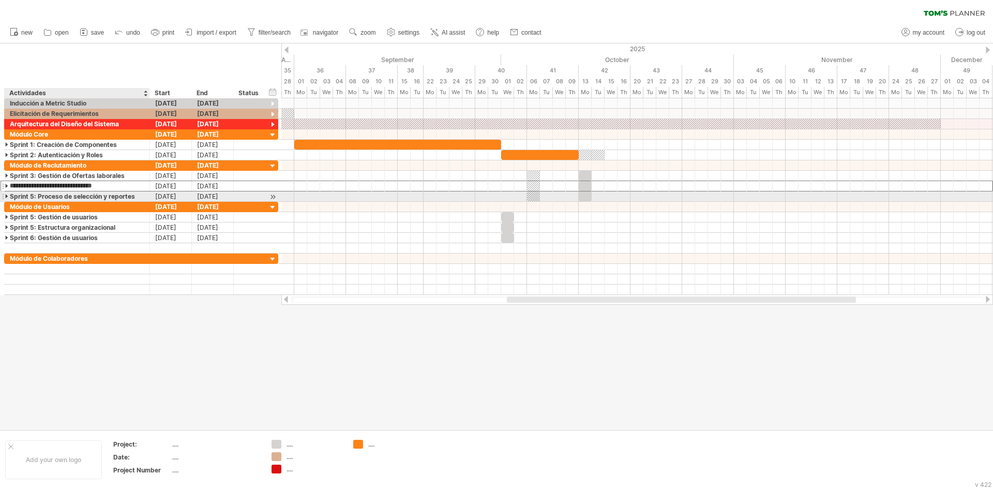
click at [101, 197] on div "Sprint 5: Proceso de selección y reportes" at bounding box center [77, 196] width 135 height 10
click at [108, 198] on div "Sprint 5: Proceso de selección y reportes" at bounding box center [77, 196] width 135 height 10
click at [97, 196] on input "**********" at bounding box center [77, 196] width 135 height 10
click at [128, 196] on input "**********" at bounding box center [77, 196] width 135 height 10
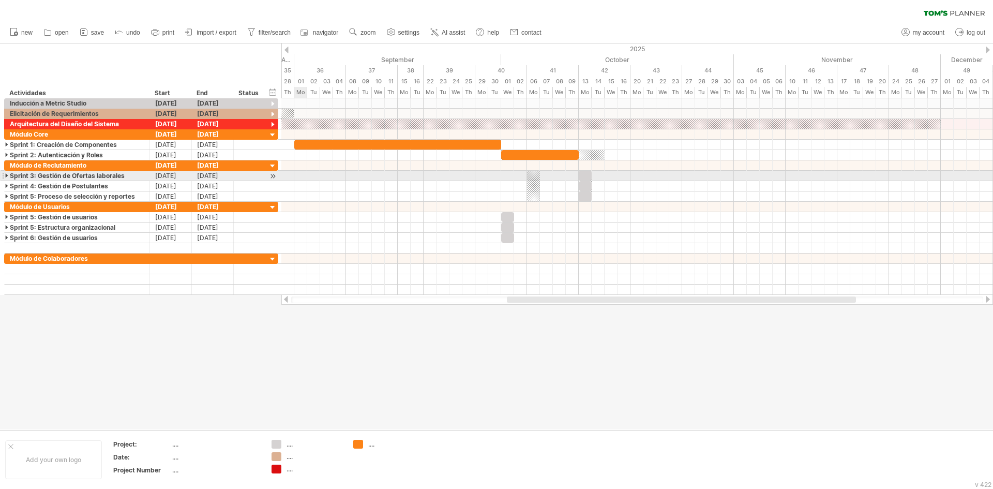
click at [6, 174] on div at bounding box center [7, 176] width 5 height 10
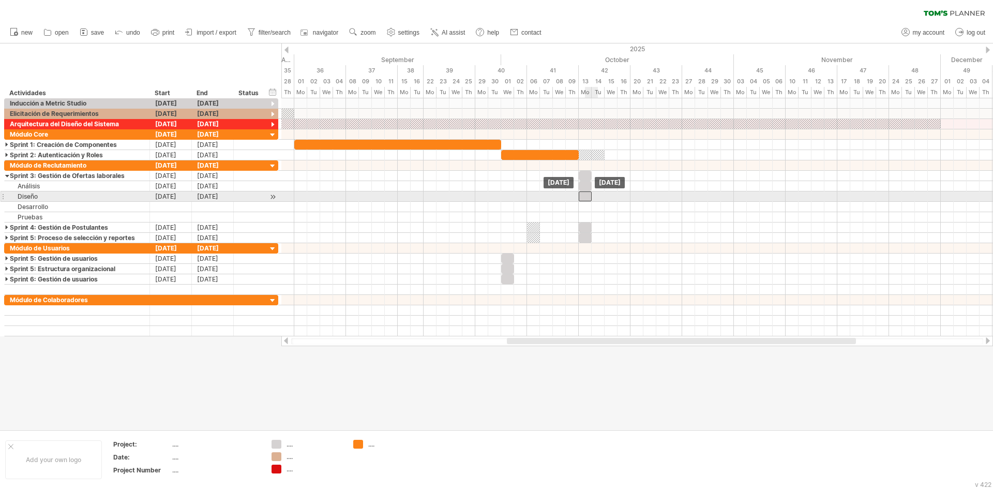
drag, startPoint x: 535, startPoint y: 196, endPoint x: 590, endPoint y: 198, distance: 54.9
click at [590, 198] on div at bounding box center [585, 196] width 13 height 10
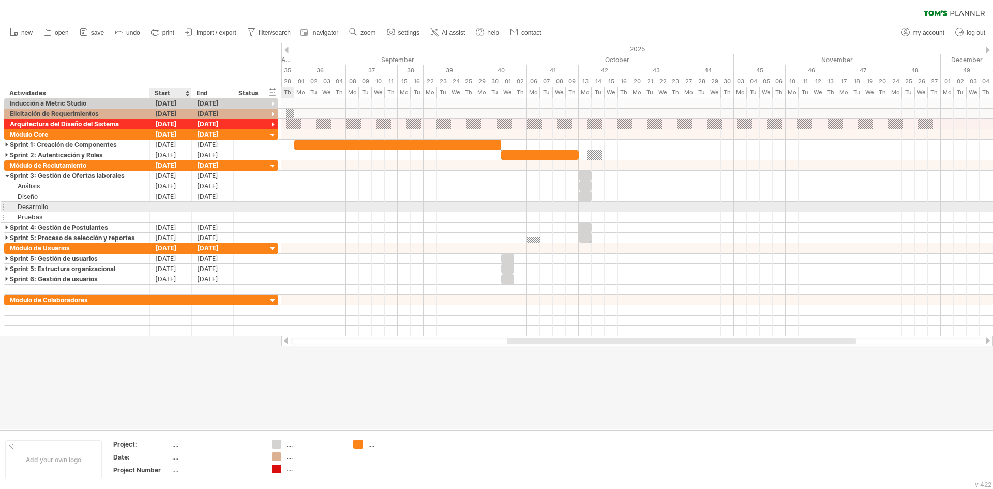
click at [175, 213] on div at bounding box center [171, 217] width 42 height 10
click at [168, 207] on div at bounding box center [171, 207] width 42 height 10
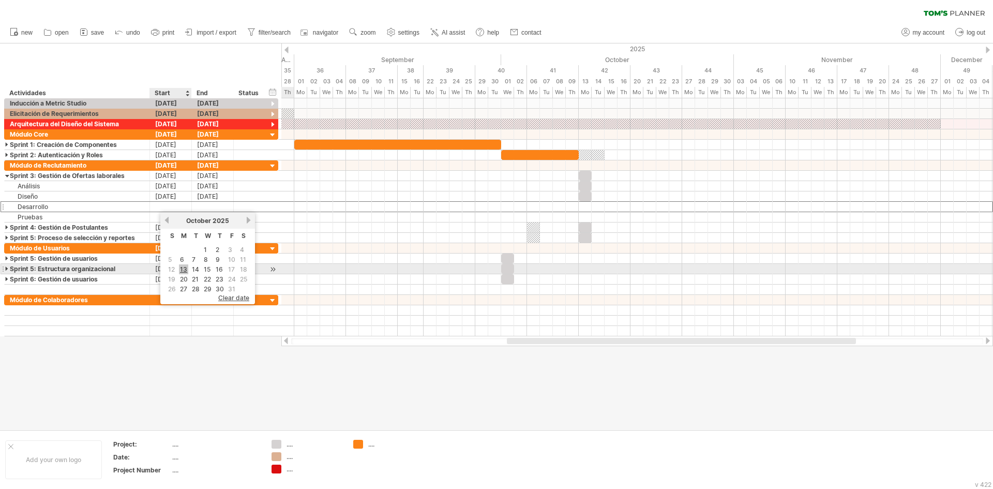
click at [182, 267] on link "13" at bounding box center [183, 269] width 9 height 10
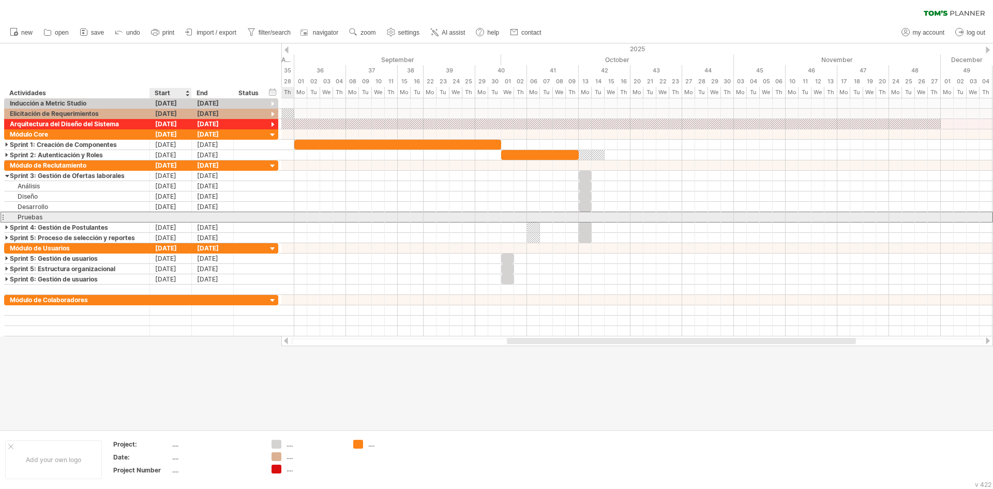
click at [170, 216] on div at bounding box center [171, 217] width 42 height 10
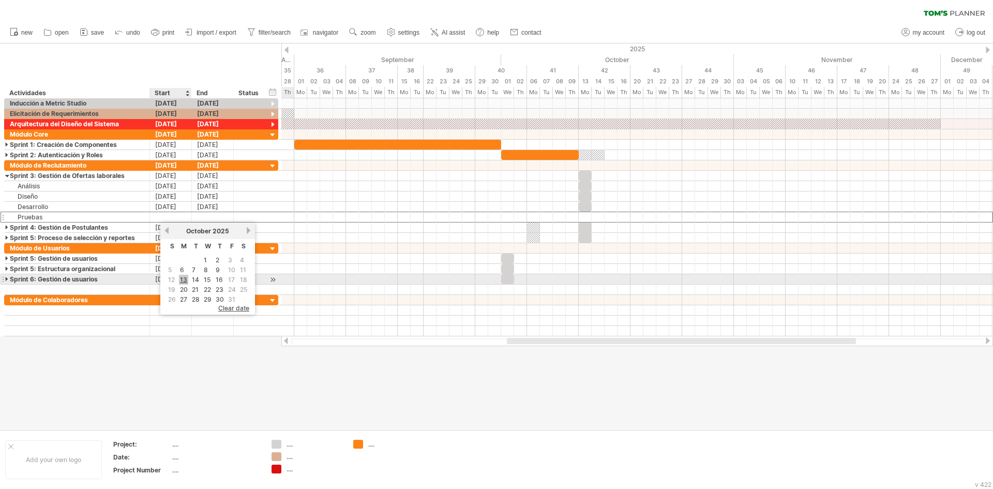
click at [182, 279] on link "13" at bounding box center [183, 280] width 9 height 10
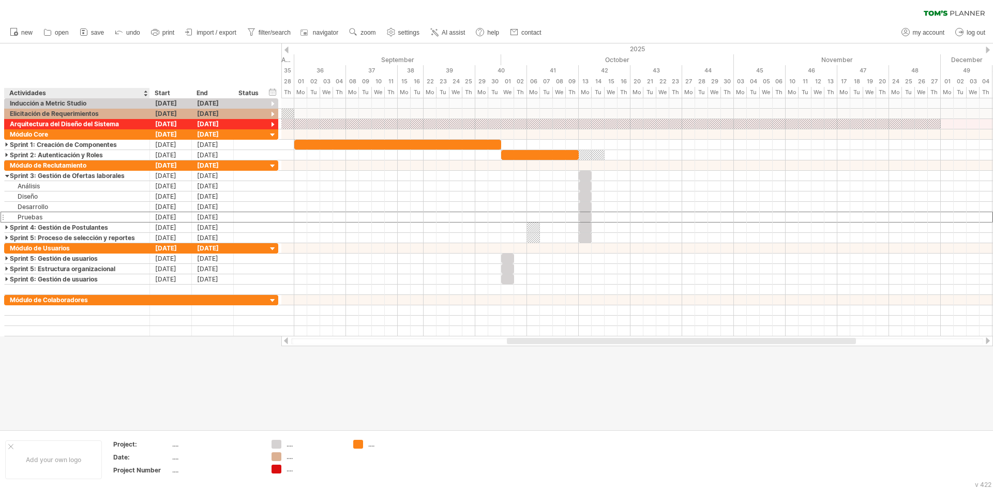
drag, startPoint x: 113, startPoint y: 359, endPoint x: 107, endPoint y: 351, distance: 10.3
click at [113, 359] on div at bounding box center [496, 236] width 993 height 386
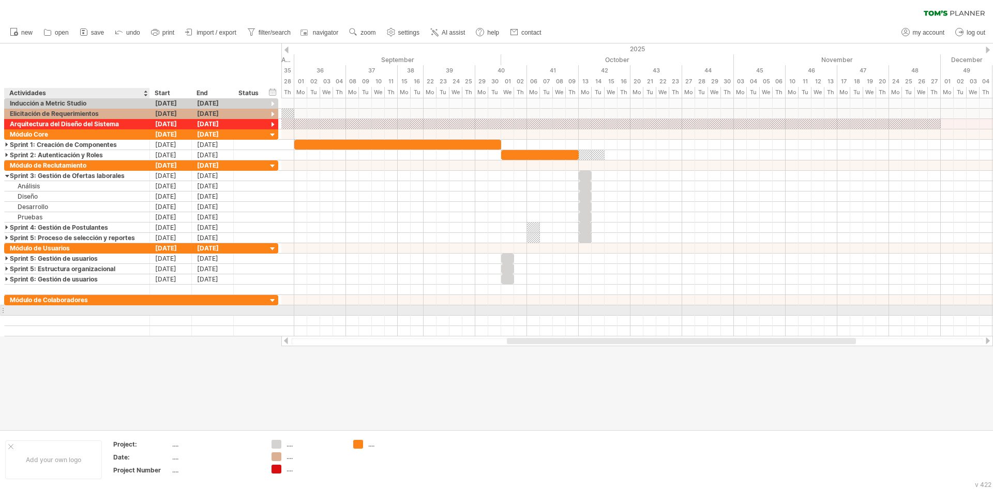
click at [52, 312] on div at bounding box center [77, 310] width 135 height 10
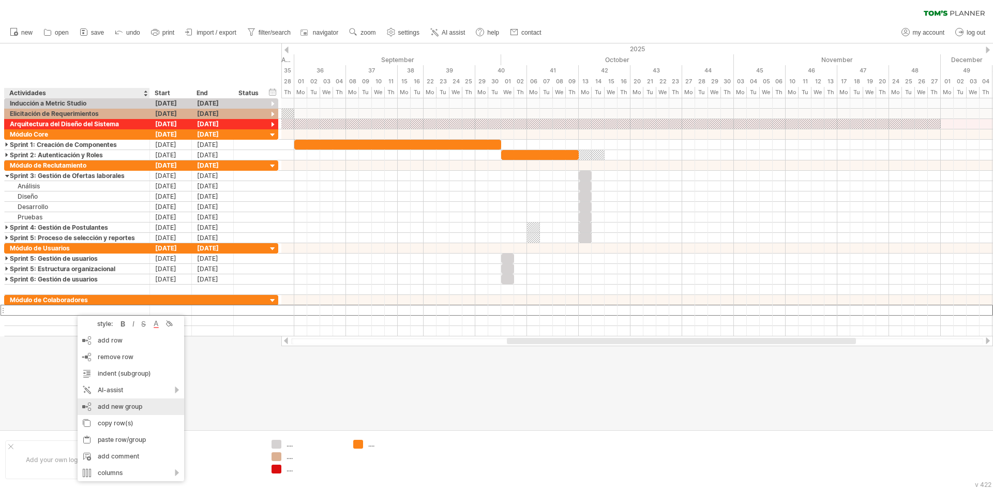
click at [88, 404] on div "add new group" at bounding box center [131, 406] width 107 height 17
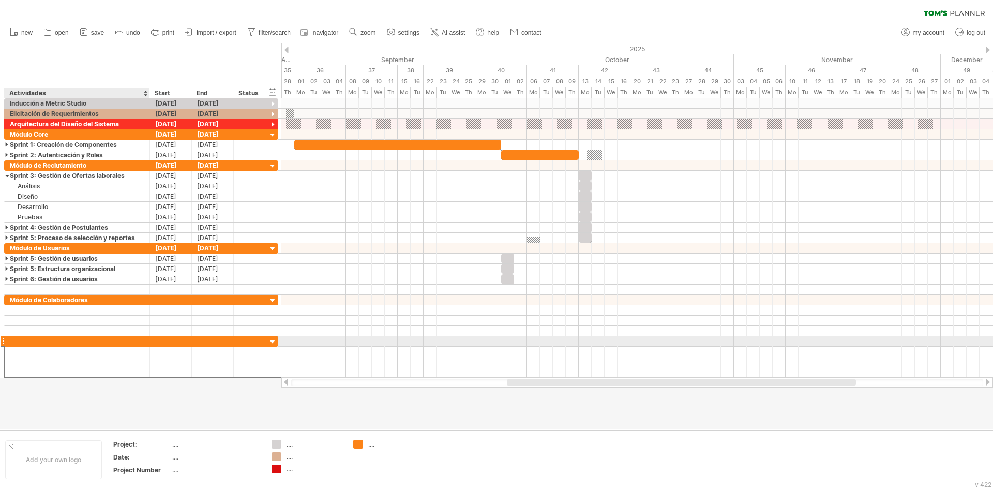
click at [32, 341] on div at bounding box center [77, 341] width 135 height 10
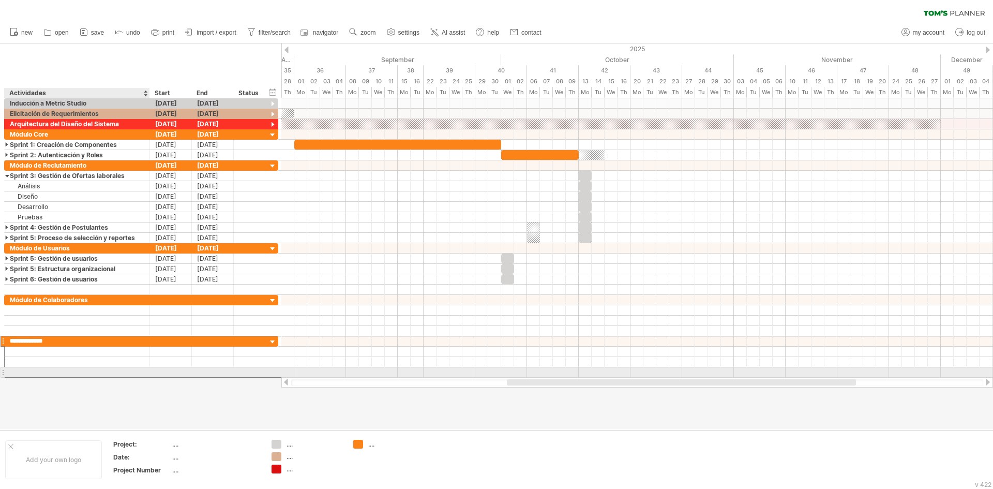
type input "**********"
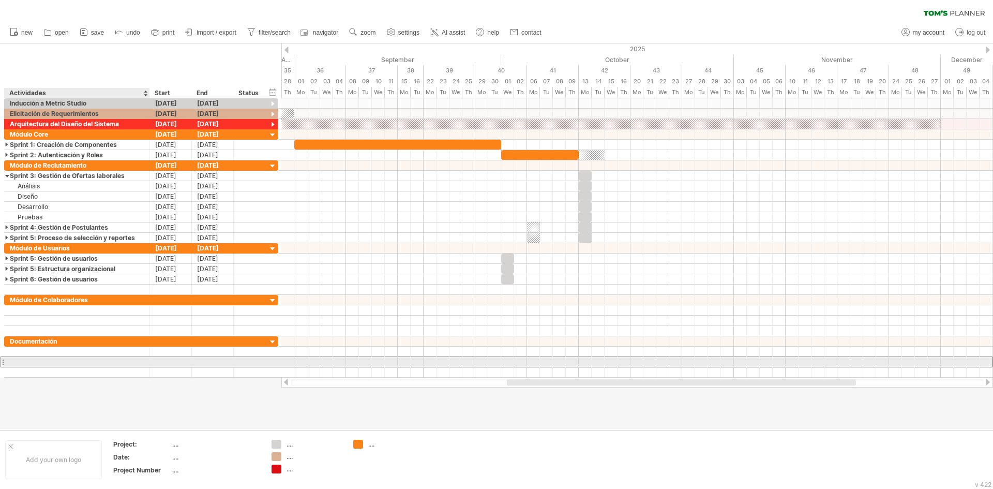
click at [22, 361] on div at bounding box center [77, 362] width 135 height 10
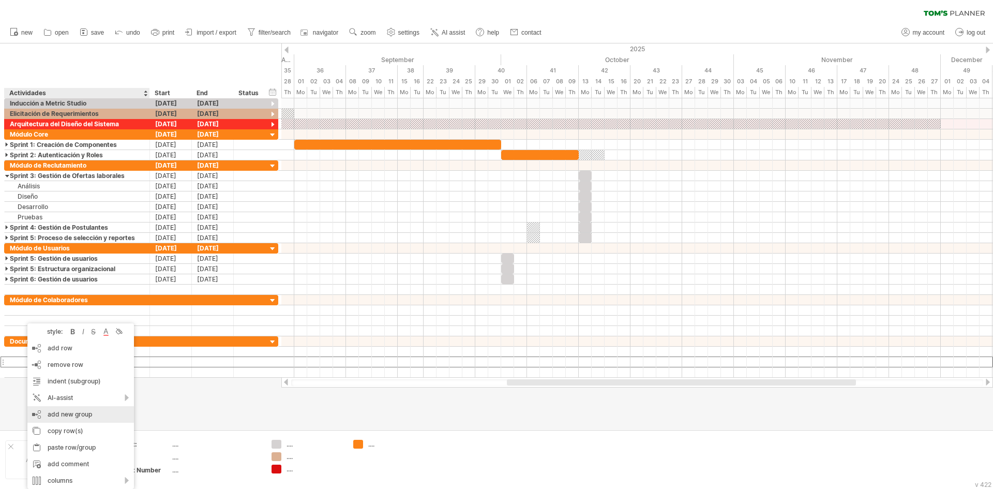
click at [65, 415] on div "add new group" at bounding box center [80, 414] width 107 height 17
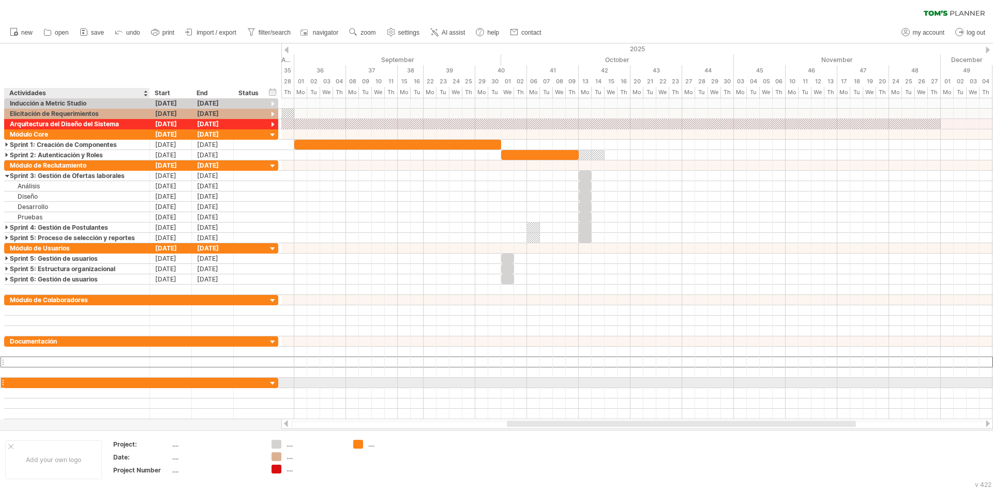
click at [44, 380] on div at bounding box center [77, 383] width 135 height 10
type input "**********"
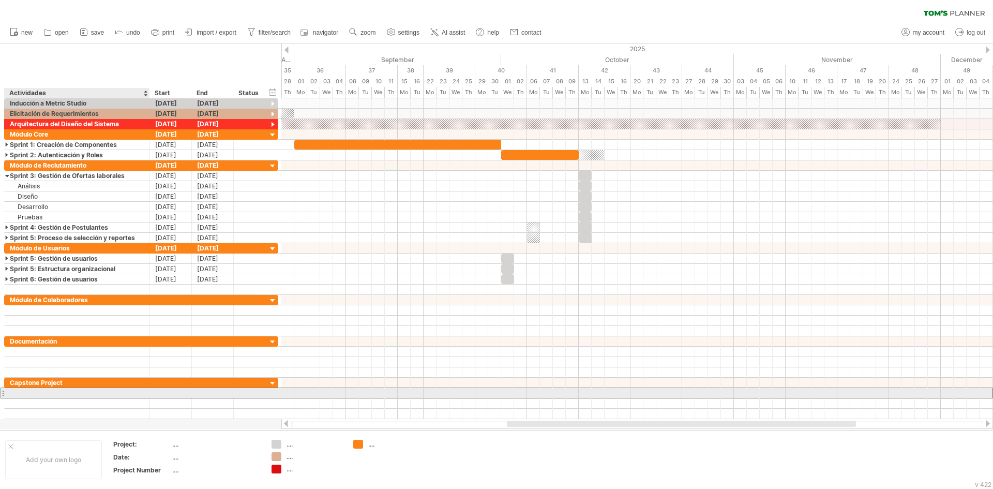
click at [40, 391] on div at bounding box center [77, 393] width 135 height 10
click at [109, 392] on div at bounding box center [77, 393] width 135 height 10
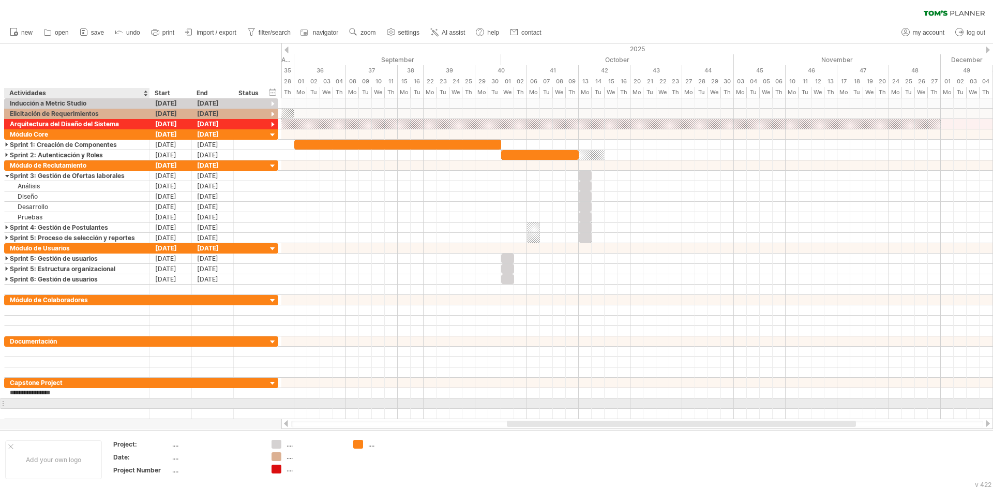
type input "*"
type input "**********"
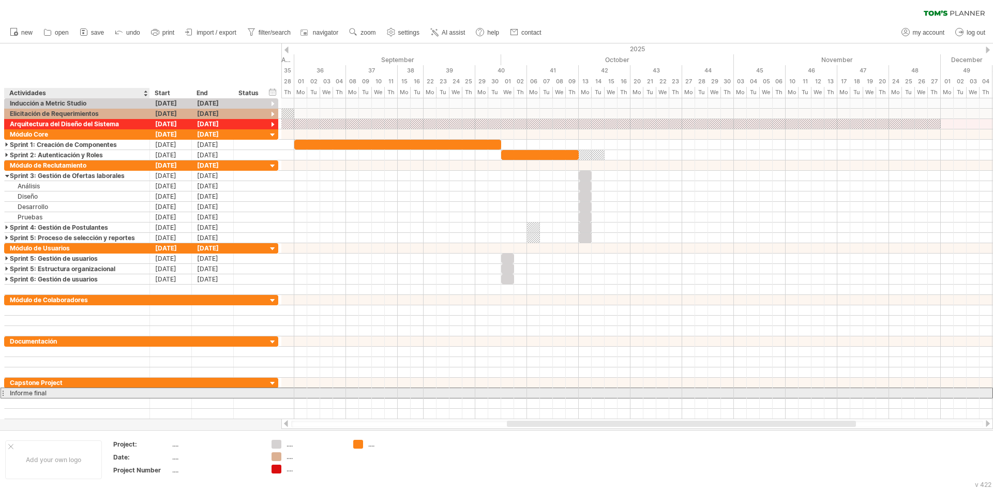
click at [139, 393] on div "Informe final" at bounding box center [77, 393] width 135 height 10
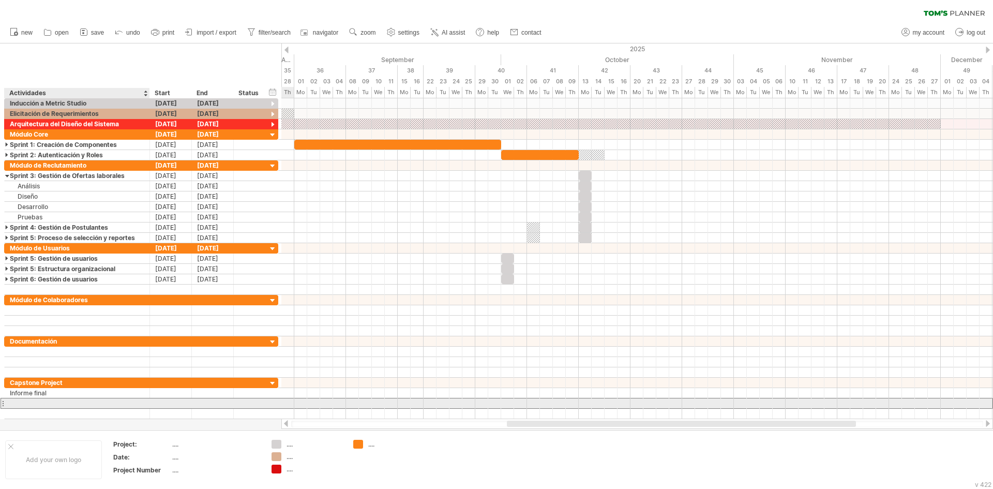
click at [107, 404] on input "text" at bounding box center [77, 403] width 135 height 10
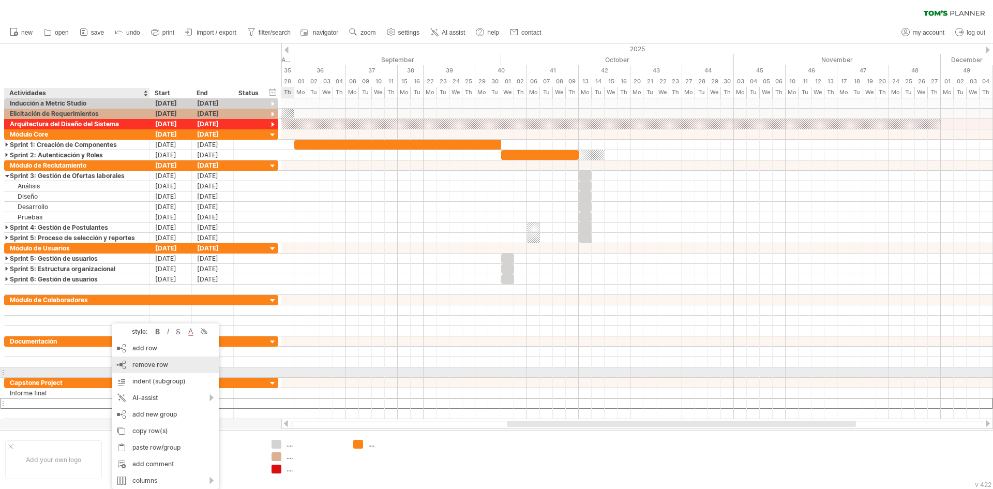
click at [129, 368] on div "remove row remove selected rows" at bounding box center [165, 364] width 107 height 17
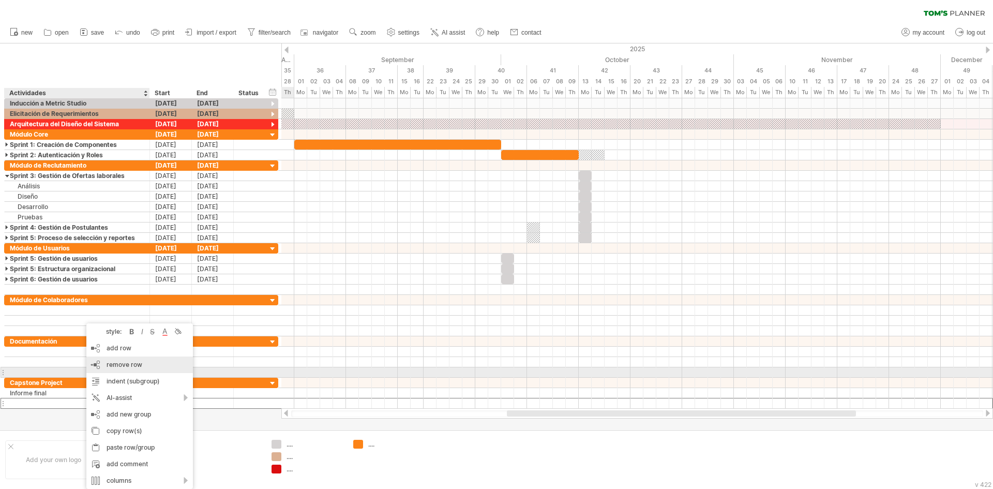
click at [102, 368] on div "remove row remove selected rows" at bounding box center [139, 364] width 107 height 17
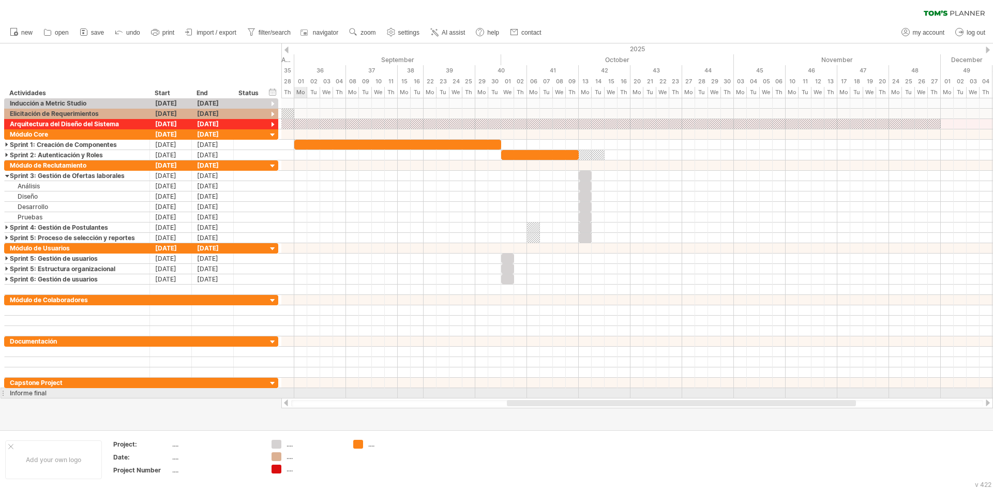
click at [306, 392] on div at bounding box center [637, 393] width 712 height 10
click at [173, 394] on div at bounding box center [171, 393] width 42 height 10
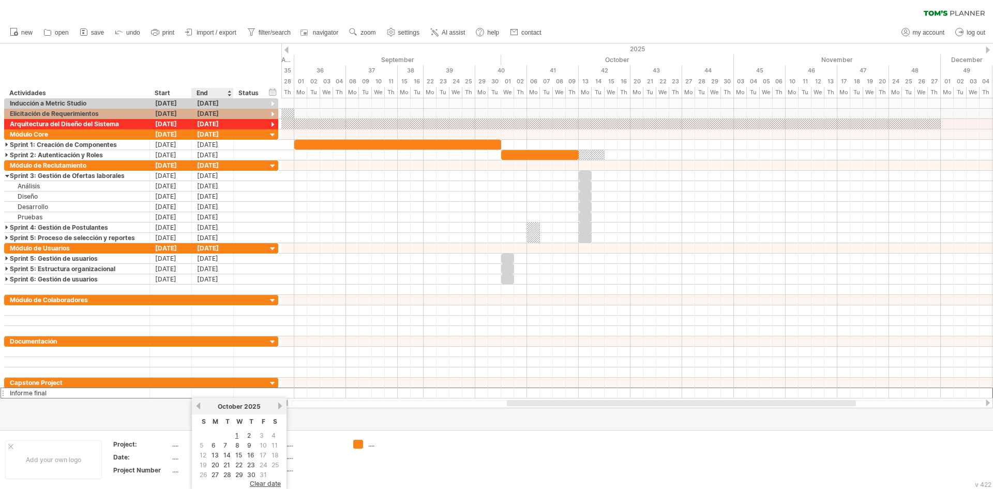
click at [198, 408] on link "previous" at bounding box center [199, 406] width 8 height 8
click at [281, 405] on link "next" at bounding box center [280, 406] width 8 height 8
click at [222, 446] on link "5" at bounding box center [225, 445] width 6 height 10
drag, startPoint x: 568, startPoint y: 410, endPoint x: 541, endPoint y: 406, distance: 27.7
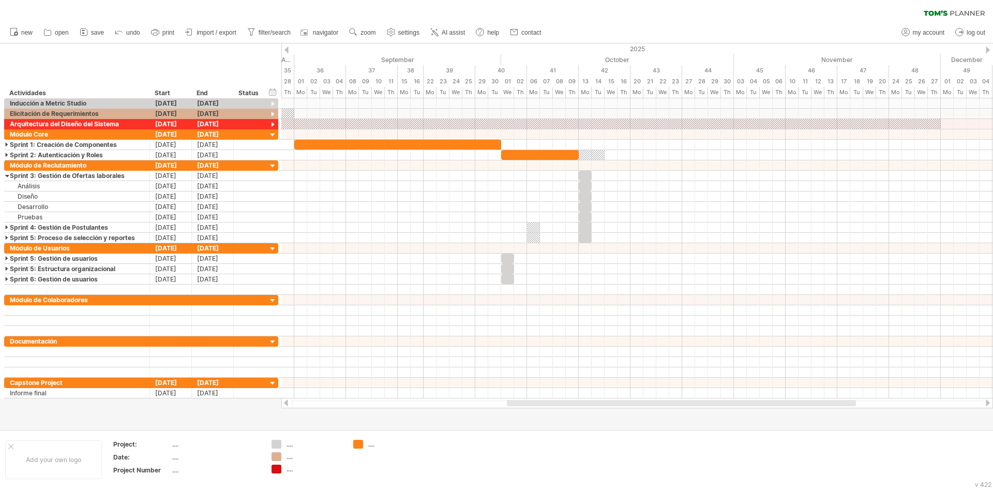
click at [541, 406] on div "Trying to reach [DOMAIN_NAME] Connected again... 0% clear filter new" at bounding box center [496, 244] width 993 height 489
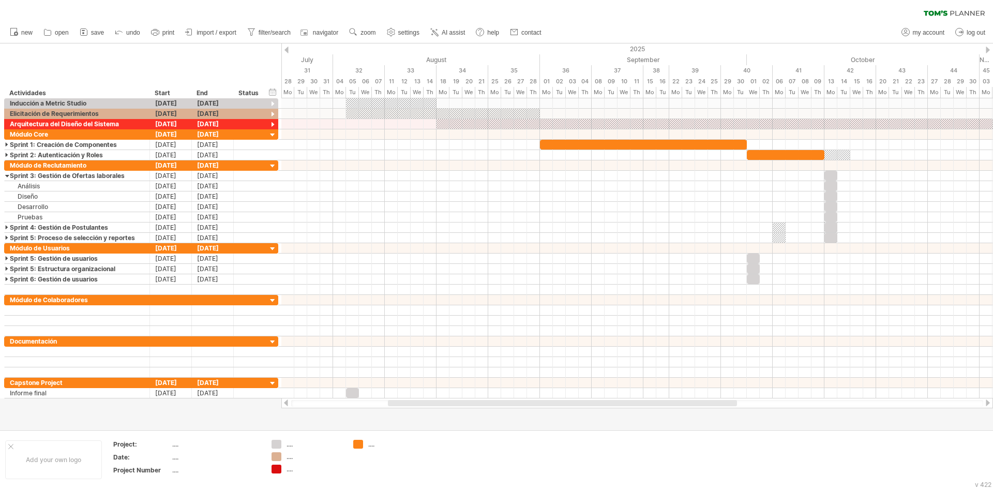
drag, startPoint x: 549, startPoint y: 404, endPoint x: 430, endPoint y: 408, distance: 119.1
click at [430, 408] on div "Trying to reach [DOMAIN_NAME] Connected again... 0% clear filter new" at bounding box center [496, 244] width 993 height 489
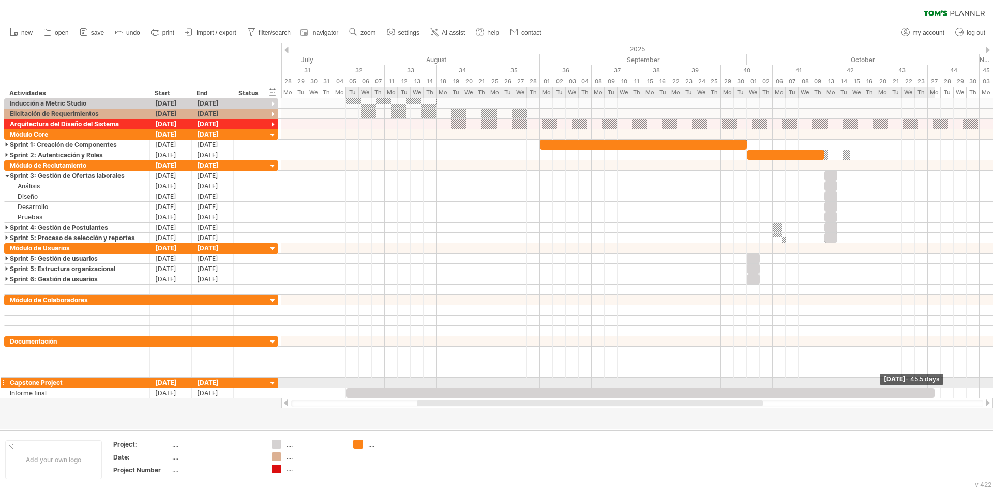
drag, startPoint x: 358, startPoint y: 394, endPoint x: 932, endPoint y: 380, distance: 574.4
click at [932, 380] on div "[DATE] - 45.5 days [DATE]" at bounding box center [637, 248] width 712 height 300
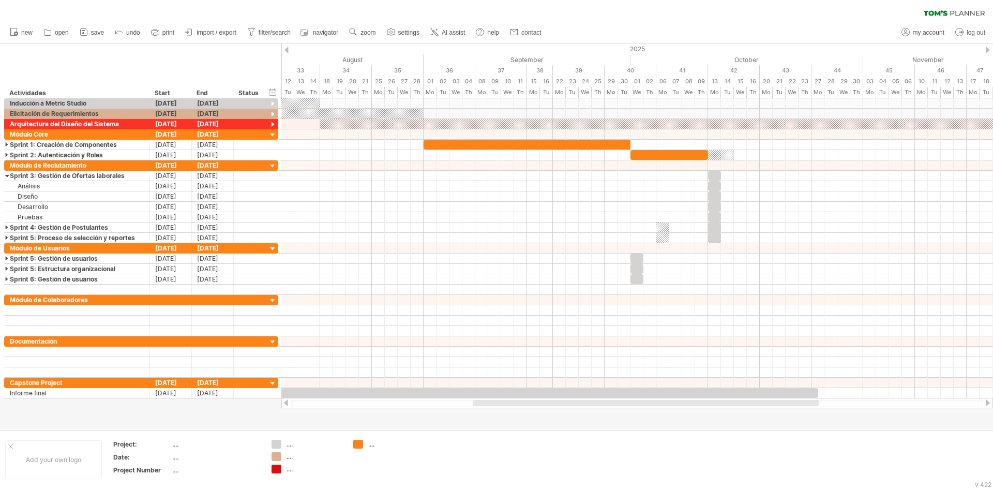
drag, startPoint x: 700, startPoint y: 404, endPoint x: 659, endPoint y: 413, distance: 42.0
click at [760, 404] on div at bounding box center [646, 403] width 346 height 6
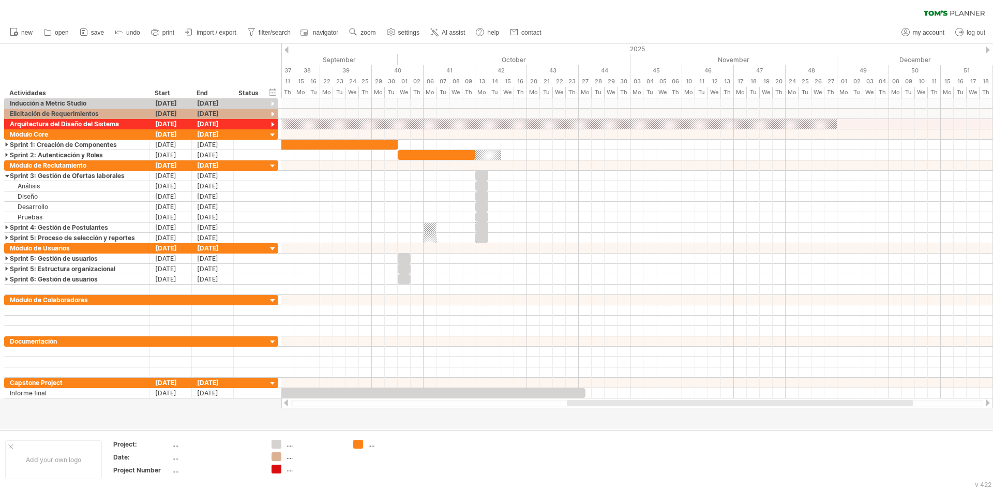
drag, startPoint x: 734, startPoint y: 402, endPoint x: 851, endPoint y: 413, distance: 117.9
click at [851, 413] on div "Trying to reach [DOMAIN_NAME] Connected again... 0% clear filter new" at bounding box center [496, 244] width 993 height 489
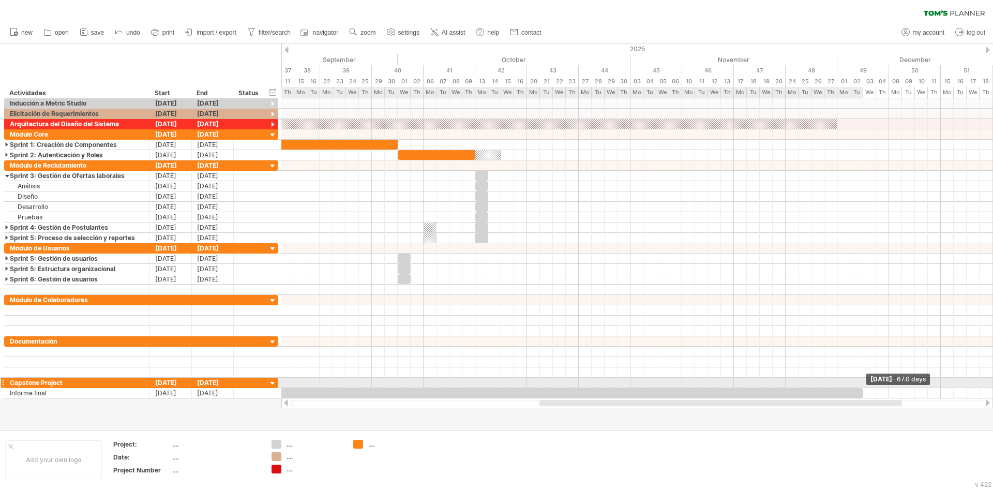
drag, startPoint x: 585, startPoint y: 390, endPoint x: 863, endPoint y: 379, distance: 278.0
click at [863, 379] on div "[DATE] - 67.0 days [DATE]" at bounding box center [637, 248] width 712 height 300
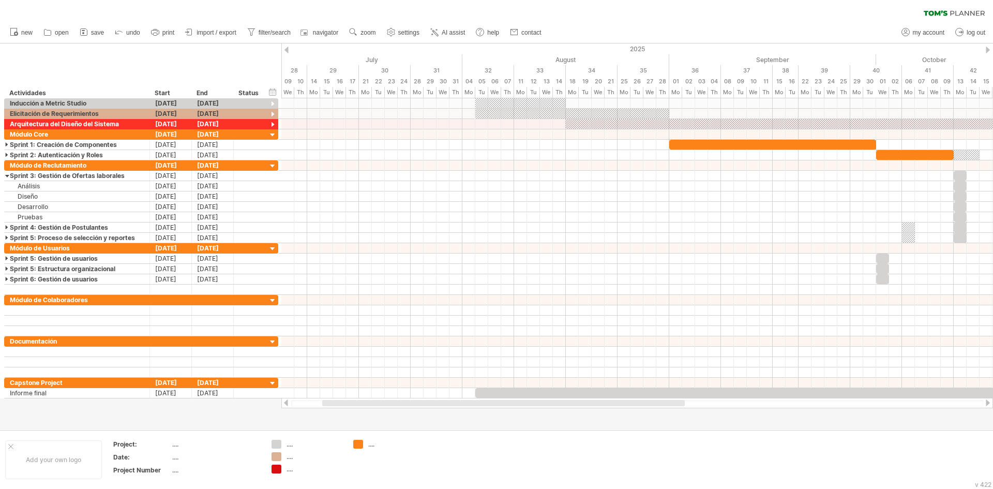
drag, startPoint x: 668, startPoint y: 403, endPoint x: 417, endPoint y: 392, distance: 251.7
click at [442, 404] on div at bounding box center [503, 403] width 363 height 6
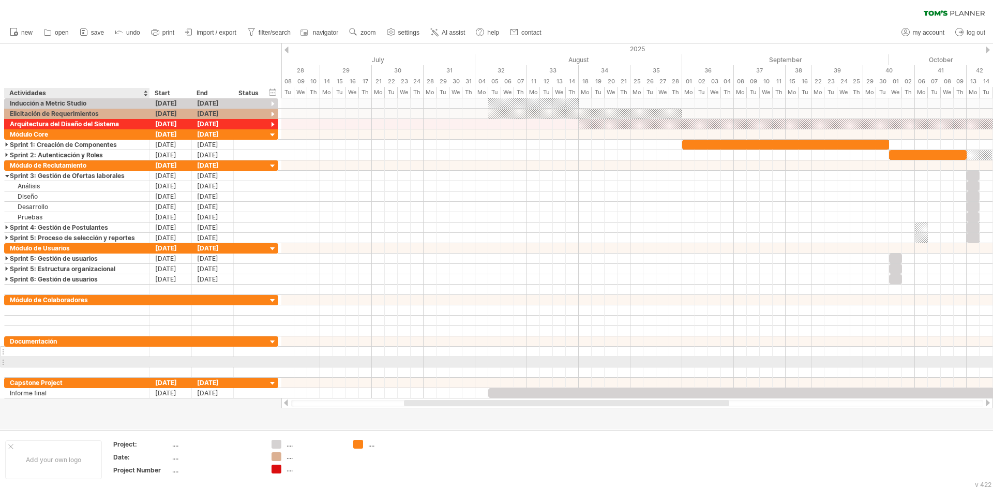
click at [44, 352] on div at bounding box center [77, 352] width 135 height 10
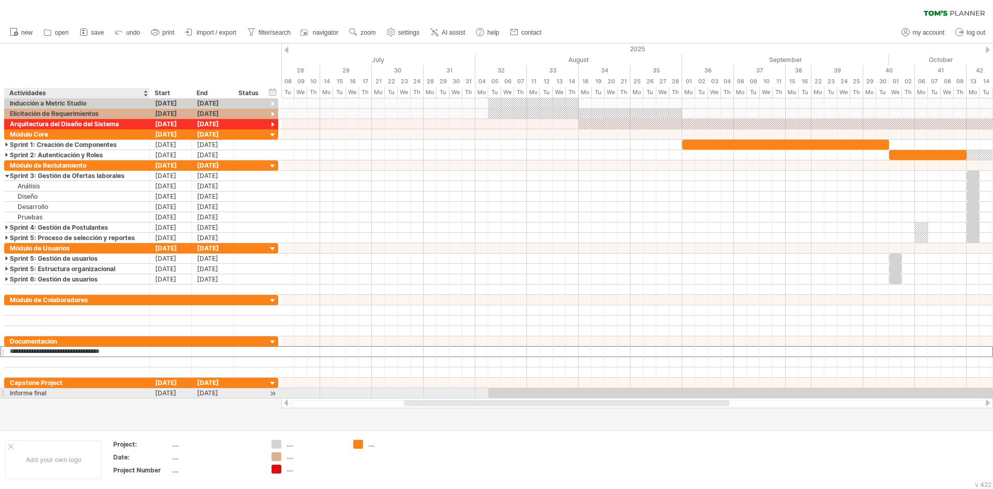
type input "**********"
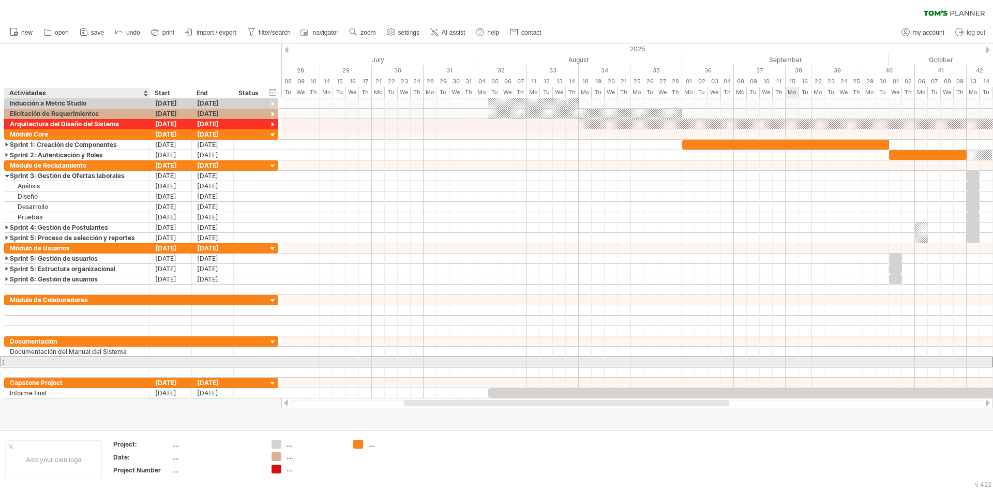
click at [63, 359] on div at bounding box center [77, 362] width 135 height 10
click at [63, 359] on div "Documentación" at bounding box center [77, 362] width 135 height 10
click at [119, 360] on div "Documentación del Manual del Sistema" at bounding box center [77, 362] width 135 height 10
click at [0, 0] on input "**********" at bounding box center [0, 0] width 0 height 0
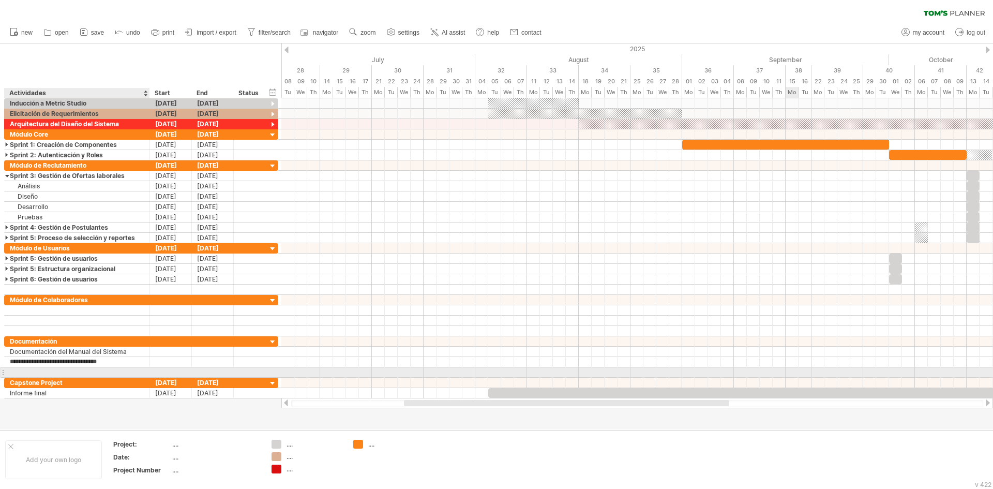
type input "**********"
click at [115, 368] on div "Documentación" at bounding box center [77, 372] width 135 height 10
type input "**********"
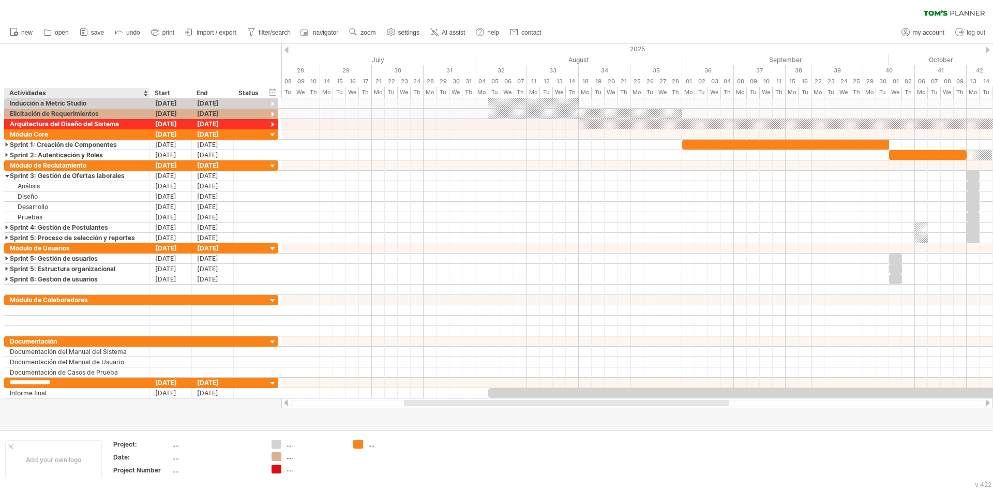
click at [116, 408] on div at bounding box center [496, 236] width 993 height 386
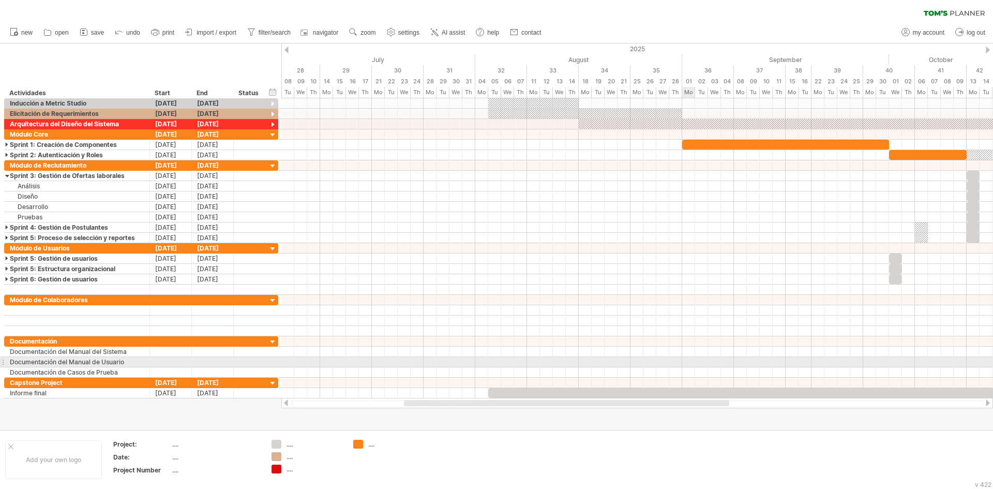
click at [690, 359] on div at bounding box center [637, 362] width 712 height 10
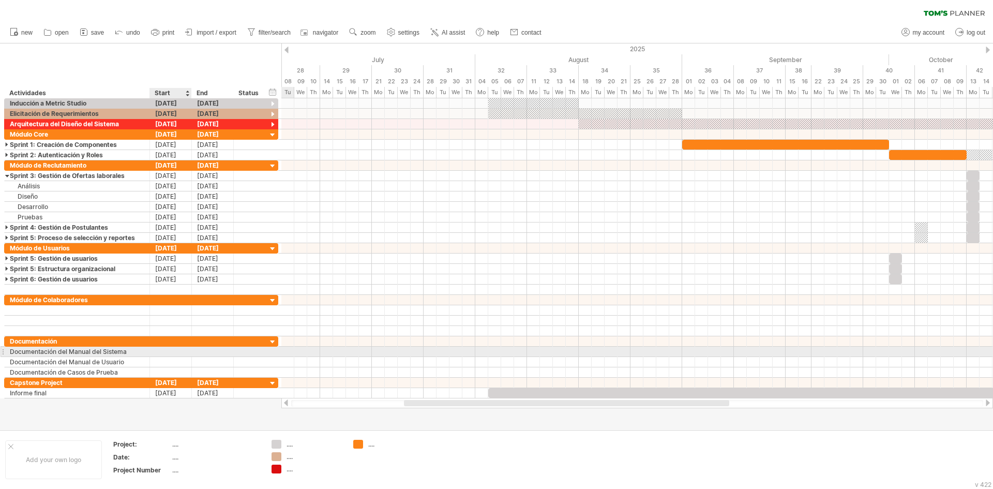
click at [182, 349] on div at bounding box center [171, 352] width 42 height 10
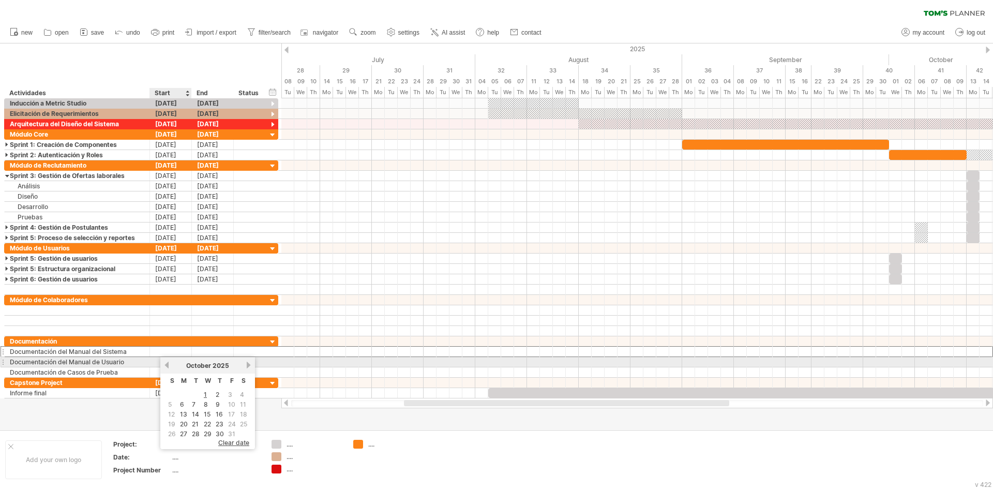
click at [164, 365] on link "previous" at bounding box center [167, 365] width 8 height 8
click at [169, 363] on link "previous" at bounding box center [167, 365] width 8 height 8
click at [167, 365] on link "previous" at bounding box center [167, 365] width 8 height 8
click at [250, 366] on link "next" at bounding box center [249, 365] width 8 height 8
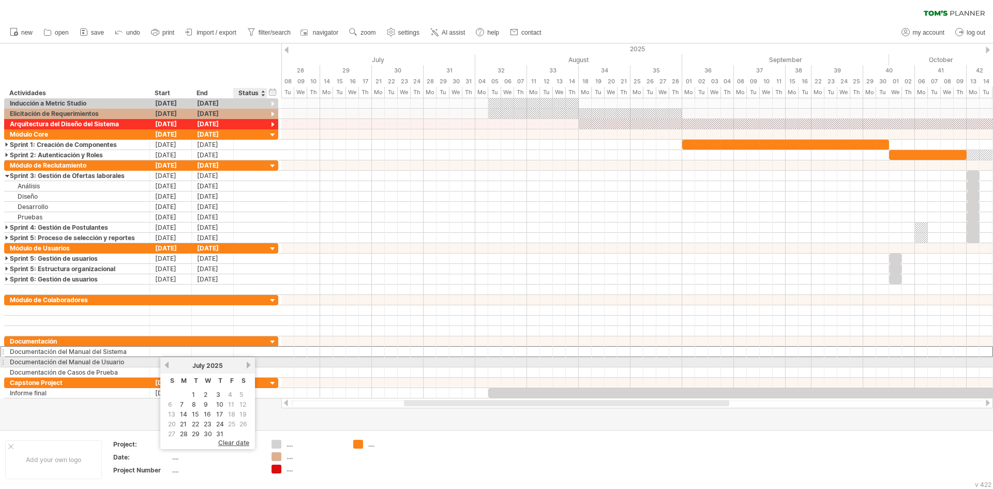
click at [250, 366] on link "next" at bounding box center [249, 365] width 8 height 8
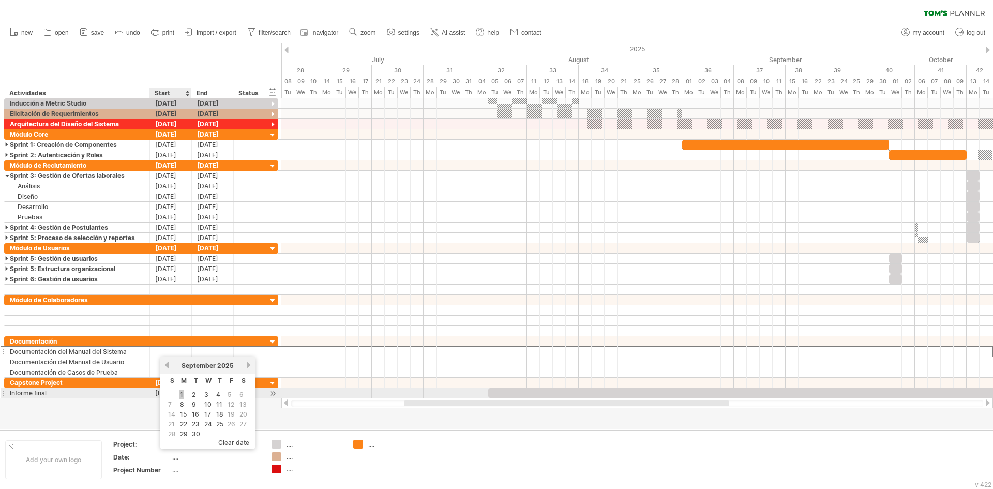
click at [183, 395] on link "1" at bounding box center [181, 395] width 5 height 10
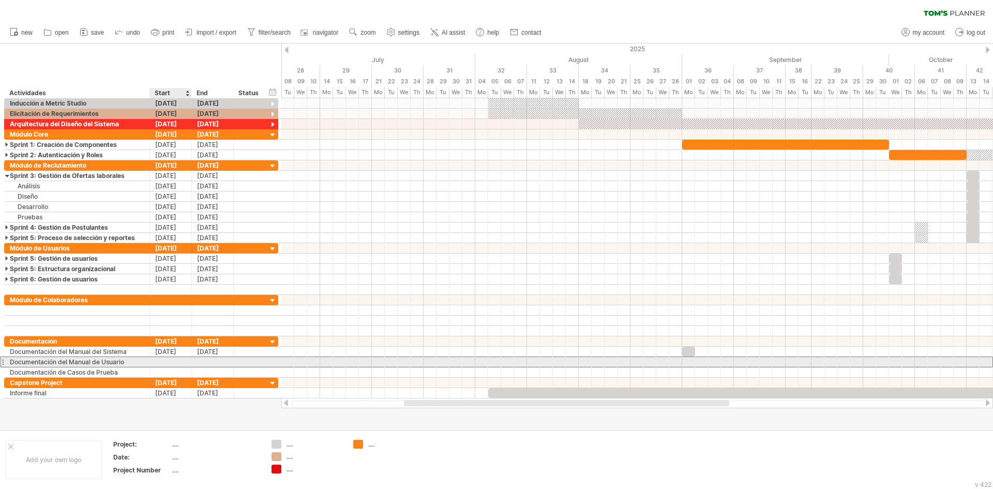
click at [181, 362] on div at bounding box center [171, 362] width 42 height 10
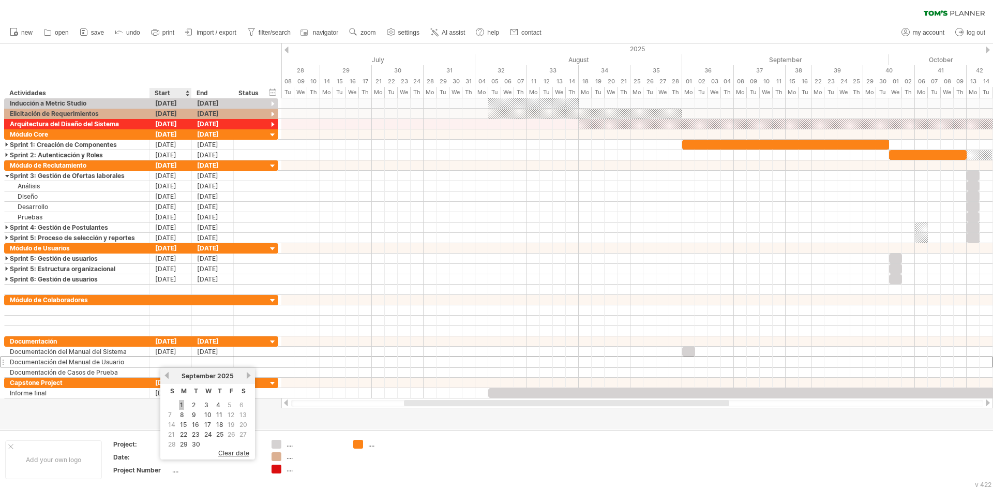
click at [183, 403] on link "1" at bounding box center [181, 405] width 5 height 10
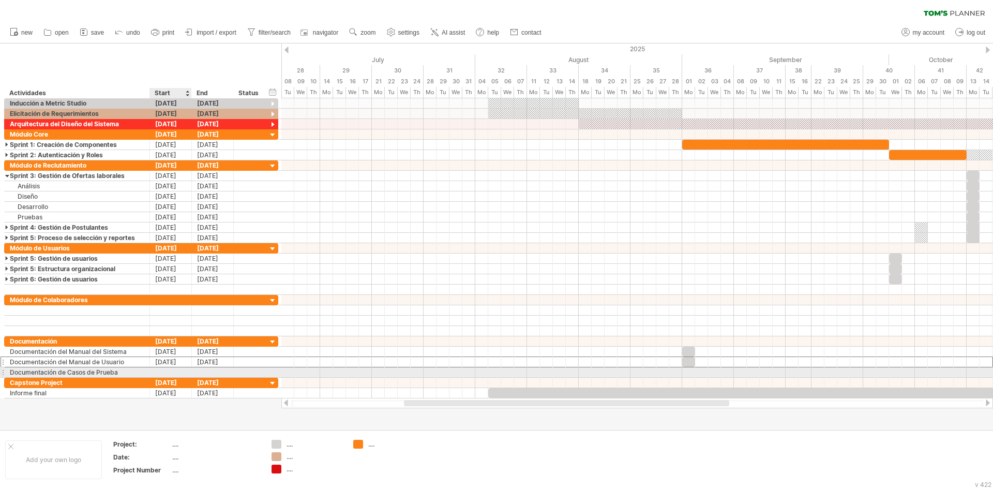
click at [173, 368] on div at bounding box center [171, 372] width 42 height 10
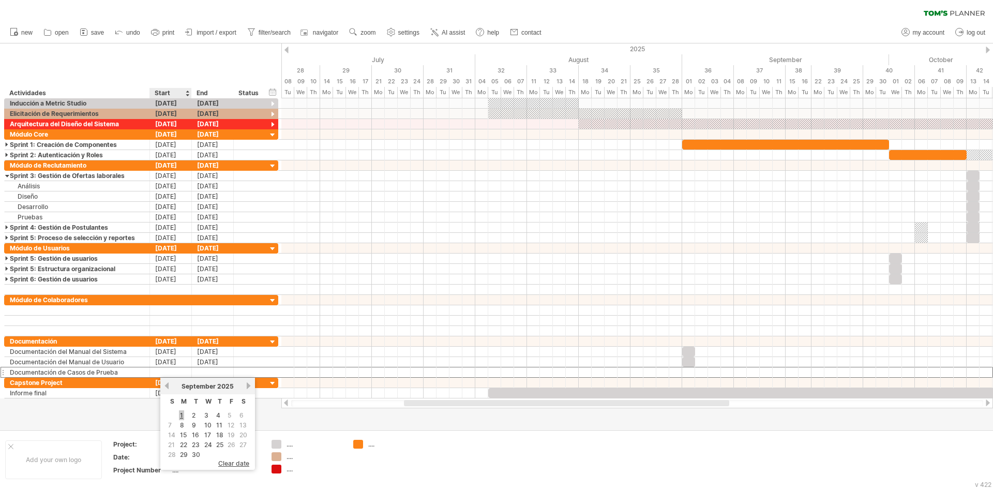
click at [180, 414] on link "1" at bounding box center [181, 415] width 5 height 10
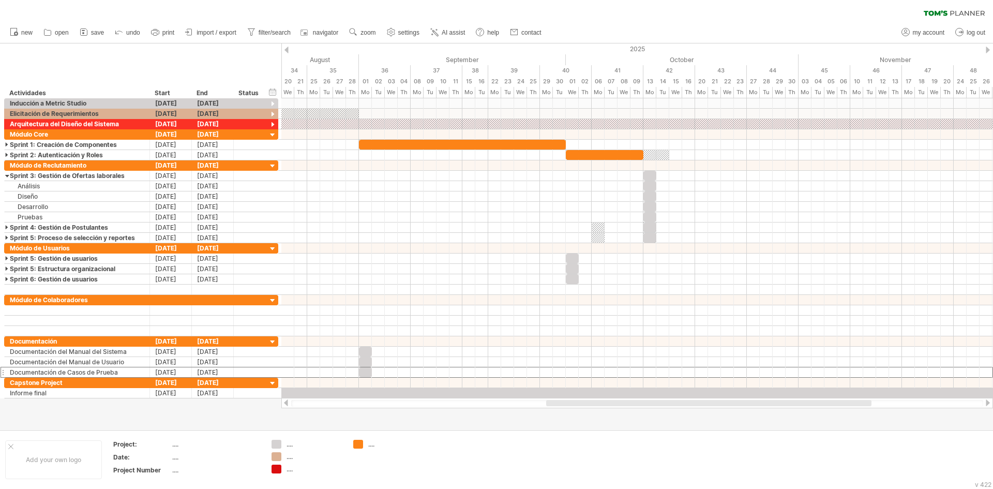
drag, startPoint x: 659, startPoint y: 403, endPoint x: 801, endPoint y: 405, distance: 142.3
click at [801, 405] on div at bounding box center [708, 403] width 325 height 6
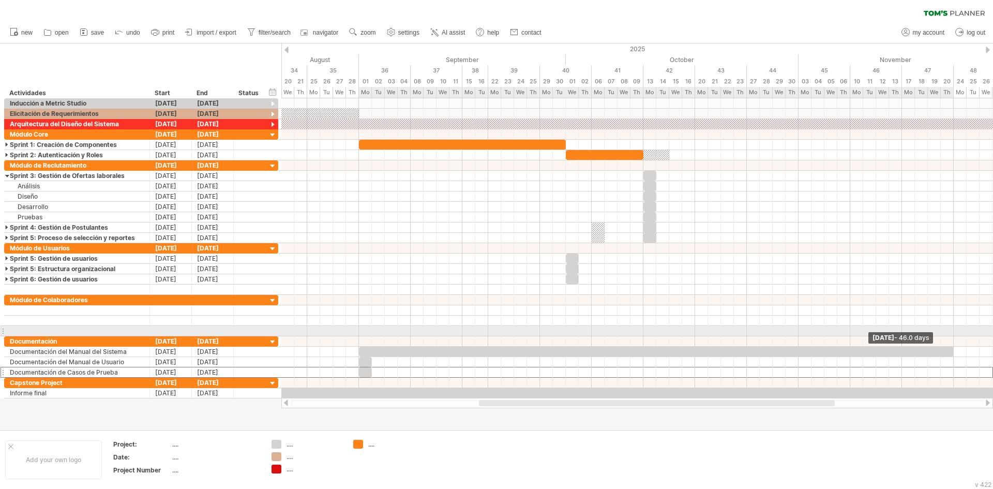
drag, startPoint x: 373, startPoint y: 350, endPoint x: 950, endPoint y: 333, distance: 578.1
click at [950, 333] on div "[DATE] - 46.0 days [DATE]" at bounding box center [637, 248] width 712 height 300
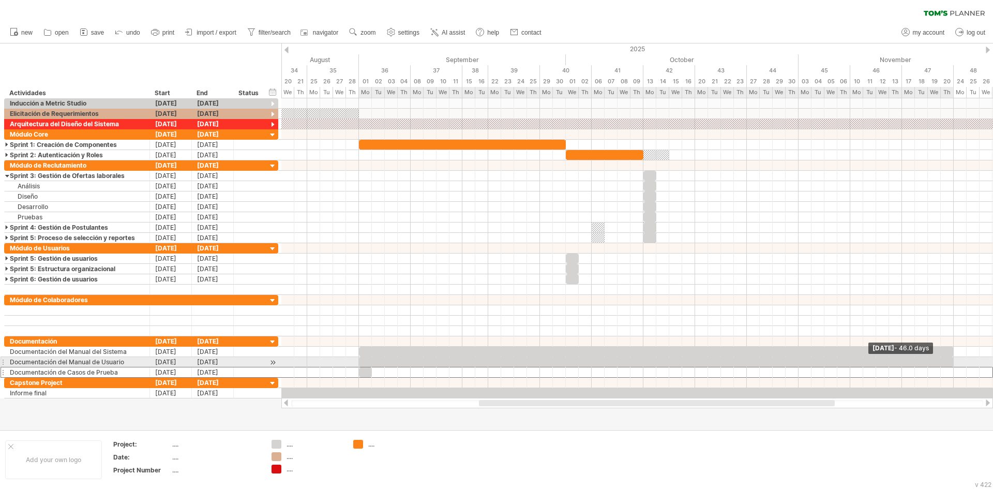
drag, startPoint x: 372, startPoint y: 359, endPoint x: 953, endPoint y: 361, distance: 581.0
click at [953, 361] on span at bounding box center [954, 362] width 4 height 10
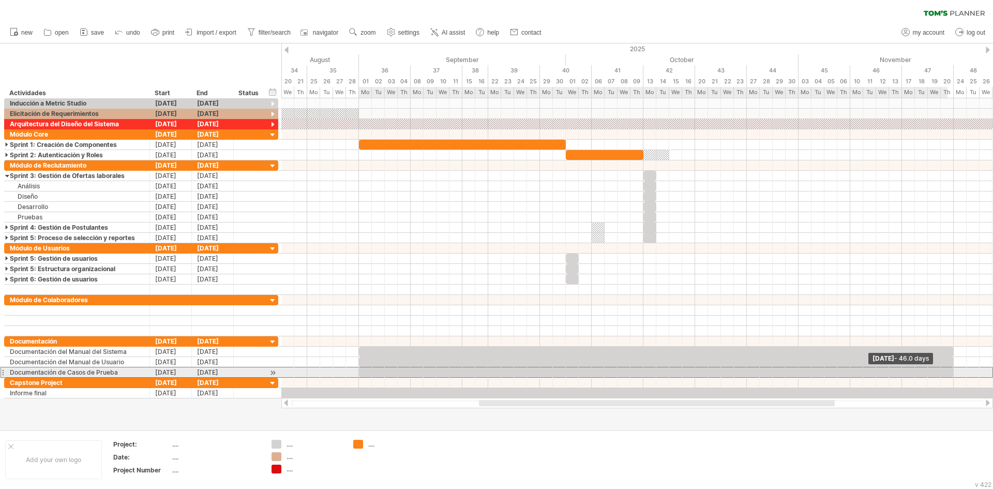
drag, startPoint x: 370, startPoint y: 376, endPoint x: 956, endPoint y: 373, distance: 585.2
click at [956, 373] on span at bounding box center [954, 372] width 4 height 10
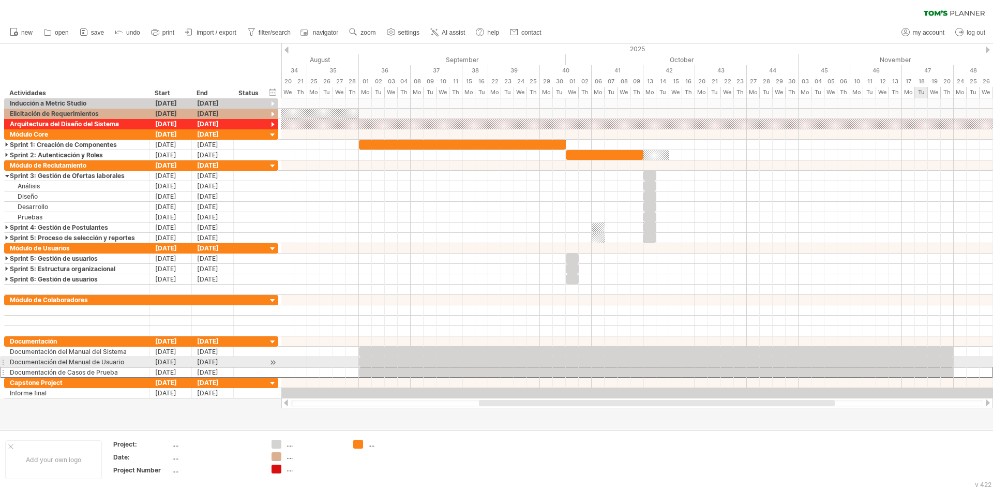
click at [917, 362] on div at bounding box center [656, 362] width 595 height 10
click at [905, 352] on div at bounding box center [656, 352] width 595 height 10
click at [96, 352] on div "Documentación del Manual del Sistema" at bounding box center [77, 352] width 135 height 10
click at [90, 360] on div "Documentación del Manual de Usuario" at bounding box center [77, 362] width 135 height 10
click at [86, 371] on div "Documentación de Casos de Prueba" at bounding box center [77, 372] width 135 height 10
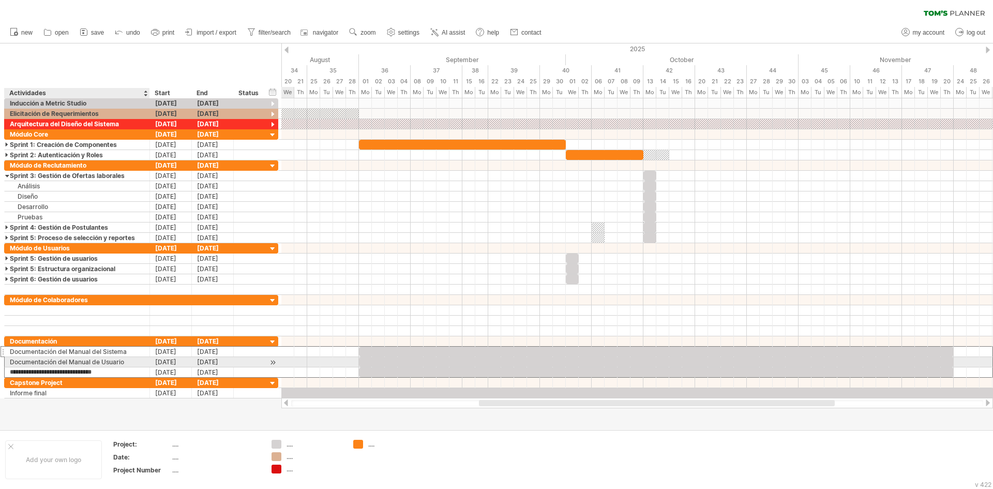
click at [110, 362] on div "Documentación del Manual de Usuario" at bounding box center [77, 362] width 135 height 10
click at [68, 349] on div "Documentación del Manual del Sistema" at bounding box center [77, 352] width 135 height 10
click at [67, 368] on div "Documentación de Casos de Prueba" at bounding box center [77, 372] width 135 height 10
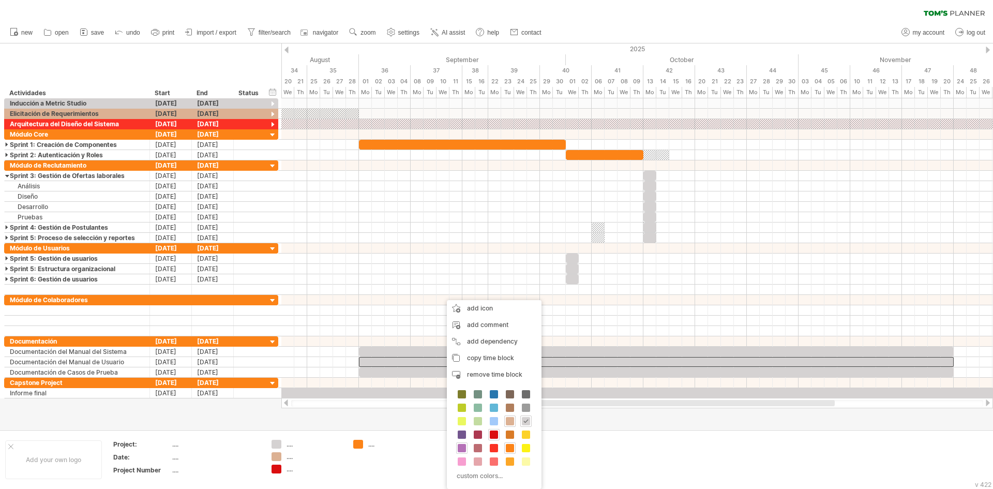
click at [458, 448] on span at bounding box center [462, 448] width 8 height 8
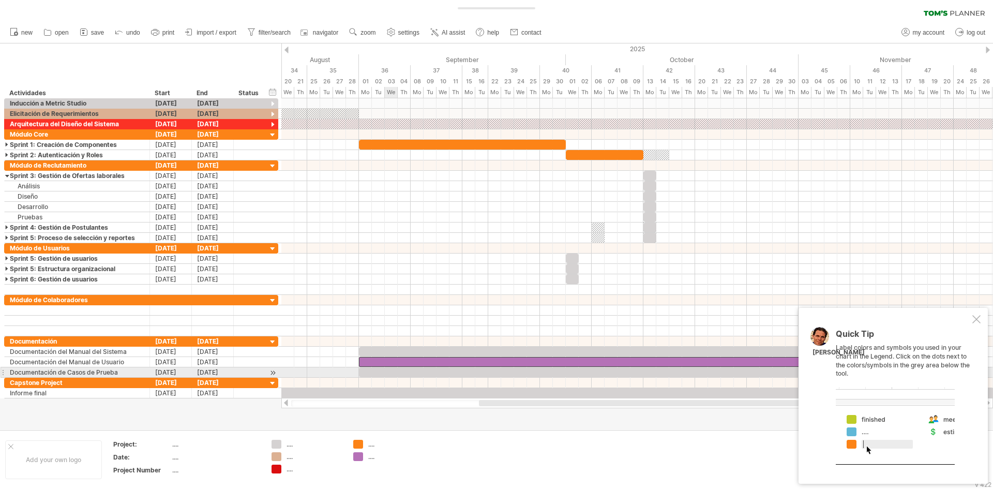
click at [390, 373] on div at bounding box center [656, 372] width 595 height 10
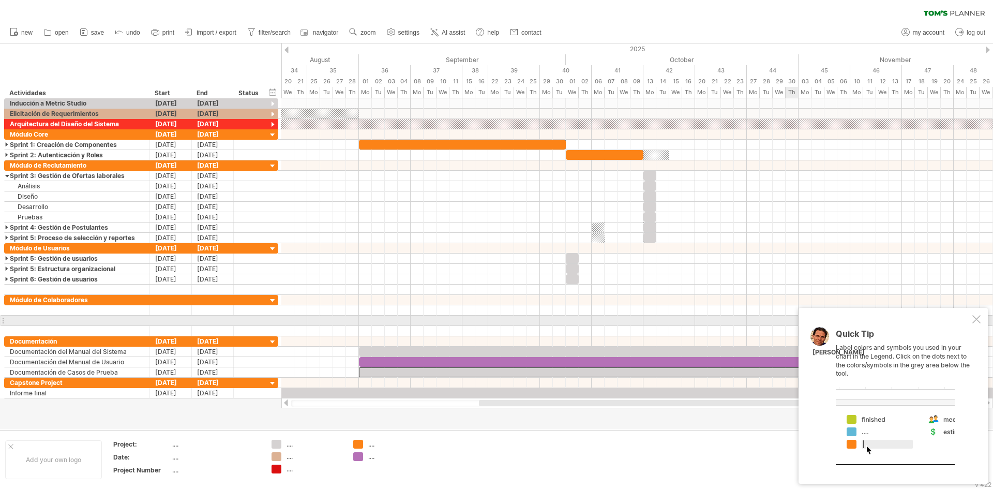
click at [974, 323] on div at bounding box center [977, 319] width 8 height 8
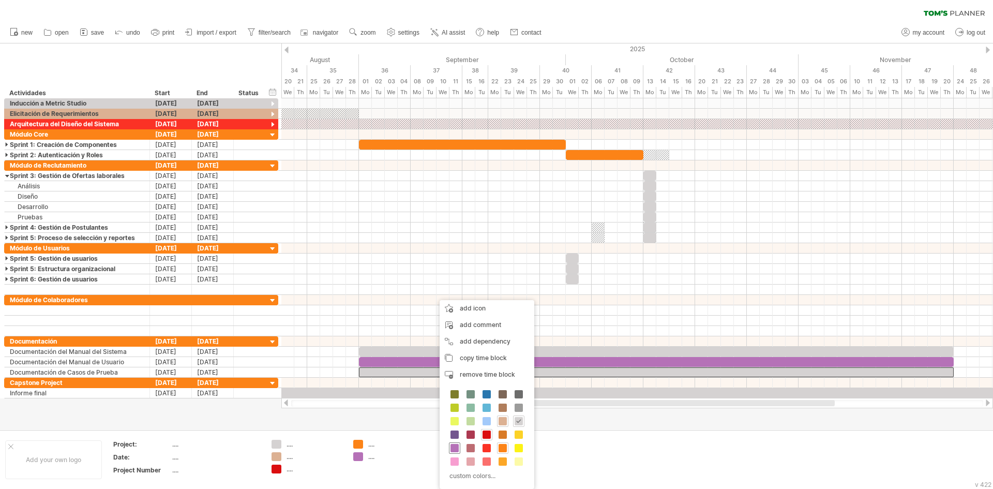
click at [452, 448] on span at bounding box center [455, 448] width 8 height 8
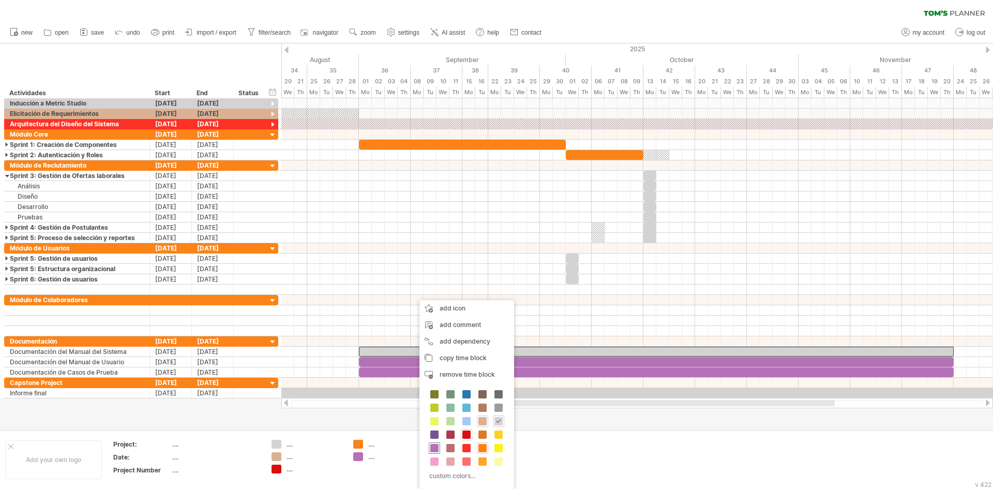
click at [429, 447] on div at bounding box center [434, 447] width 11 height 11
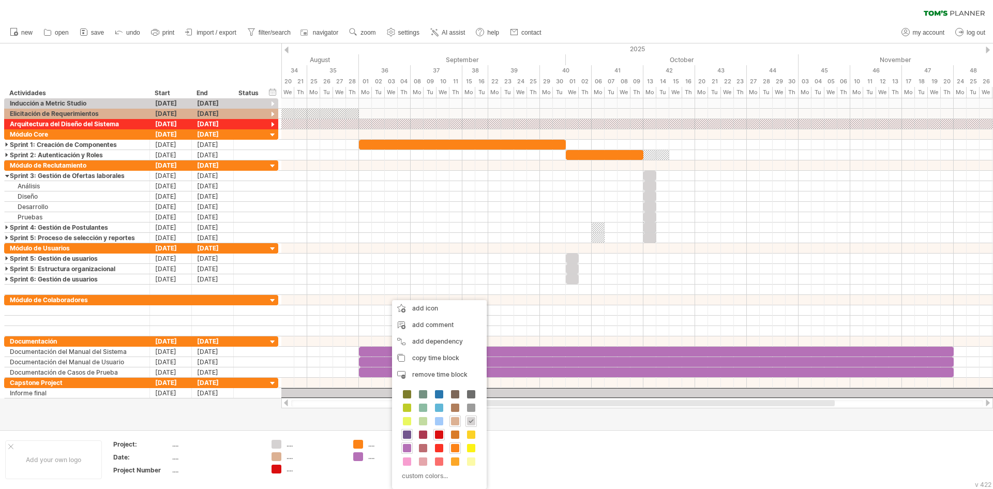
click at [407, 437] on span at bounding box center [407, 434] width 8 height 8
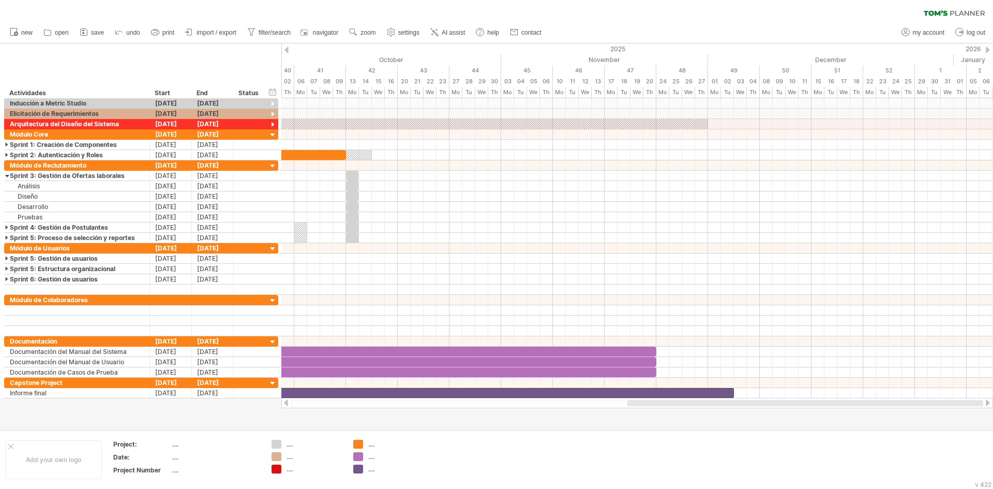
drag, startPoint x: 498, startPoint y: 405, endPoint x: 711, endPoint y: 422, distance: 213.8
click at [711, 422] on div "Trying to reach [DOMAIN_NAME] Connected again... 0% clear filter new" at bounding box center [496, 244] width 993 height 489
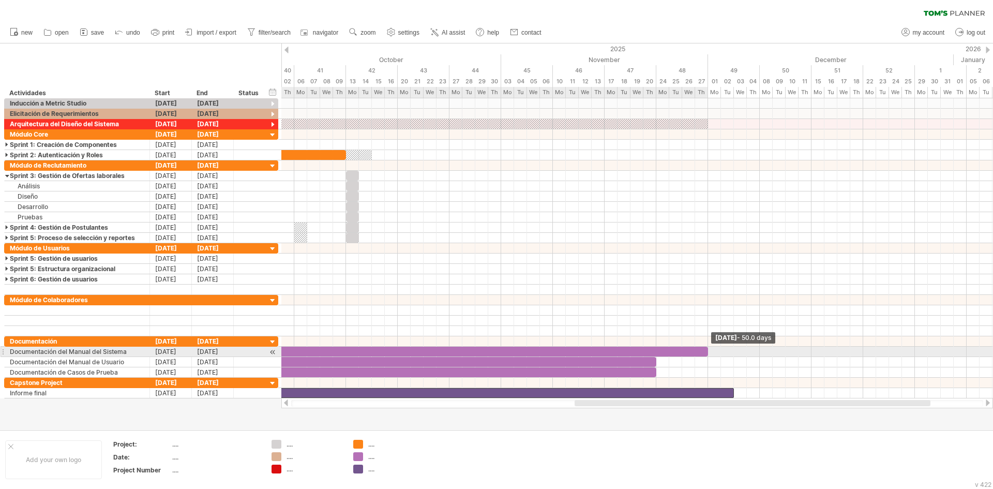
drag, startPoint x: 656, startPoint y: 350, endPoint x: 708, endPoint y: 350, distance: 52.3
click at [708, 350] on span at bounding box center [708, 352] width 4 height 10
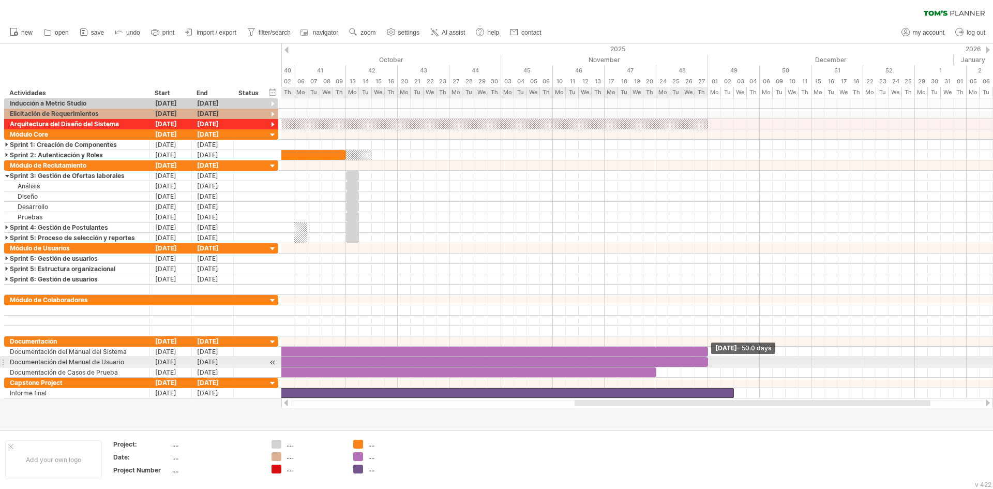
drag, startPoint x: 656, startPoint y: 362, endPoint x: 708, endPoint y: 359, distance: 51.8
click at [708, 359] on span at bounding box center [708, 362] width 4 height 10
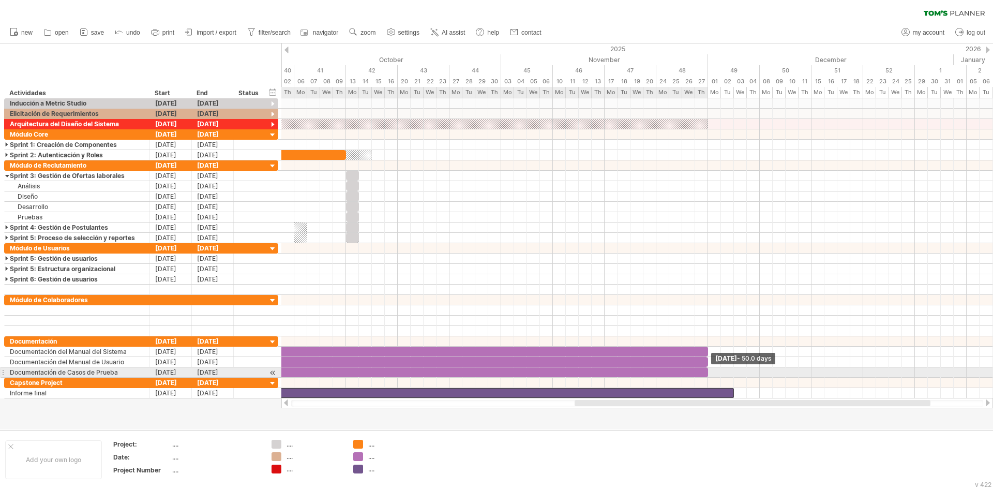
drag, startPoint x: 656, startPoint y: 373, endPoint x: 708, endPoint y: 368, distance: 52.9
click at [708, 368] on span at bounding box center [708, 372] width 4 height 10
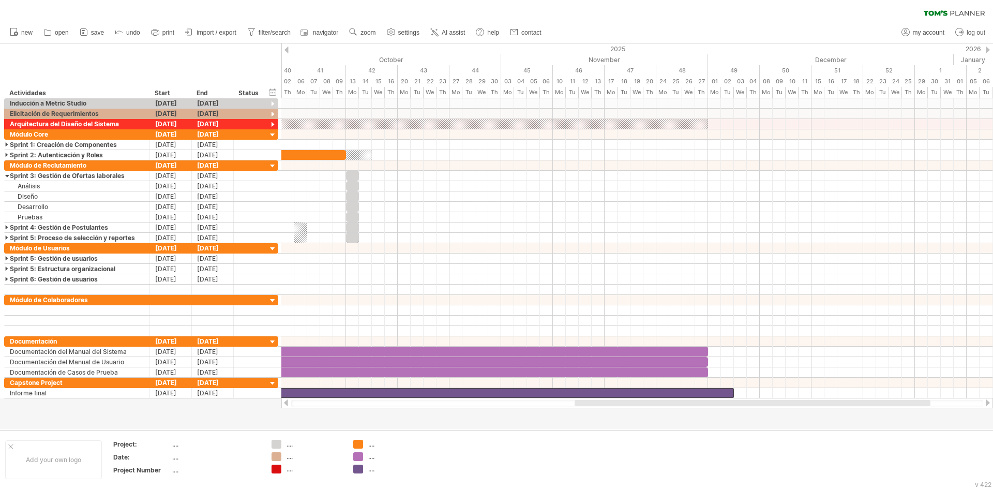
drag, startPoint x: 705, startPoint y: 399, endPoint x: 617, endPoint y: 406, distance: 88.2
click at [617, 406] on div at bounding box center [637, 403] width 712 height 10
click at [690, 403] on div at bounding box center [724, 403] width 300 height 6
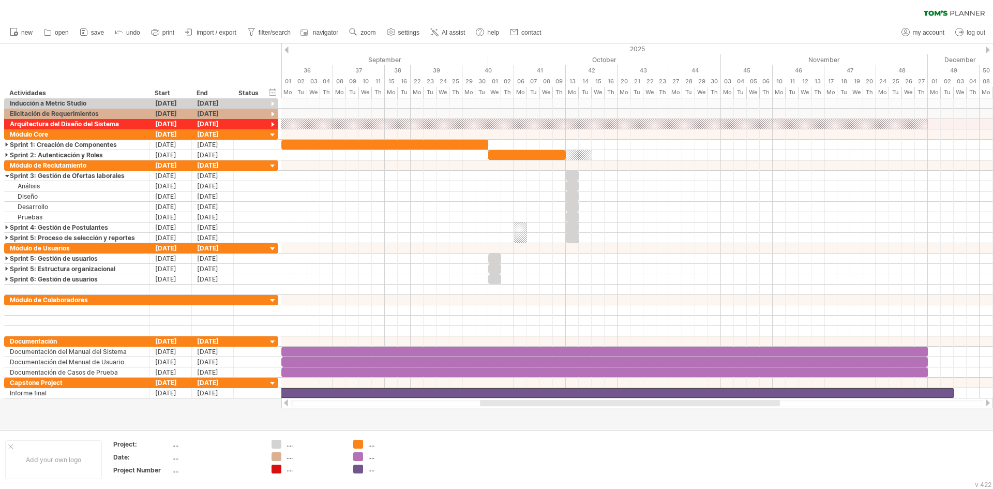
drag, startPoint x: 687, startPoint y: 404, endPoint x: 593, endPoint y: 406, distance: 94.2
click at [593, 406] on div at bounding box center [630, 403] width 300 height 6
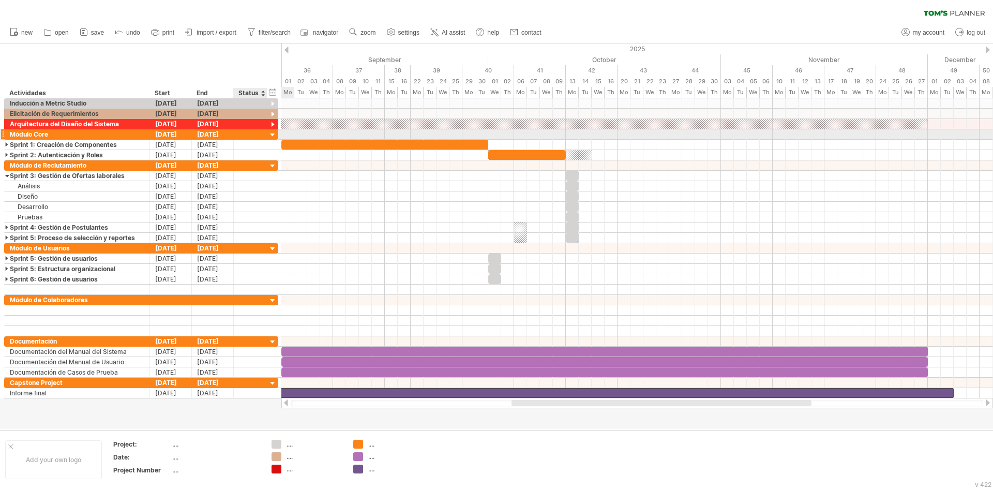
click at [271, 133] on div at bounding box center [273, 135] width 10 height 10
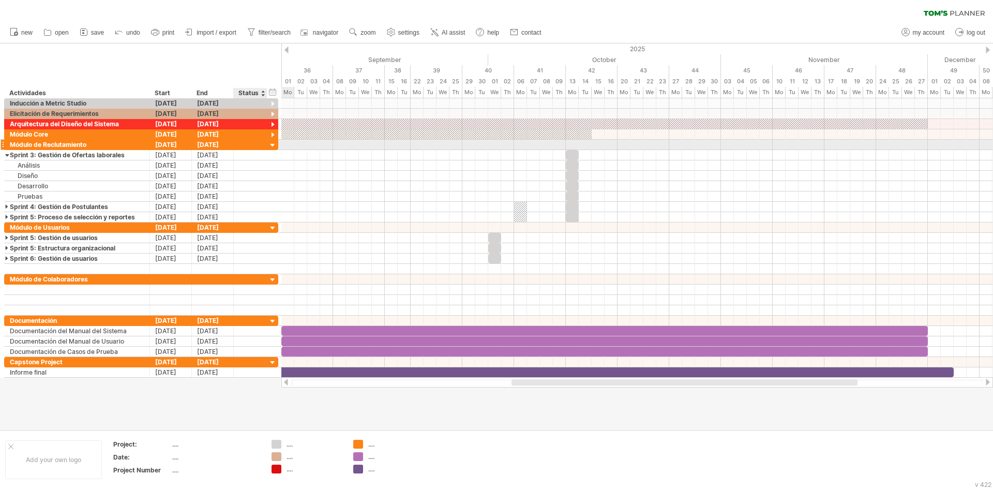
click at [272, 143] on div at bounding box center [273, 146] width 10 height 10
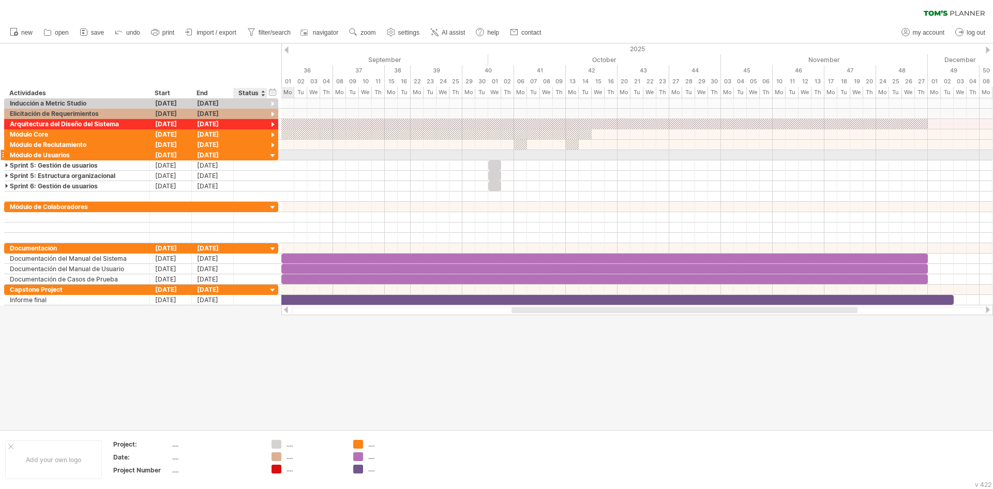
click at [271, 156] on div at bounding box center [273, 156] width 10 height 10
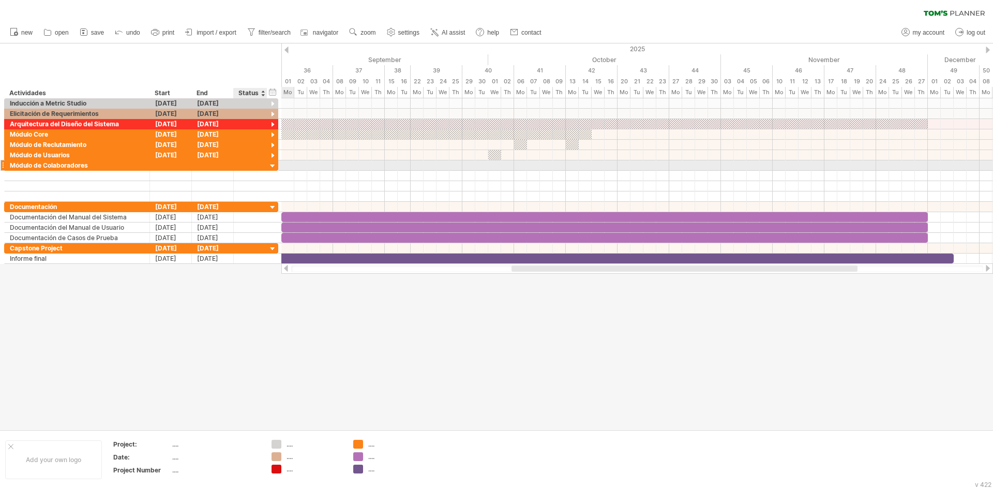
click at [272, 164] on div at bounding box center [273, 166] width 10 height 10
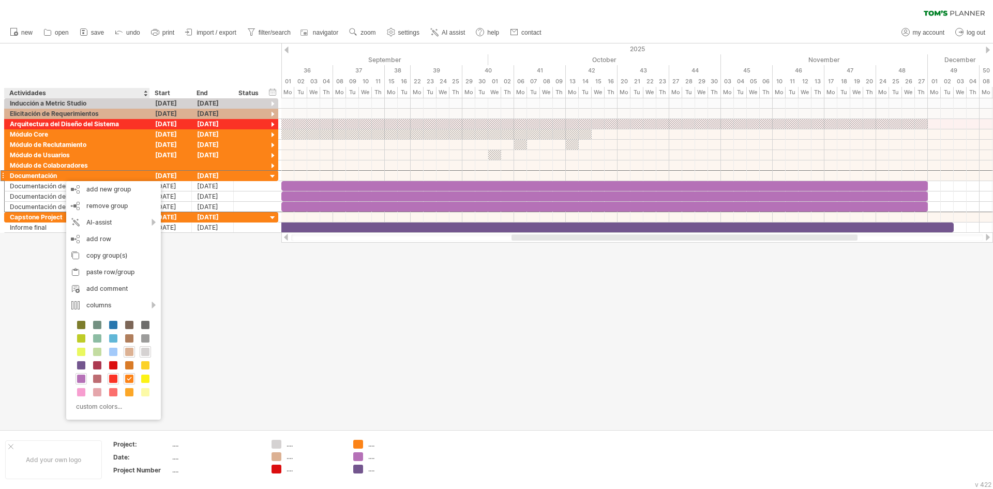
click at [84, 380] on span at bounding box center [81, 379] width 8 height 8
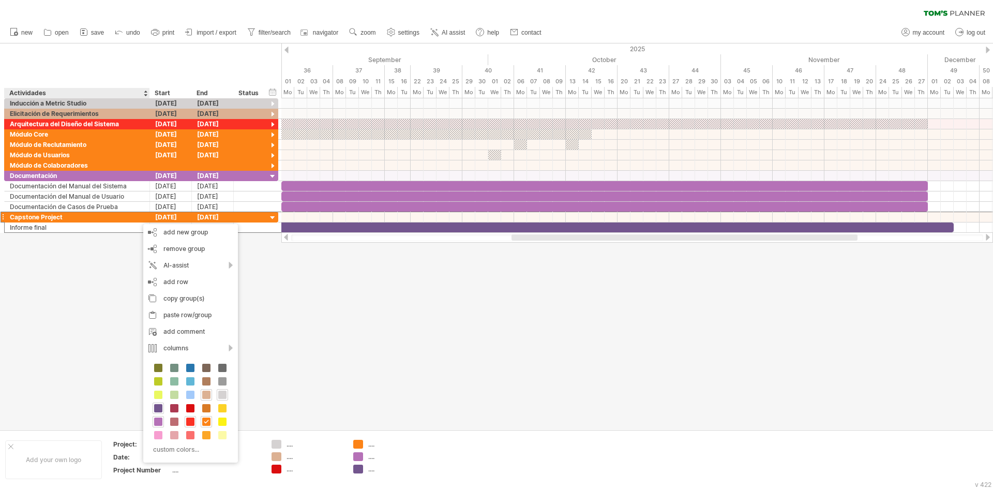
click at [156, 413] on div at bounding box center [158, 408] width 11 height 11
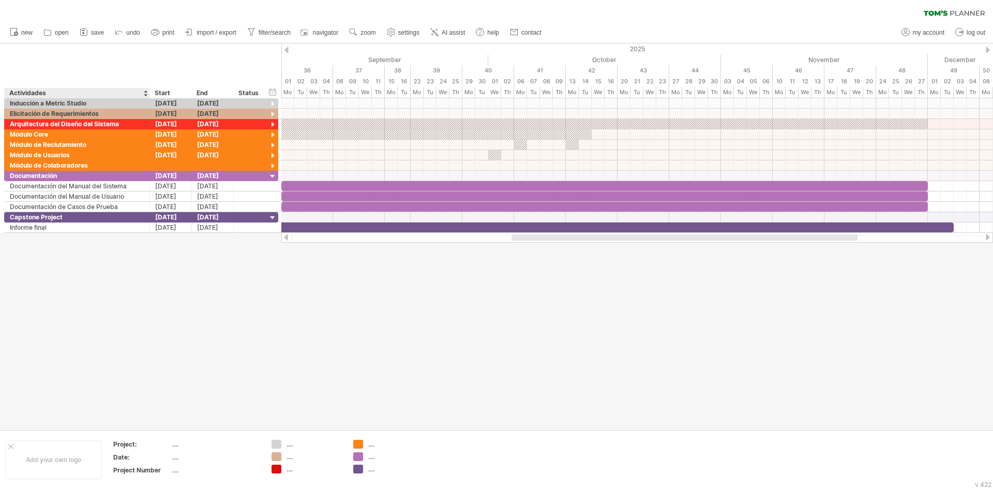
click at [76, 266] on div at bounding box center [496, 236] width 993 height 386
click at [273, 174] on div at bounding box center [273, 177] width 10 height 10
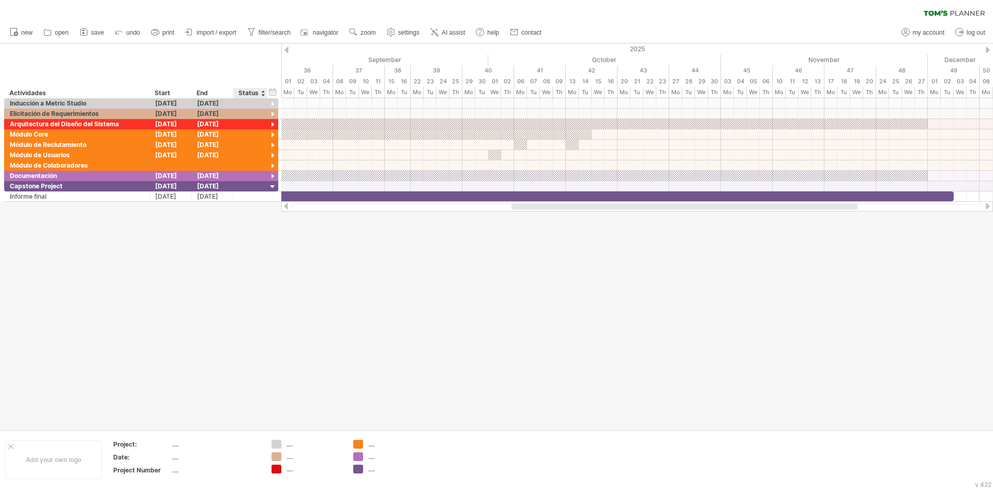
click at [266, 276] on div at bounding box center [496, 236] width 993 height 386
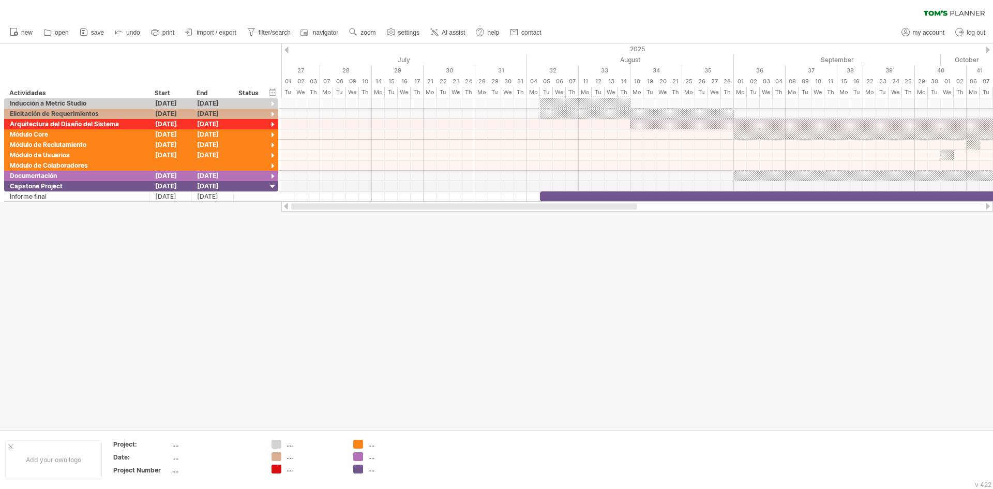
drag, startPoint x: 515, startPoint y: 206, endPoint x: 271, endPoint y: 207, distance: 244.2
click at [271, 207] on div "Trying to reach [DOMAIN_NAME] Connected again... 0% clear filter new" at bounding box center [496, 244] width 993 height 489
drag, startPoint x: 27, startPoint y: 196, endPoint x: 35, endPoint y: 193, distance: 8.0
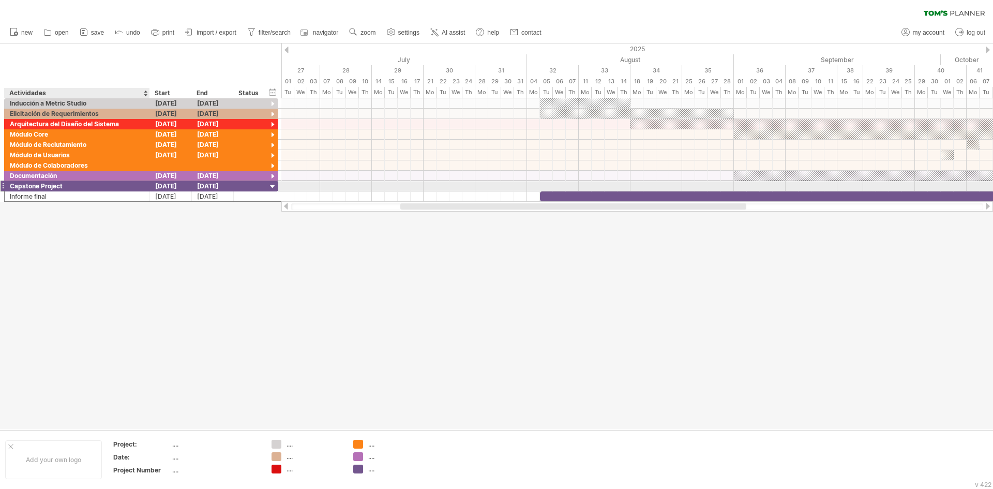
click at [53, 187] on div "Capstone Project" at bounding box center [77, 186] width 135 height 10
click at [271, 183] on div at bounding box center [273, 187] width 10 height 10
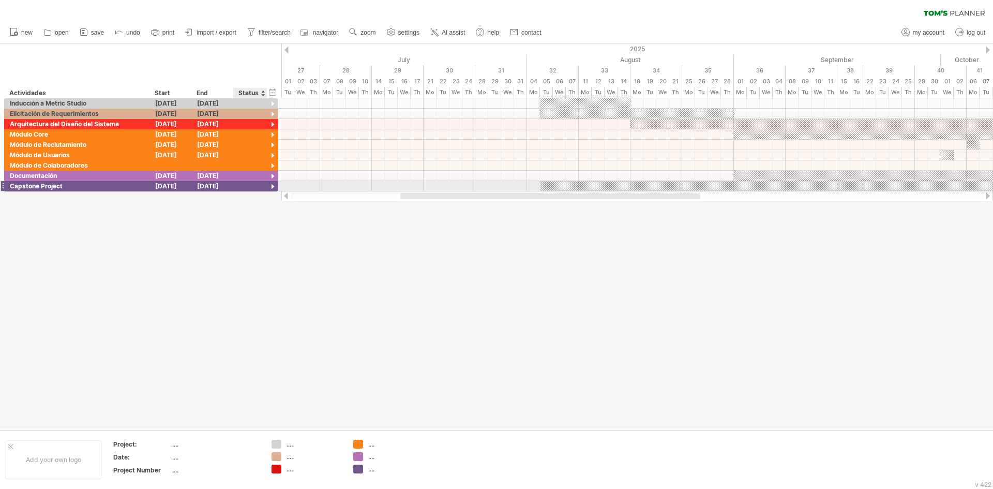
click at [271, 183] on div at bounding box center [273, 187] width 10 height 10
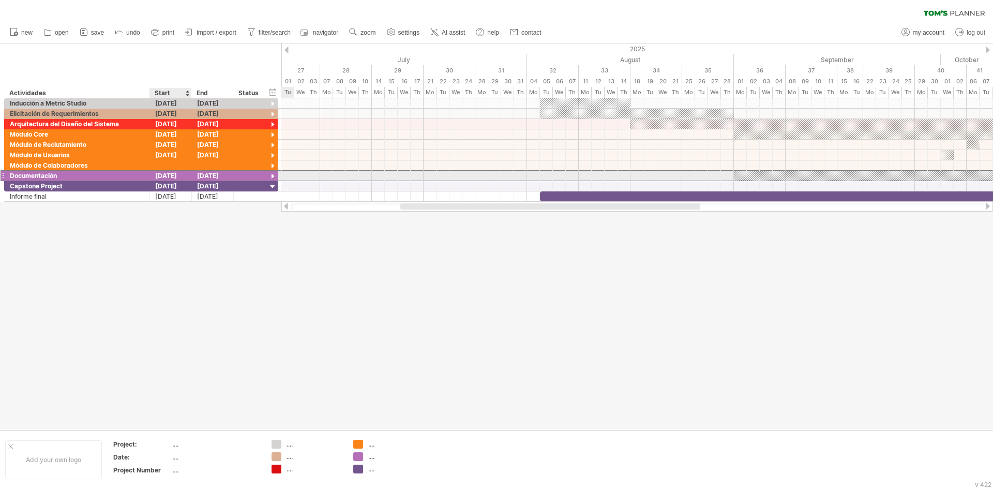
click at [177, 175] on div "[DATE]" at bounding box center [171, 176] width 42 height 10
click at [171, 190] on div "[DATE]" at bounding box center [207, 190] width 75 height 8
click at [170, 190] on div "[DATE]" at bounding box center [207, 190] width 75 height 8
click at [168, 189] on link "previous" at bounding box center [167, 189] width 8 height 8
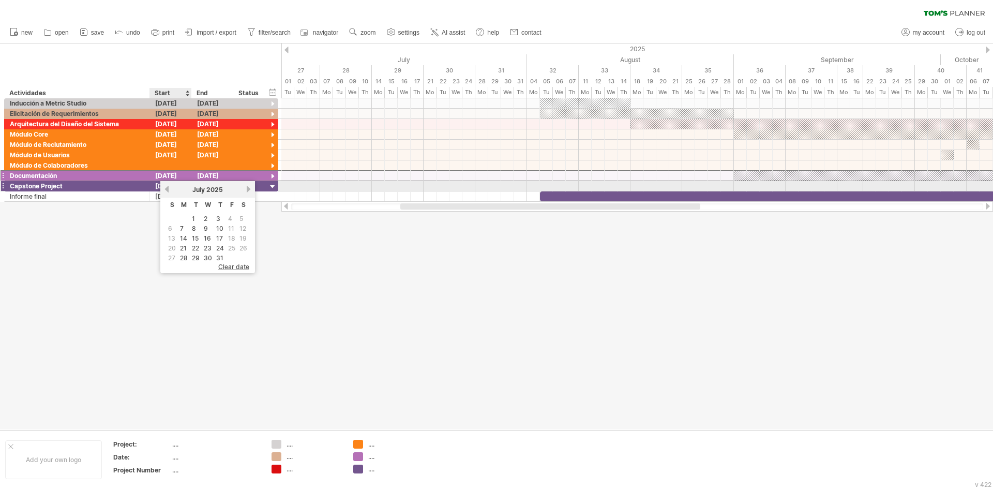
click at [168, 189] on link "previous" at bounding box center [167, 189] width 8 height 8
click at [249, 189] on link "next" at bounding box center [249, 189] width 8 height 8
click at [192, 227] on link "5" at bounding box center [193, 229] width 6 height 10
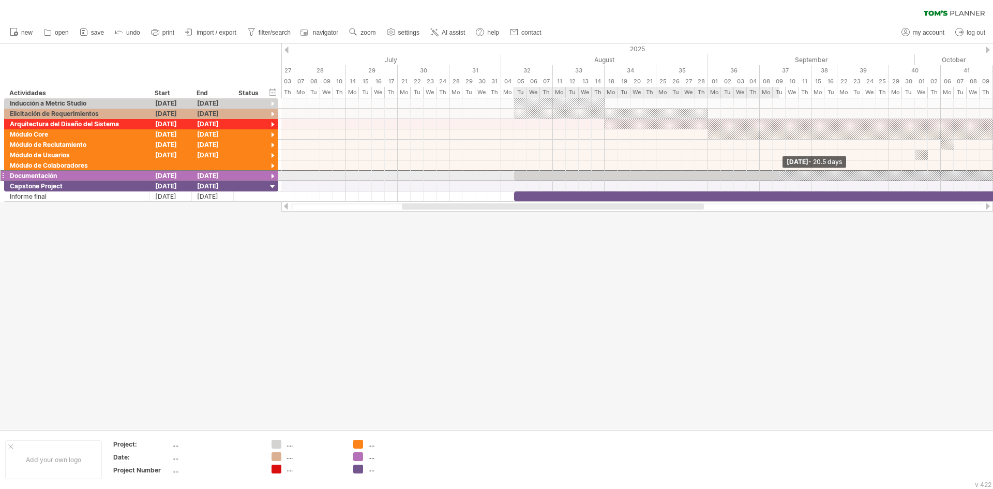
drag, startPoint x: 553, startPoint y: 172, endPoint x: 777, endPoint y: 171, distance: 224.5
click at [778, 171] on span at bounding box center [780, 176] width 4 height 10
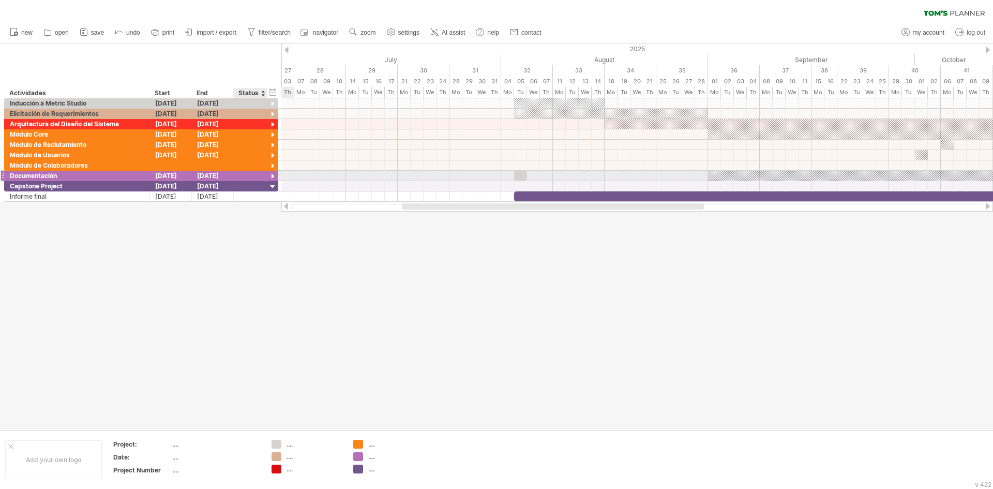
click at [271, 175] on div at bounding box center [273, 177] width 10 height 10
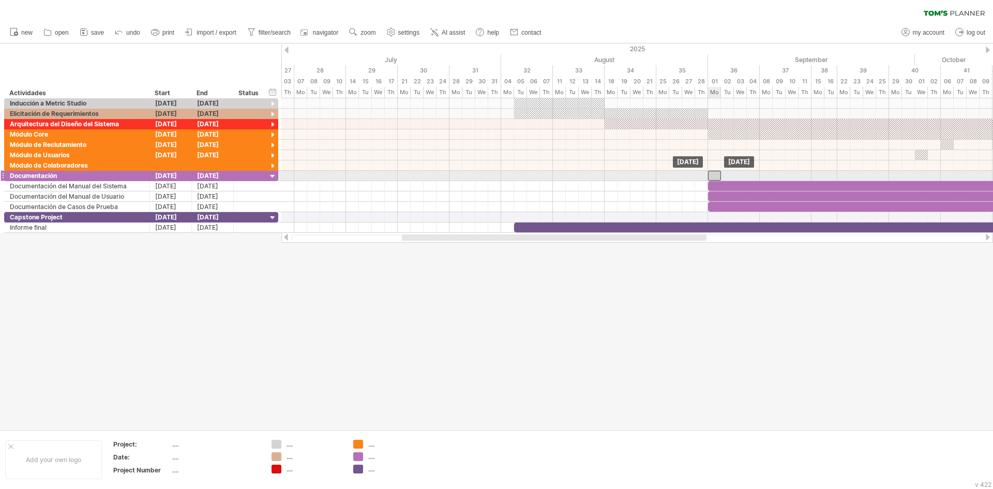
drag, startPoint x: 520, startPoint y: 176, endPoint x: 714, endPoint y: 175, distance: 193.5
click at [714, 175] on div at bounding box center [714, 176] width 13 height 10
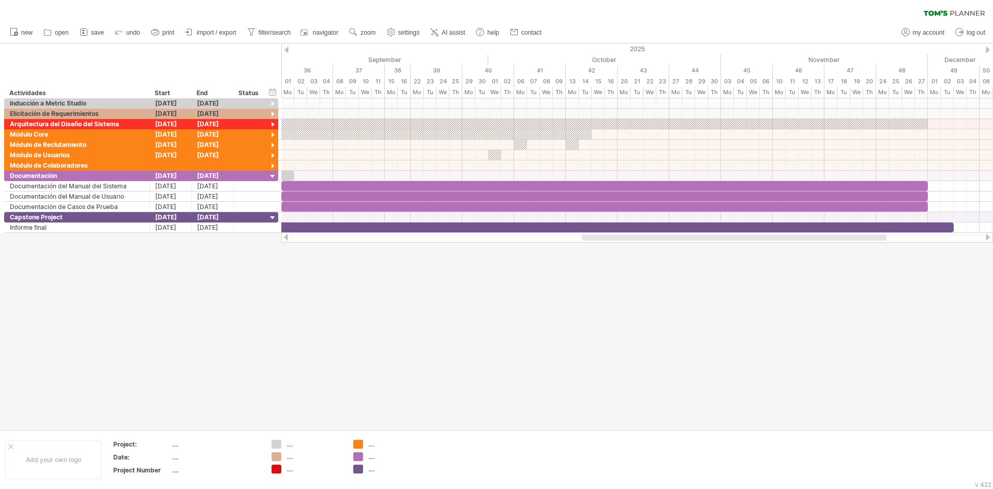
drag, startPoint x: 647, startPoint y: 236, endPoint x: 826, endPoint y: 244, distance: 179.2
click at [826, 244] on div "Trying to reach [DOMAIN_NAME] Connected again... 0% clear filter new" at bounding box center [496, 244] width 993 height 489
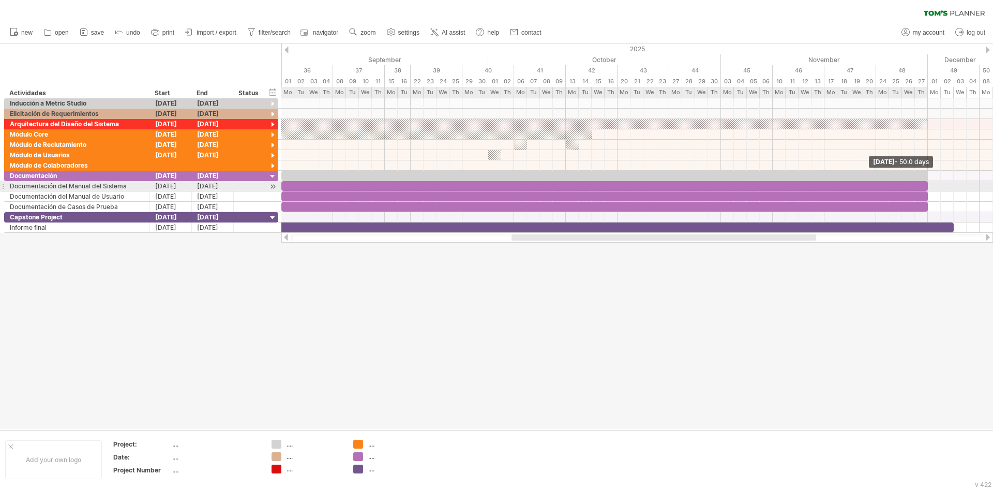
drag, startPoint x: 294, startPoint y: 175, endPoint x: 928, endPoint y: 186, distance: 633.4
click at [75, 186] on div at bounding box center [75, 191] width 0 height 41
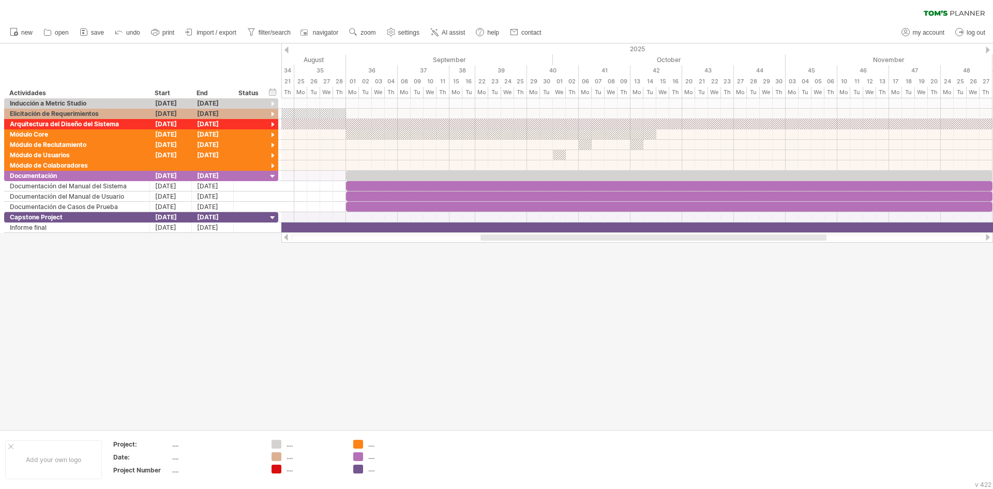
drag, startPoint x: 547, startPoint y: 237, endPoint x: 517, endPoint y: 235, distance: 30.6
click at [517, 235] on div at bounding box center [654, 237] width 346 height 6
click at [413, 130] on div at bounding box center [501, 134] width 310 height 10
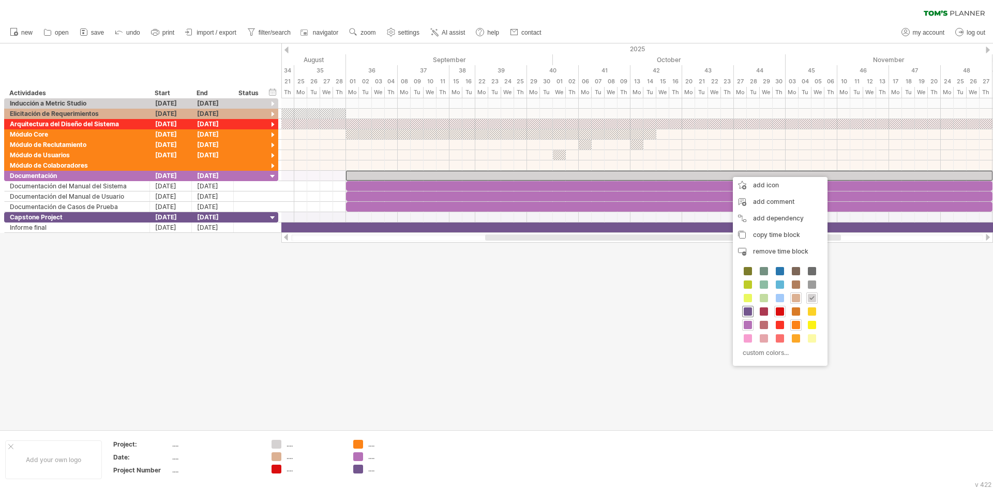
click at [746, 316] on div at bounding box center [747, 311] width 11 height 11
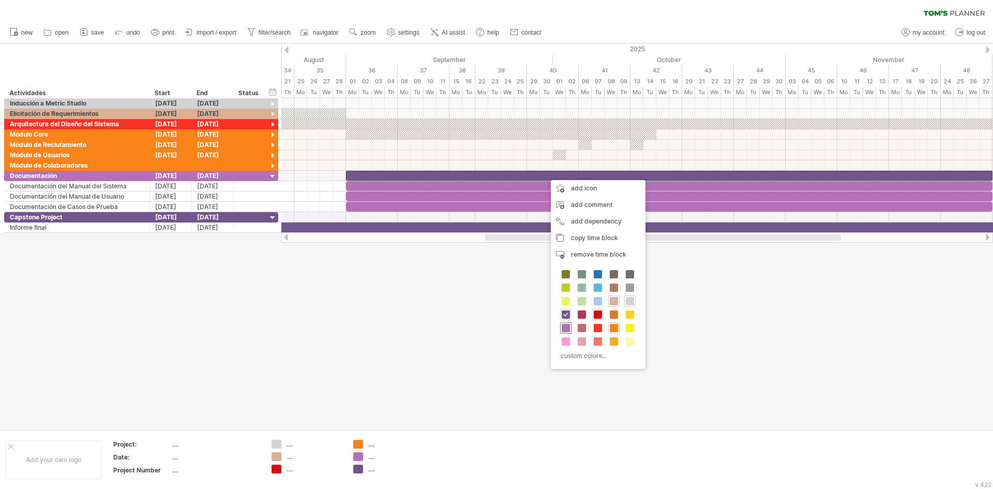
click at [564, 330] on span at bounding box center [566, 328] width 8 height 8
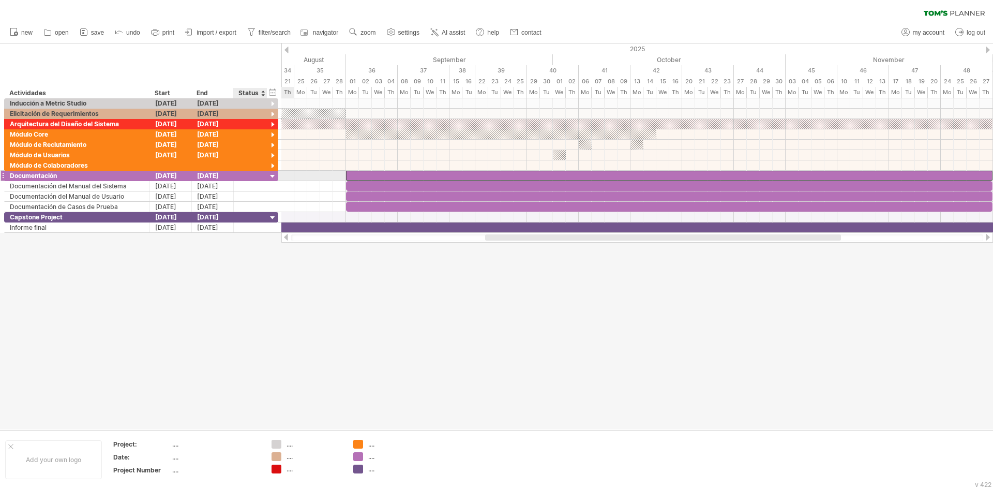
click at [270, 176] on div at bounding box center [273, 177] width 10 height 10
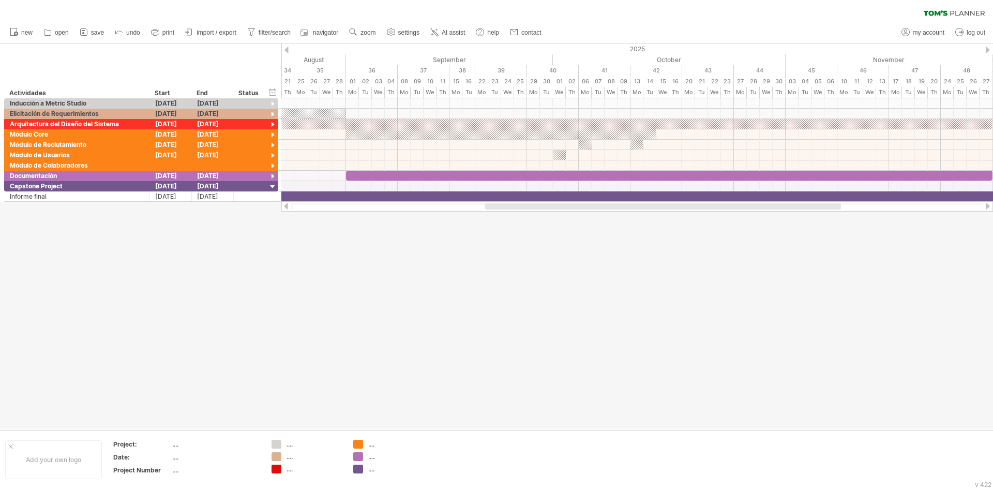
click at [289, 256] on div at bounding box center [496, 236] width 993 height 386
click at [271, 187] on div at bounding box center [273, 187] width 10 height 10
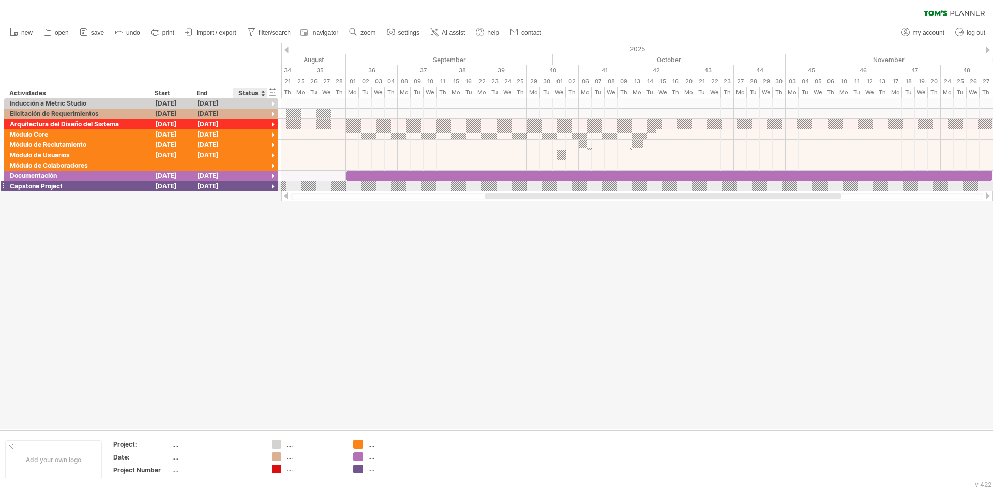
click at [272, 186] on div at bounding box center [273, 187] width 10 height 10
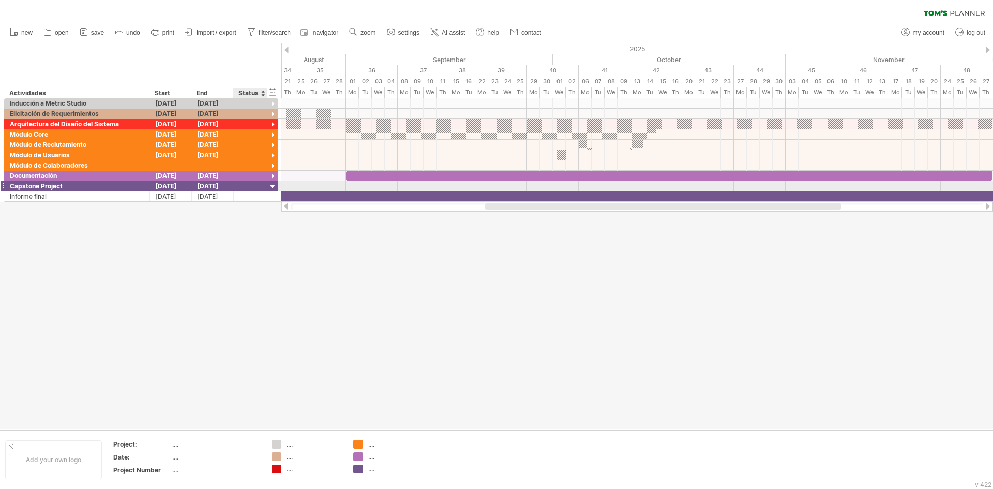
click at [272, 186] on div at bounding box center [273, 187] width 10 height 10
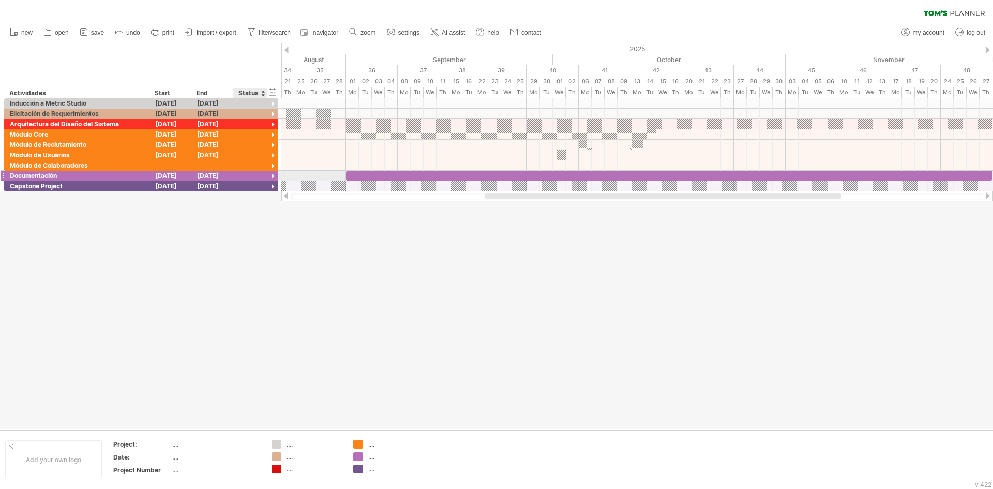
click at [275, 176] on div at bounding box center [273, 177] width 10 height 10
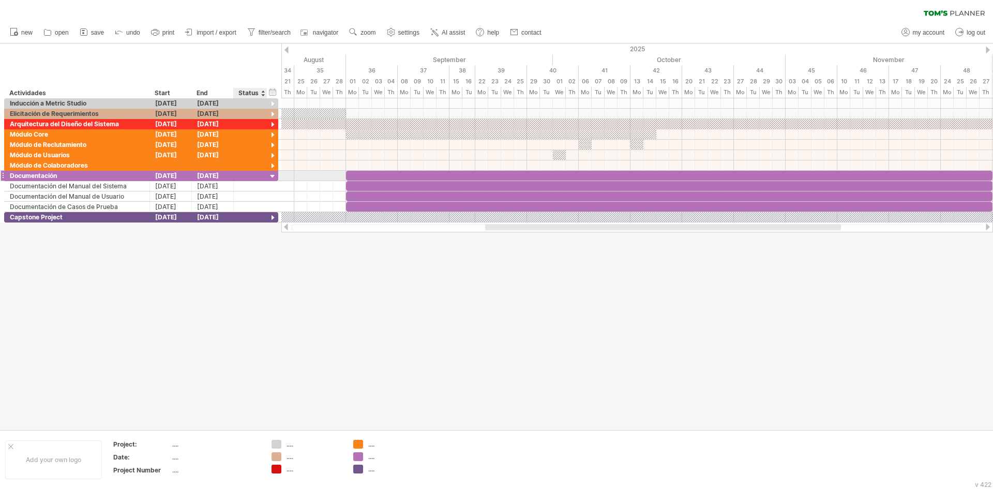
click at [275, 176] on div at bounding box center [273, 177] width 10 height 10
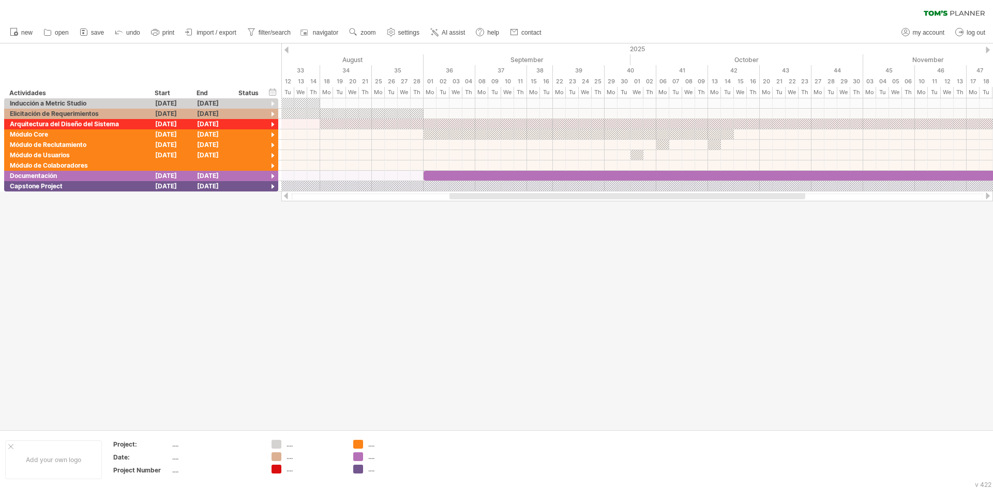
drag, startPoint x: 494, startPoint y: 198, endPoint x: 421, endPoint y: 186, distance: 74.0
click at [455, 191] on div at bounding box center [637, 196] width 712 height 10
click at [271, 176] on div at bounding box center [273, 177] width 10 height 10
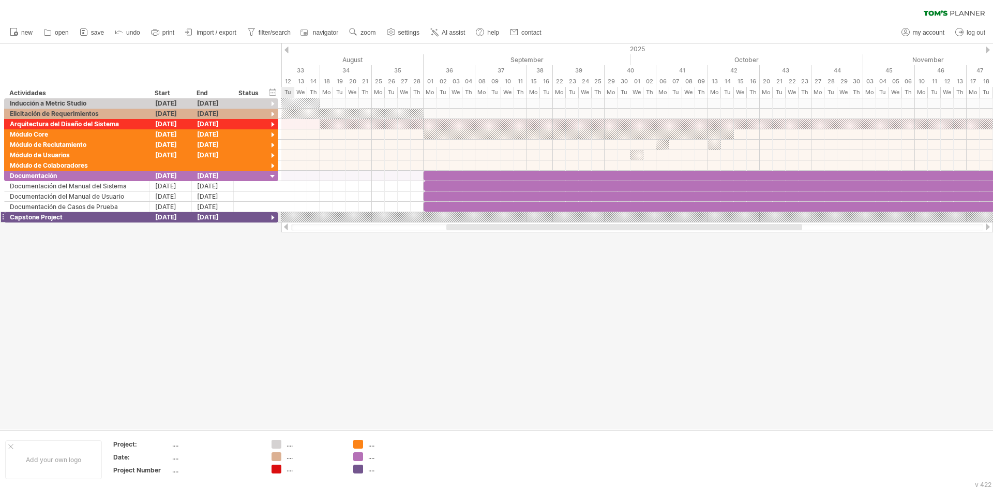
click at [291, 217] on div at bounding box center [663, 217] width 867 height 10
drag, startPoint x: 450, startPoint y: 230, endPoint x: 336, endPoint y: 220, distance: 114.2
click at [398, 227] on div at bounding box center [637, 227] width 692 height 7
click at [274, 216] on div at bounding box center [273, 218] width 10 height 10
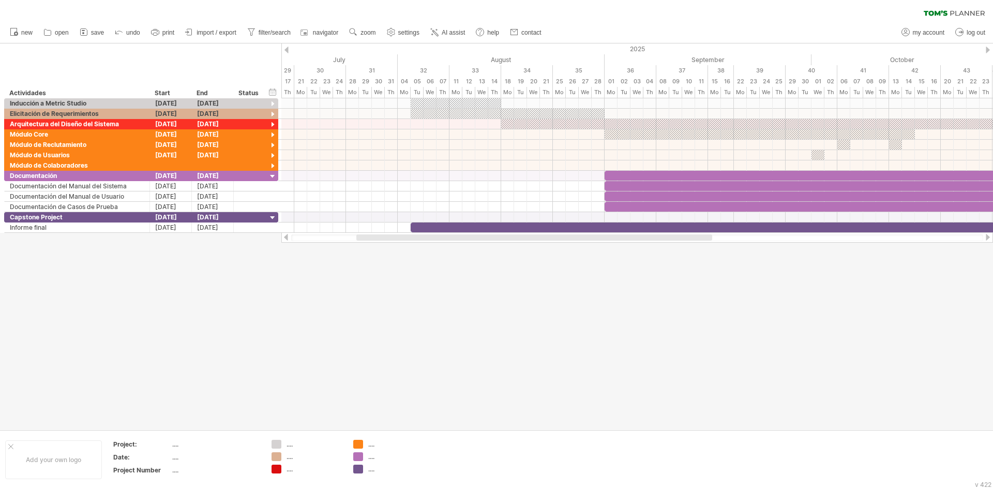
drag, startPoint x: 488, startPoint y: 238, endPoint x: 398, endPoint y: 243, distance: 90.2
click at [398, 243] on div "Trying to reach [DOMAIN_NAME] Connected again... 0% clear filter new" at bounding box center [496, 244] width 993 height 489
click at [274, 99] on div at bounding box center [273, 104] width 10 height 10
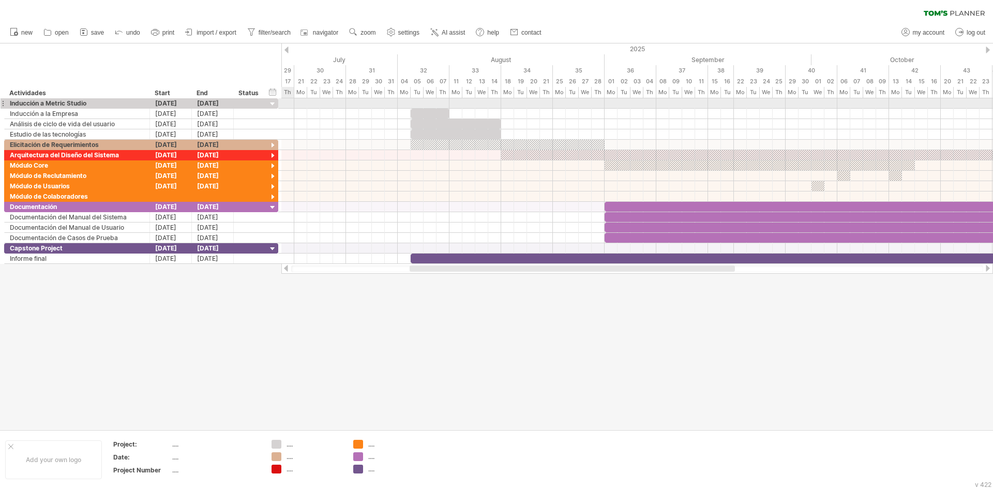
click at [272, 100] on div at bounding box center [273, 104] width 10 height 10
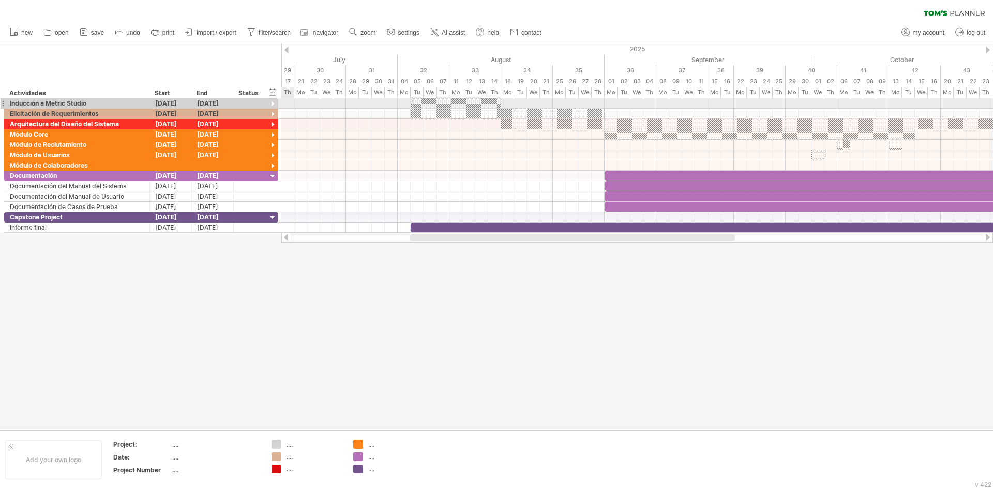
click at [272, 100] on div at bounding box center [273, 104] width 10 height 10
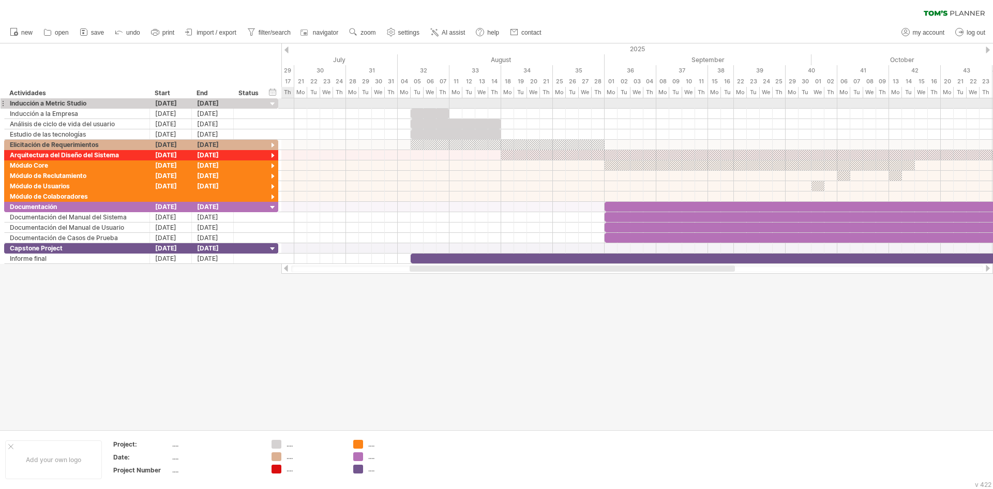
click at [272, 100] on div at bounding box center [273, 104] width 10 height 10
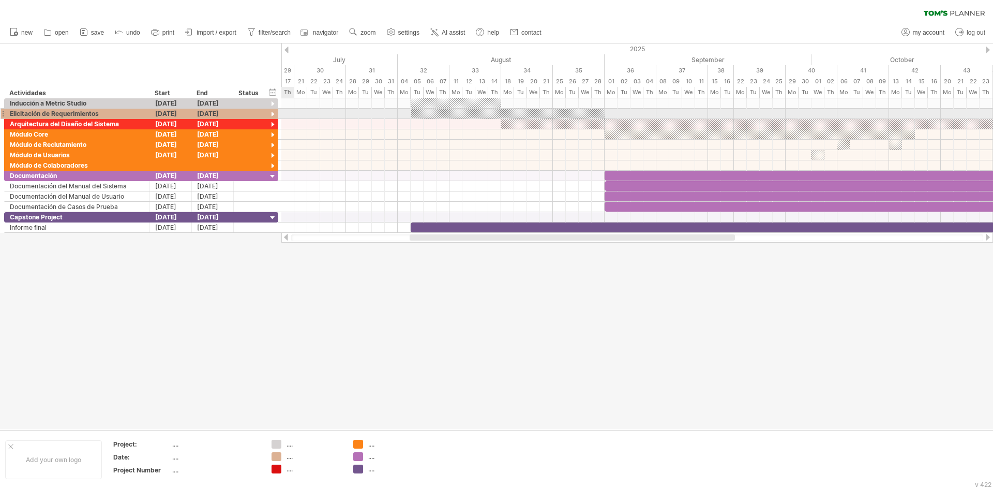
click at [275, 113] on div at bounding box center [273, 115] width 10 height 10
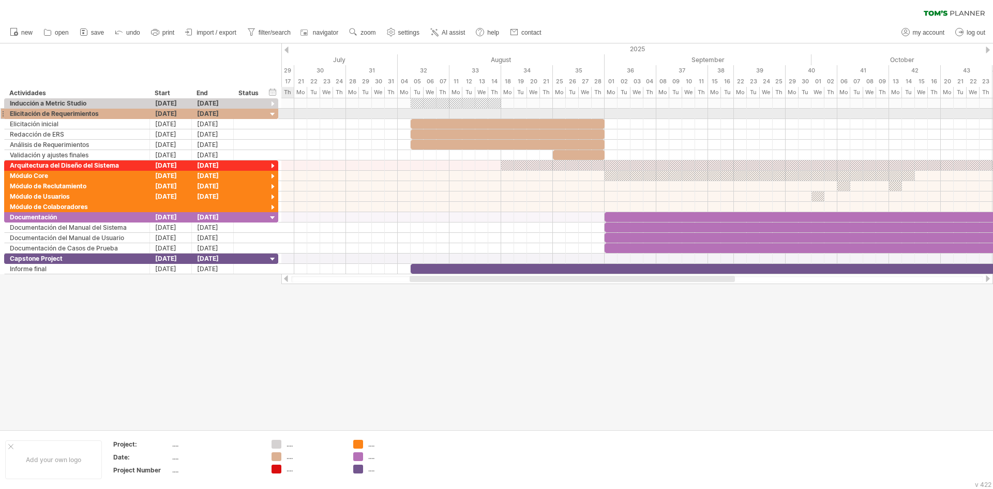
click at [275, 113] on div at bounding box center [273, 115] width 10 height 10
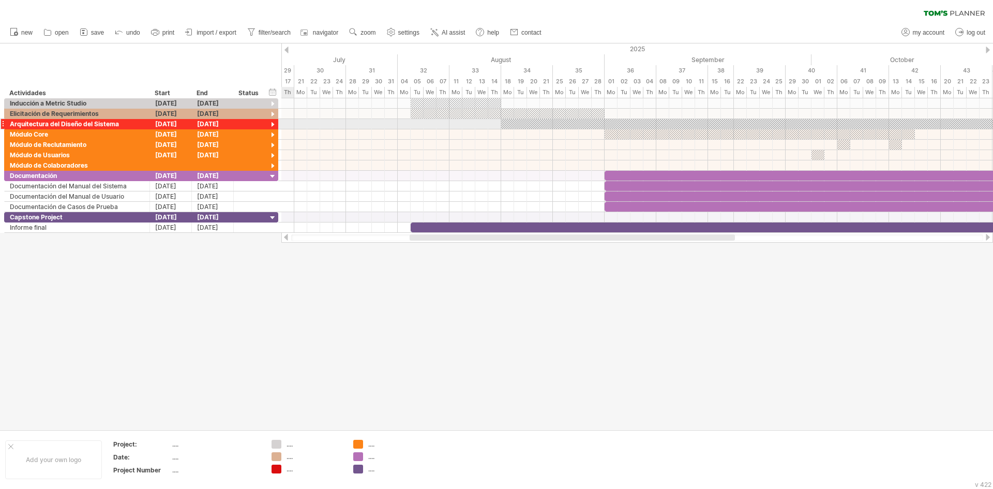
click at [272, 122] on div at bounding box center [273, 125] width 10 height 10
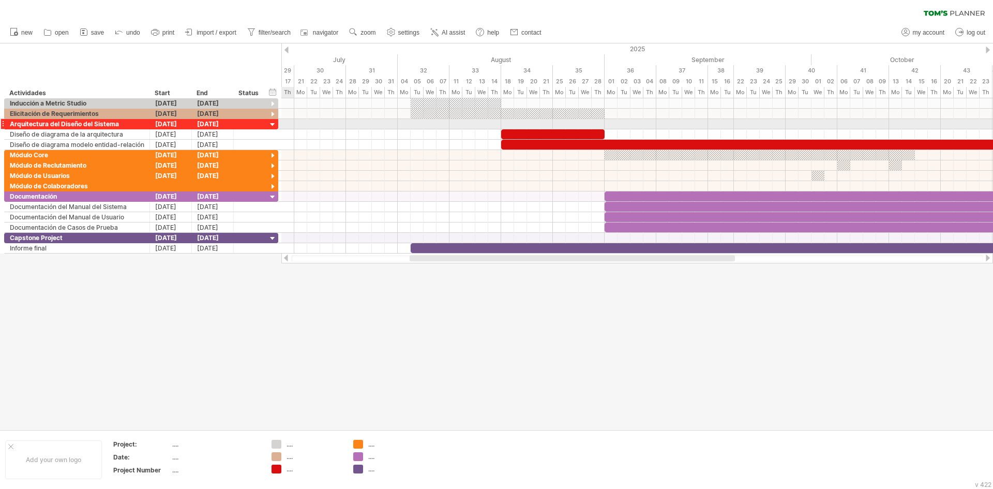
click at [272, 122] on div at bounding box center [273, 125] width 10 height 10
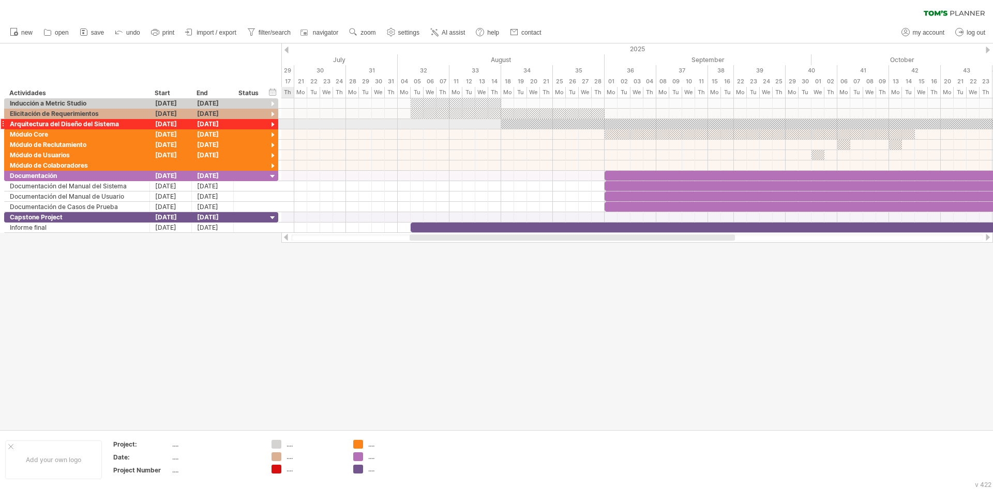
click at [272, 122] on div at bounding box center [273, 125] width 10 height 10
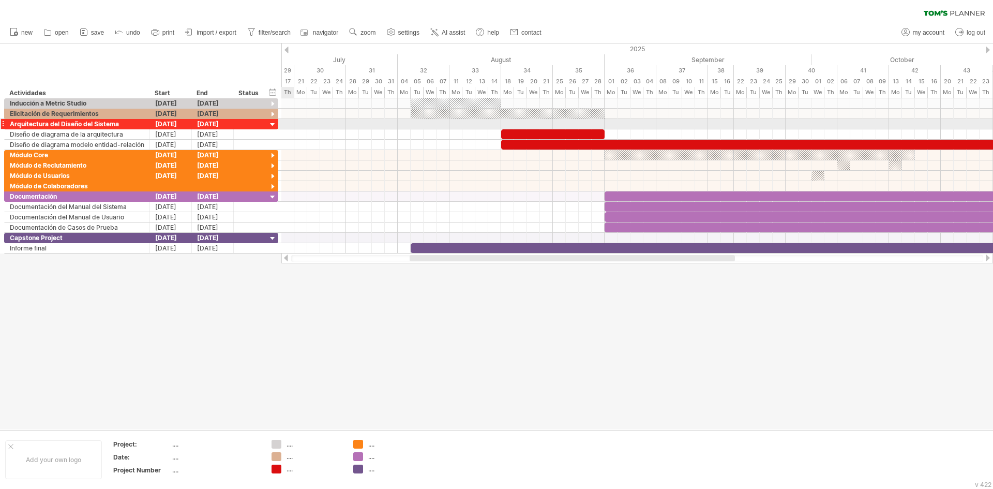
click at [272, 122] on div at bounding box center [273, 125] width 10 height 10
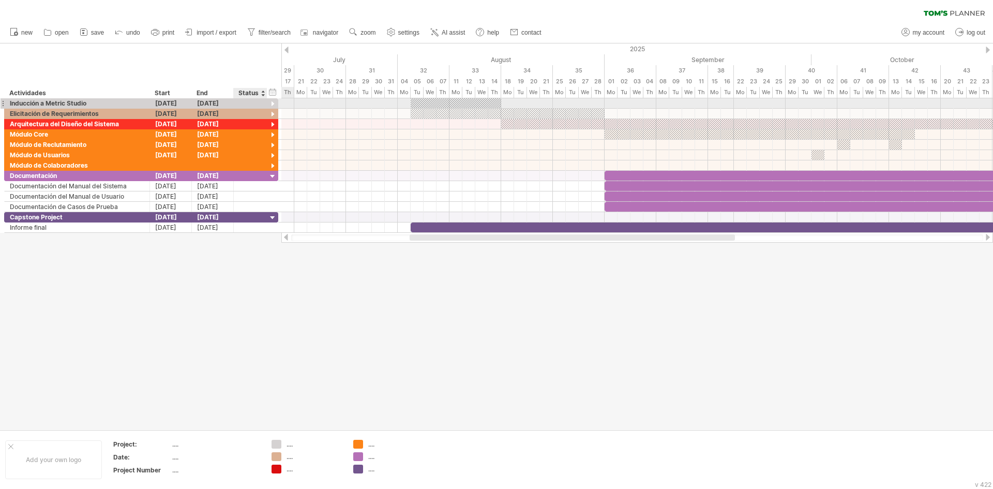
click at [273, 102] on div at bounding box center [273, 104] width 10 height 10
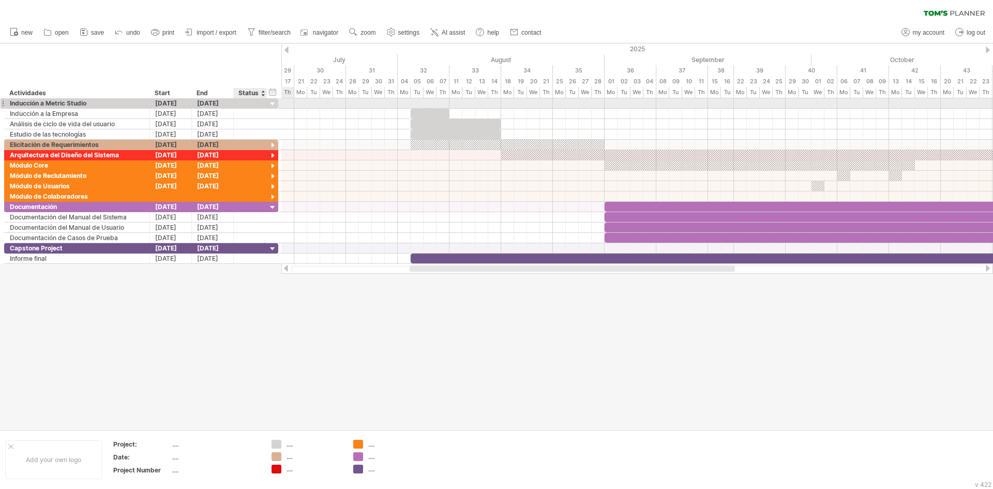
click at [273, 102] on div at bounding box center [273, 104] width 10 height 10
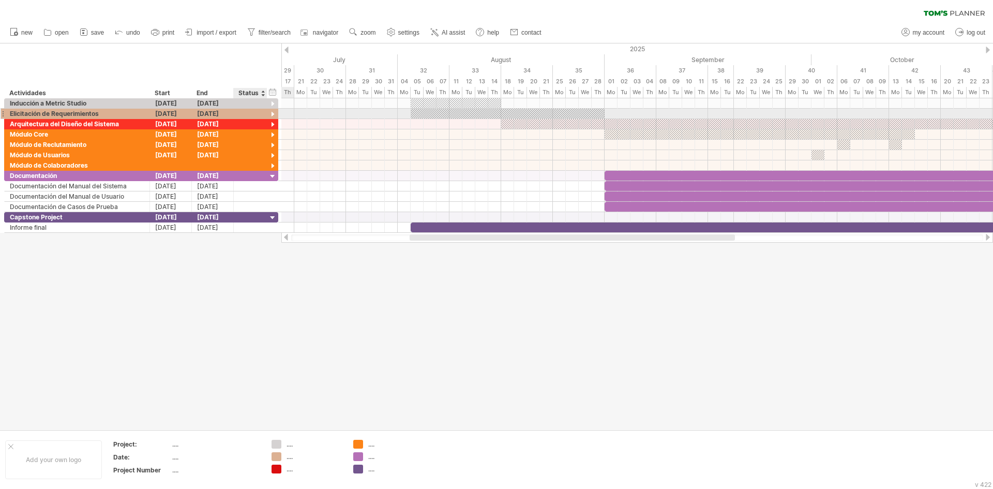
click at [272, 116] on div at bounding box center [273, 115] width 10 height 10
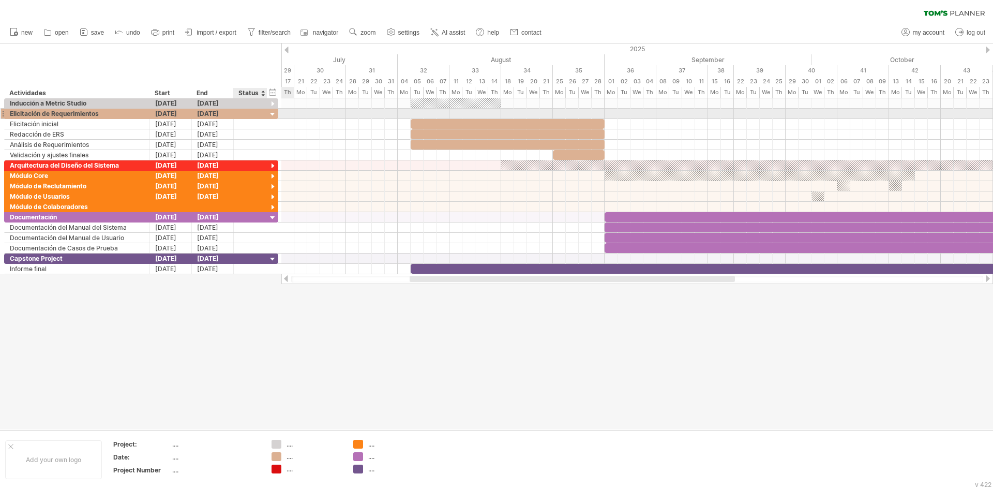
click at [272, 116] on div at bounding box center [273, 115] width 10 height 10
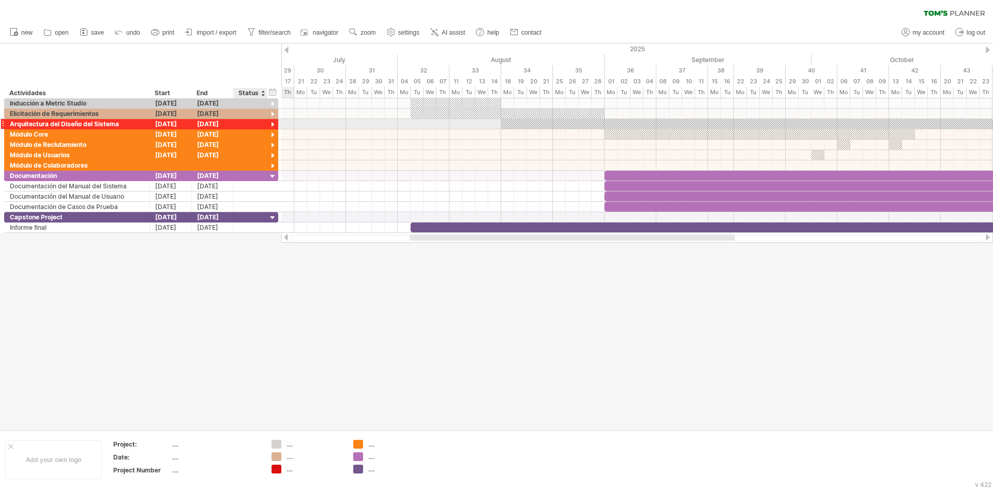
click at [271, 127] on div at bounding box center [273, 125] width 10 height 10
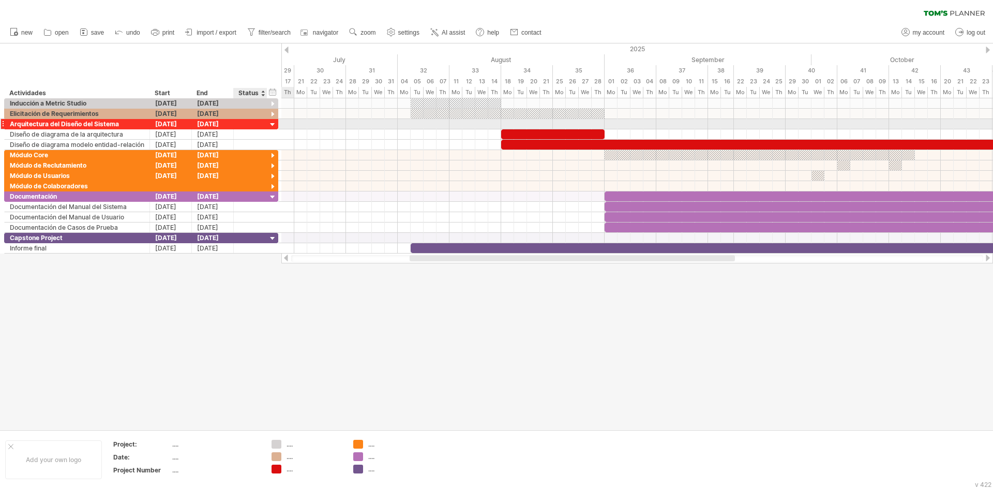
click at [271, 127] on div at bounding box center [273, 125] width 10 height 10
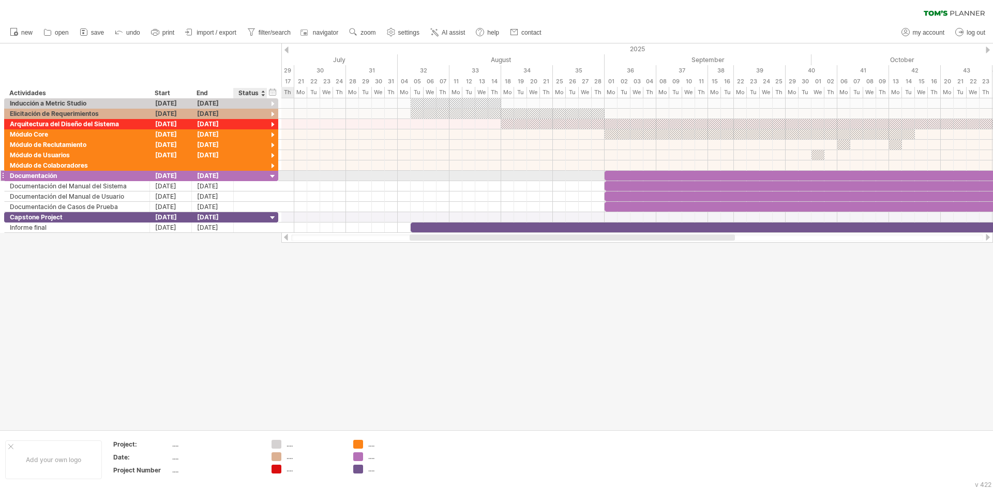
click at [272, 174] on div at bounding box center [273, 177] width 10 height 10
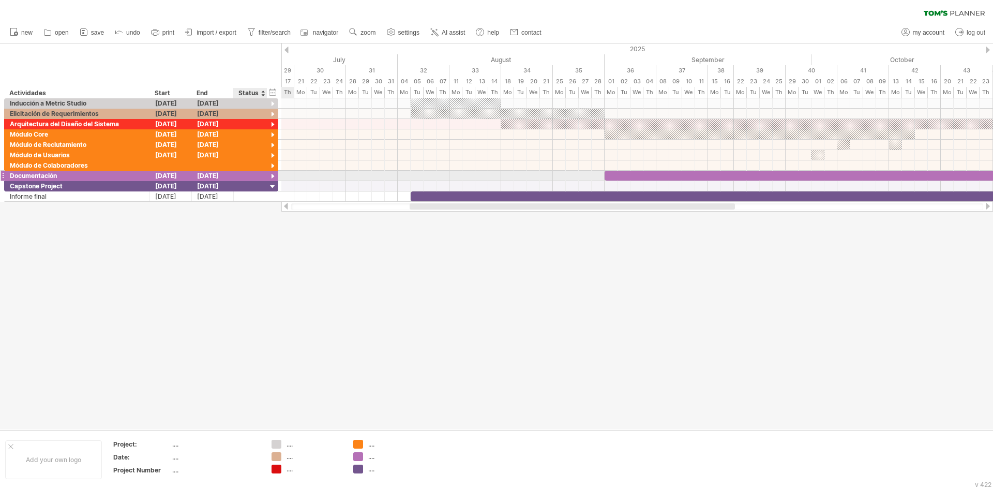
click at [272, 174] on div at bounding box center [273, 177] width 10 height 10
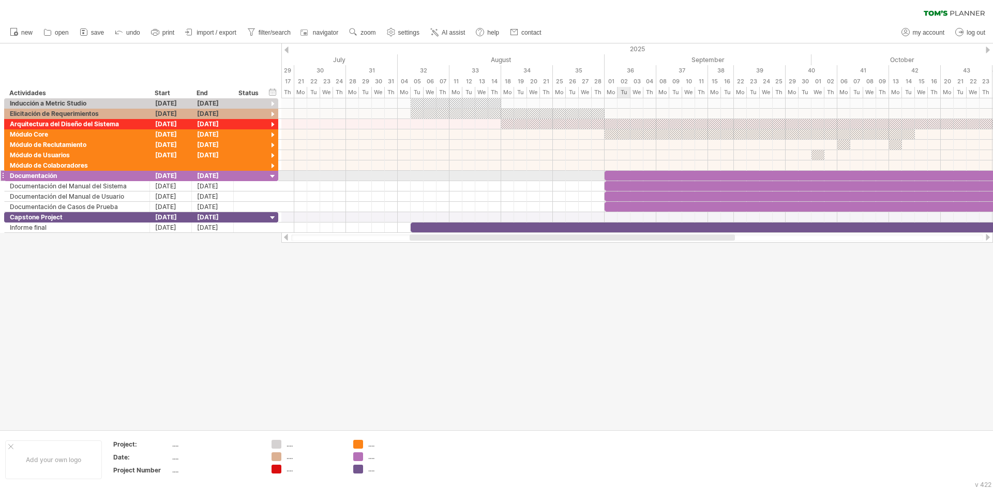
click at [623, 175] on div at bounding box center [928, 176] width 647 height 10
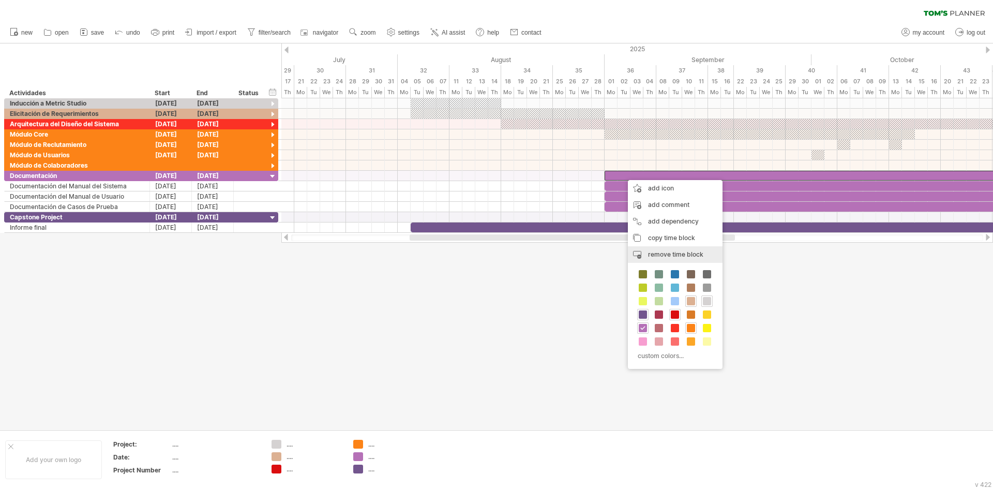
click at [653, 251] on span "remove time block" at bounding box center [675, 254] width 55 height 8
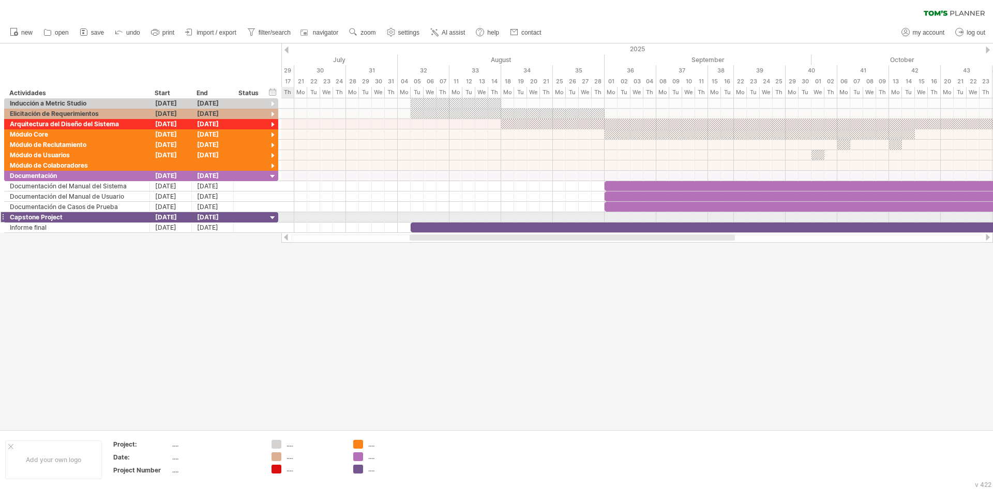
click at [273, 214] on div at bounding box center [273, 218] width 10 height 10
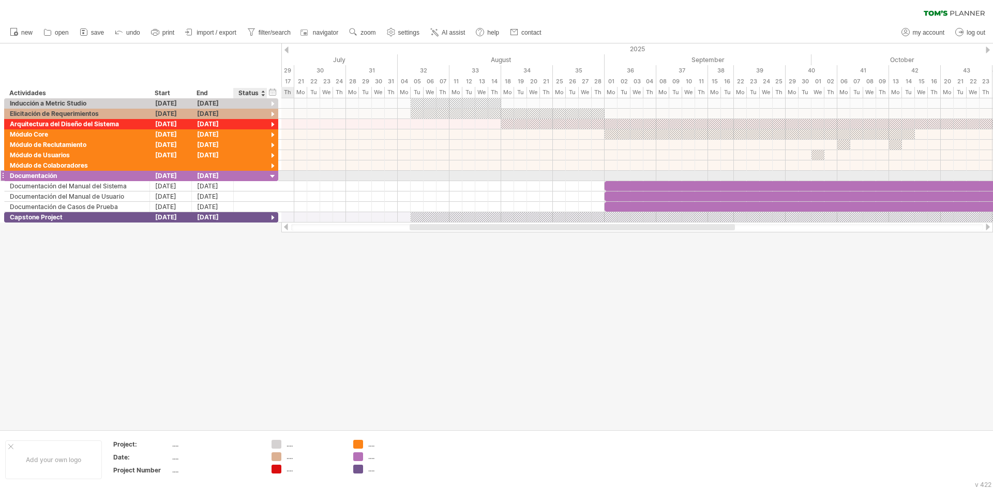
click at [273, 176] on div at bounding box center [273, 177] width 10 height 10
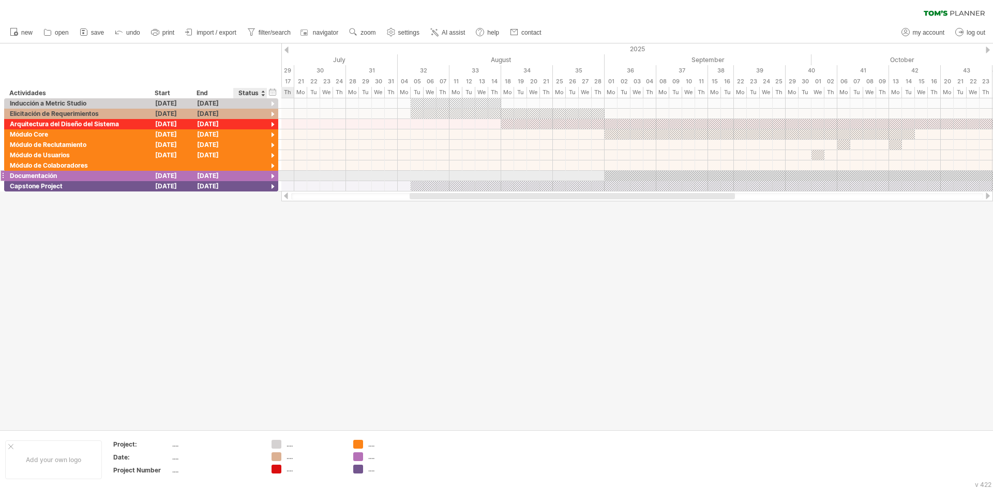
click at [273, 176] on div at bounding box center [273, 177] width 10 height 10
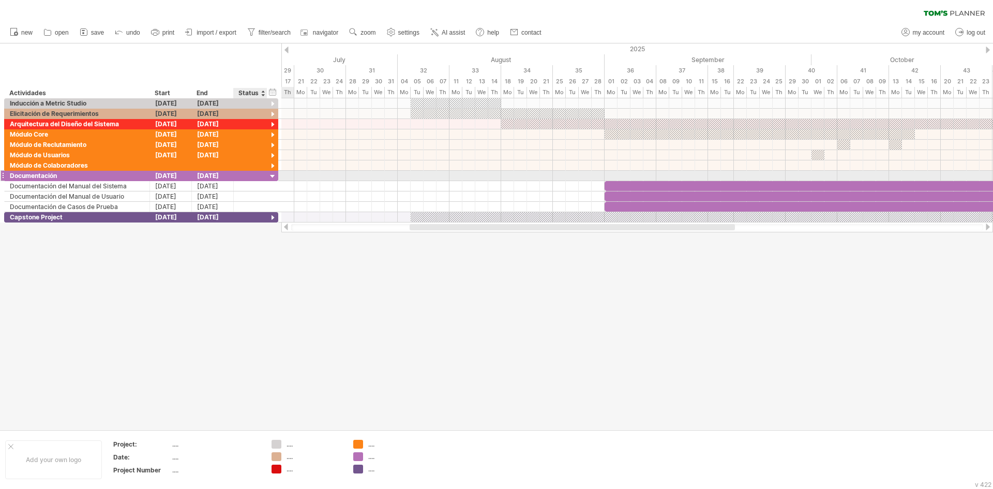
click at [273, 176] on div at bounding box center [273, 177] width 10 height 10
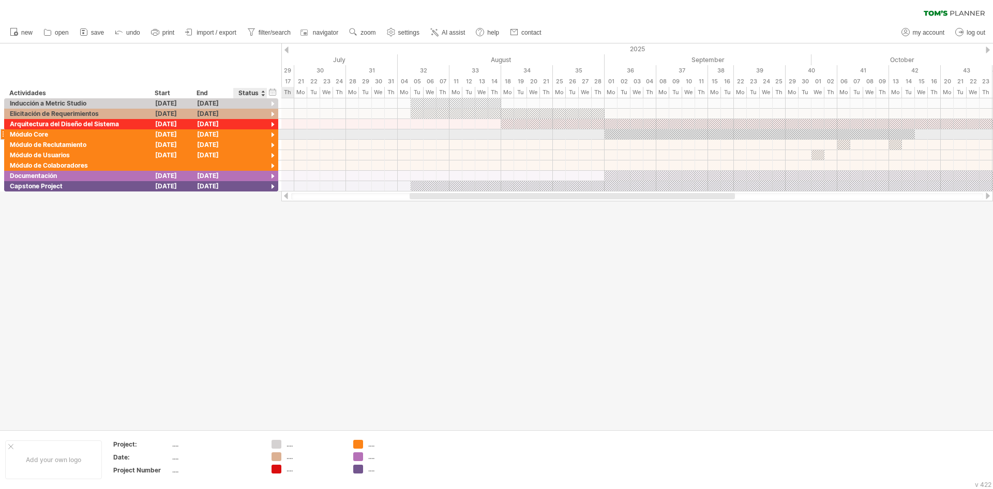
click at [273, 139] on div at bounding box center [273, 135] width 10 height 10
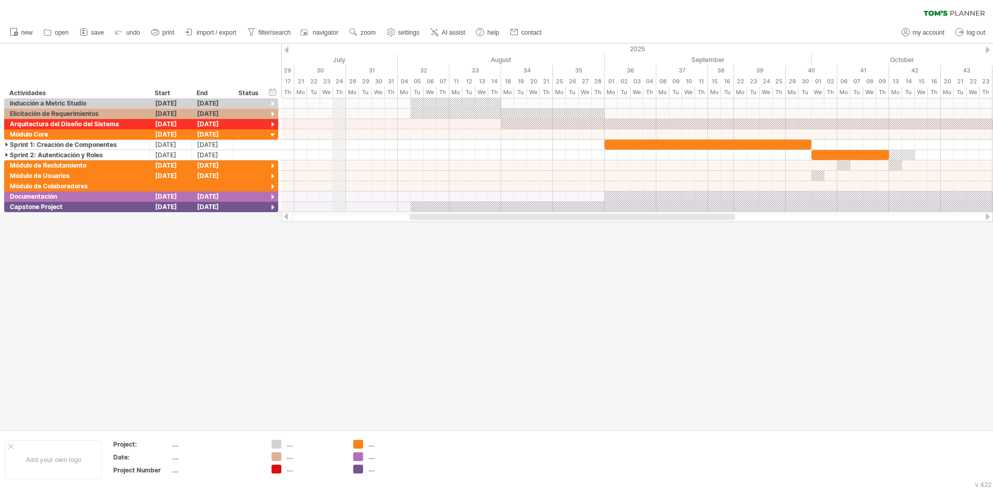
click at [340, 57] on div "July" at bounding box center [275, 59] width 246 height 11
click at [449, 34] on span "AI assist" at bounding box center [453, 32] width 23 height 7
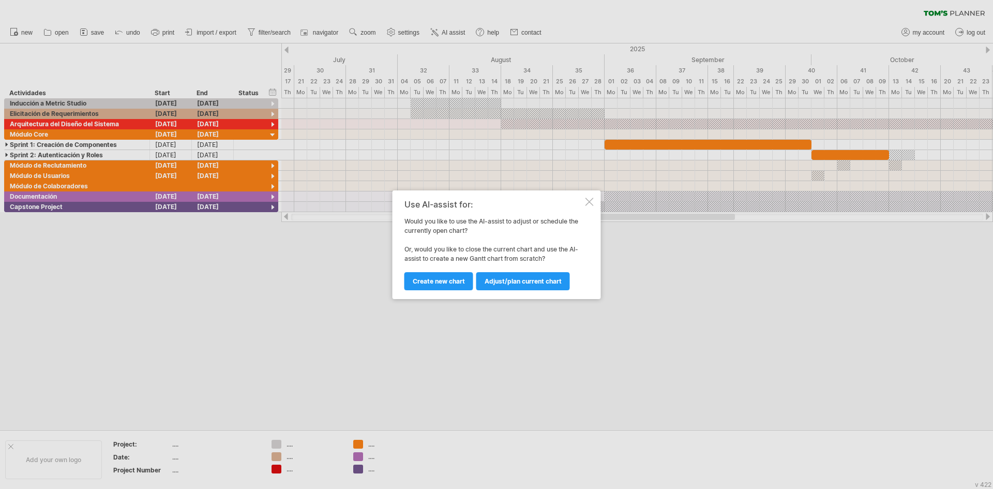
click at [586, 202] on div at bounding box center [590, 202] width 8 height 8
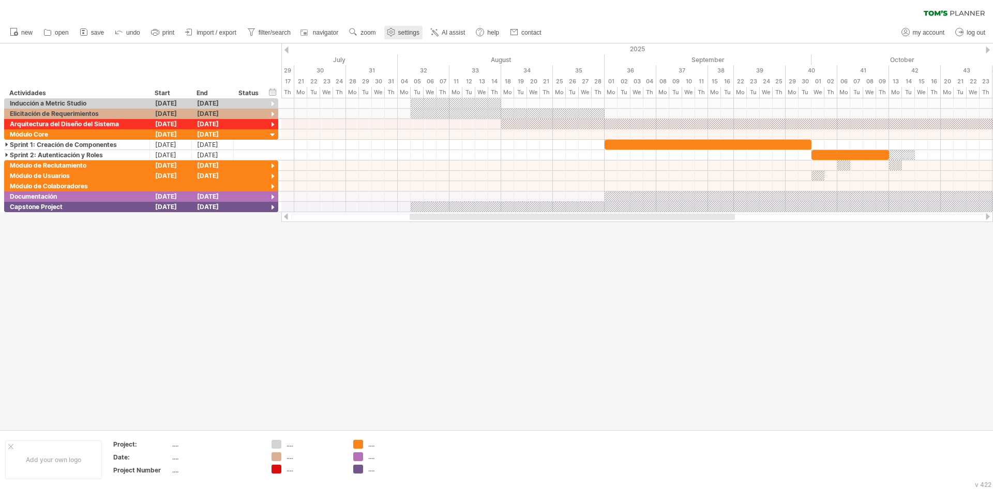
click at [406, 34] on span "settings" at bounding box center [408, 32] width 21 height 7
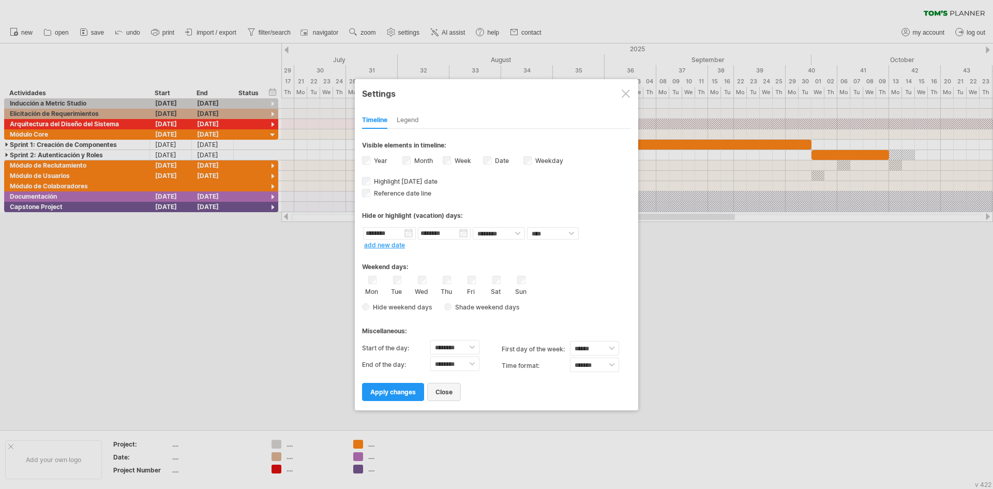
click at [444, 397] on link "close" at bounding box center [444, 392] width 34 height 18
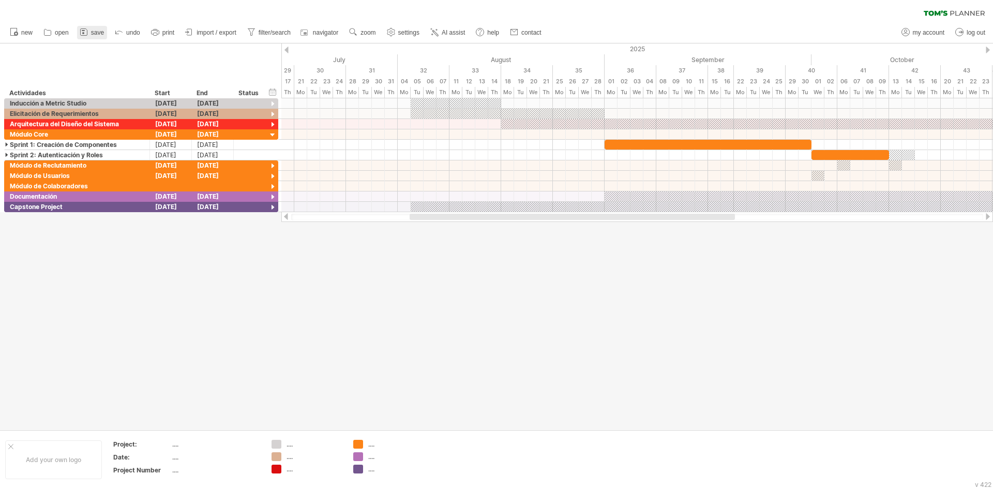
click at [85, 34] on icon at bounding box center [84, 32] width 10 height 10
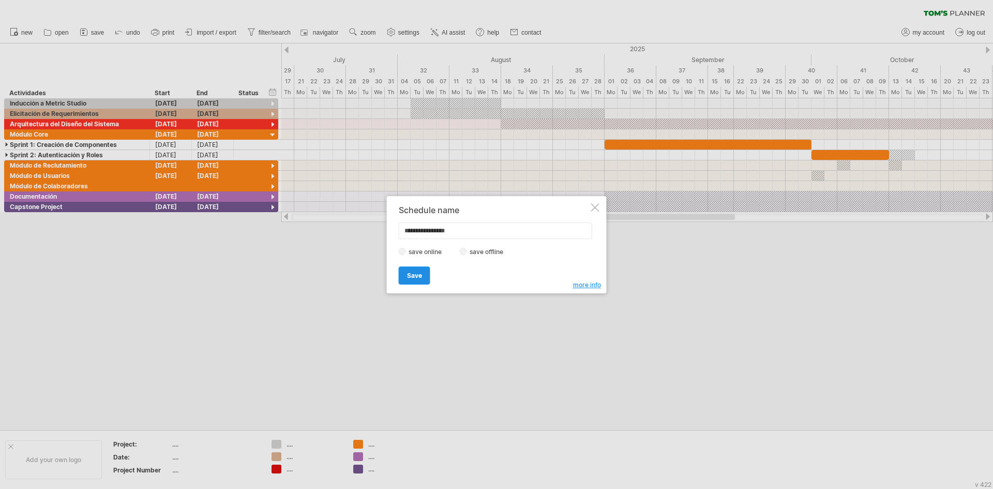
type input "**********"
click at [414, 277] on span "Save" at bounding box center [414, 276] width 15 height 8
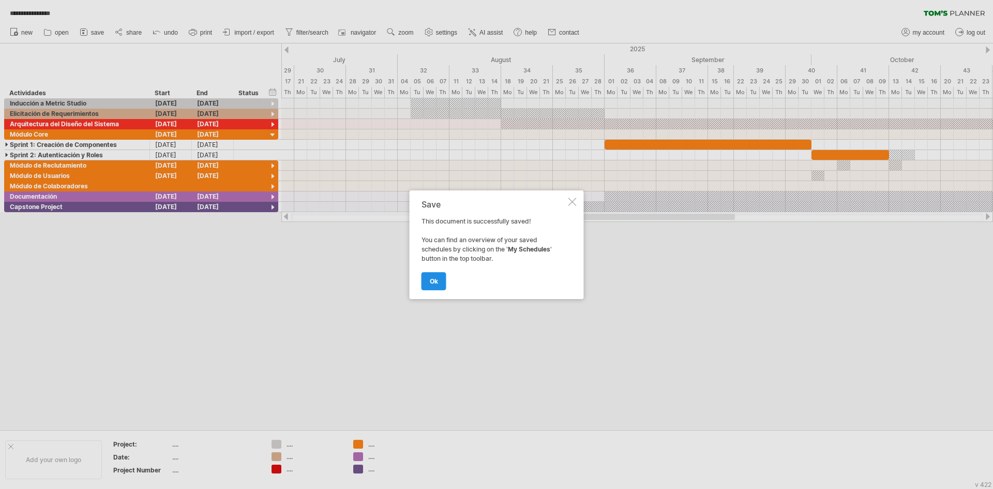
click at [434, 281] on span "ok" at bounding box center [434, 281] width 8 height 8
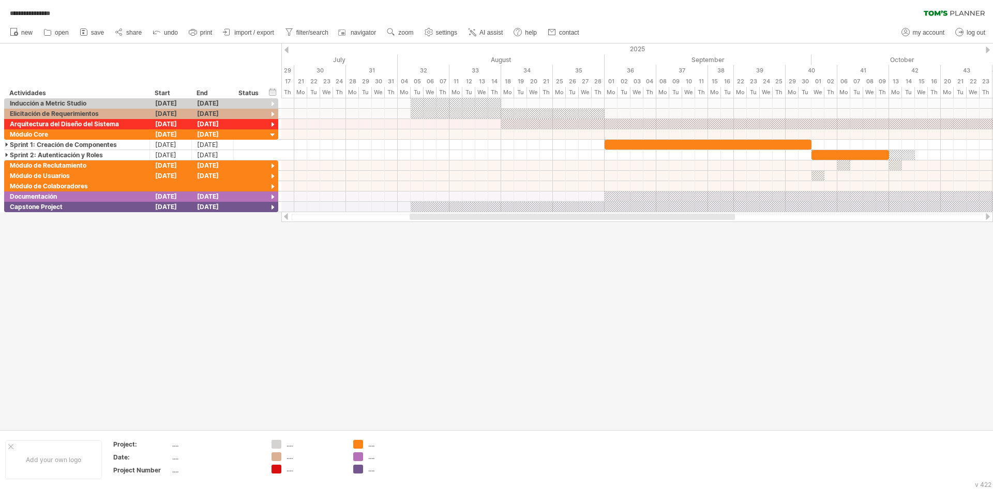
click at [381, 344] on div at bounding box center [496, 236] width 993 height 386
click at [926, 35] on span "my account" at bounding box center [929, 32] width 32 height 7
type input "**********"
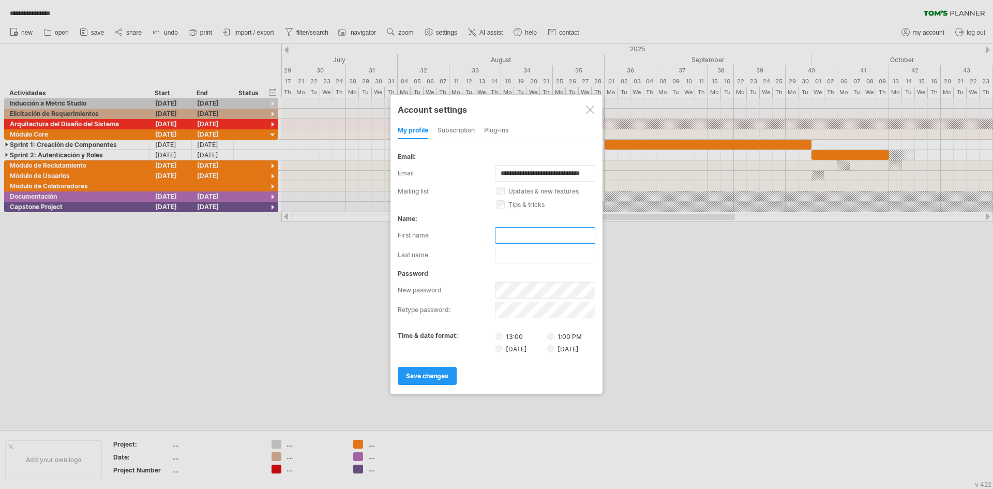
click at [517, 233] on input "text" at bounding box center [545, 235] width 100 height 17
type input "*******"
type input "********"
click at [460, 135] on div "subscription" at bounding box center [456, 131] width 37 height 17
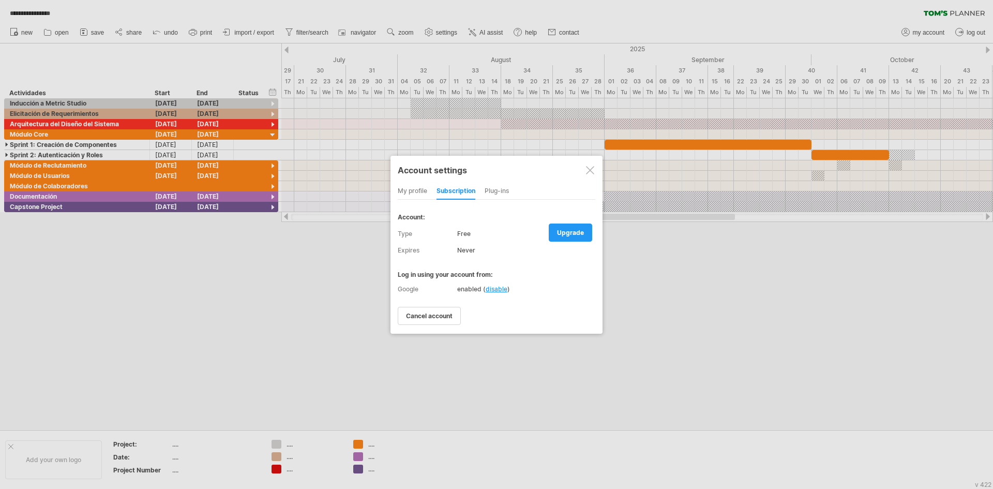
click at [492, 187] on div "Plug-ins" at bounding box center [497, 191] width 24 height 17
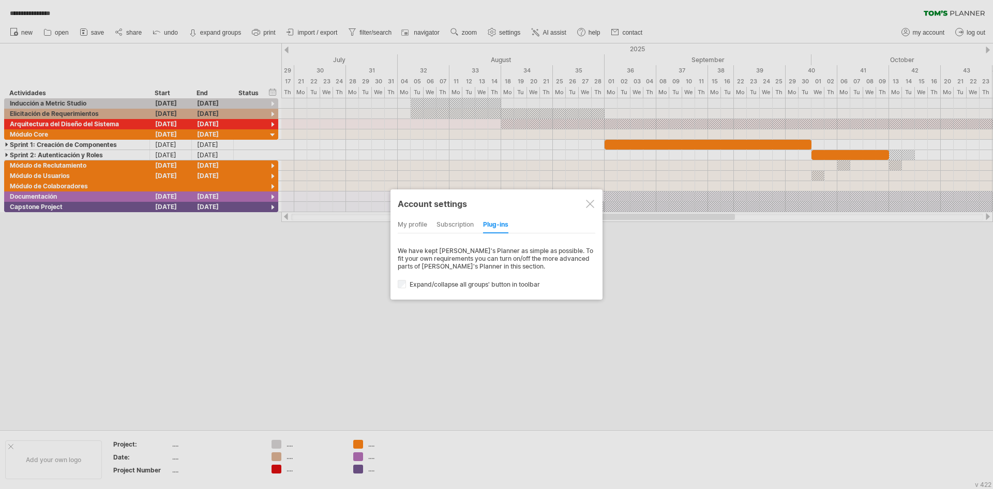
click at [412, 228] on div "my profile" at bounding box center [412, 225] width 29 height 17
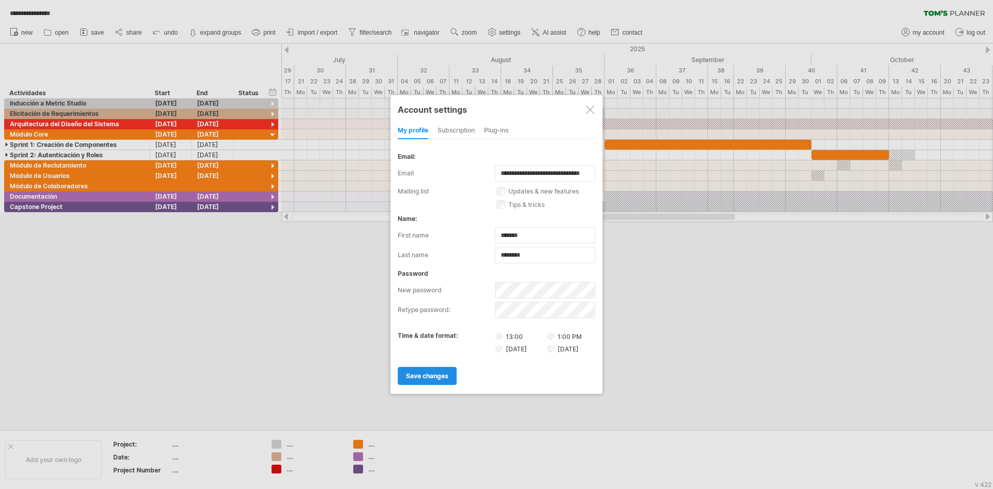
click at [423, 376] on span "save changes" at bounding box center [427, 376] width 42 height 8
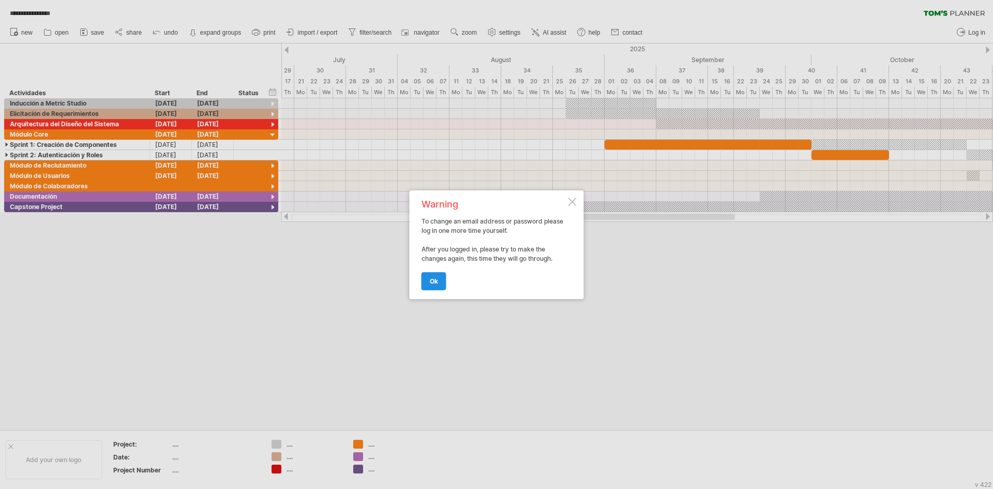
click at [437, 283] on span "ok" at bounding box center [434, 281] width 8 height 8
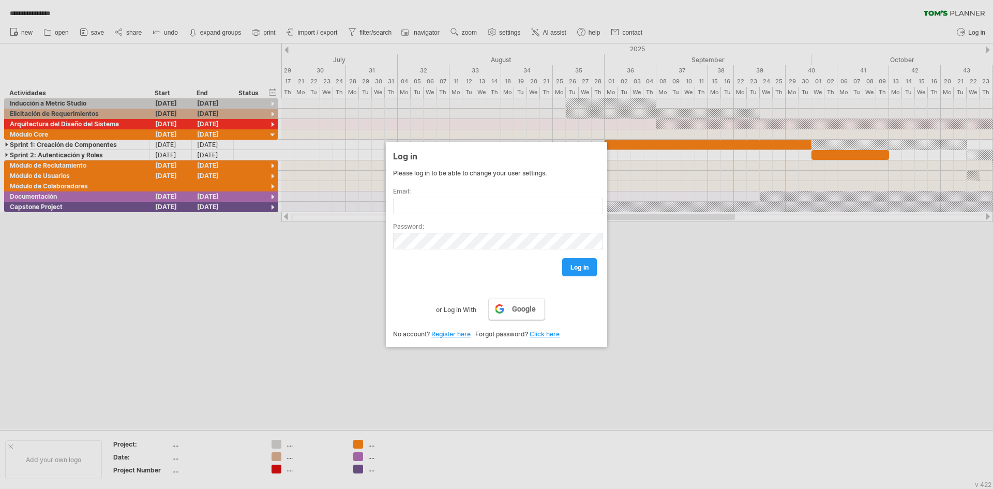
click at [503, 304] on link "Google" at bounding box center [517, 309] width 56 height 22
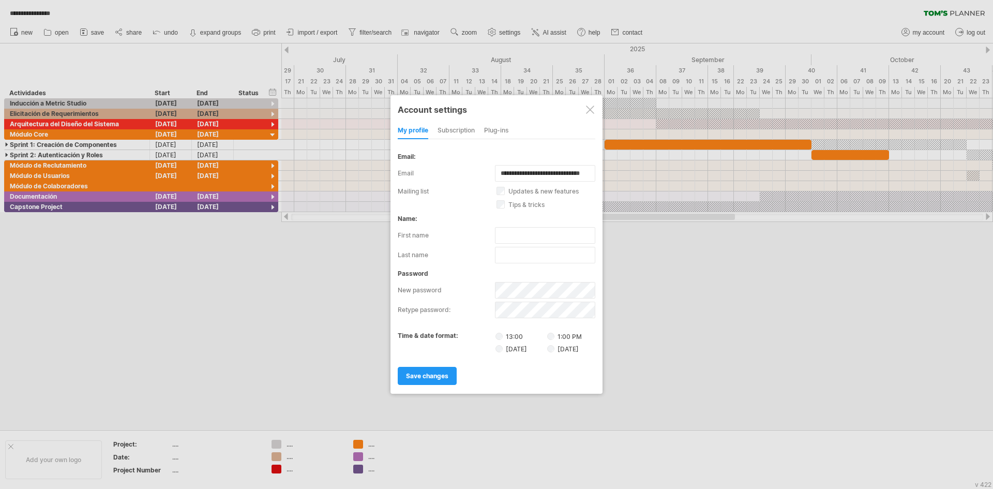
click at [268, 403] on div at bounding box center [496, 244] width 993 height 489
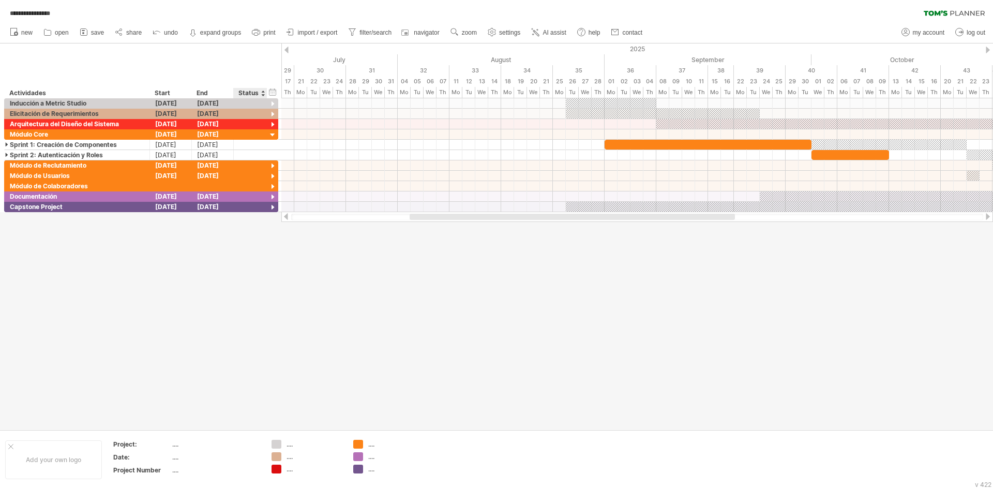
click at [242, 93] on div "Status" at bounding box center [250, 93] width 23 height 10
click at [247, 93] on input "******" at bounding box center [250, 93] width 23 height 10
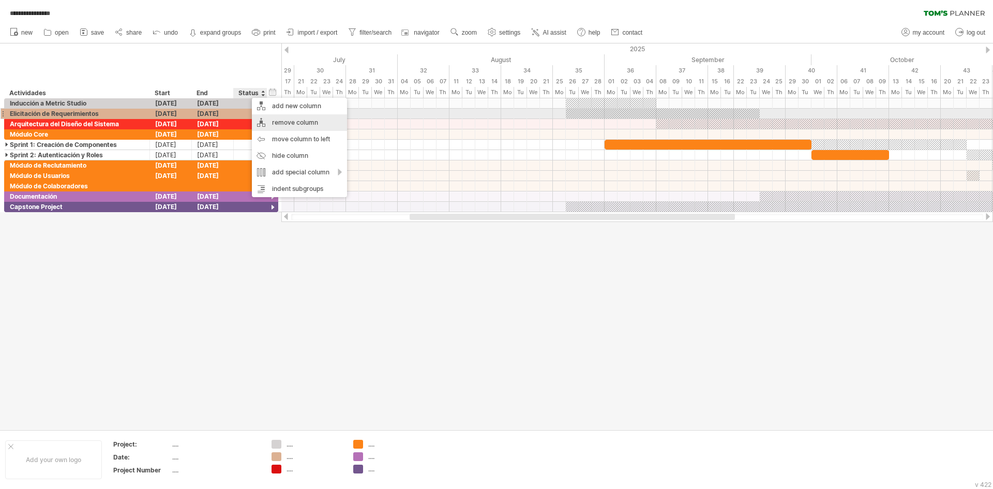
click at [264, 118] on div "remove column" at bounding box center [299, 122] width 95 height 17
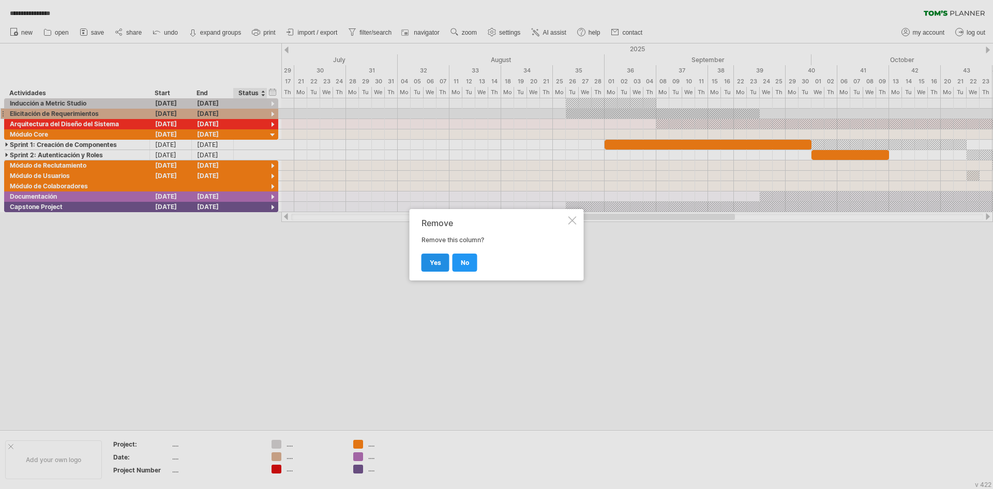
click at [433, 259] on span "yes" at bounding box center [435, 263] width 11 height 8
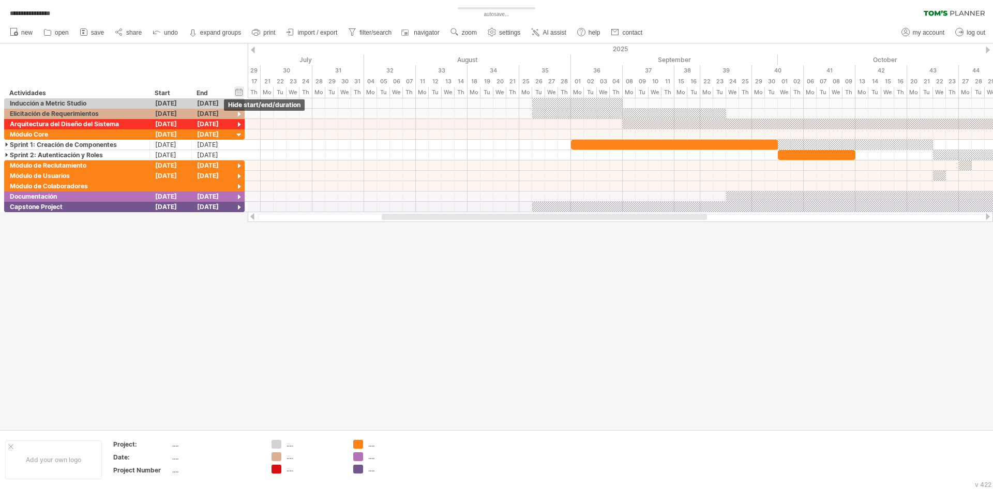
click at [240, 92] on div "hide start/end/duration show start/end/duration" at bounding box center [239, 91] width 10 height 11
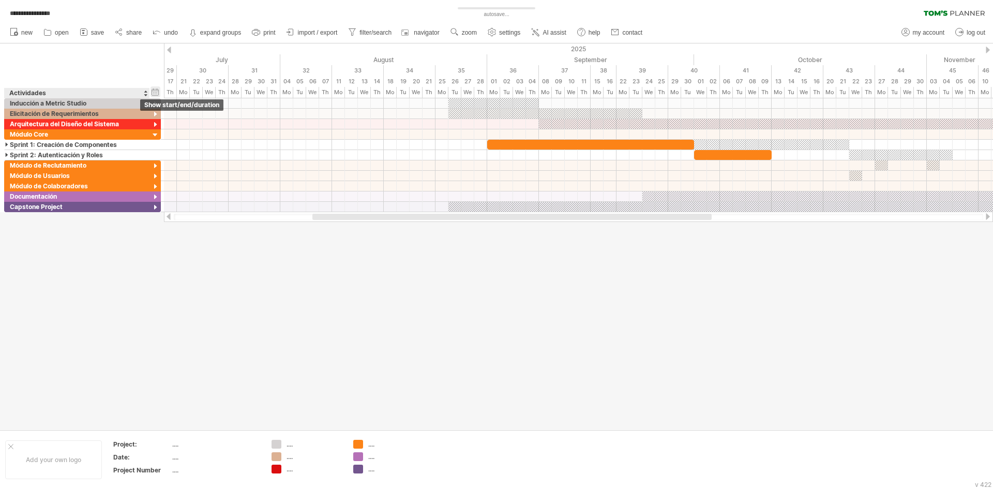
click at [153, 93] on div "hide start/end/duration show start/end/duration" at bounding box center [156, 91] width 10 height 11
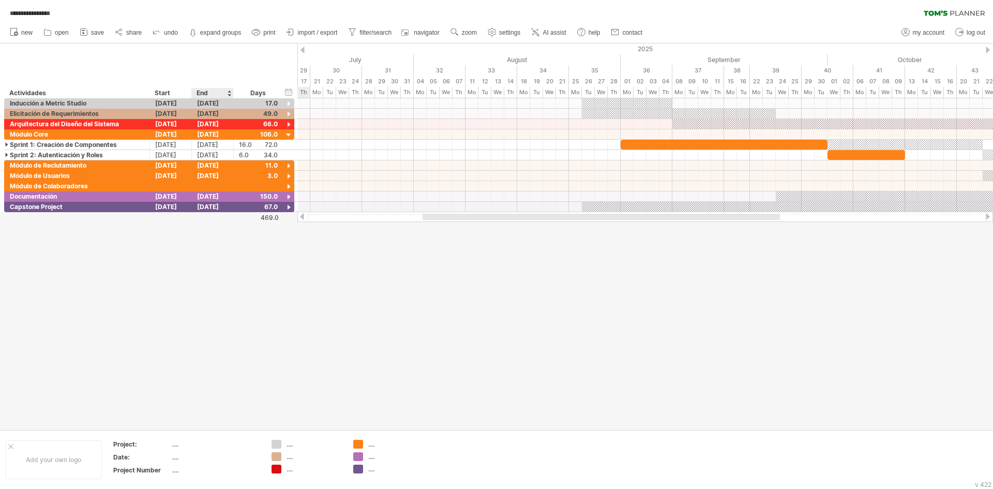
click at [204, 91] on div "End" at bounding box center [212, 93] width 31 height 10
click at [261, 92] on div "Days" at bounding box center [257, 93] width 49 height 10
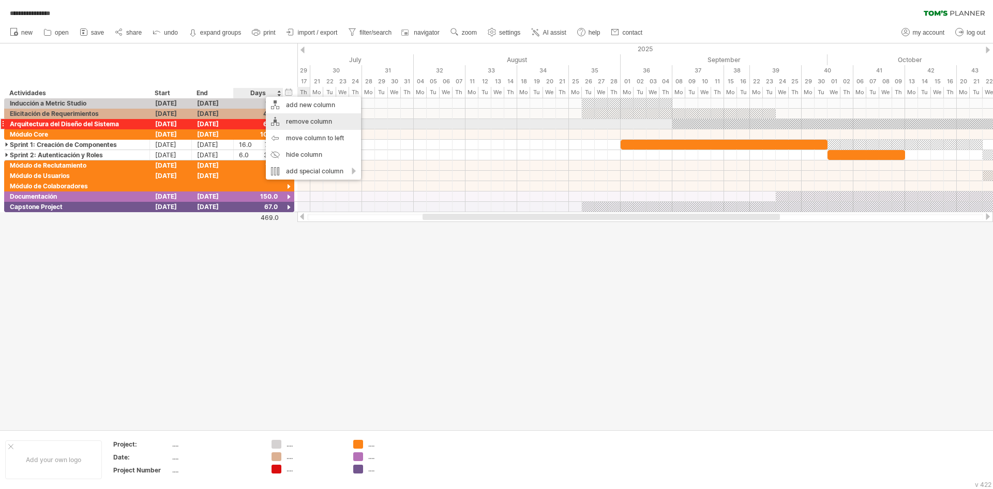
click at [276, 128] on div "remove column" at bounding box center [313, 121] width 95 height 17
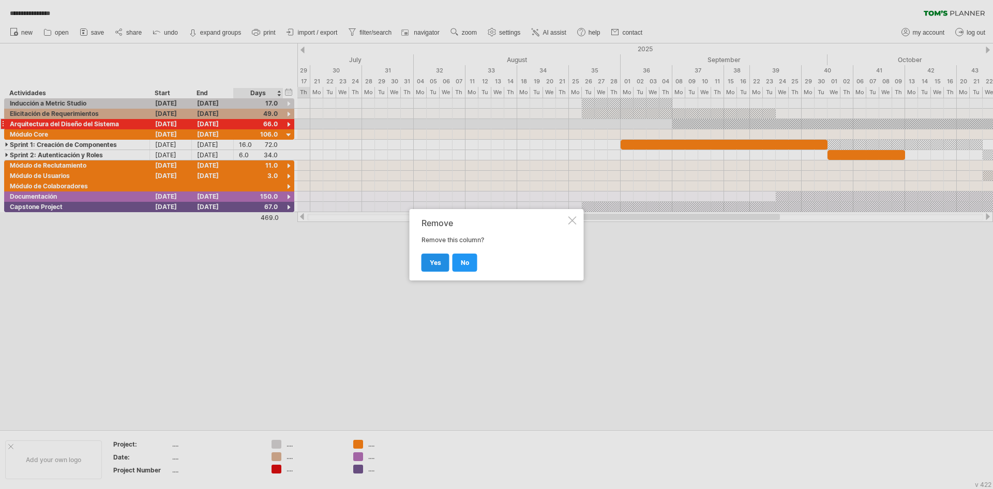
click at [426, 256] on link "yes" at bounding box center [436, 263] width 28 height 18
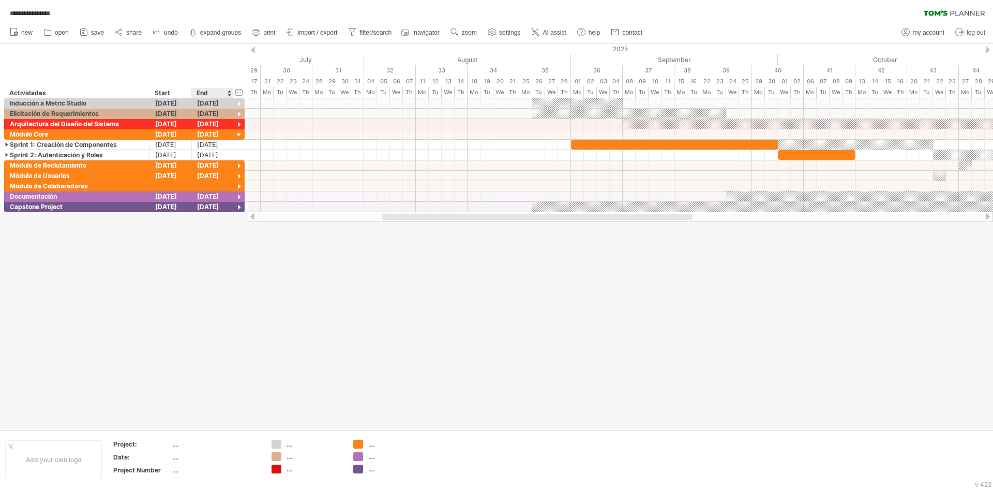
click at [219, 69] on div "**********" at bounding box center [124, 70] width 248 height 55
drag, startPoint x: 453, startPoint y: 220, endPoint x: 467, endPoint y: 275, distance: 56.2
click at [466, 272] on div "**********" at bounding box center [496, 244] width 993 height 489
click at [50, 459] on div "Add your own logo" at bounding box center [53, 459] width 97 height 39
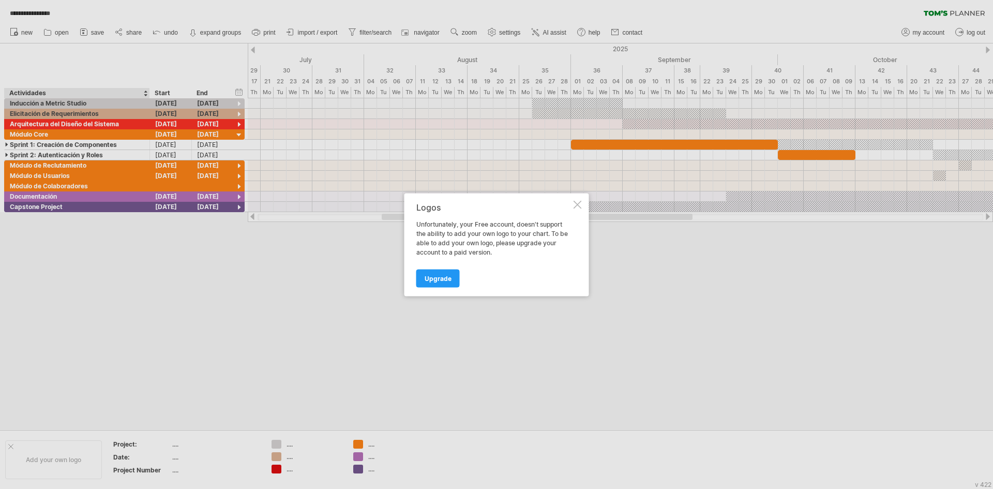
click at [573, 210] on div "Logos Unfortunately, your Free account, doesn't support the ability to add your…" at bounding box center [497, 244] width 185 height 103
click at [575, 206] on div at bounding box center [578, 204] width 8 height 8
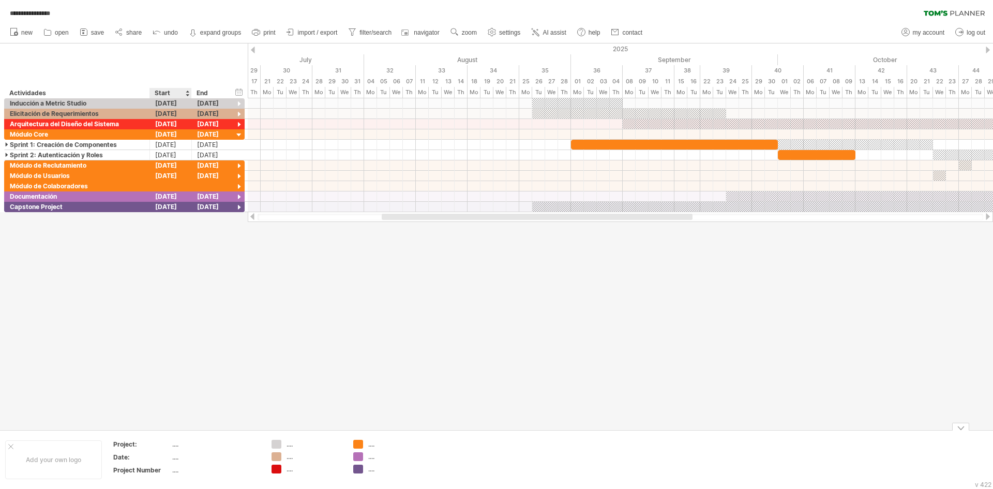
click at [179, 444] on div "...." at bounding box center [215, 444] width 87 height 9
type input "**********"
click at [117, 464] on th "*****" at bounding box center [142, 459] width 58 height 12
click at [123, 457] on input "*****" at bounding box center [139, 457] width 53 height 9
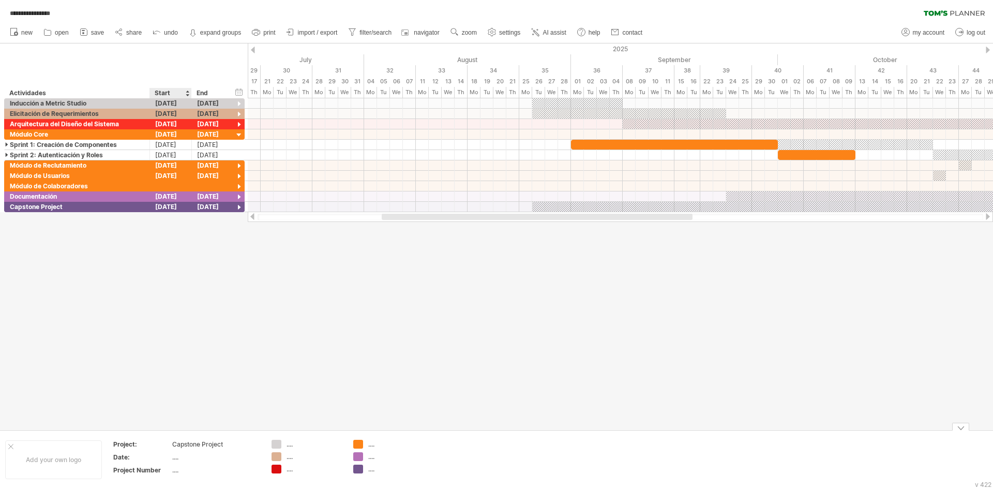
click at [173, 458] on div "...." at bounding box center [215, 457] width 87 height 9
click at [139, 407] on div at bounding box center [496, 236] width 993 height 386
click at [331, 377] on div at bounding box center [496, 236] width 993 height 386
click at [300, 31] on span "import / export" at bounding box center [318, 32] width 40 height 7
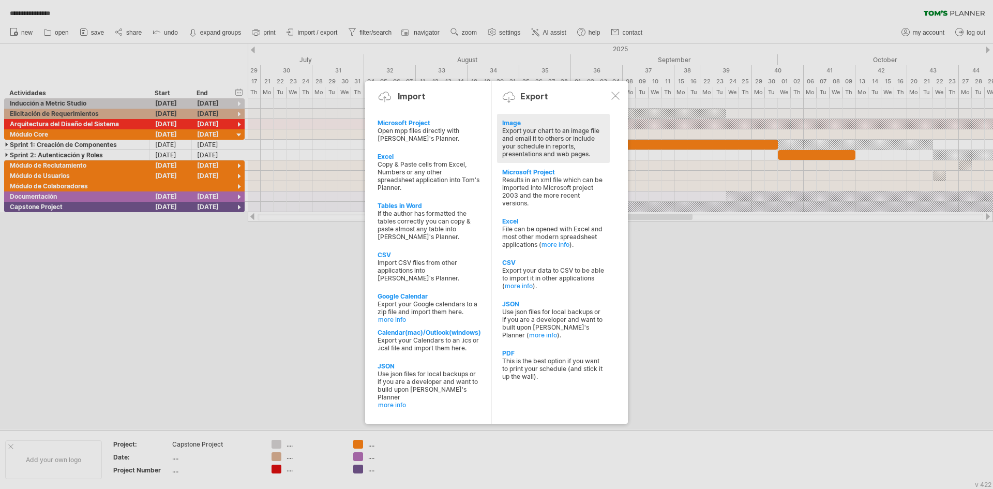
click at [524, 133] on div "Export your chart to an image file and email it to others or include your sched…" at bounding box center [553, 142] width 102 height 31
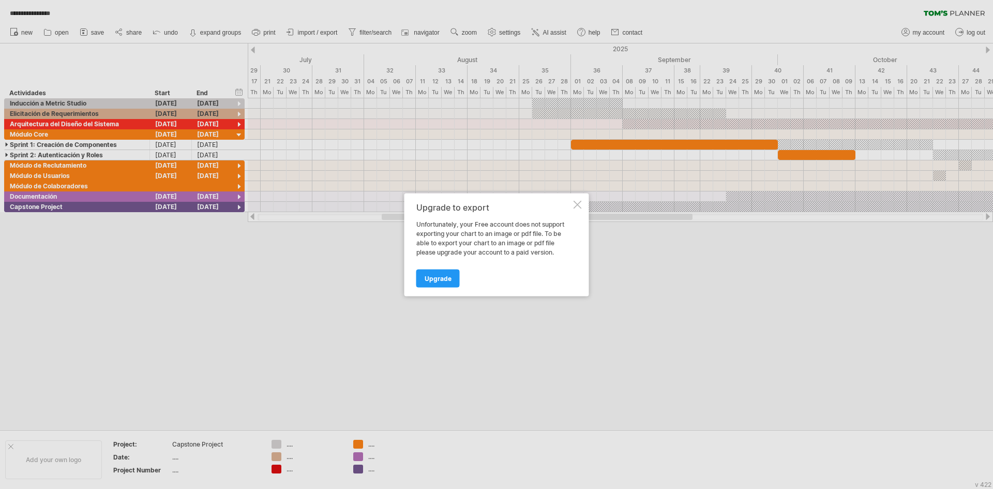
click at [476, 249] on div "Unfortunately, your Free account does not support exporting your chart to an im…" at bounding box center [493, 237] width 155 height 37
click at [446, 274] on span "Upgrade" at bounding box center [438, 278] width 27 height 8
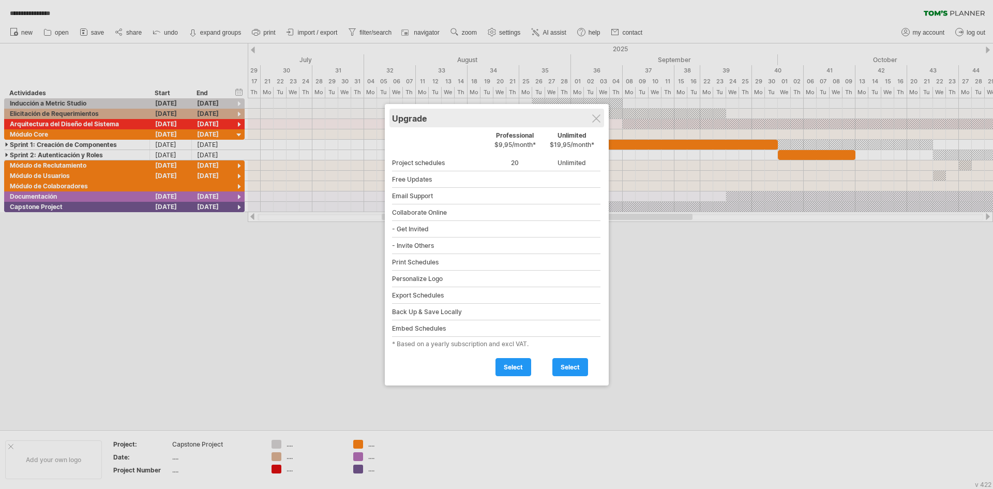
click at [593, 113] on div "Upgrade" at bounding box center [497, 118] width 210 height 19
click at [599, 120] on div at bounding box center [596, 118] width 8 height 8
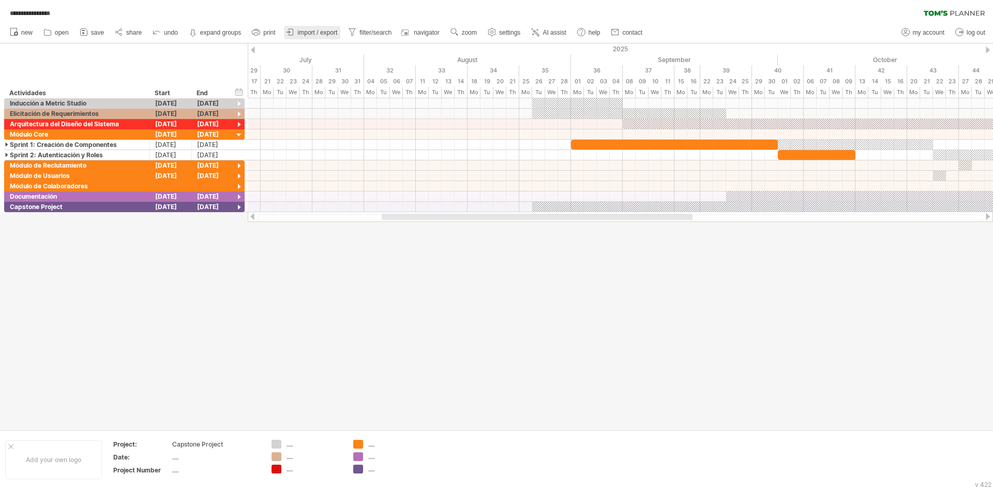
click at [324, 33] on span "import / export" at bounding box center [318, 32] width 40 height 7
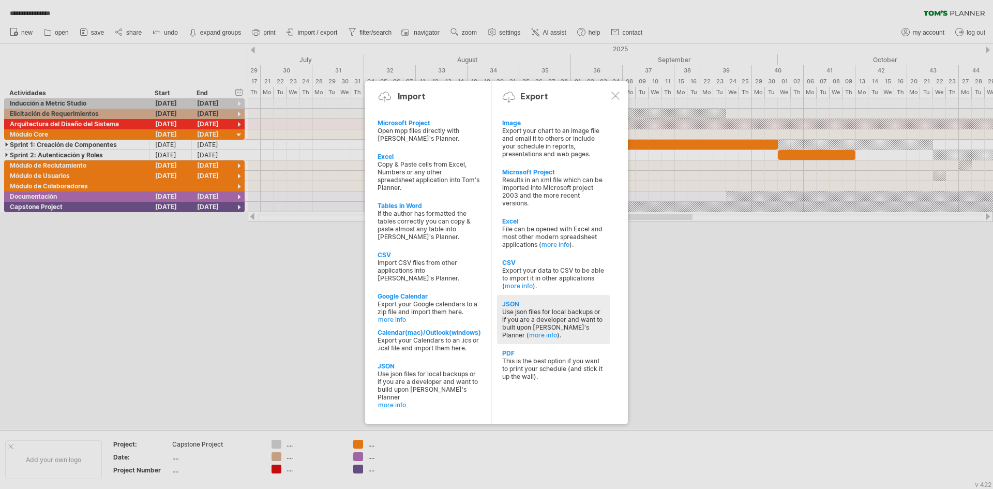
click at [540, 332] on div "Use json files for local backups or if you are a developer and want to built up…" at bounding box center [553, 323] width 102 height 31
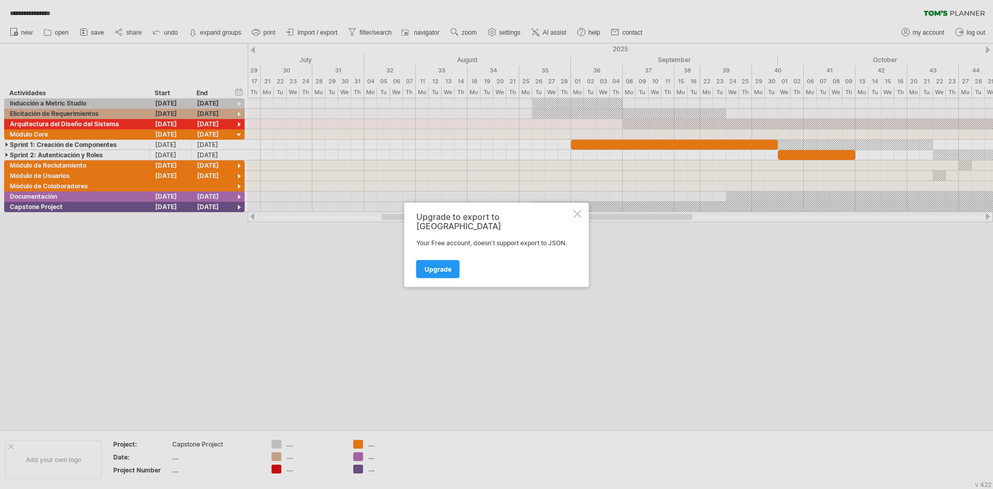
click at [568, 218] on div "Upgrade to export to JSON" at bounding box center [493, 221] width 155 height 19
click at [578, 218] on div at bounding box center [578, 214] width 8 height 8
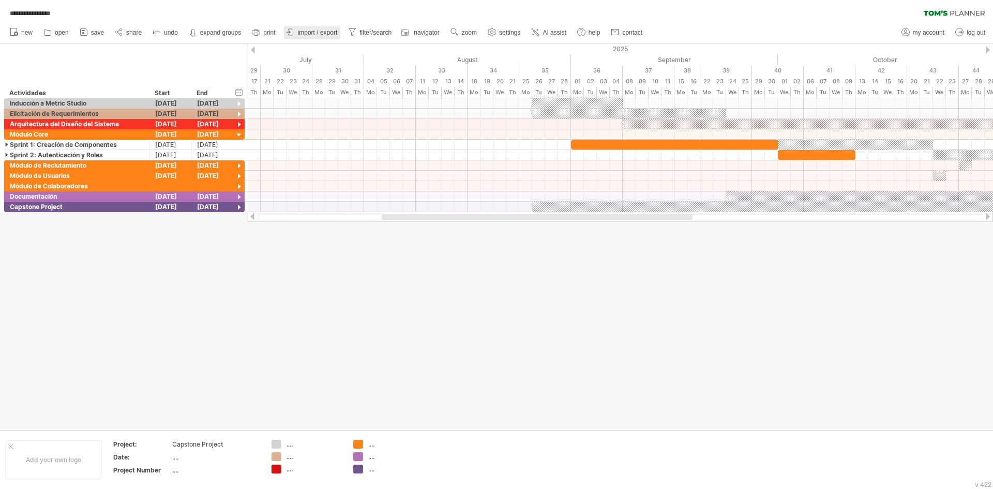
click at [313, 29] on span "import / export" at bounding box center [318, 32] width 40 height 7
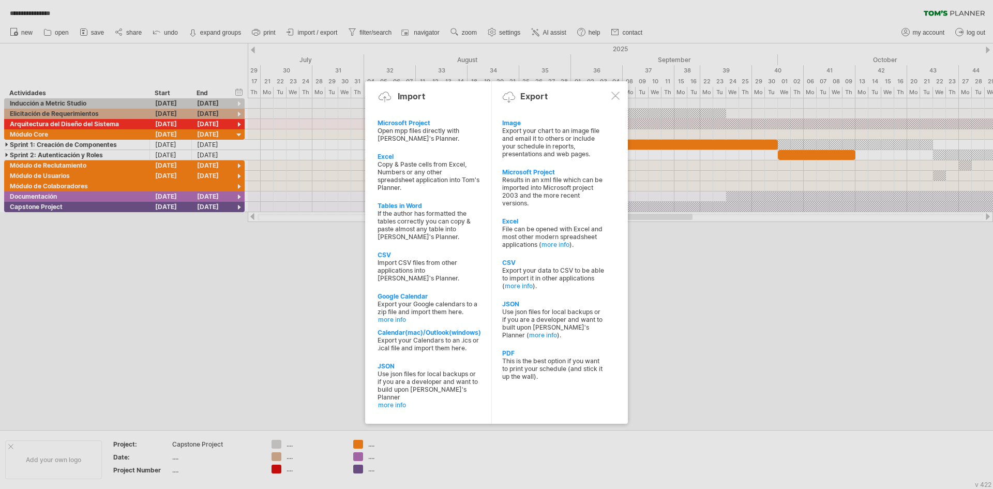
click at [175, 312] on div at bounding box center [496, 244] width 993 height 489
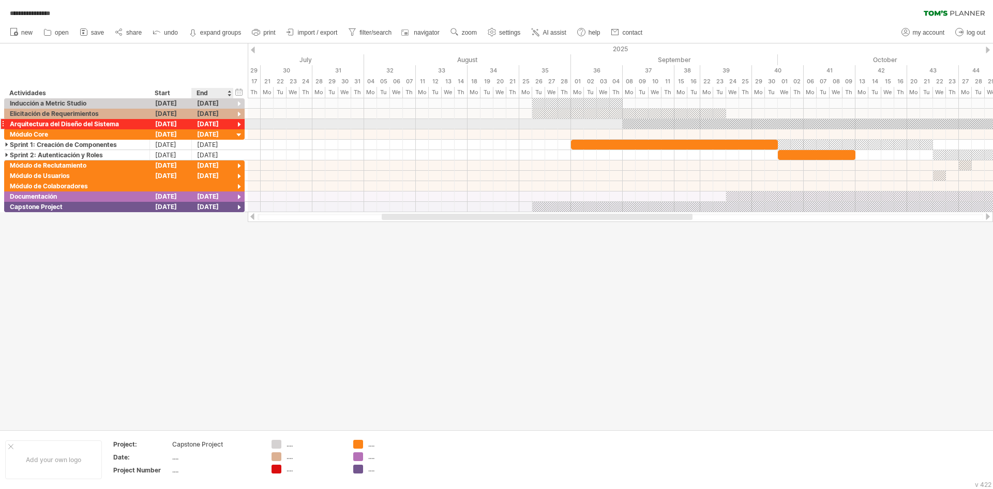
click at [237, 126] on div at bounding box center [239, 125] width 10 height 10
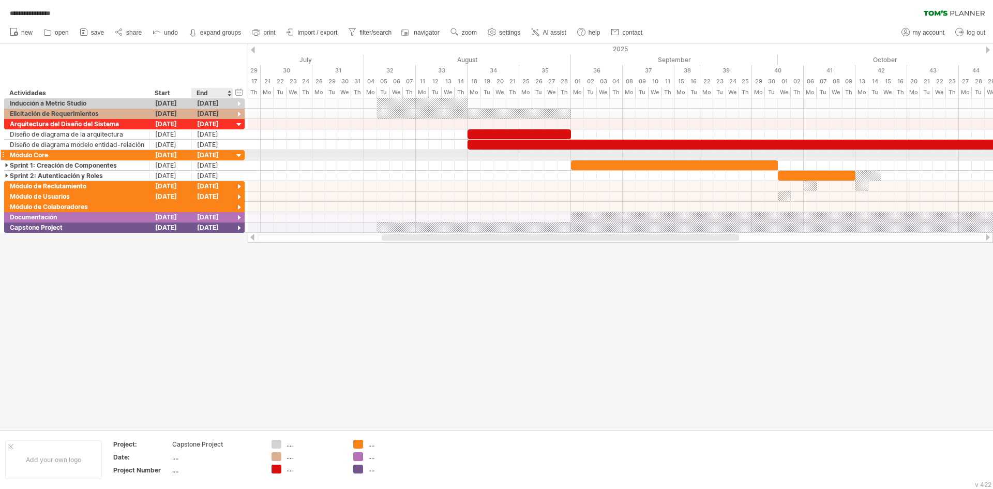
click at [238, 155] on div at bounding box center [239, 156] width 10 height 10
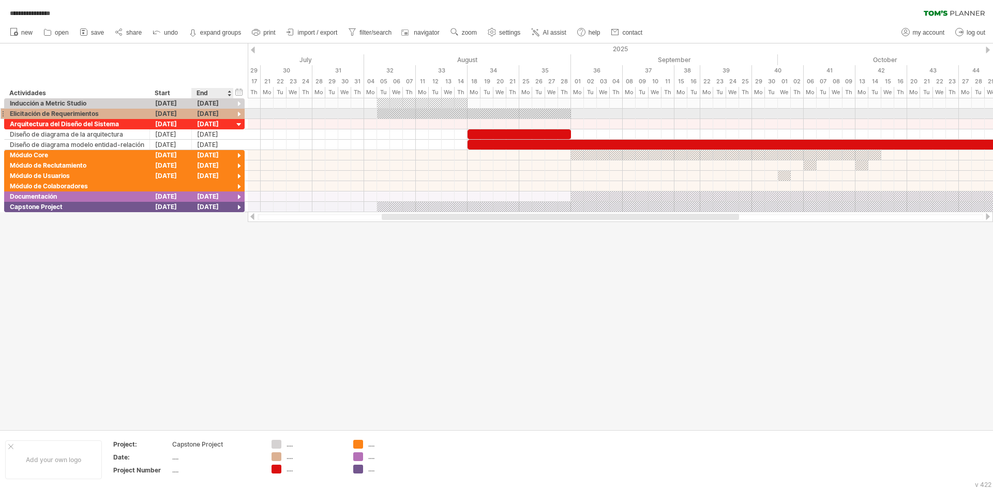
click at [239, 112] on div at bounding box center [239, 115] width 10 height 10
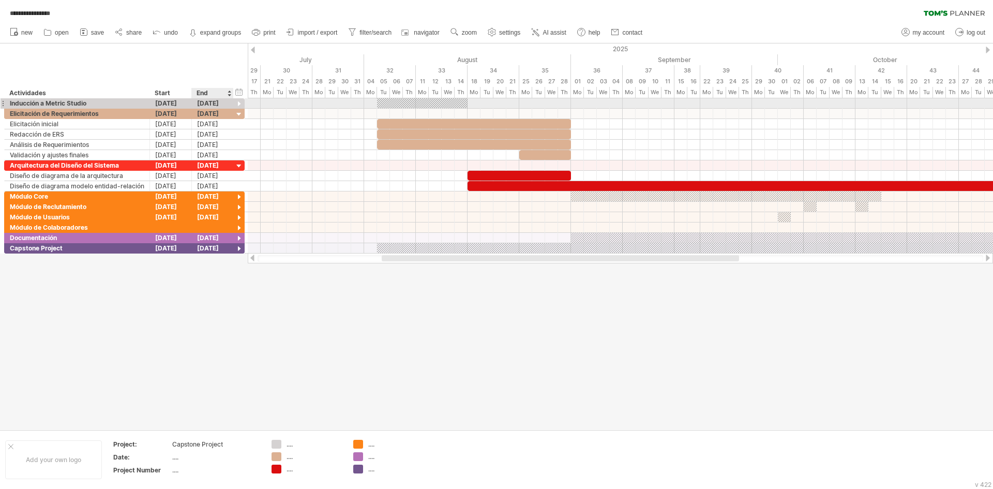
click at [237, 104] on div at bounding box center [239, 104] width 10 height 10
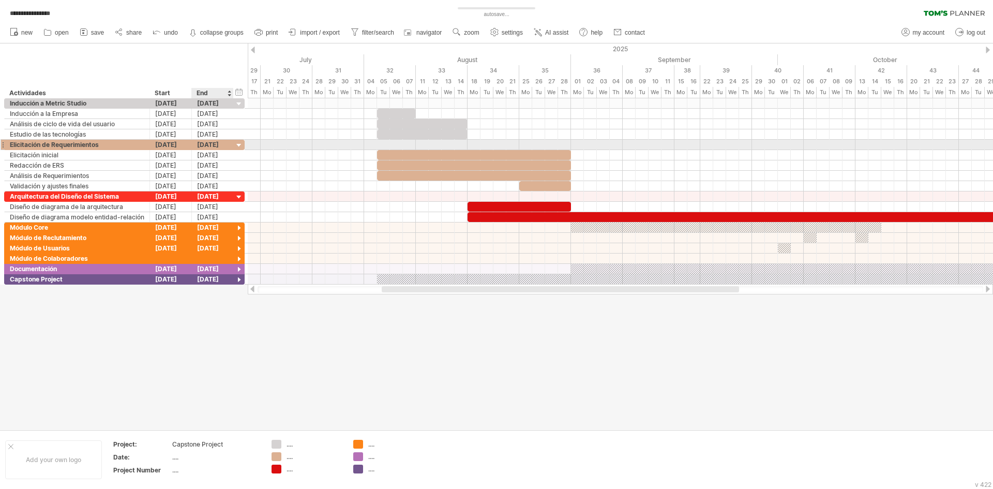
click at [238, 143] on div at bounding box center [239, 146] width 10 height 10
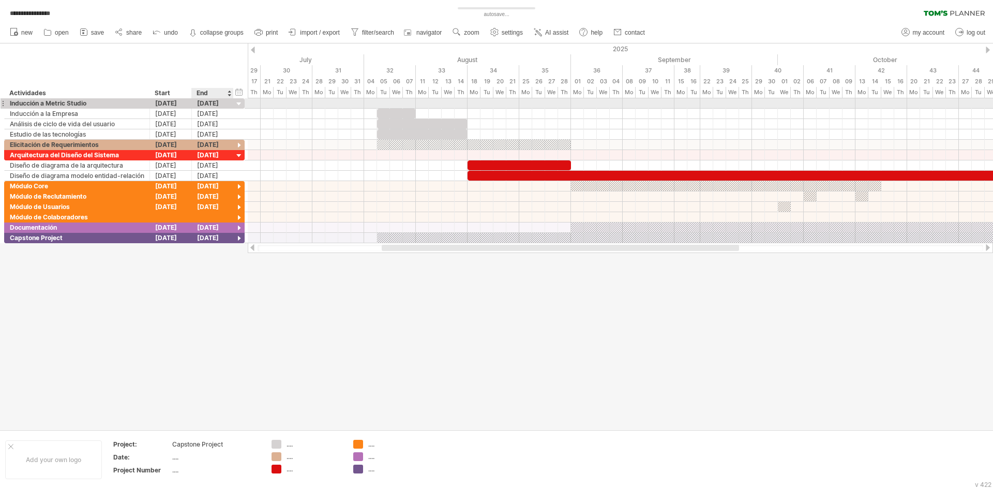
click at [240, 102] on div at bounding box center [239, 104] width 10 height 10
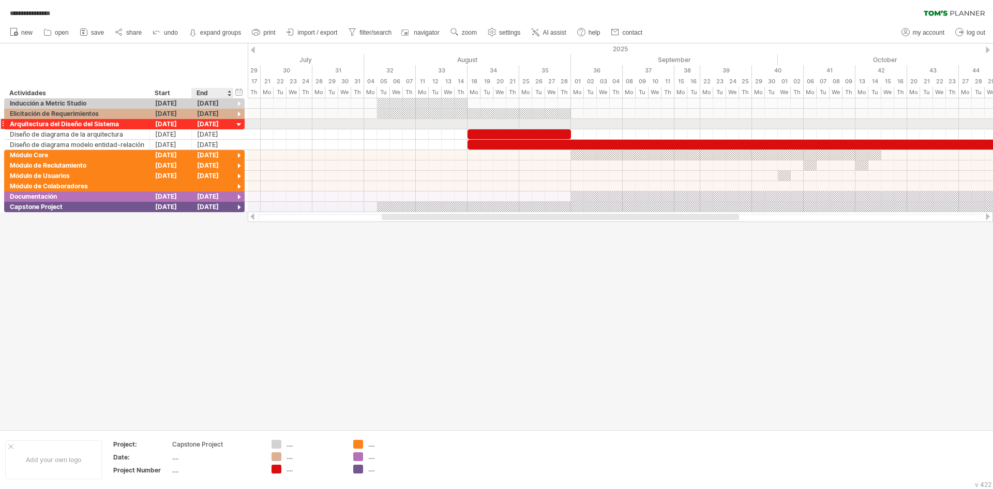
click at [237, 123] on div at bounding box center [239, 125] width 10 height 10
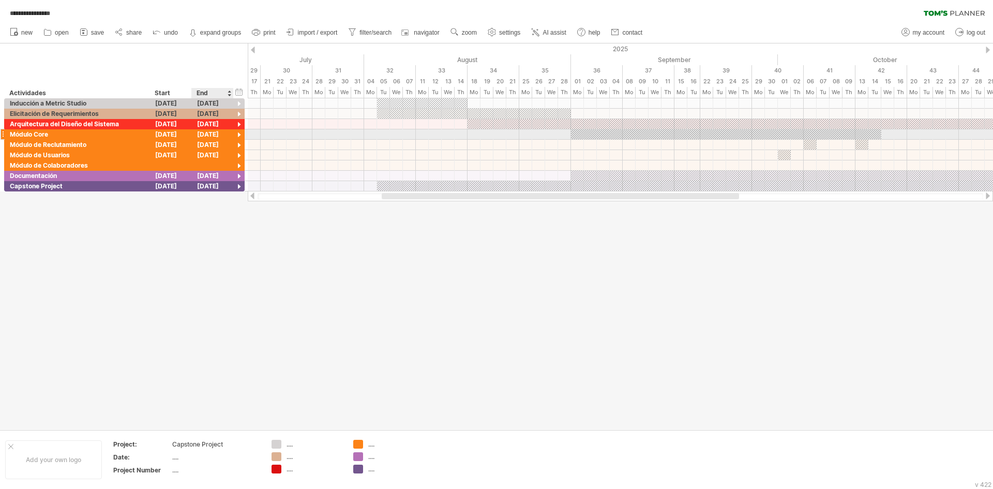
click at [236, 133] on div at bounding box center [239, 135] width 10 height 10
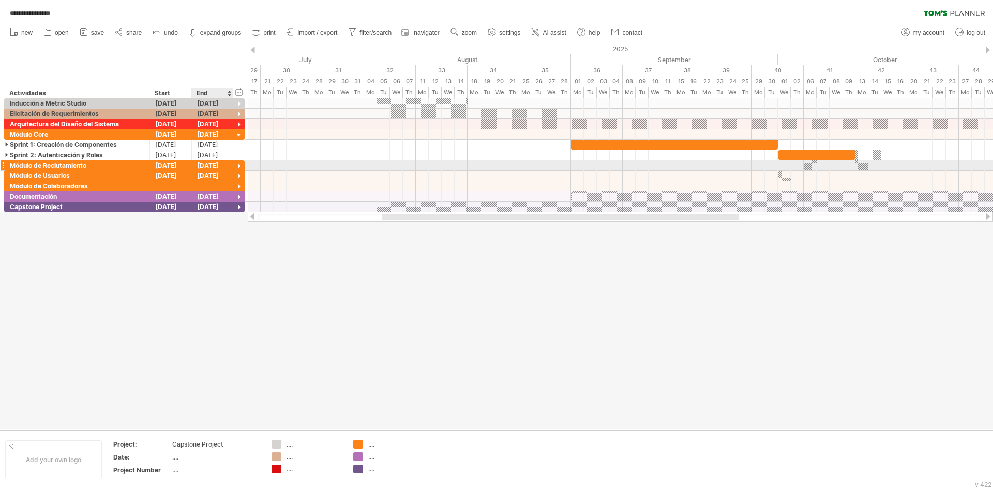
click at [237, 163] on div at bounding box center [239, 166] width 10 height 10
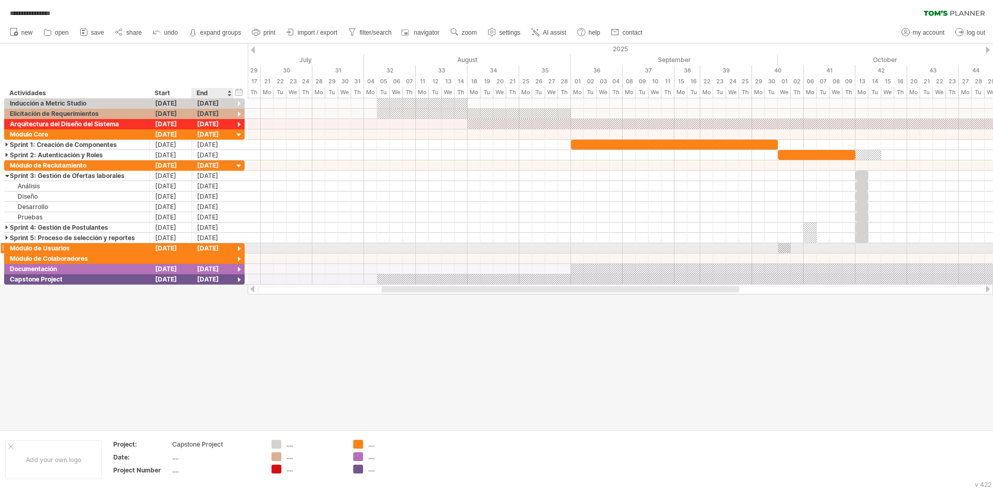
click at [239, 251] on div at bounding box center [239, 249] width 10 height 10
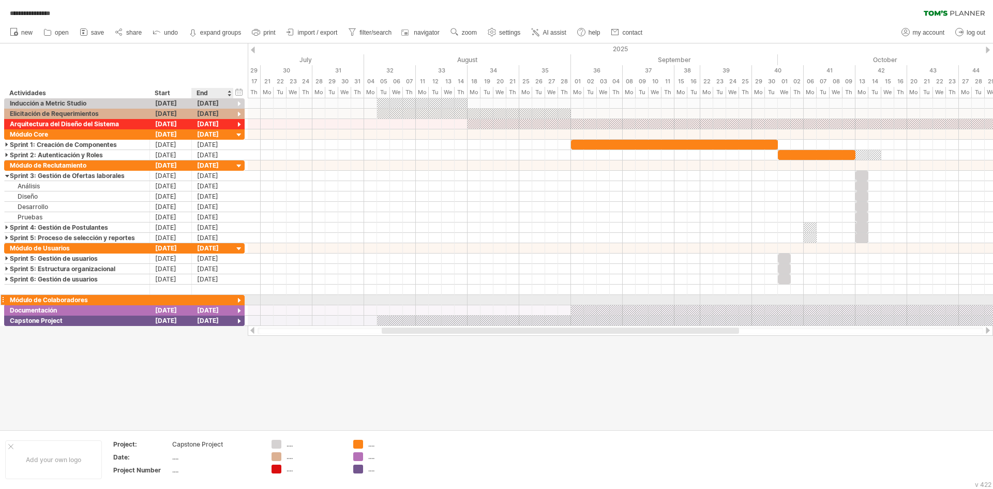
click at [236, 300] on div at bounding box center [239, 301] width 10 height 10
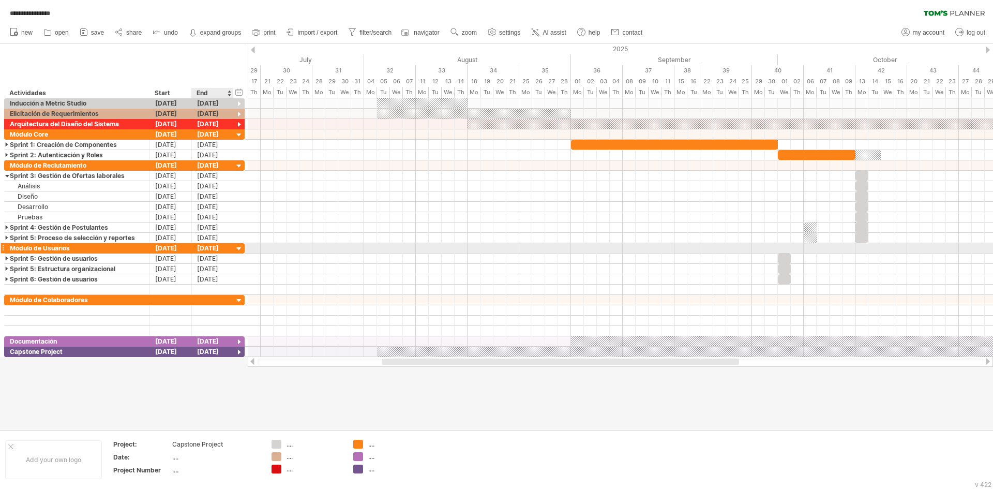
click at [240, 245] on div at bounding box center [239, 249] width 10 height 10
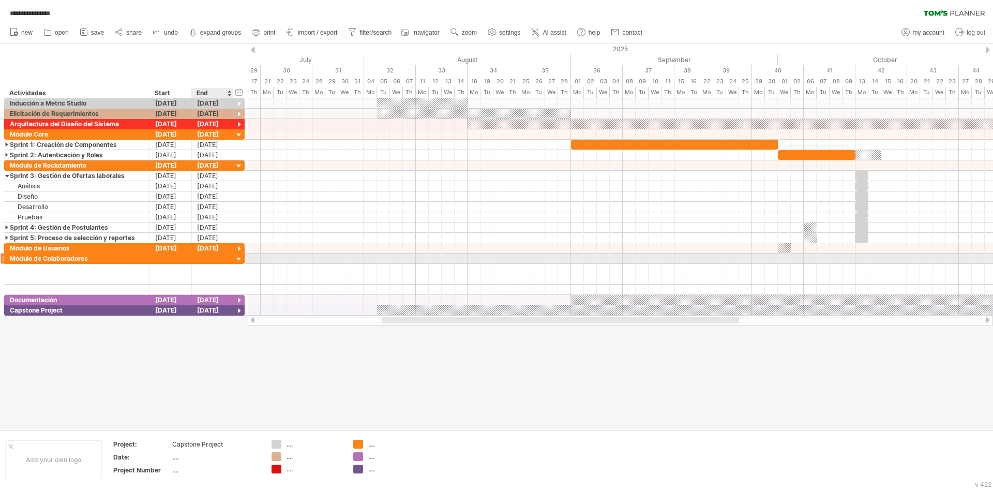
click at [239, 258] on div at bounding box center [239, 260] width 10 height 10
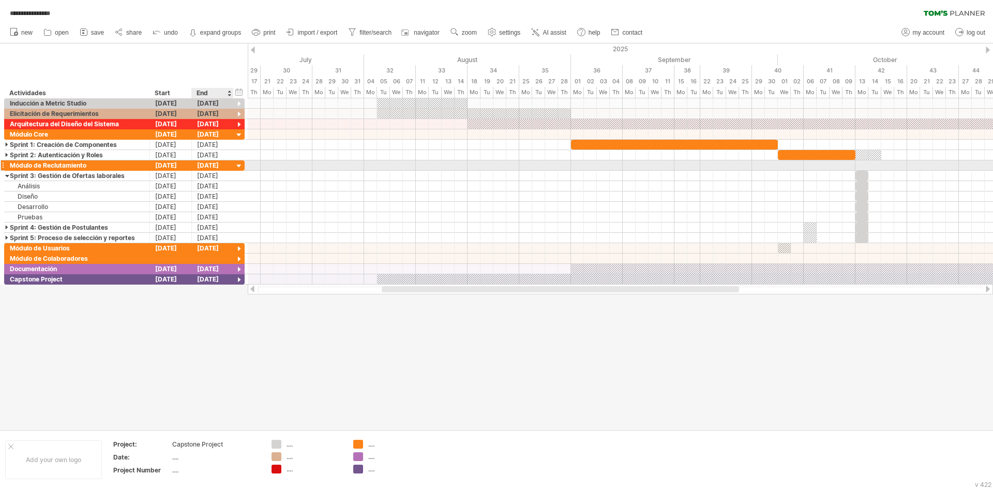
click at [240, 163] on div at bounding box center [239, 166] width 10 height 10
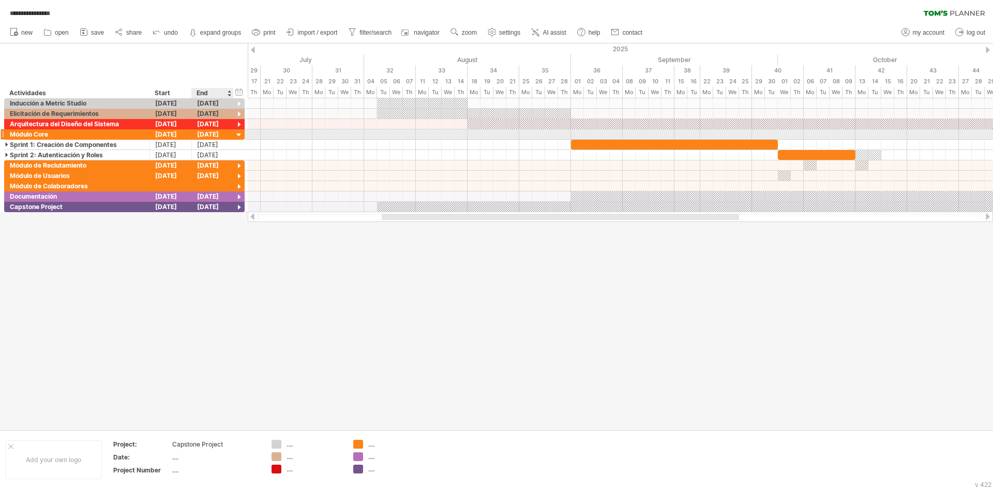
click at [236, 134] on div at bounding box center [239, 135] width 10 height 10
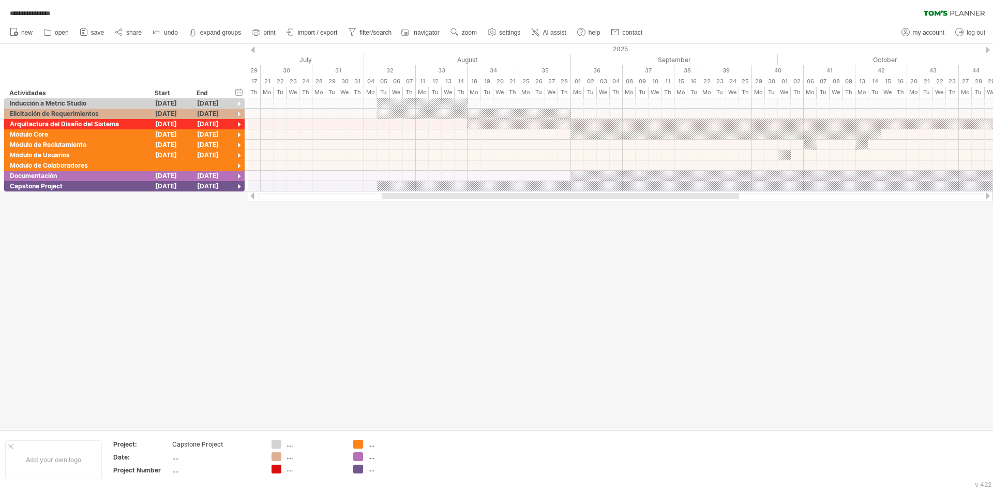
click at [261, 267] on div at bounding box center [496, 236] width 993 height 386
click at [174, 261] on div at bounding box center [496, 236] width 993 height 386
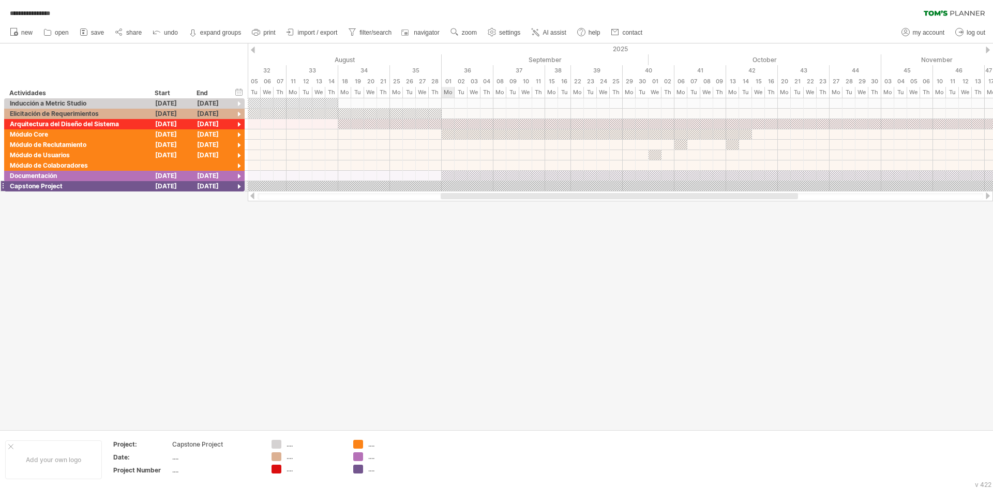
drag, startPoint x: 399, startPoint y: 197, endPoint x: 458, endPoint y: 191, distance: 59.3
click at [458, 191] on div at bounding box center [621, 196] width 746 height 10
click at [237, 102] on div at bounding box center [239, 104] width 10 height 10
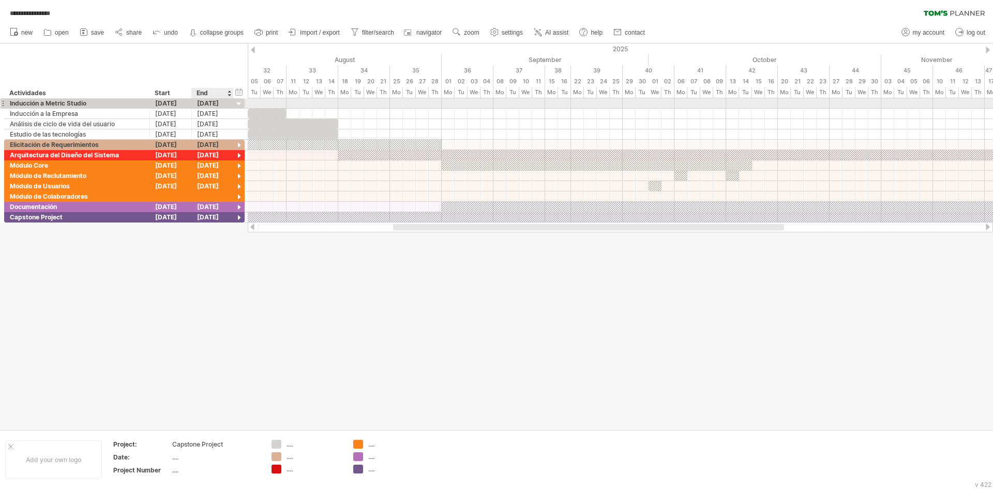
click at [240, 101] on div at bounding box center [239, 104] width 10 height 10
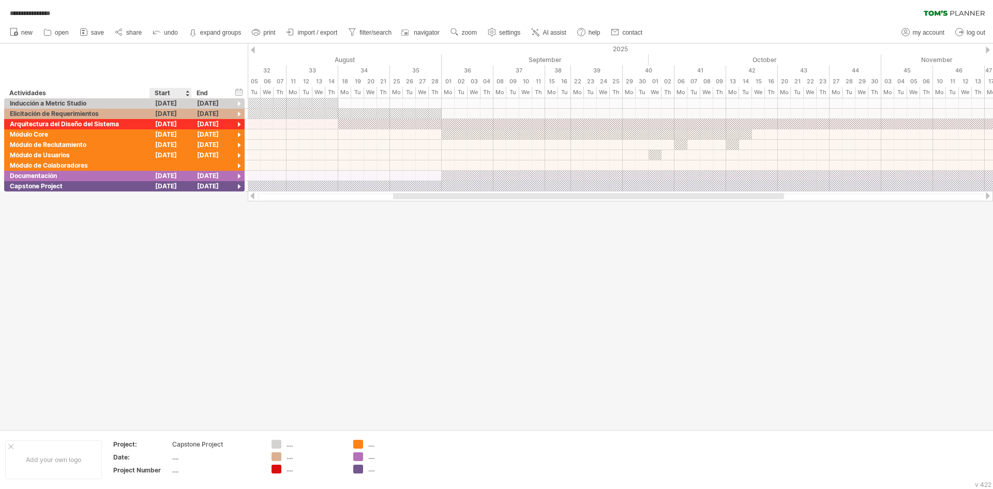
click at [169, 93] on div "Start" at bounding box center [170, 93] width 31 height 10
click at [174, 67] on div "**********" at bounding box center [124, 70] width 248 height 55
click at [239, 119] on div "**********" at bounding box center [124, 124] width 241 height 10
click at [239, 121] on div at bounding box center [239, 125] width 10 height 10
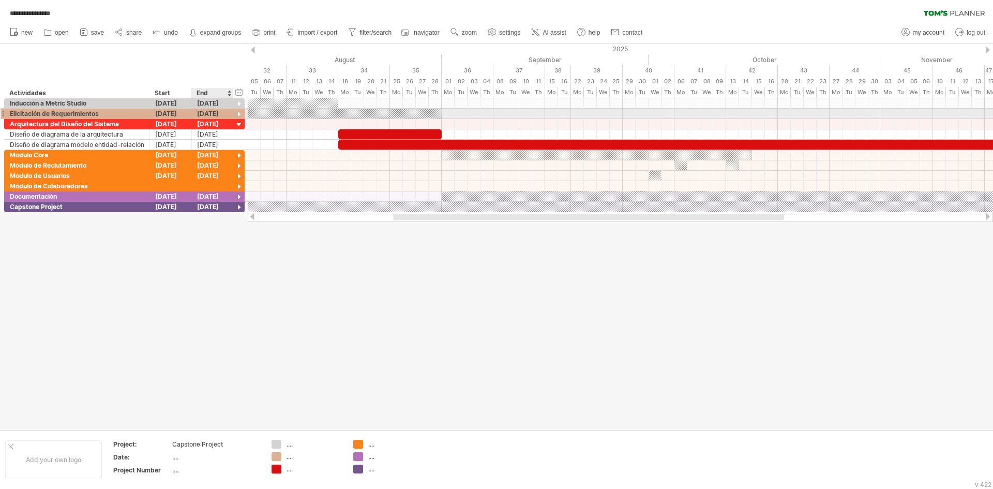
click at [239, 115] on div at bounding box center [239, 115] width 10 height 10
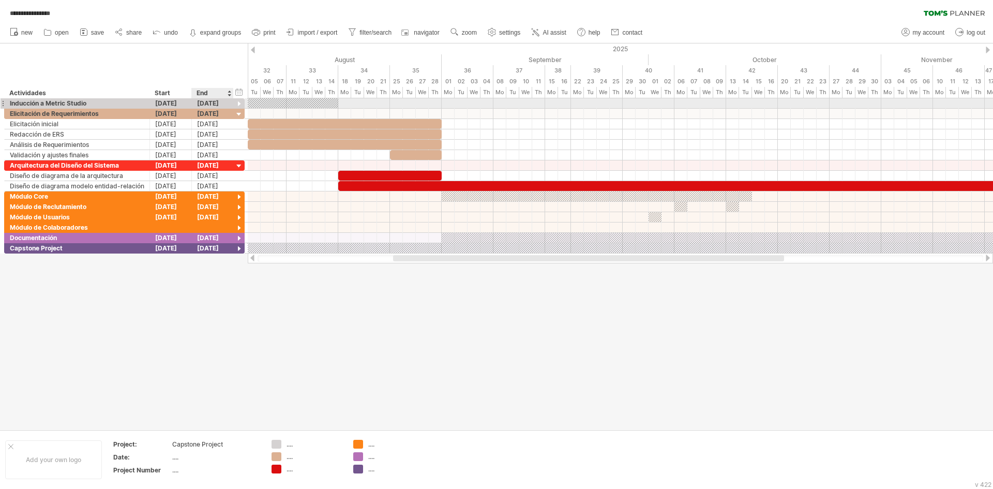
click at [243, 103] on div at bounding box center [239, 104] width 10 height 10
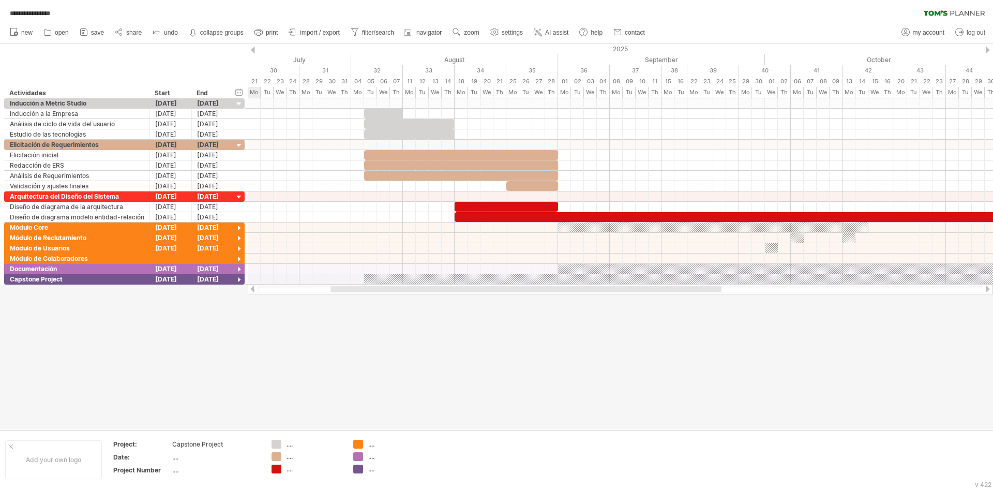
drag, startPoint x: 401, startPoint y: 289, endPoint x: 343, endPoint y: 292, distance: 58.5
click at [343, 292] on div at bounding box center [526, 289] width 391 height 6
click at [240, 269] on div at bounding box center [239, 270] width 10 height 10
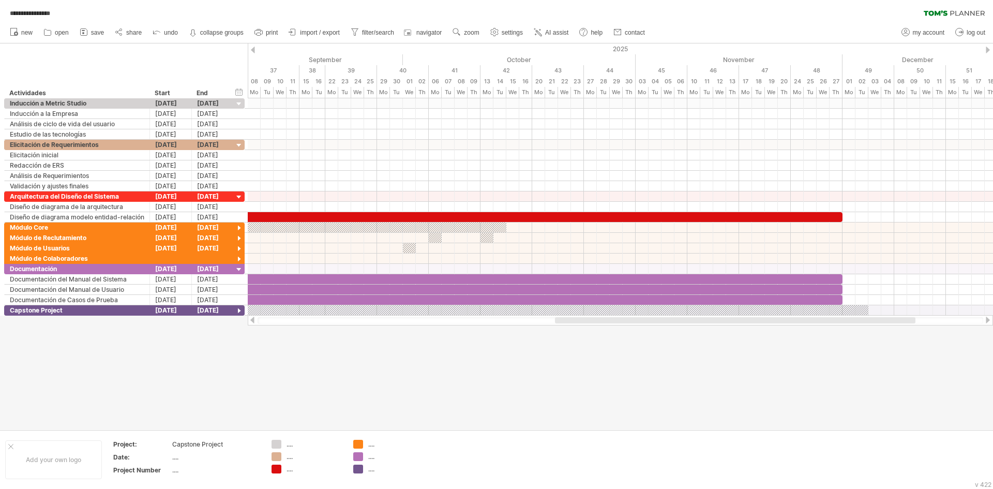
drag, startPoint x: 533, startPoint y: 322, endPoint x: 680, endPoint y: 320, distance: 146.4
click at [687, 320] on div at bounding box center [735, 320] width 361 height 6
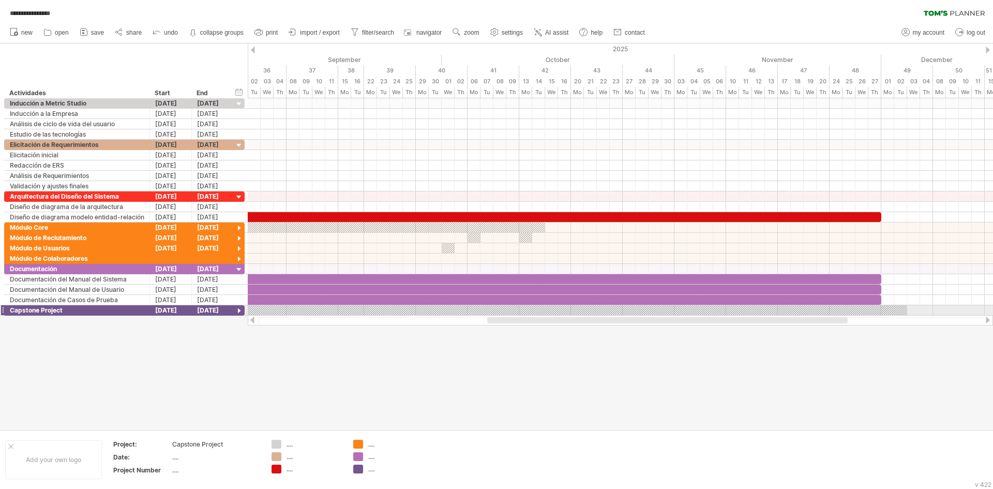
click at [238, 309] on div at bounding box center [239, 311] width 10 height 10
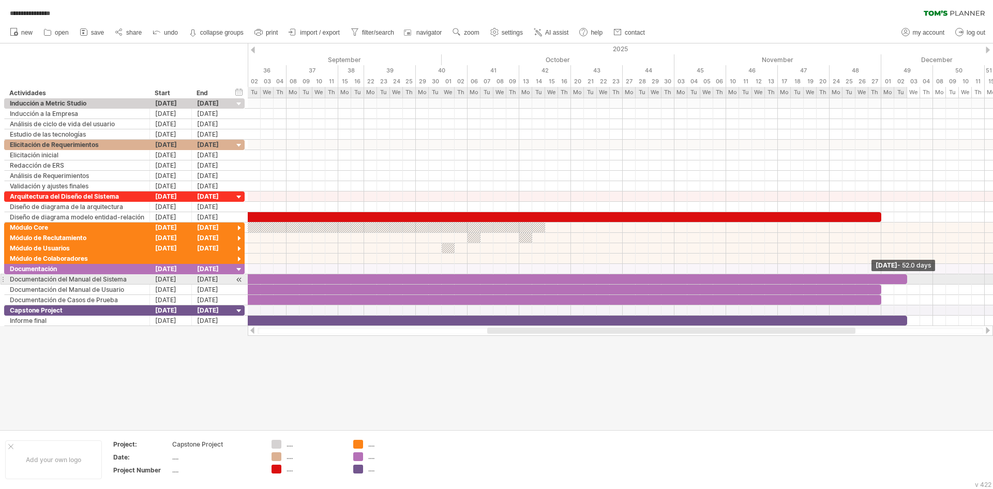
drag, startPoint x: 887, startPoint y: 279, endPoint x: 898, endPoint y: 283, distance: 12.1
click at [906, 280] on span at bounding box center [907, 279] width 4 height 10
drag, startPoint x: 882, startPoint y: 289, endPoint x: 906, endPoint y: 287, distance: 23.9
click at [906, 287] on span at bounding box center [907, 290] width 4 height 10
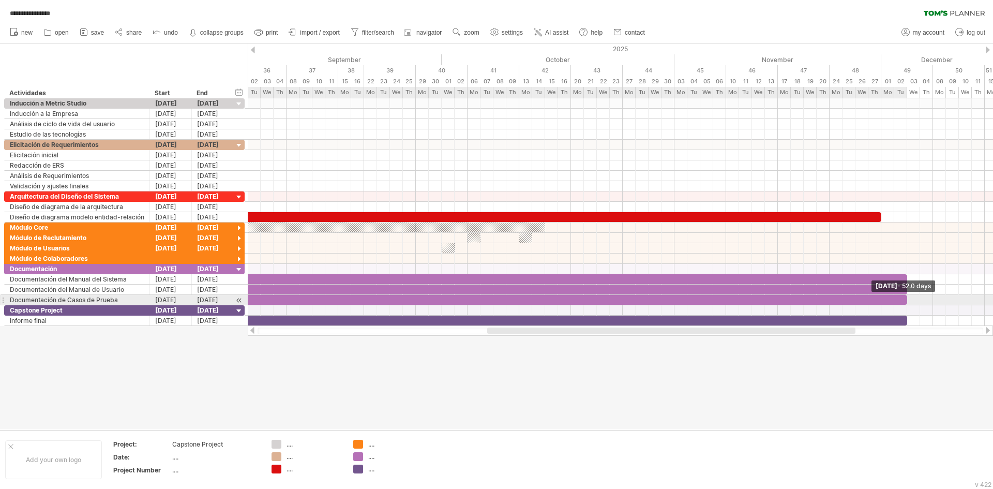
drag, startPoint x: 883, startPoint y: 299, endPoint x: 907, endPoint y: 295, distance: 24.5
click at [907, 295] on span at bounding box center [907, 300] width 4 height 10
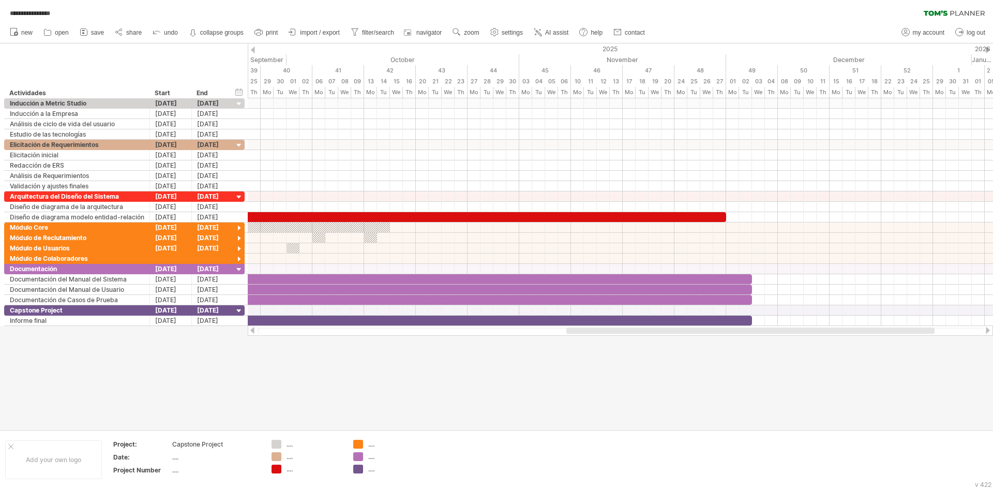
drag, startPoint x: 606, startPoint y: 332, endPoint x: 686, endPoint y: 329, distance: 79.2
click at [686, 329] on div at bounding box center [751, 330] width 368 height 6
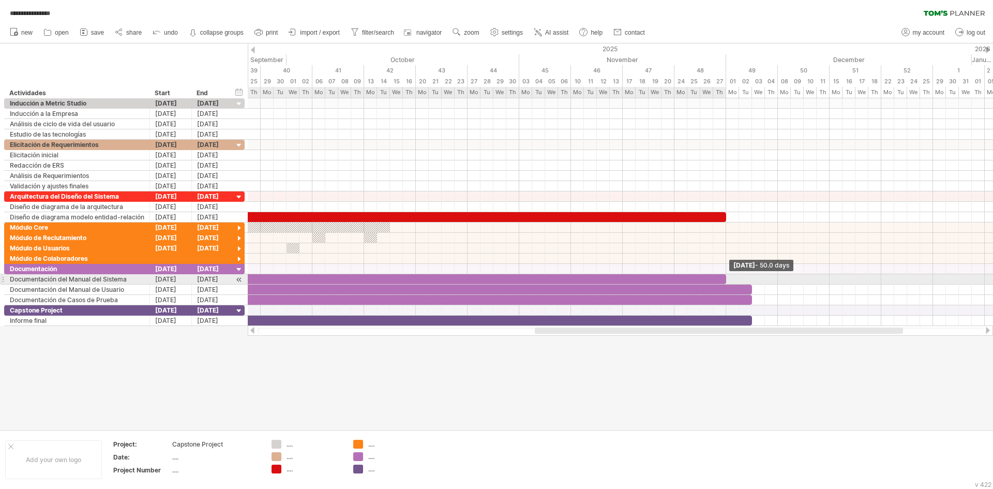
drag, startPoint x: 753, startPoint y: 278, endPoint x: 726, endPoint y: 278, distance: 26.9
click at [726, 278] on span at bounding box center [726, 279] width 4 height 10
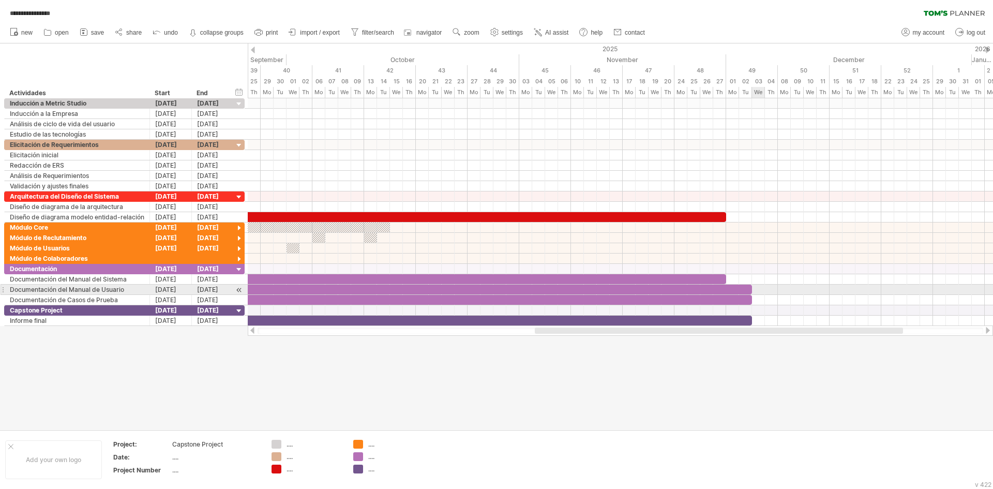
click at [754, 288] on div at bounding box center [621, 290] width 746 height 10
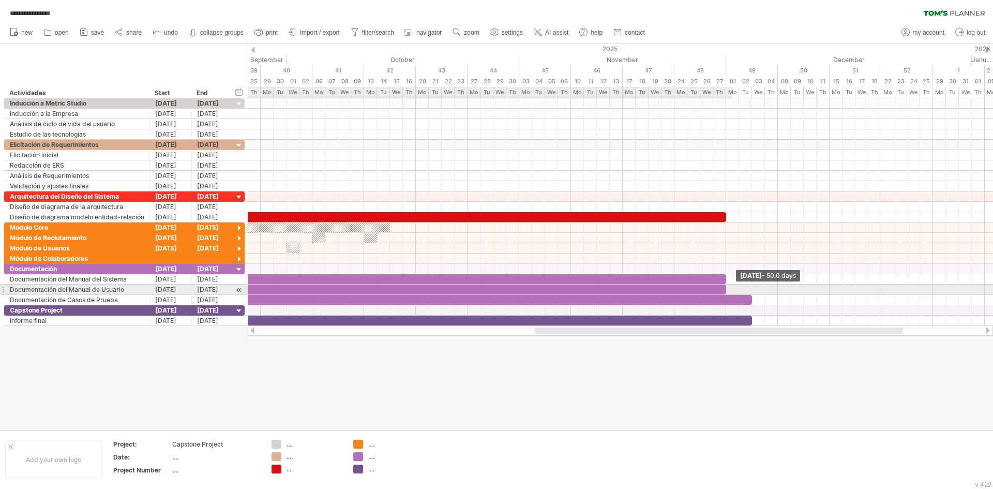
drag, startPoint x: 751, startPoint y: 288, endPoint x: 728, endPoint y: 290, distance: 22.9
click at [728, 290] on span at bounding box center [726, 290] width 4 height 10
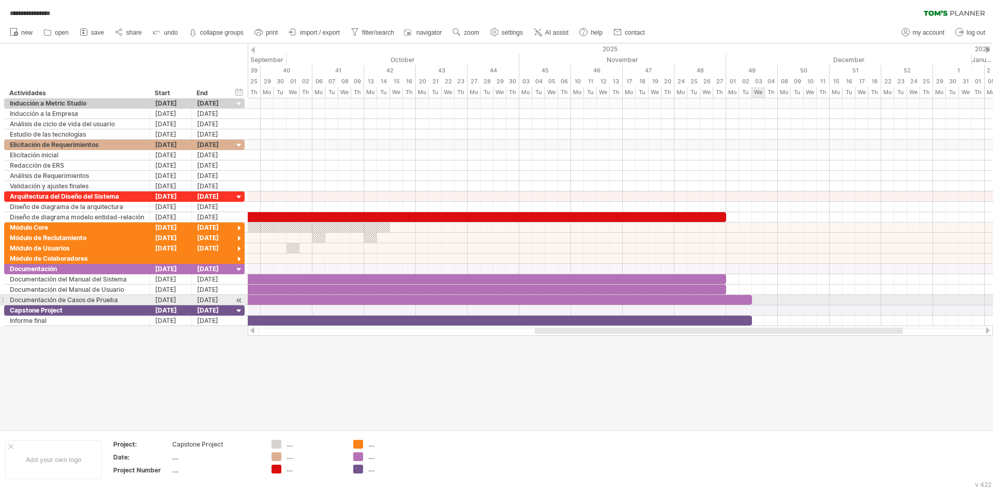
click at [750, 299] on div "Thursday 27 November - 50.0 days Monday 01 September" at bounding box center [621, 212] width 746 height 228
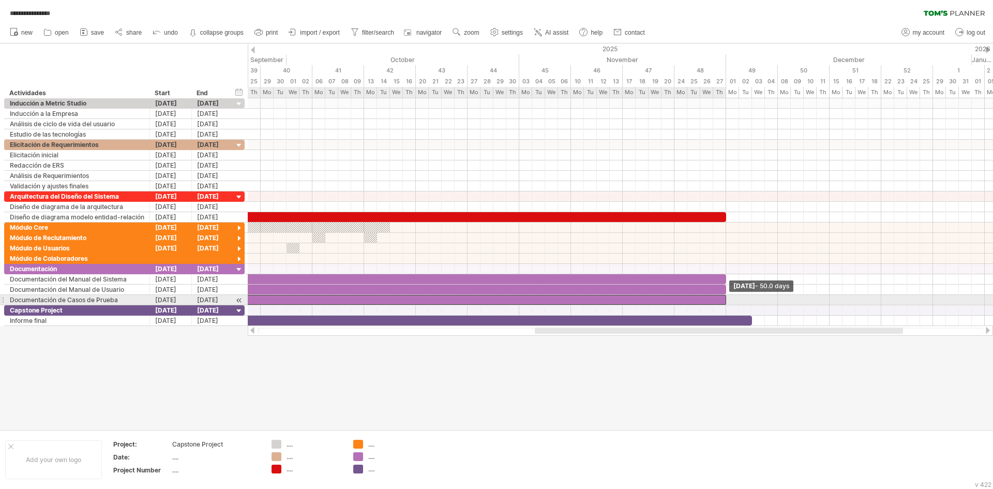
drag, startPoint x: 752, startPoint y: 299, endPoint x: 726, endPoint y: 300, distance: 25.9
click at [726, 300] on span at bounding box center [726, 300] width 4 height 10
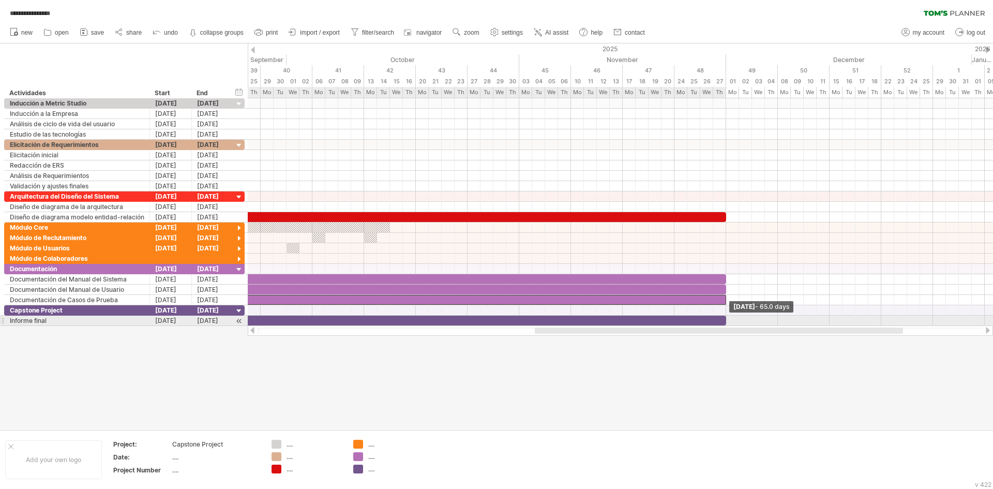
drag, startPoint x: 754, startPoint y: 318, endPoint x: 726, endPoint y: 320, distance: 27.5
click at [726, 320] on span at bounding box center [726, 321] width 4 height 10
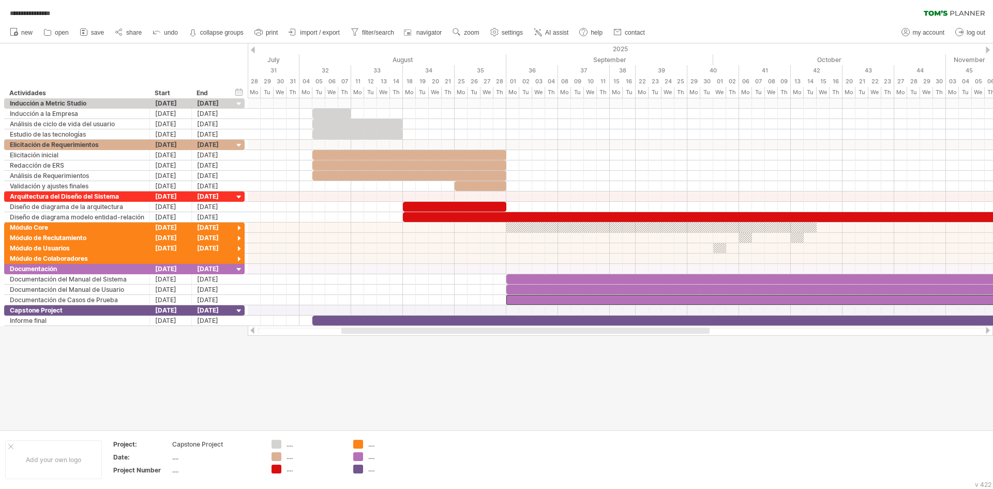
drag, startPoint x: 745, startPoint y: 330, endPoint x: 551, endPoint y: 333, distance: 193.5
click at [551, 333] on div at bounding box center [525, 330] width 368 height 6
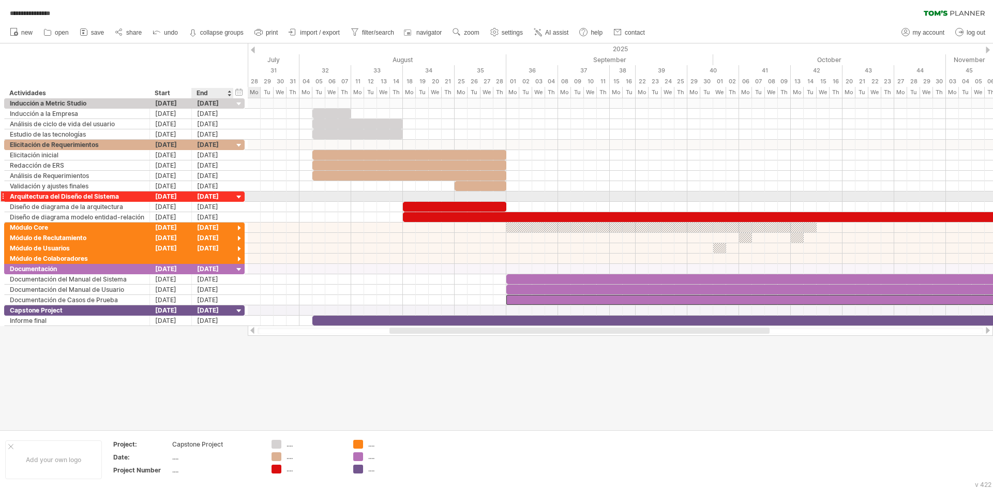
click at [238, 198] on div at bounding box center [239, 197] width 10 height 10
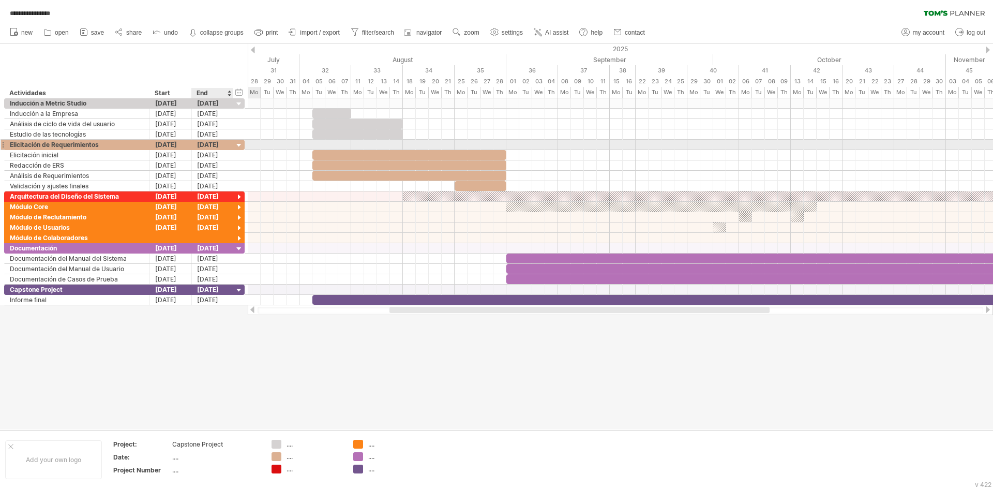
click at [239, 142] on div at bounding box center [239, 146] width 10 height 10
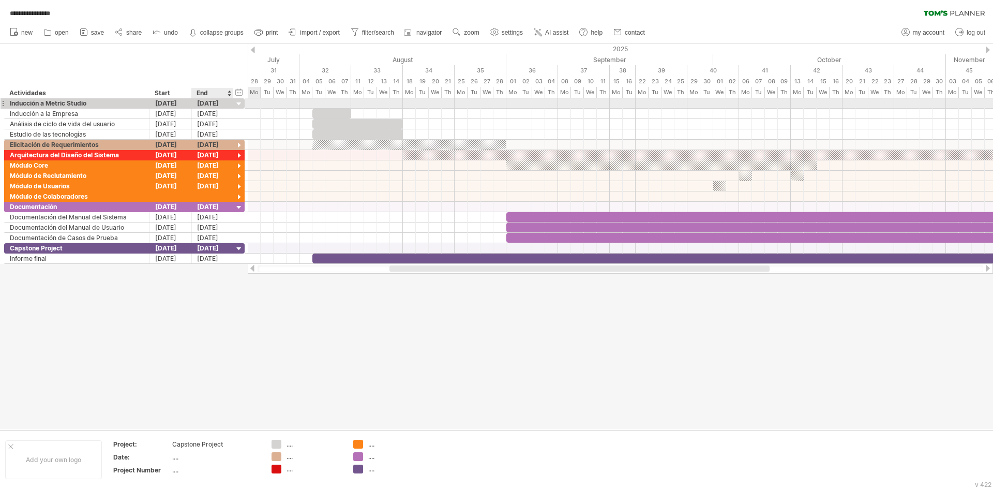
click at [238, 101] on div at bounding box center [239, 104] width 10 height 10
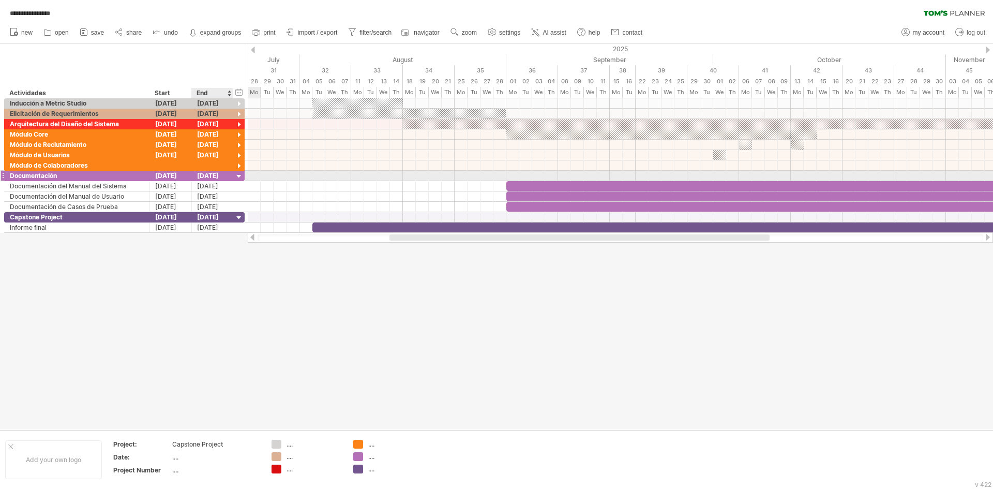
click at [240, 178] on div at bounding box center [239, 177] width 10 height 10
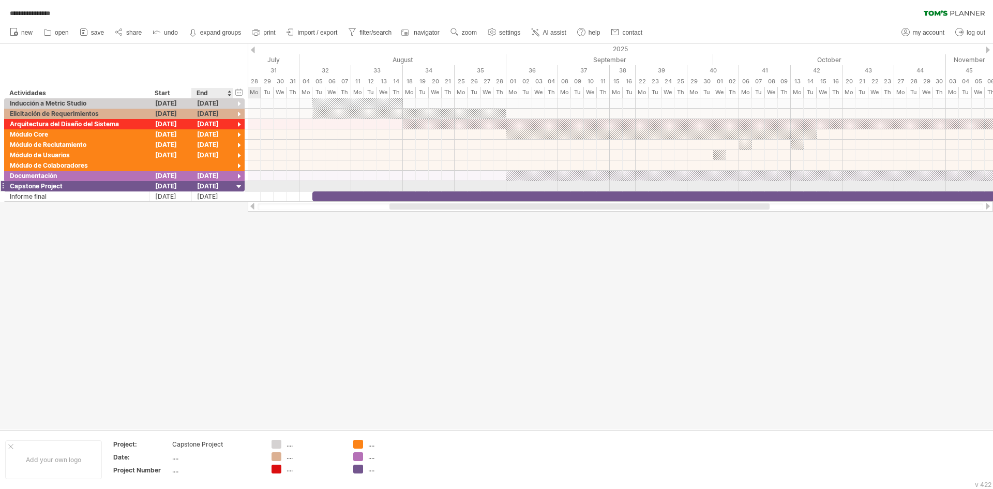
click at [240, 188] on div at bounding box center [239, 187] width 10 height 10
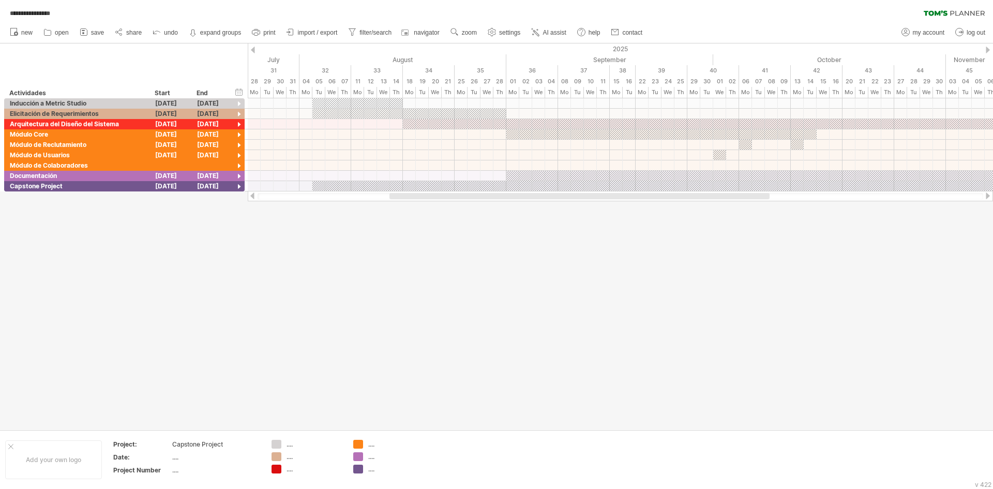
click at [252, 241] on div at bounding box center [496, 236] width 993 height 386
